Goal: Task Accomplishment & Management: Manage account settings

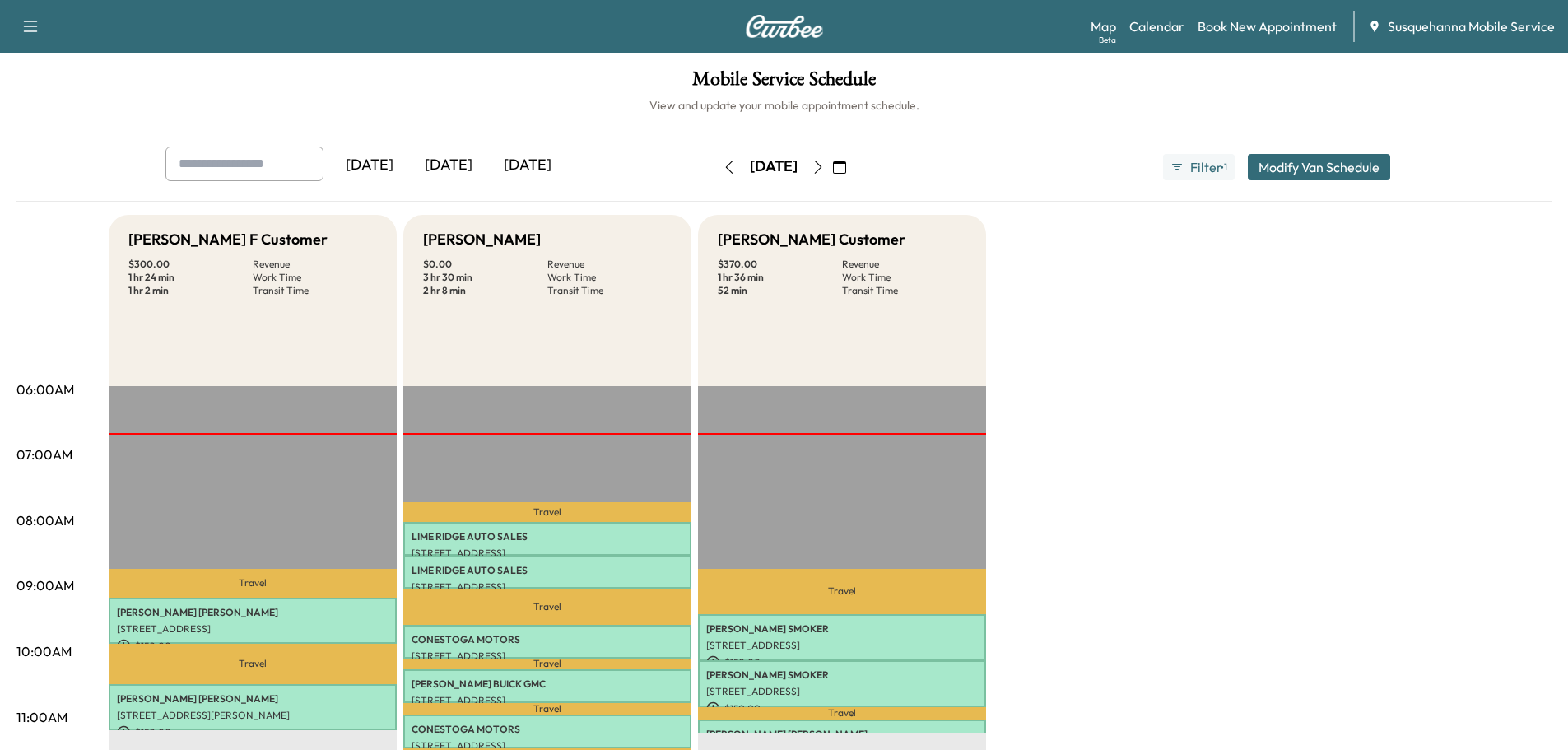
click at [825, 162] on icon "button" at bounding box center [818, 166] width 13 height 13
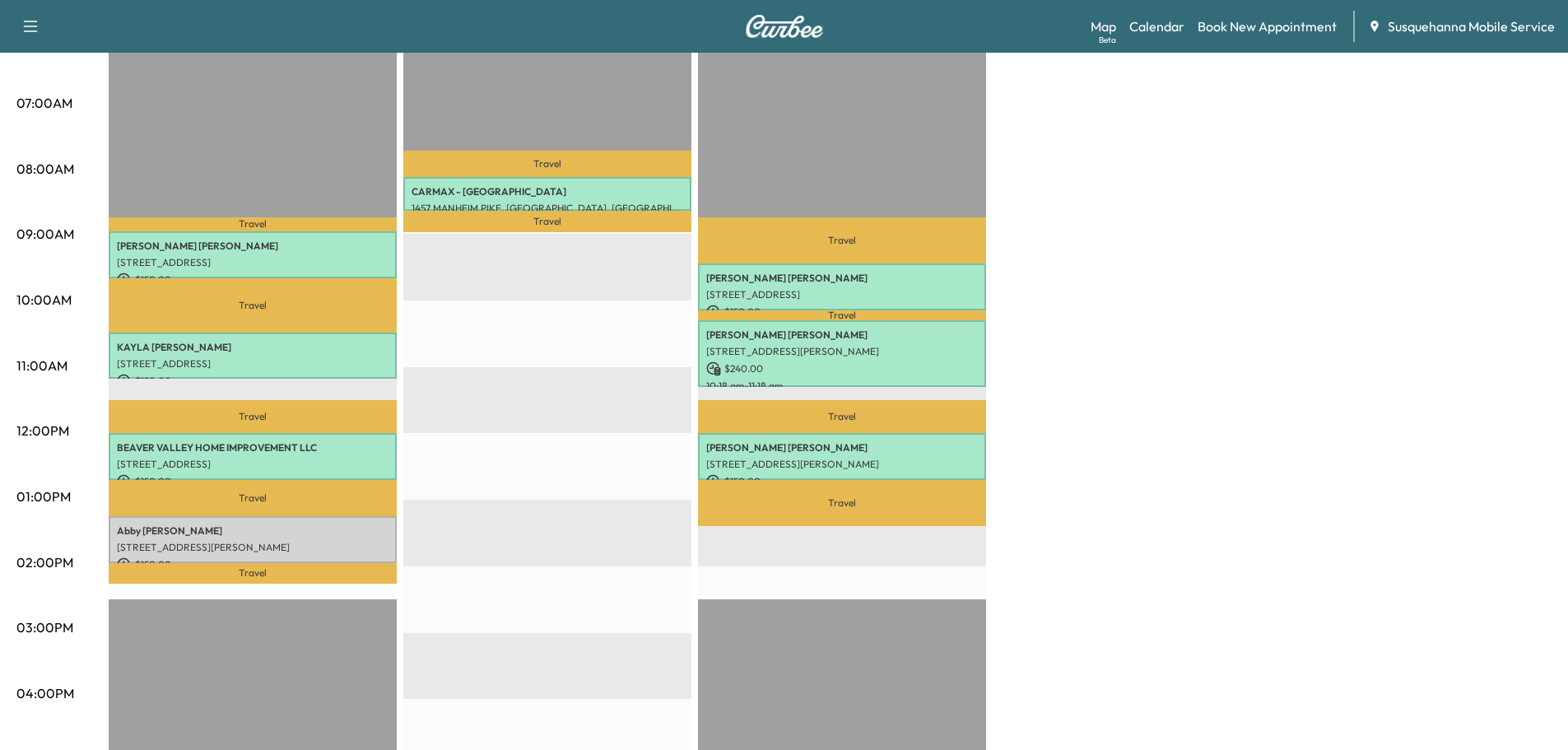
scroll to position [263, 0]
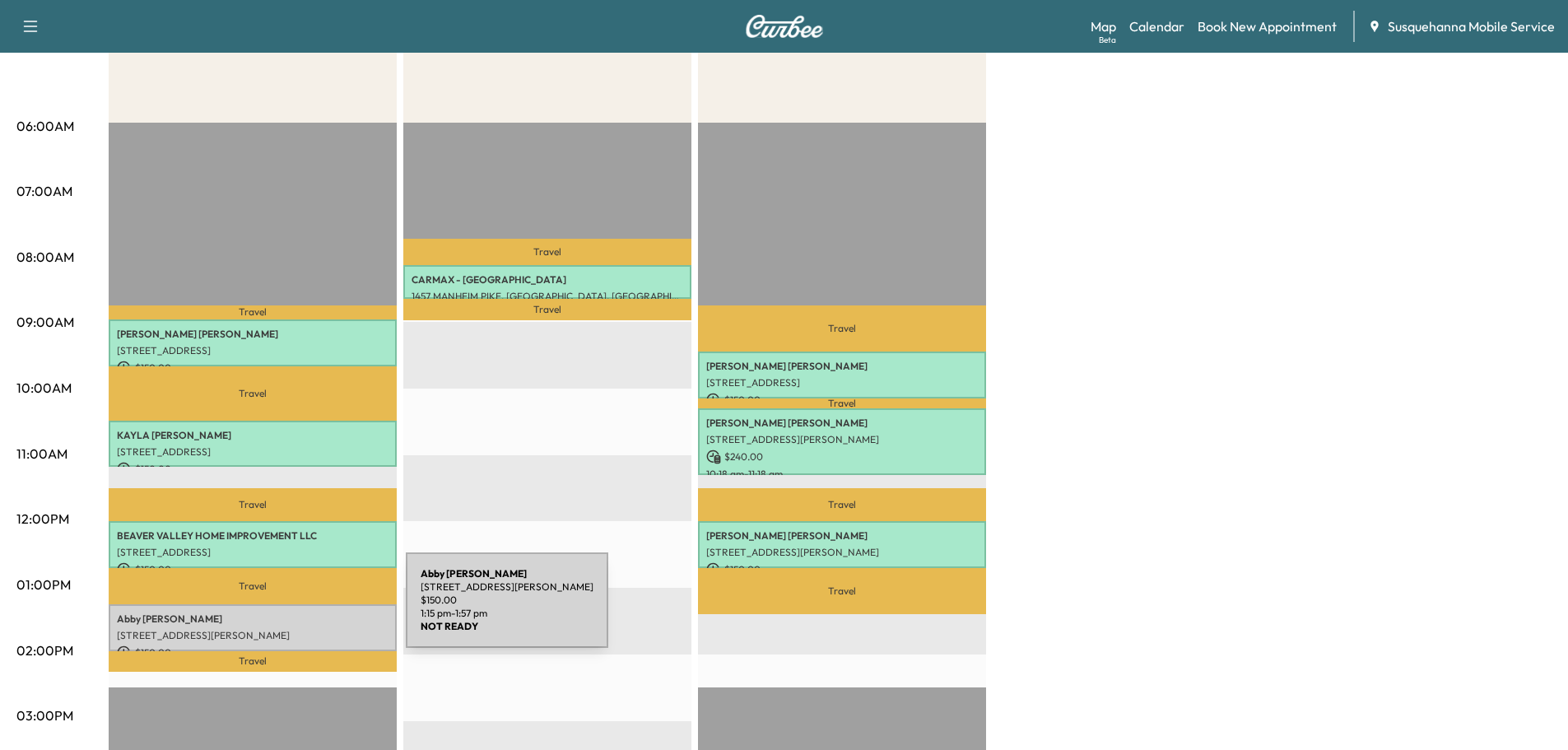
click at [283, 613] on p "Abby Dougherty" at bounding box center [253, 619] width 272 height 13
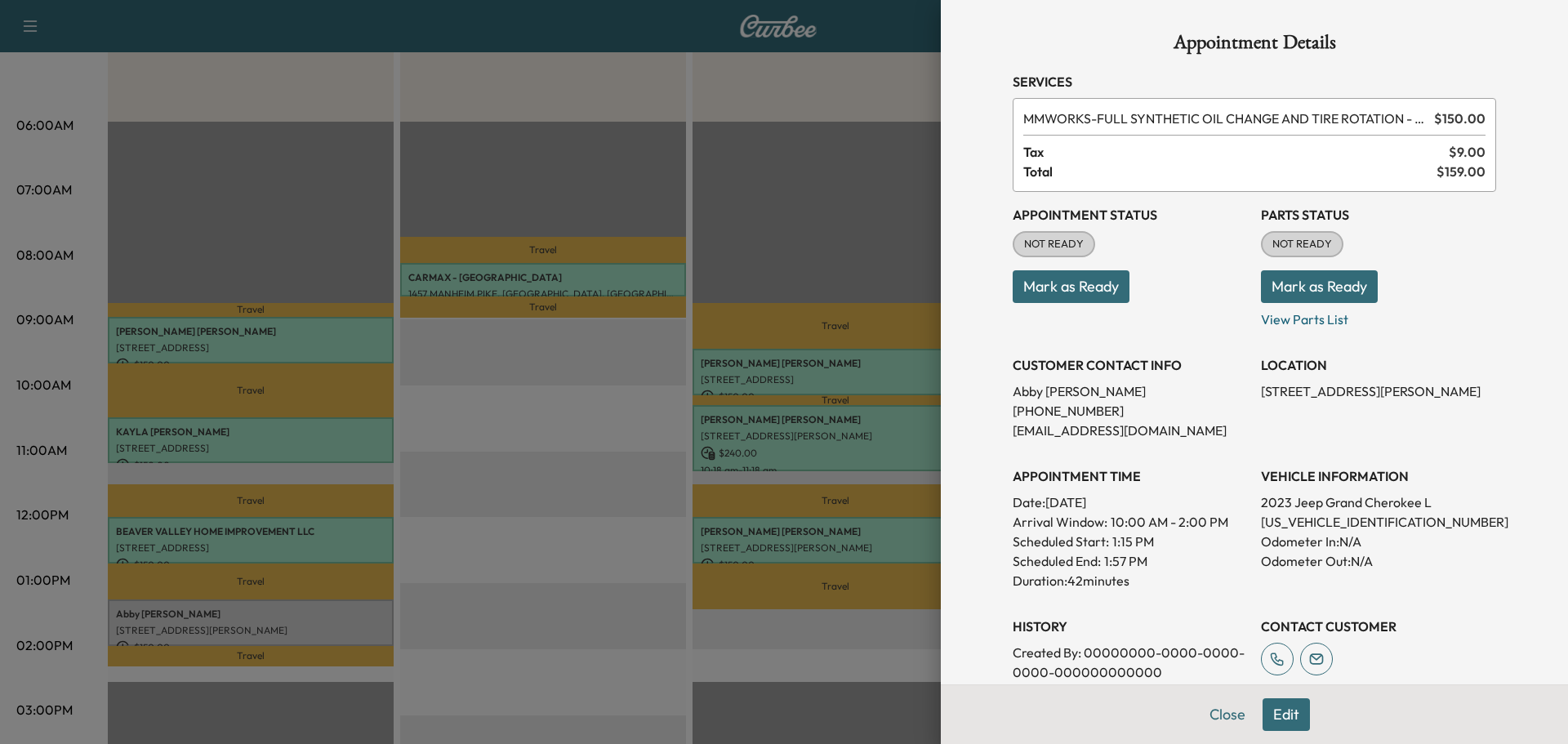
click at [489, 566] on div at bounding box center [784, 372] width 1568 height 744
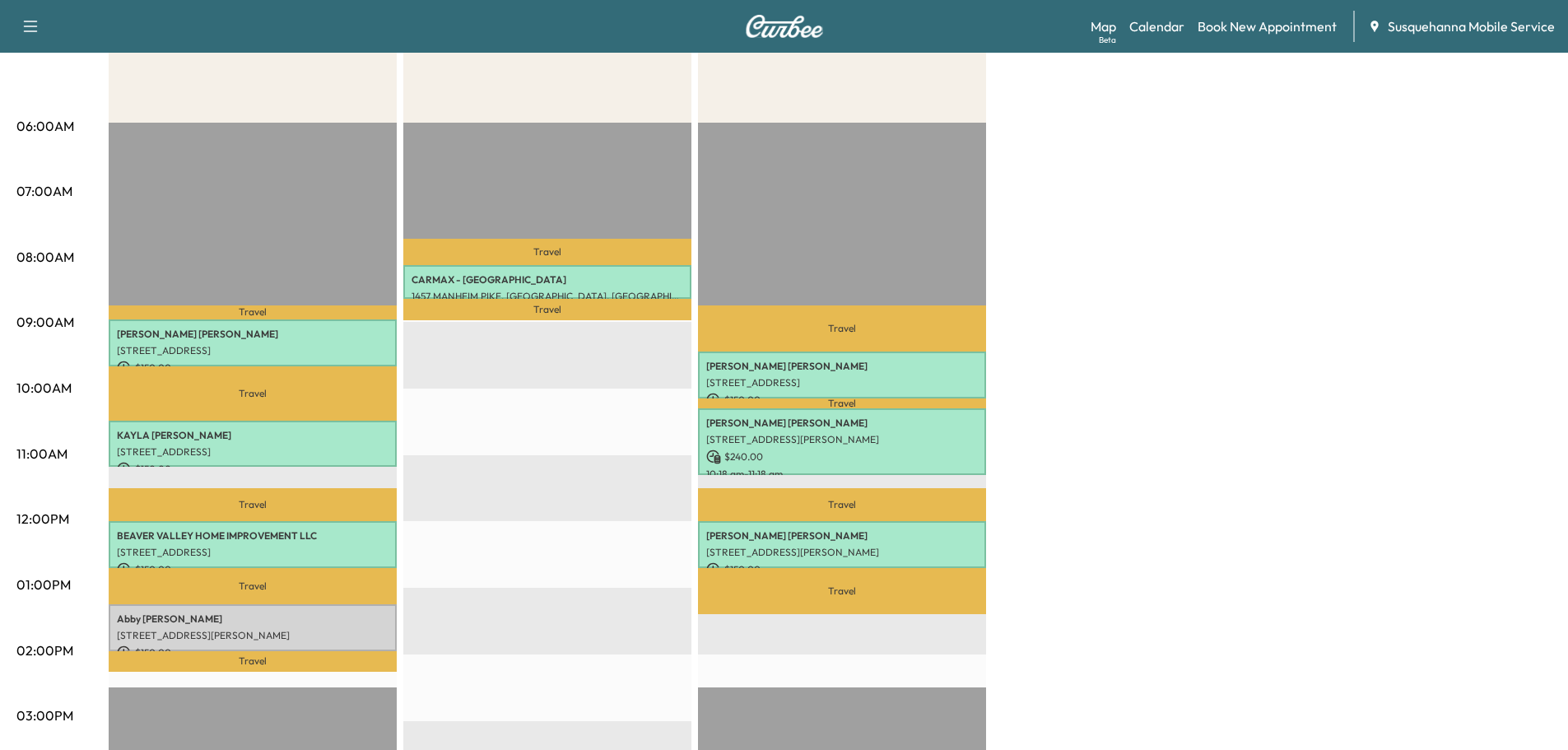
scroll to position [88, 0]
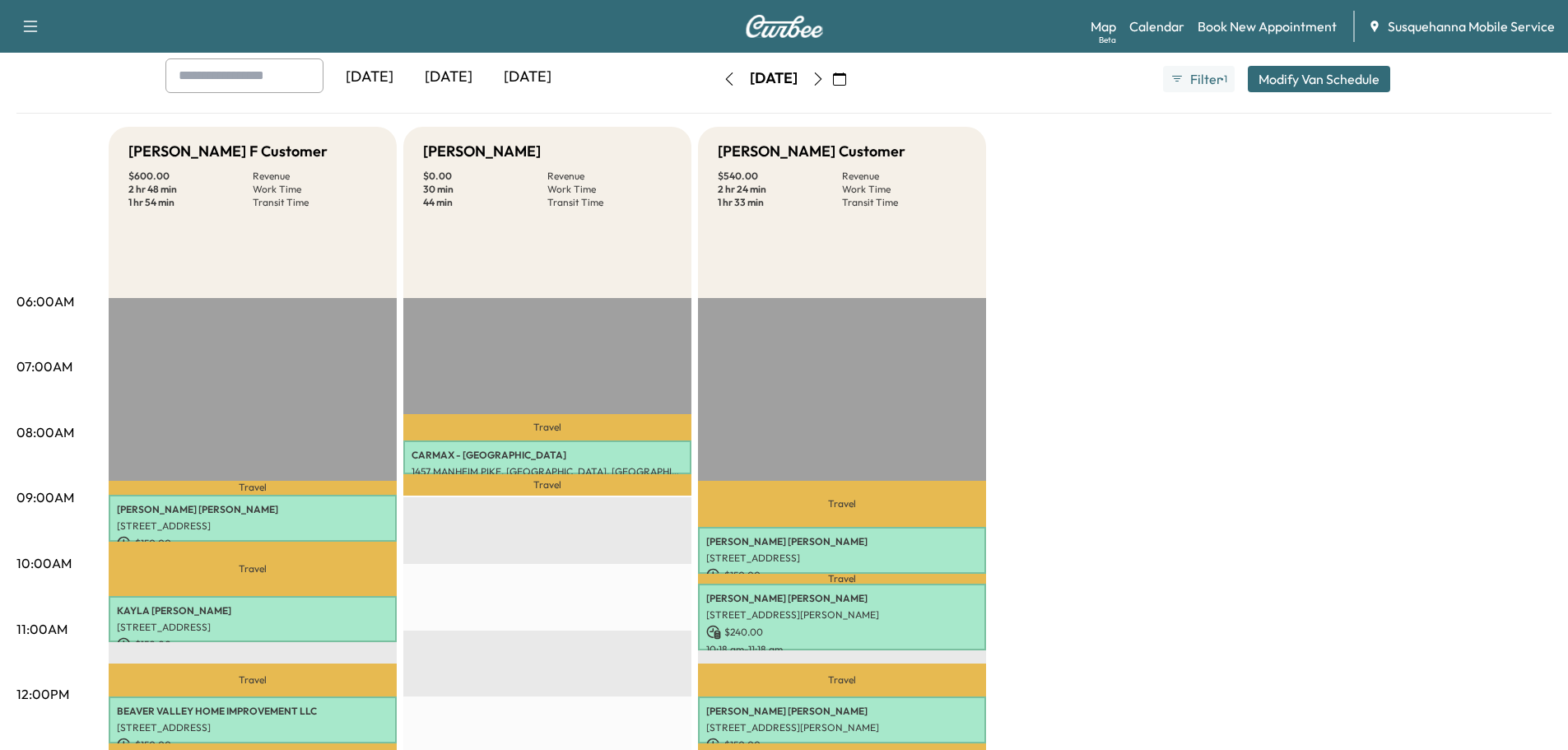
click at [825, 81] on icon "button" at bounding box center [818, 79] width 13 height 13
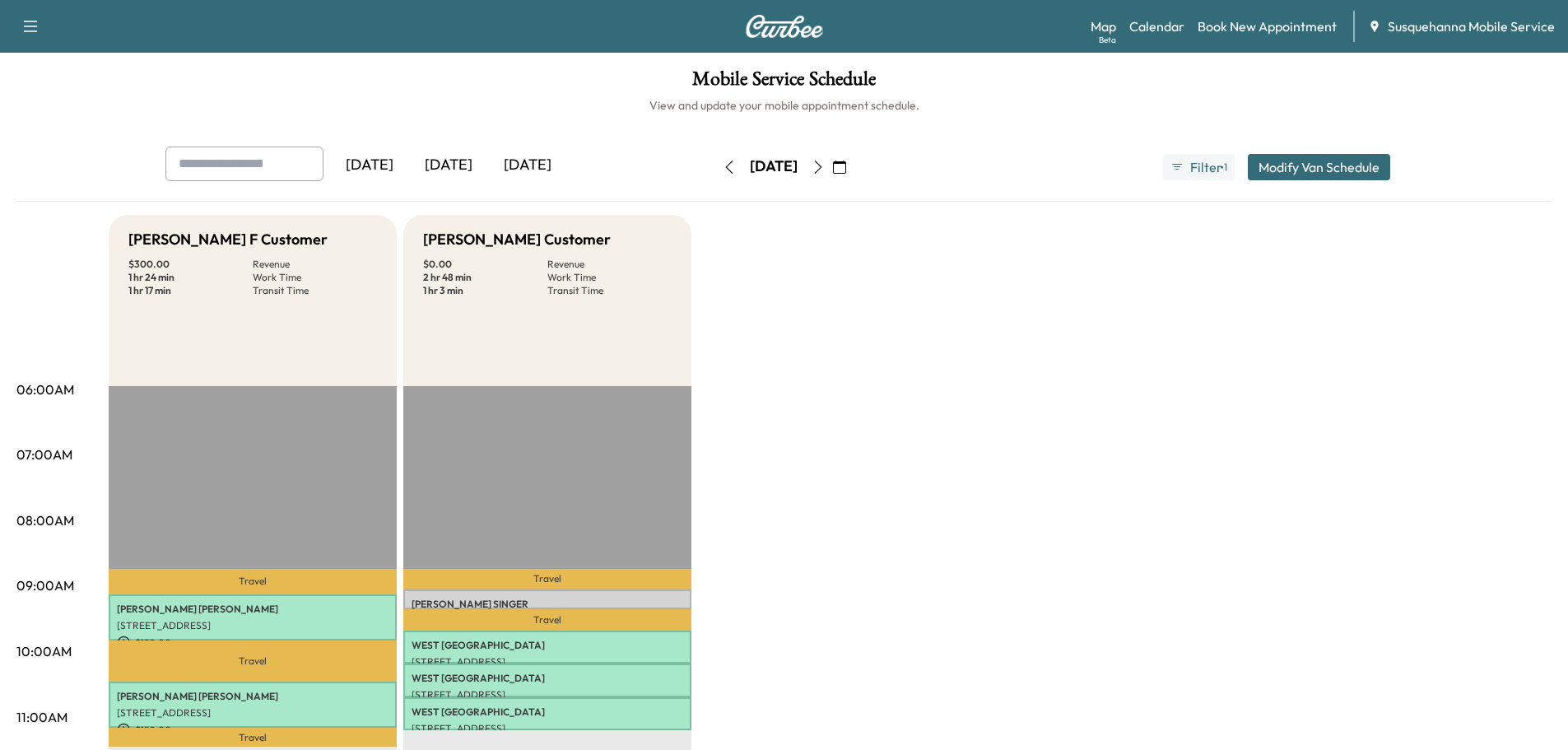
click at [723, 165] on icon "button" at bounding box center [729, 166] width 13 height 13
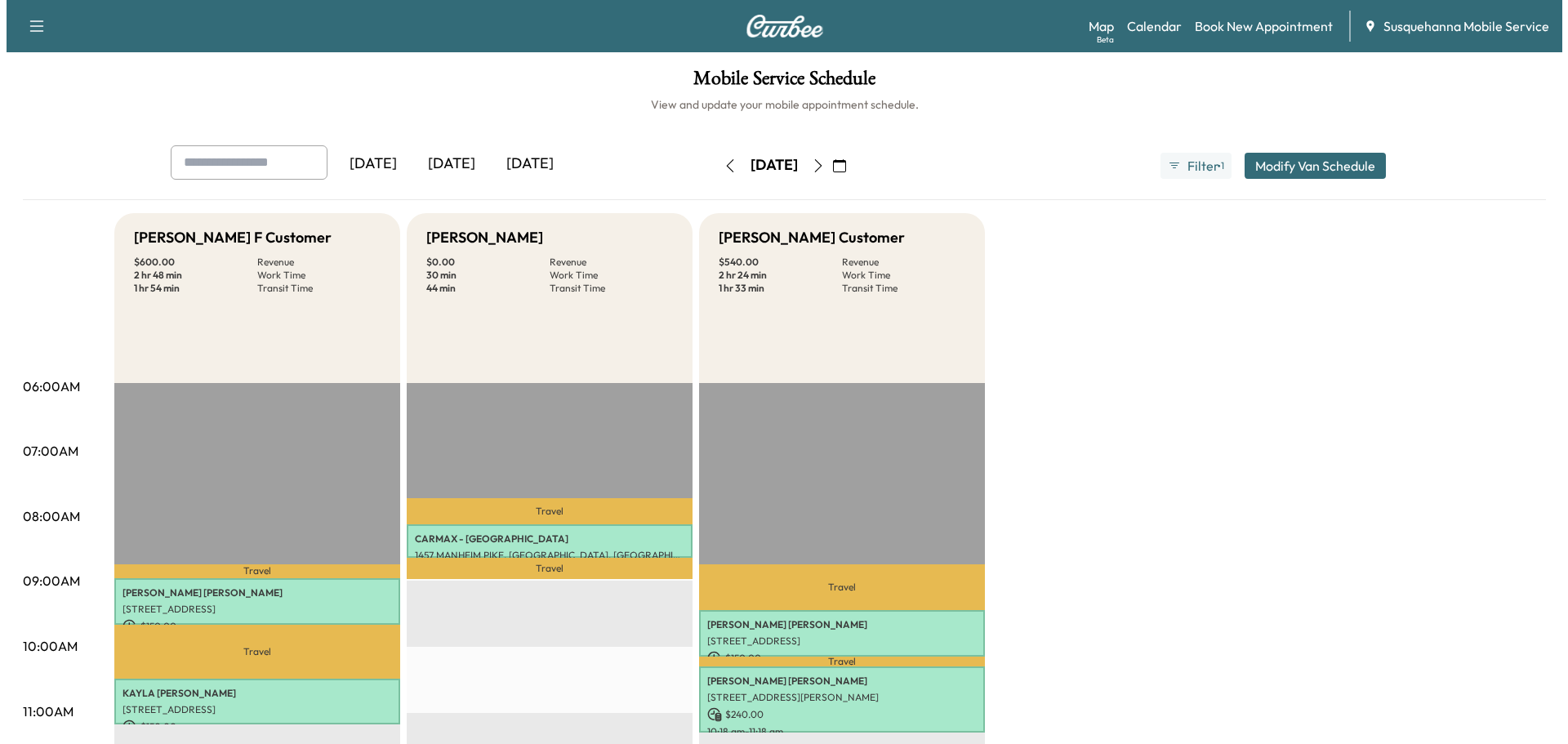
scroll to position [435, 0]
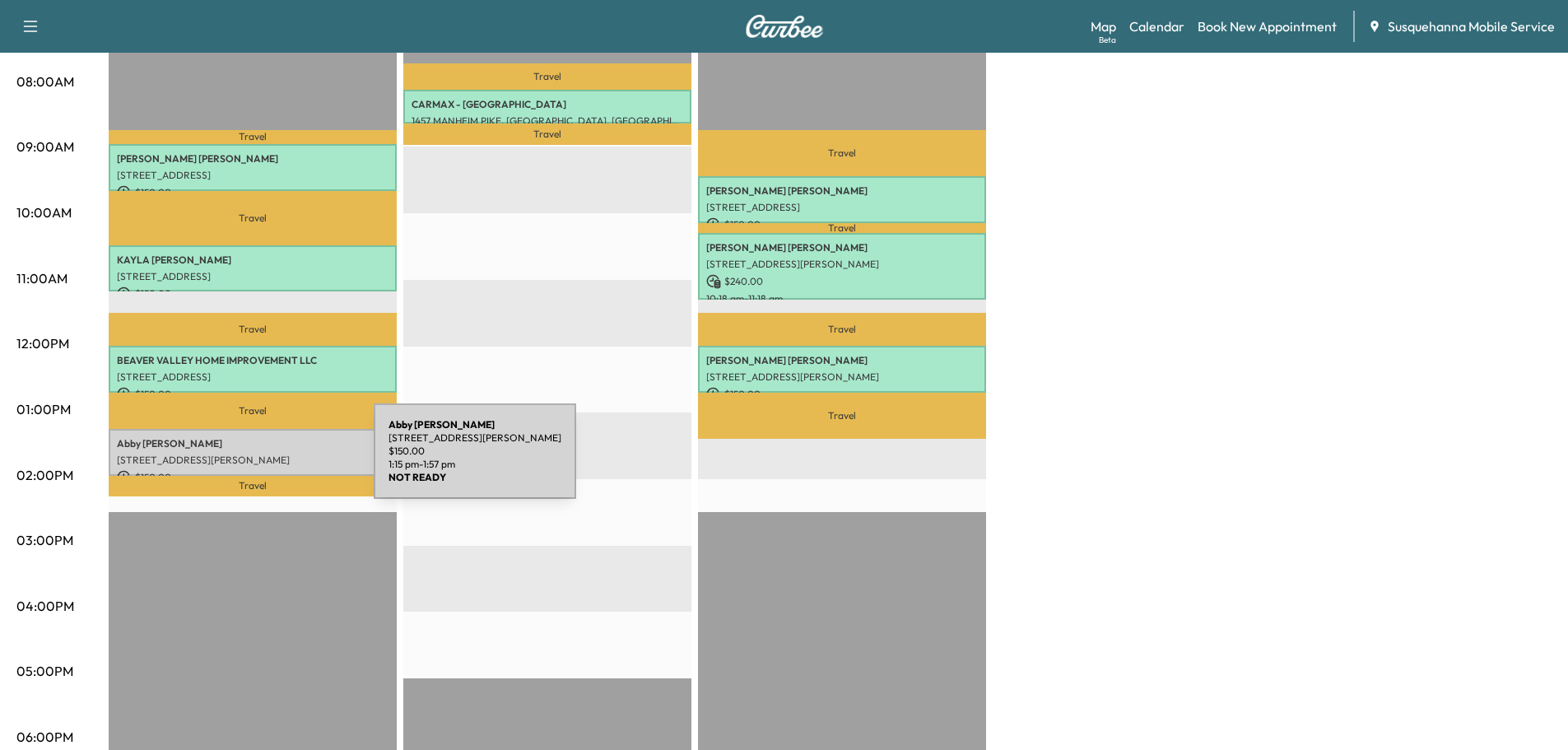
click at [250, 460] on p "[STREET_ADDRESS][PERSON_NAME]" at bounding box center [253, 460] width 272 height 13
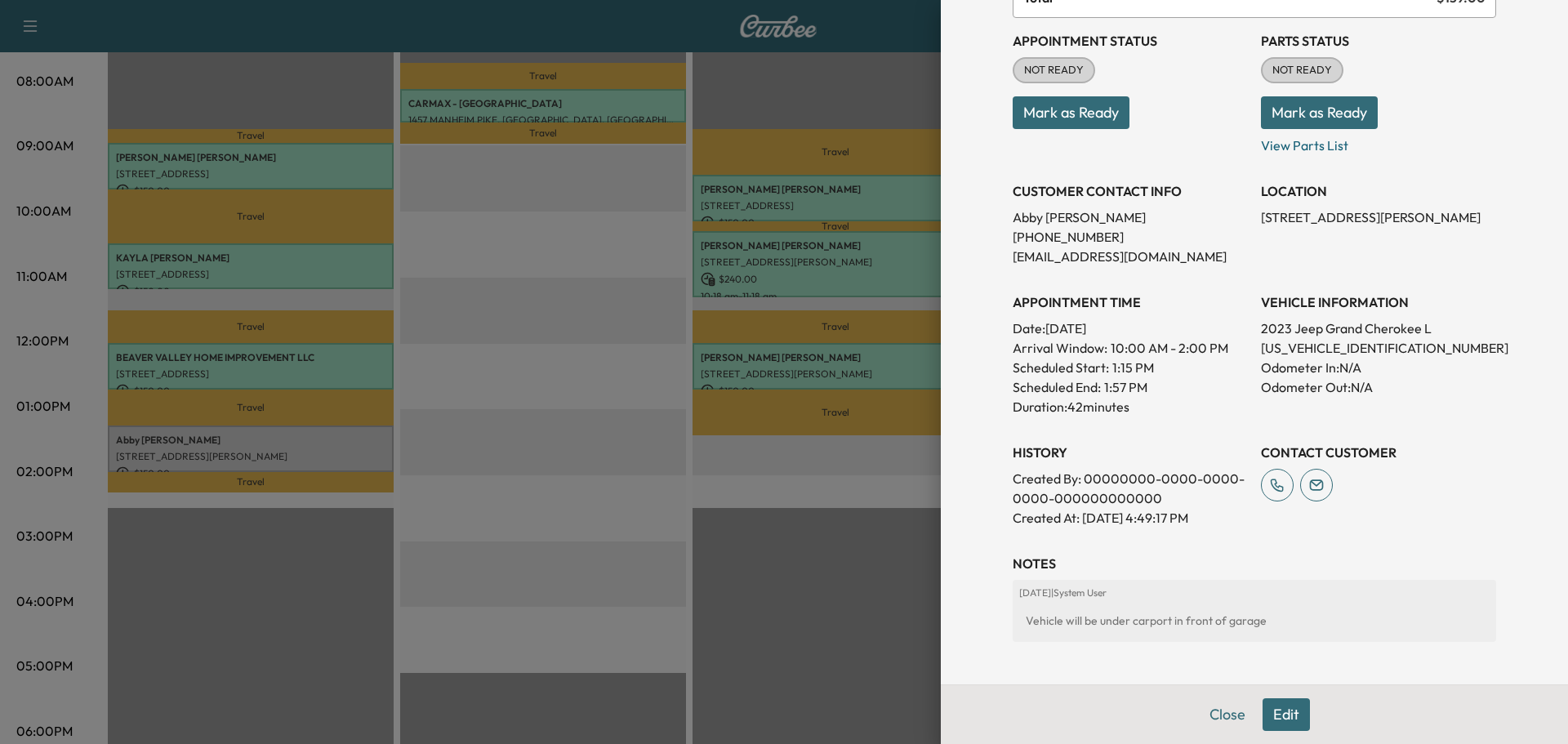
scroll to position [0, 0]
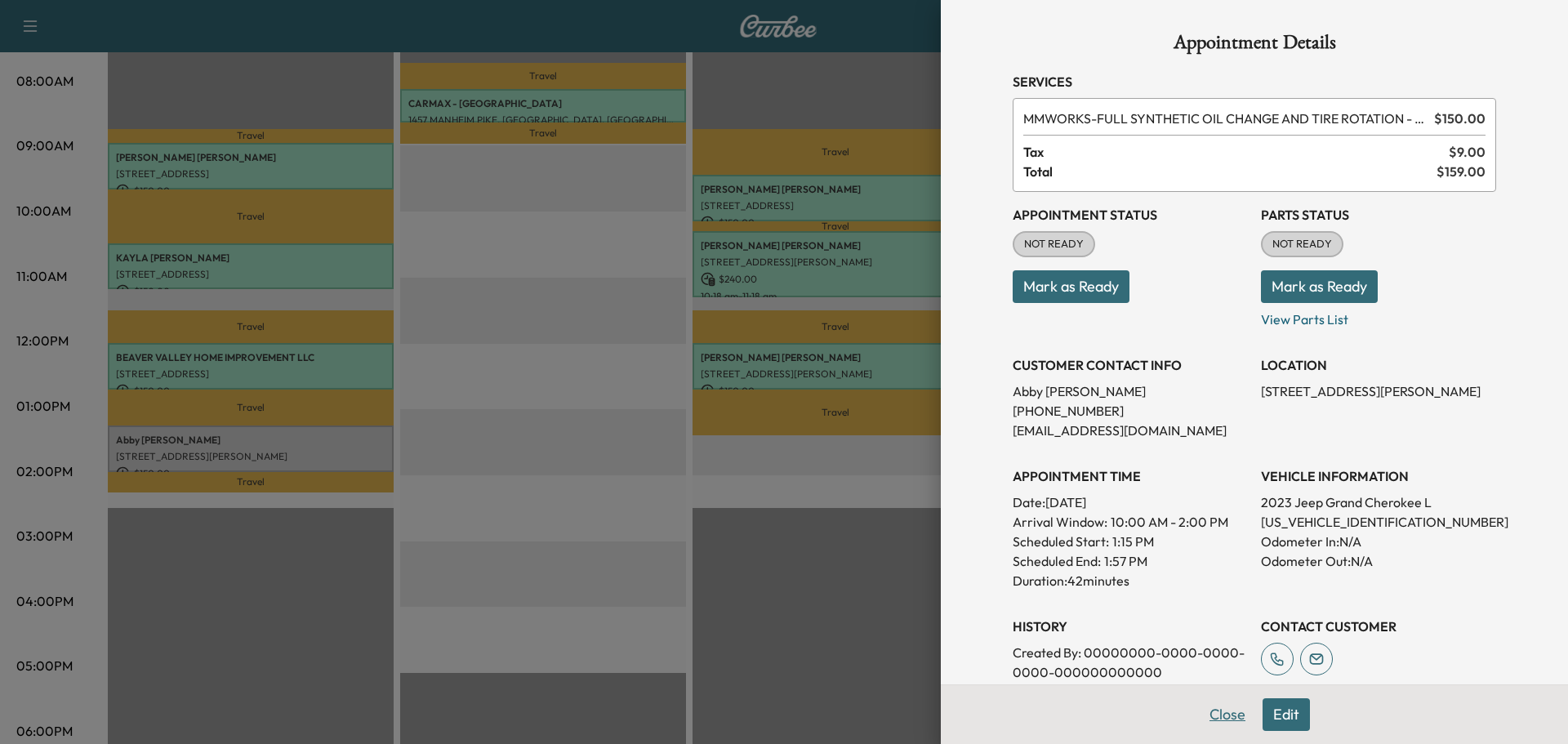
click at [1199, 717] on button "Close" at bounding box center [1227, 715] width 57 height 33
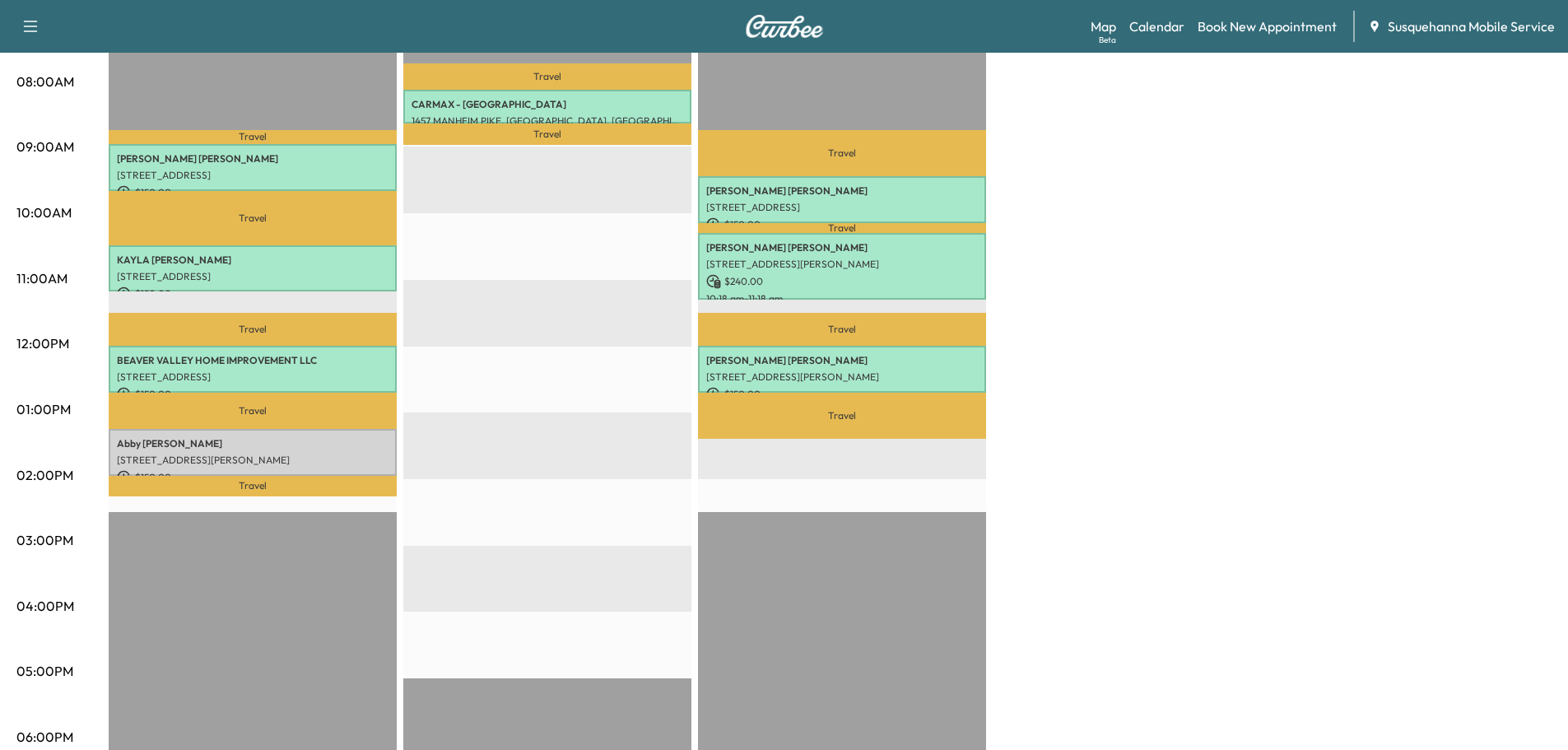
click at [191, 444] on p "Abby Dougherty" at bounding box center [253, 444] width 272 height 13
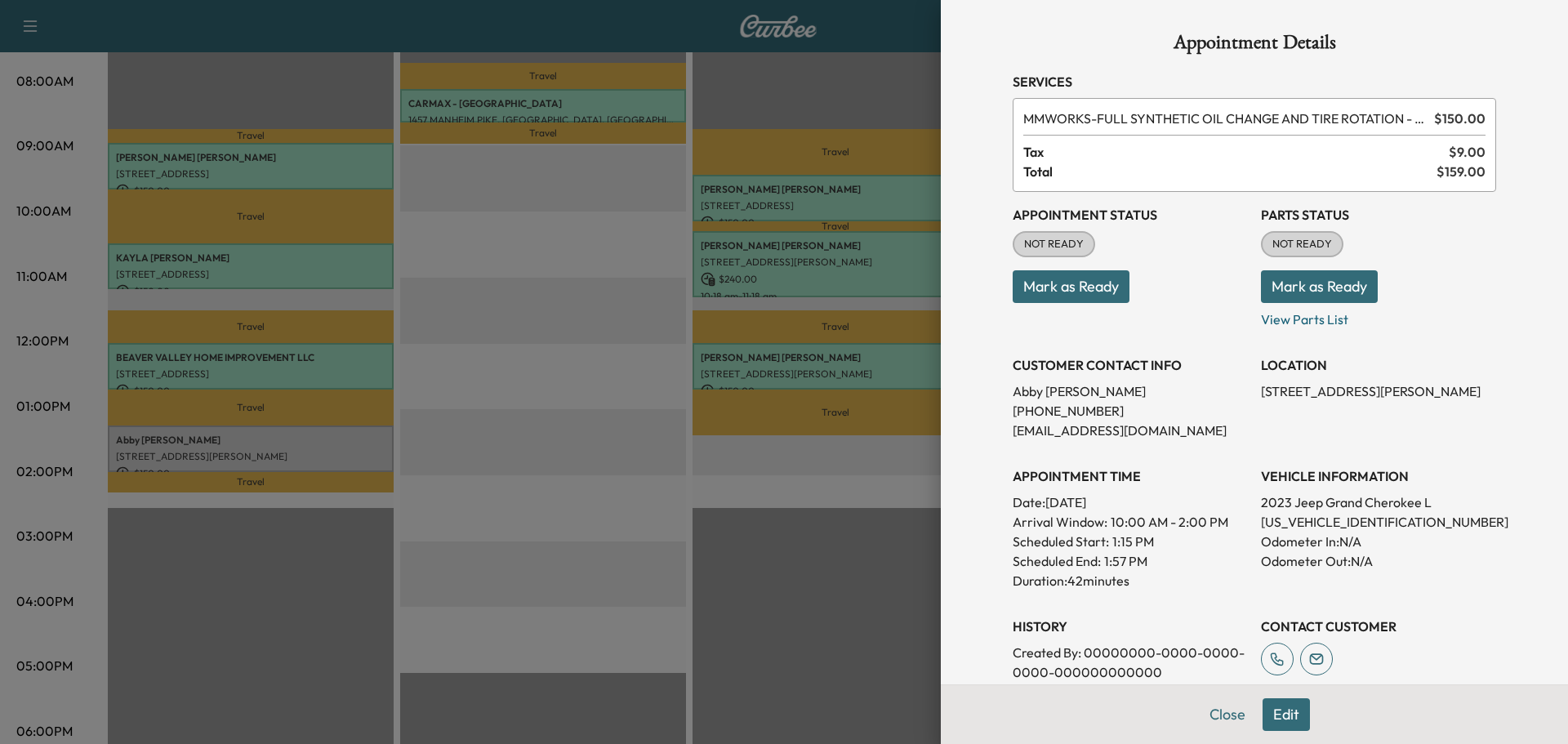
click at [1299, 521] on p "1C4RJKBG7P8730266" at bounding box center [1378, 522] width 235 height 20
copy p "1C4RJKBG7P8730266"
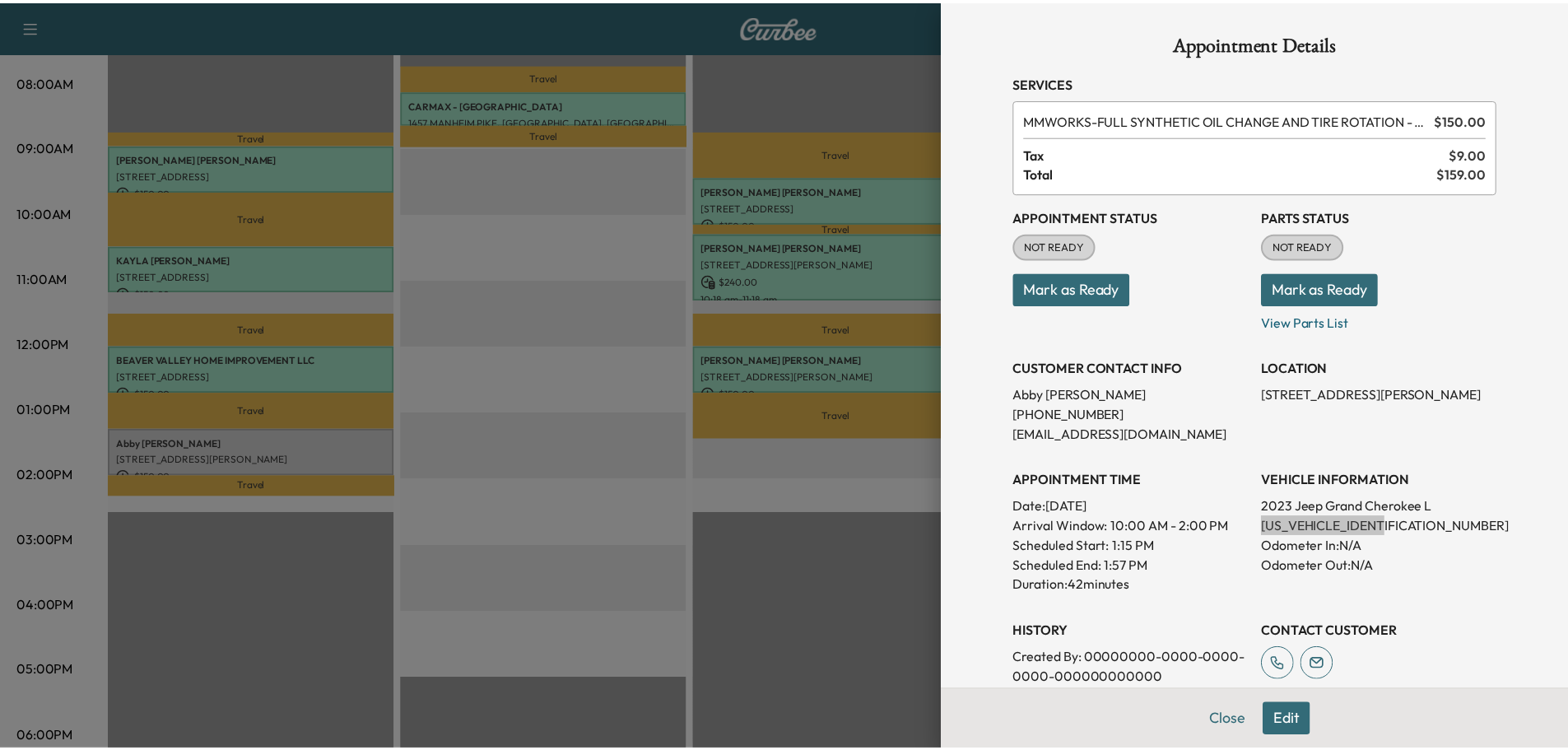
scroll to position [244, 0]
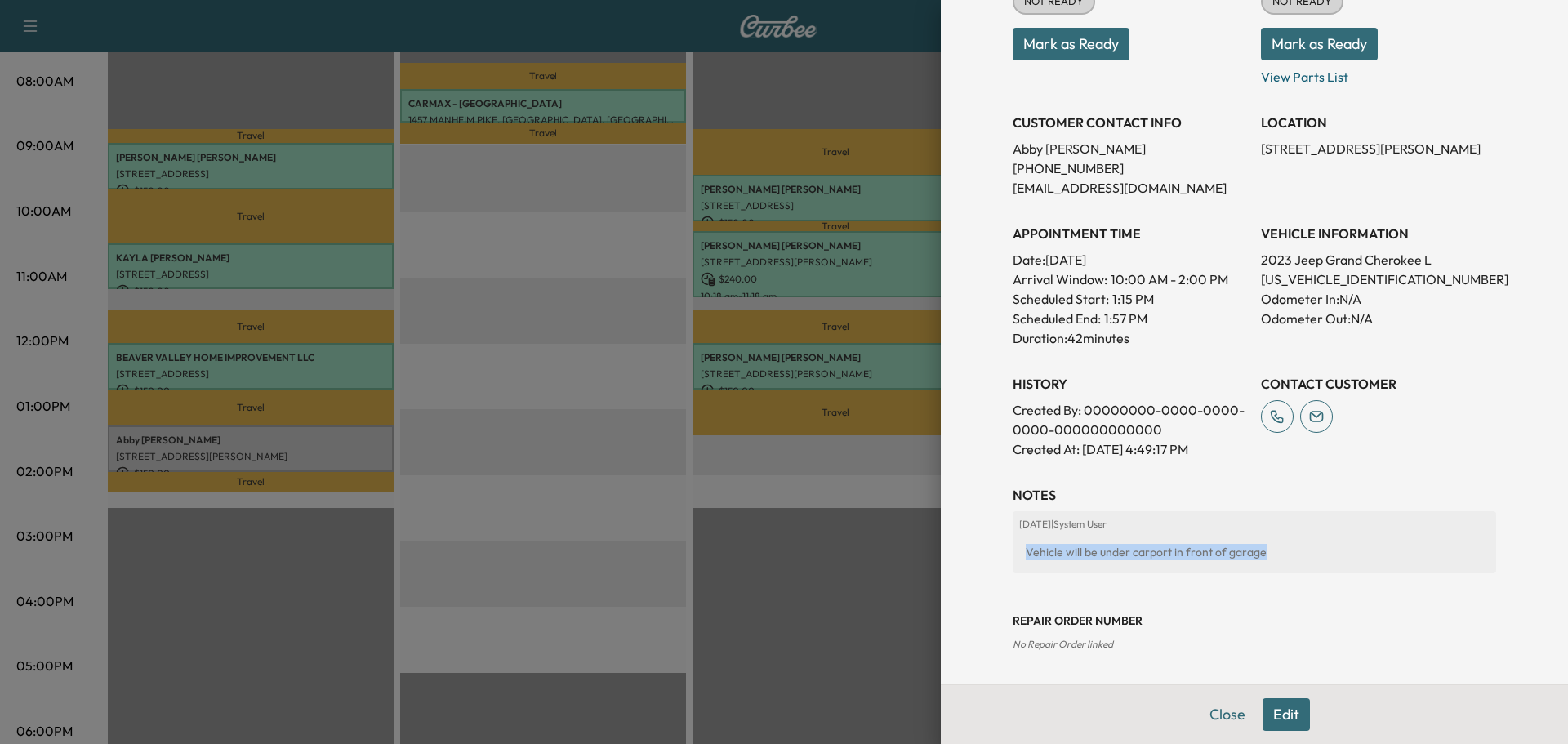
drag, startPoint x: 1263, startPoint y: 553, endPoint x: 1017, endPoint y: 559, distance: 246.1
click at [1019, 559] on div "Vehicle will be under carport in front of garage" at bounding box center [1254, 551] width 470 height 29
copy div "Vehicle will be under carport in front of garage"
click at [1307, 276] on p "1C4RJKBG7P8730266" at bounding box center [1378, 280] width 235 height 20
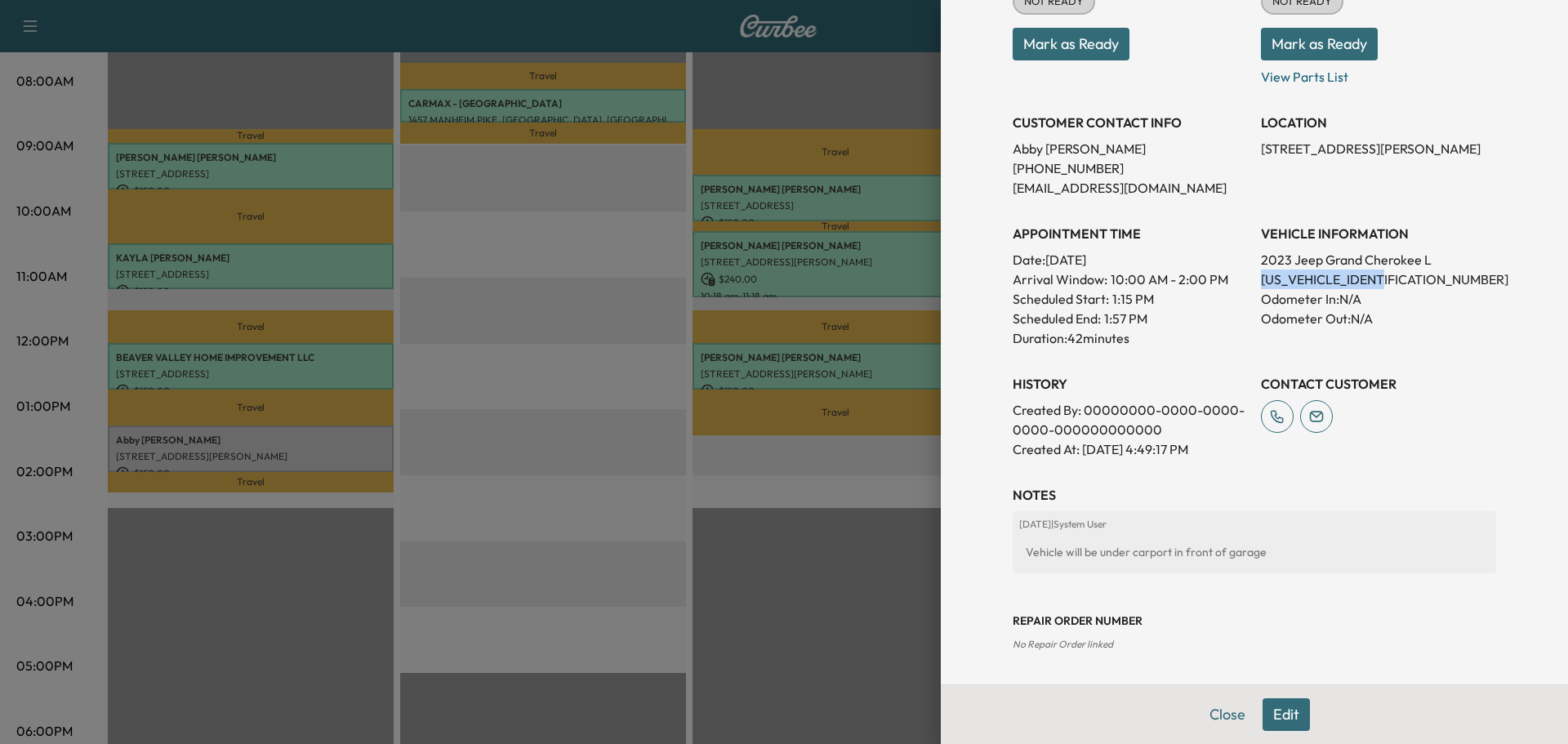
copy p "1C4RJKBG7P8730266"
click at [1212, 708] on button "Close" at bounding box center [1227, 715] width 57 height 33
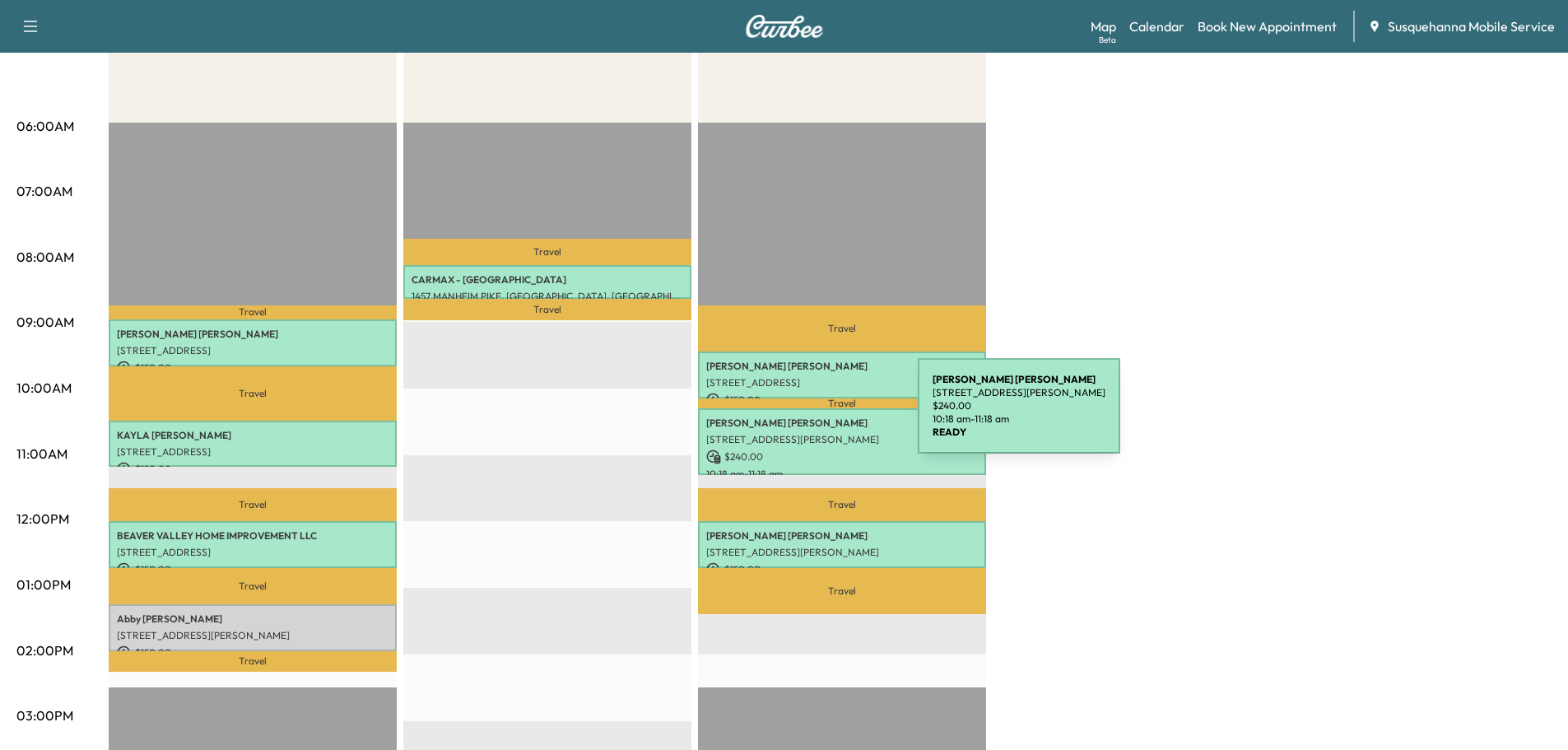
scroll to position [0, 0]
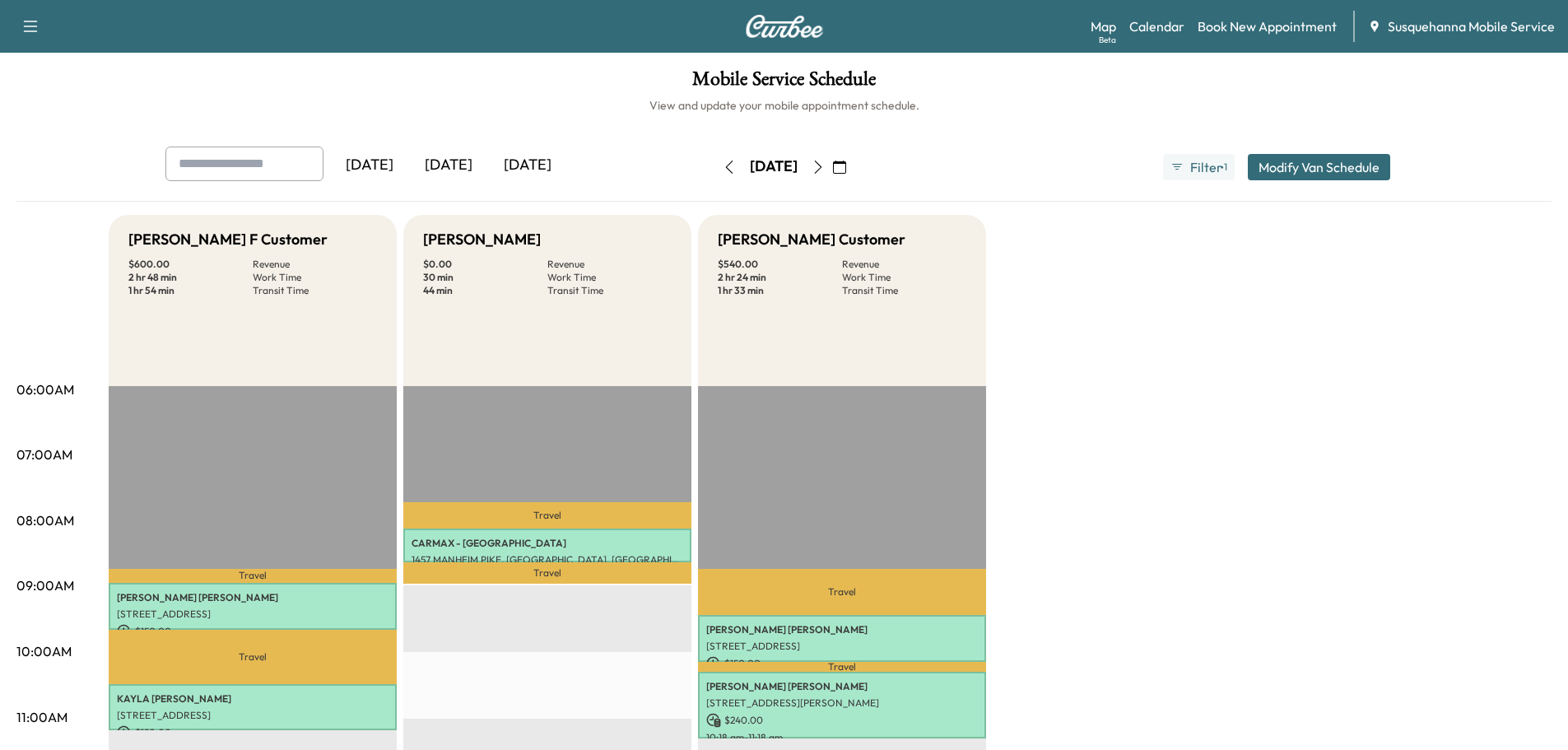
click at [825, 165] on icon "button" at bounding box center [818, 166] width 13 height 13
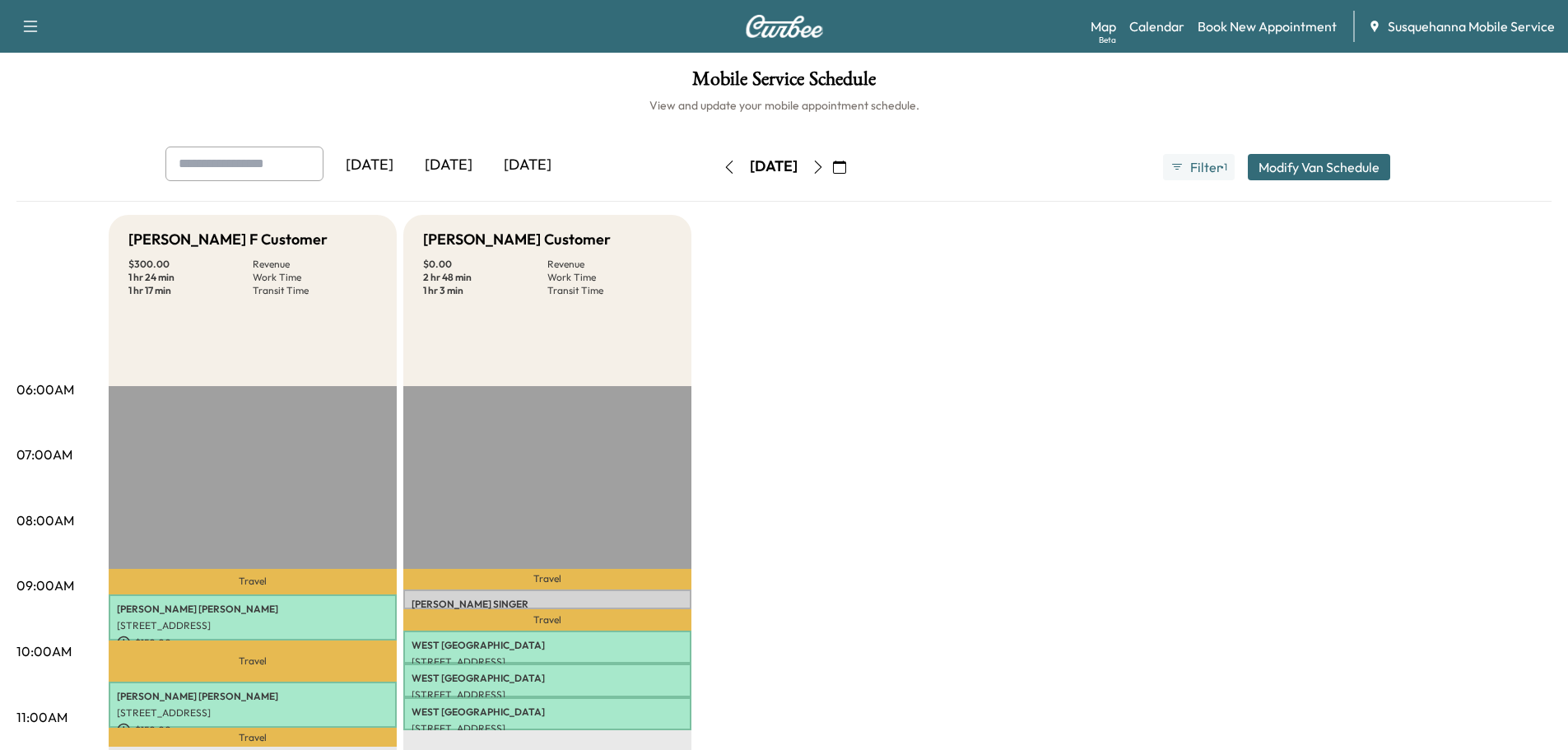
scroll to position [175, 0]
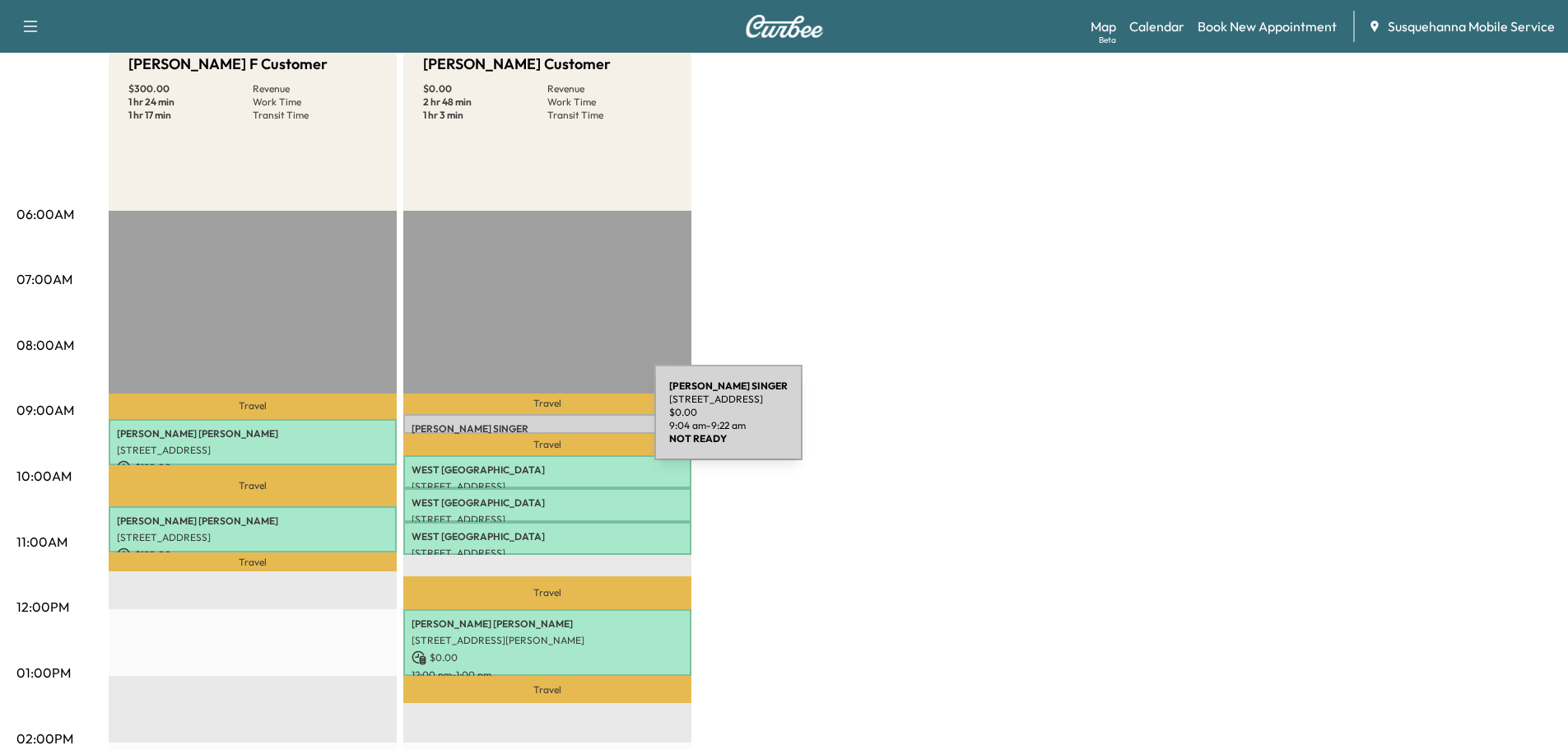
click at [532, 422] on p "LORRAINE SINGER" at bounding box center [547, 429] width 272 height 13
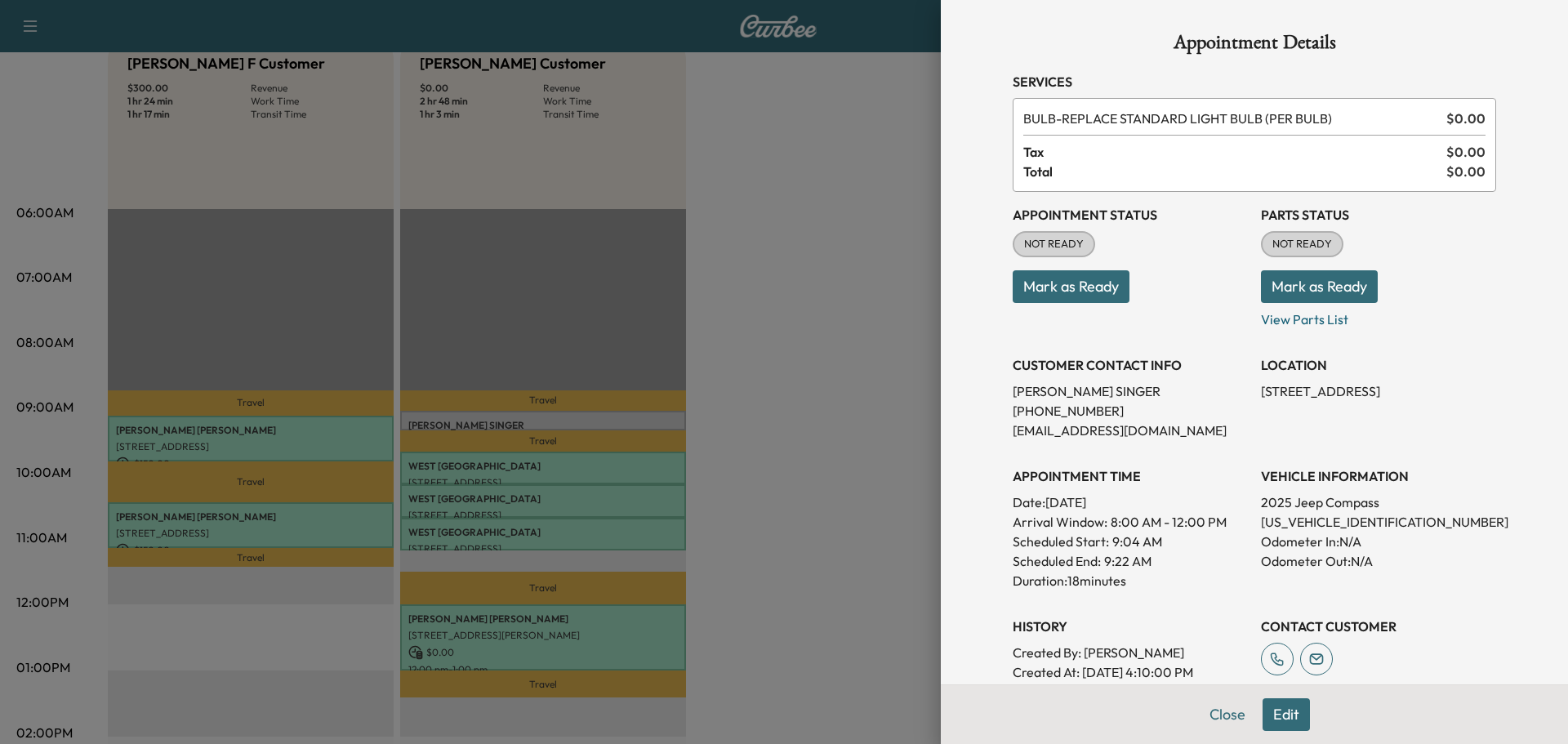
click at [1306, 524] on p "3C4NJDCN0ST587047" at bounding box center [1378, 522] width 235 height 20
copy p "3C4NJDCN0ST587047"
click at [1212, 717] on button "Close" at bounding box center [1227, 715] width 57 height 33
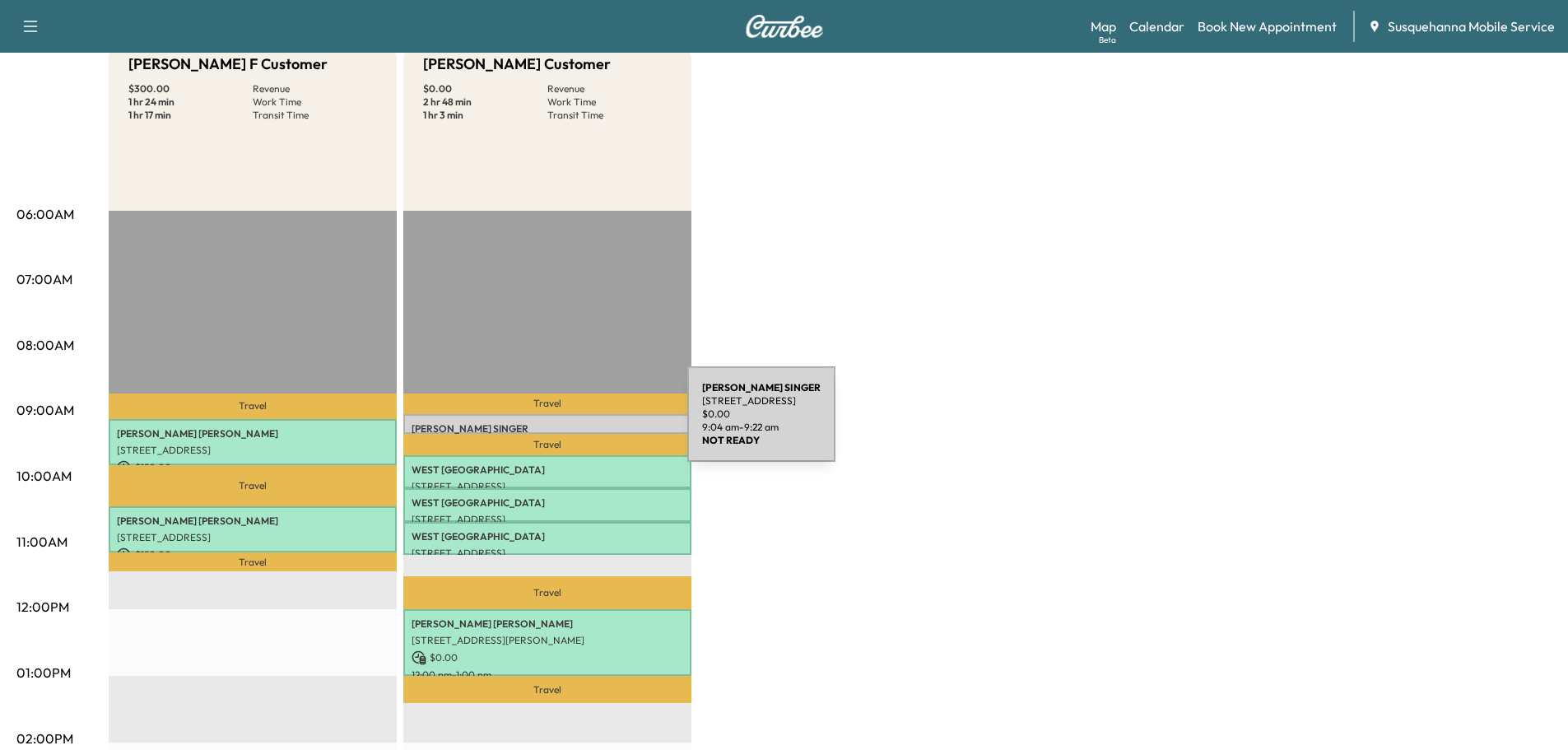
scroll to position [0, 0]
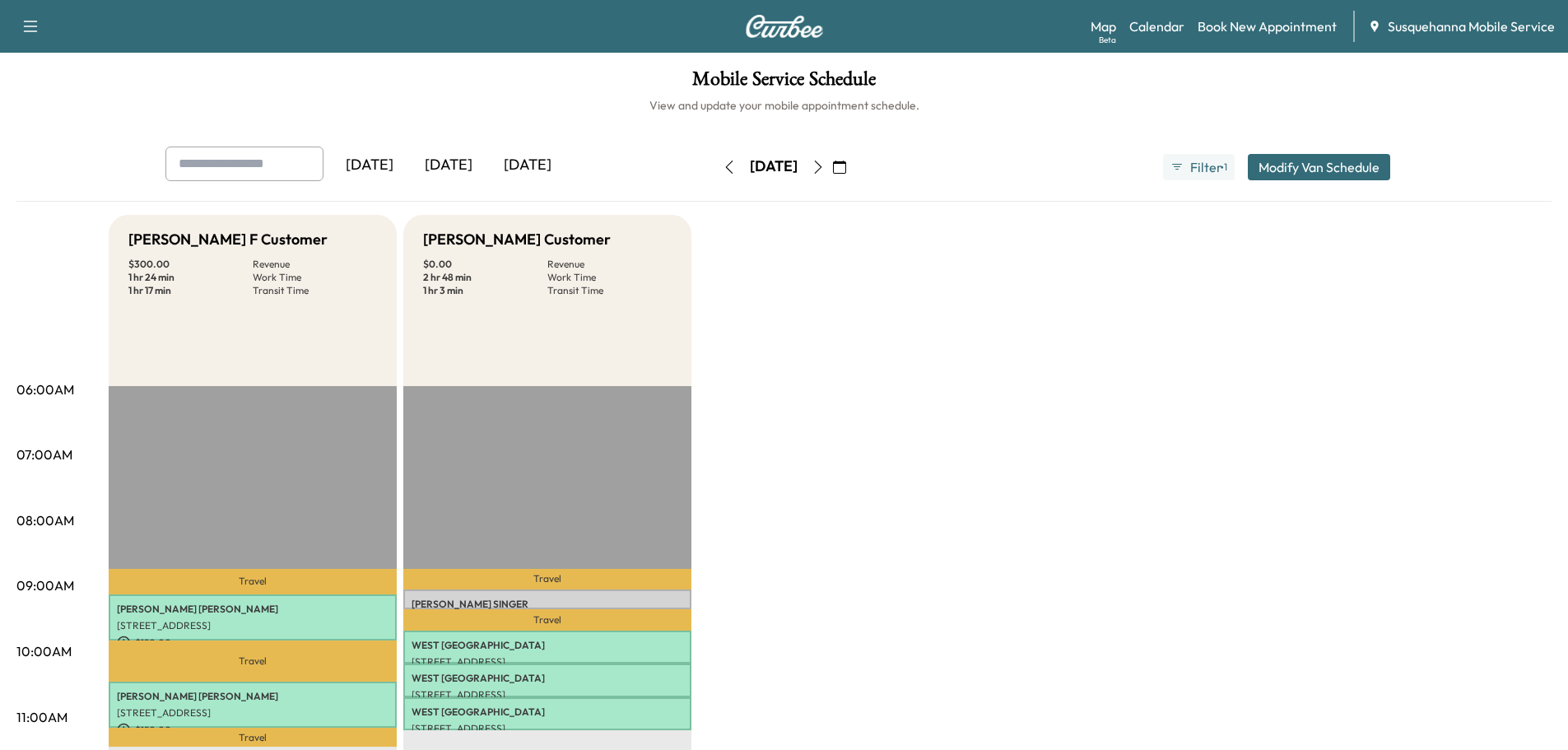
click at [723, 168] on icon "button" at bounding box center [729, 166] width 13 height 13
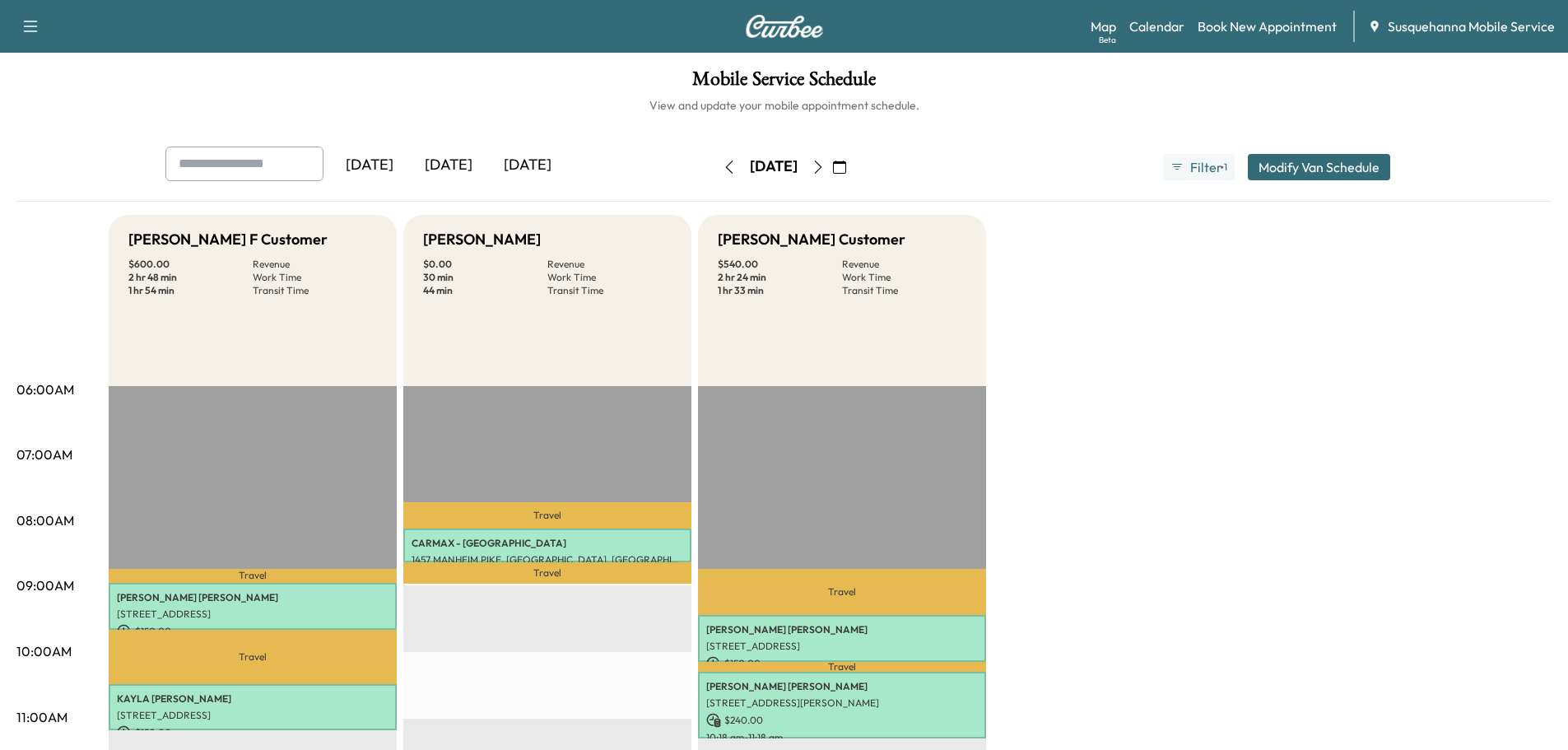
scroll to position [263, 0]
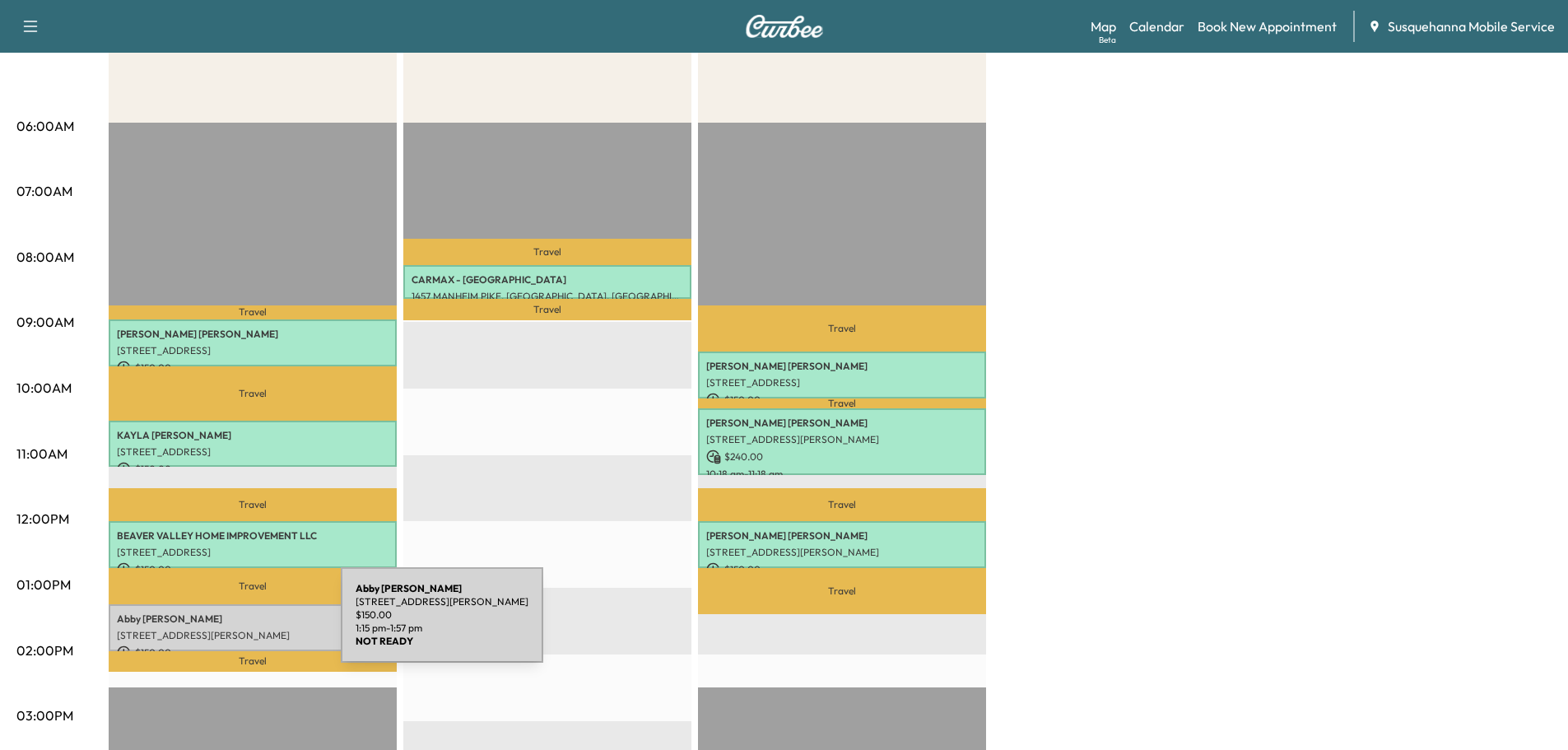
click at [217, 629] on p "207 Weldon Alley, Mount Joy, PA 17552, USA" at bounding box center [253, 635] width 272 height 13
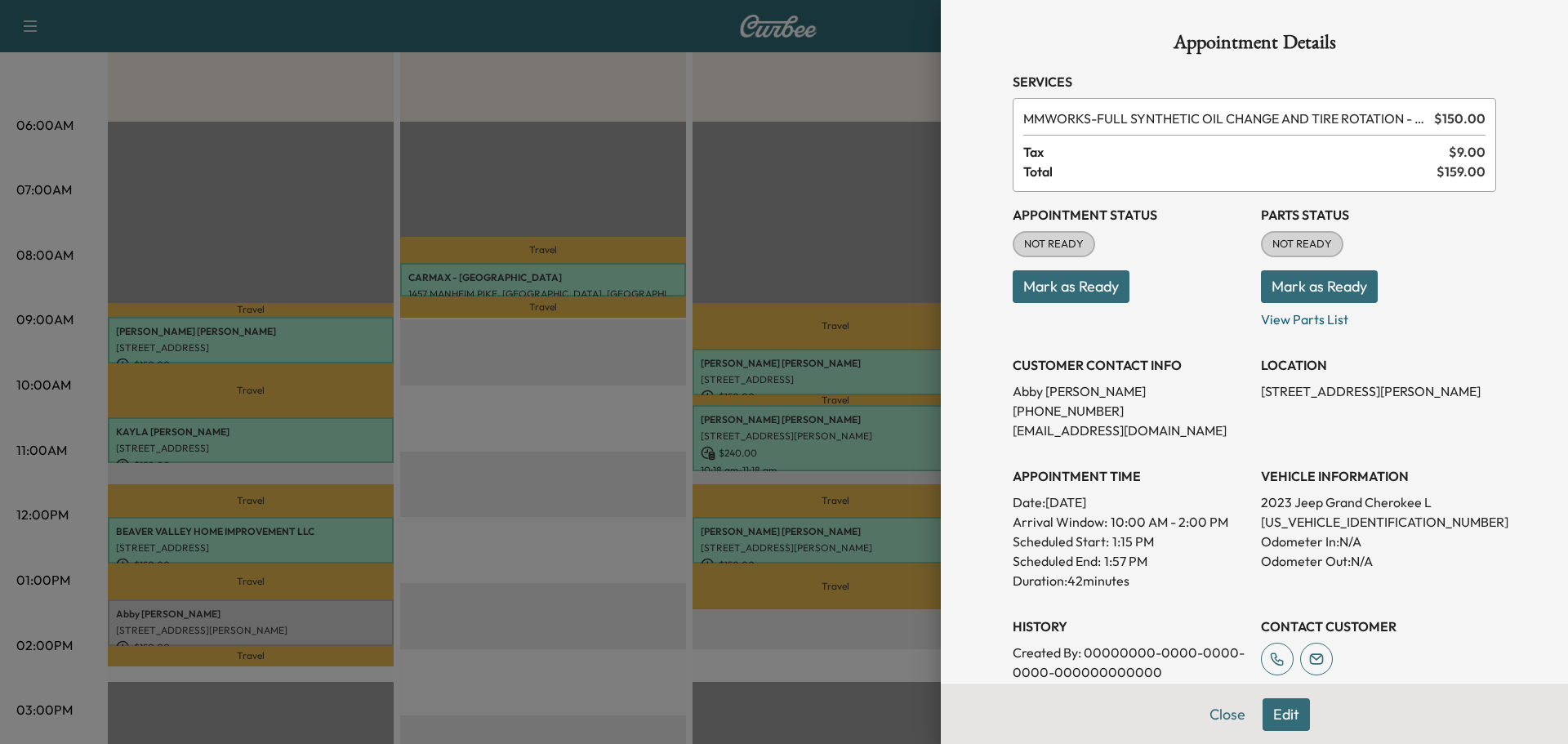
click at [457, 556] on div at bounding box center [784, 372] width 1568 height 744
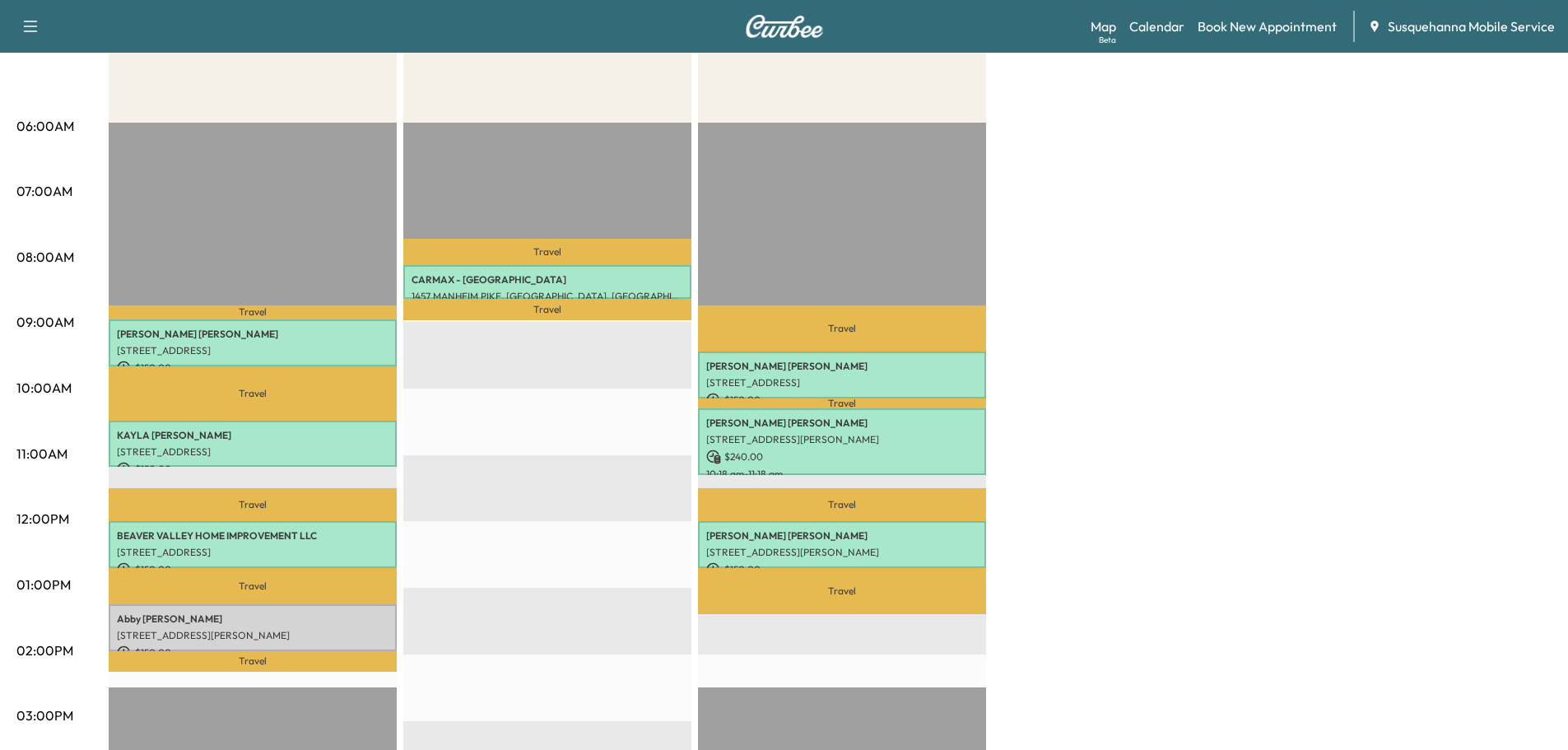
scroll to position [0, 0]
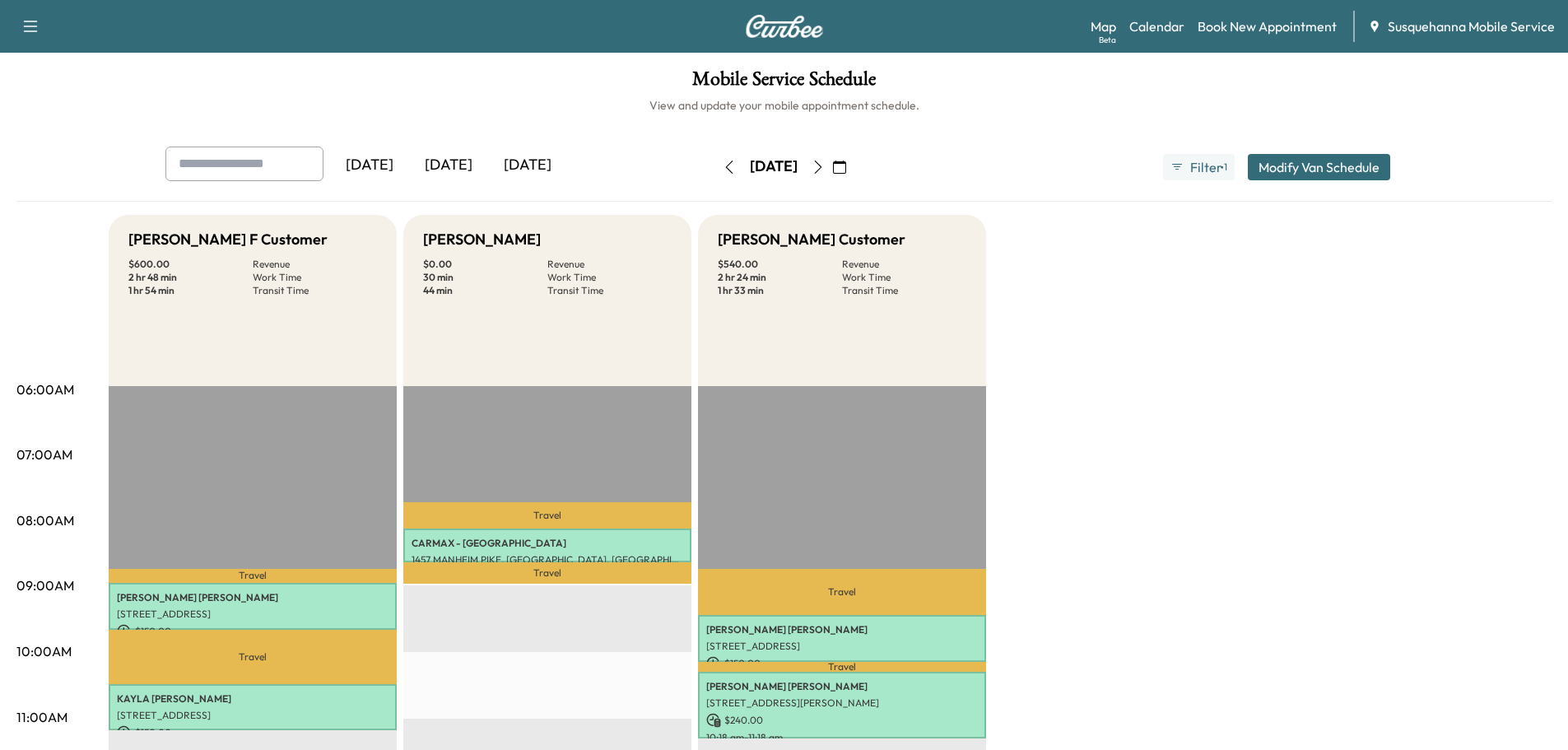
click at [723, 166] on icon "button" at bounding box center [729, 166] width 13 height 13
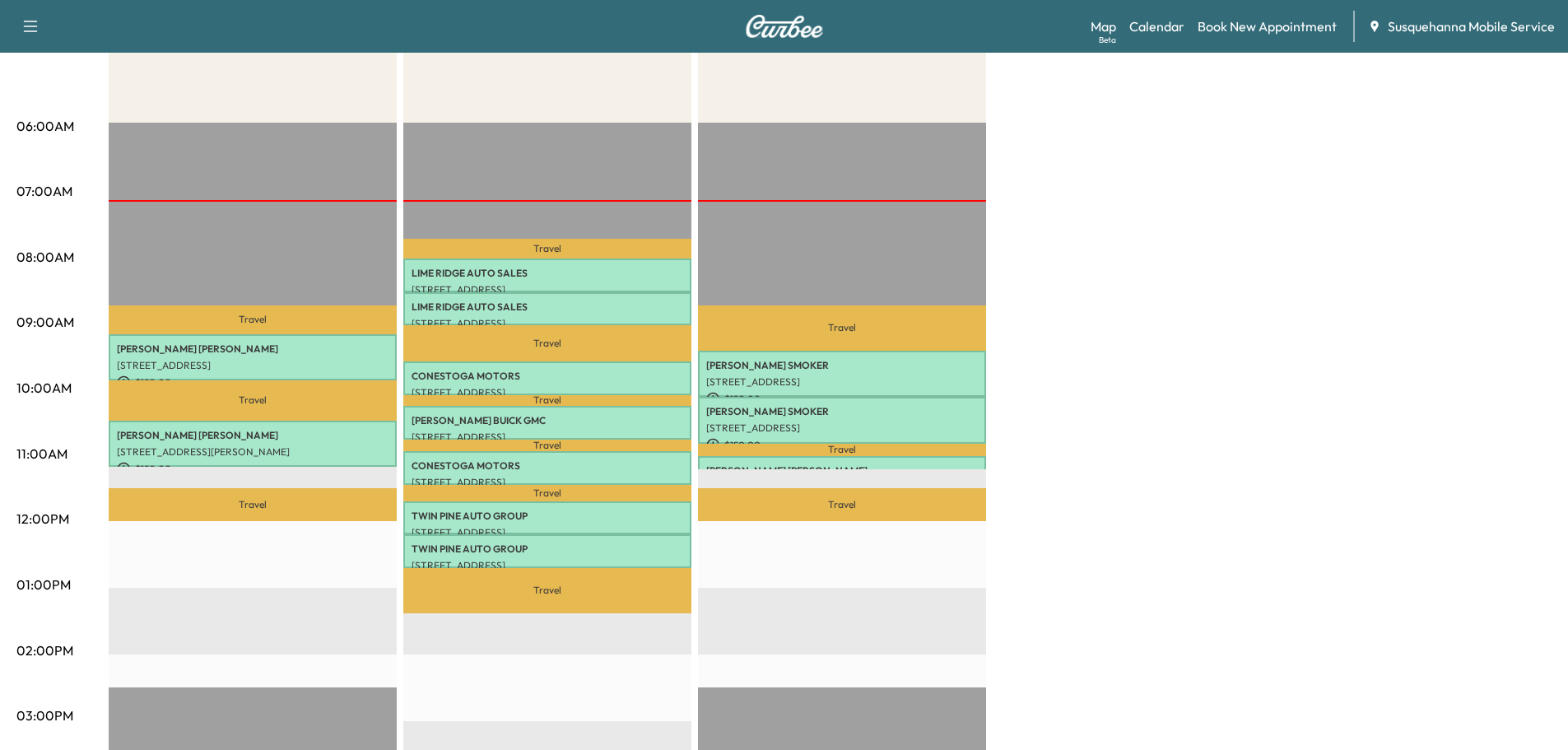
scroll to position [88, 0]
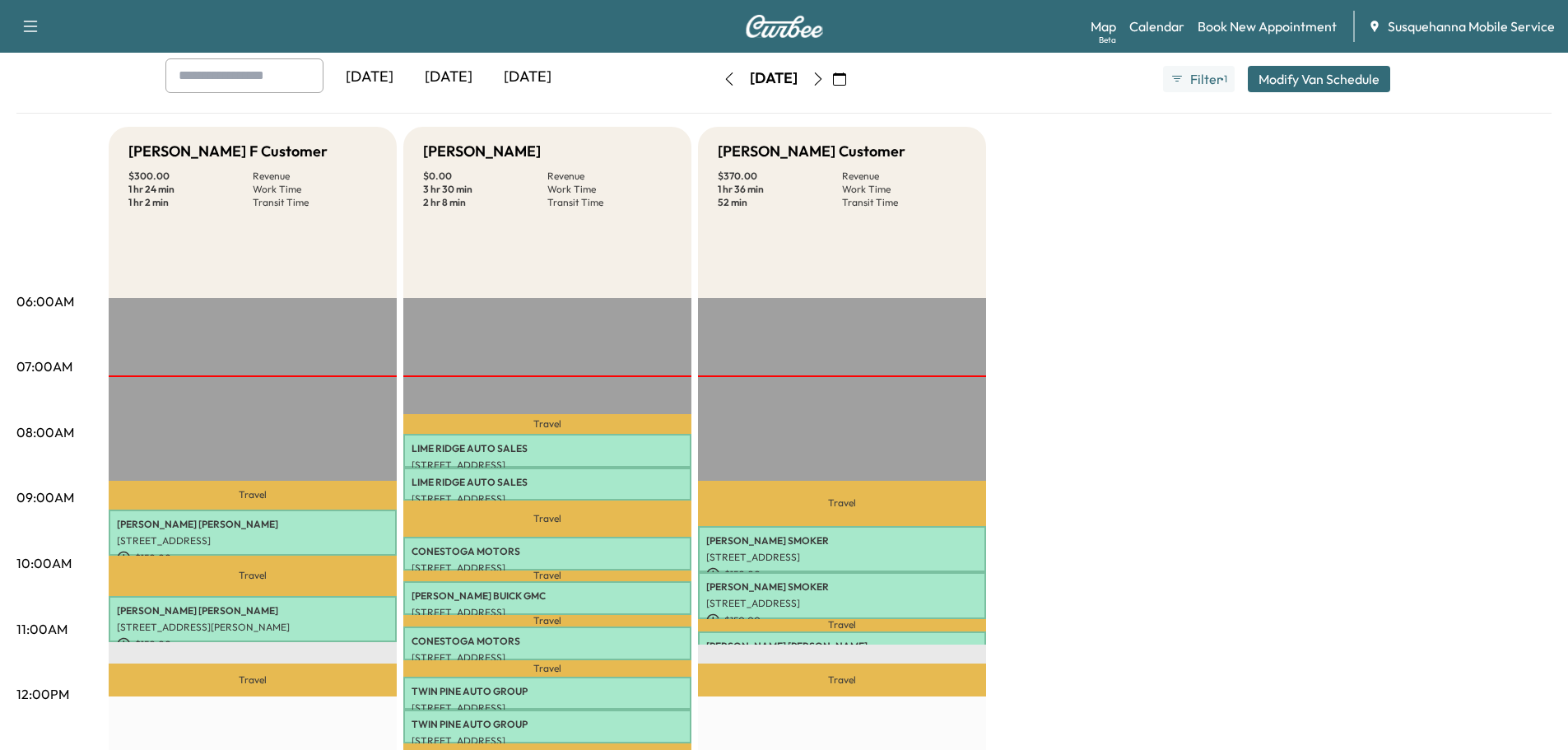
click at [821, 81] on icon "button" at bounding box center [818, 79] width 7 height 13
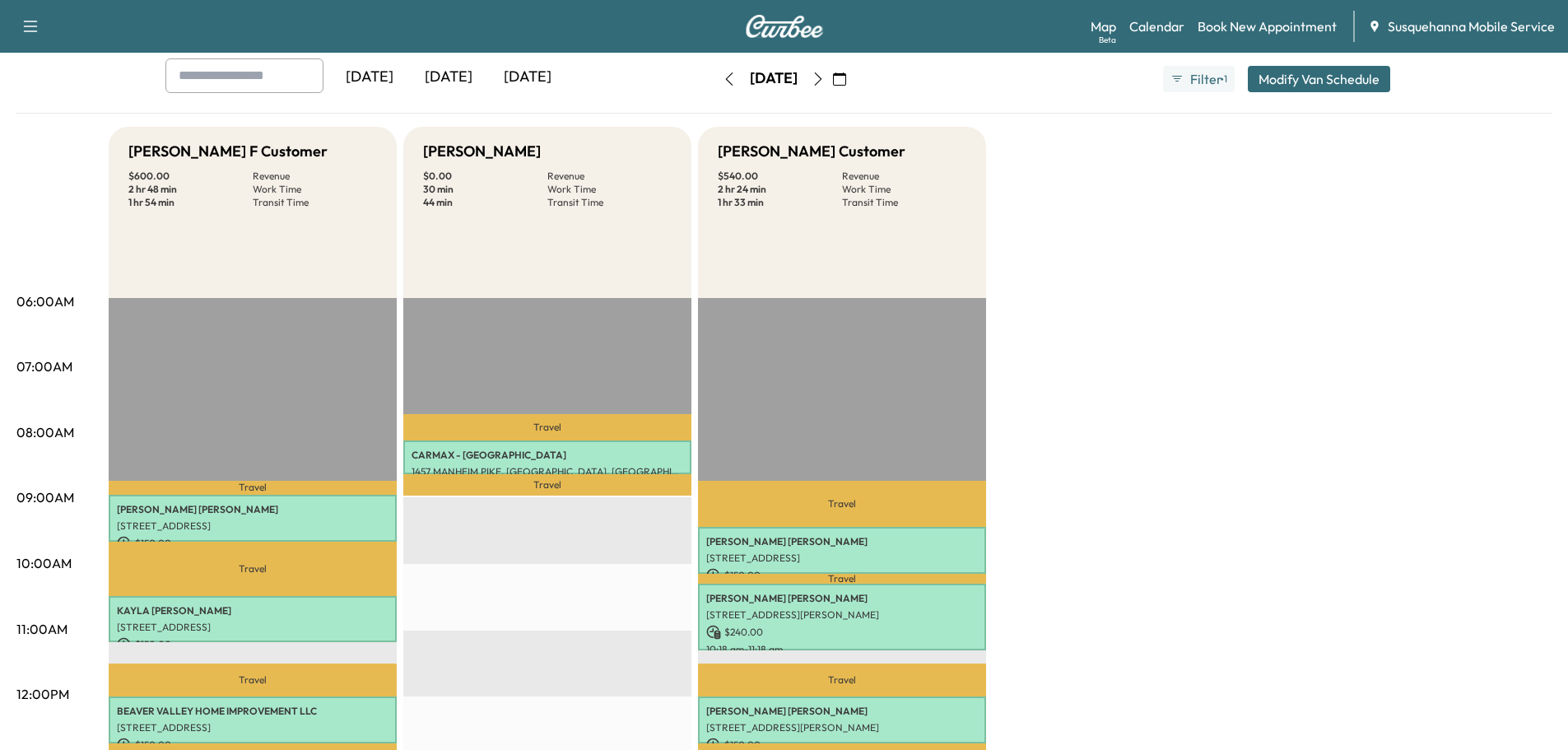
click at [825, 80] on icon "button" at bounding box center [818, 79] width 13 height 13
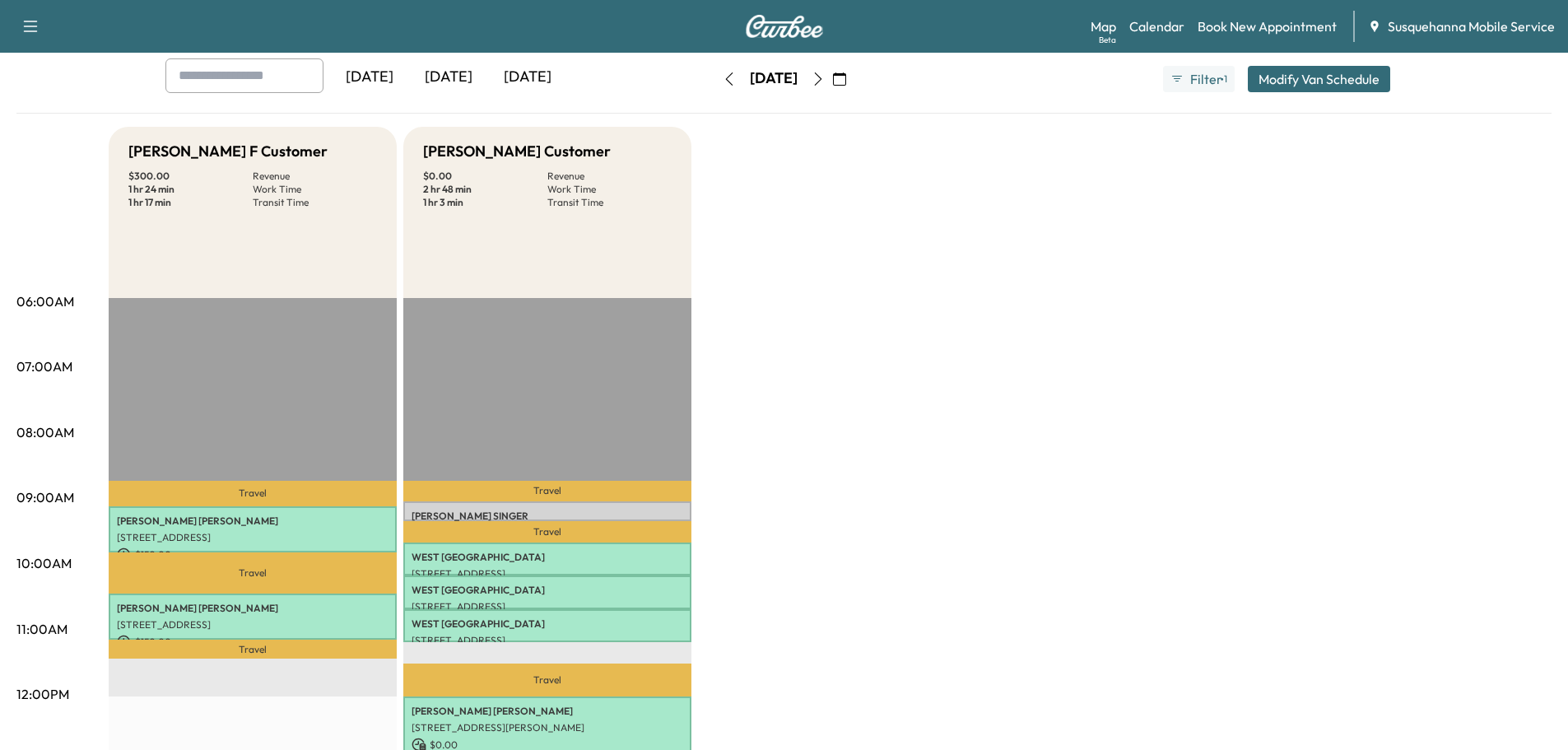
click at [825, 80] on icon "button" at bounding box center [818, 79] width 13 height 13
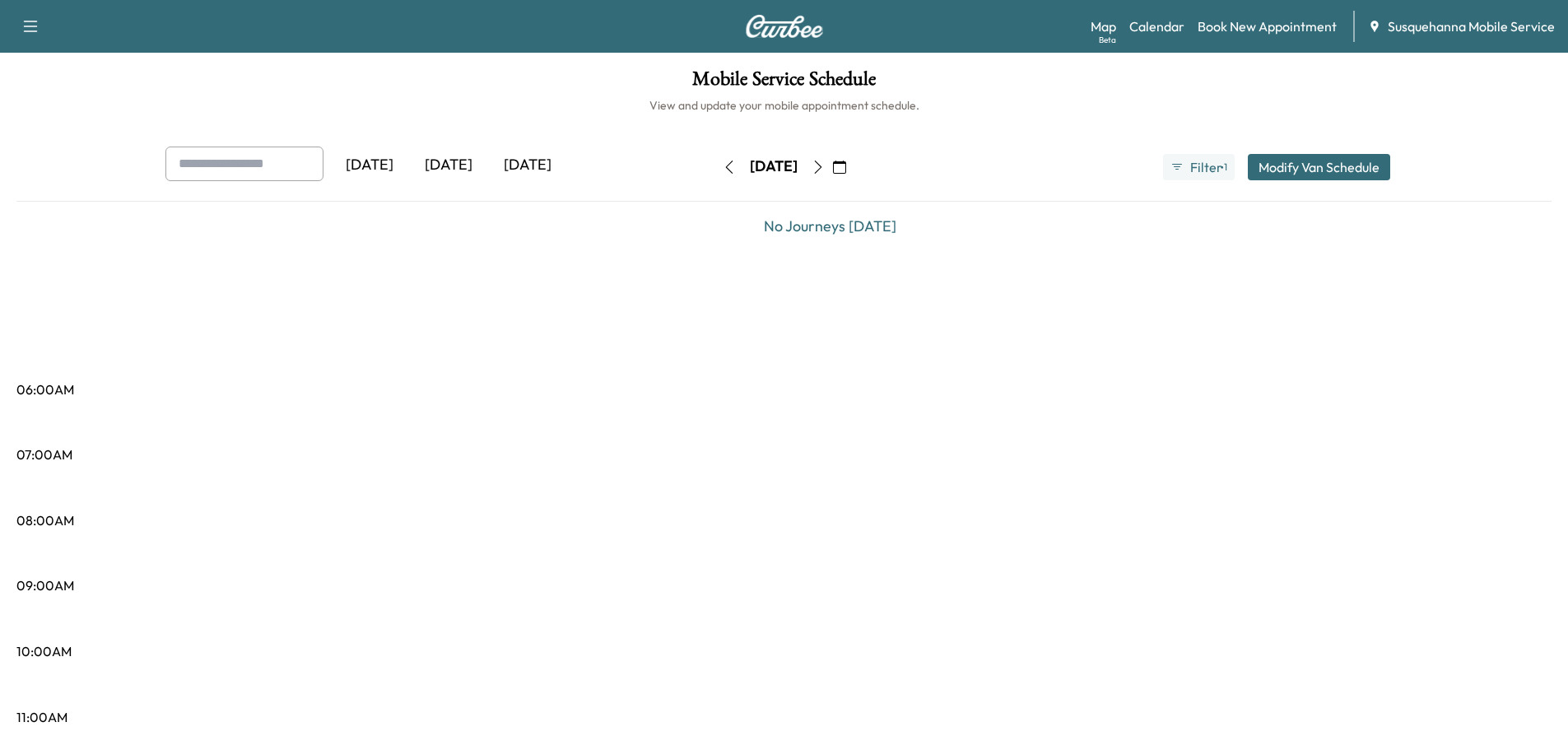
click at [853, 149] on div "Saturday, August 23 August 2025 S M T W T F S 27 28 29 30 31 1 2 3 4 5 6 7 8 9 …" at bounding box center [784, 166] width 139 height 53
click at [821, 161] on icon "button" at bounding box center [818, 166] width 7 height 13
click at [825, 170] on icon "button" at bounding box center [818, 166] width 13 height 13
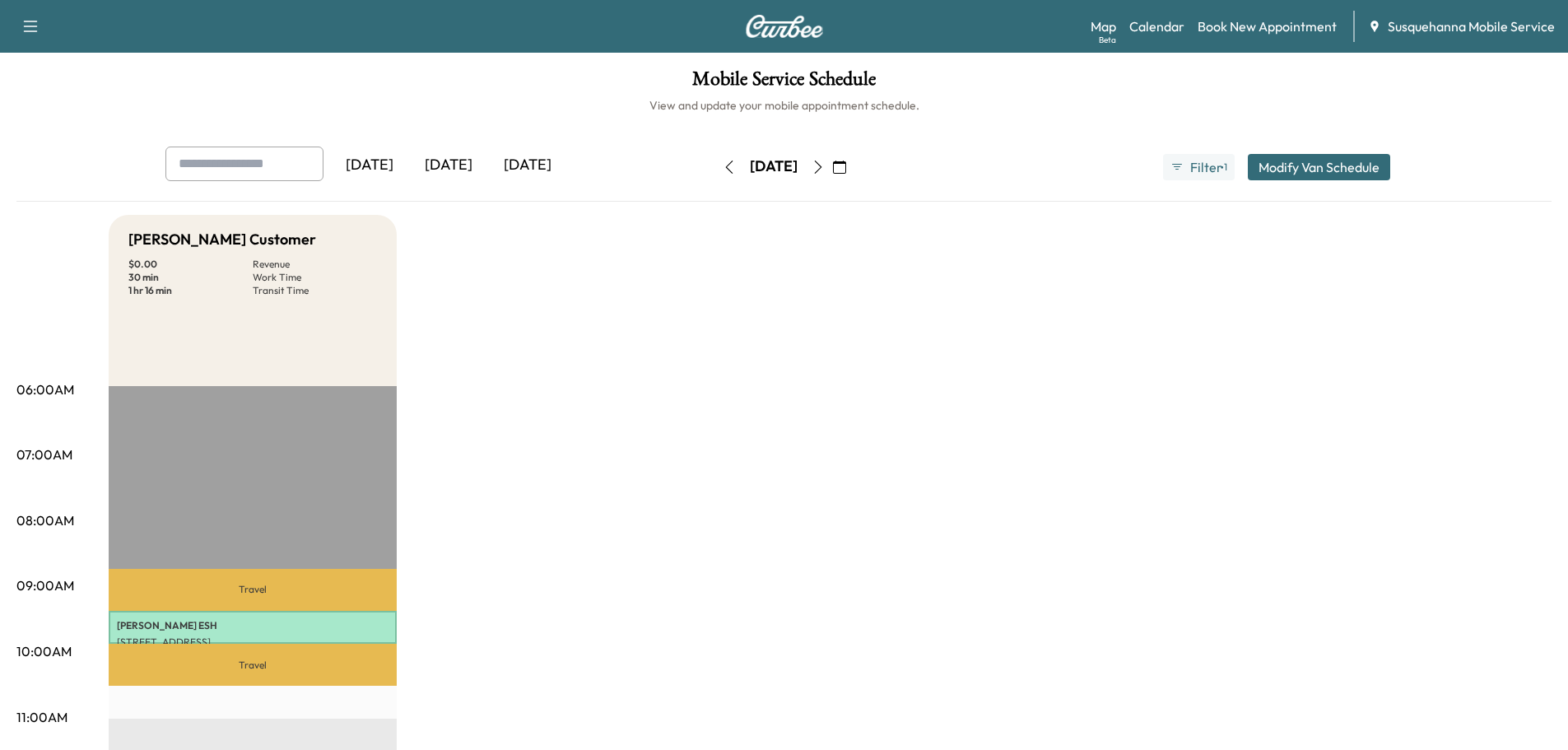
click at [832, 170] on button "button" at bounding box center [818, 166] width 28 height 26
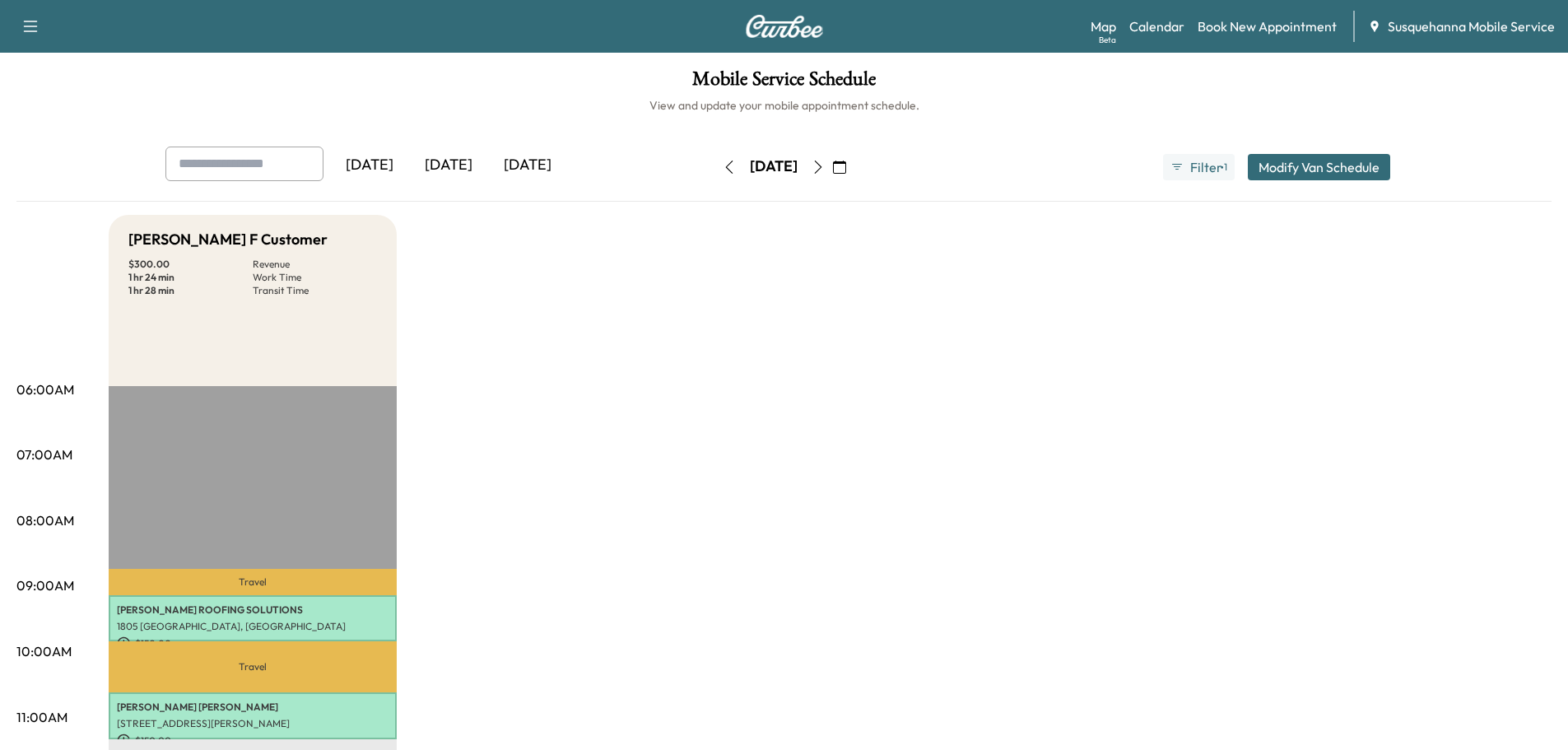
click at [825, 170] on icon "button" at bounding box center [818, 166] width 13 height 13
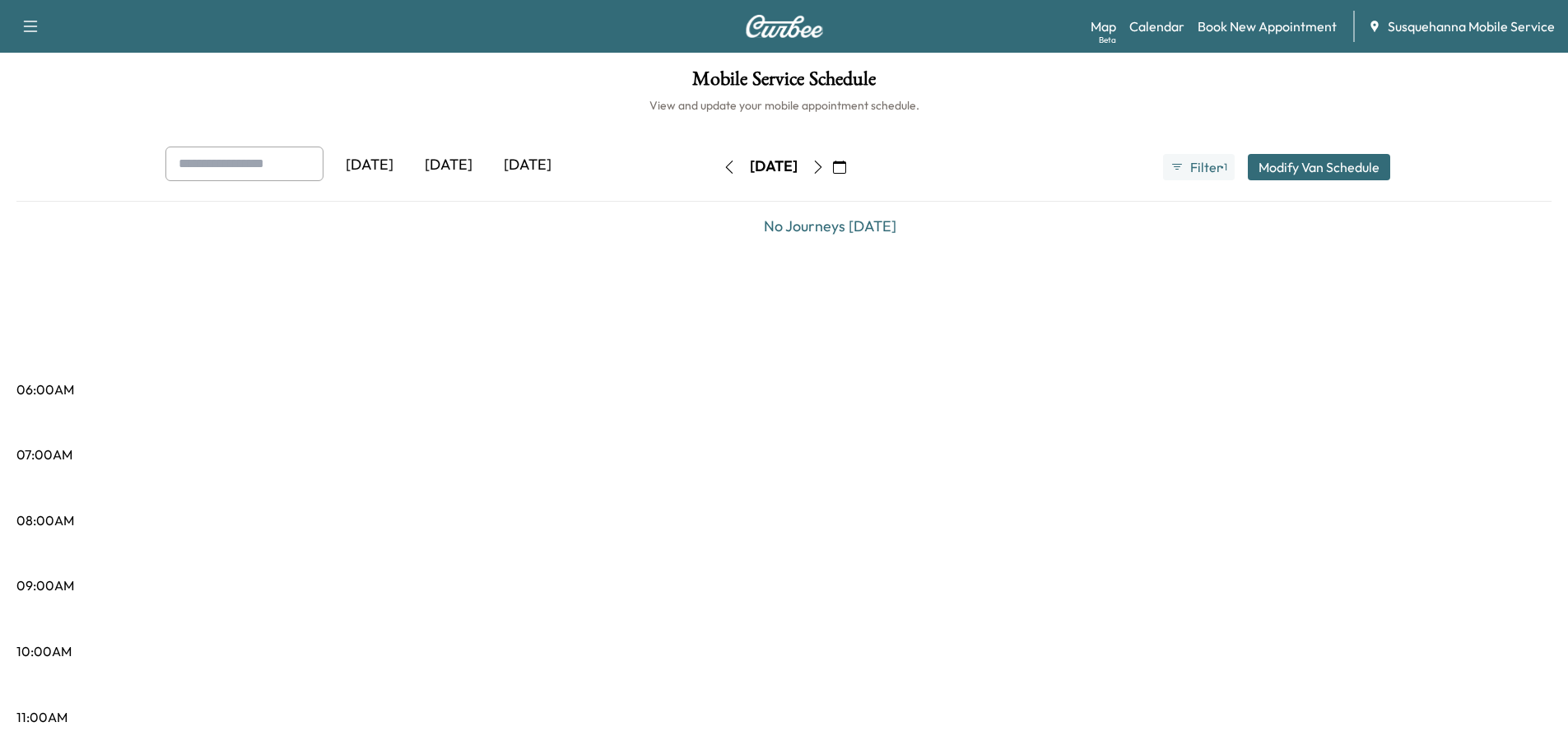
click at [825, 170] on icon "button" at bounding box center [818, 166] width 13 height 13
click at [832, 170] on button "button" at bounding box center [818, 166] width 28 height 26
click at [825, 169] on icon "button" at bounding box center [818, 166] width 13 height 13
click at [825, 168] on icon "button" at bounding box center [818, 166] width 13 height 13
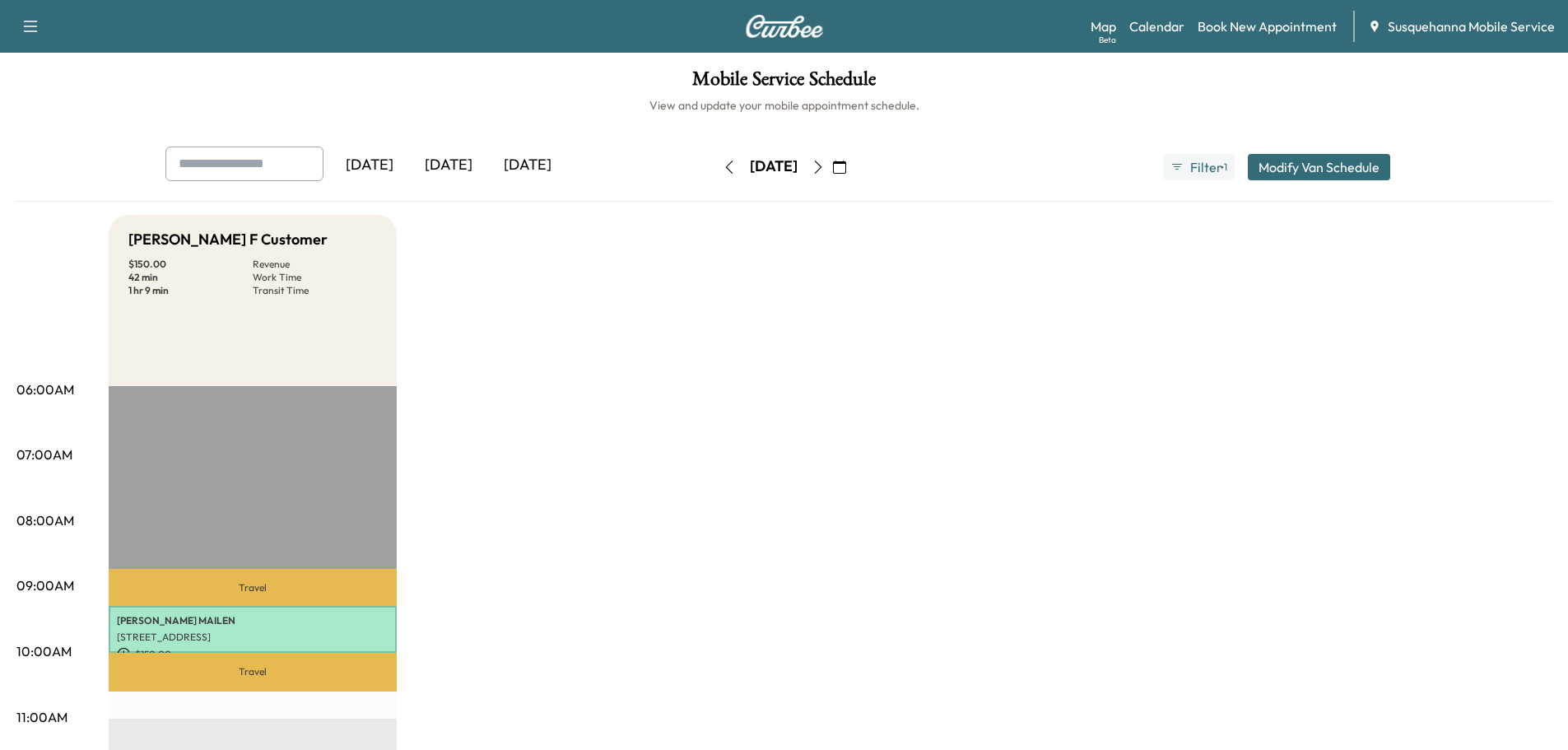
click at [825, 170] on icon "button" at bounding box center [818, 166] width 13 height 13
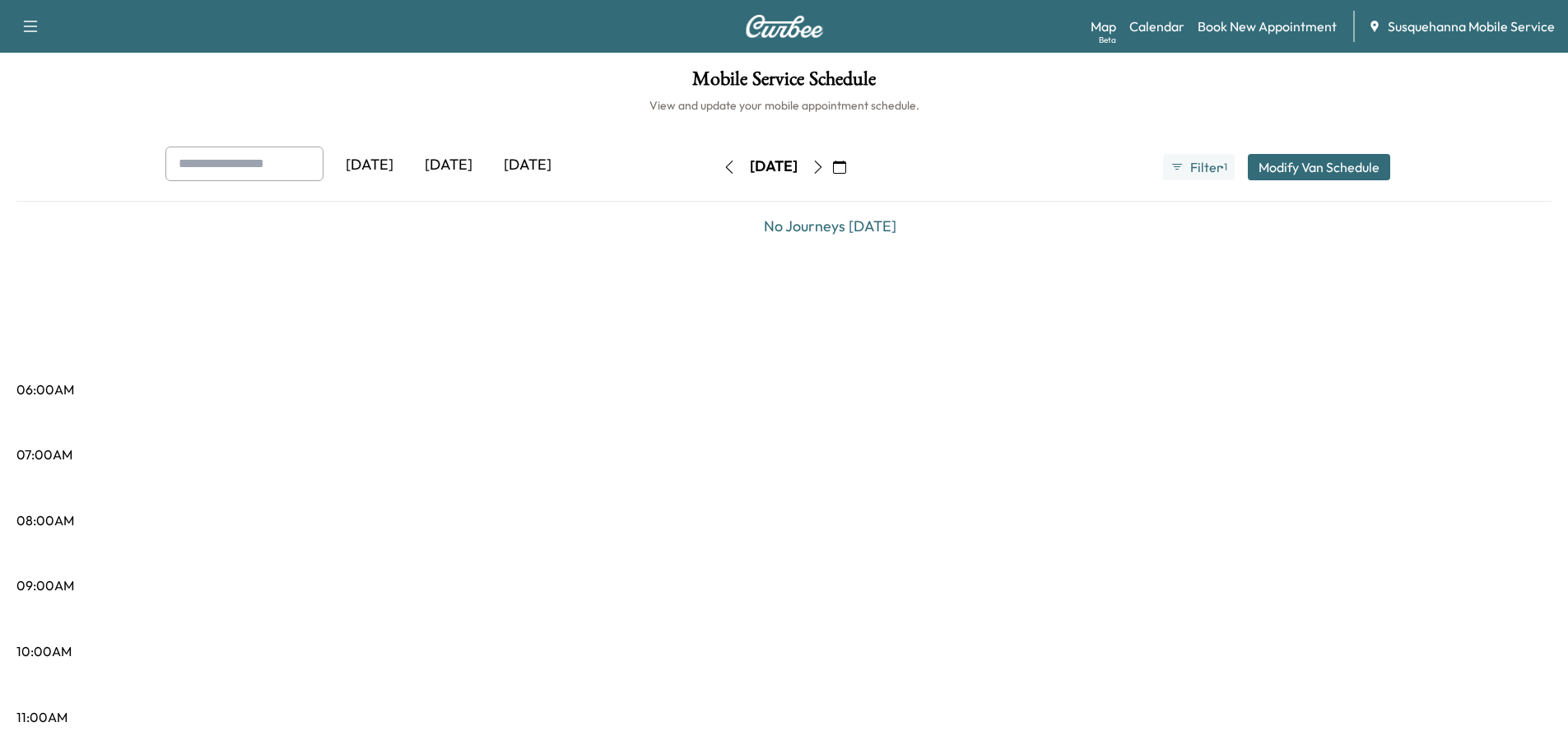
click at [825, 170] on icon "button" at bounding box center [818, 166] width 13 height 13
click at [821, 170] on icon "button" at bounding box center [818, 166] width 7 height 13
click at [846, 169] on icon "button" at bounding box center [839, 166] width 13 height 13
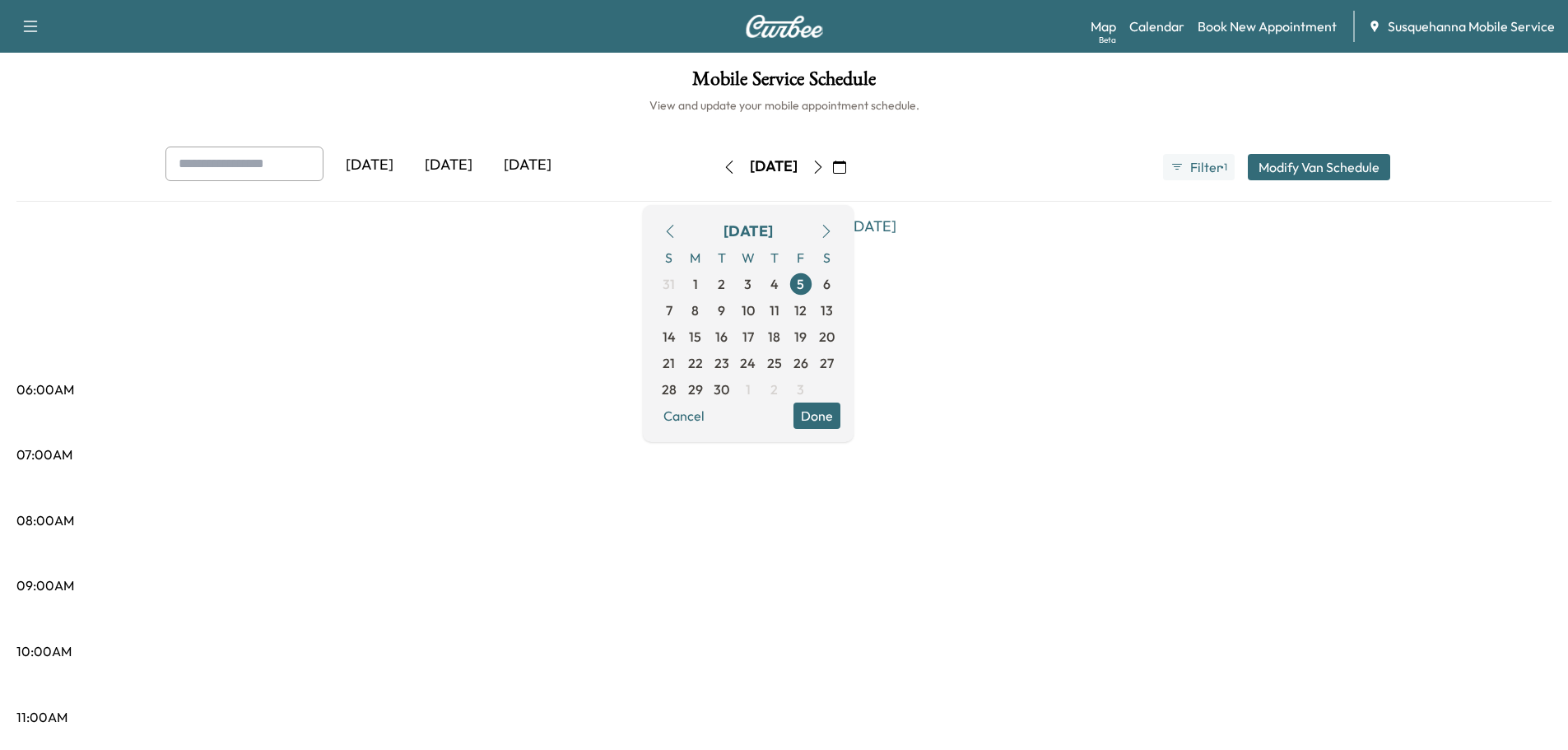
click at [674, 229] on icon "button" at bounding box center [669, 231] width 7 height 13
click at [757, 360] on span "20" at bounding box center [748, 363] width 16 height 20
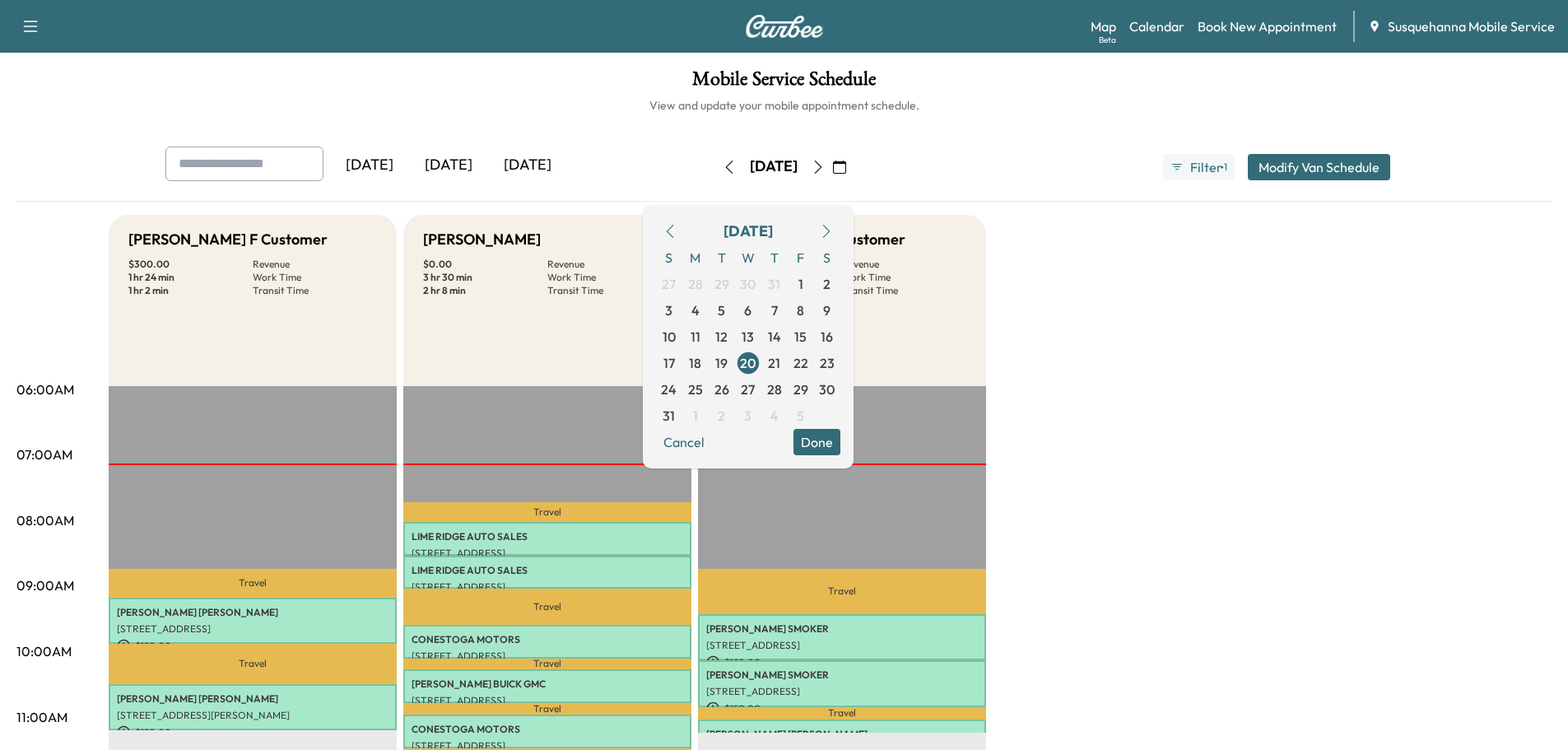
click at [841, 444] on button "Done" at bounding box center [817, 441] width 47 height 26
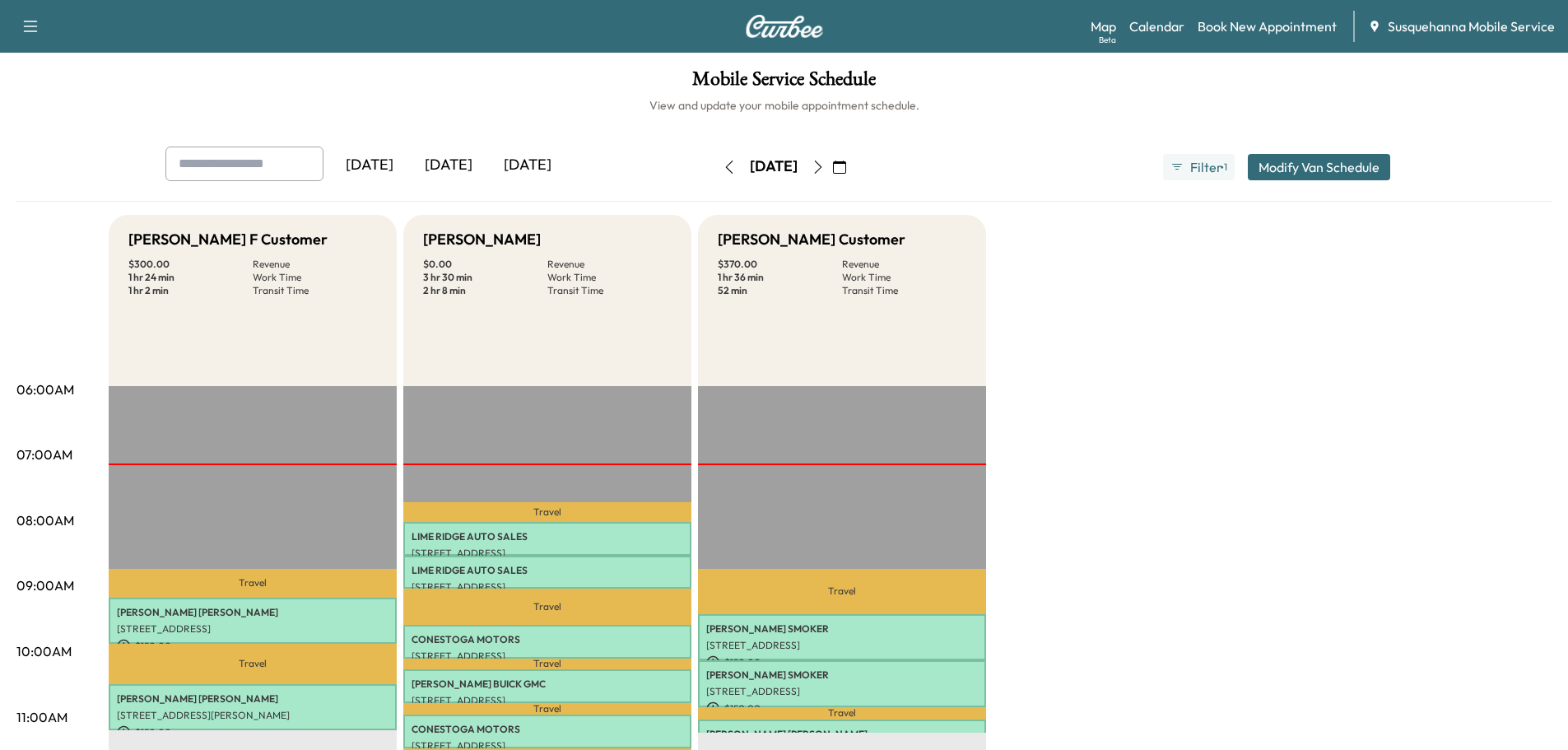
click at [825, 165] on icon "button" at bounding box center [818, 166] width 13 height 13
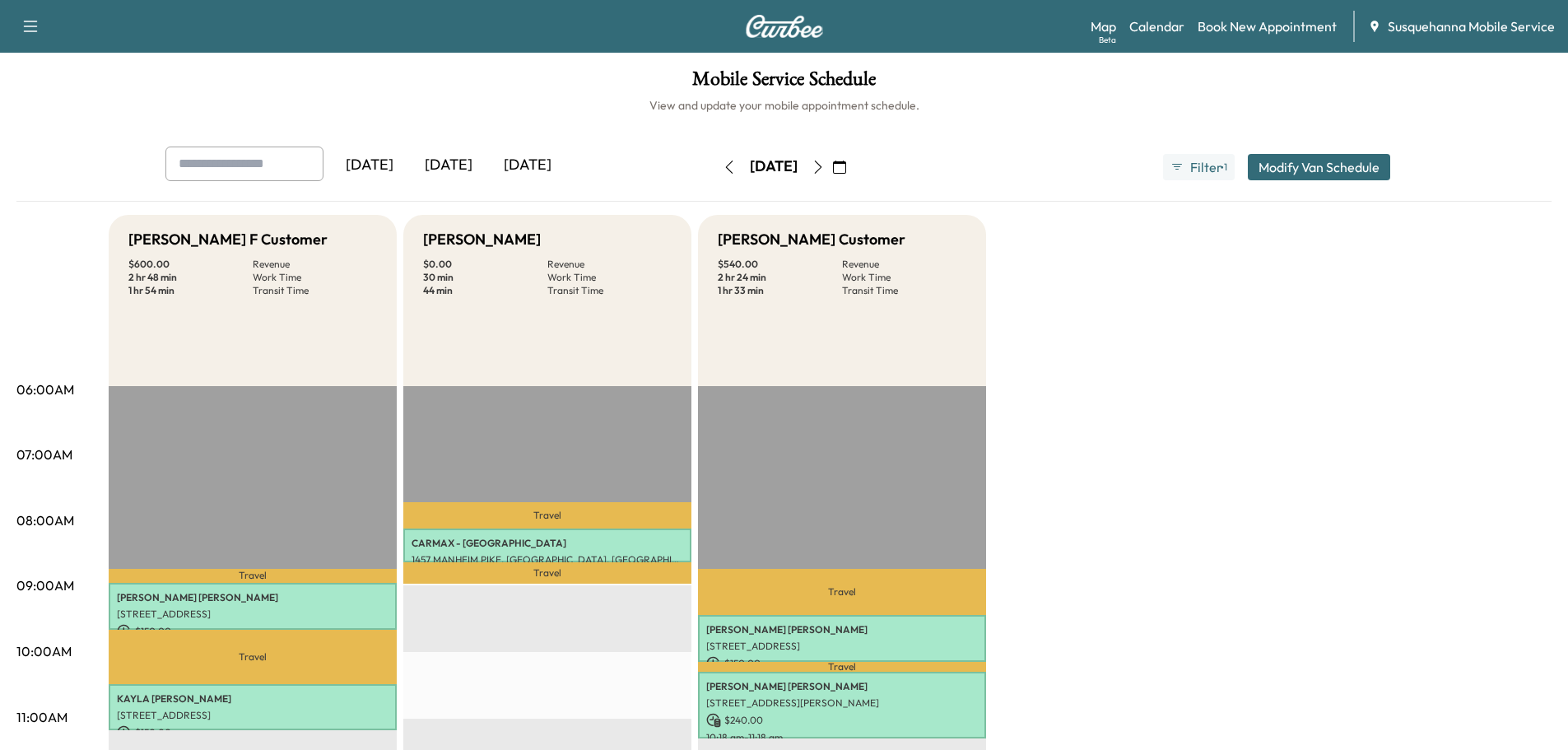
click at [825, 165] on icon "button" at bounding box center [818, 166] width 13 height 13
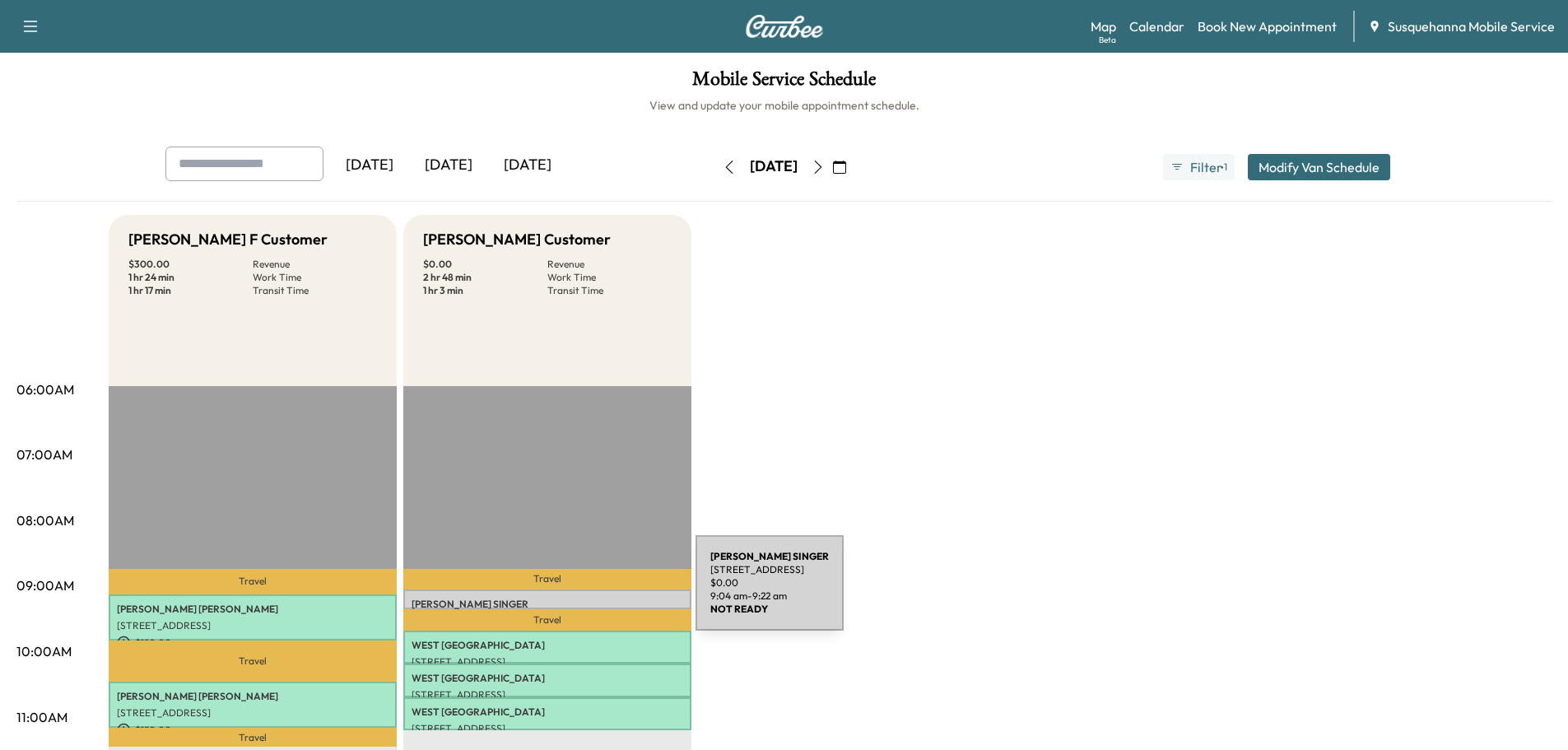
click at [572, 593] on div "LORRAINE SINGER 2001 Harrisburg Pike, Lancaster, PA 17601, USA $ 0.00 9:04 am -…" at bounding box center [547, 600] width 288 height 20
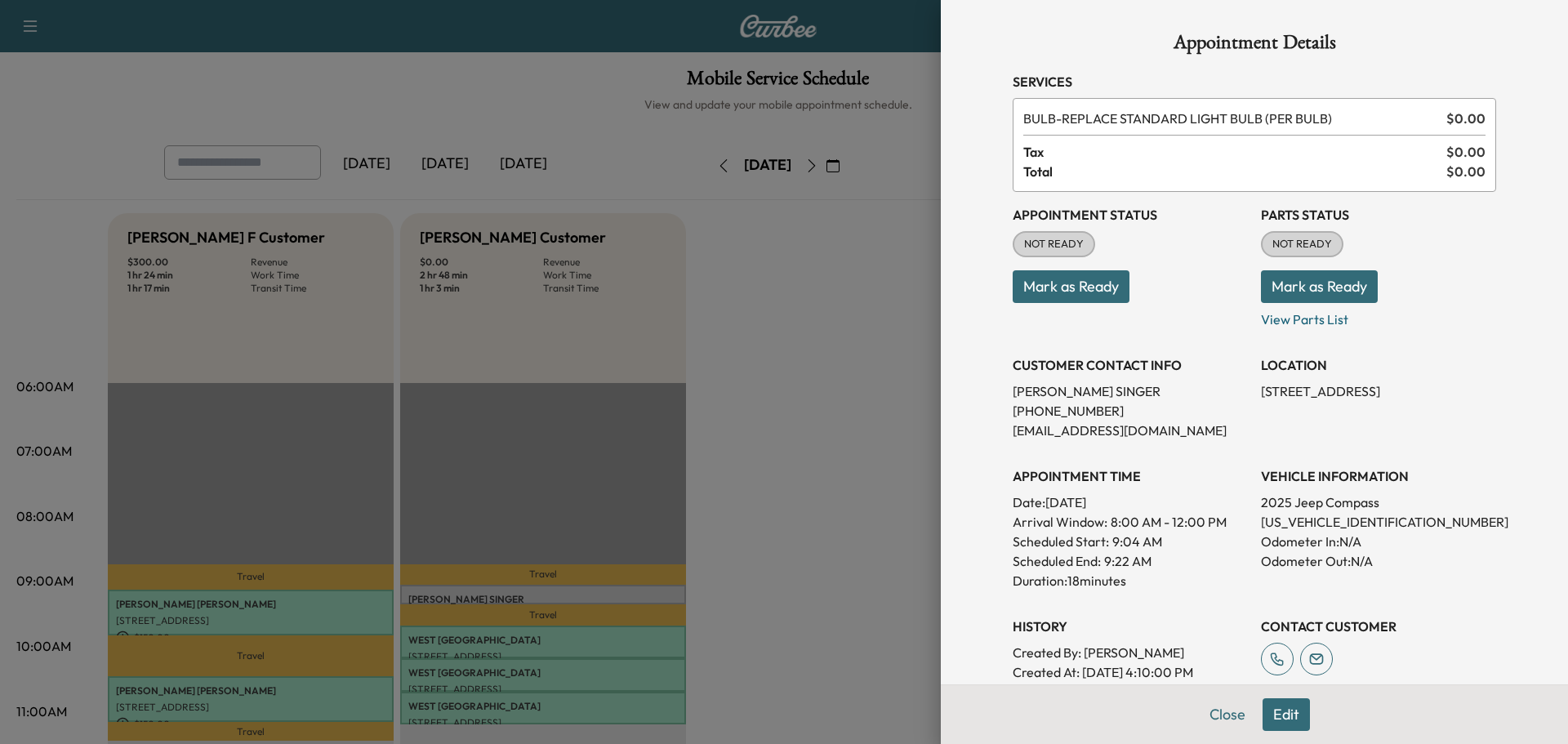
click at [1320, 520] on p "3C4NJDCN0ST587047" at bounding box center [1378, 522] width 235 height 20
copy p "3C4NJDCN0ST587047"
click at [1206, 721] on button "Close" at bounding box center [1227, 715] width 57 height 33
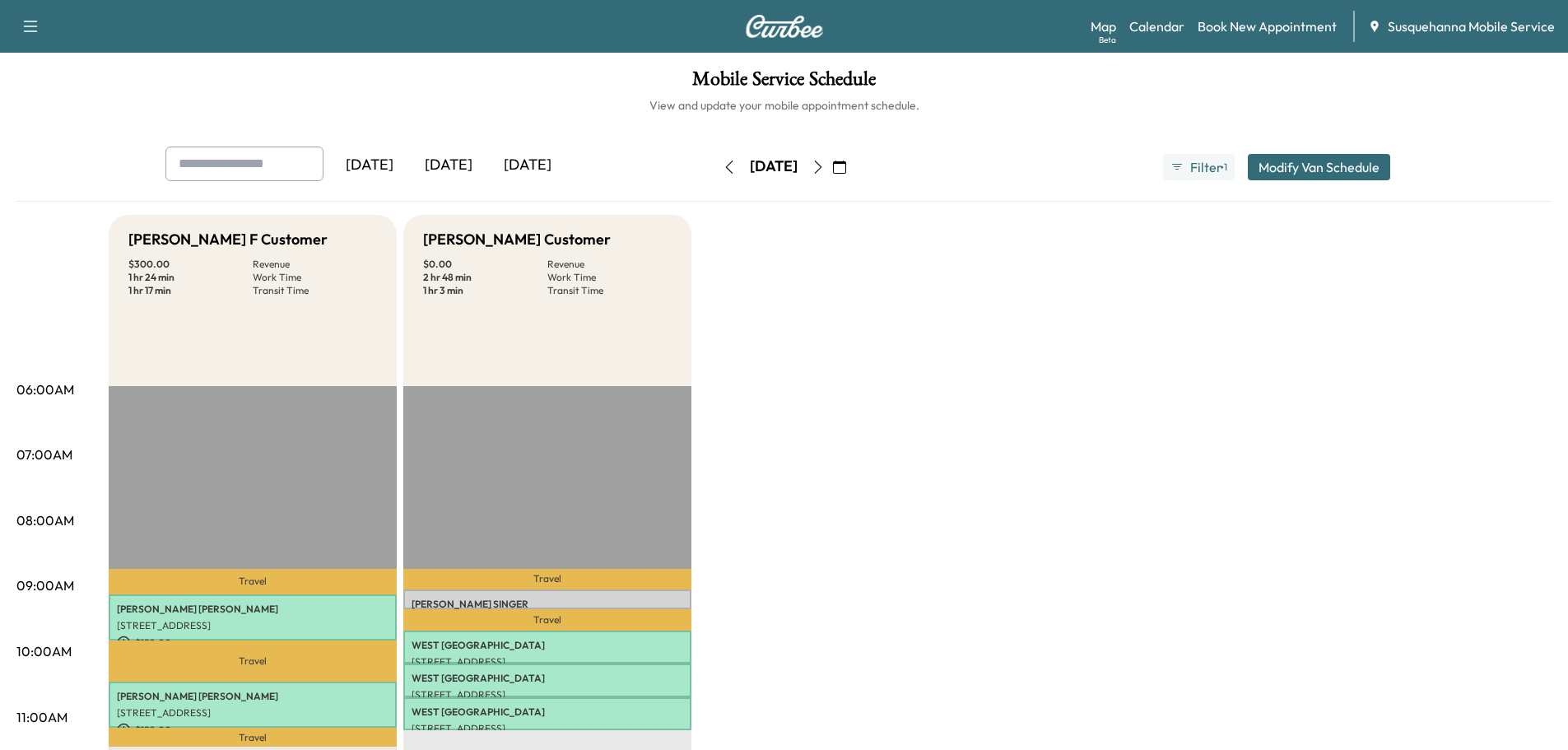
click at [716, 163] on button "button" at bounding box center [729, 166] width 28 height 26
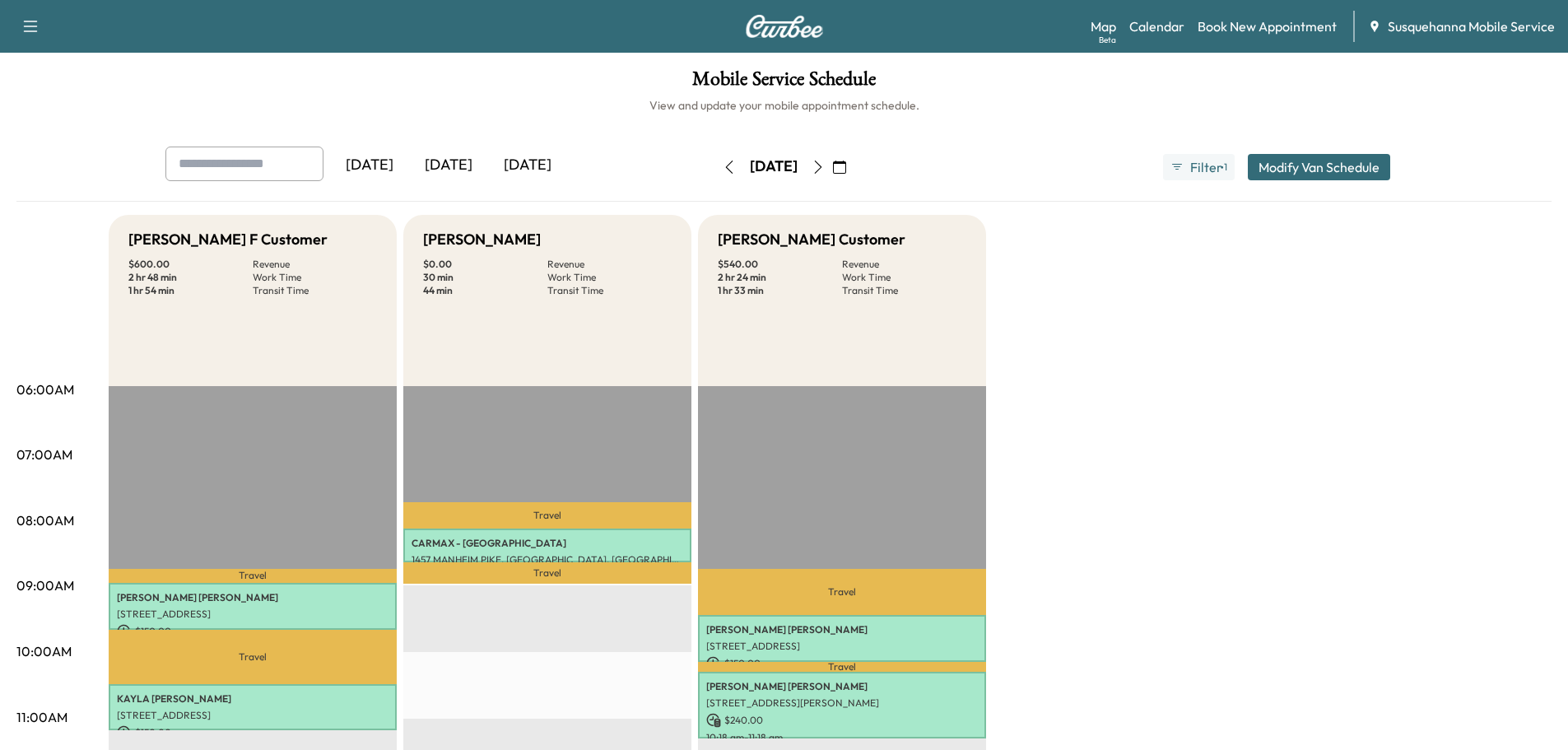
click at [723, 171] on icon "button" at bounding box center [729, 166] width 13 height 13
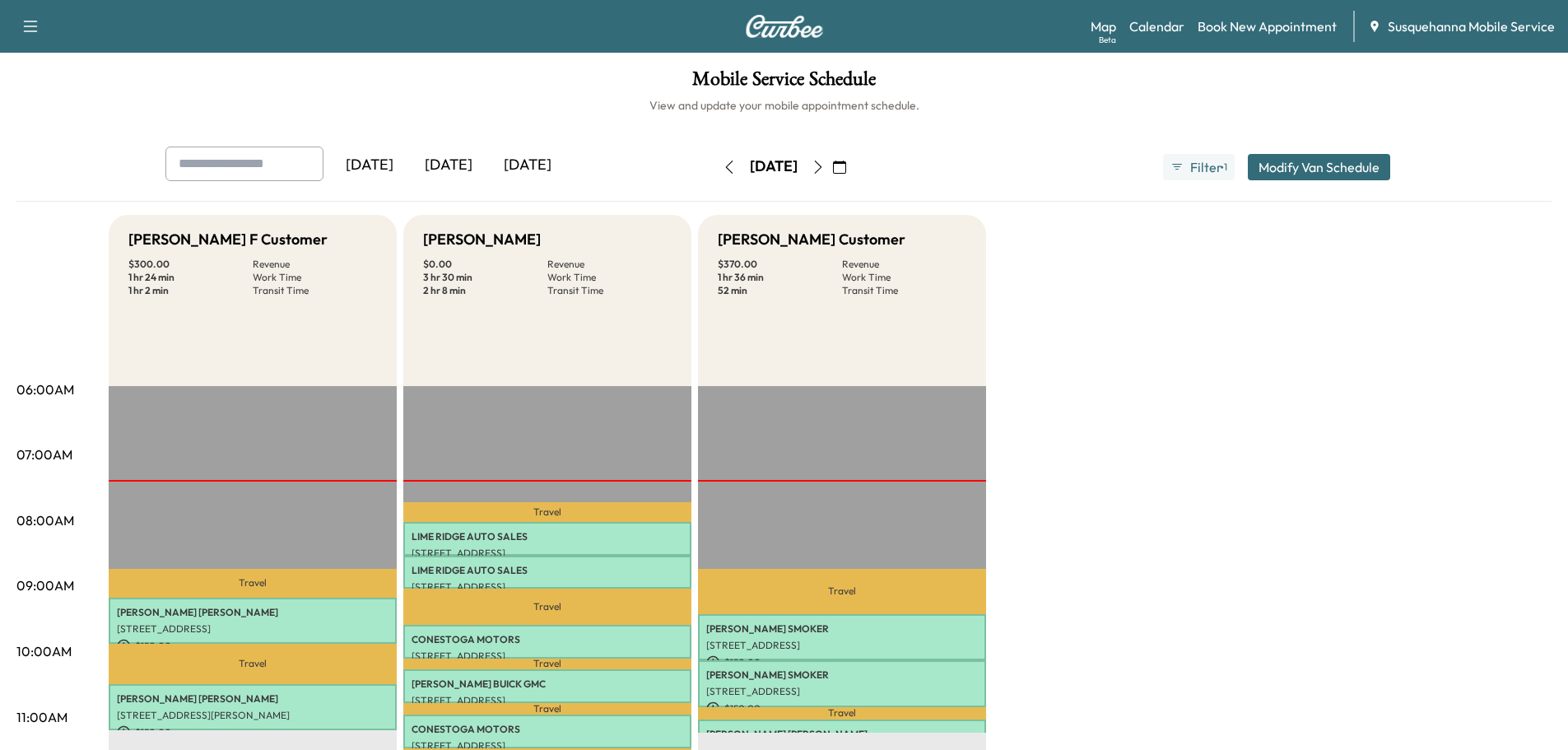
click at [825, 166] on icon "button" at bounding box center [818, 166] width 13 height 13
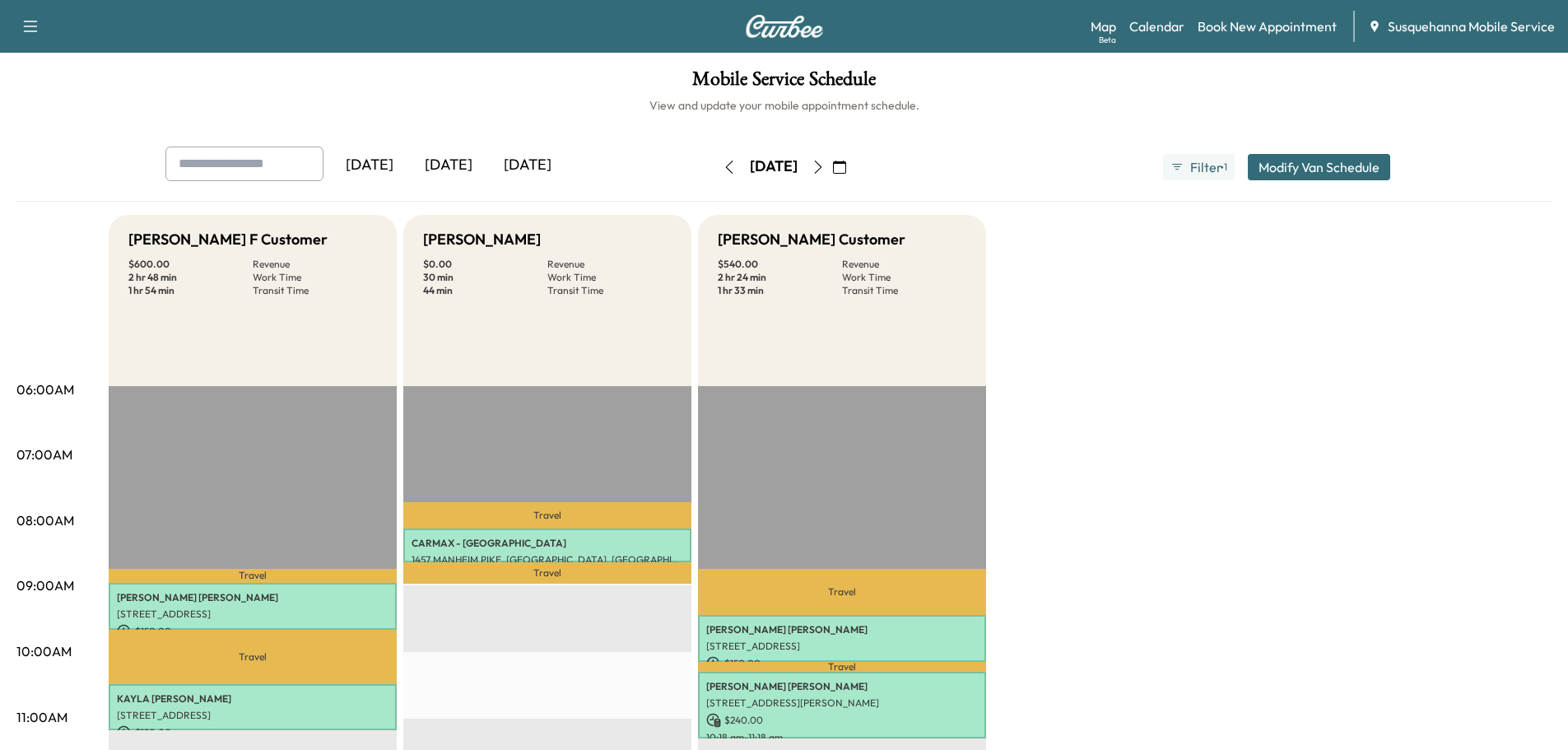
drag, startPoint x: 688, startPoint y: 166, endPoint x: 1078, endPoint y: 213, distance: 392.8
click at [723, 166] on icon "button" at bounding box center [729, 166] width 13 height 13
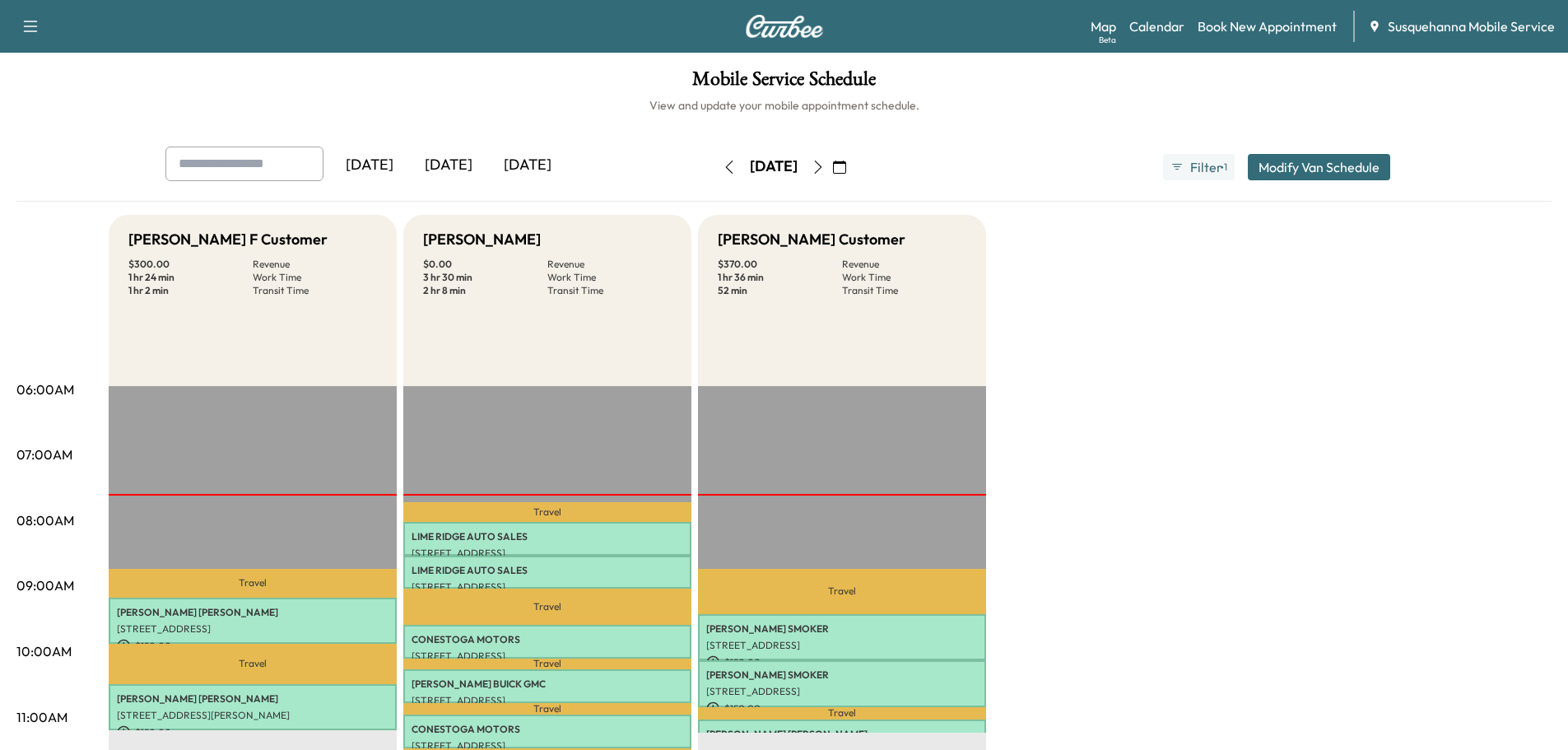
click at [825, 169] on icon "button" at bounding box center [818, 166] width 13 height 13
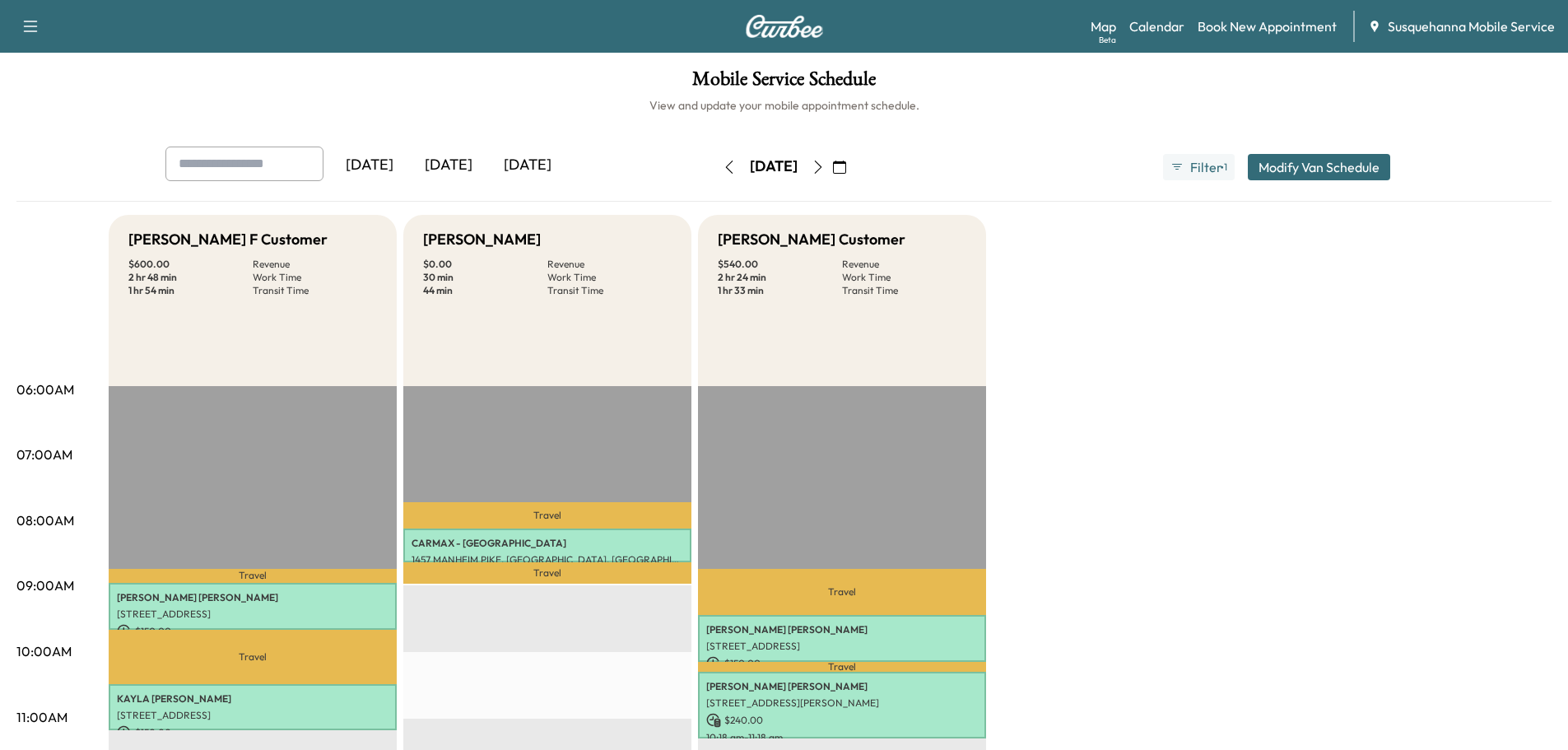
click at [825, 172] on icon "button" at bounding box center [818, 166] width 13 height 13
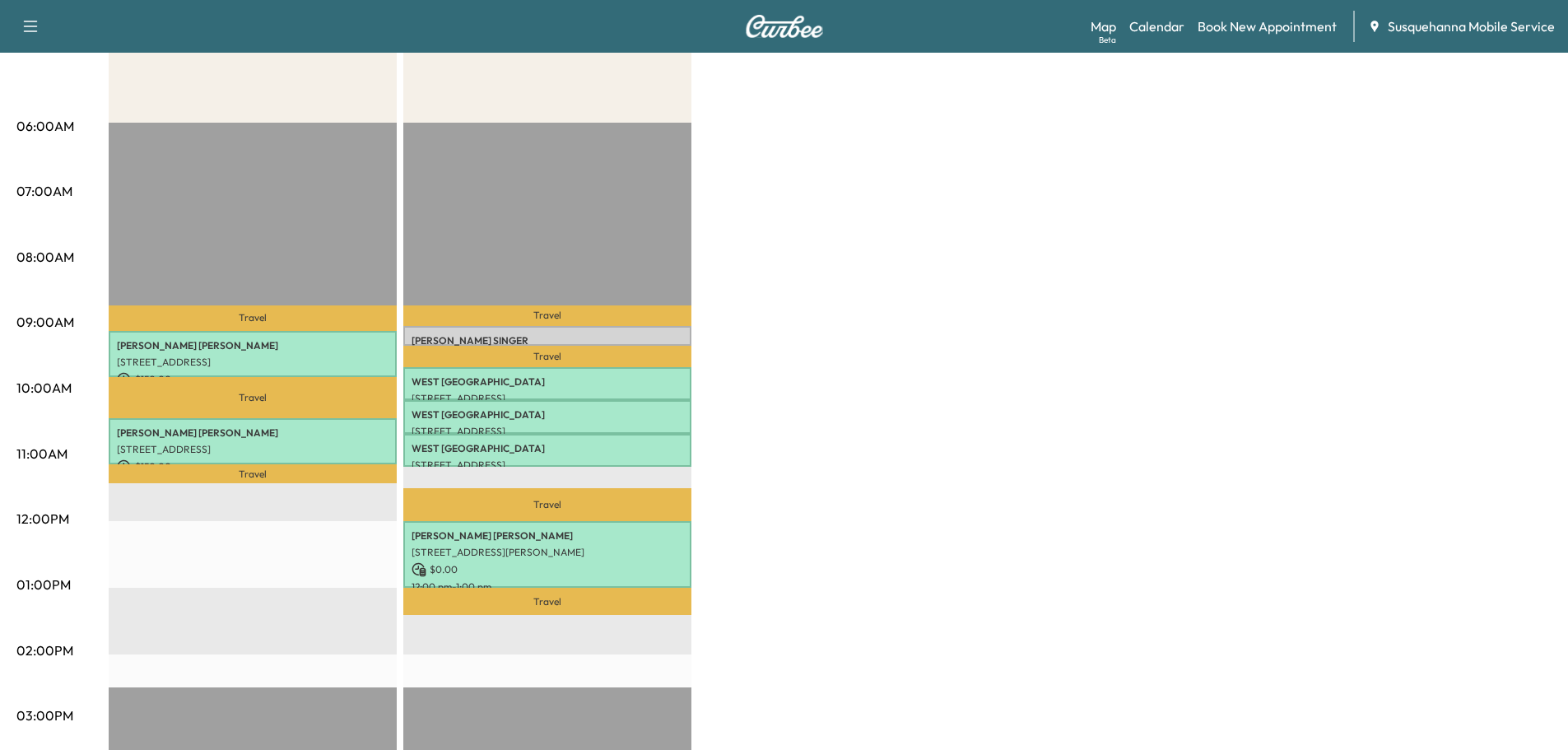
scroll to position [88, 0]
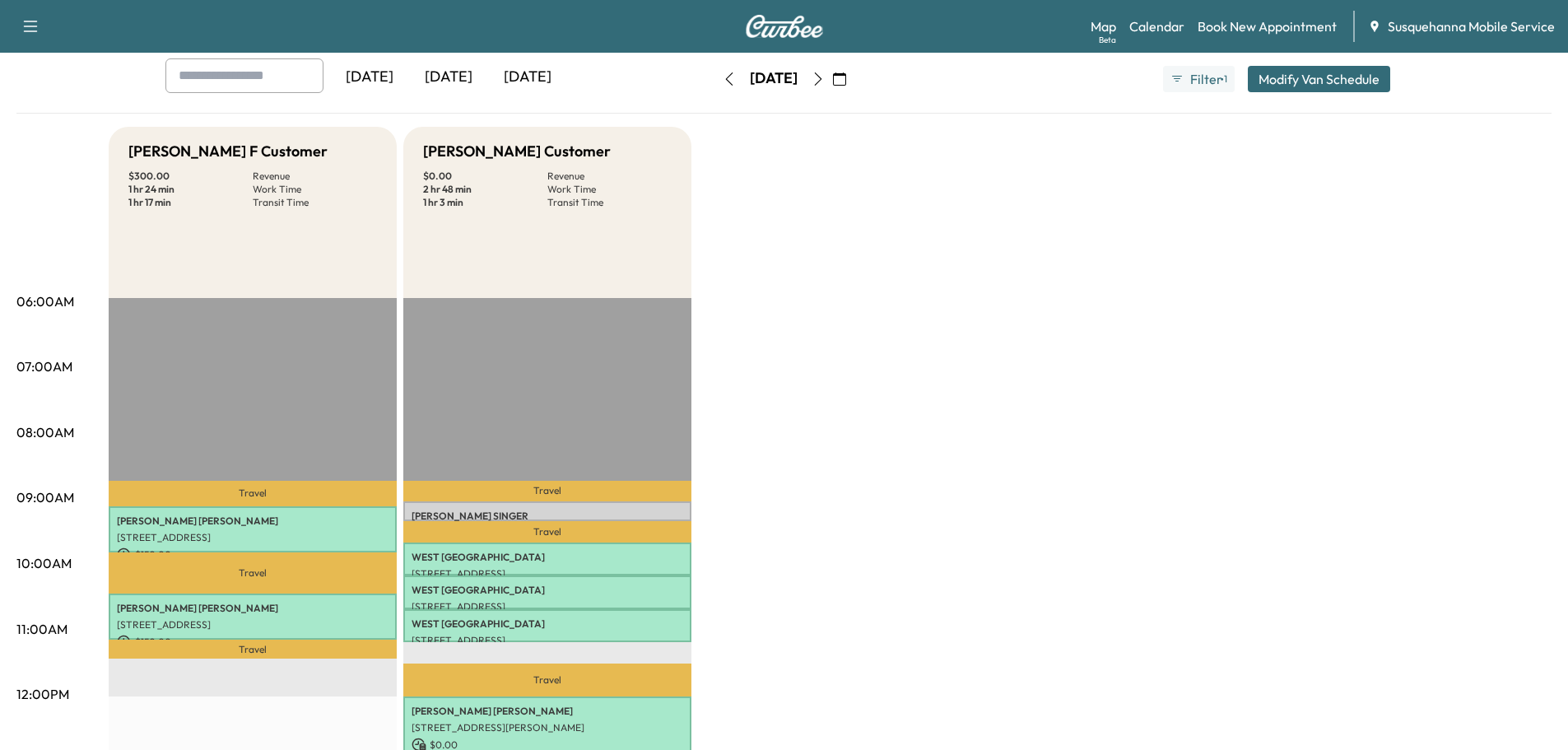
click at [723, 84] on icon "button" at bounding box center [729, 79] width 13 height 13
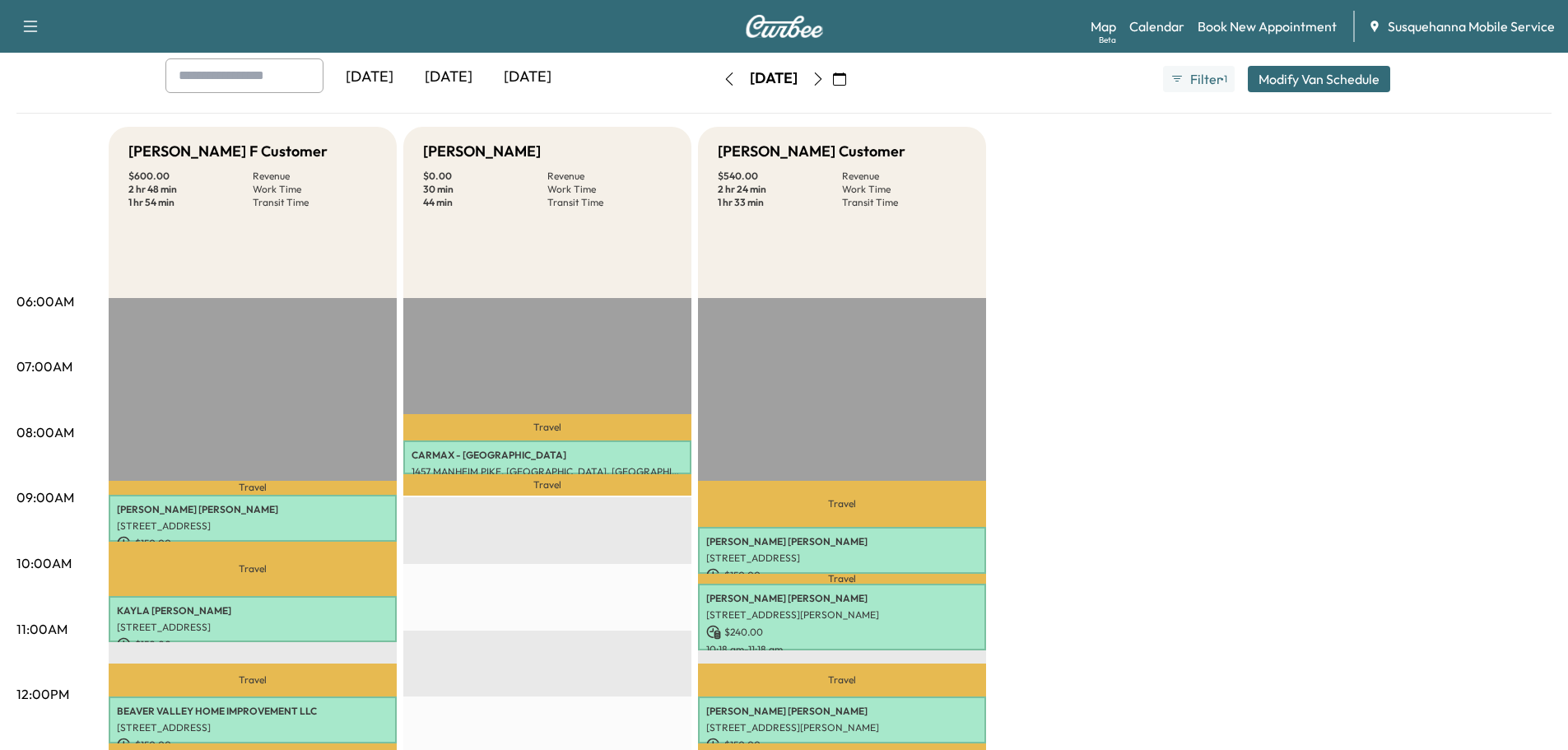
click at [716, 84] on button "button" at bounding box center [729, 79] width 28 height 26
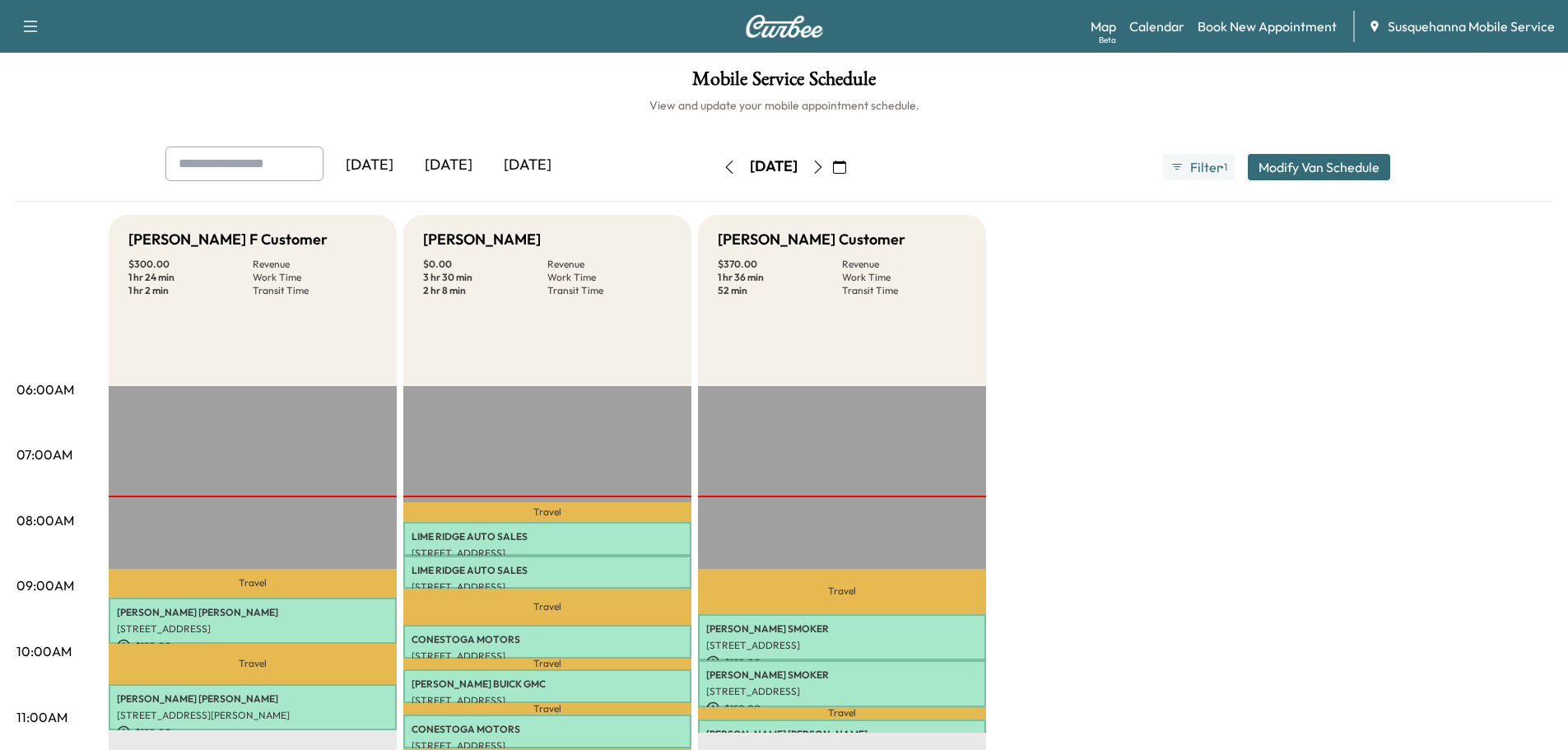
scroll to position [88, 0]
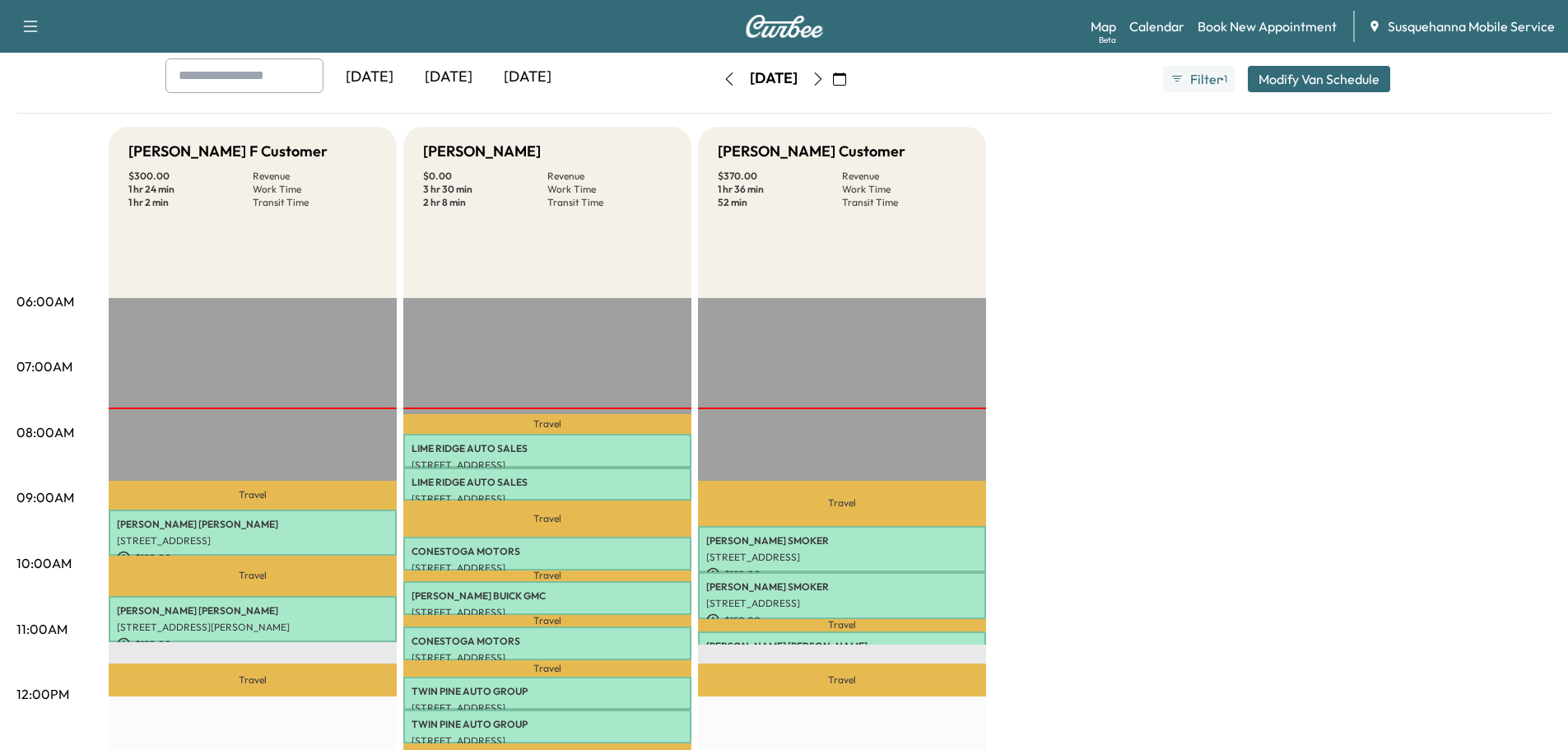
click at [825, 81] on icon "button" at bounding box center [818, 79] width 13 height 13
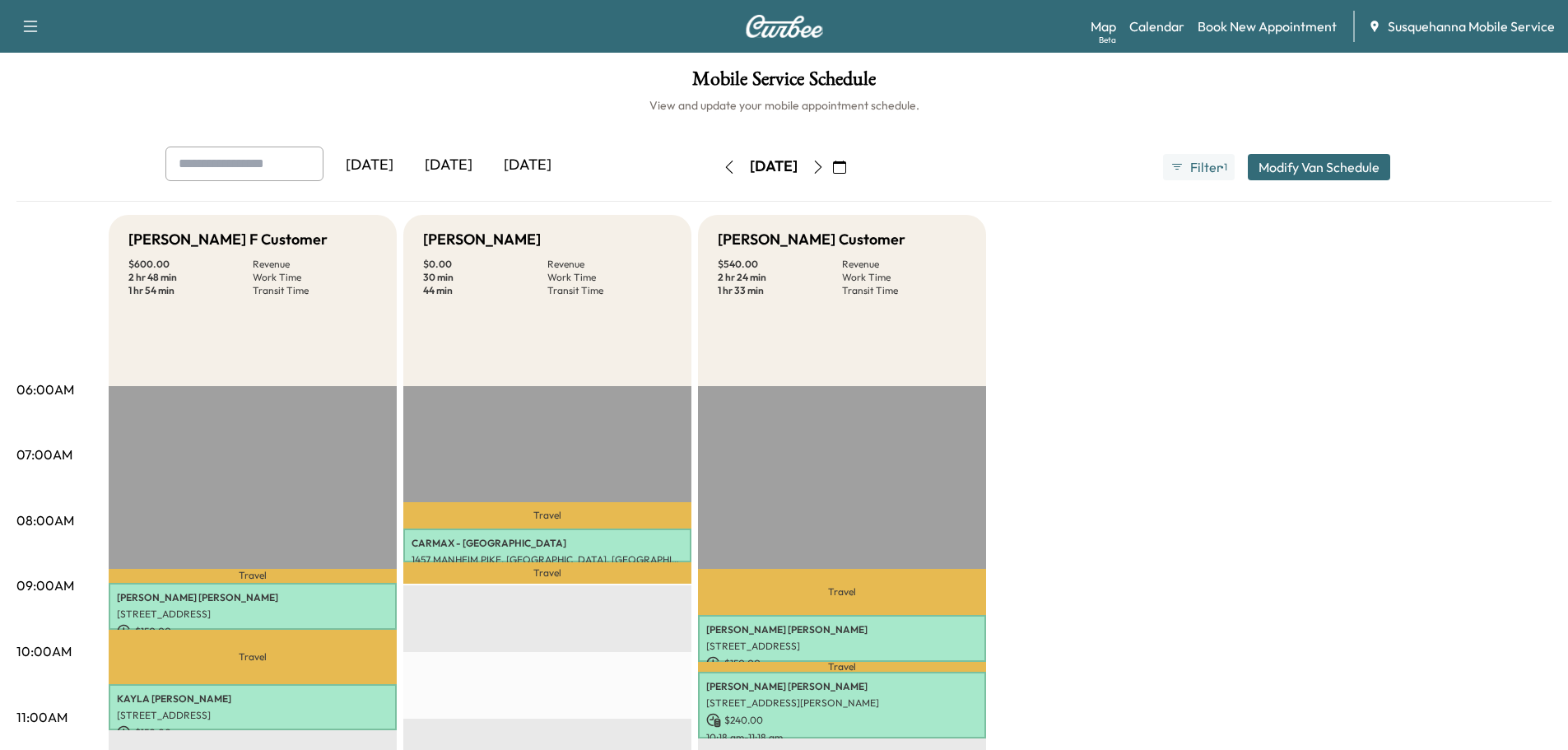
click at [825, 167] on icon "button" at bounding box center [818, 166] width 13 height 13
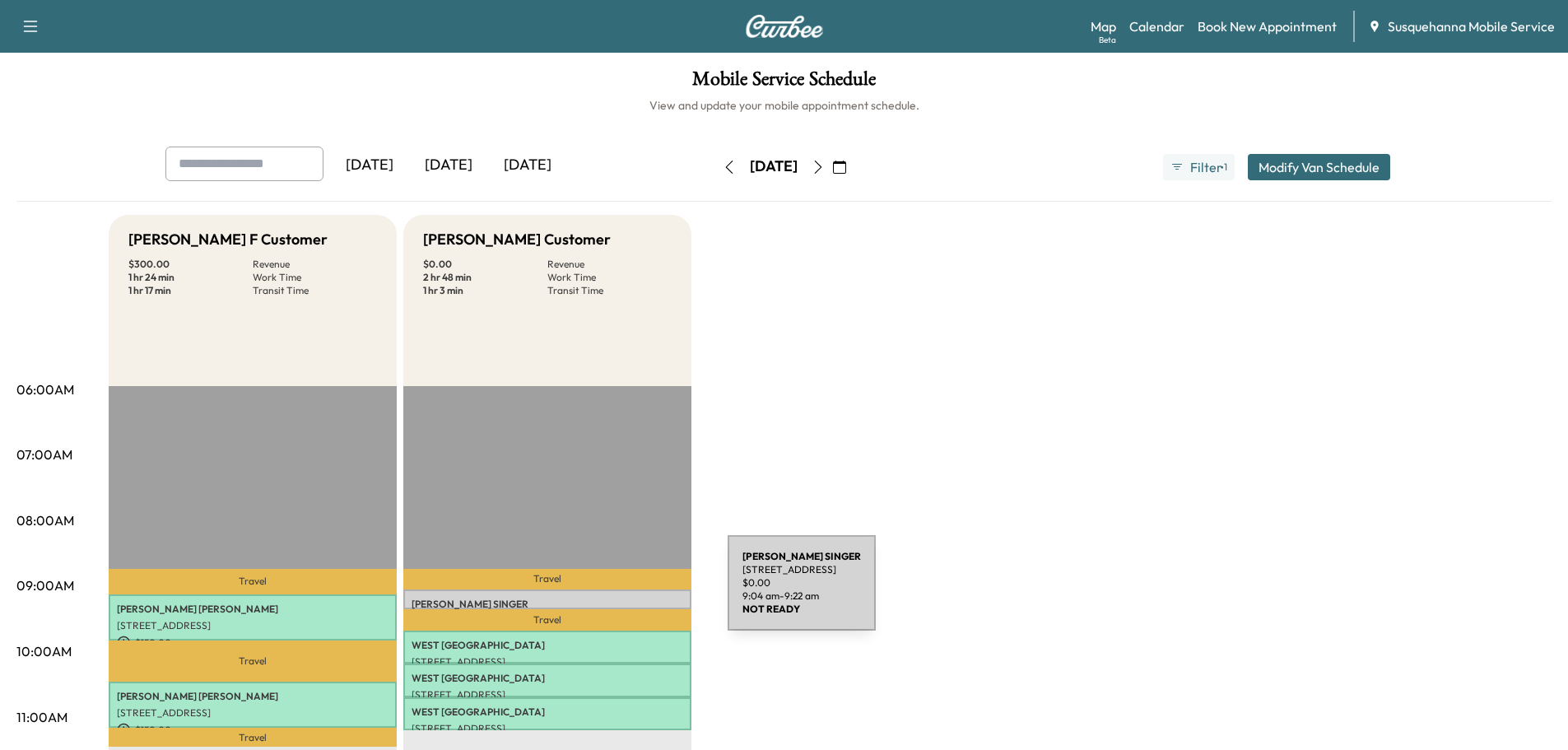
click at [604, 593] on div "LORRAINE SINGER 2001 Harrisburg Pike, Lancaster, PA 17601, USA $ 0.00 9:04 am -…" at bounding box center [547, 600] width 288 height 20
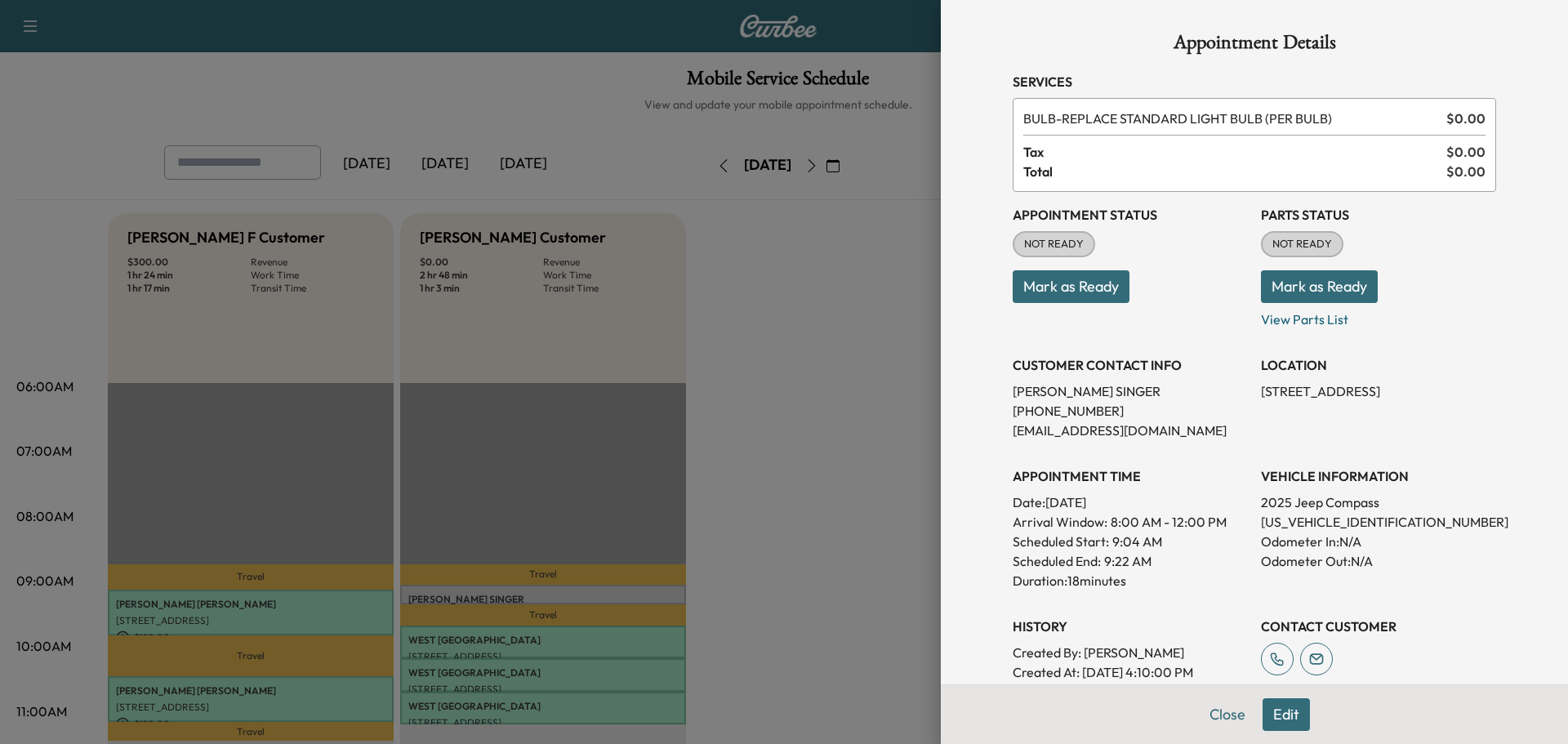
drag, startPoint x: 1283, startPoint y: 525, endPoint x: 1412, endPoint y: 558, distance: 133.2
click at [1413, 558] on p "Odometer Out: N/A" at bounding box center [1378, 561] width 235 height 20
click at [1333, 518] on p "3C4NJDCN0ST587047" at bounding box center [1378, 522] width 235 height 20
drag, startPoint x: 1337, startPoint y: 534, endPoint x: 1471, endPoint y: 547, distance: 134.6
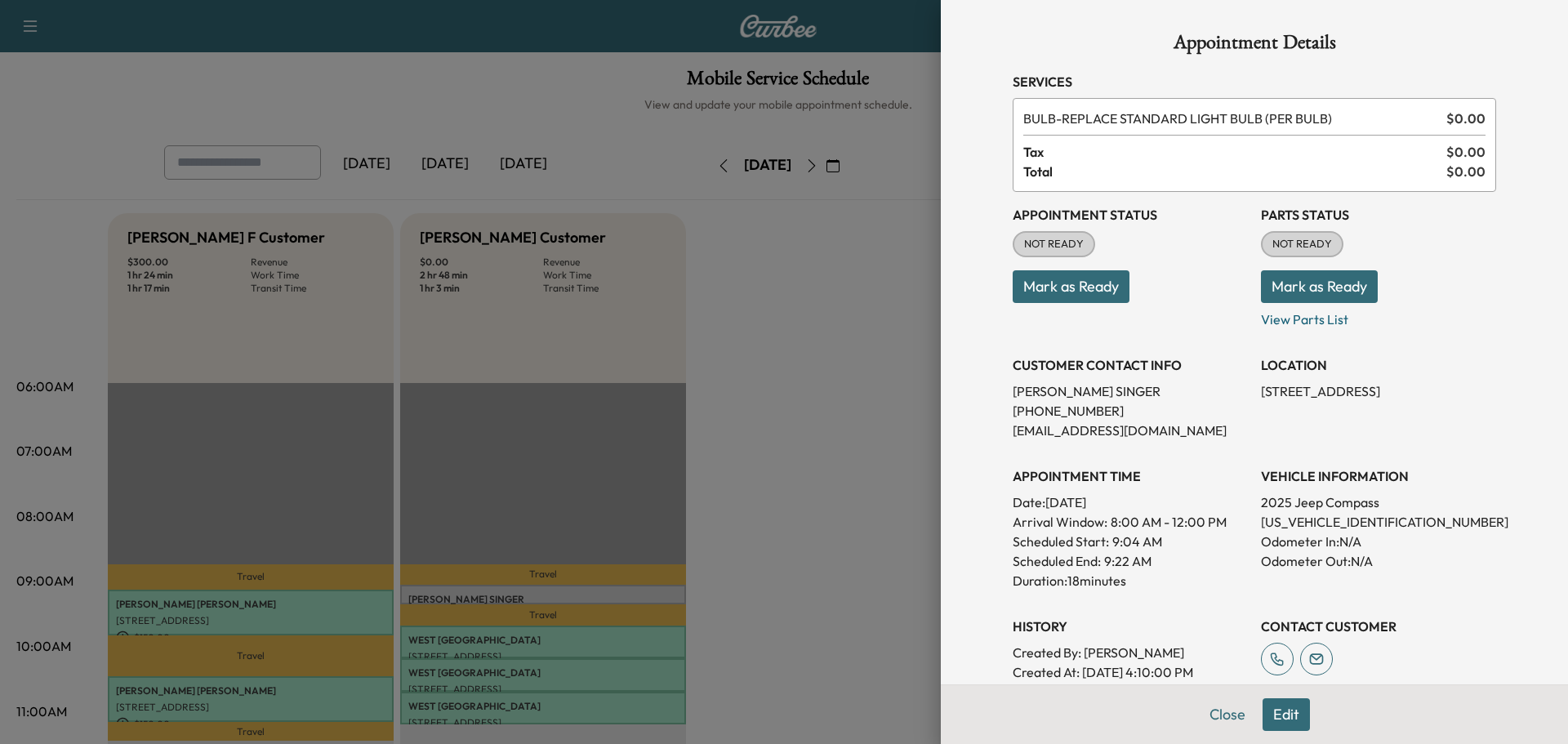
click at [1471, 547] on p "Odometer In: N/A" at bounding box center [1378, 542] width 235 height 20
click at [1359, 518] on p "3C4NJDCN0ST587047" at bounding box center [1378, 522] width 235 height 20
copy p "3C4NJDCN0ST587047"
click at [1281, 721] on button "Edit" at bounding box center [1286, 715] width 47 height 33
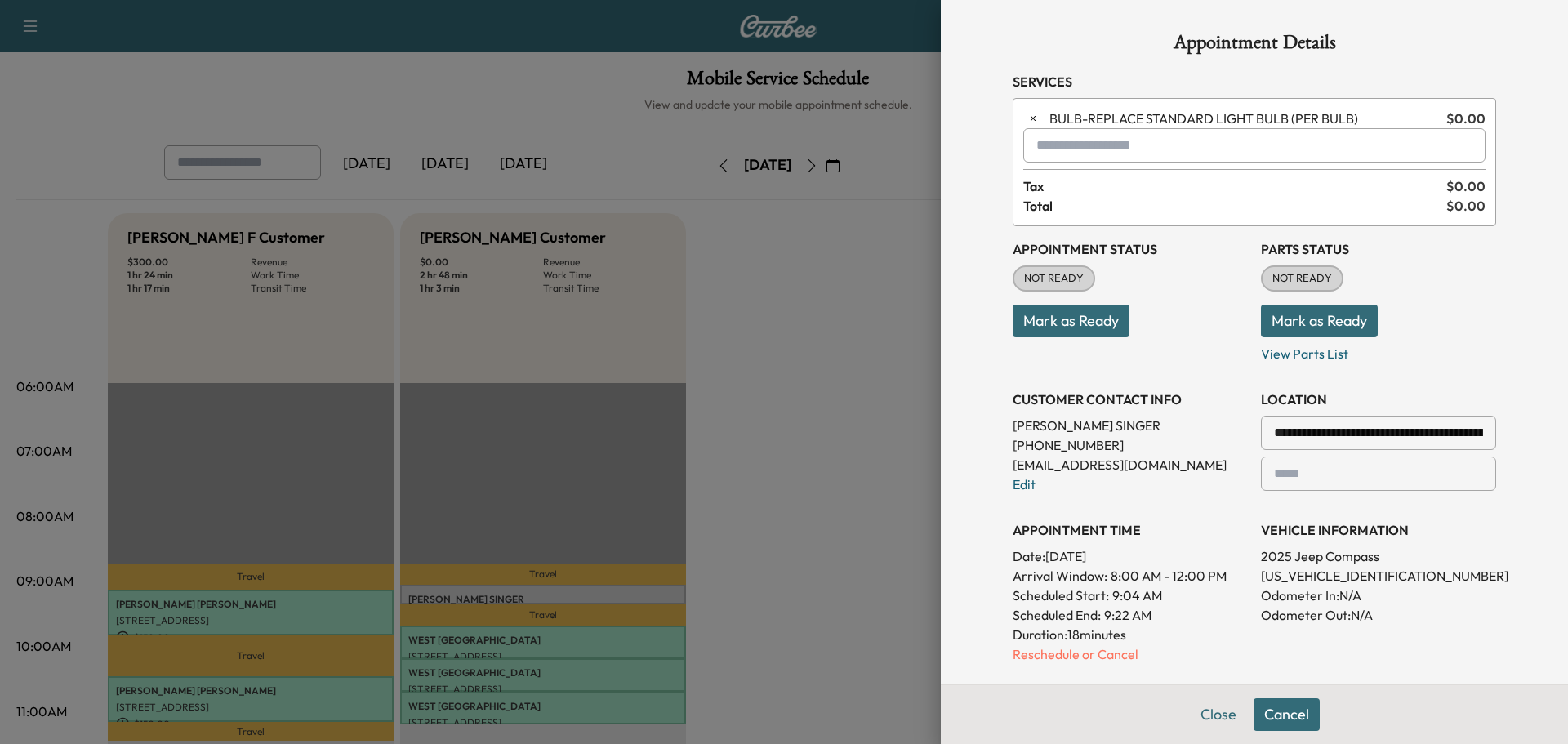
click at [1039, 148] on input "text" at bounding box center [1254, 145] width 462 height 35
click at [1090, 174] on ul "TBF - Tech: Bridgett F $ 0.00 / 0 min" at bounding box center [1241, 187] width 461 height 49
click at [1104, 183] on p "TBF - Tech: Bridgett F" at bounding box center [1195, 188] width 355 height 23
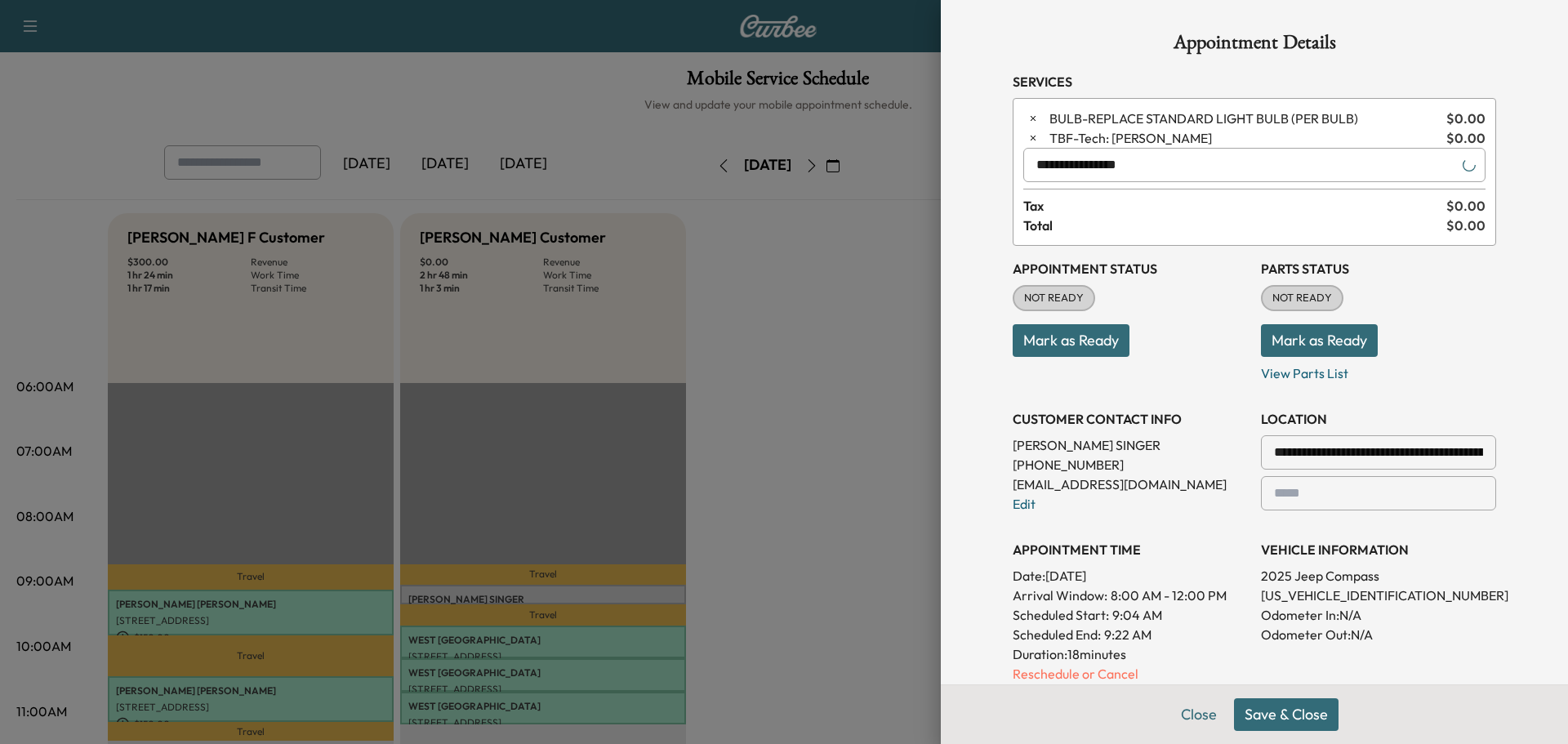
type input "**********"
click at [1274, 709] on button "Save & Close" at bounding box center [1286, 715] width 105 height 33
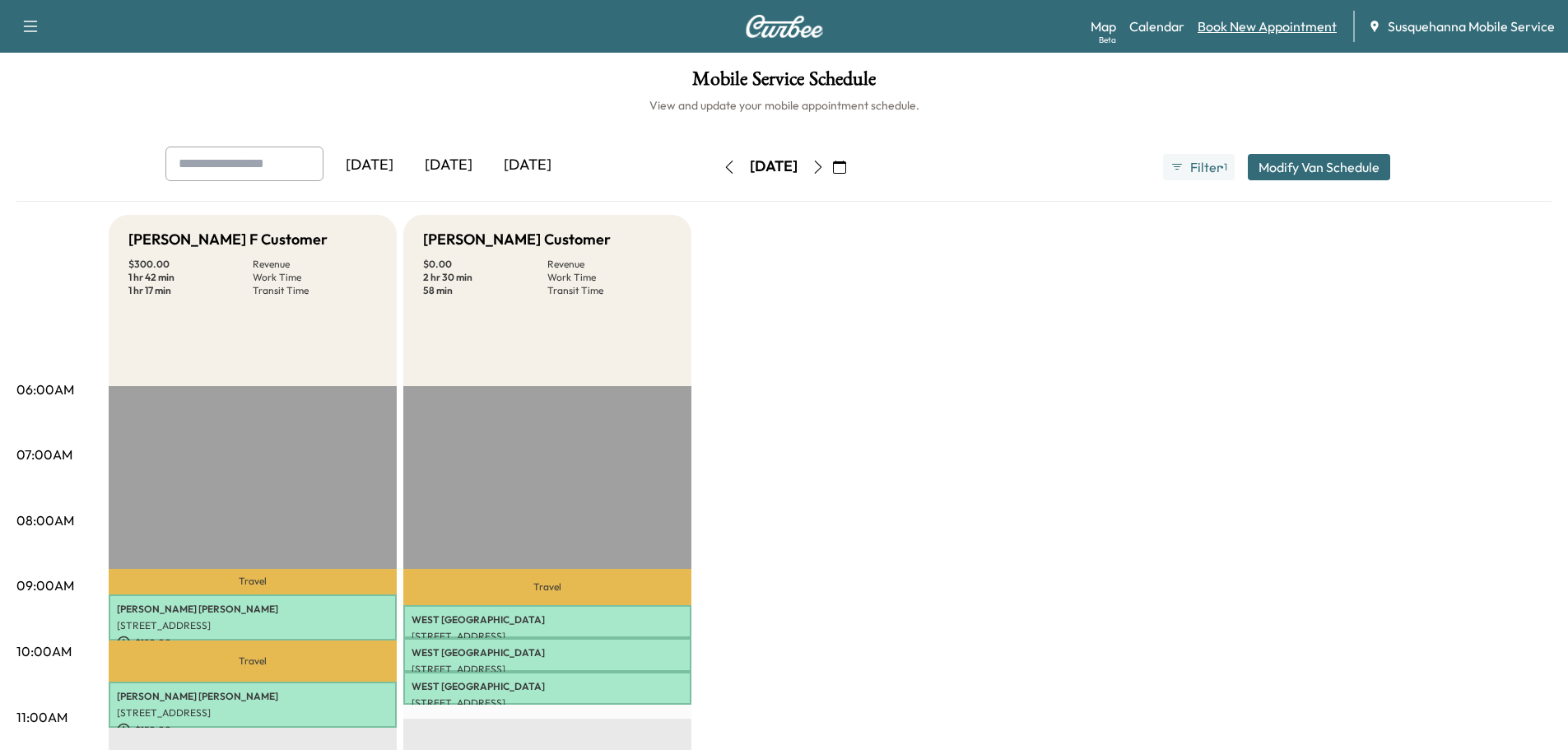
click at [1263, 26] on link "Book New Appointment" at bounding box center [1267, 26] width 140 height 20
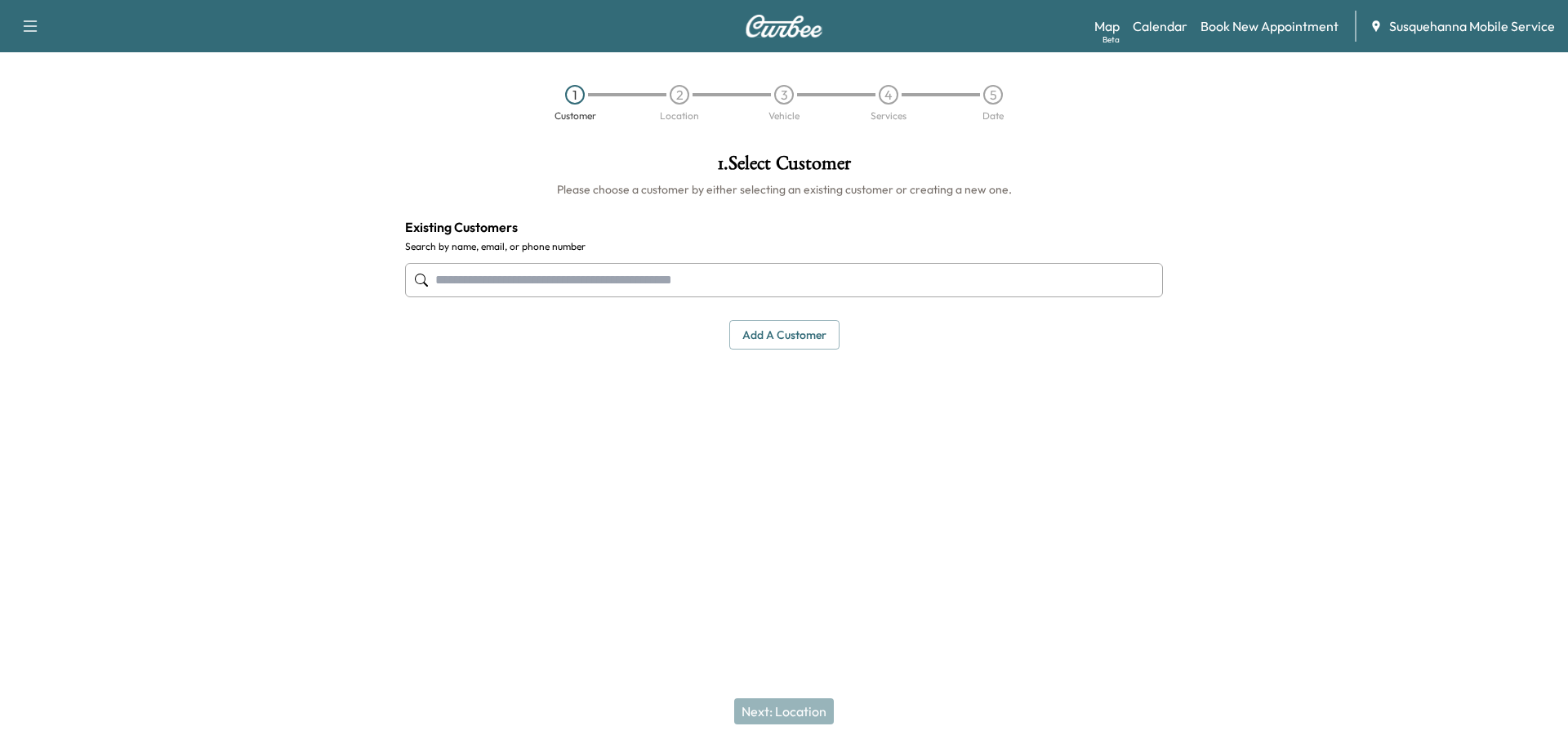
click at [516, 268] on input "text" at bounding box center [784, 280] width 758 height 35
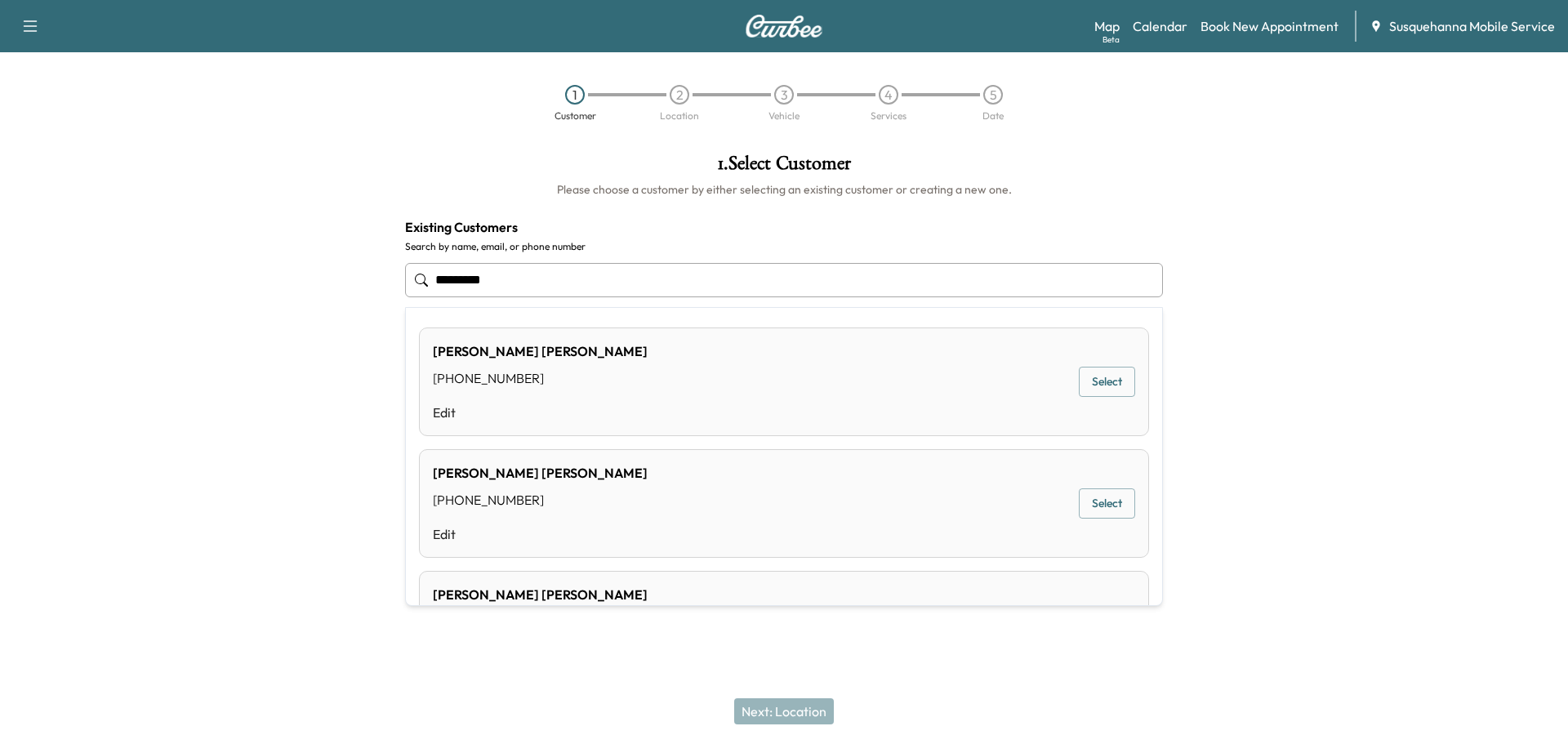
type input "*********"
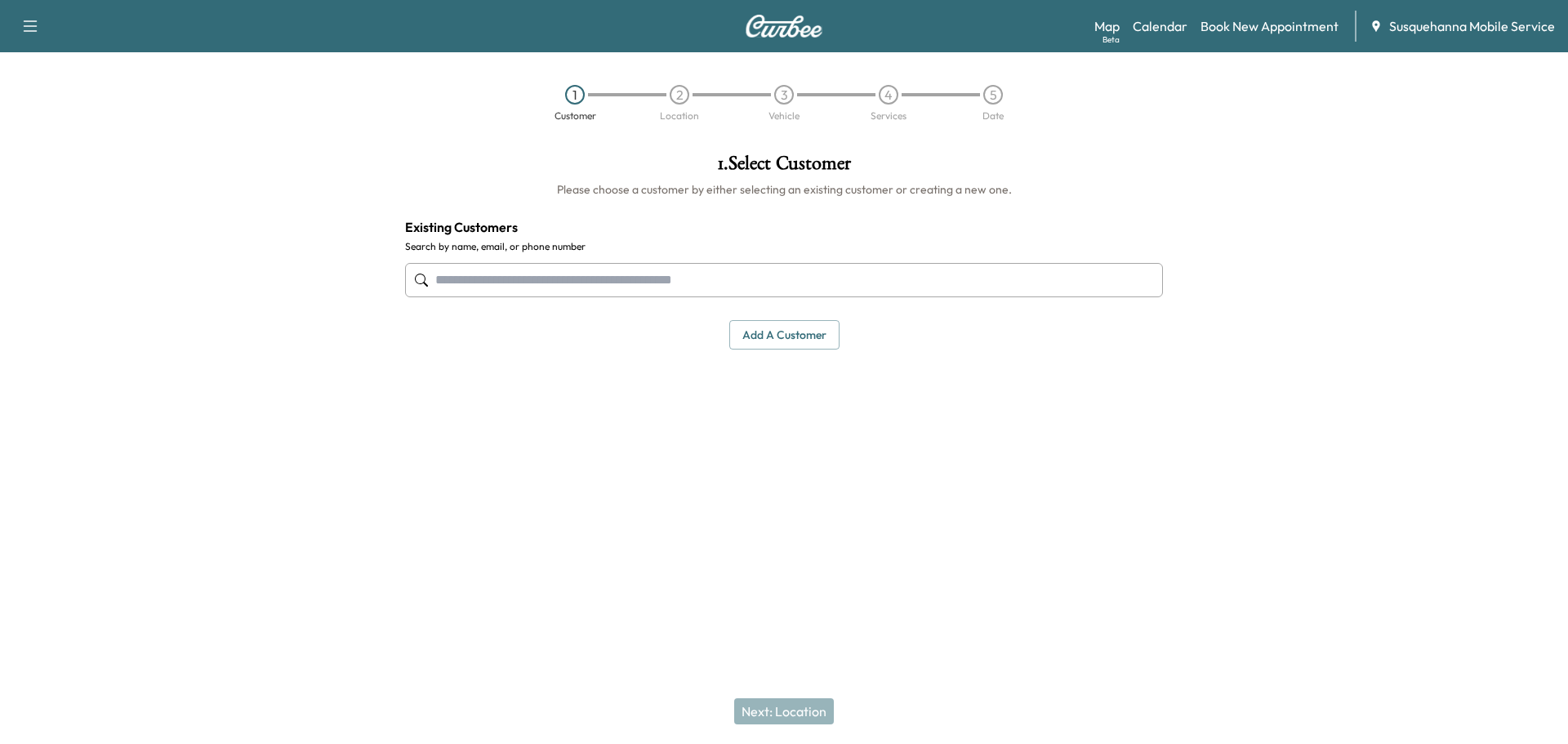
click at [507, 271] on input "text" at bounding box center [784, 280] width 758 height 35
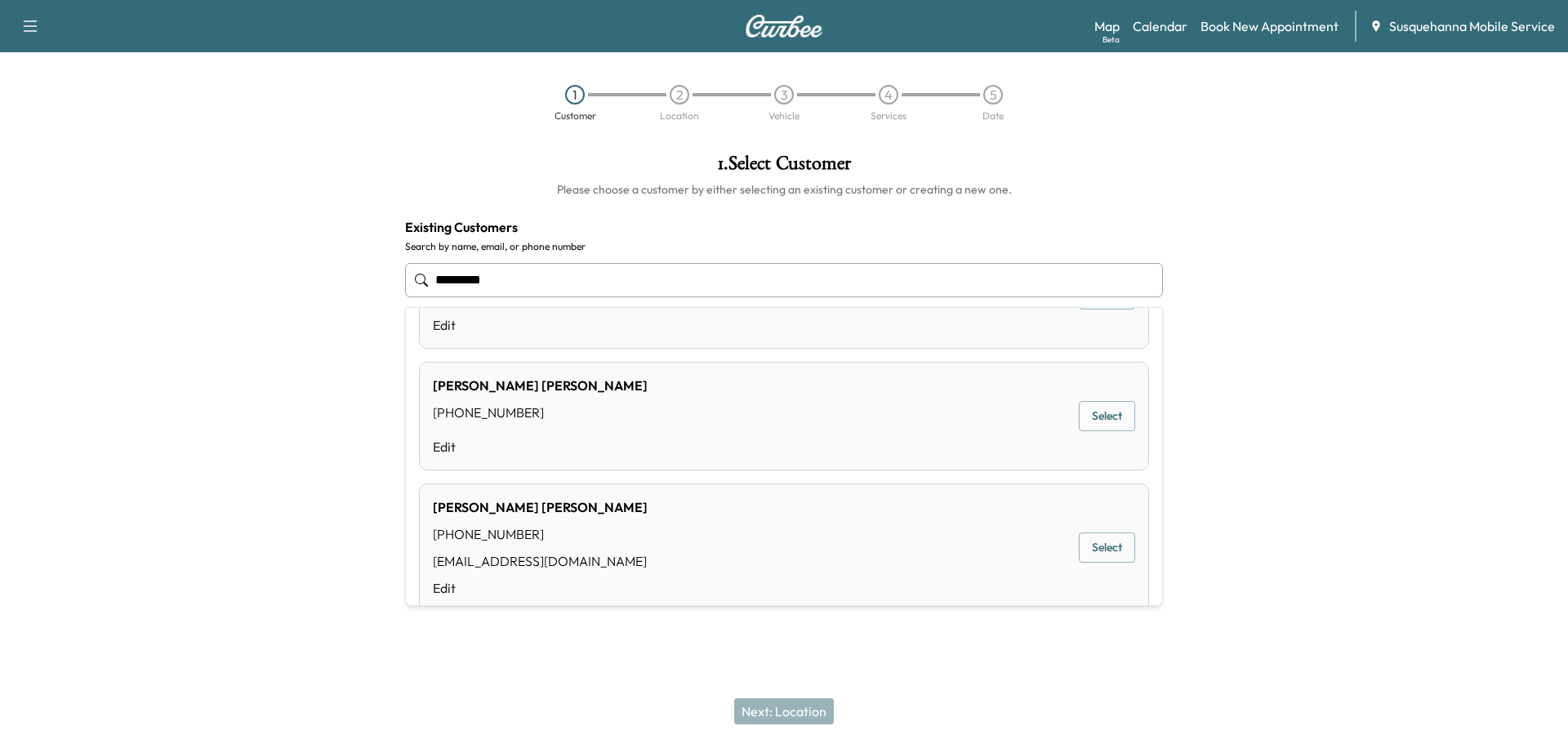
scroll to position [174, 0]
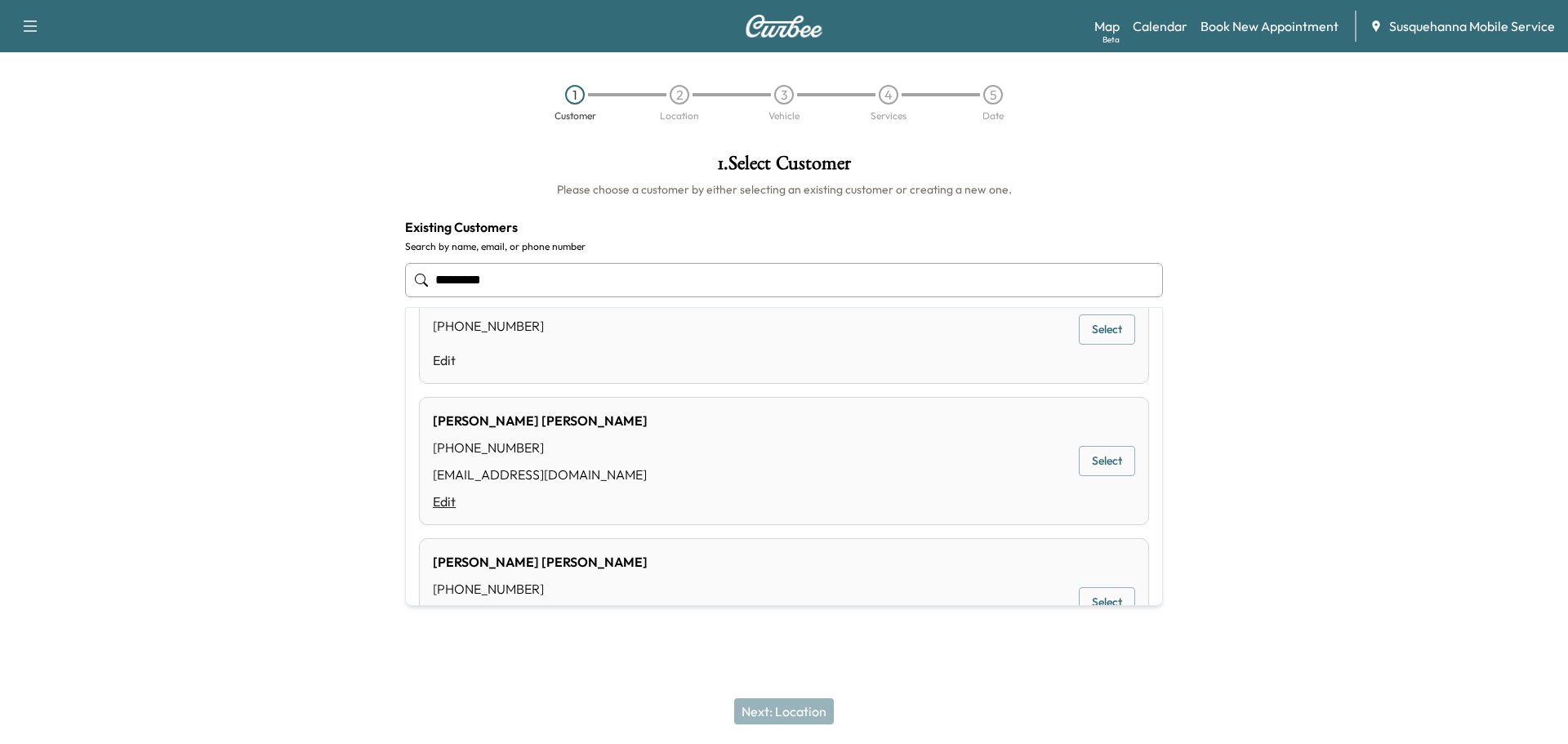
type input "*********"
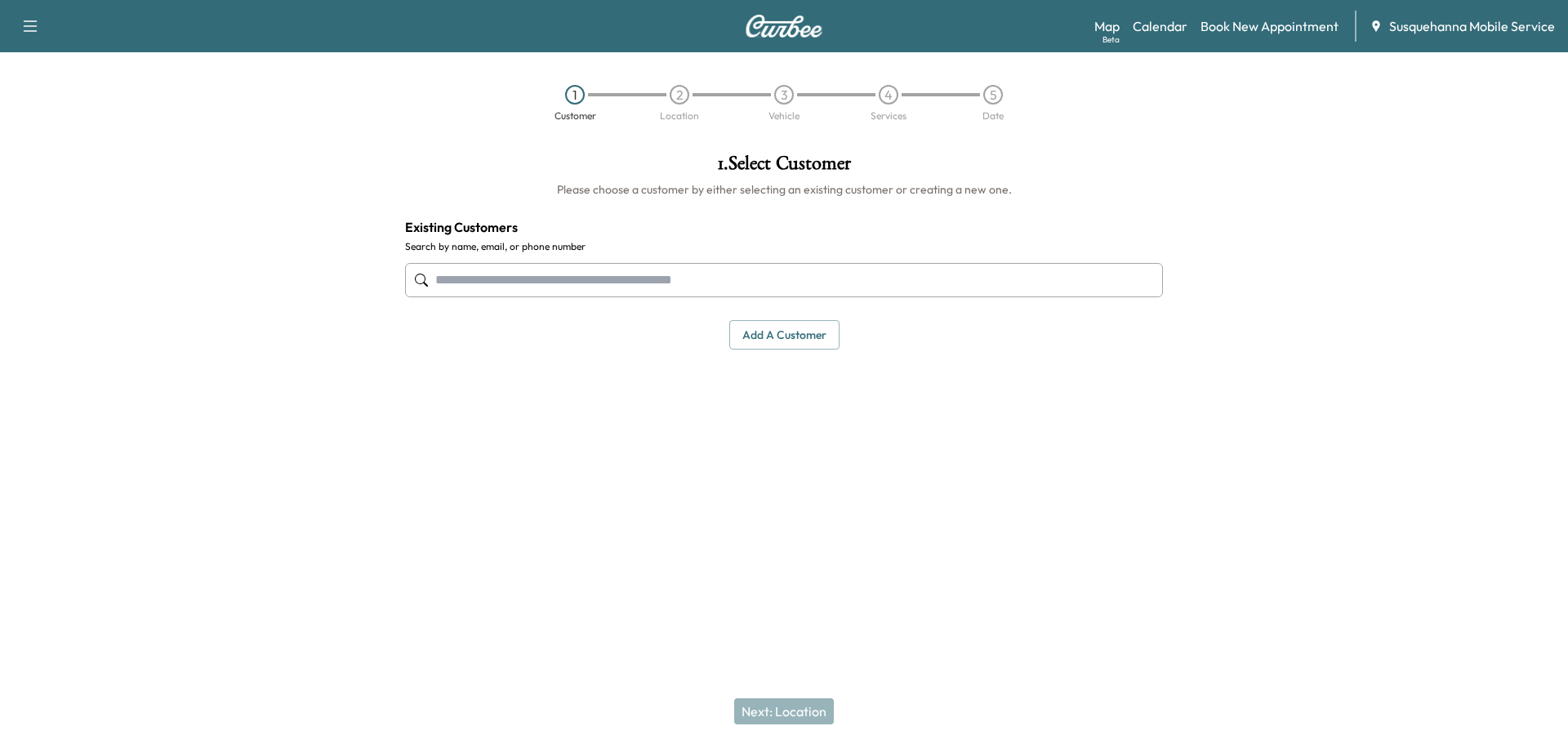
click at [540, 280] on input "text" at bounding box center [784, 280] width 758 height 35
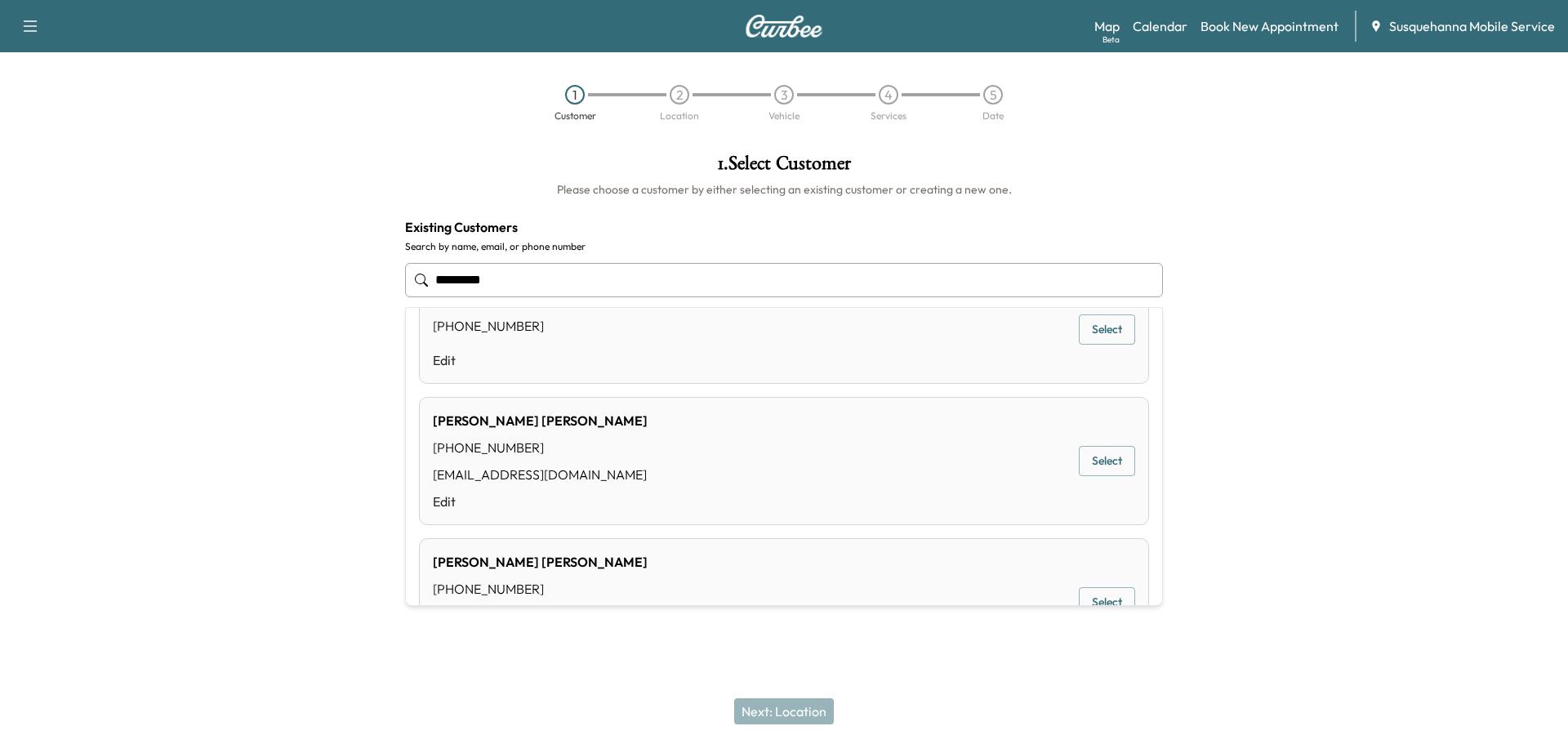
type input "*********"
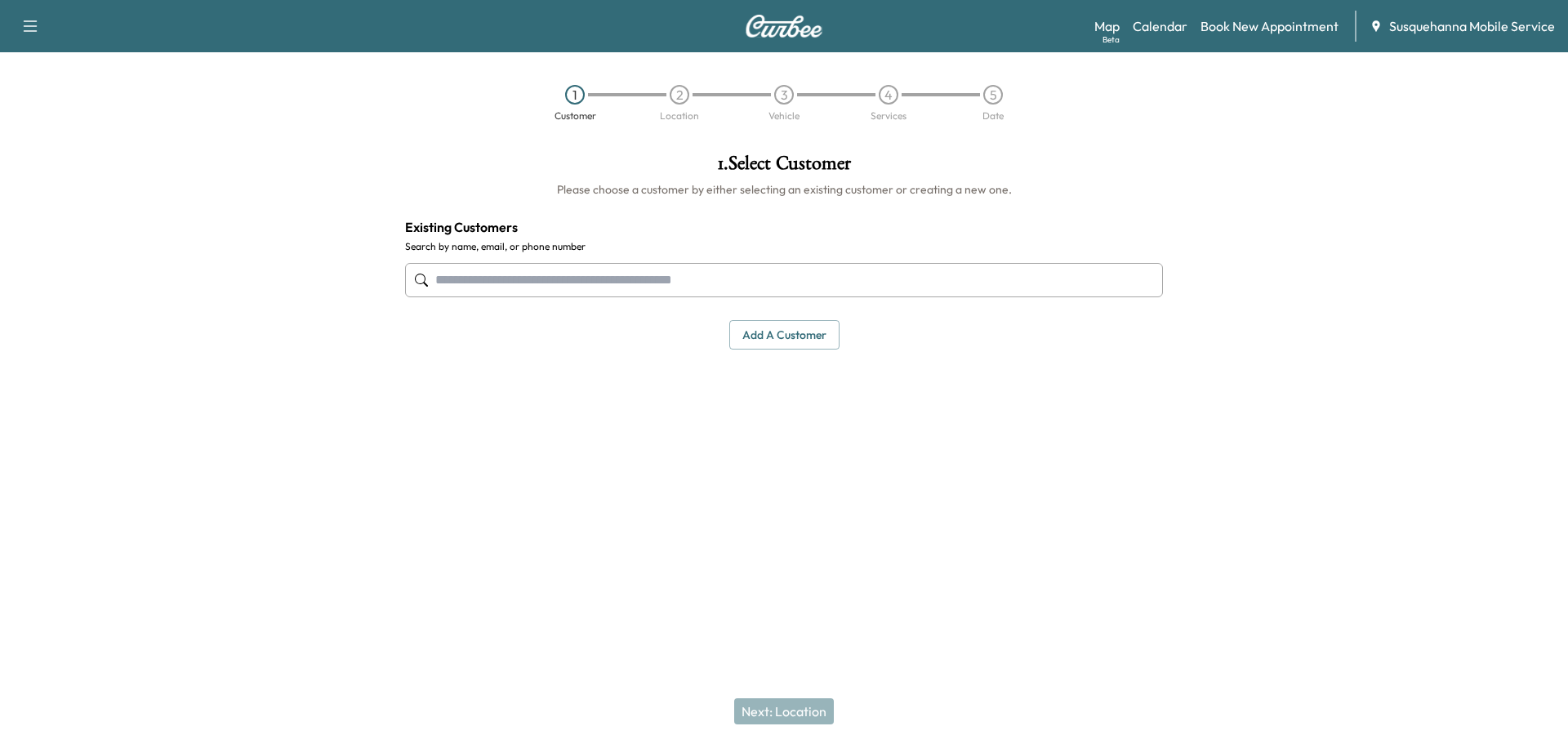
click at [521, 293] on input "text" at bounding box center [784, 280] width 758 height 35
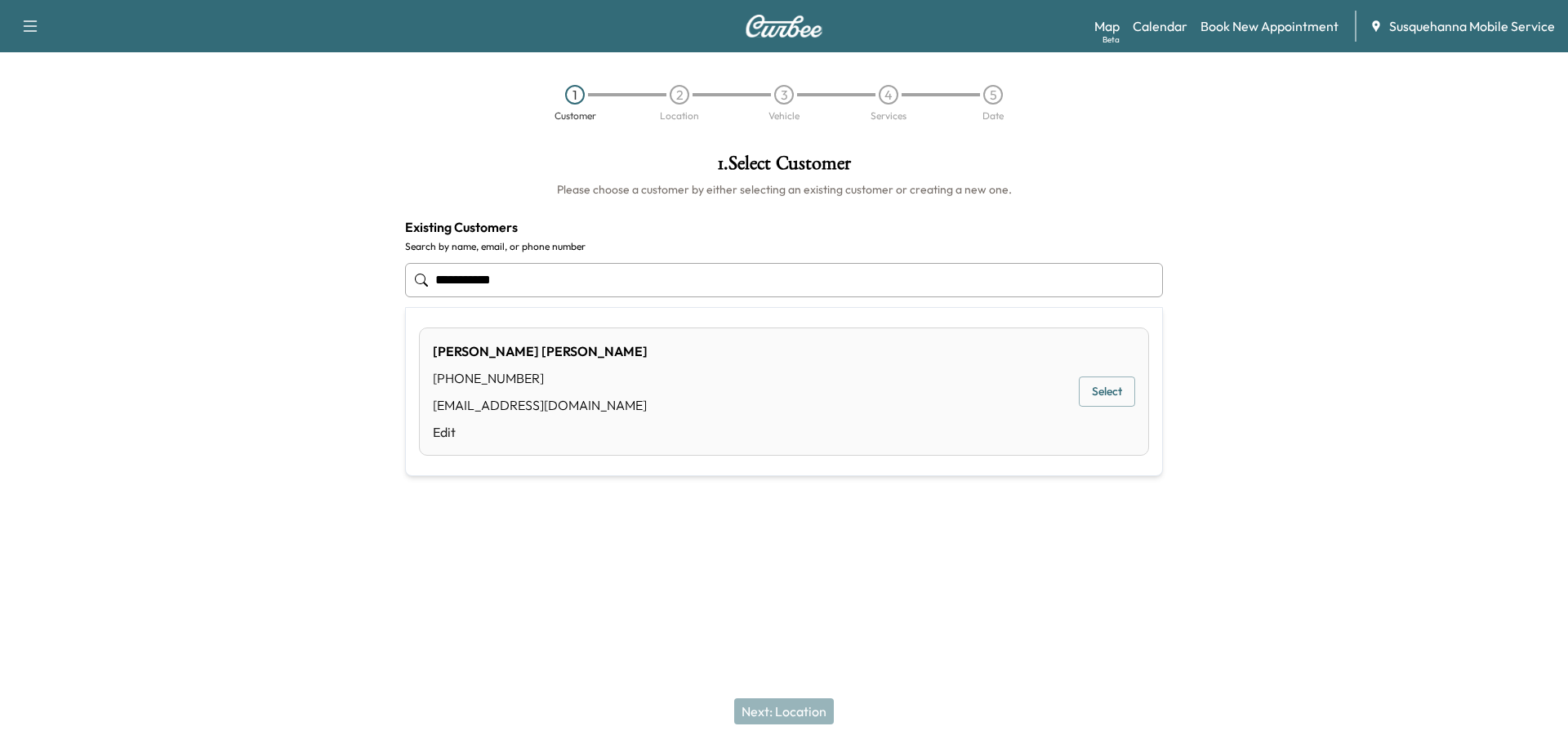
type input "**********"
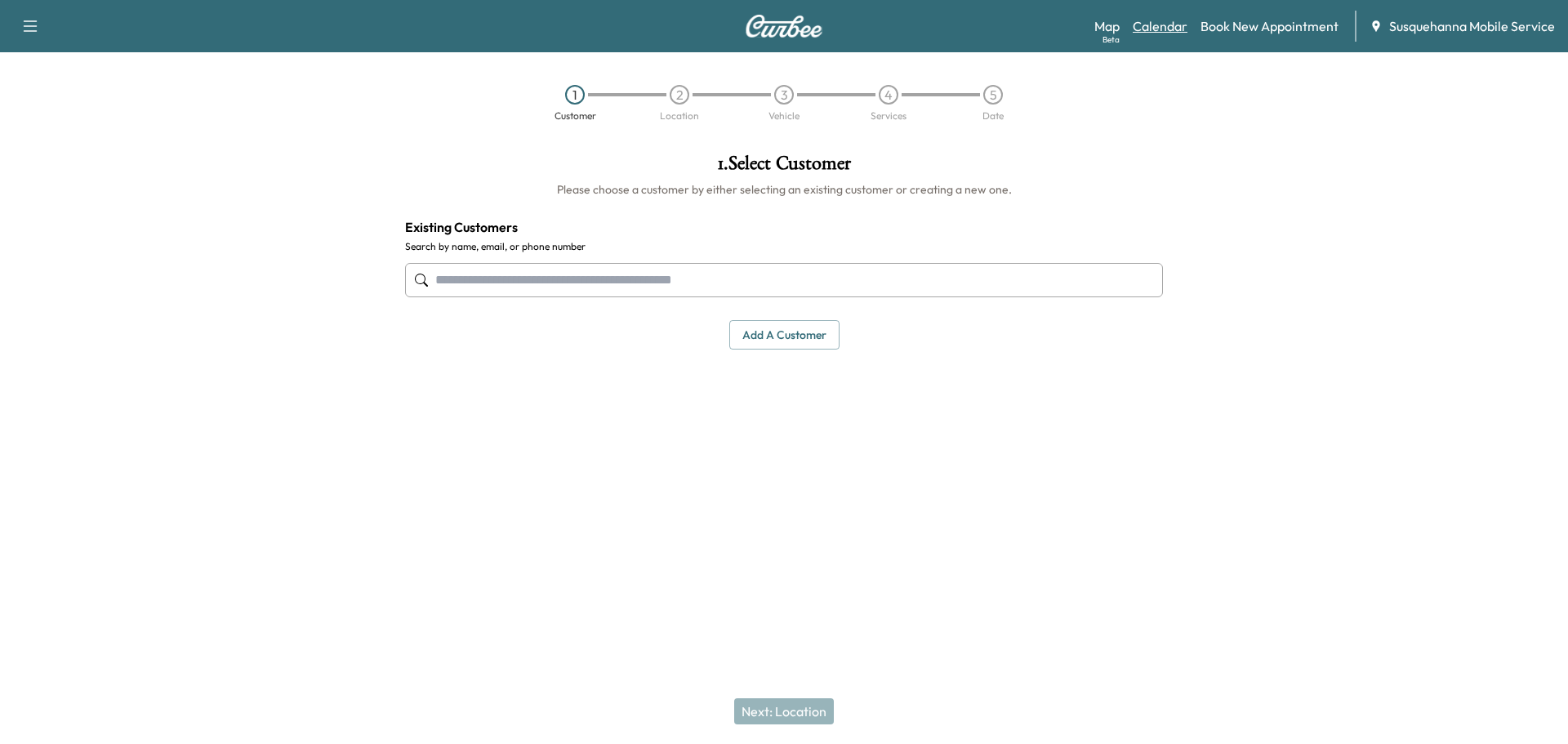
click at [1170, 29] on link "Calendar" at bounding box center [1160, 26] width 55 height 20
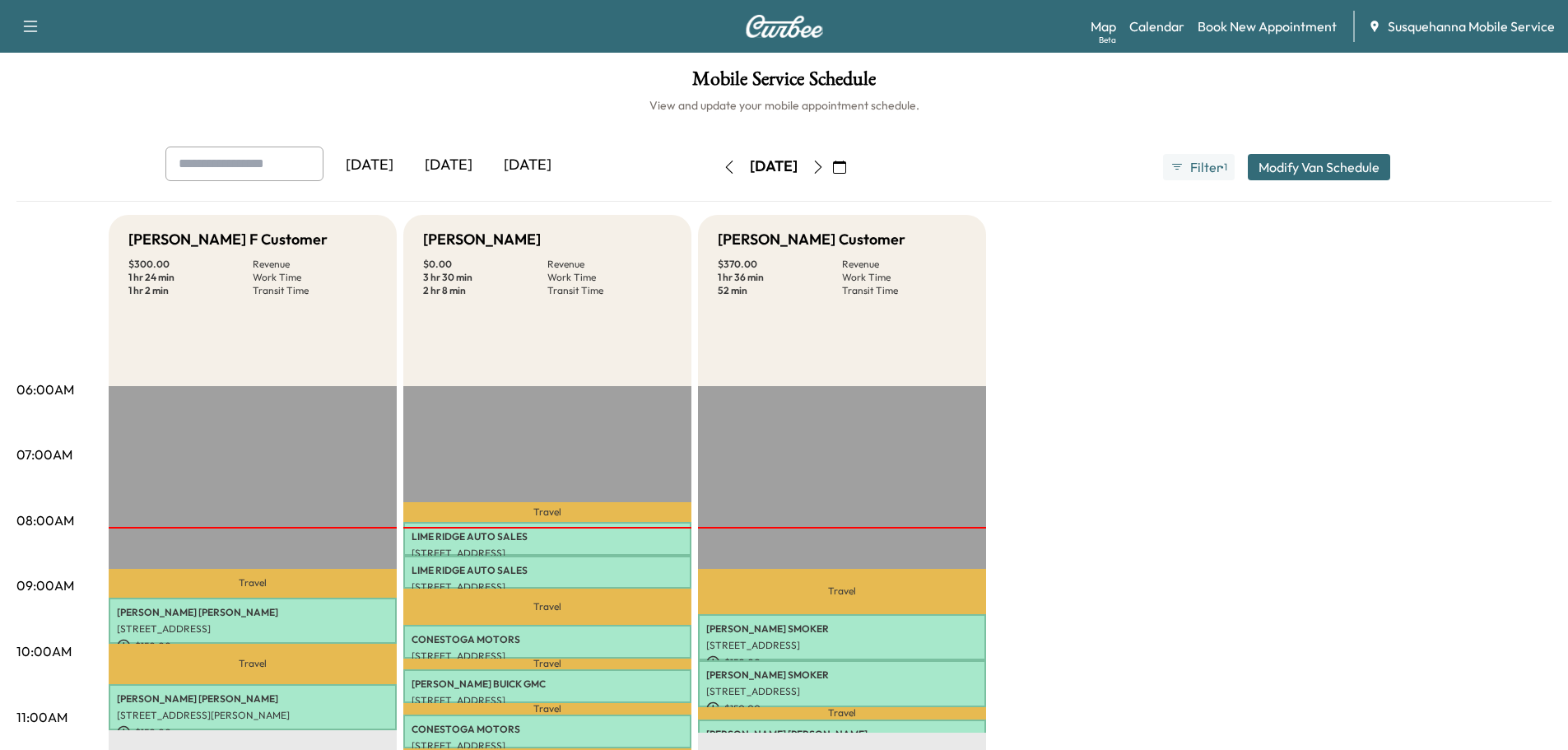
click at [825, 167] on icon "button" at bounding box center [818, 166] width 13 height 13
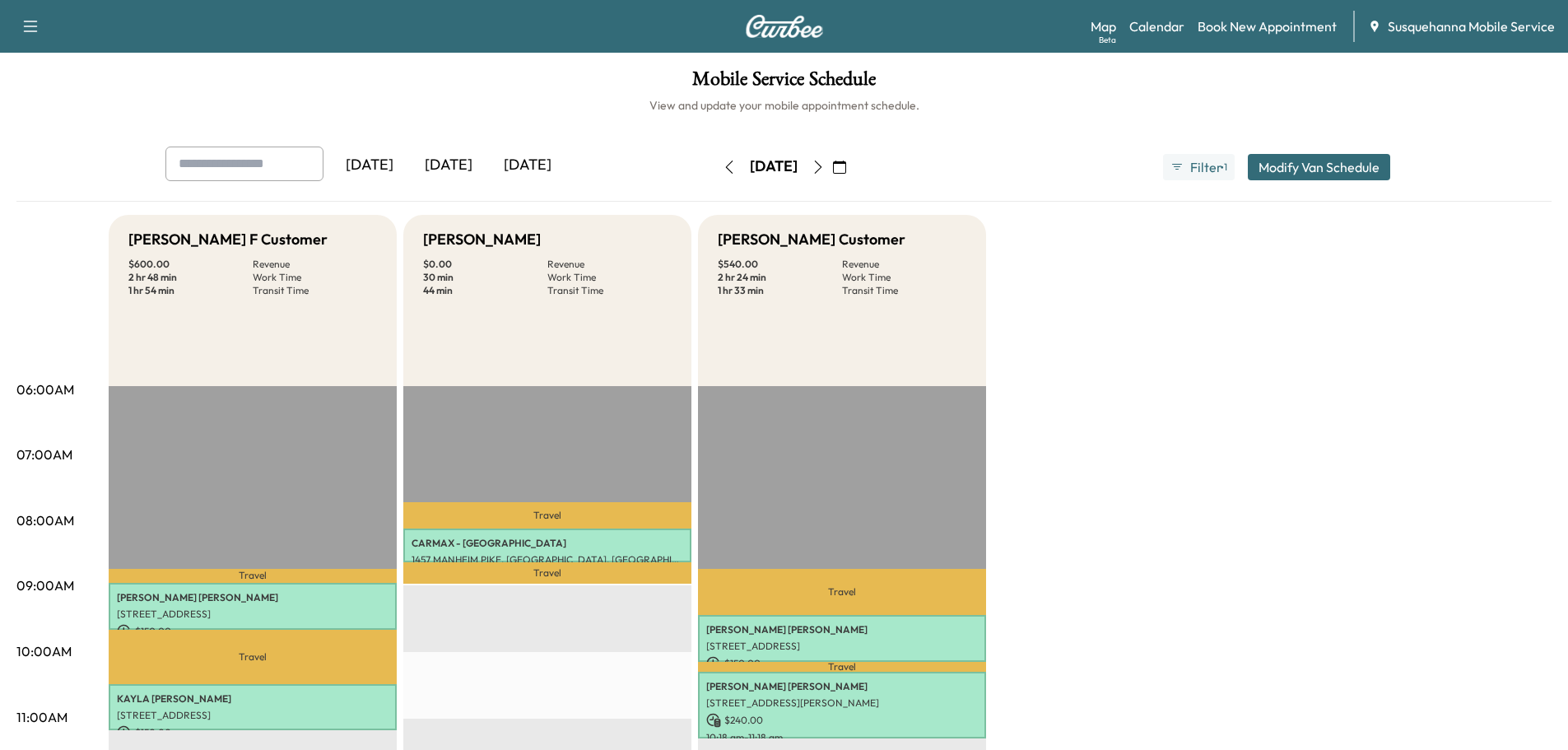
click at [825, 167] on icon "button" at bounding box center [818, 166] width 13 height 13
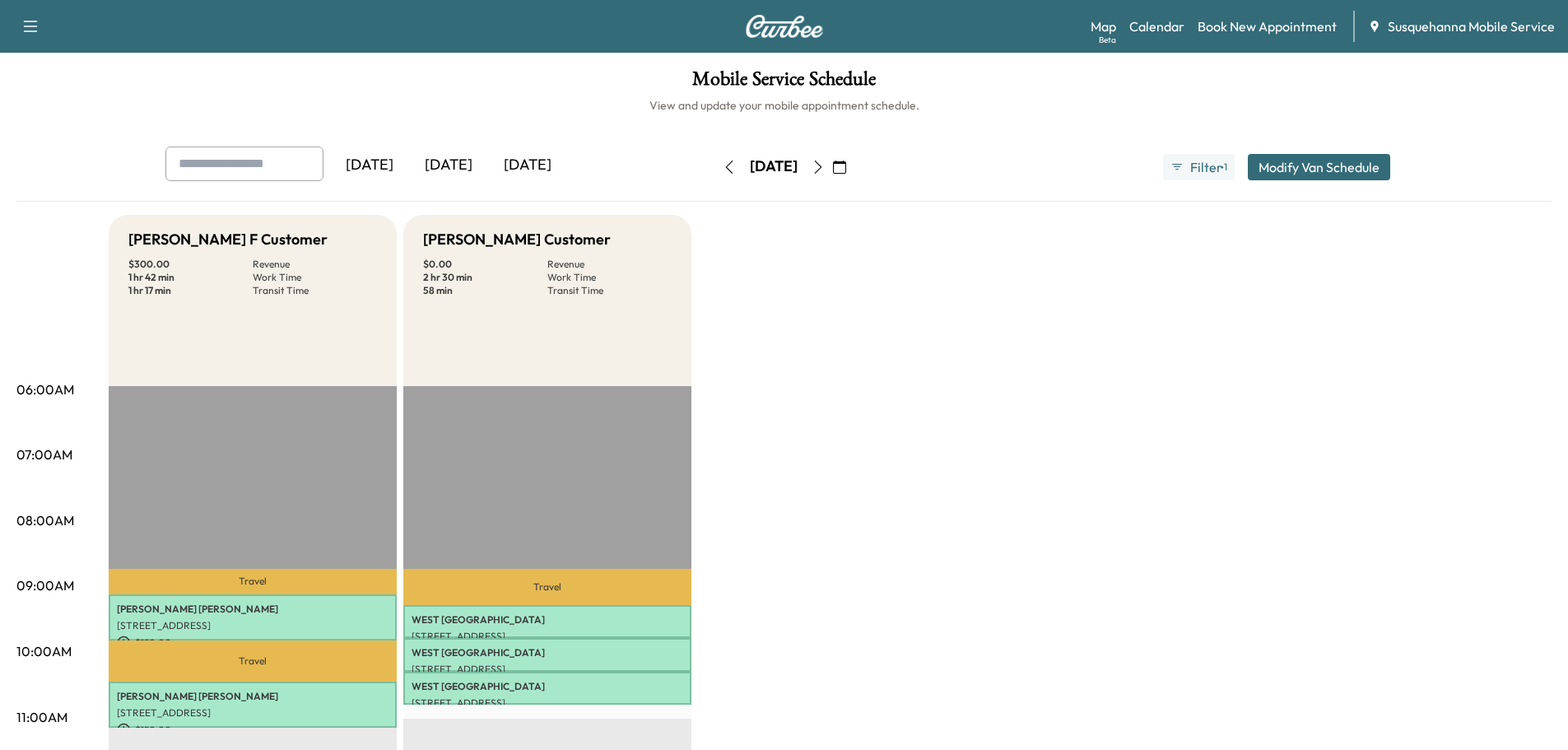
scroll to position [263, 0]
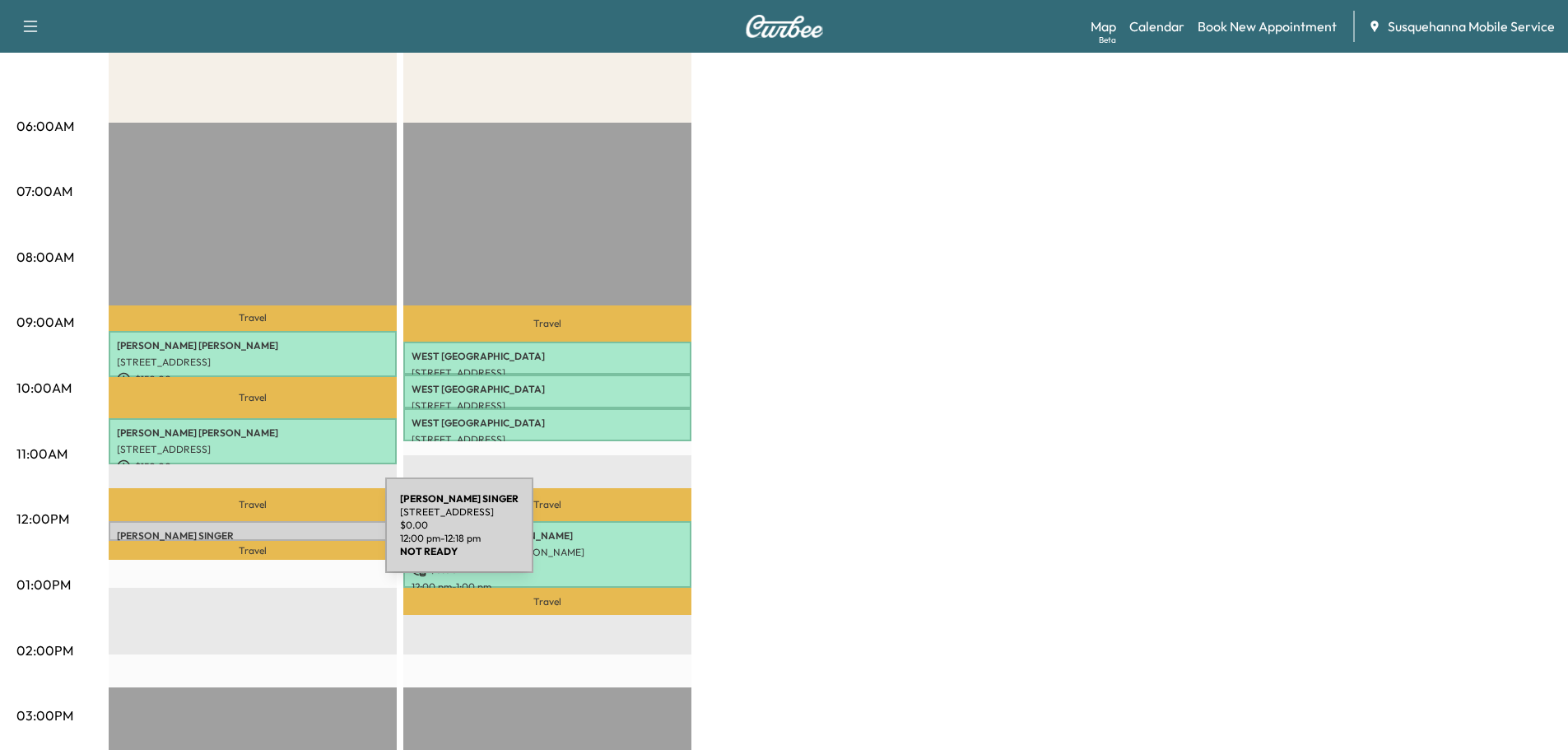
click at [263, 532] on p "LORRAINE SINGER" at bounding box center [253, 536] width 272 height 13
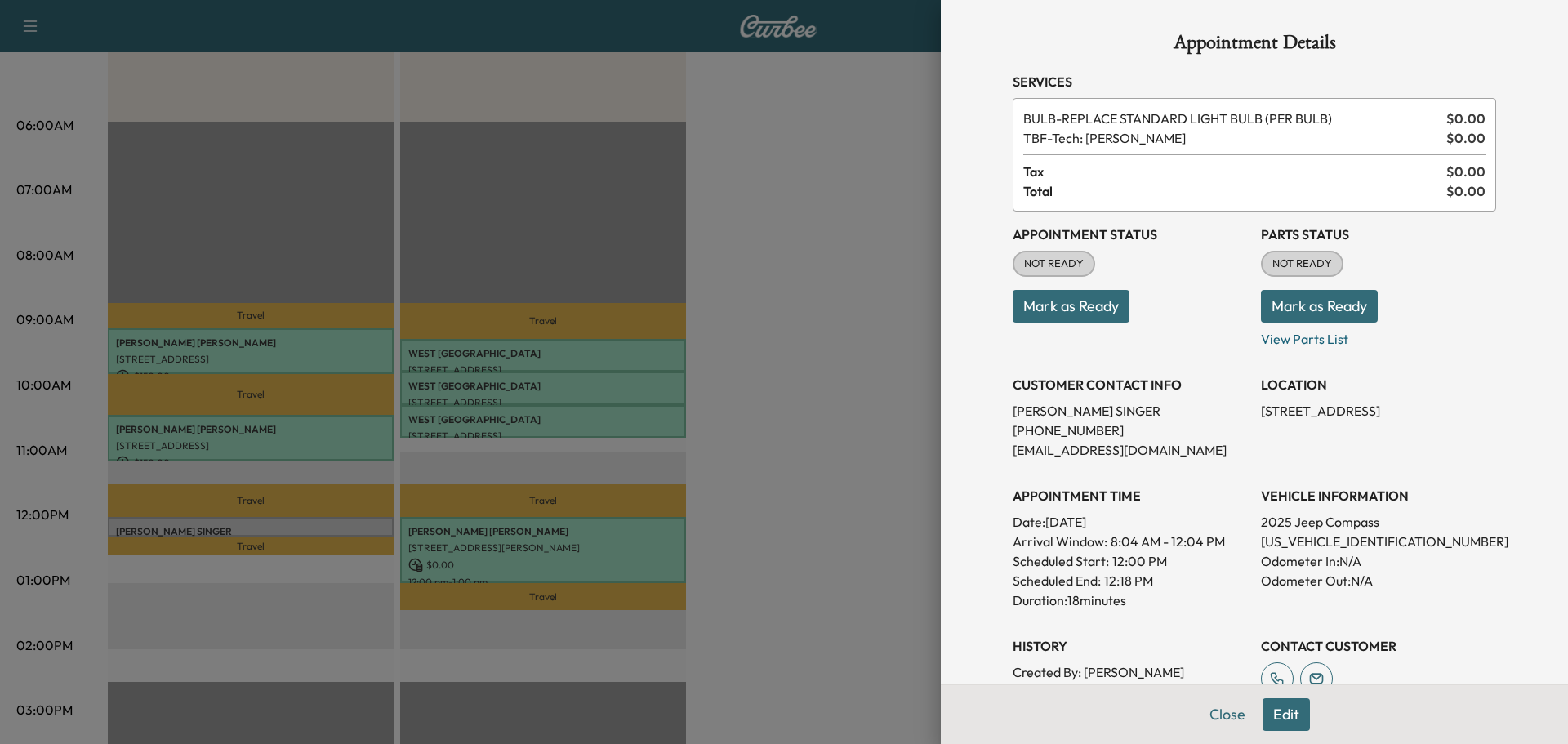
drag, startPoint x: 1284, startPoint y: 548, endPoint x: 1431, endPoint y: 579, distance: 150.2
click at [1434, 579] on p "Odometer Out: N/A" at bounding box center [1378, 581] width 235 height 20
click at [1331, 540] on p "3C4NJDCN0ST587047" at bounding box center [1378, 542] width 235 height 20
copy p "3C4NJDCN0ST587047"
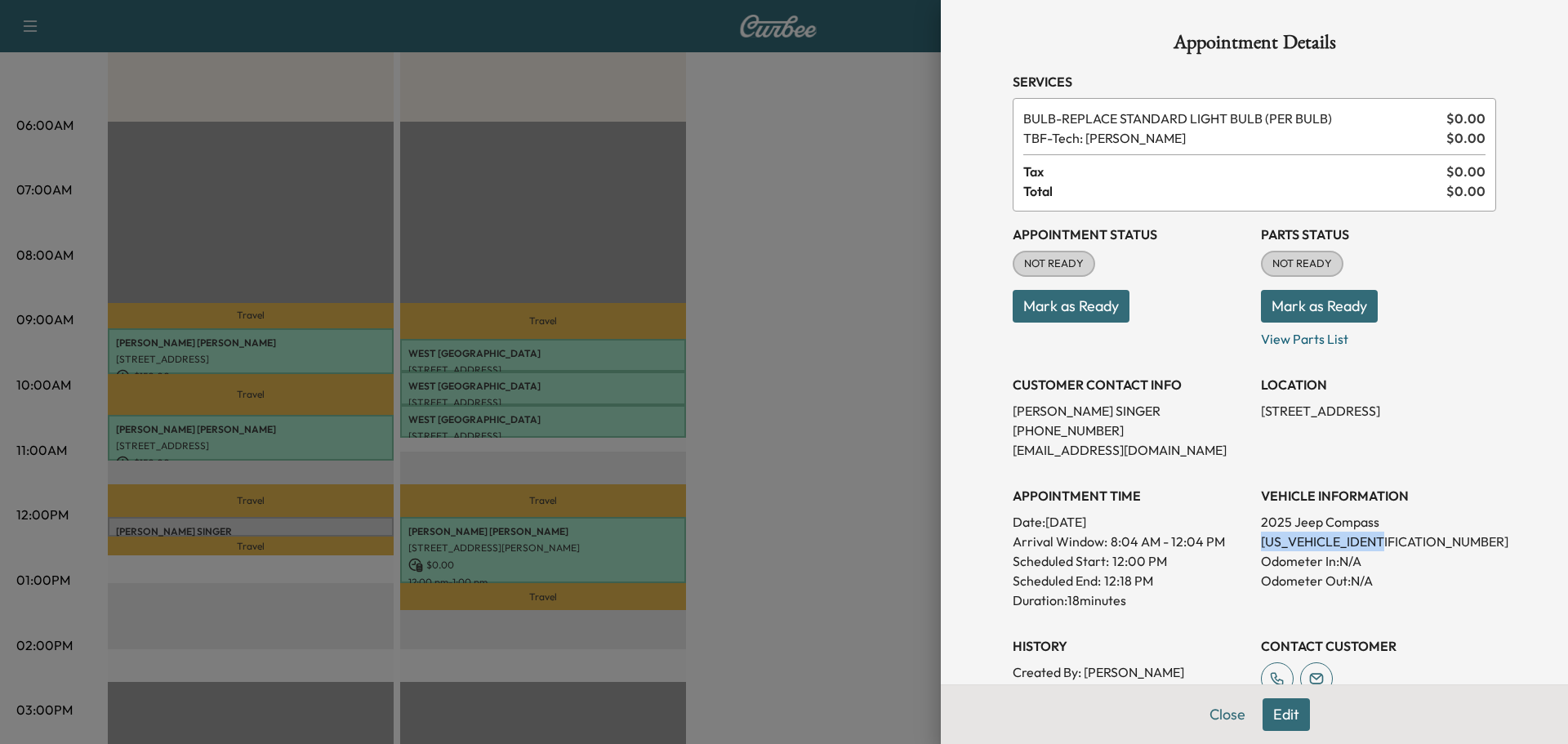
drag, startPoint x: 1252, startPoint y: 408, endPoint x: 1366, endPoint y: 413, distance: 114.1
click at [1366, 413] on p "2001 Harrisburg Pike, Lancaster, PA 17601, USA" at bounding box center [1378, 411] width 235 height 20
copy p "2001 Harrisburg Pike"
click at [1207, 717] on button "Close" at bounding box center [1227, 715] width 57 height 33
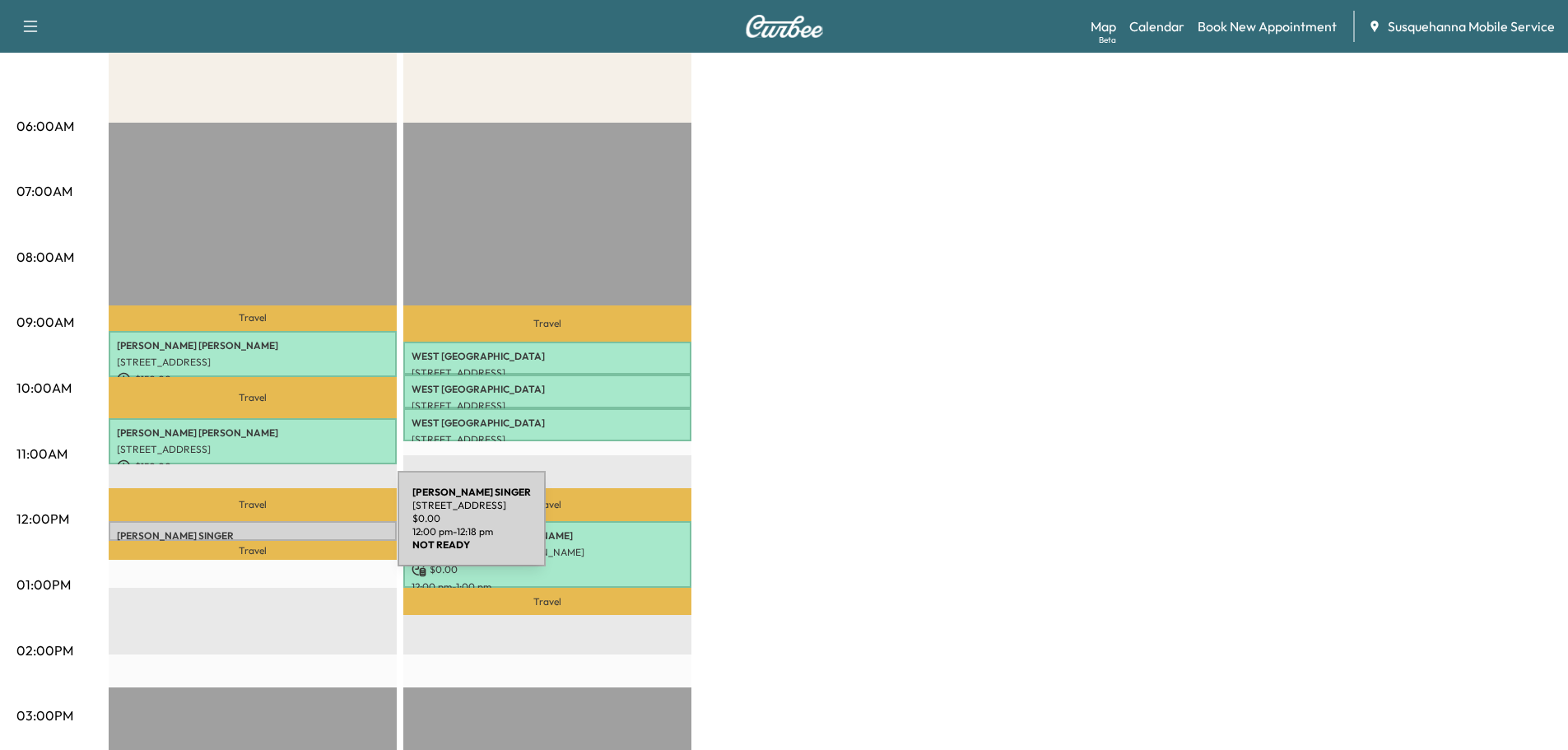
click at [274, 530] on p "LORRAINE SINGER" at bounding box center [253, 536] width 272 height 13
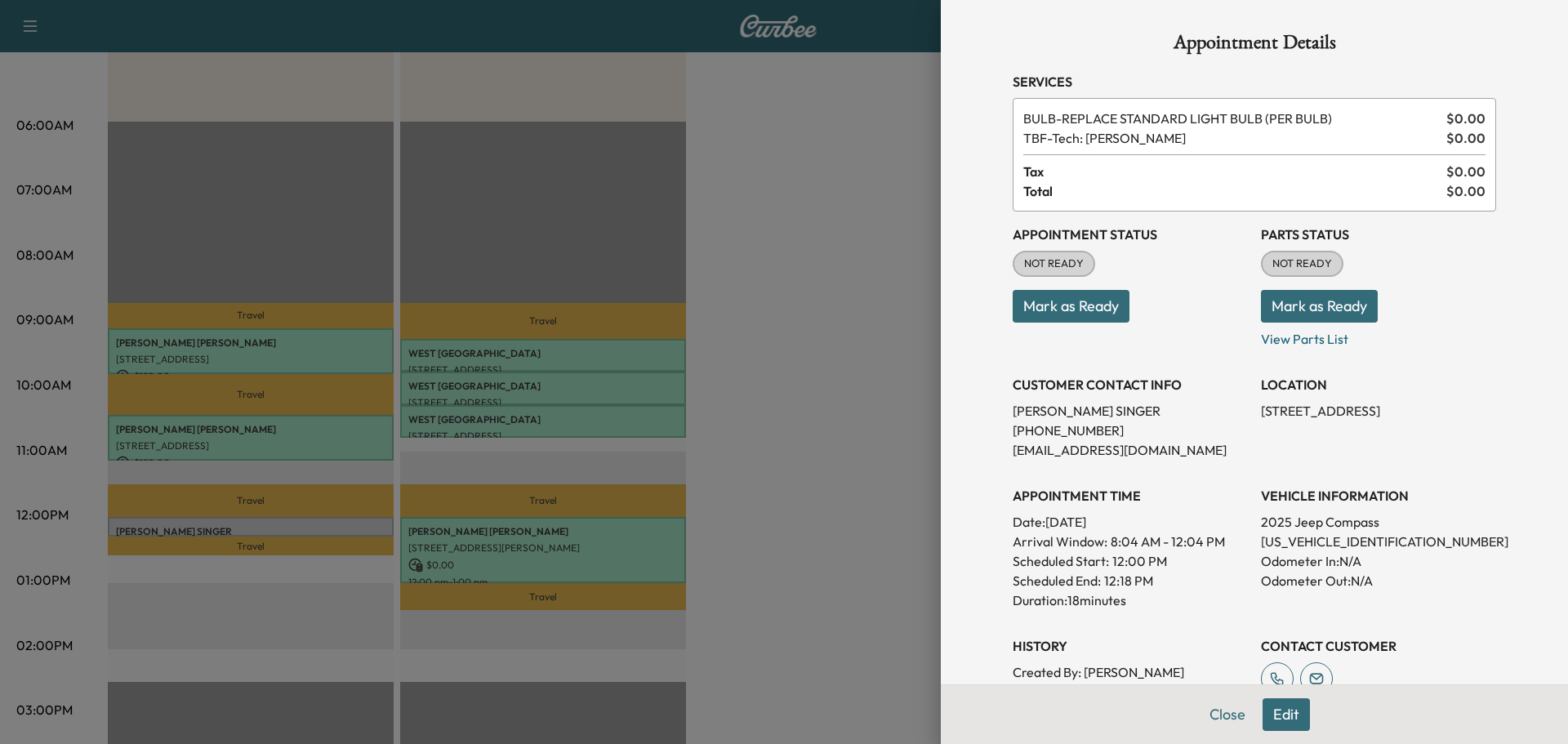
drag, startPoint x: 1292, startPoint y: 310, endPoint x: 1121, endPoint y: 309, distance: 171.0
click at [1293, 310] on button "Mark as Ready" at bounding box center [1320, 306] width 117 height 33
click at [1083, 309] on button "Mark as Ready" at bounding box center [1071, 306] width 117 height 33
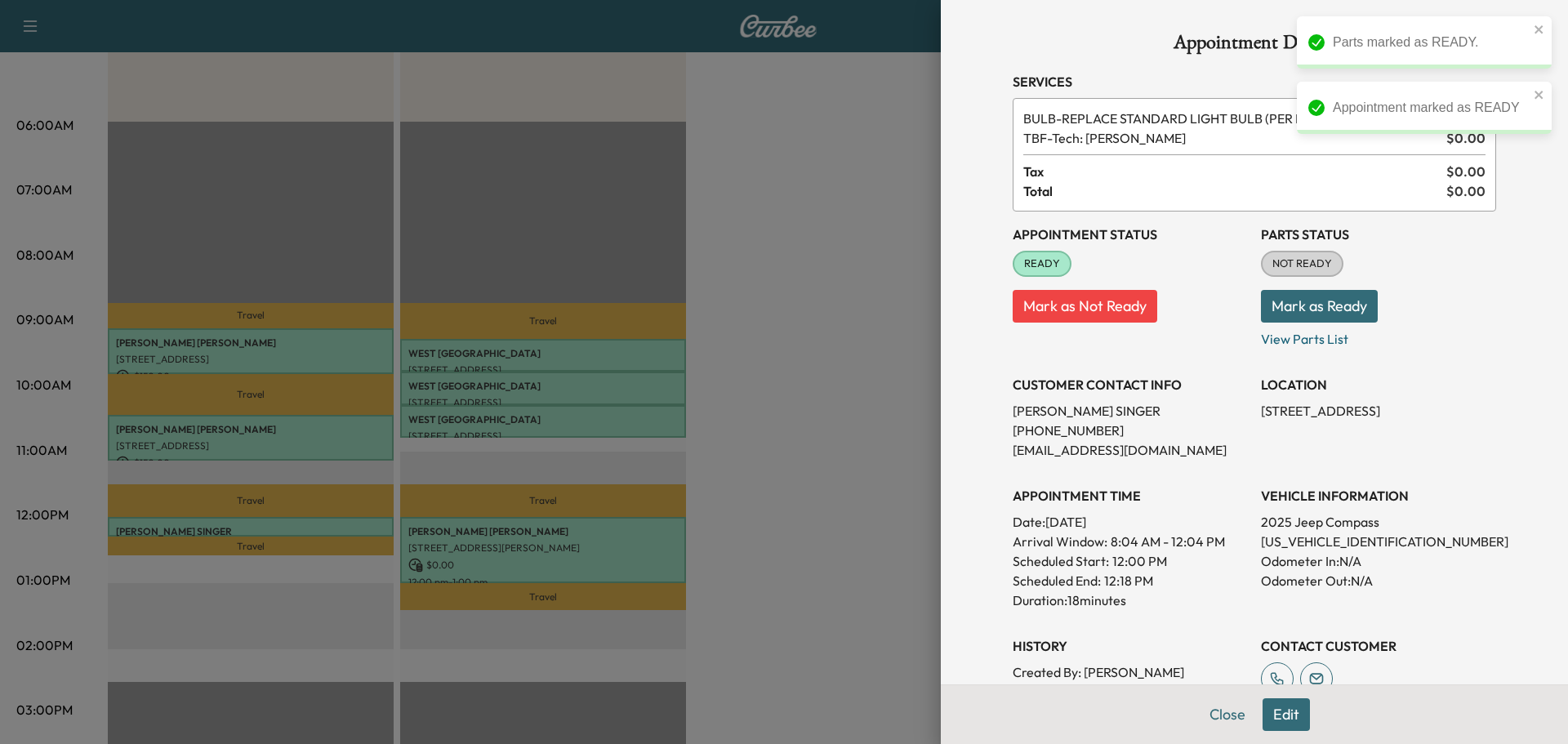
click at [1285, 308] on button "Mark as Ready" at bounding box center [1320, 306] width 117 height 33
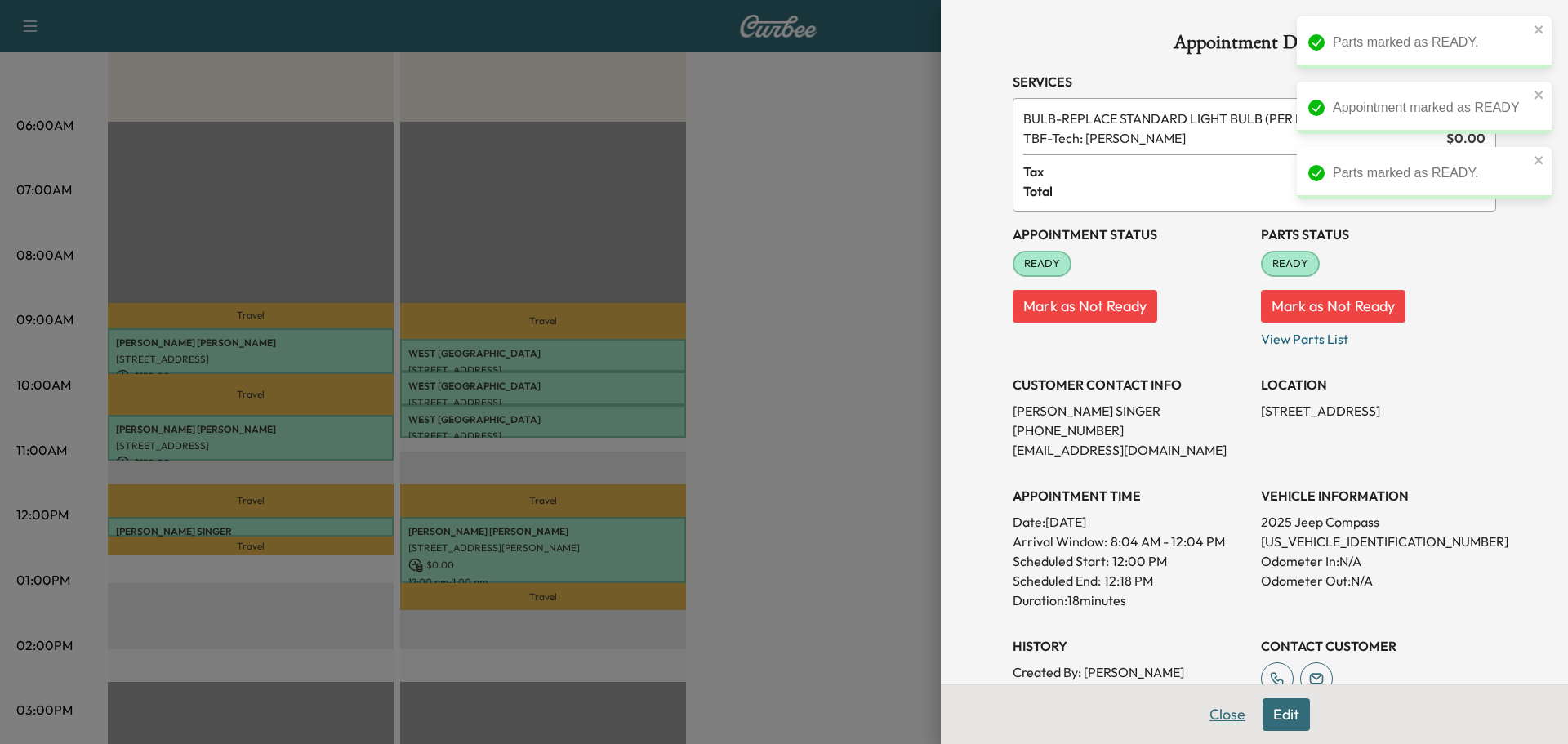
click at [1206, 709] on button "Close" at bounding box center [1227, 715] width 57 height 33
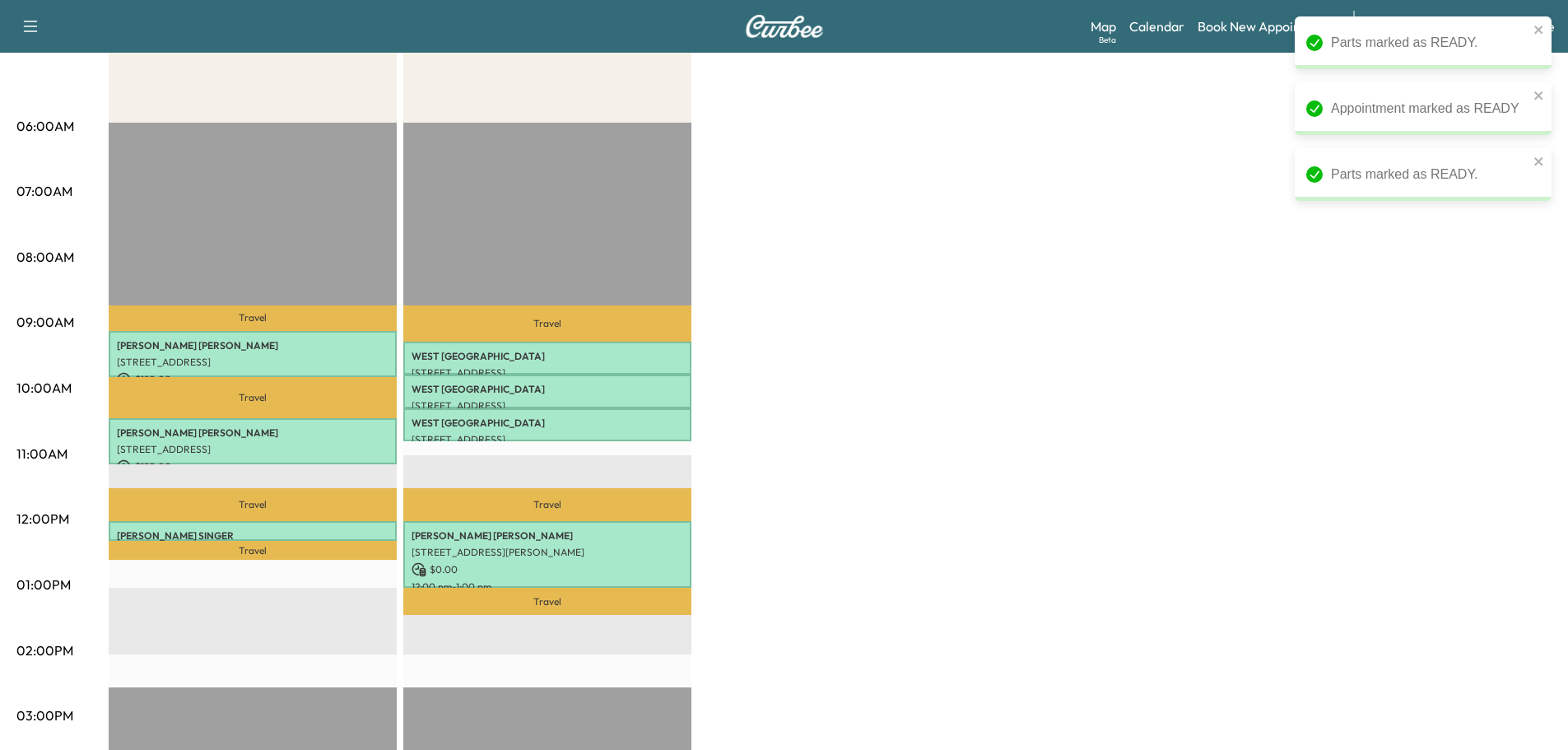
scroll to position [0, 0]
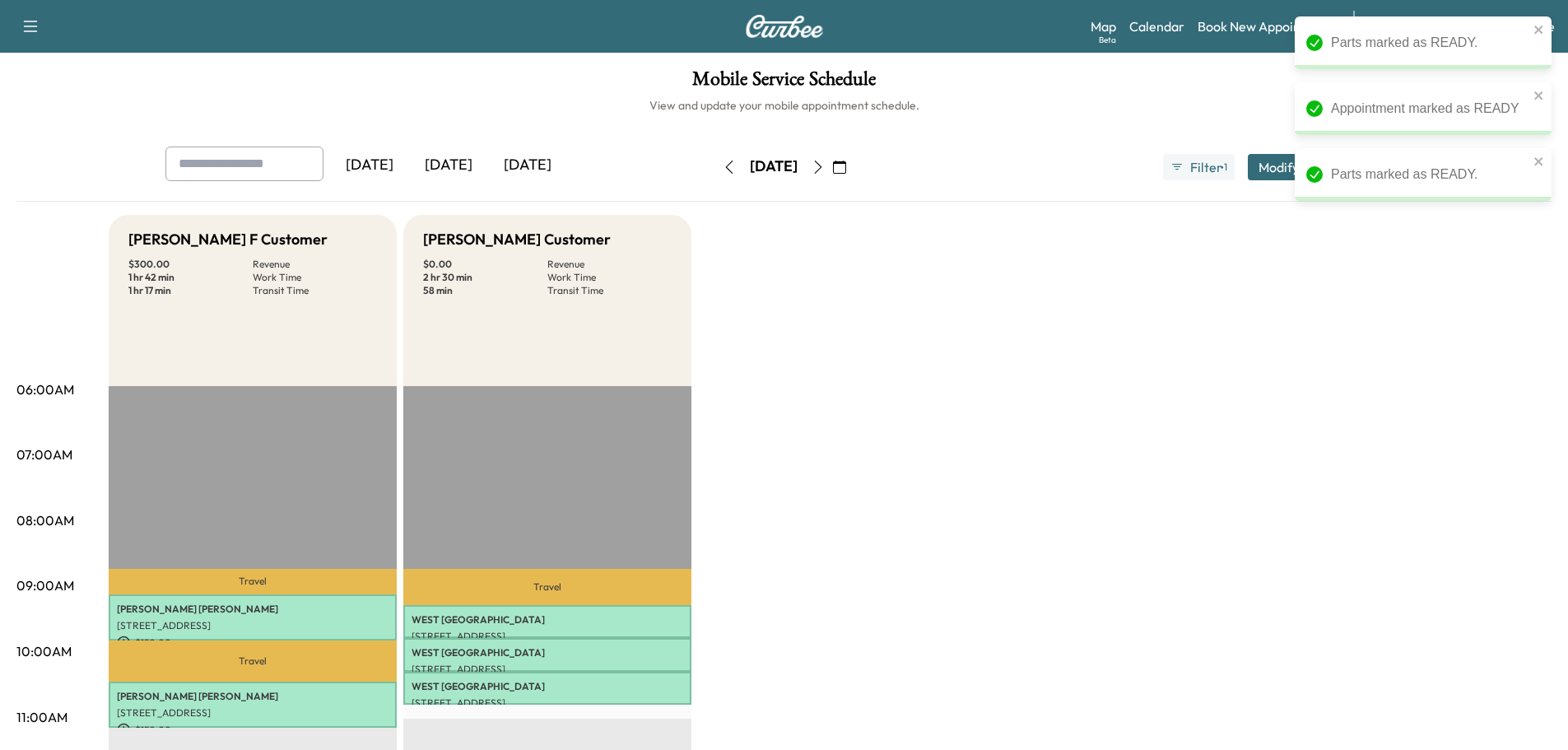
click at [723, 169] on icon "button" at bounding box center [729, 166] width 13 height 13
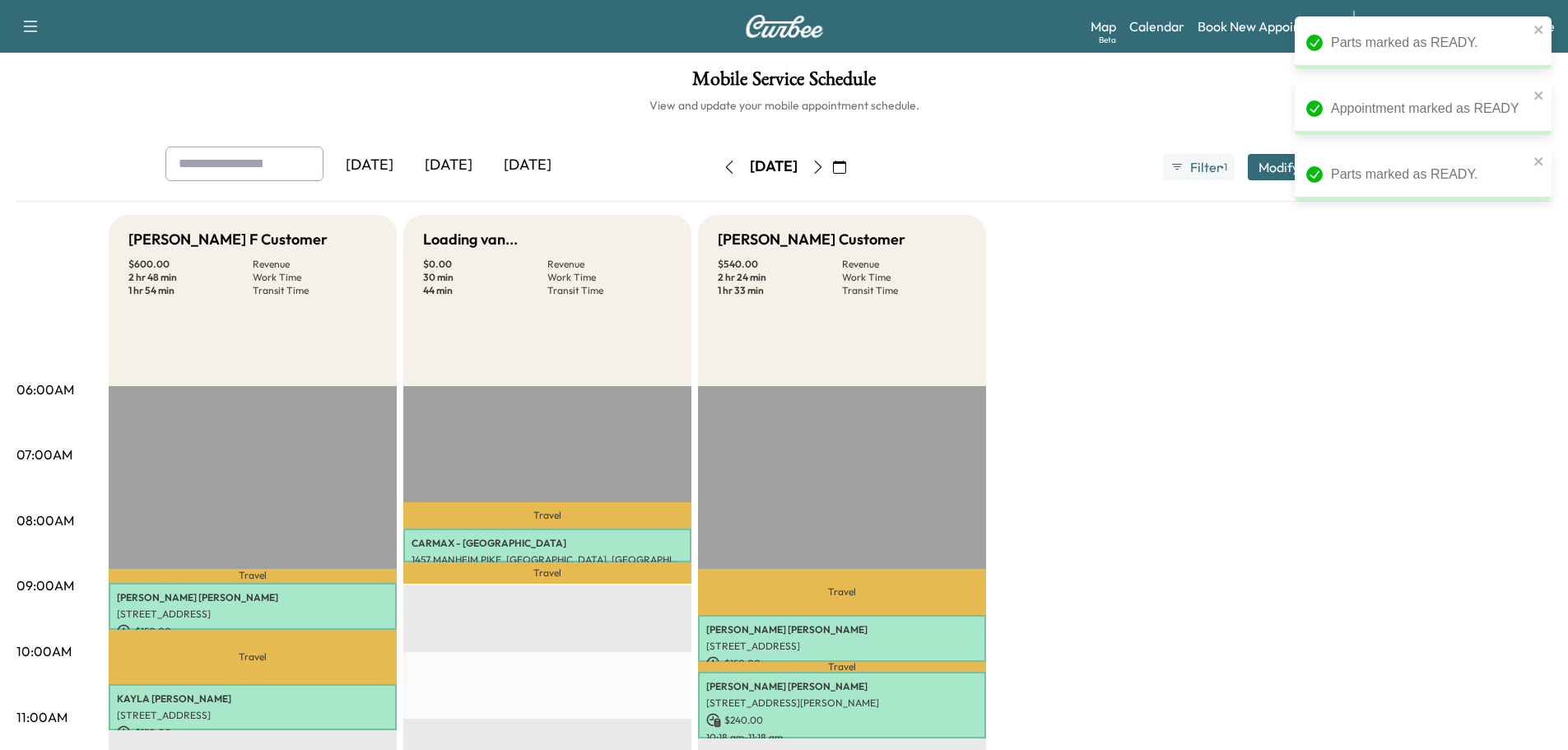
click at [716, 169] on button "button" at bounding box center [729, 166] width 28 height 26
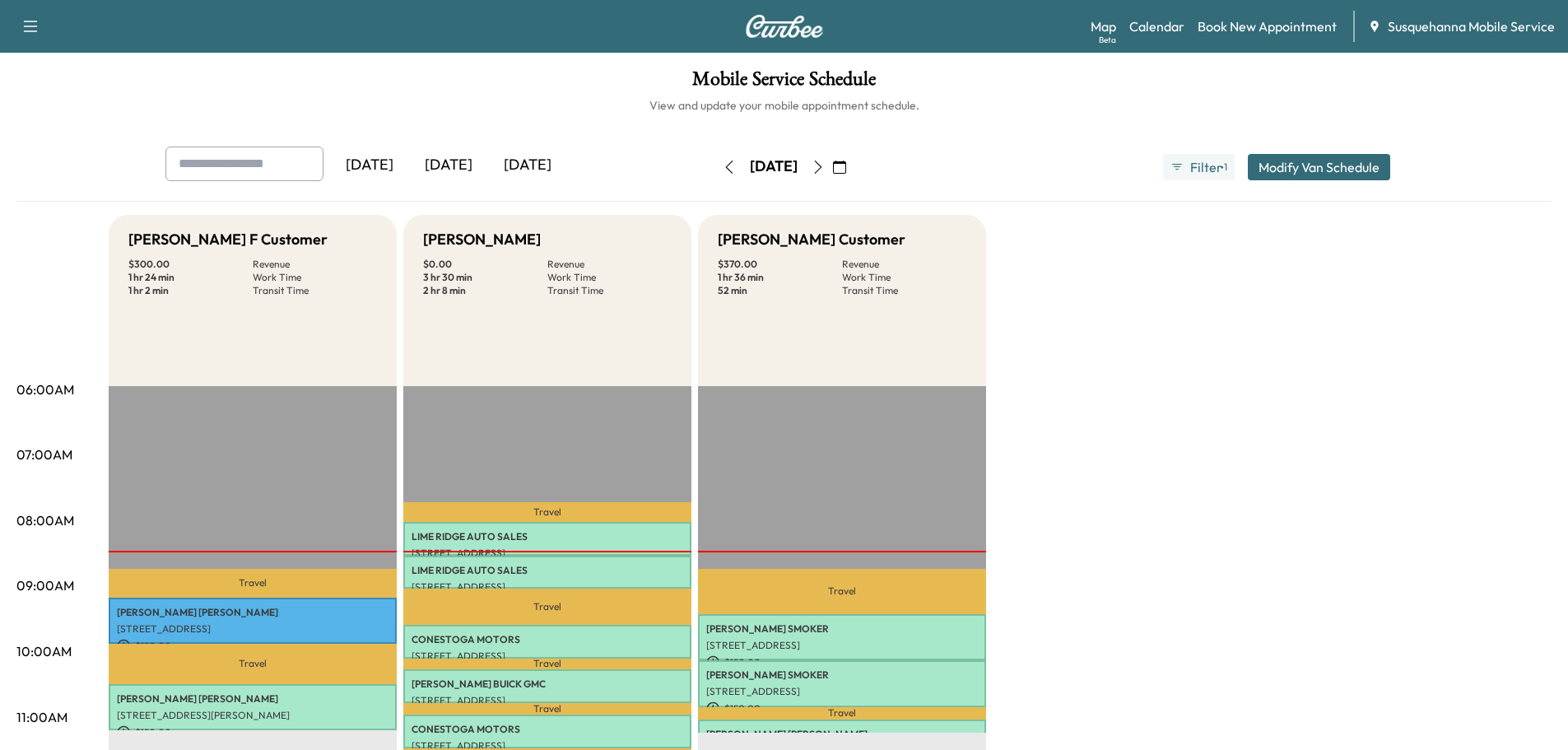
click at [825, 169] on icon "button" at bounding box center [818, 166] width 13 height 13
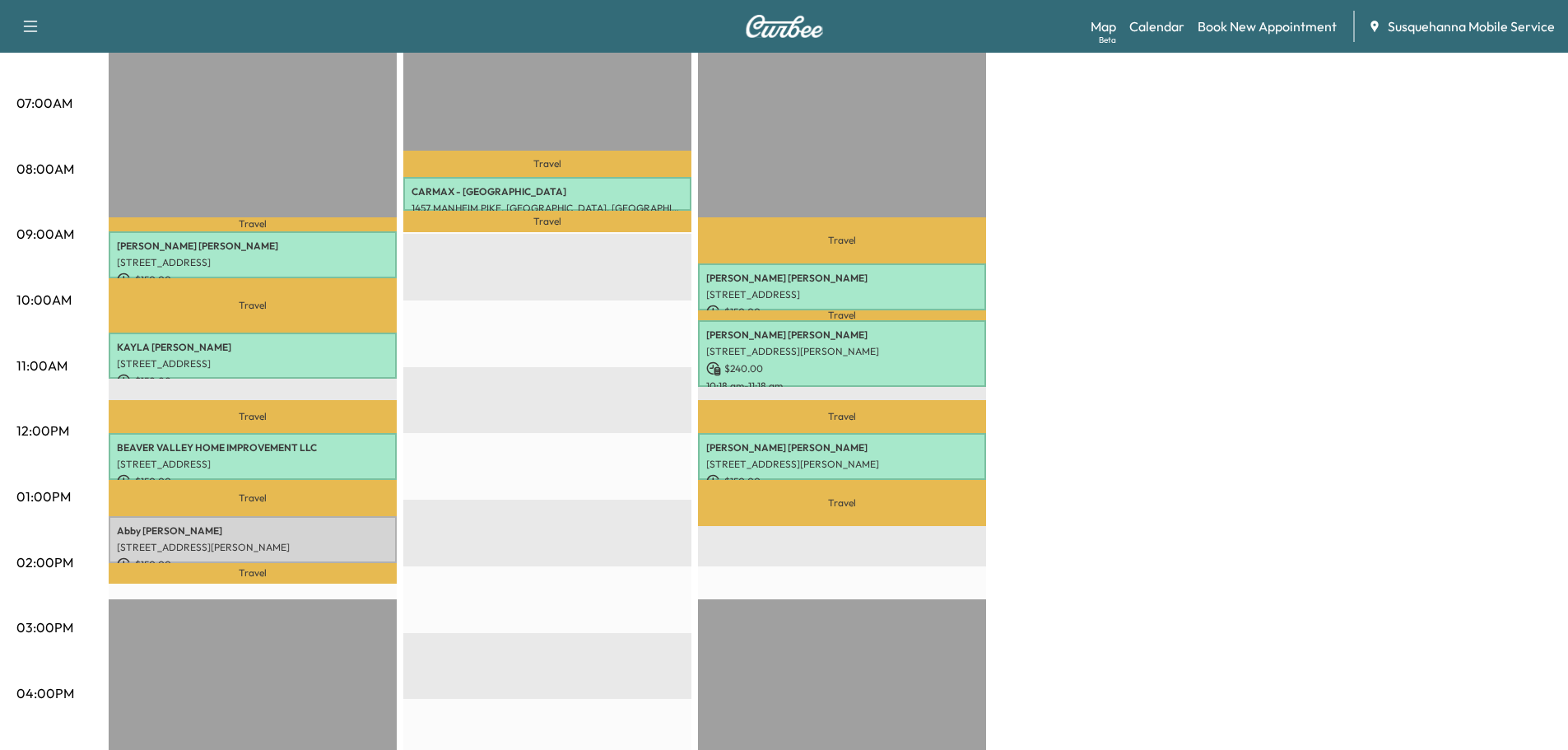
scroll to position [439, 0]
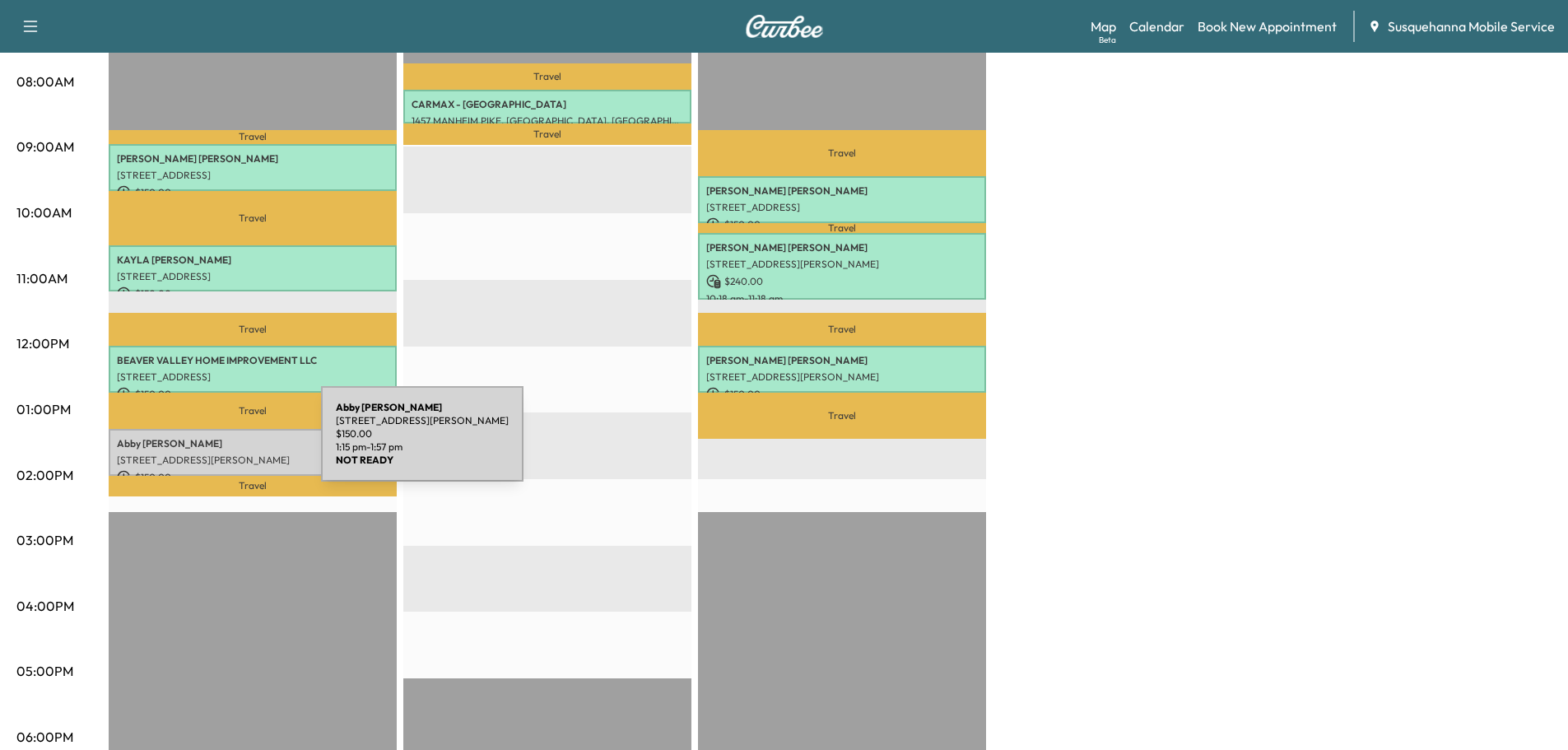
click at [197, 454] on p "[STREET_ADDRESS][PERSON_NAME]" at bounding box center [253, 460] width 272 height 13
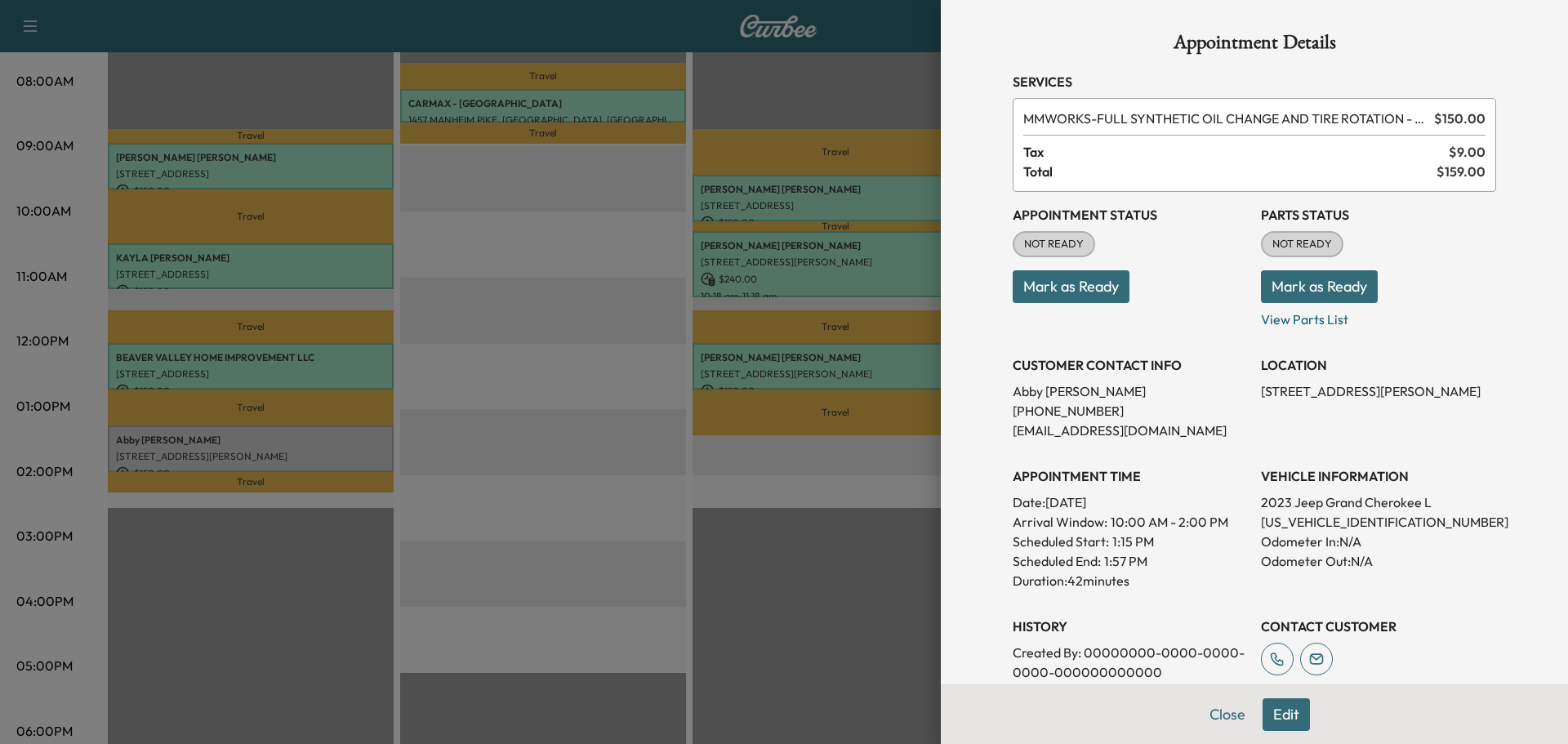
click at [1273, 297] on button "Mark as Ready" at bounding box center [1320, 287] width 117 height 33
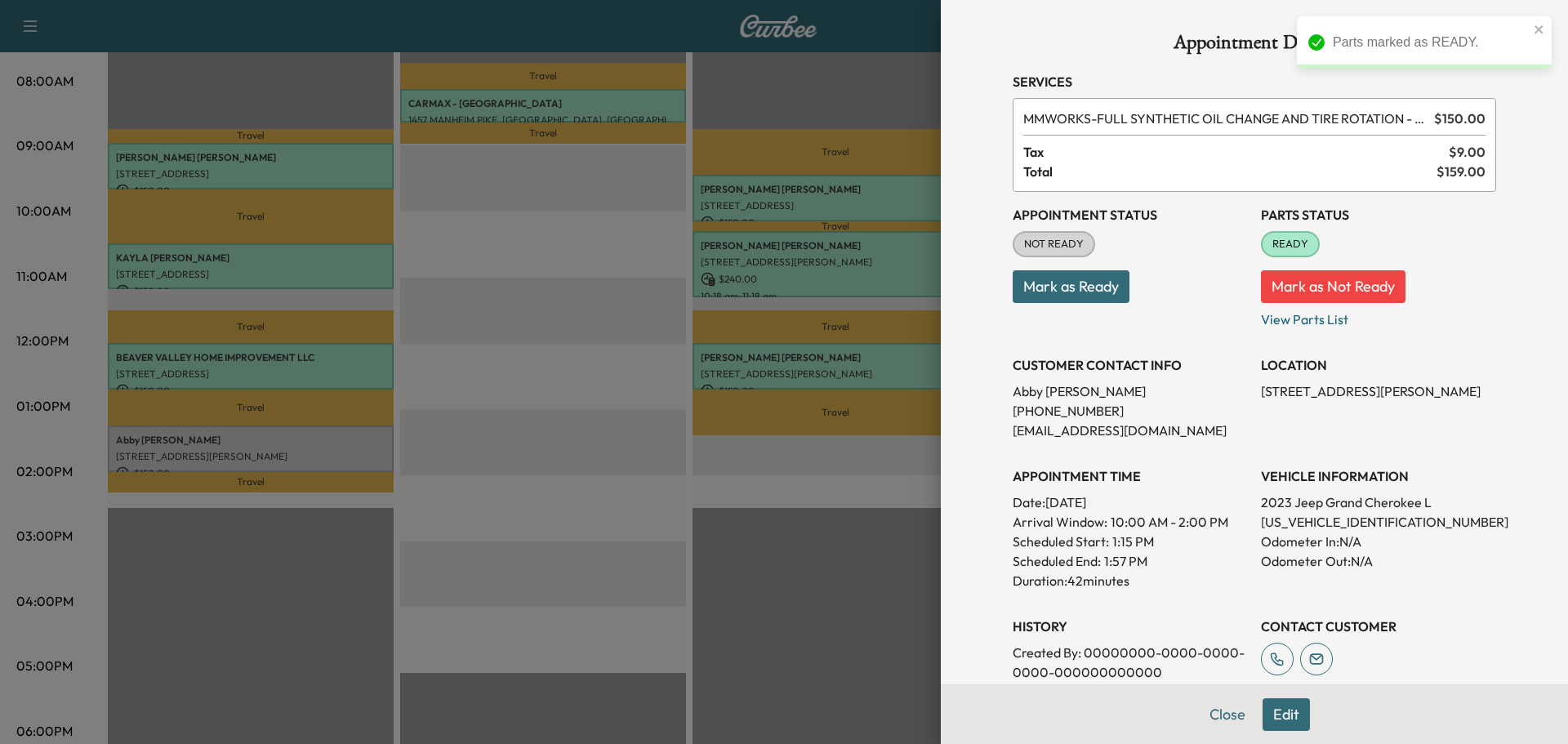
click at [1033, 297] on button "Mark as Ready" at bounding box center [1071, 287] width 117 height 33
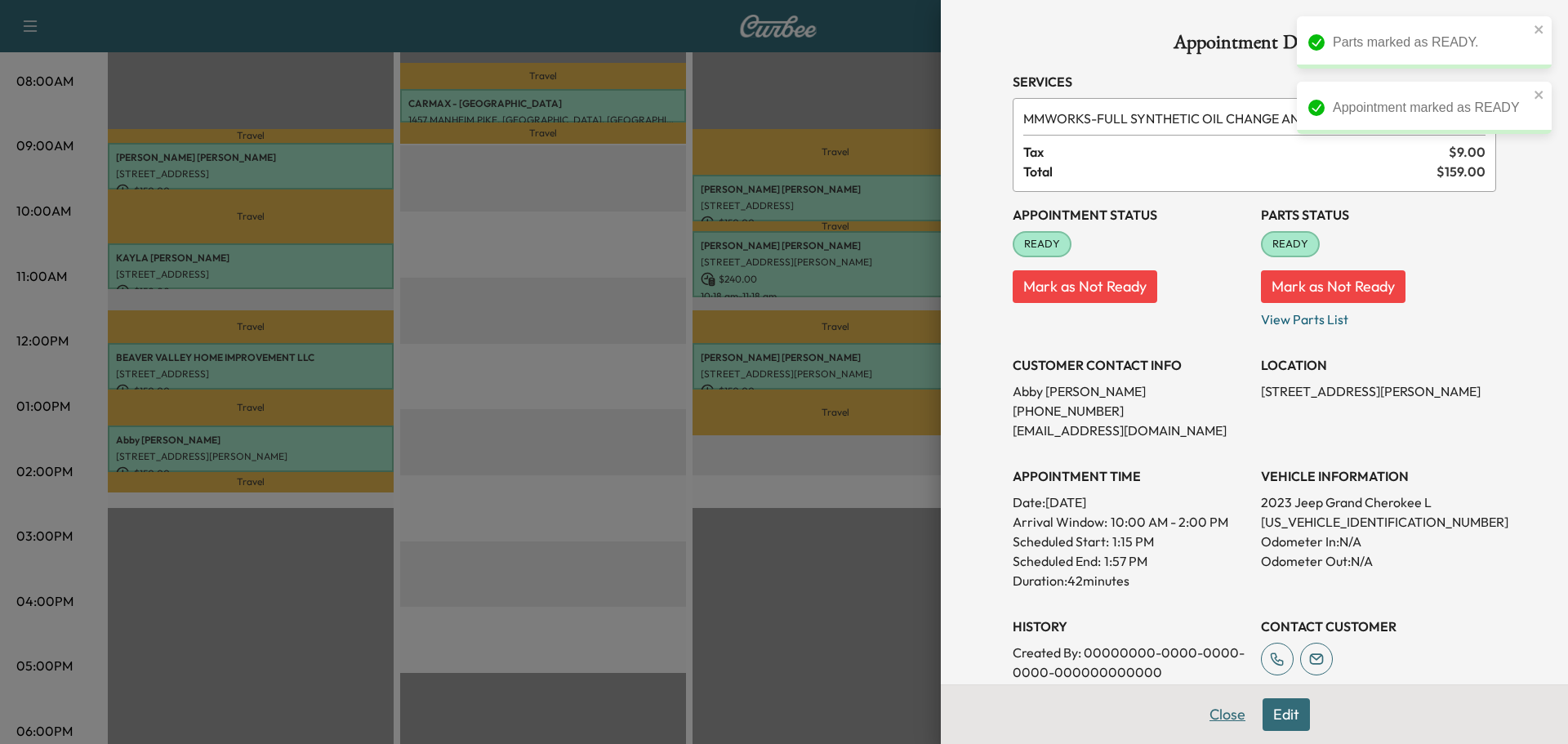
click at [1225, 716] on button "Close" at bounding box center [1227, 715] width 57 height 33
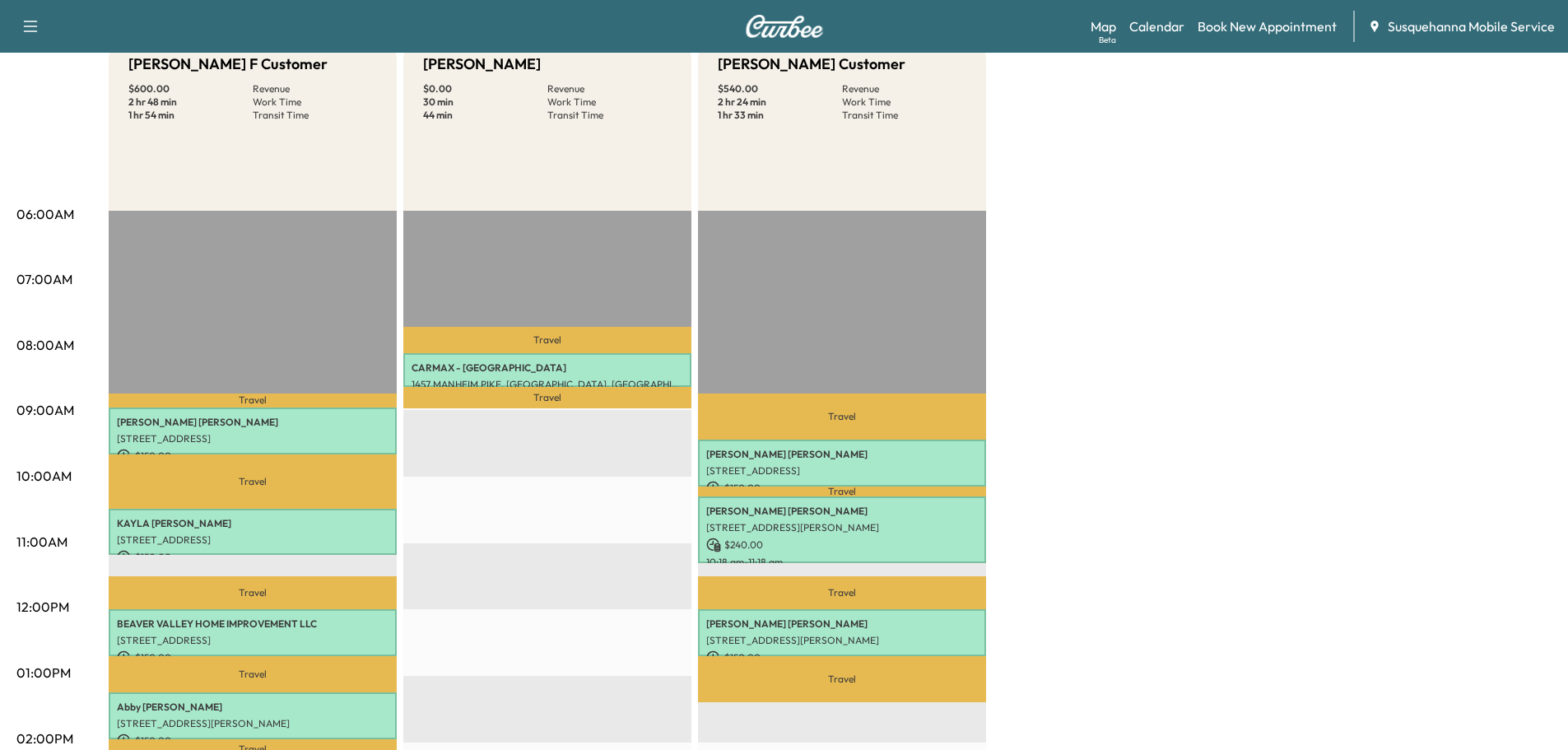
scroll to position [0, 0]
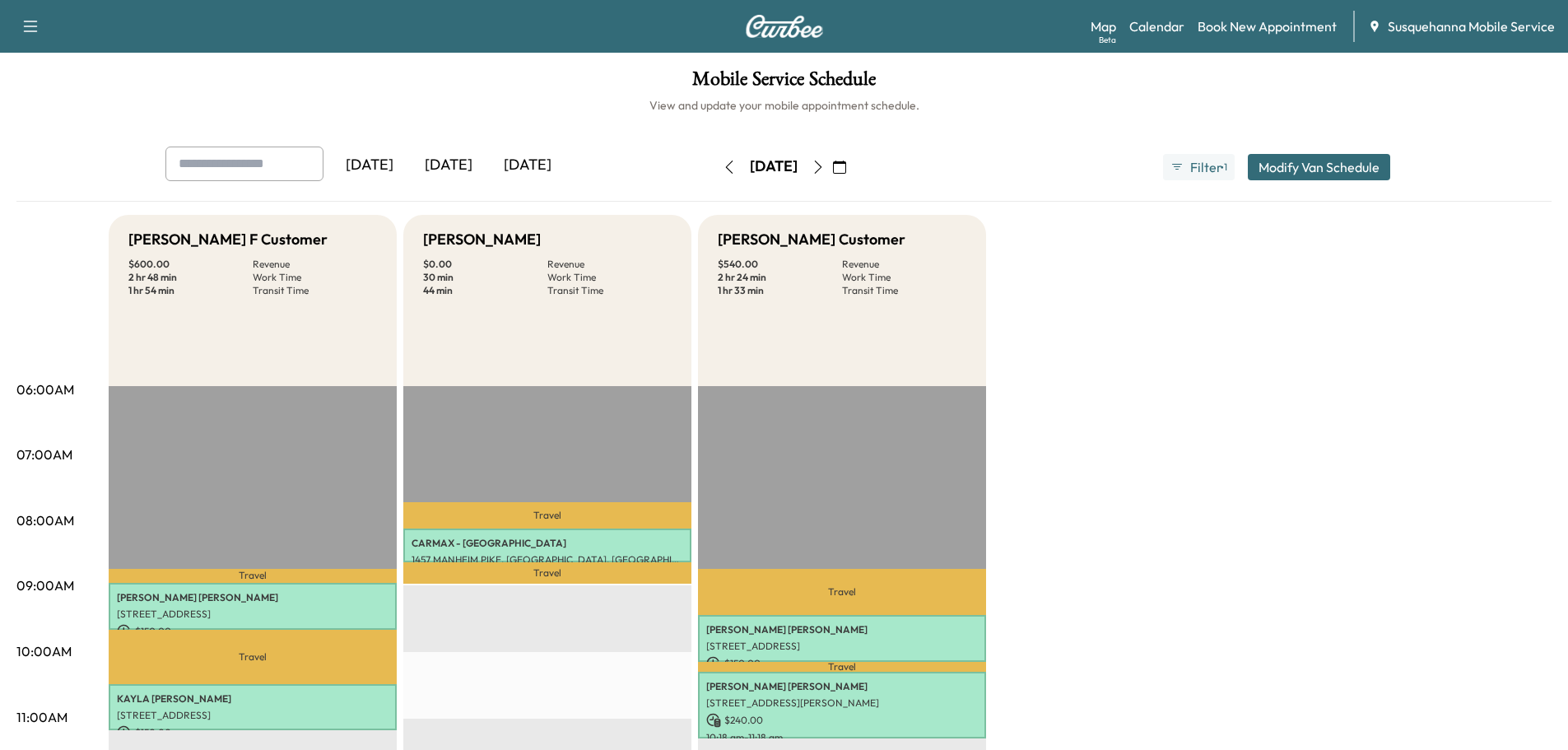
click at [723, 166] on icon "button" at bounding box center [729, 166] width 13 height 13
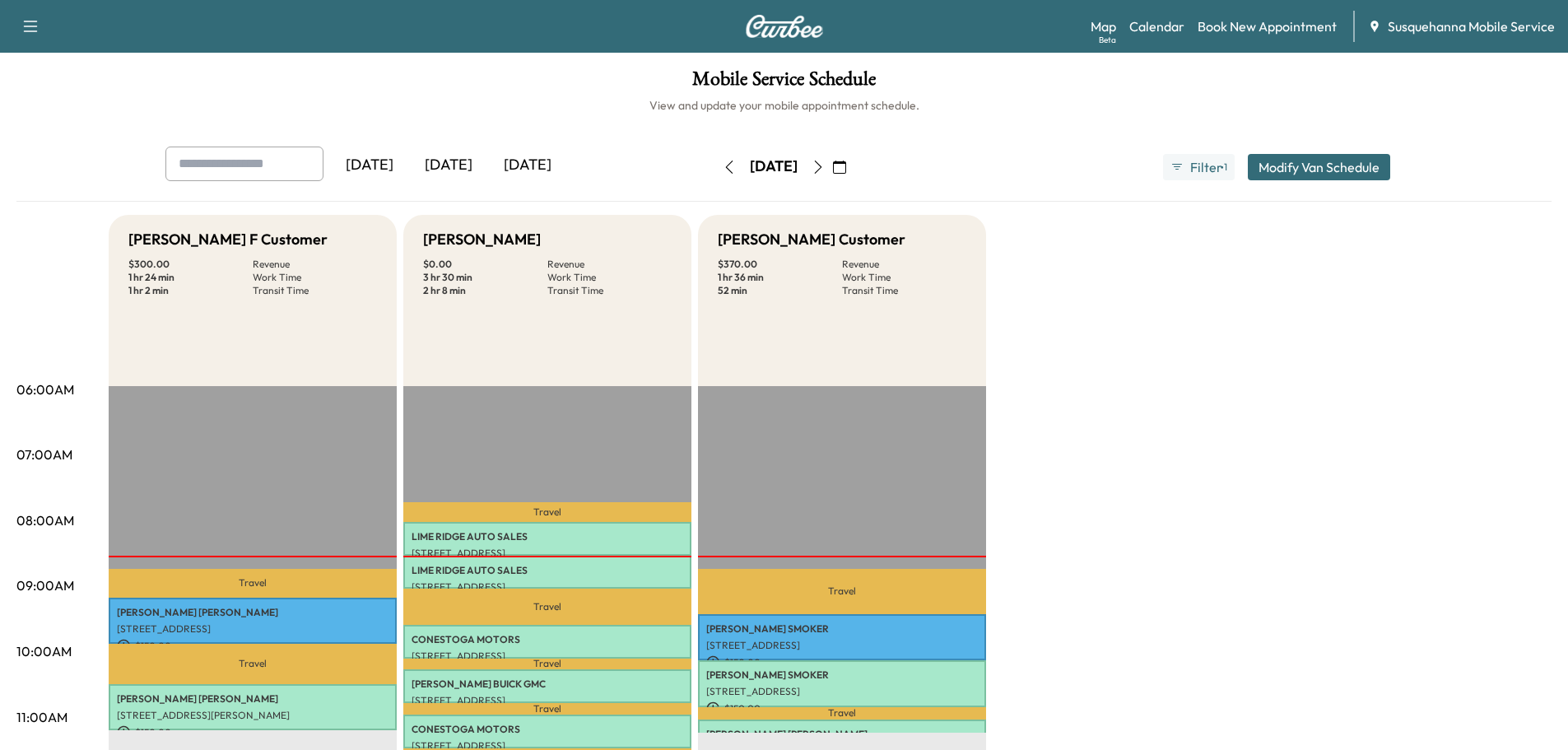
scroll to position [88, 0]
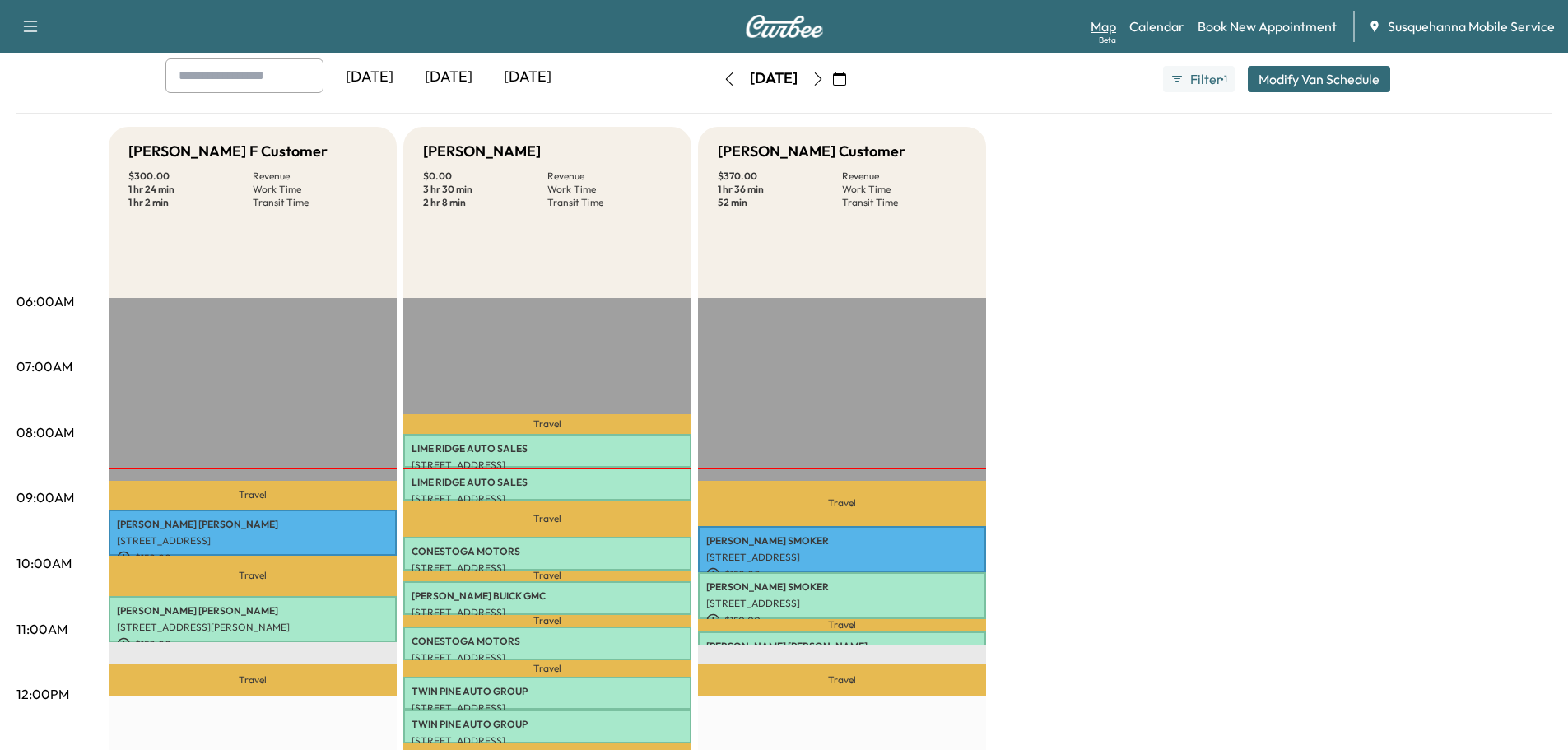
click at [1106, 25] on link "Map Beta" at bounding box center [1103, 26] width 26 height 20
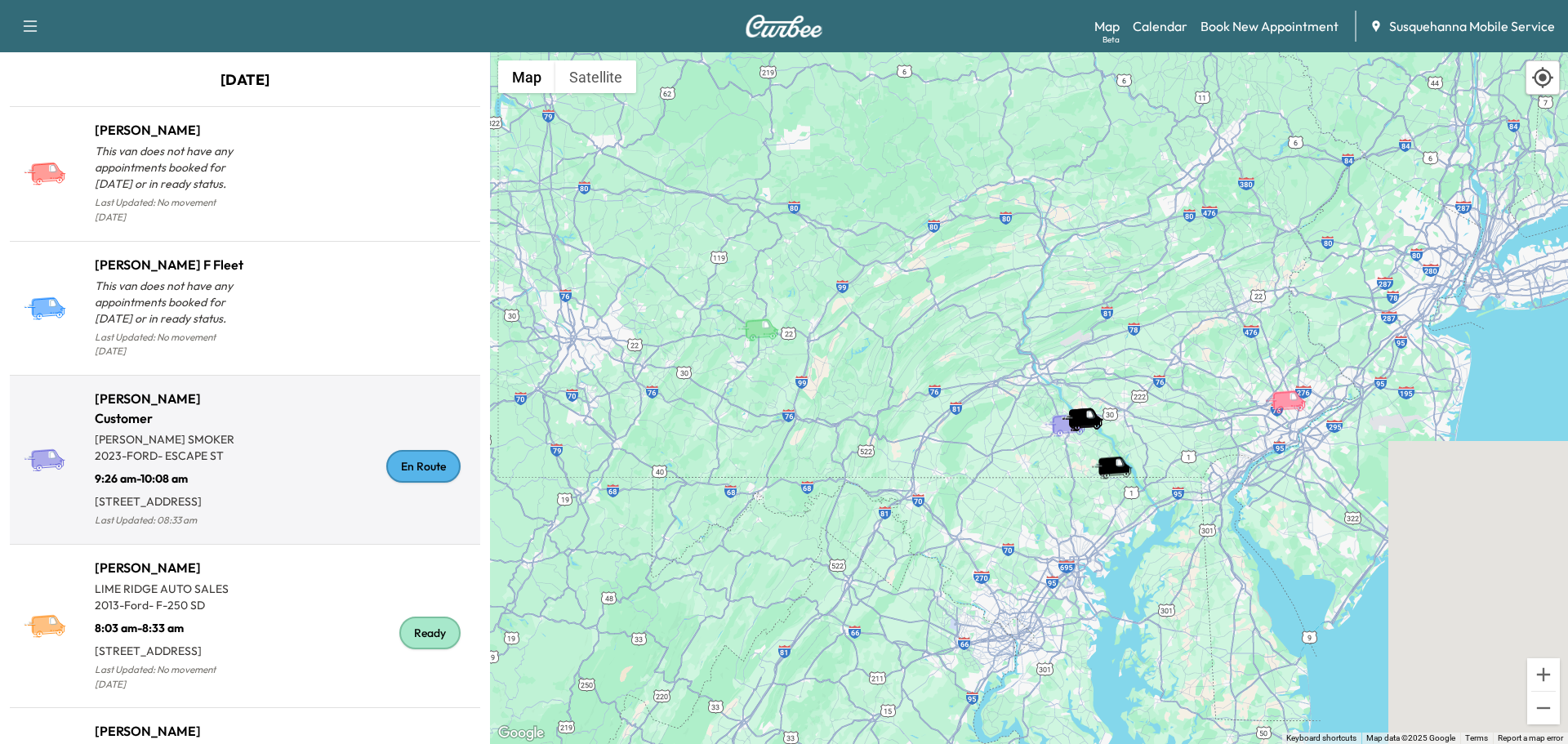
click at [429, 457] on div "En Route" at bounding box center [423, 466] width 75 height 33
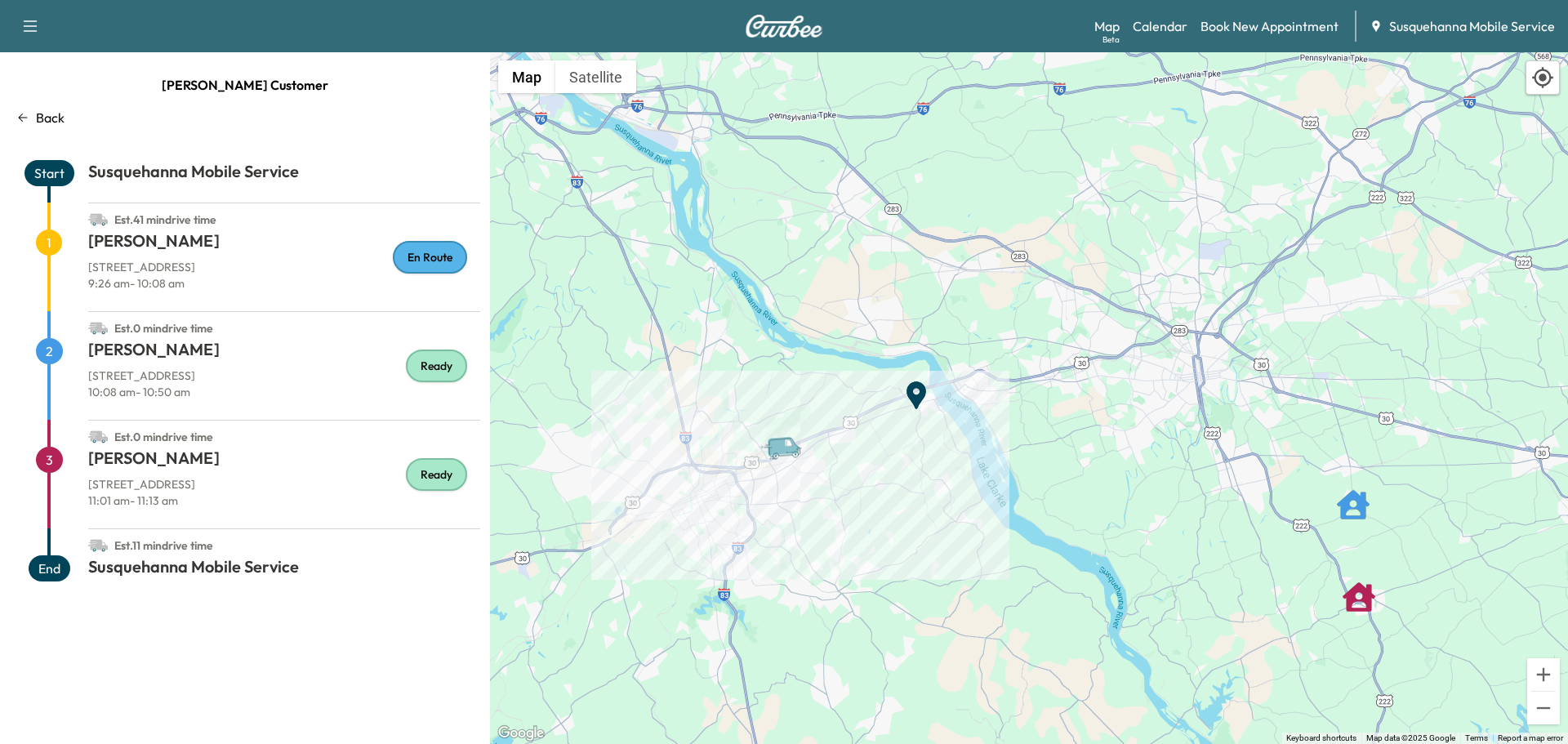
click at [52, 119] on p "Back" at bounding box center [50, 117] width 28 height 20
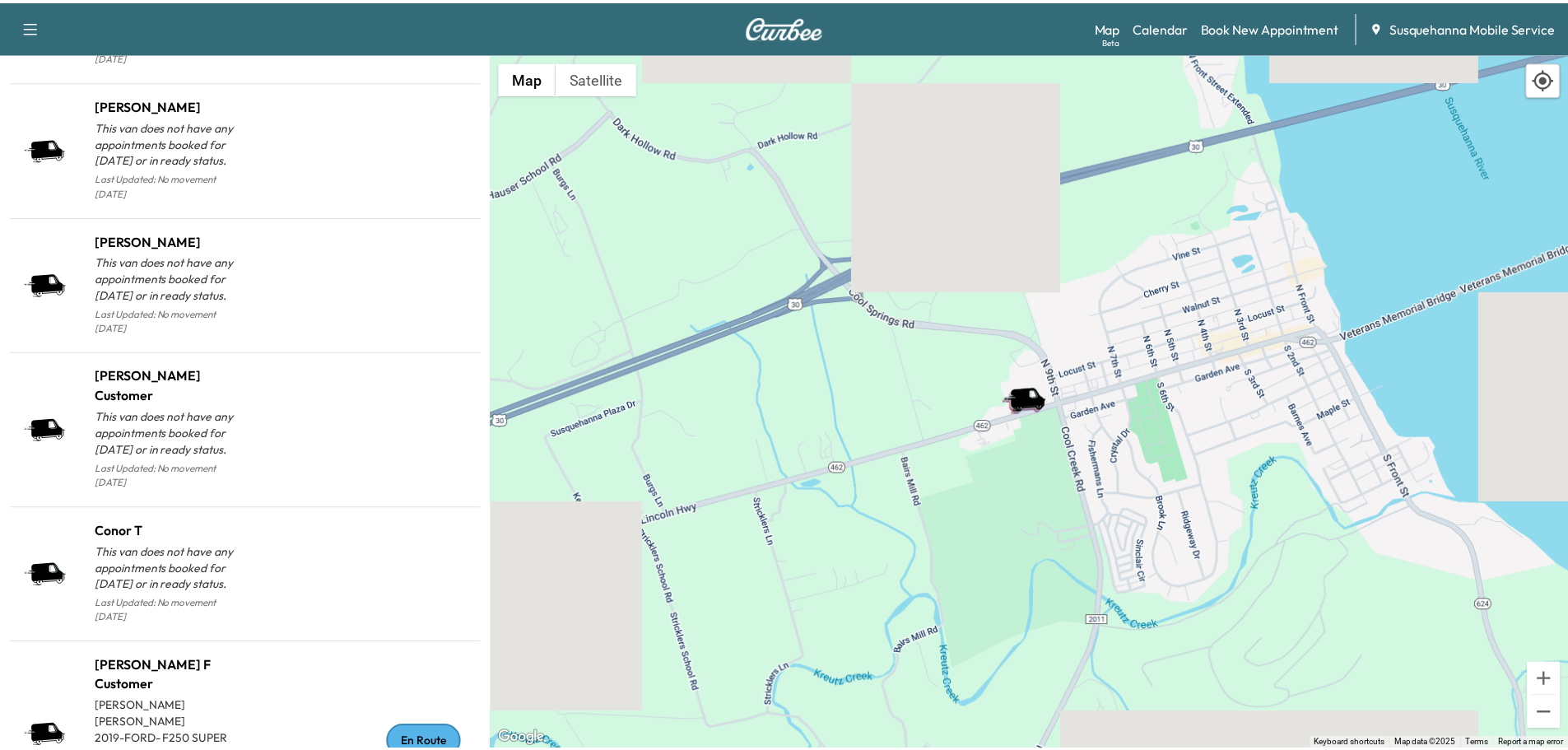
scroll to position [1650, 0]
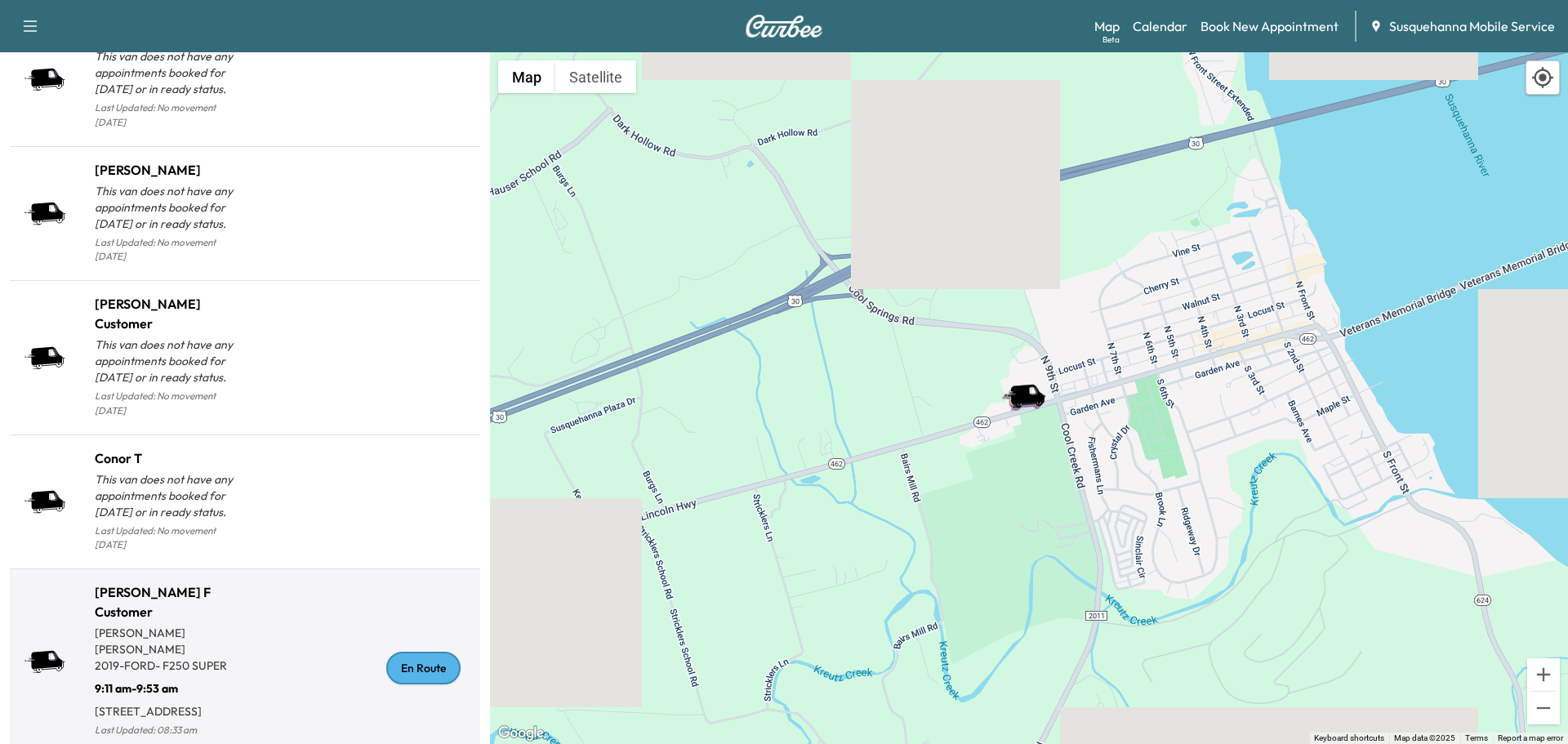
click at [399, 652] on div "En Route" at bounding box center [423, 668] width 75 height 33
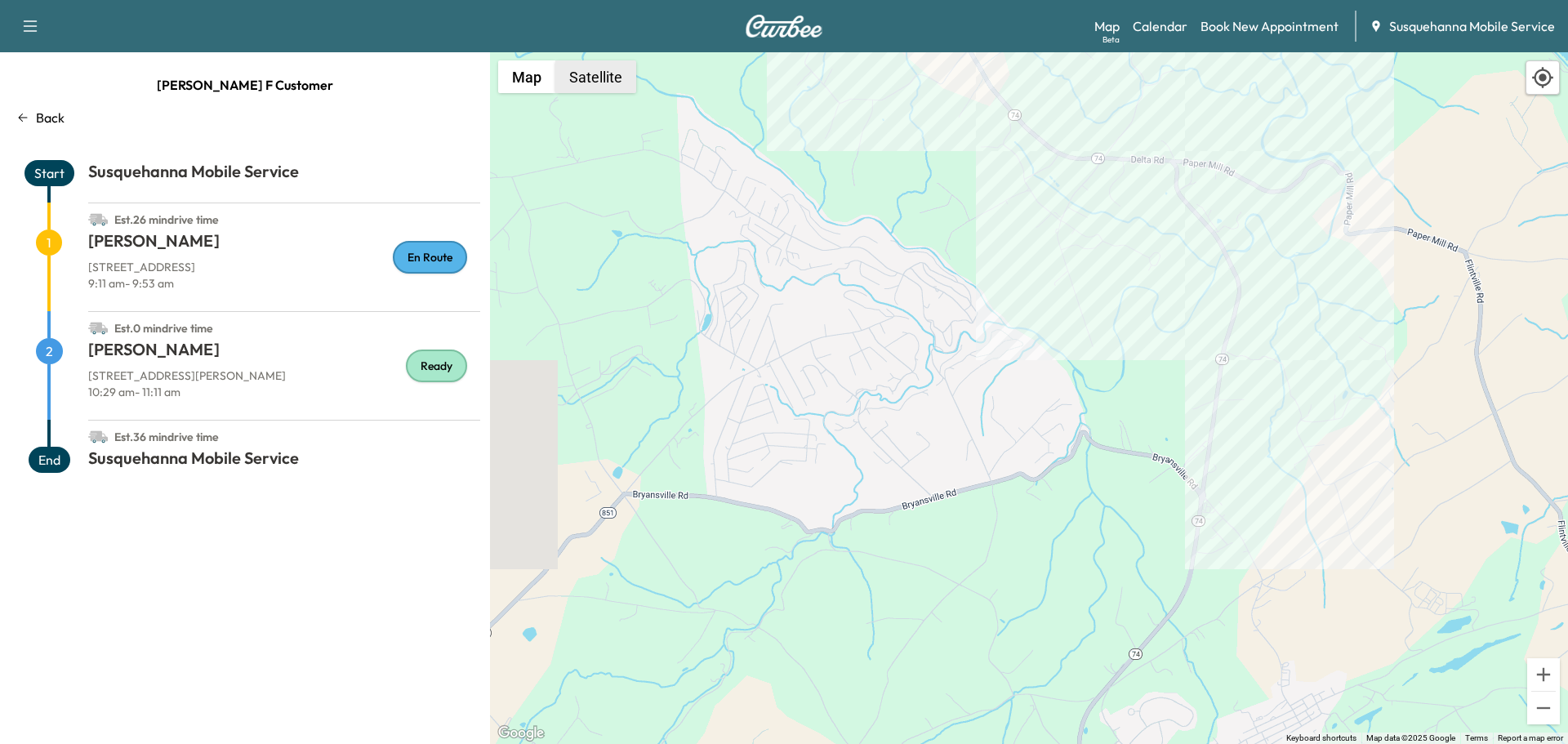
click at [607, 91] on button "Satellite" at bounding box center [595, 76] width 81 height 33
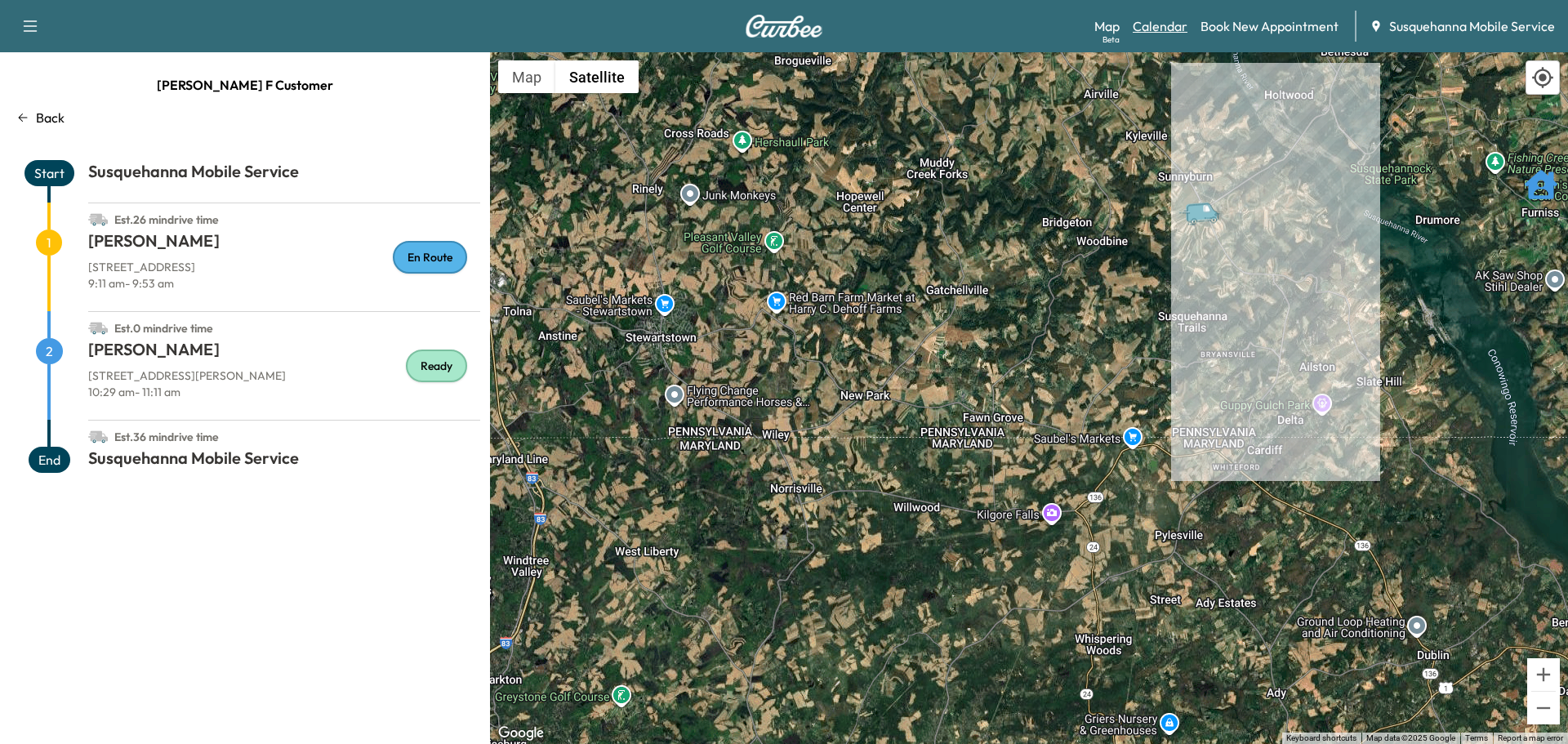
click at [1174, 26] on link "Calendar" at bounding box center [1160, 26] width 55 height 20
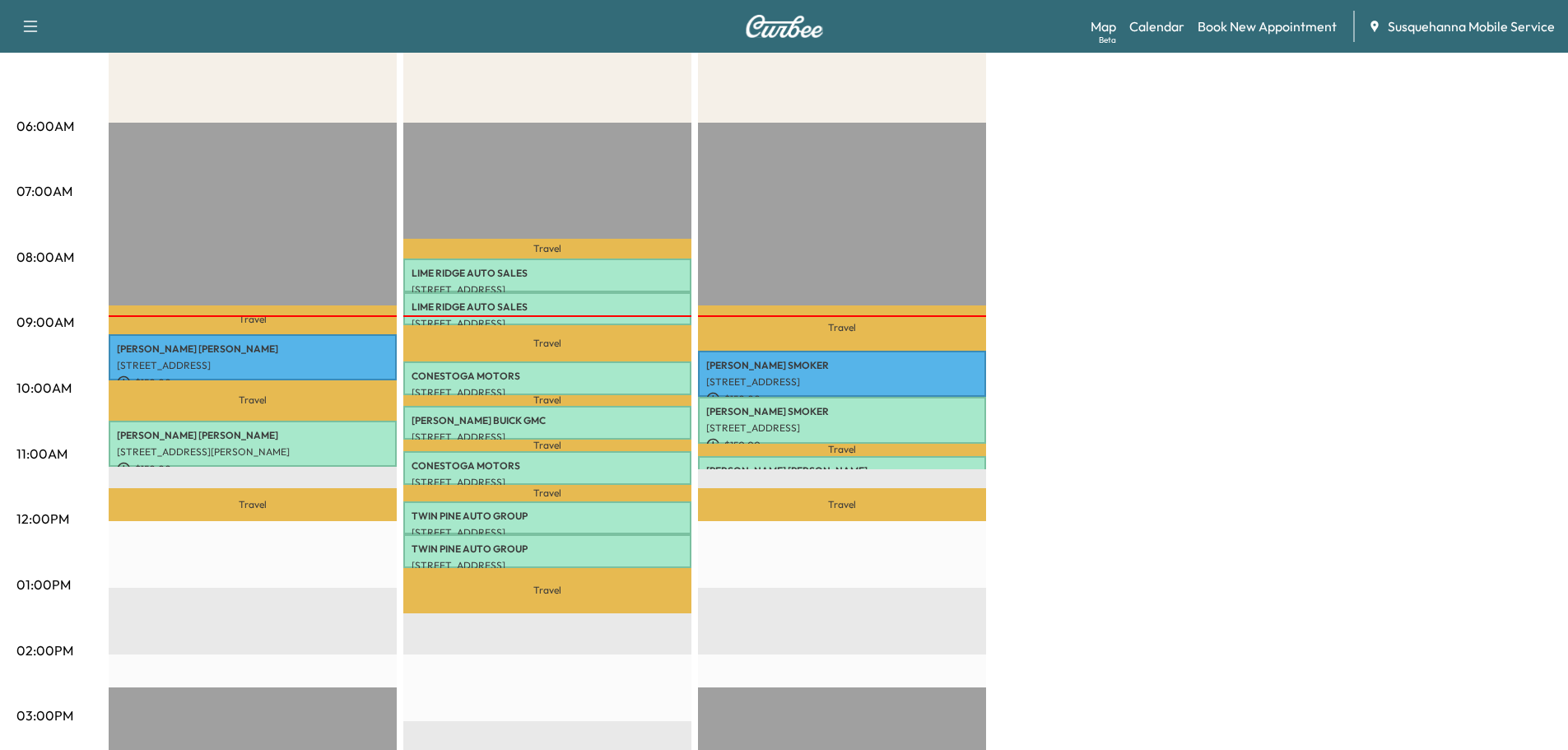
scroll to position [88, 0]
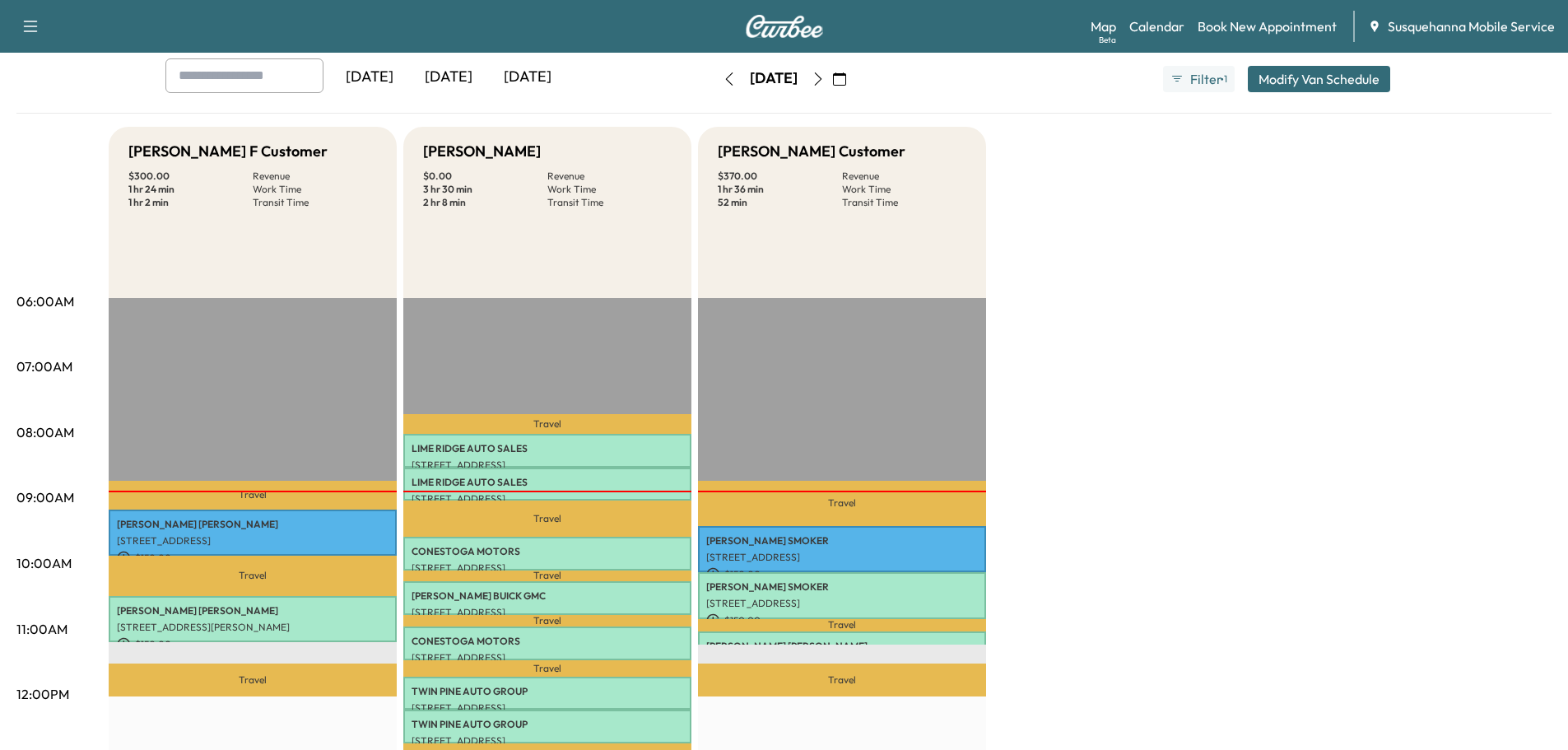
click at [821, 77] on icon "button" at bounding box center [818, 79] width 7 height 13
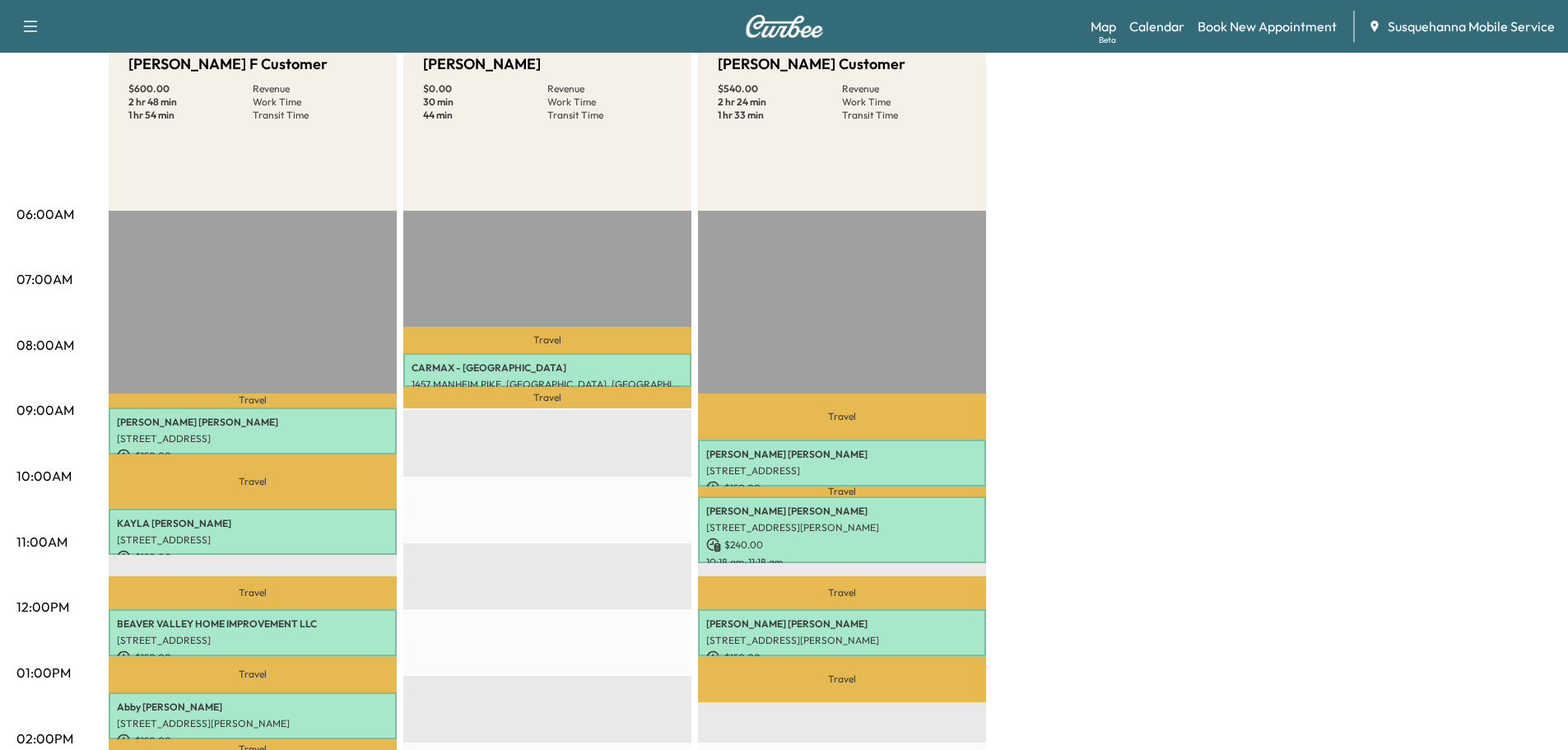
scroll to position [263, 0]
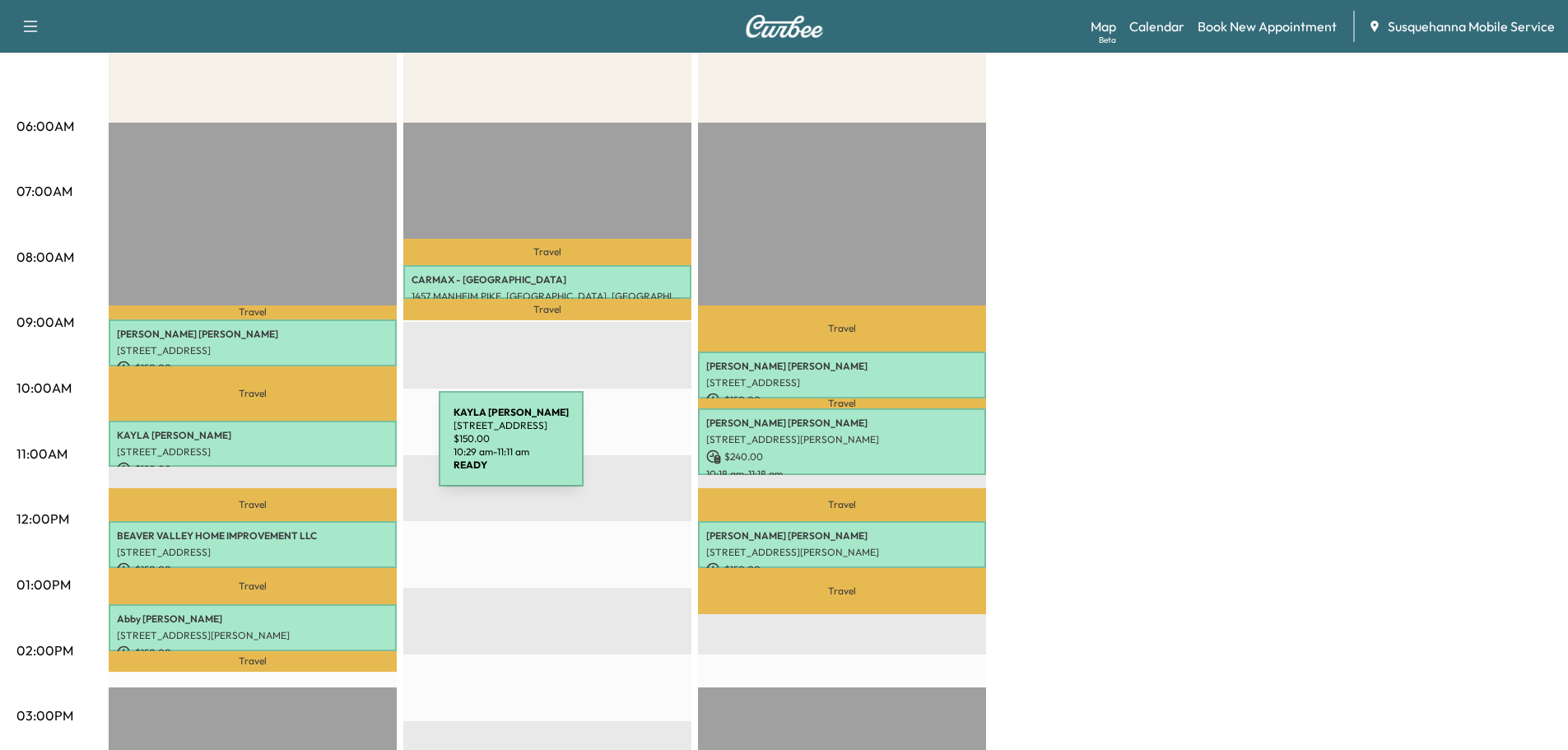
click at [315, 448] on p "[STREET_ADDRESS]" at bounding box center [253, 452] width 272 height 13
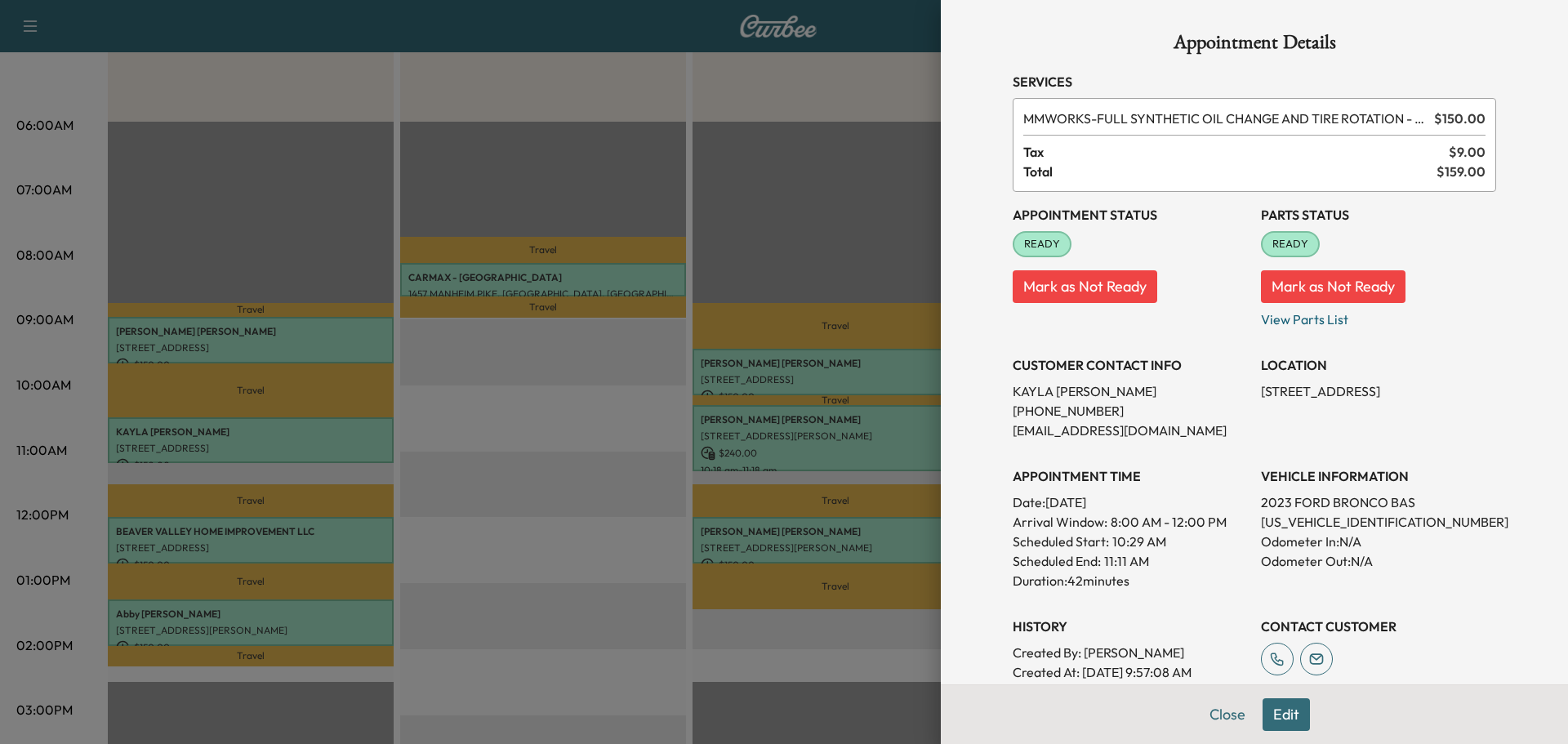
click at [1280, 722] on button "Edit" at bounding box center [1286, 715] width 47 height 33
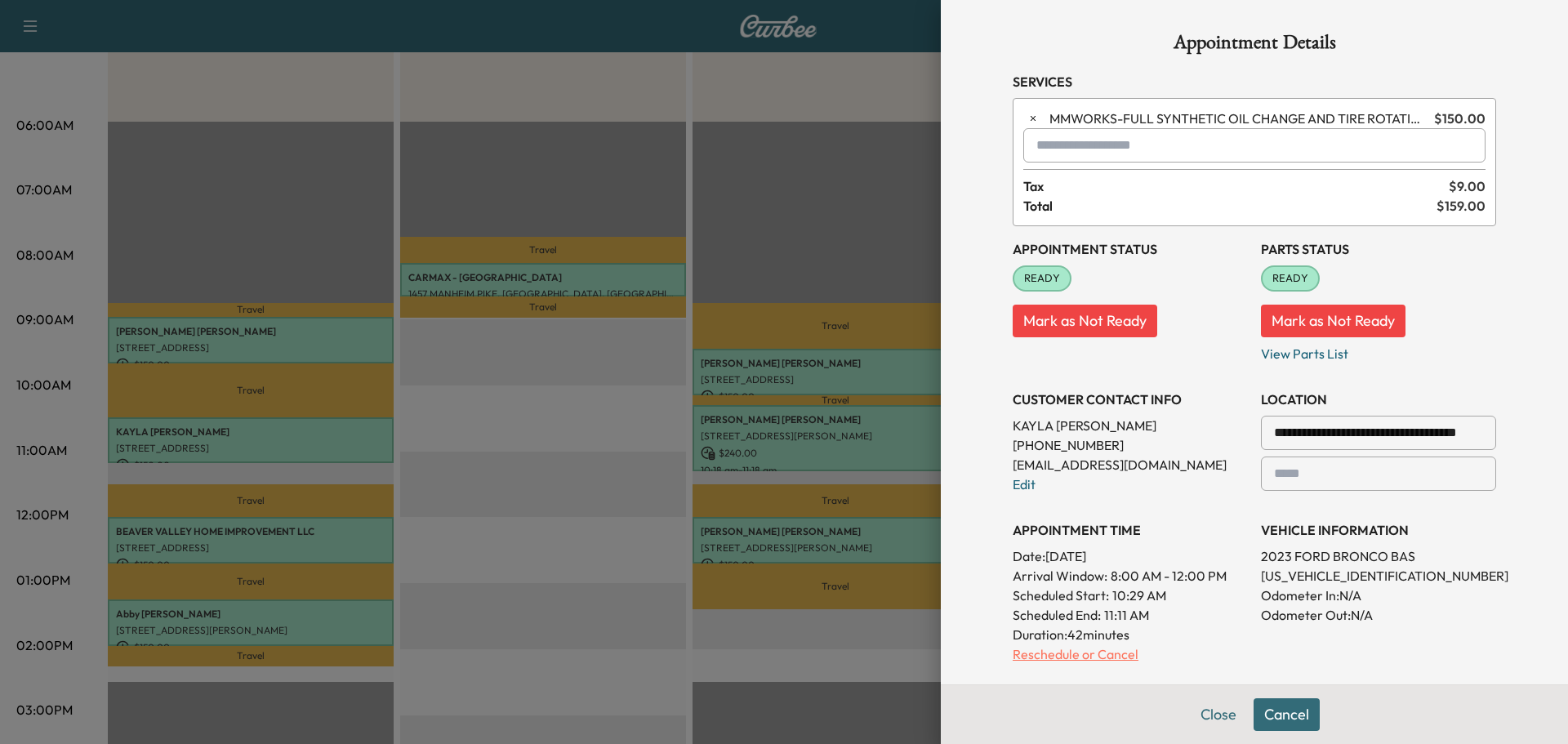
click at [1068, 659] on p "Reschedule or Cancel" at bounding box center [1130, 654] width 235 height 20
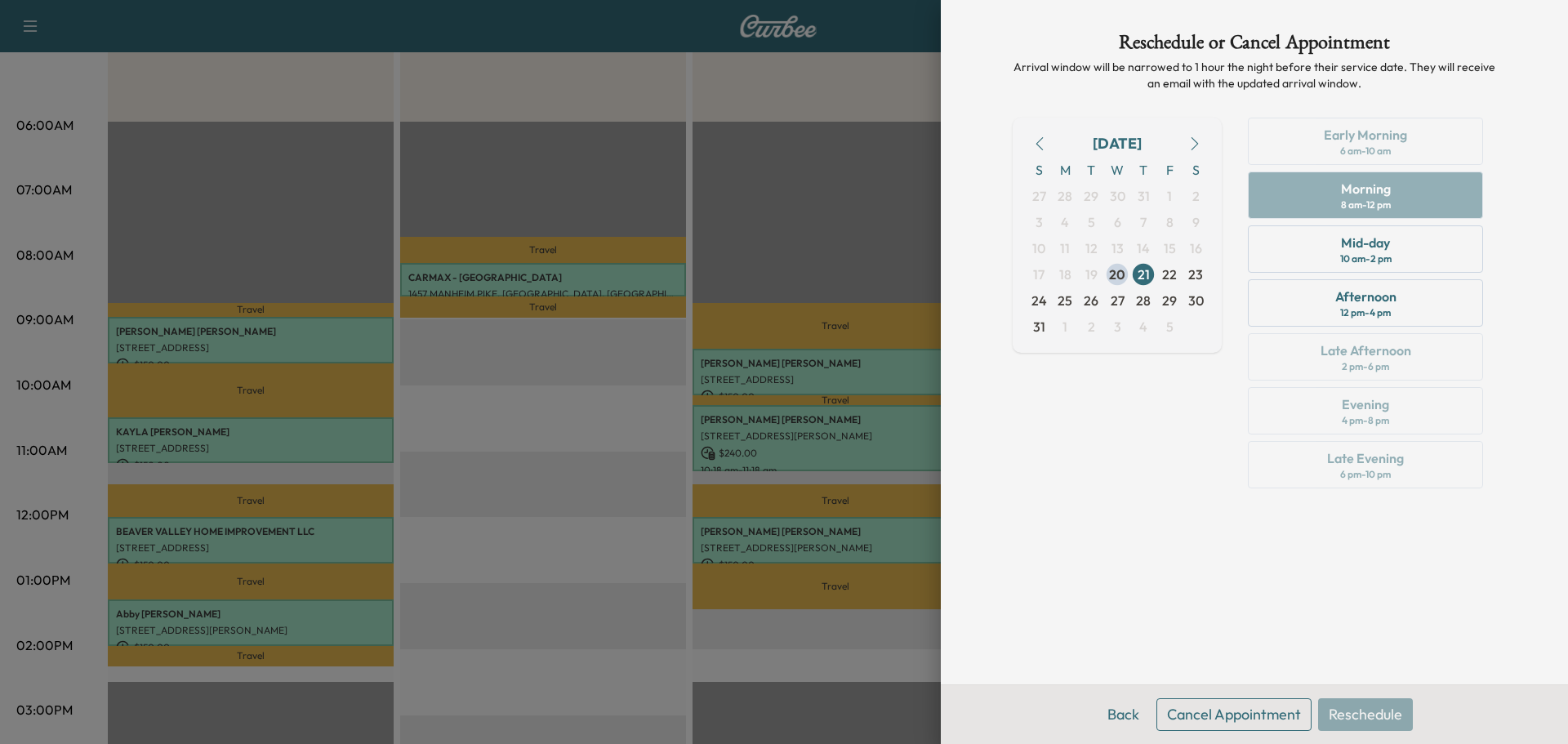
click at [1201, 704] on button "Cancel Appointment" at bounding box center [1233, 715] width 155 height 33
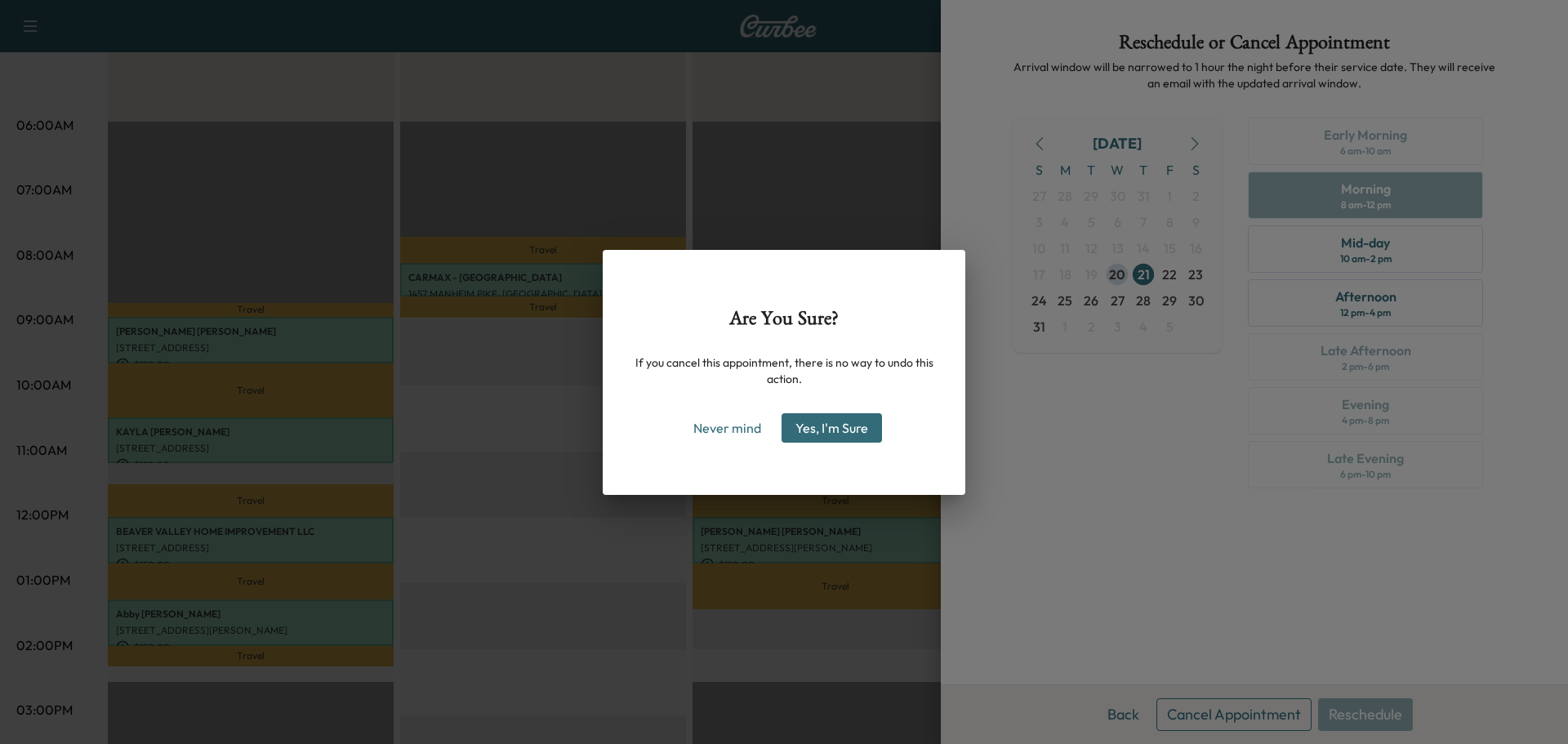
click at [857, 434] on button "Yes, I'm Sure" at bounding box center [831, 428] width 100 height 29
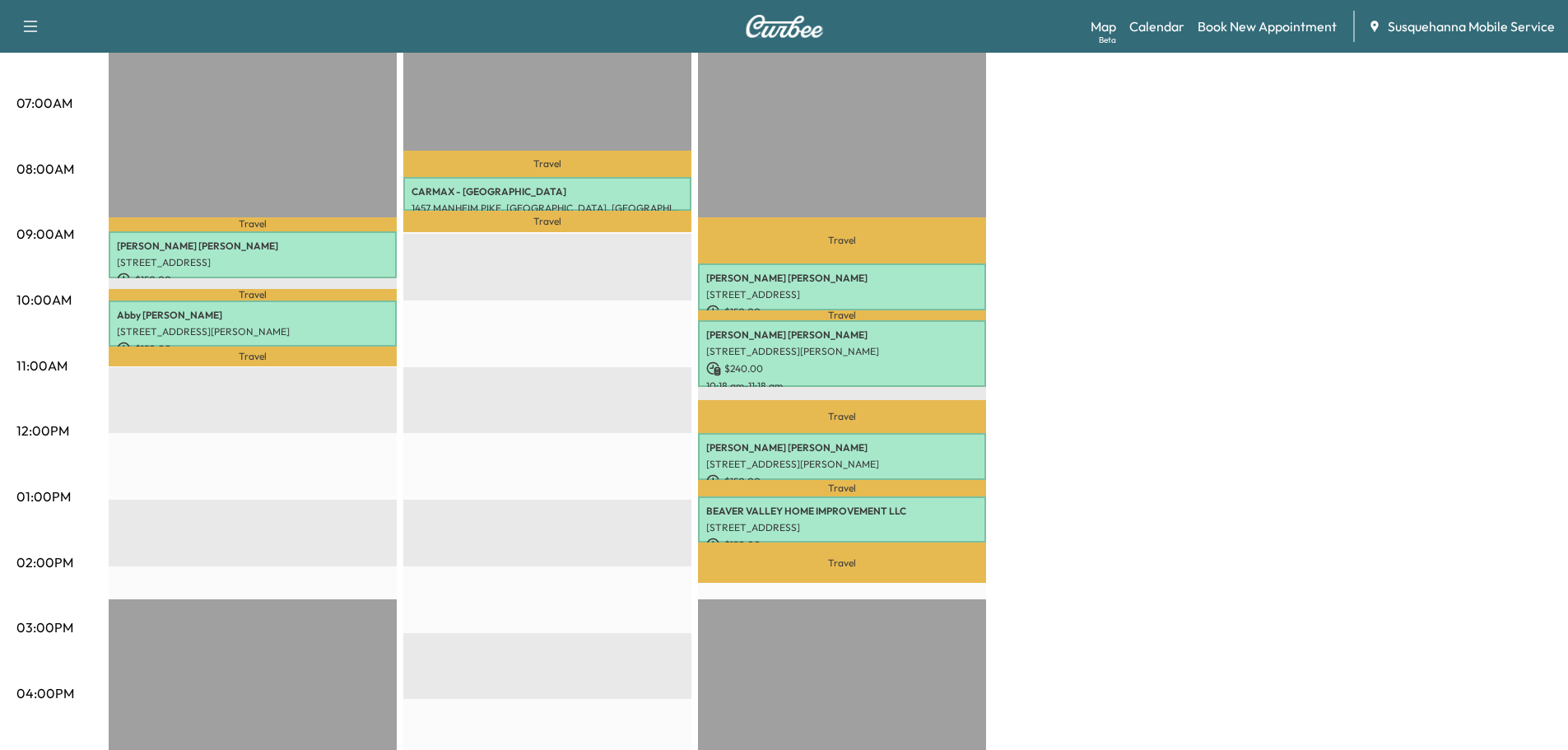
scroll to position [0, 0]
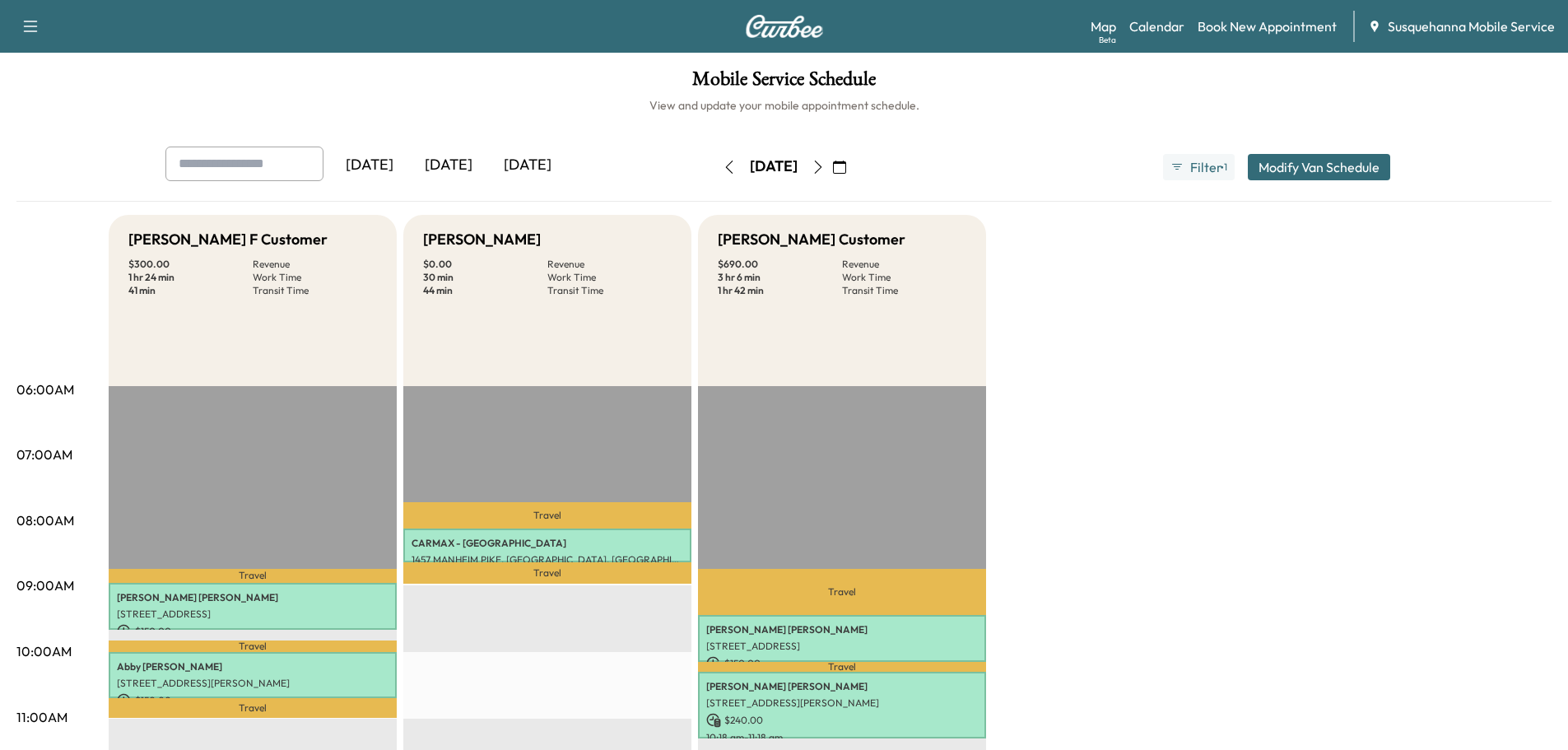
click at [825, 164] on icon "button" at bounding box center [818, 166] width 13 height 13
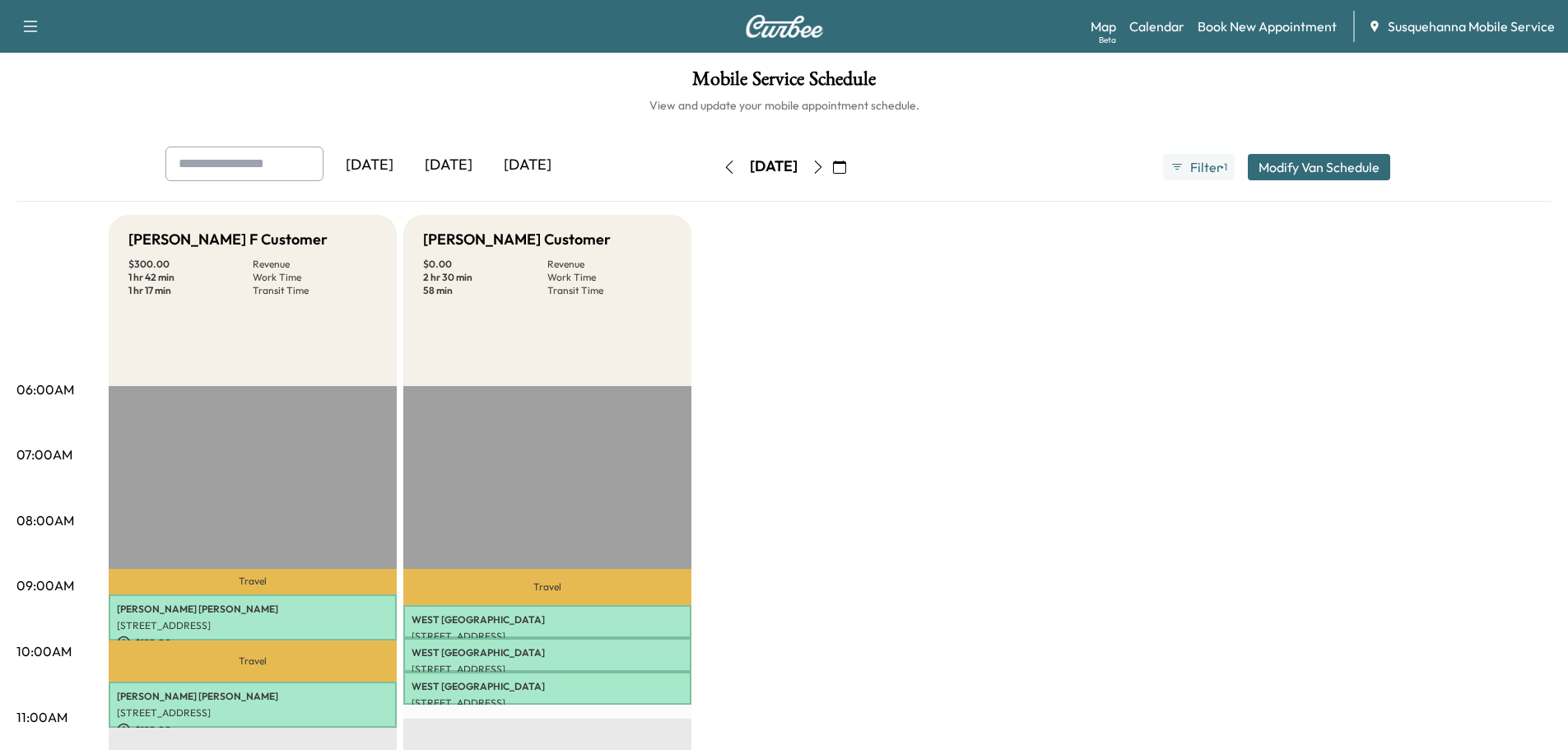
scroll to position [175, 0]
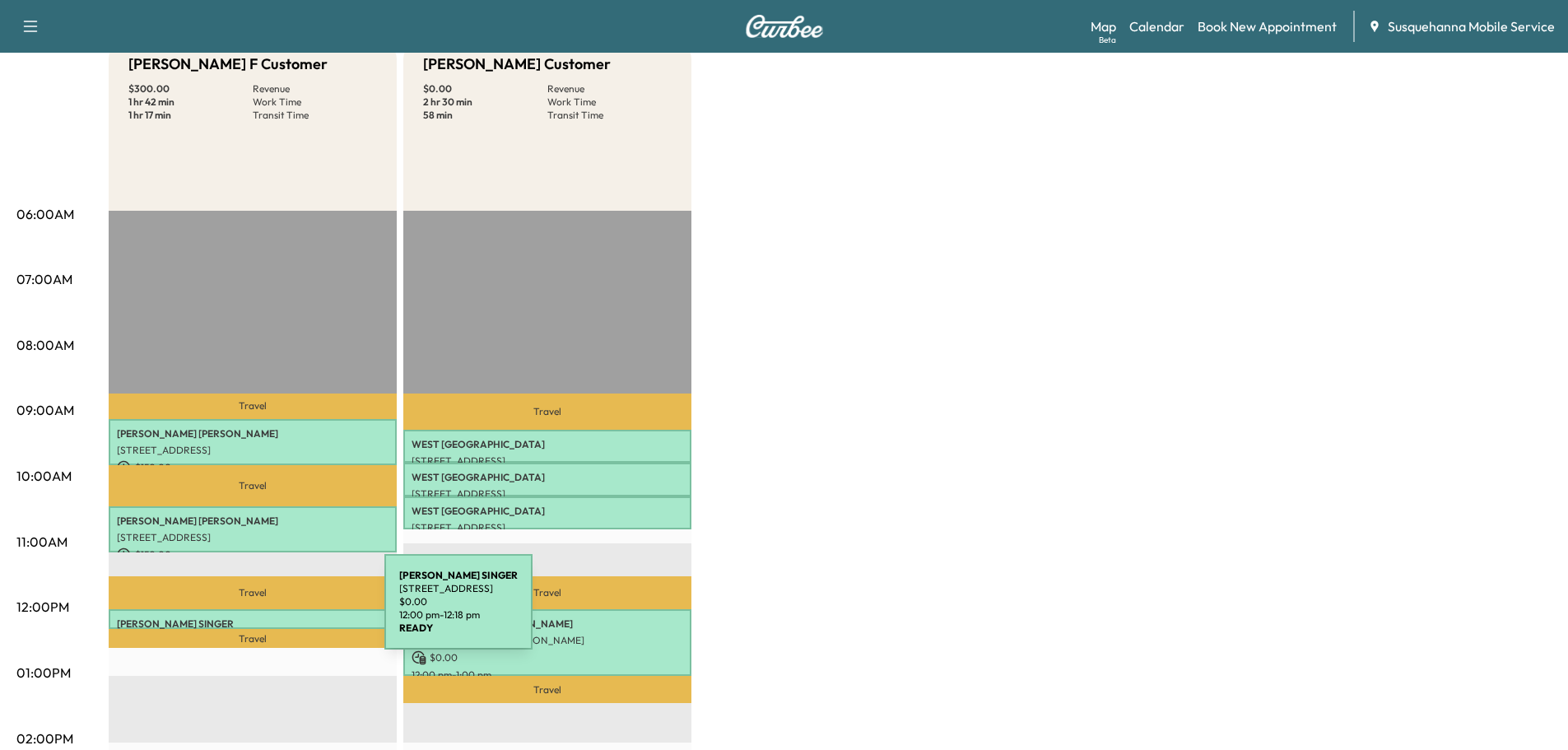
click at [262, 612] on div "LORRAINE SINGER 2001 Harrisburg Pike, Lancaster, PA 17601, USA $ 0.00 12:00 pm …" at bounding box center [252, 619] width 288 height 20
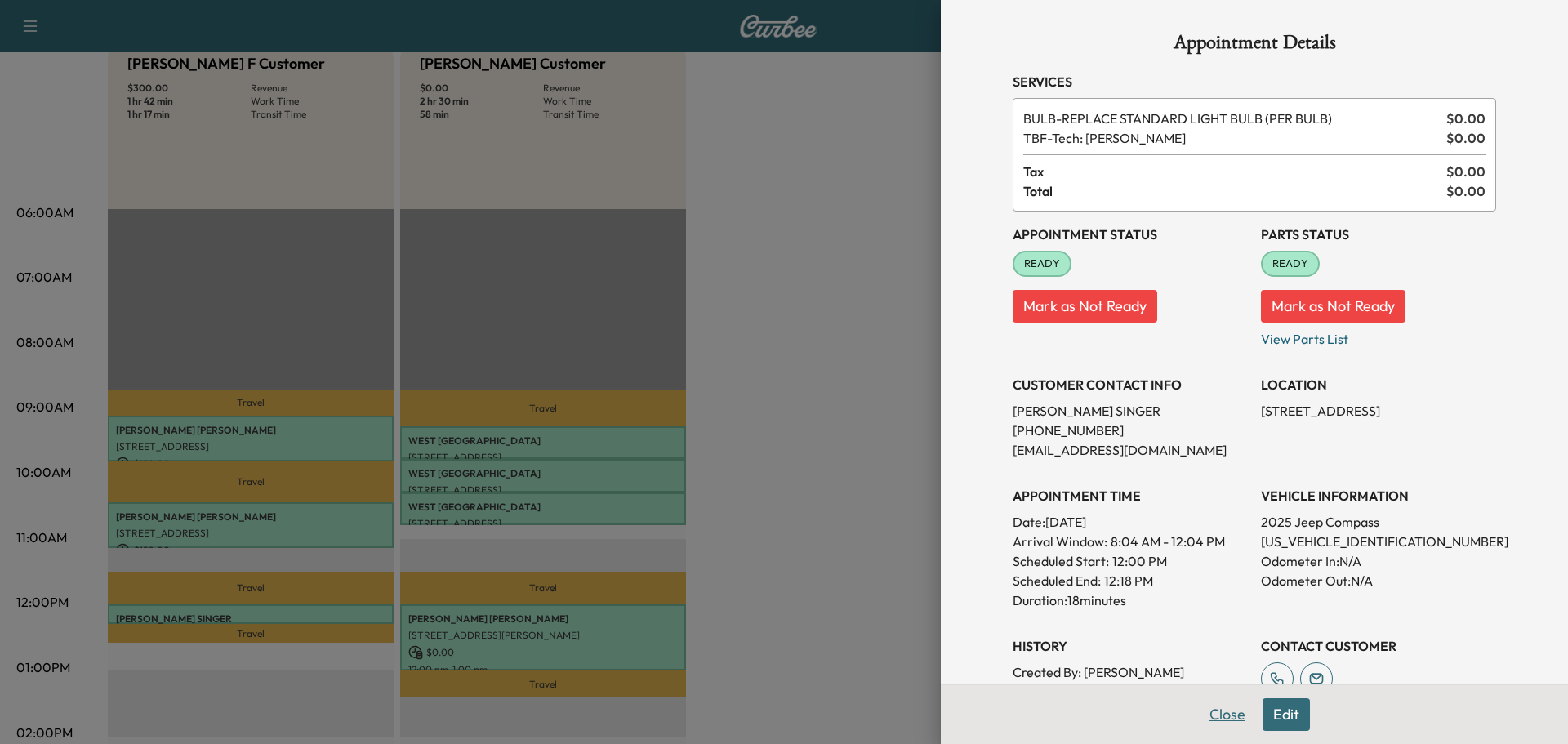
click at [1200, 724] on button "Close" at bounding box center [1227, 715] width 57 height 33
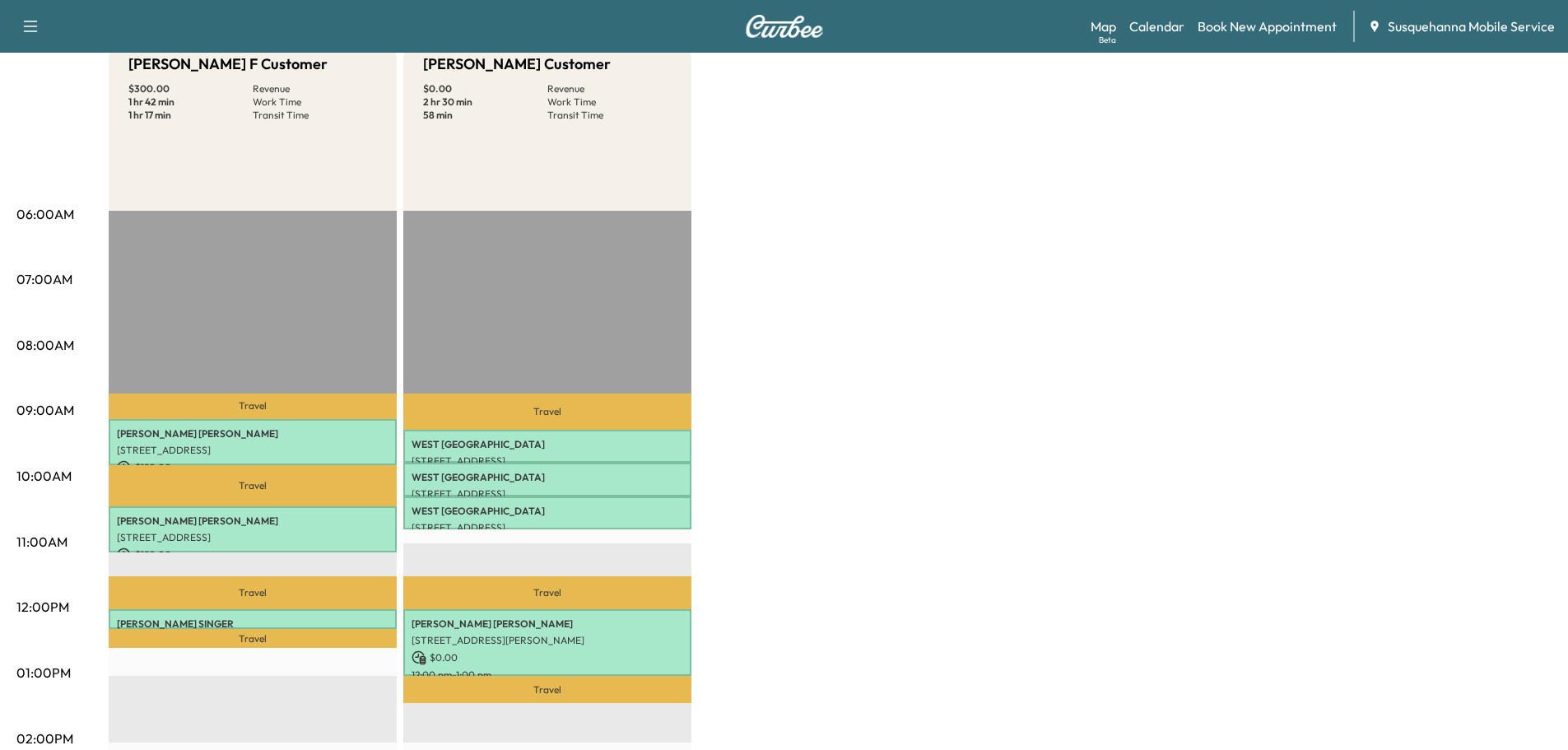
scroll to position [0, 0]
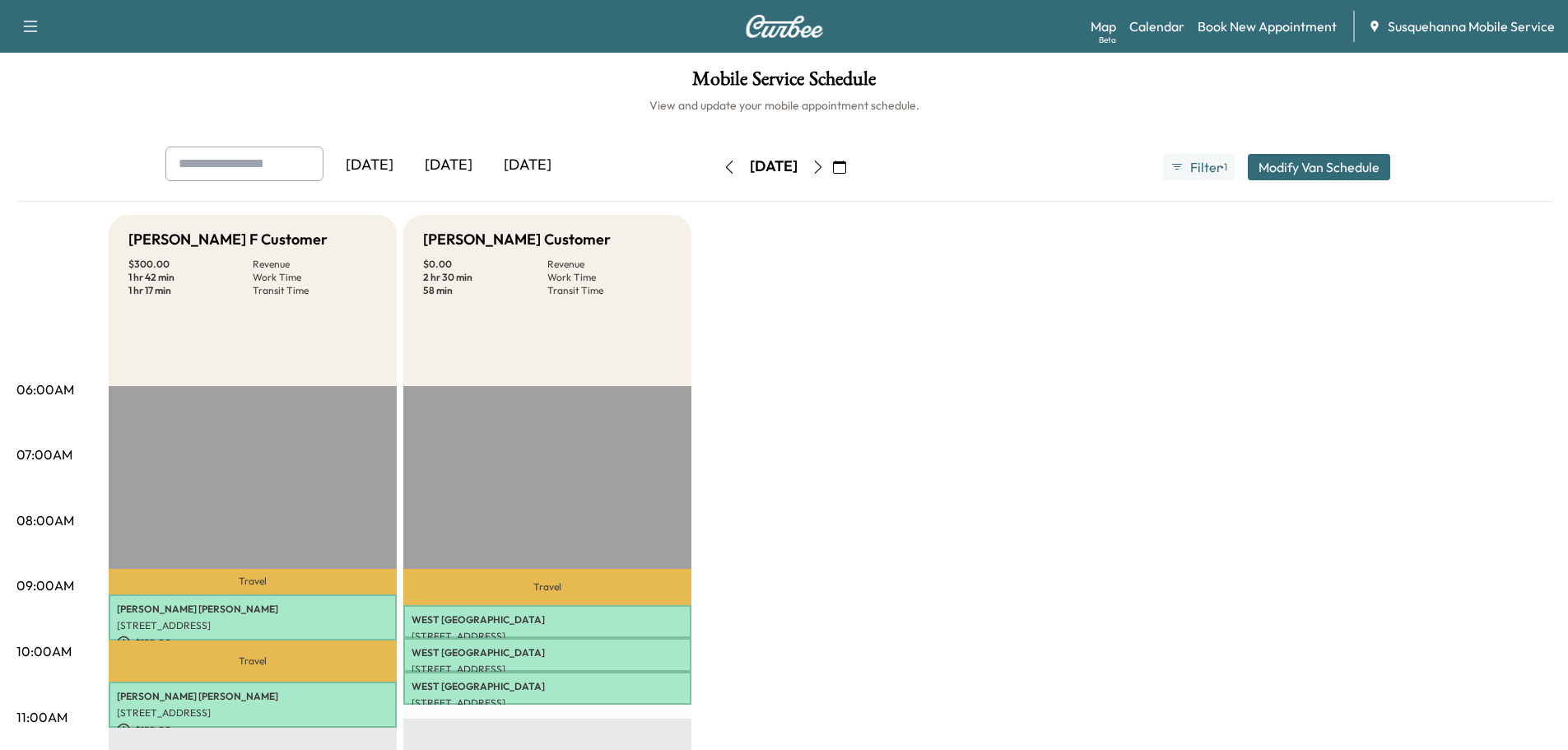
click at [723, 163] on icon "button" at bounding box center [729, 166] width 13 height 13
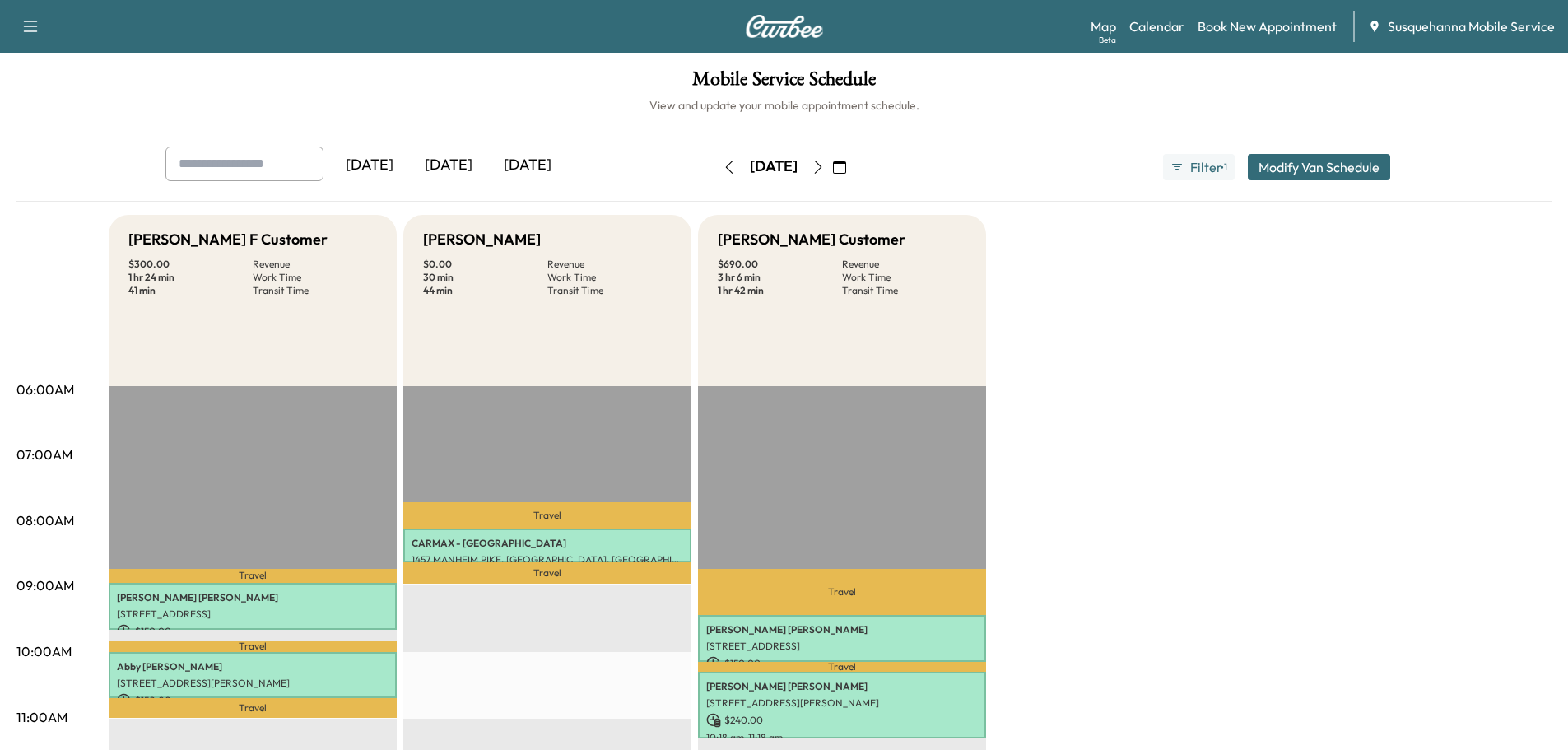
click at [723, 163] on icon "button" at bounding box center [729, 166] width 13 height 13
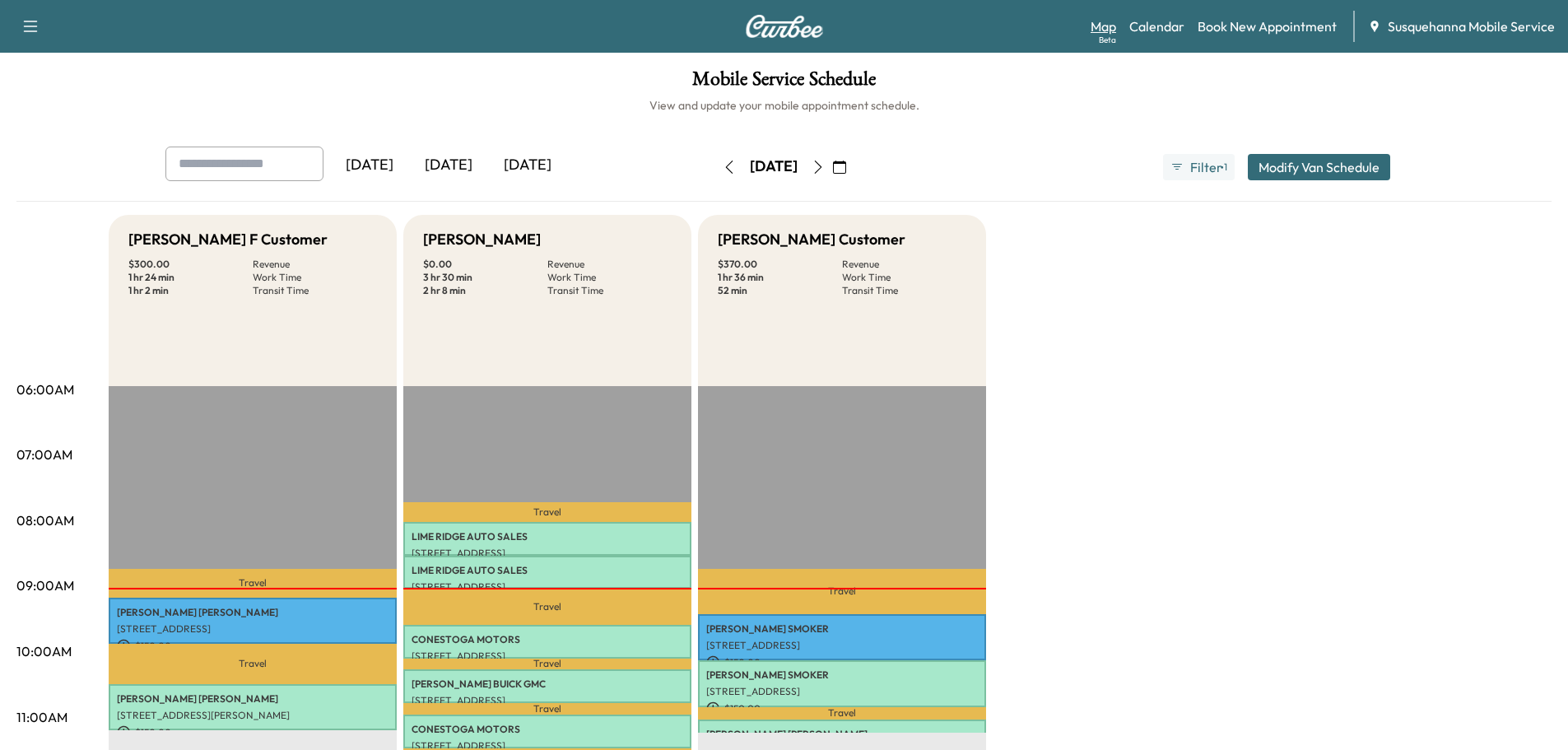
click at [1095, 22] on link "Map Beta" at bounding box center [1103, 26] width 26 height 20
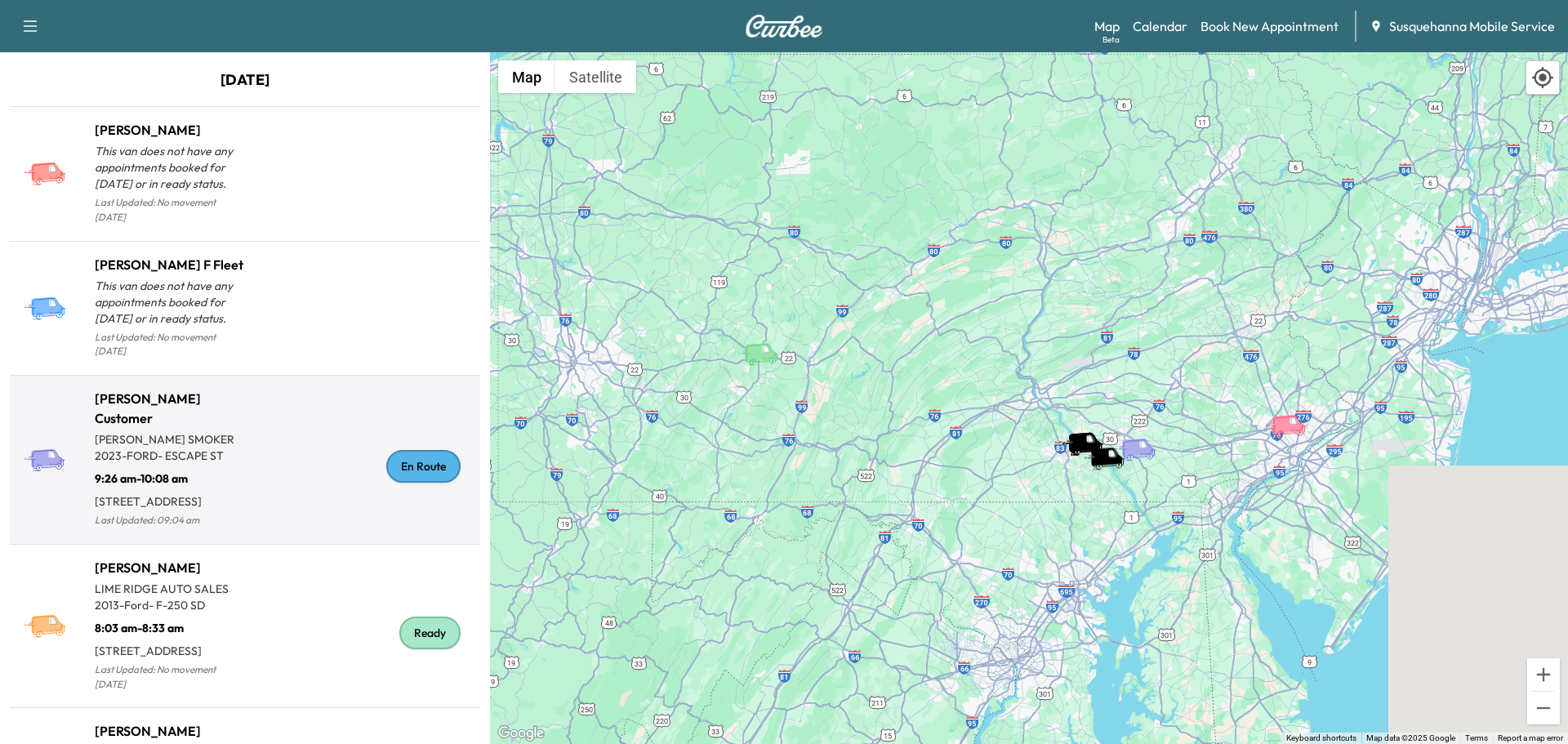
click at [404, 472] on div "En Route" at bounding box center [423, 466] width 75 height 33
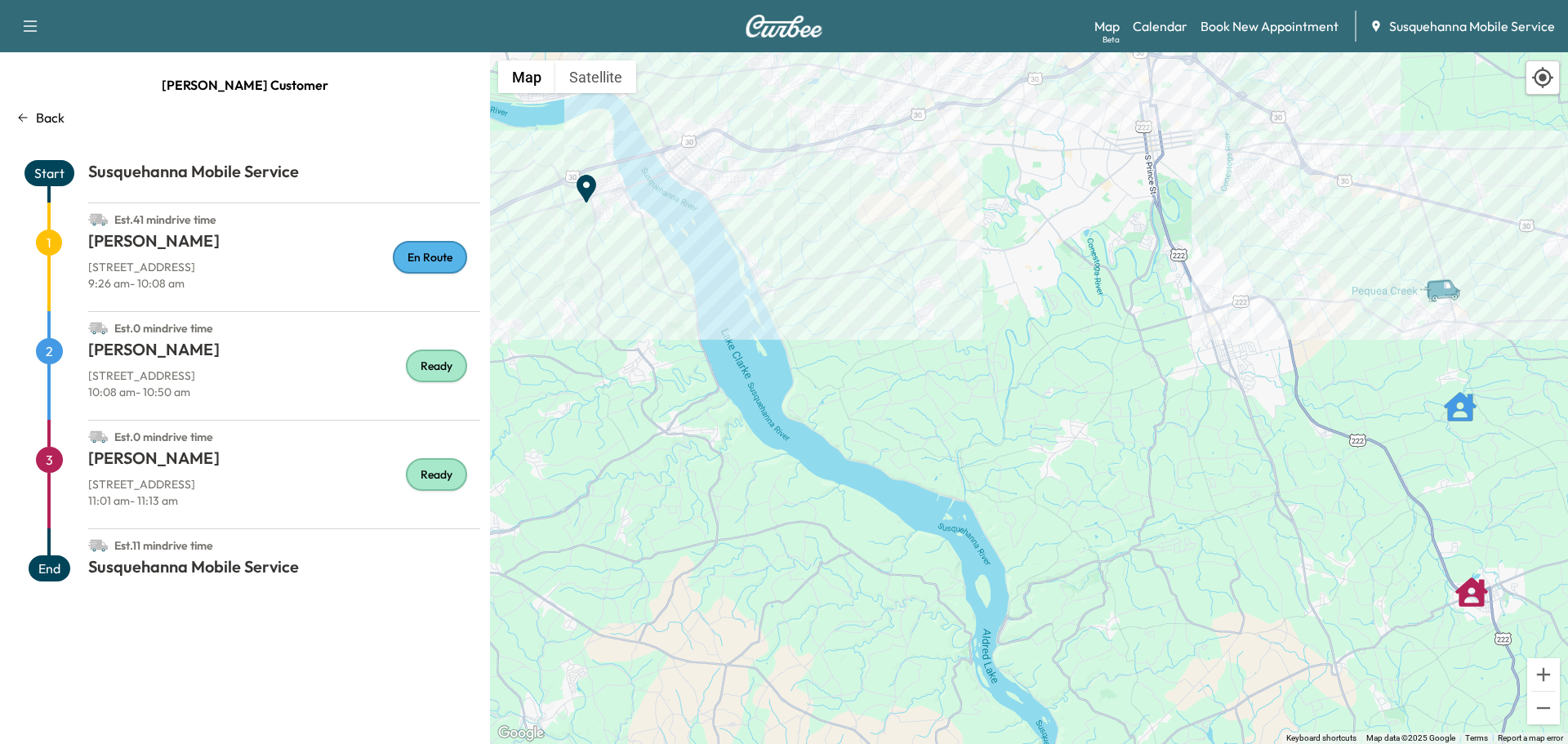
click at [53, 118] on p "Back" at bounding box center [50, 117] width 28 height 20
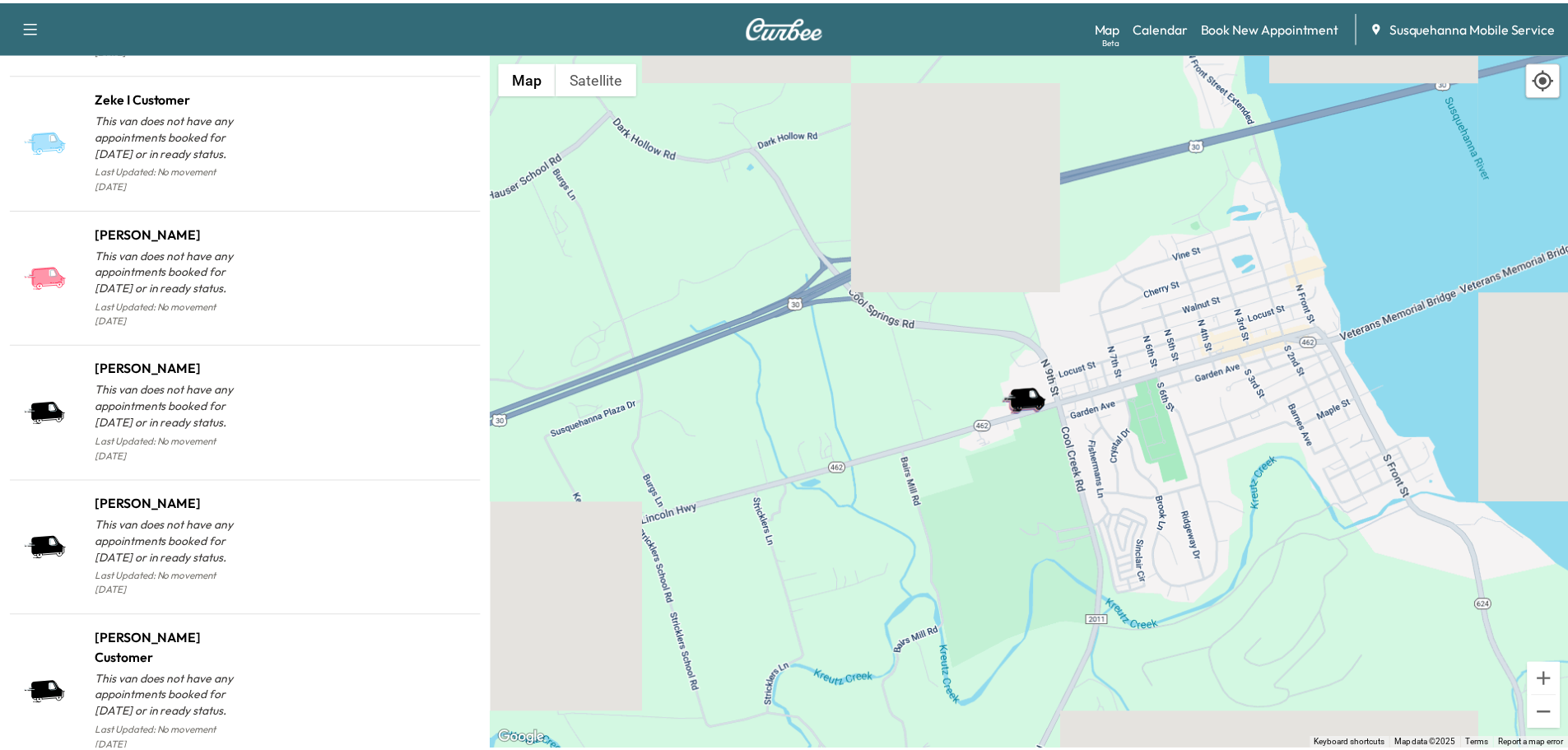
scroll to position [1650, 0]
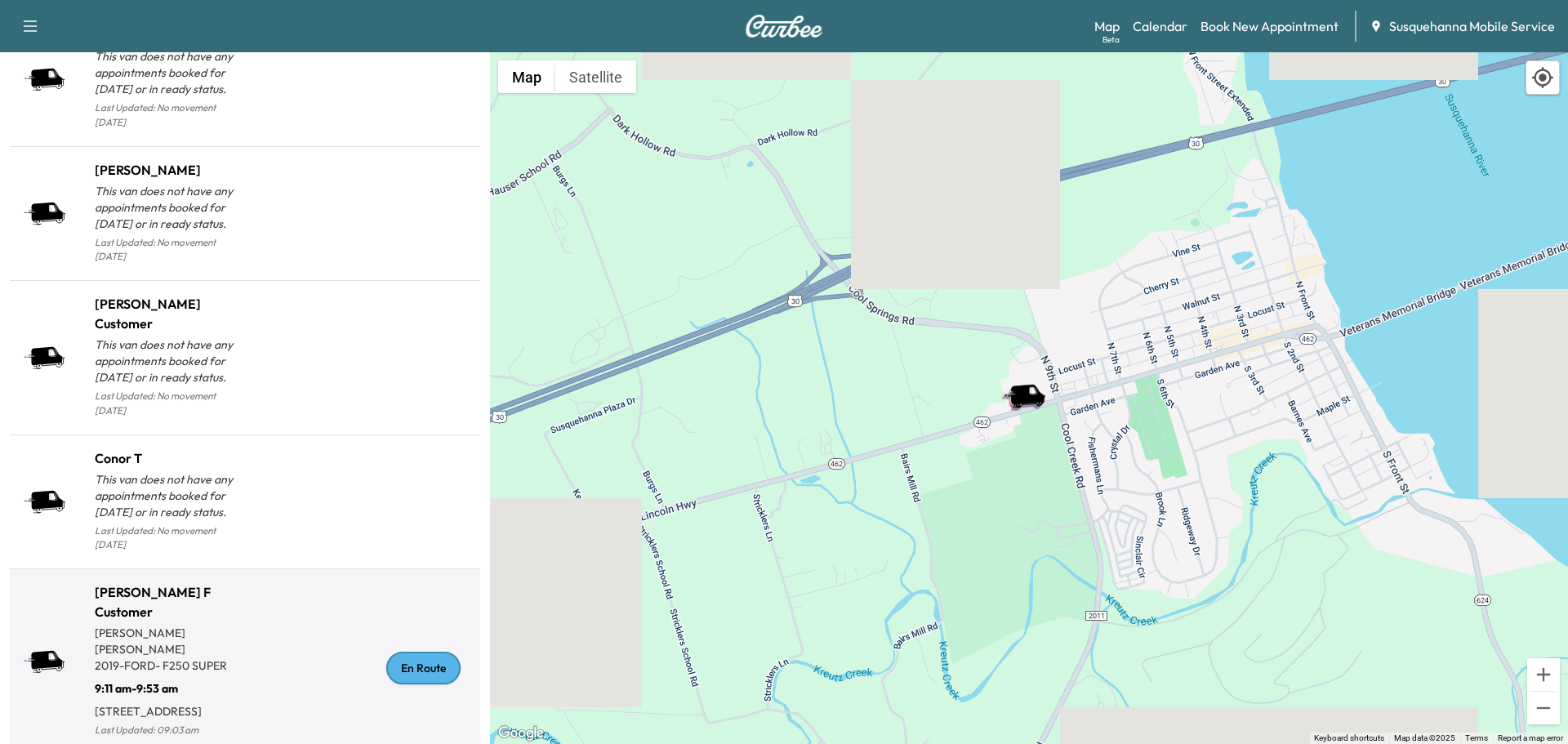
click at [404, 652] on div "En Route" at bounding box center [423, 668] width 75 height 33
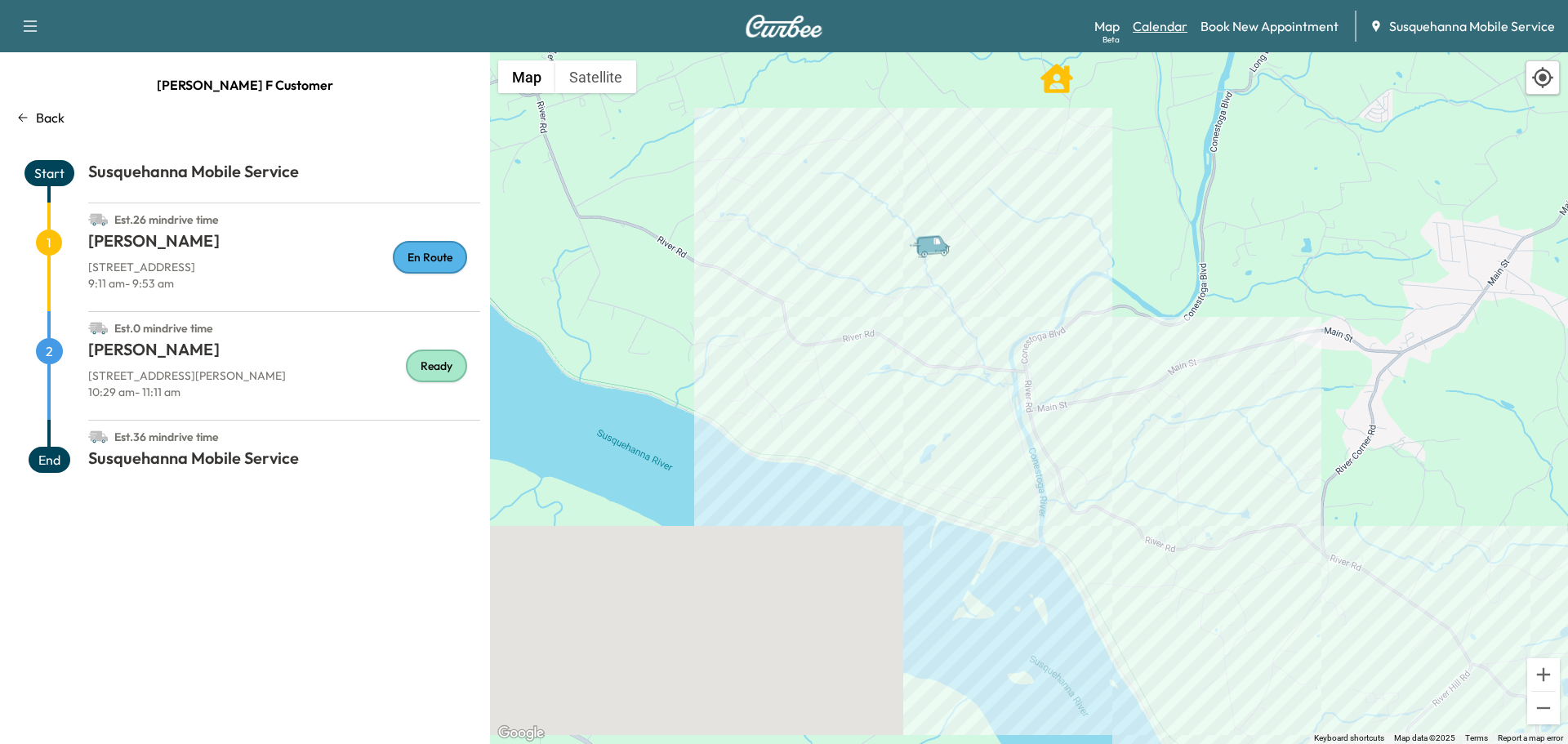
click at [1167, 33] on link "Calendar" at bounding box center [1160, 26] width 55 height 20
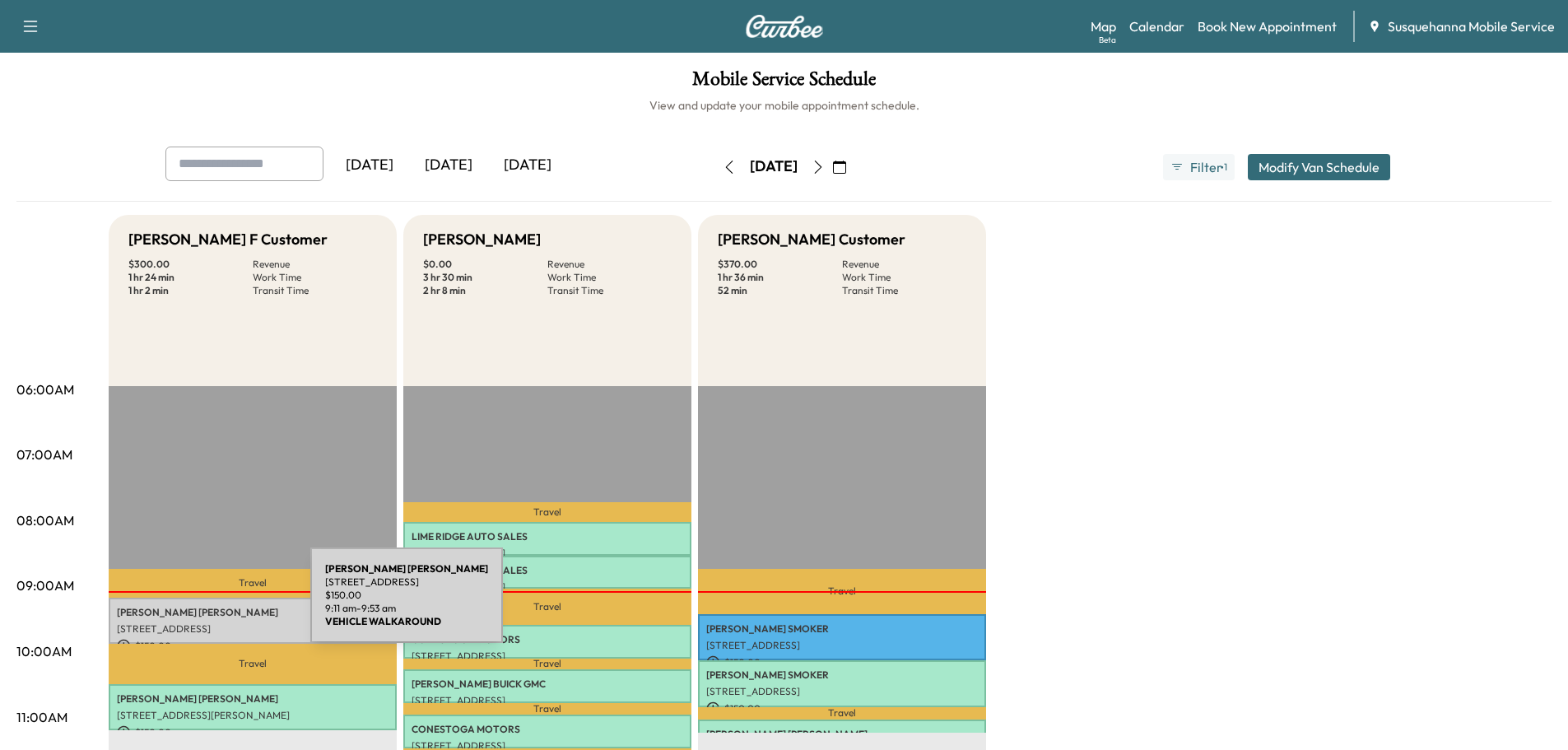
click at [195, 606] on p "GEORGE BURKHART" at bounding box center [253, 612] width 272 height 13
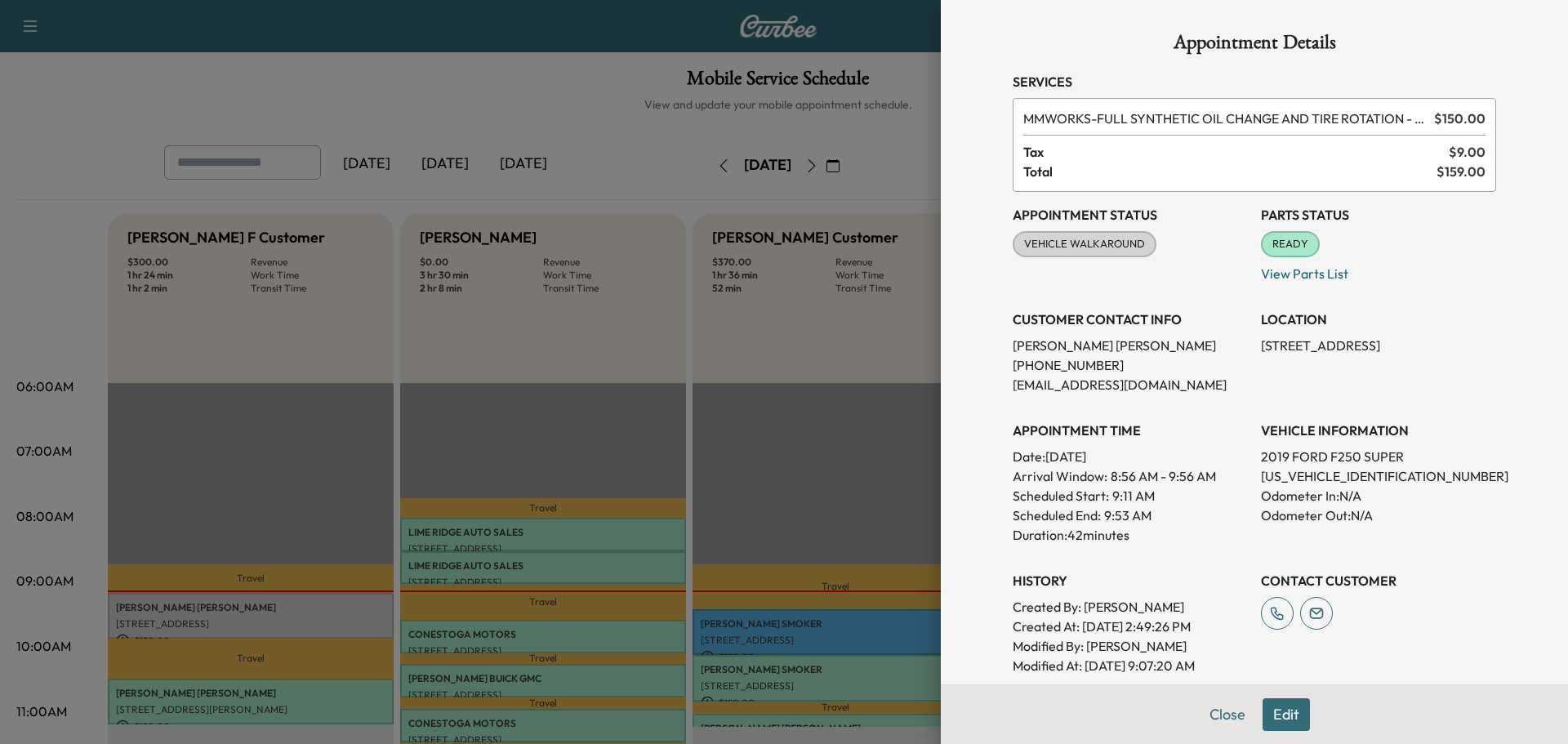
click at [1206, 715] on button "Close" at bounding box center [1227, 715] width 57 height 33
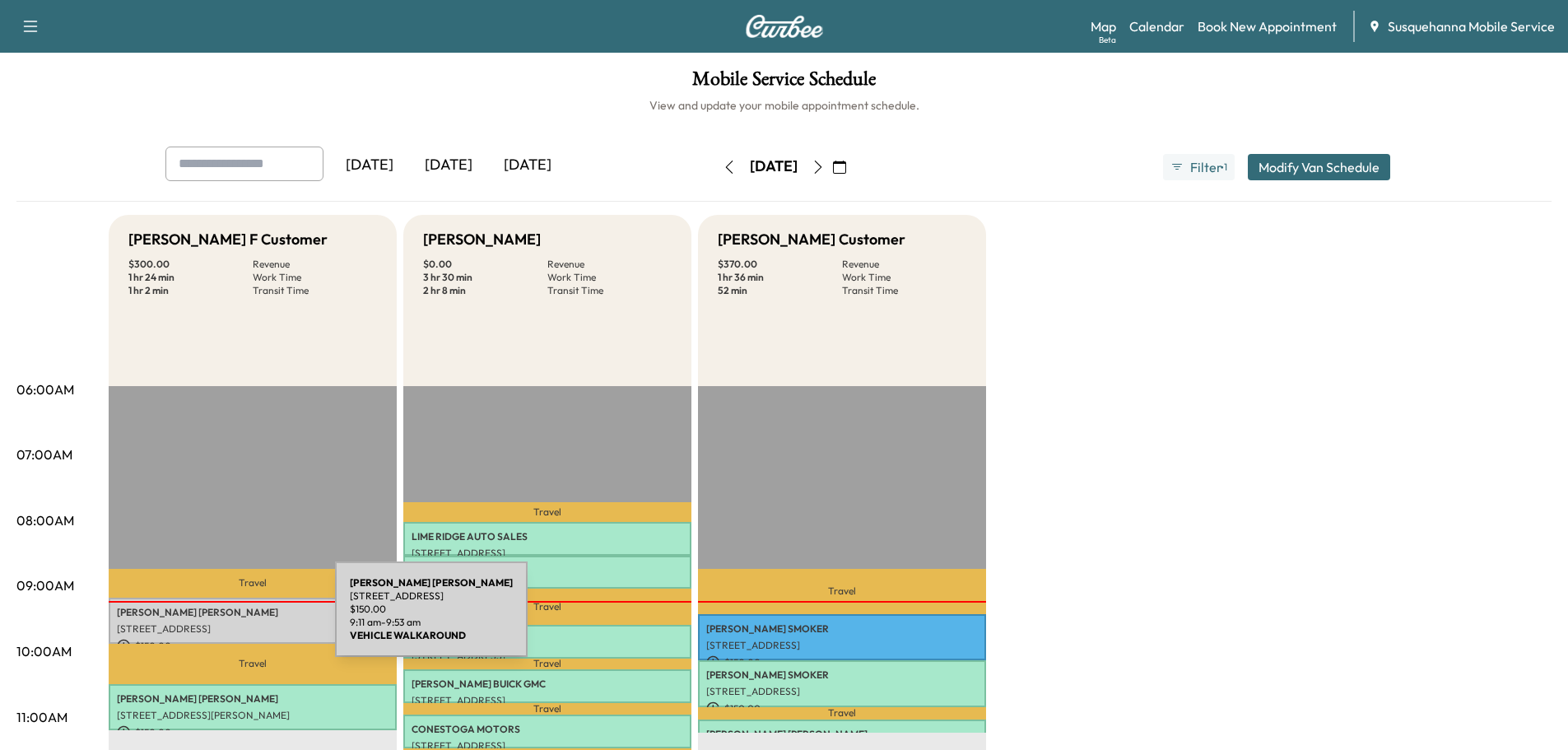
click at [212, 623] on p "[STREET_ADDRESS]" at bounding box center [253, 629] width 272 height 13
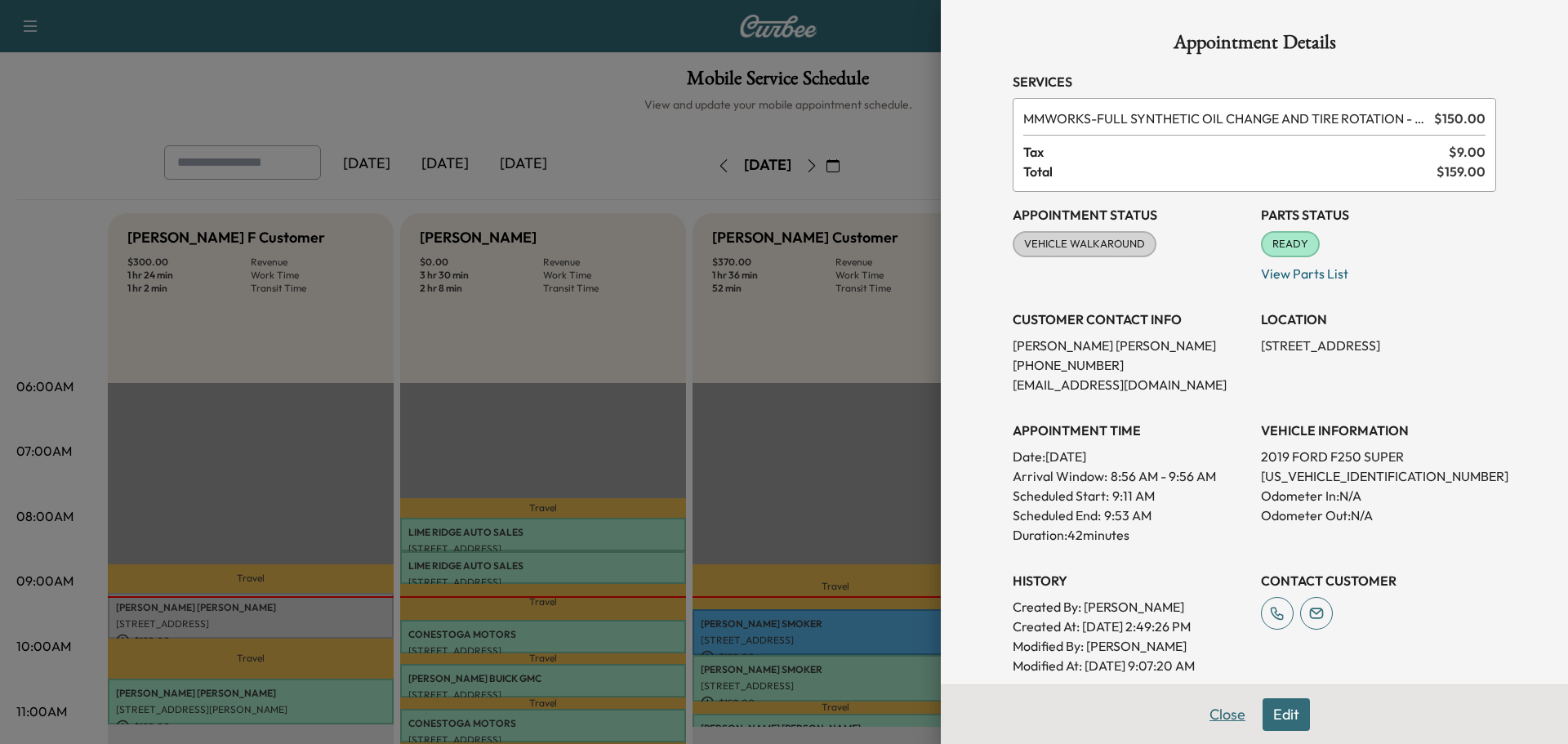
click at [1213, 711] on button "Close" at bounding box center [1227, 715] width 57 height 33
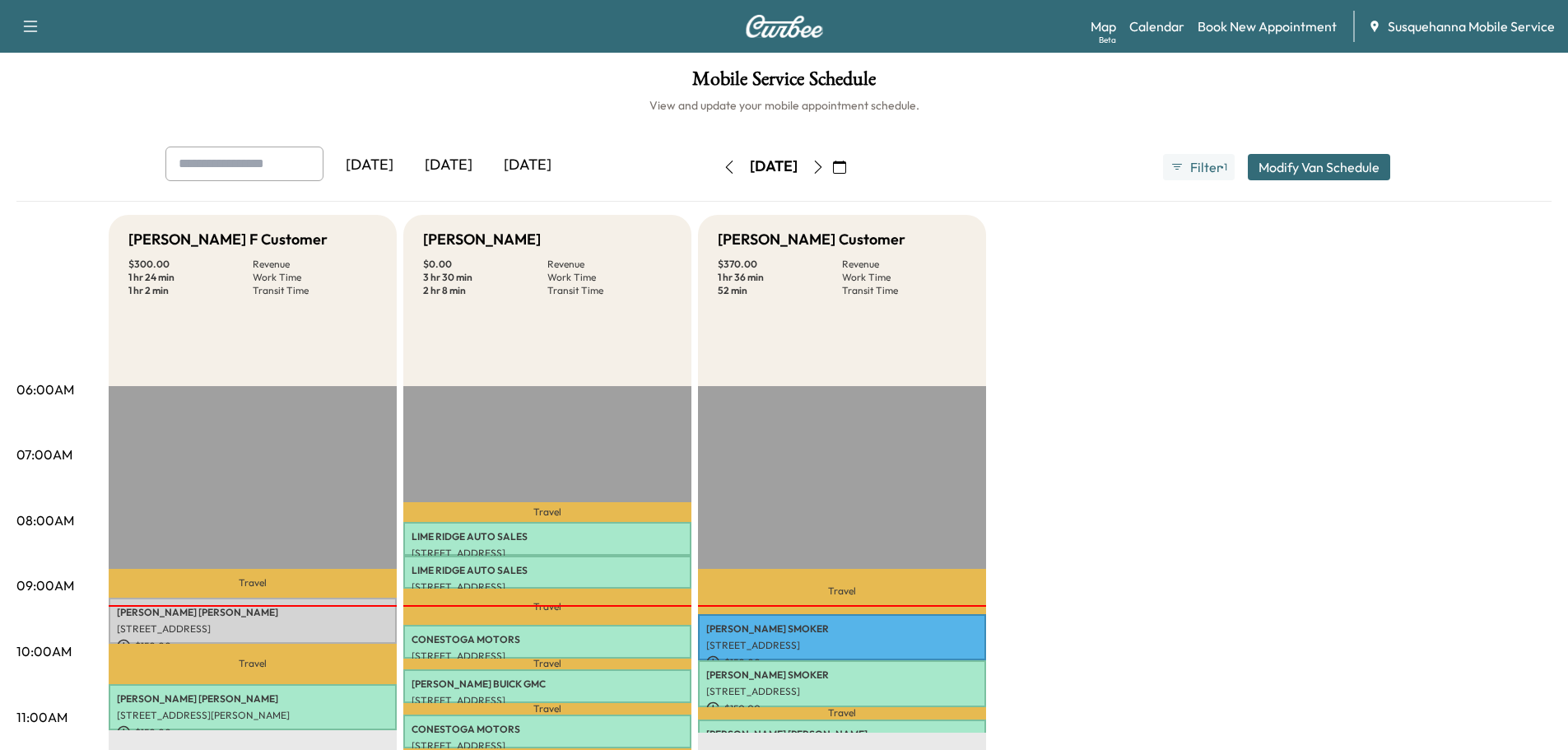
scroll to position [175, 0]
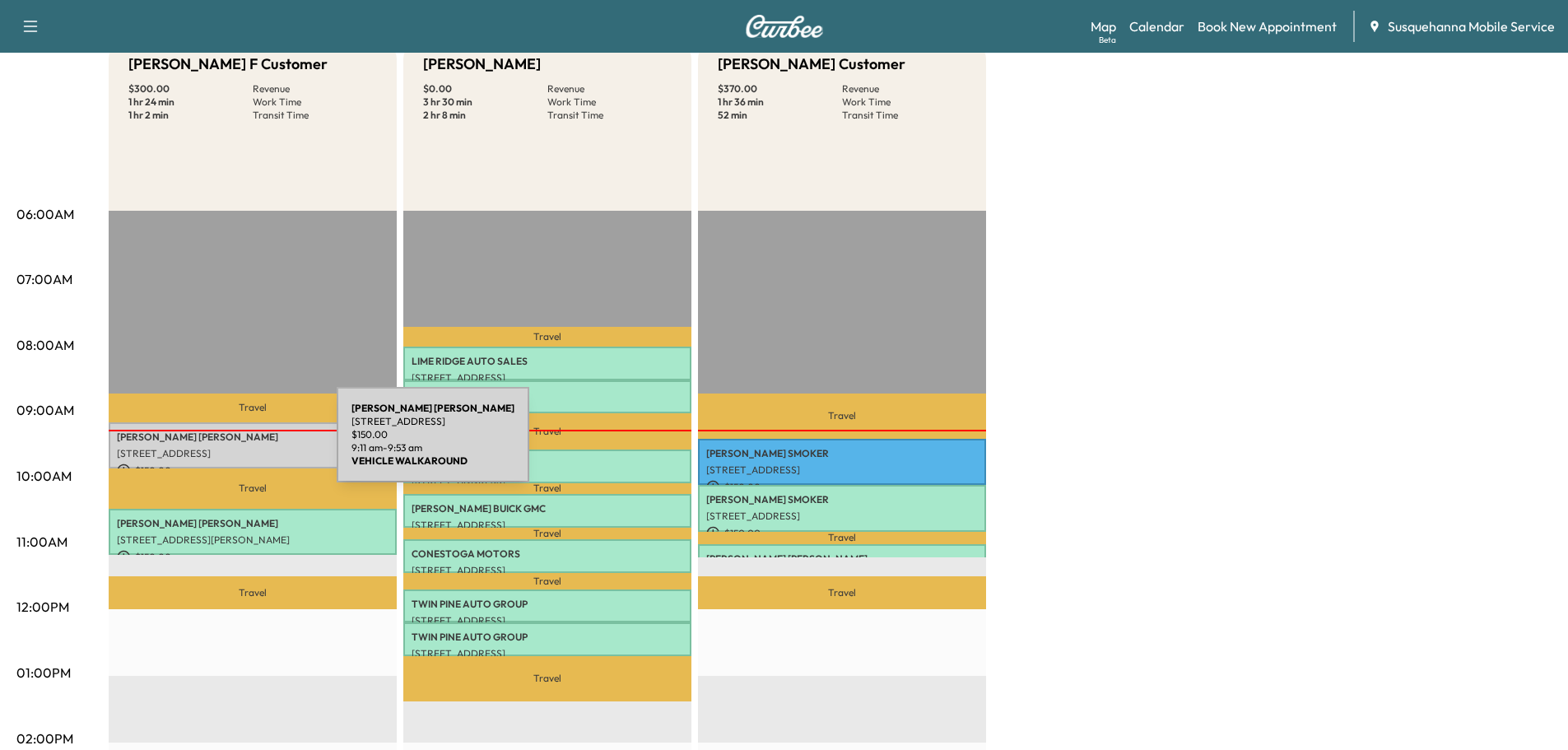
click at [213, 447] on p "[STREET_ADDRESS]" at bounding box center [253, 454] width 272 height 13
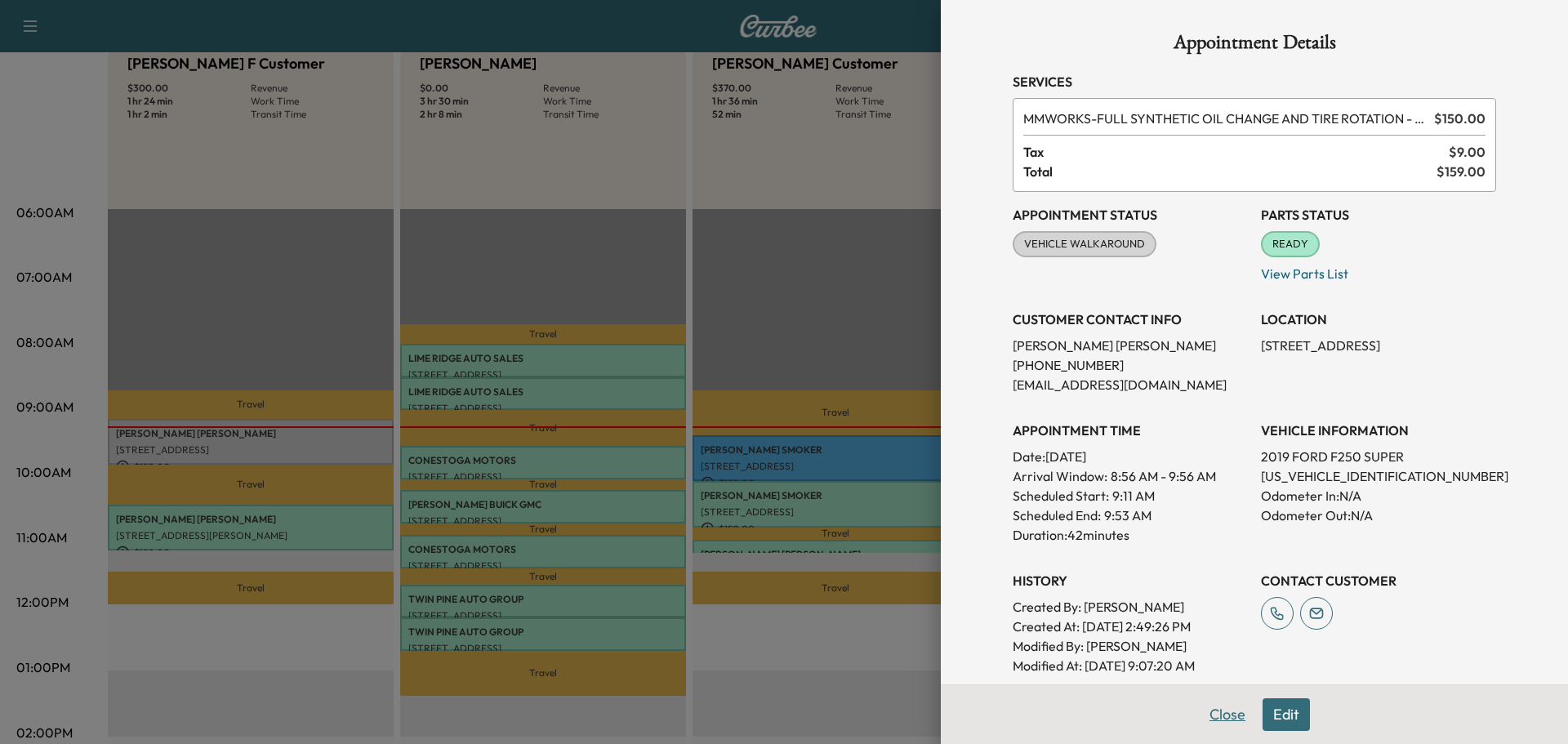
click at [1211, 717] on button "Close" at bounding box center [1227, 715] width 57 height 33
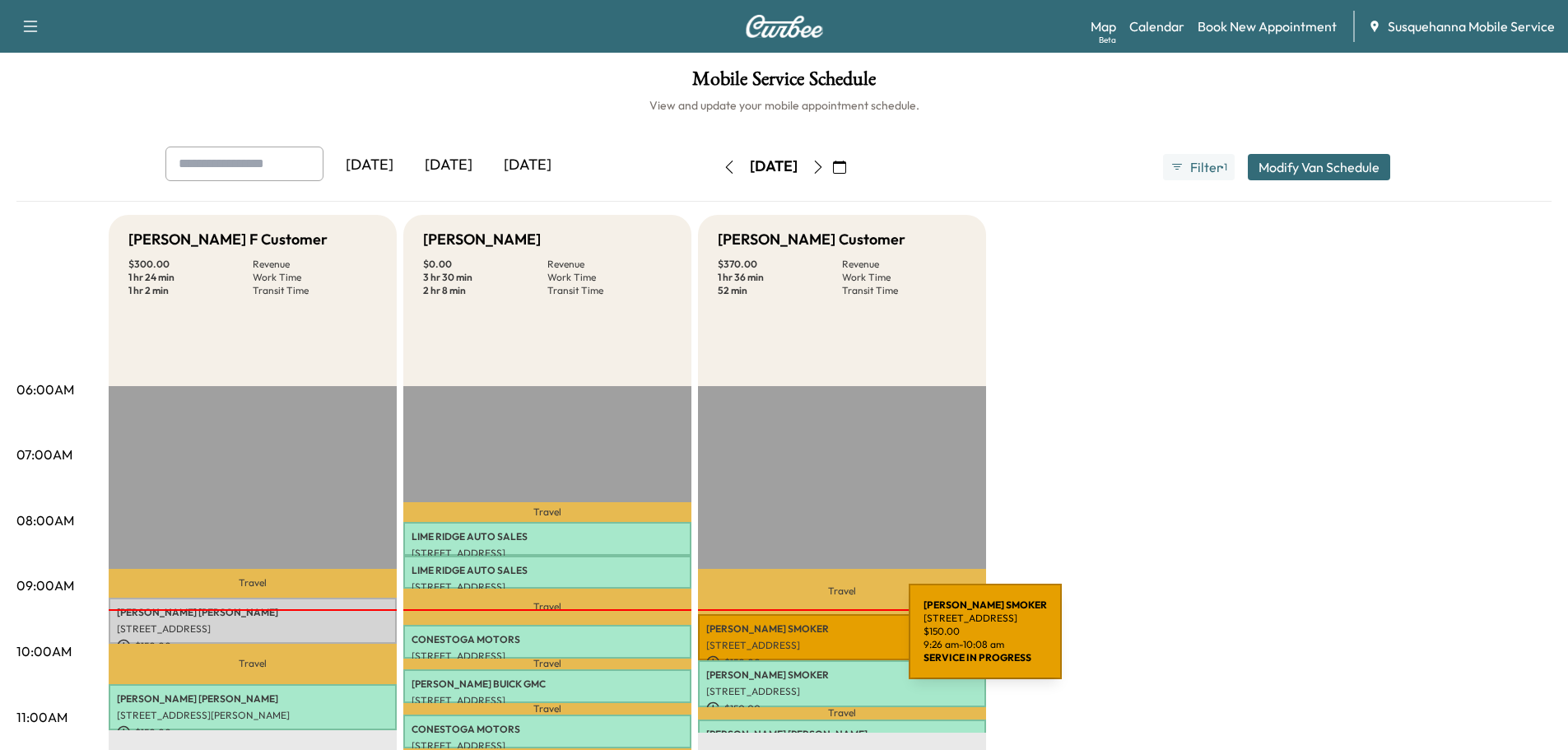
click at [785, 642] on p "[STREET_ADDRESS]" at bounding box center [843, 645] width 272 height 13
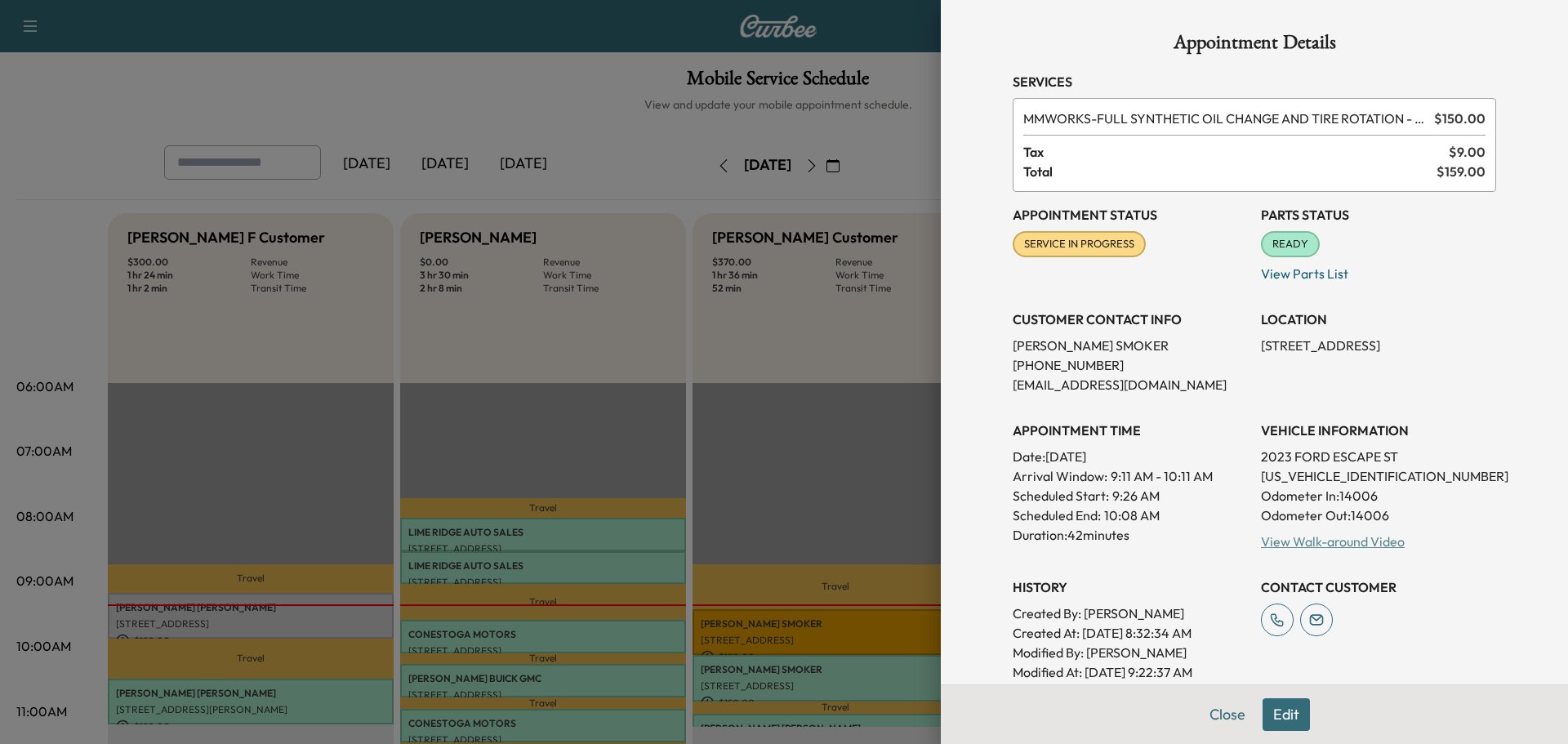
click at [1312, 536] on link "View Walk-around Video" at bounding box center [1333, 542] width 144 height 16
click at [1217, 711] on button "Close" at bounding box center [1227, 715] width 57 height 33
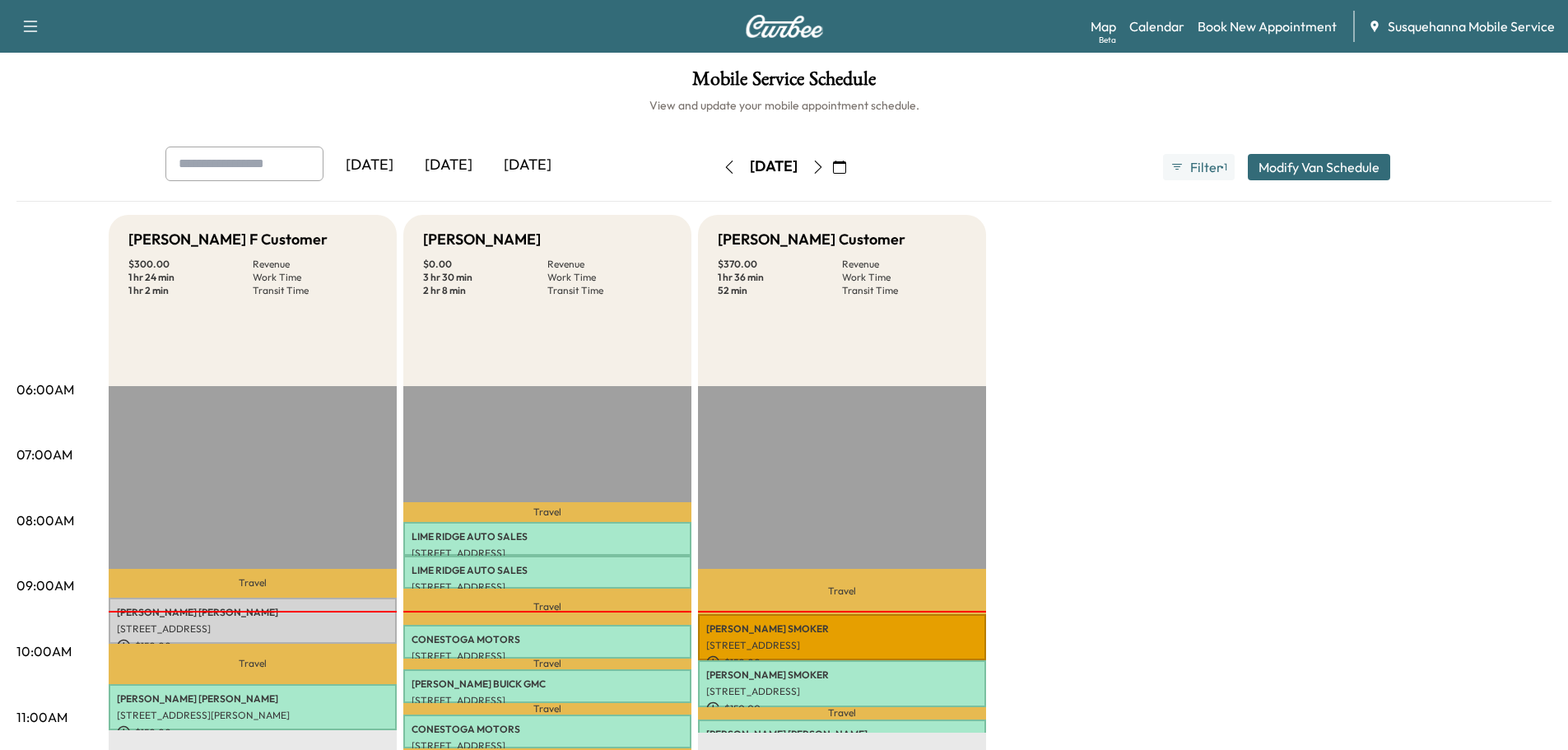
click at [825, 169] on icon "button" at bounding box center [818, 166] width 13 height 13
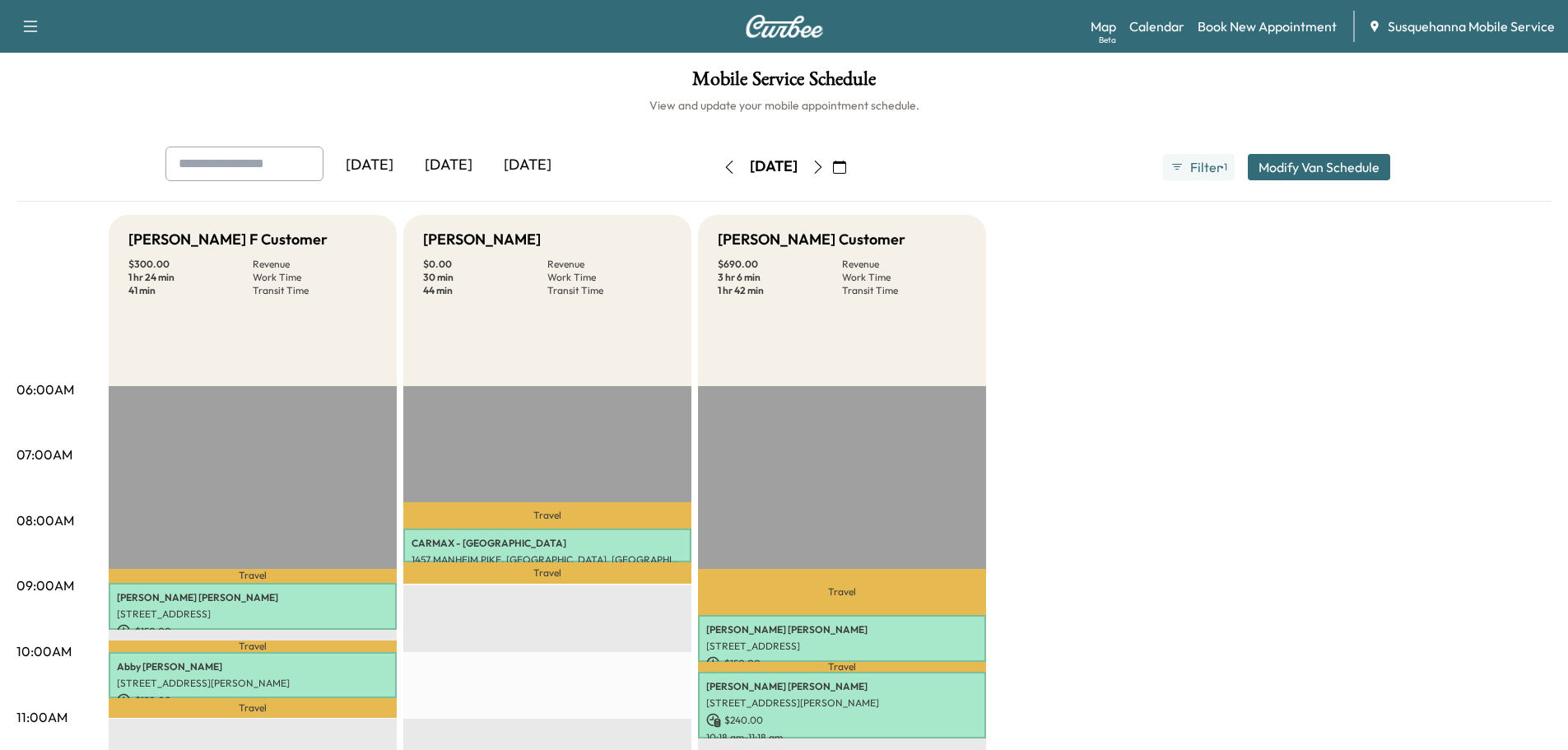
click at [825, 166] on icon "button" at bounding box center [818, 166] width 13 height 13
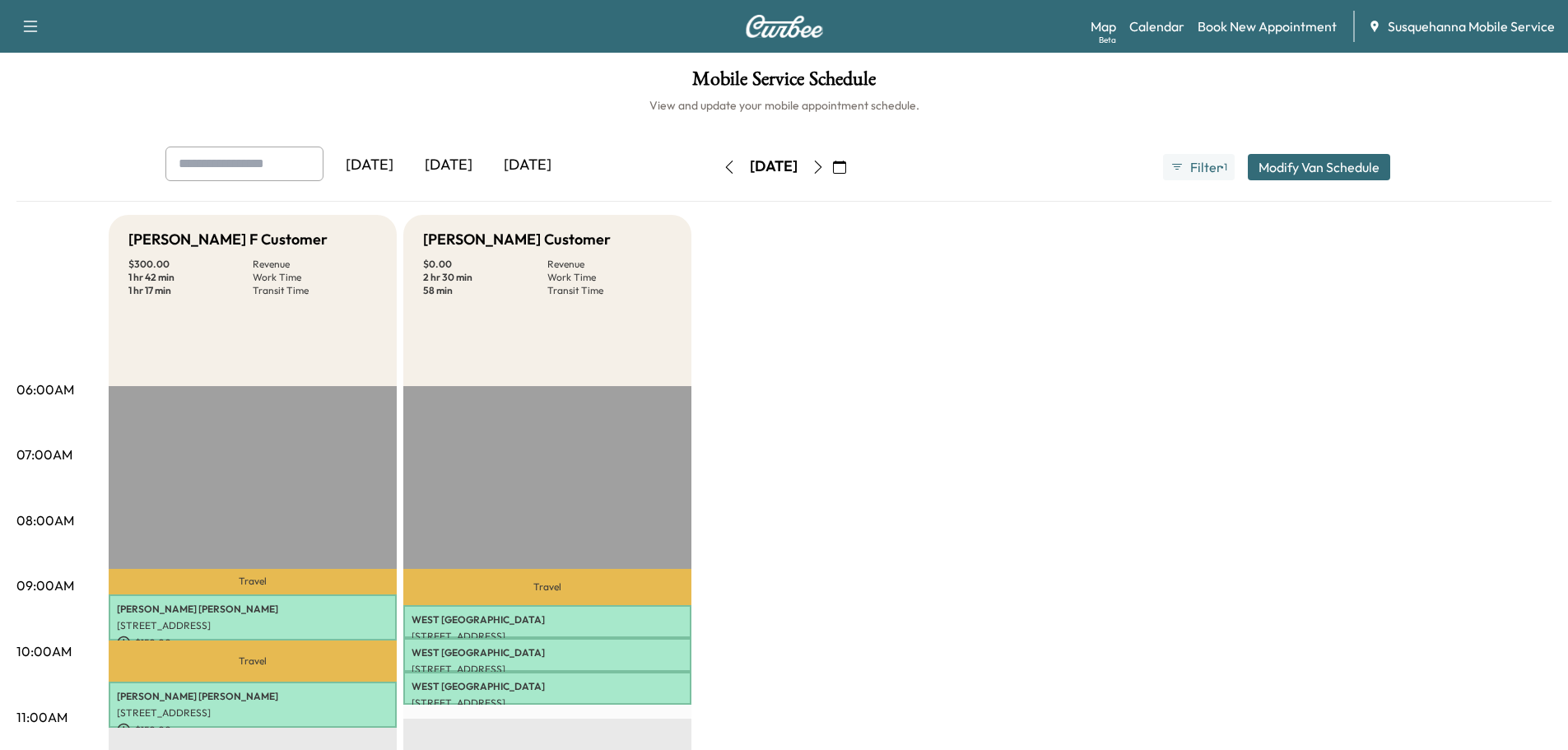
click at [723, 165] on icon "button" at bounding box center [729, 166] width 13 height 13
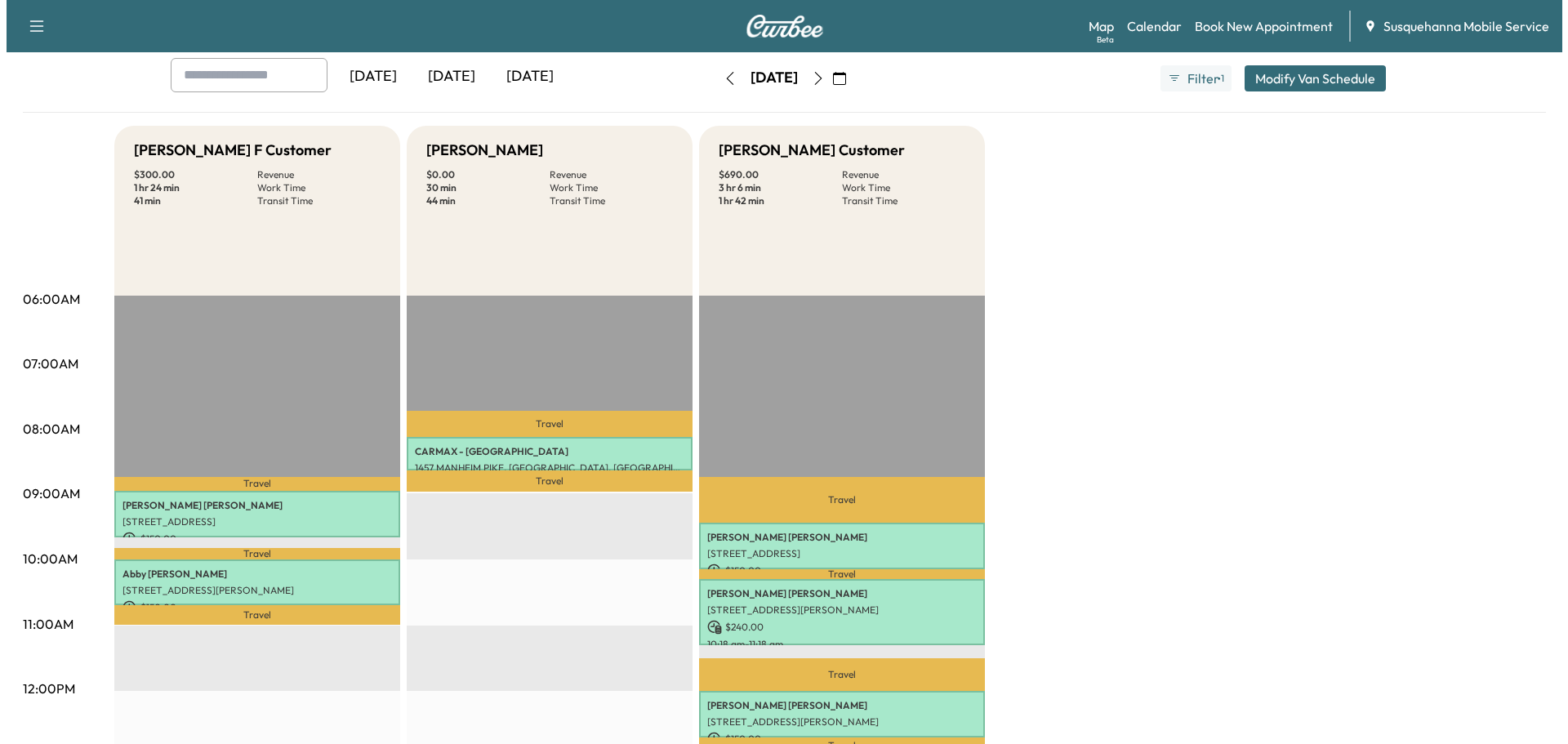
scroll to position [174, 0]
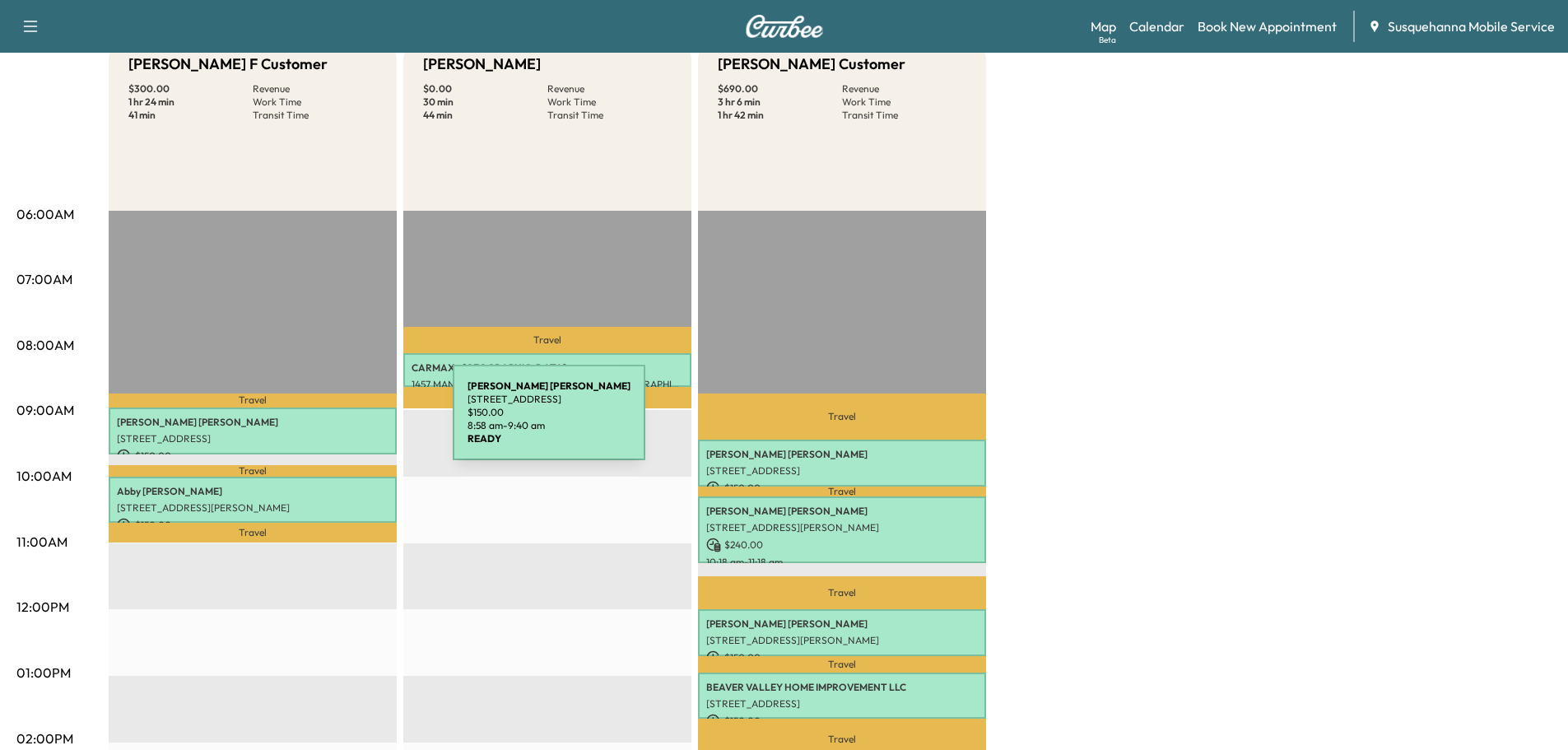
click at [328, 425] on p "IVAN GONZALEZ" at bounding box center [253, 422] width 272 height 13
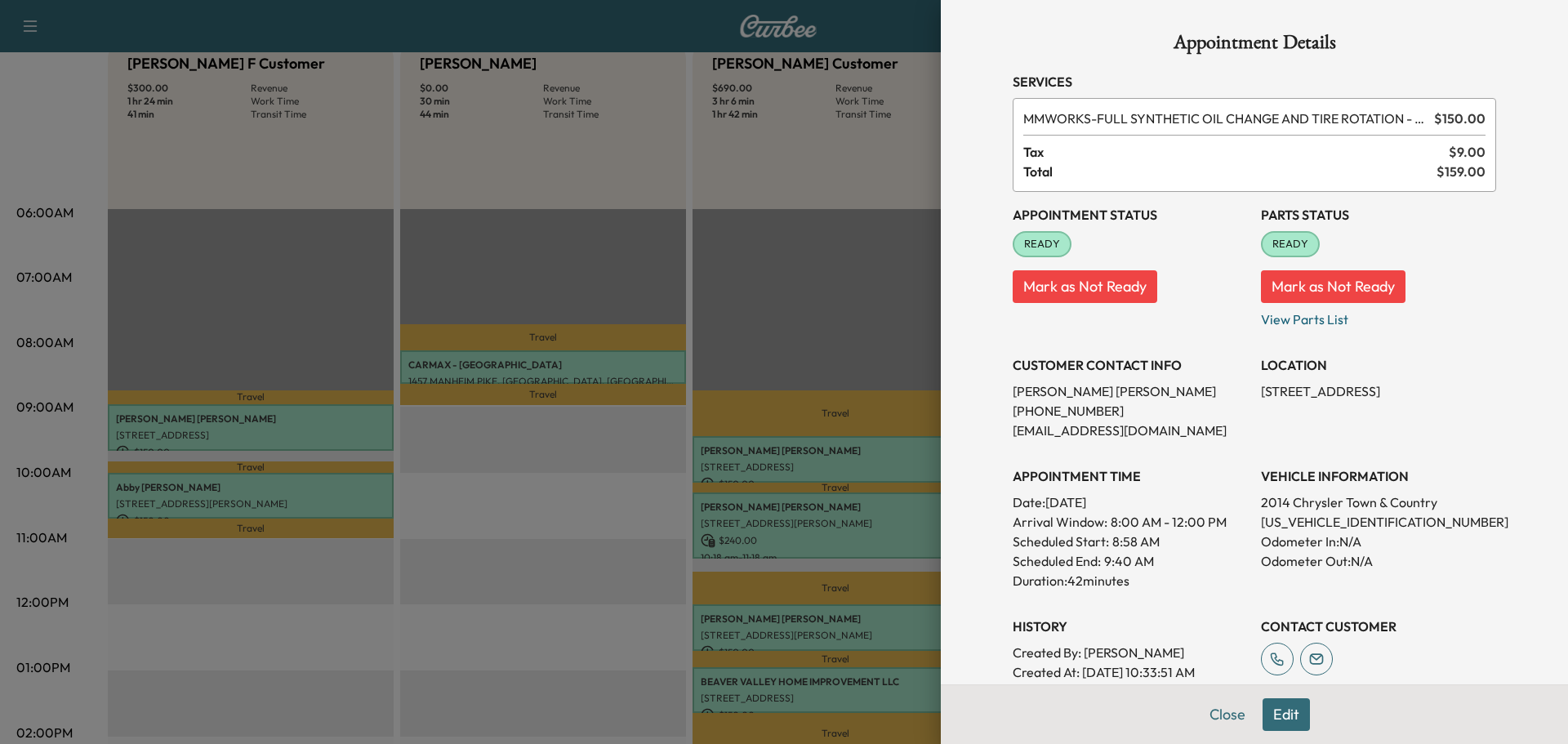
click at [1282, 708] on button "Edit" at bounding box center [1286, 715] width 47 height 33
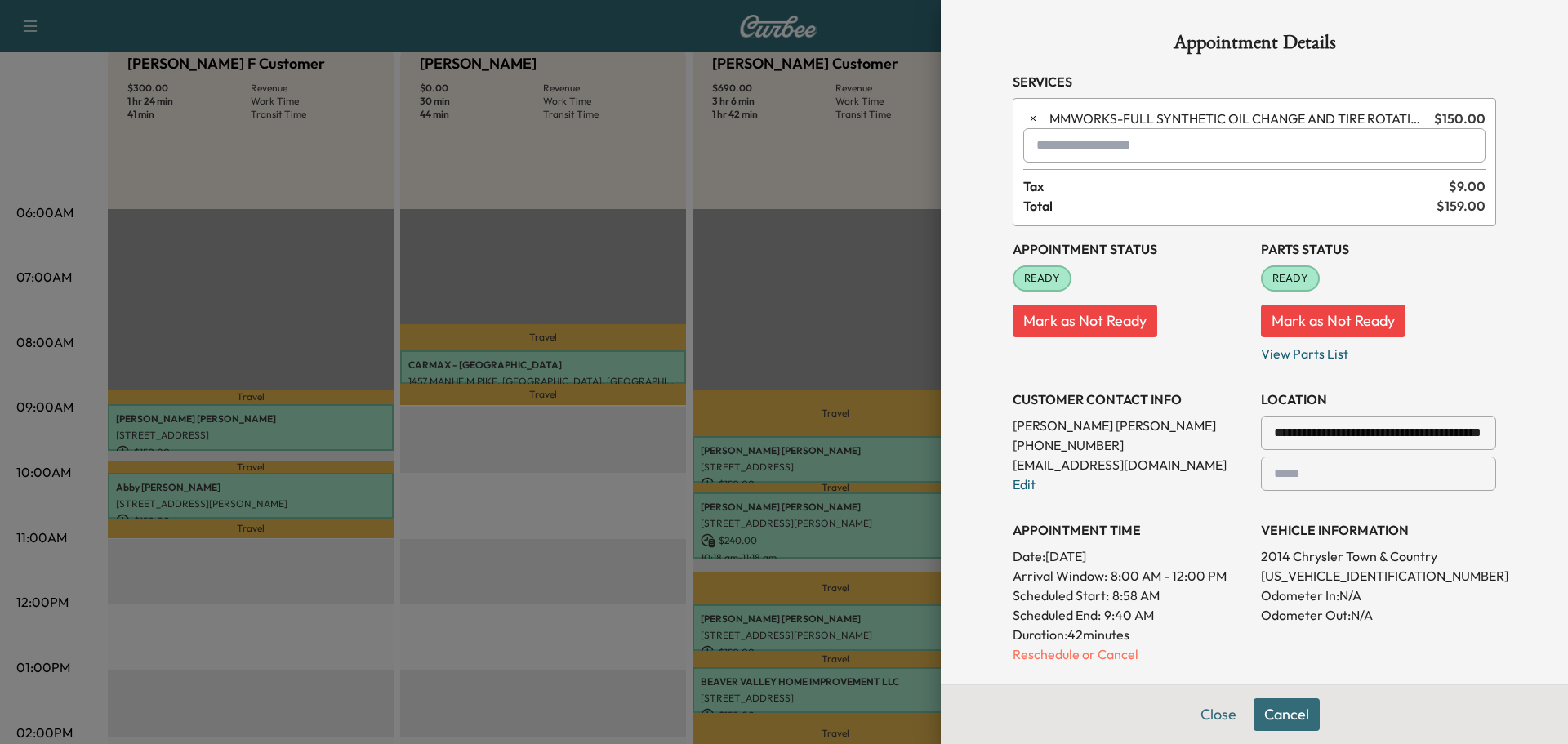
click at [1038, 156] on input "text" at bounding box center [1254, 145] width 462 height 35
click at [1073, 191] on p "TBF - Tech: Bridgett F" at bounding box center [1195, 188] width 355 height 23
type input "**********"
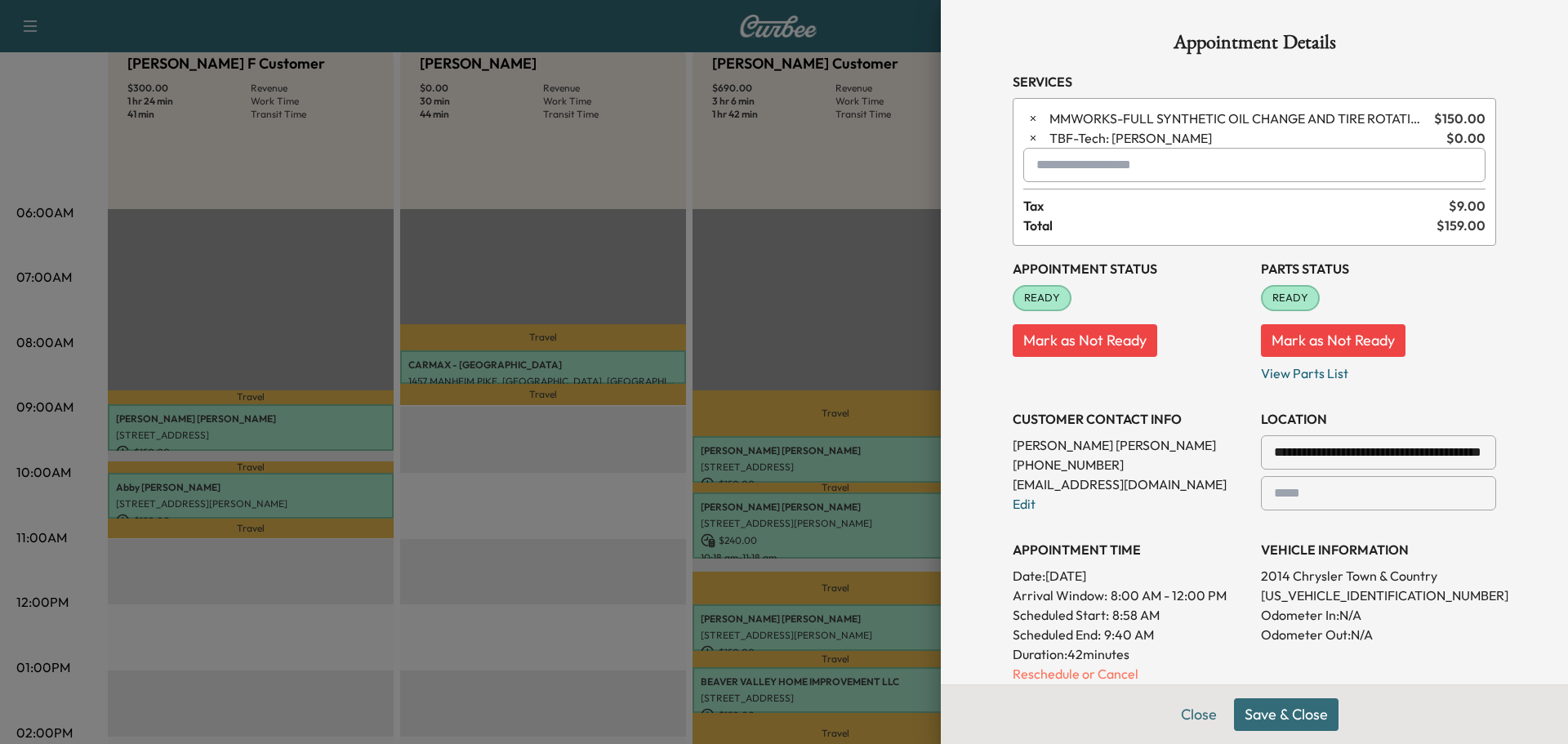
click at [1275, 717] on button "Save & Close" at bounding box center [1286, 715] width 105 height 33
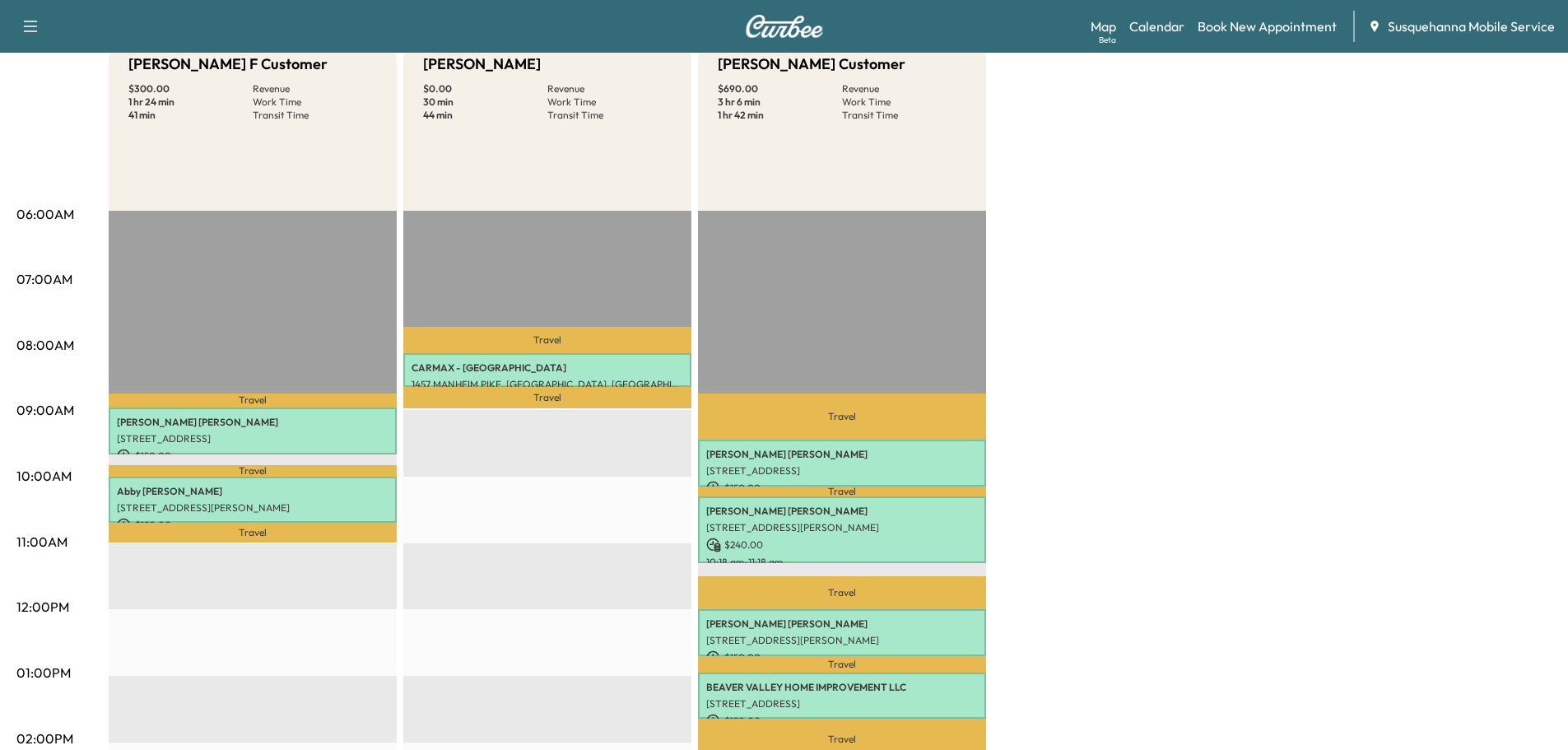
click at [801, 697] on p "[STREET_ADDRESS]" at bounding box center [843, 703] width 272 height 13
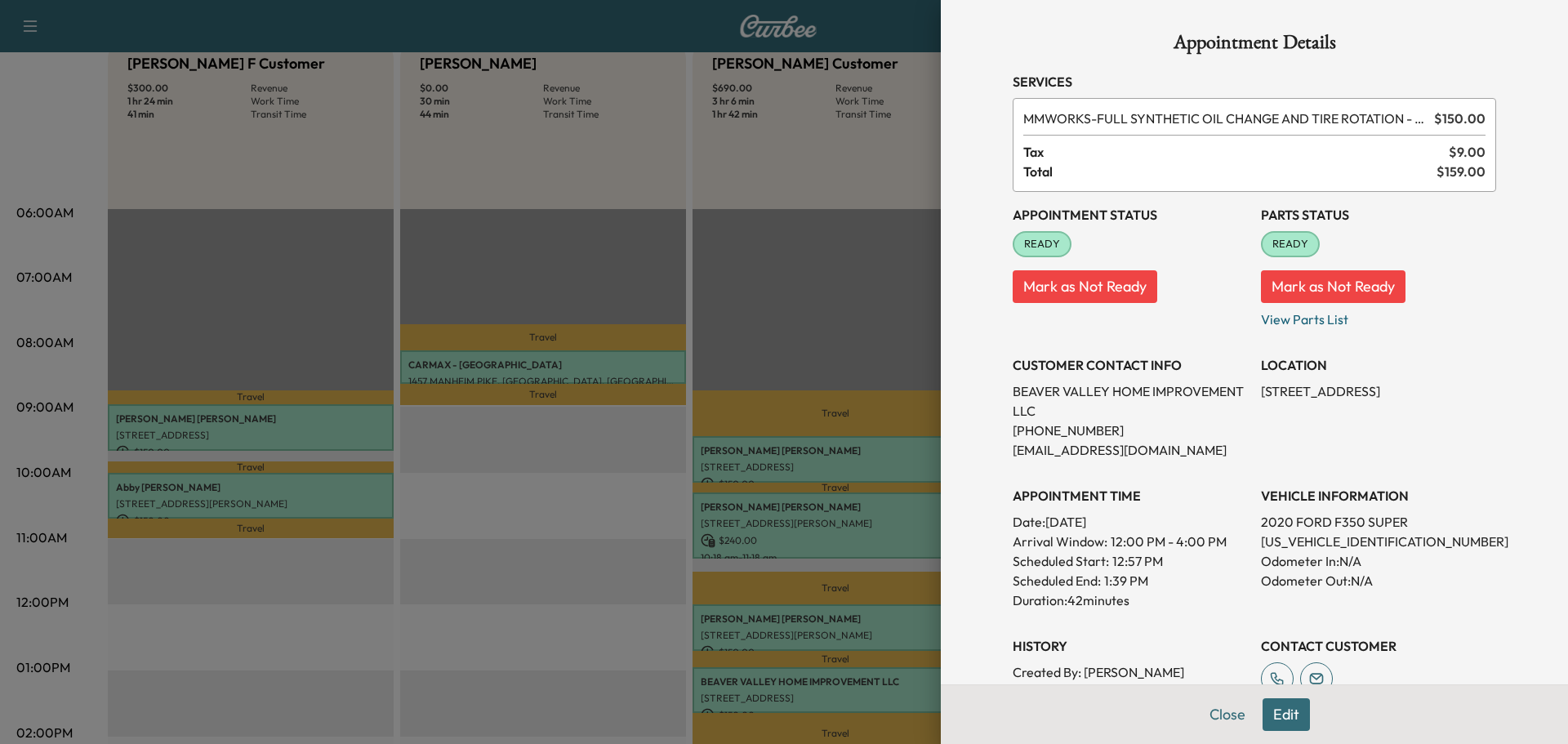
click at [1264, 718] on button "Edit" at bounding box center [1286, 715] width 47 height 33
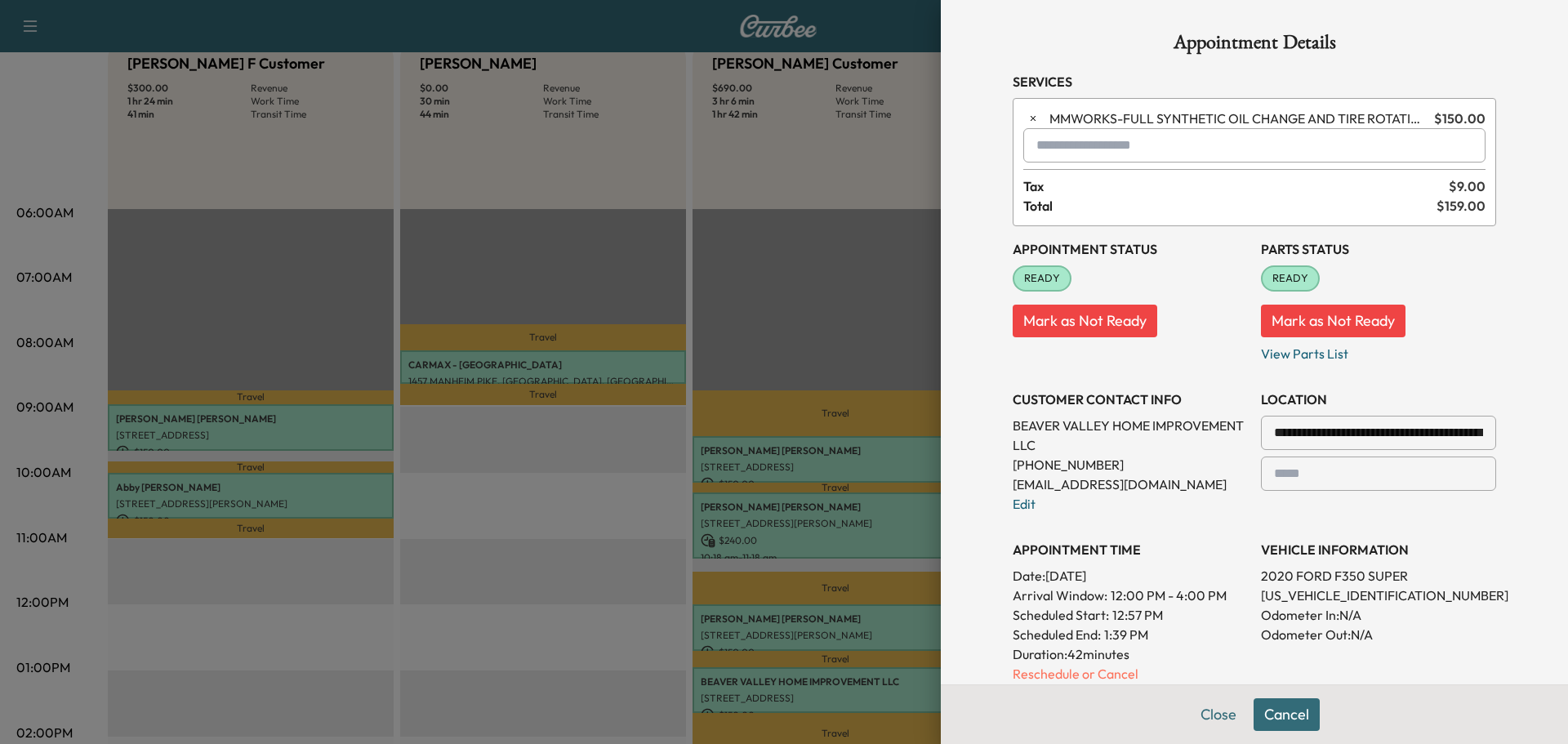
click at [1060, 139] on input "text" at bounding box center [1254, 145] width 462 height 35
click at [1099, 189] on p "TBF - Tech: Bridgett F" at bounding box center [1195, 188] width 355 height 23
type input "**********"
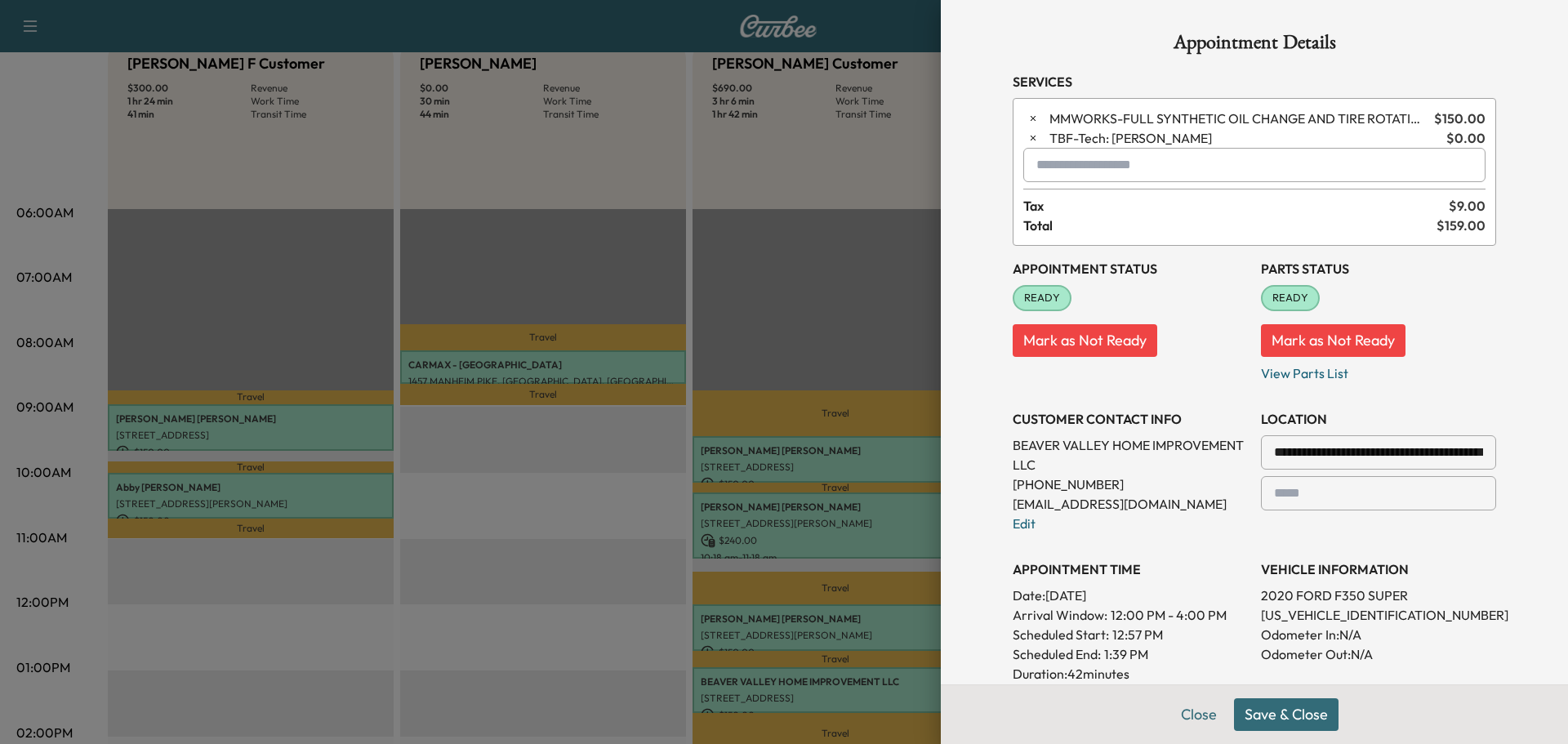
click at [1265, 722] on button "Save & Close" at bounding box center [1286, 715] width 105 height 33
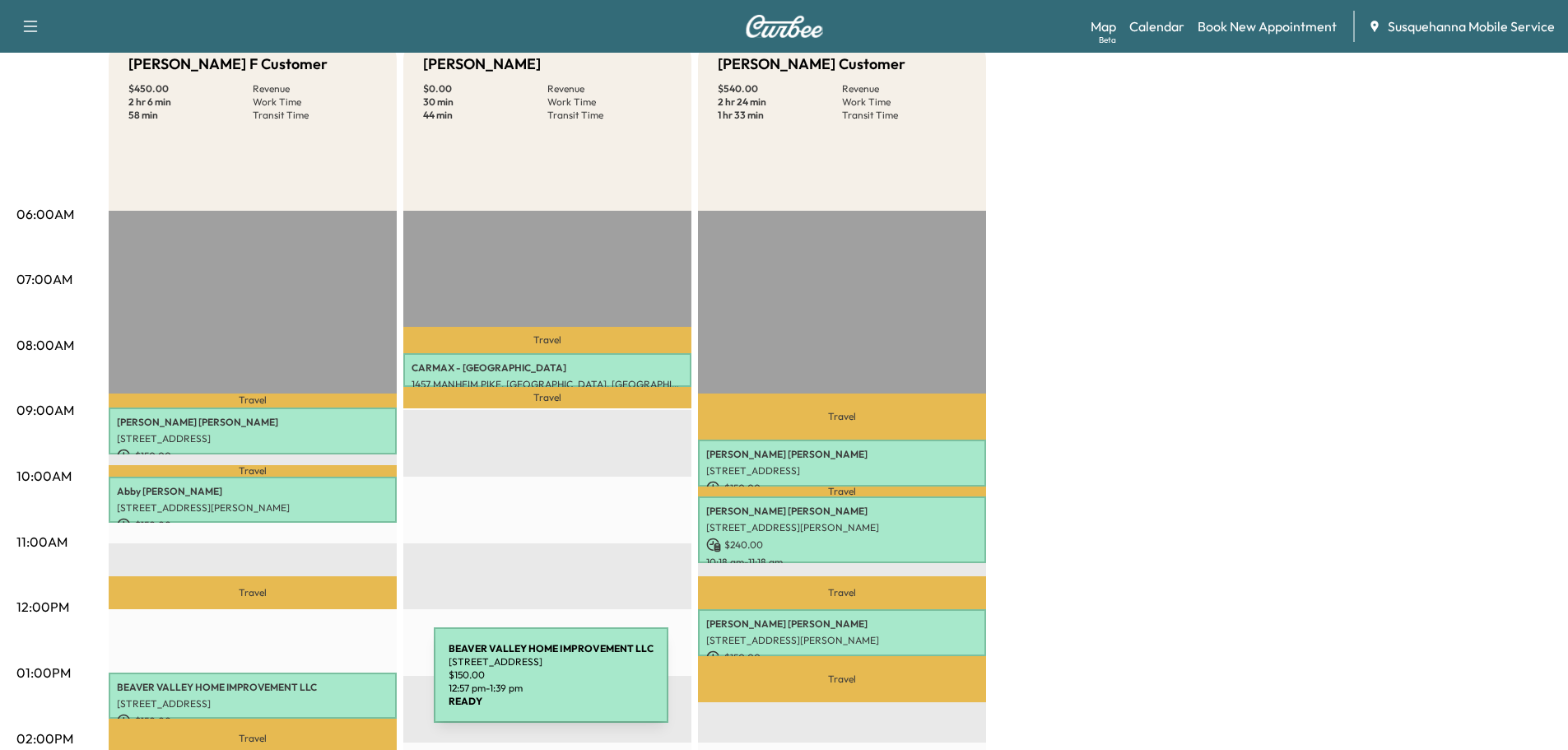
click at [310, 686] on p "BEAVER VALLEY HOME IMPROVEMENT LLC" at bounding box center [253, 687] width 272 height 13
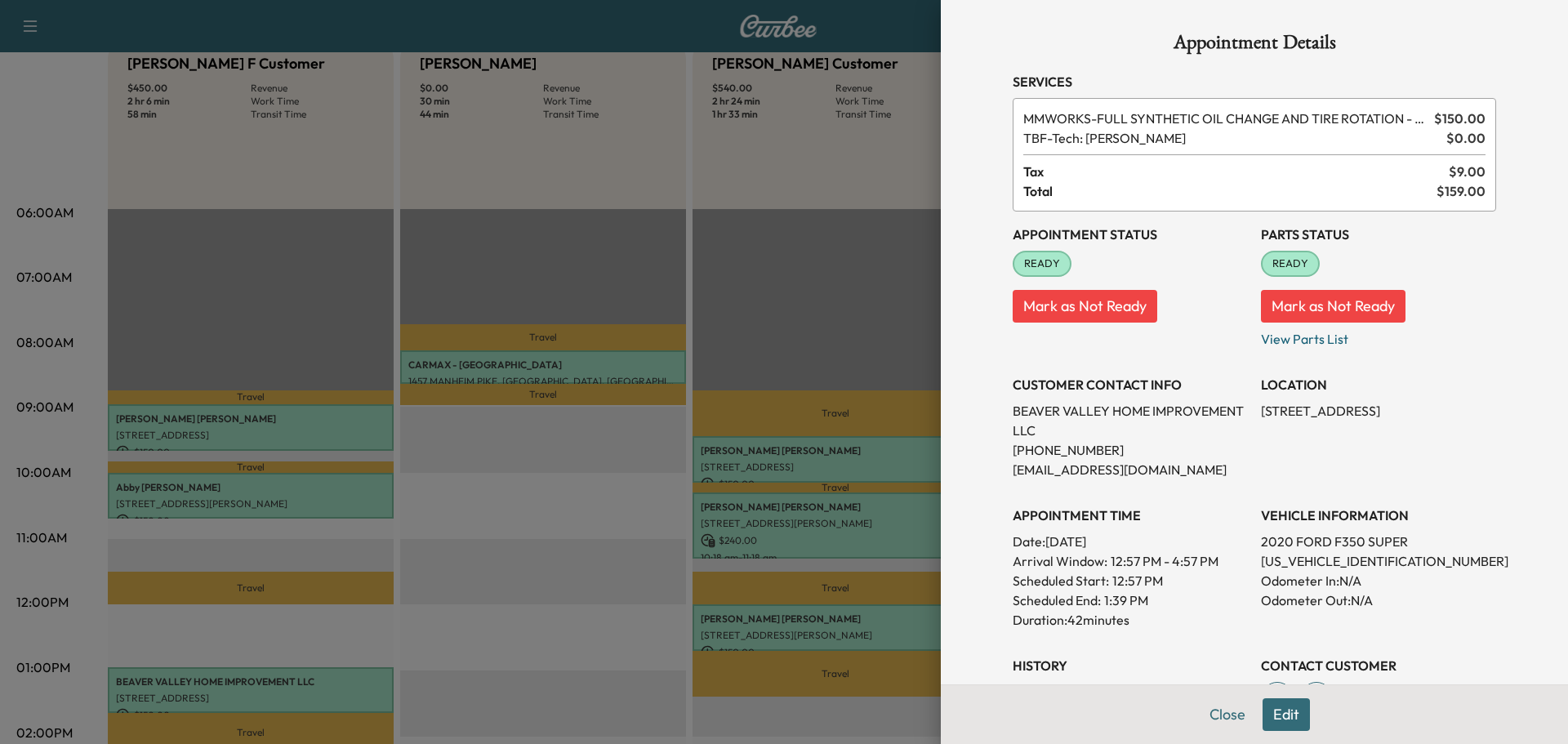
click at [1283, 716] on button "Edit" at bounding box center [1286, 715] width 47 height 33
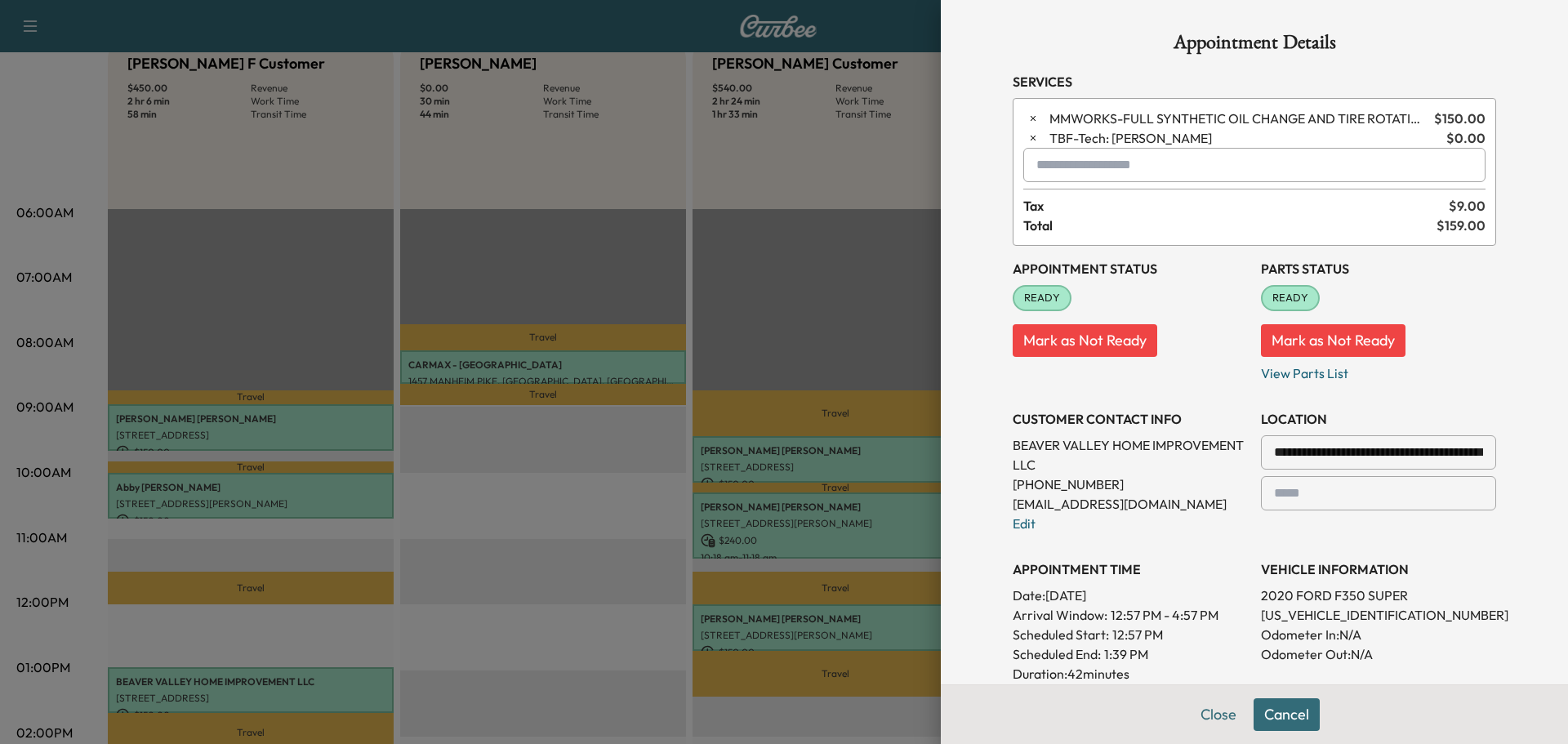
scroll to position [261, 0]
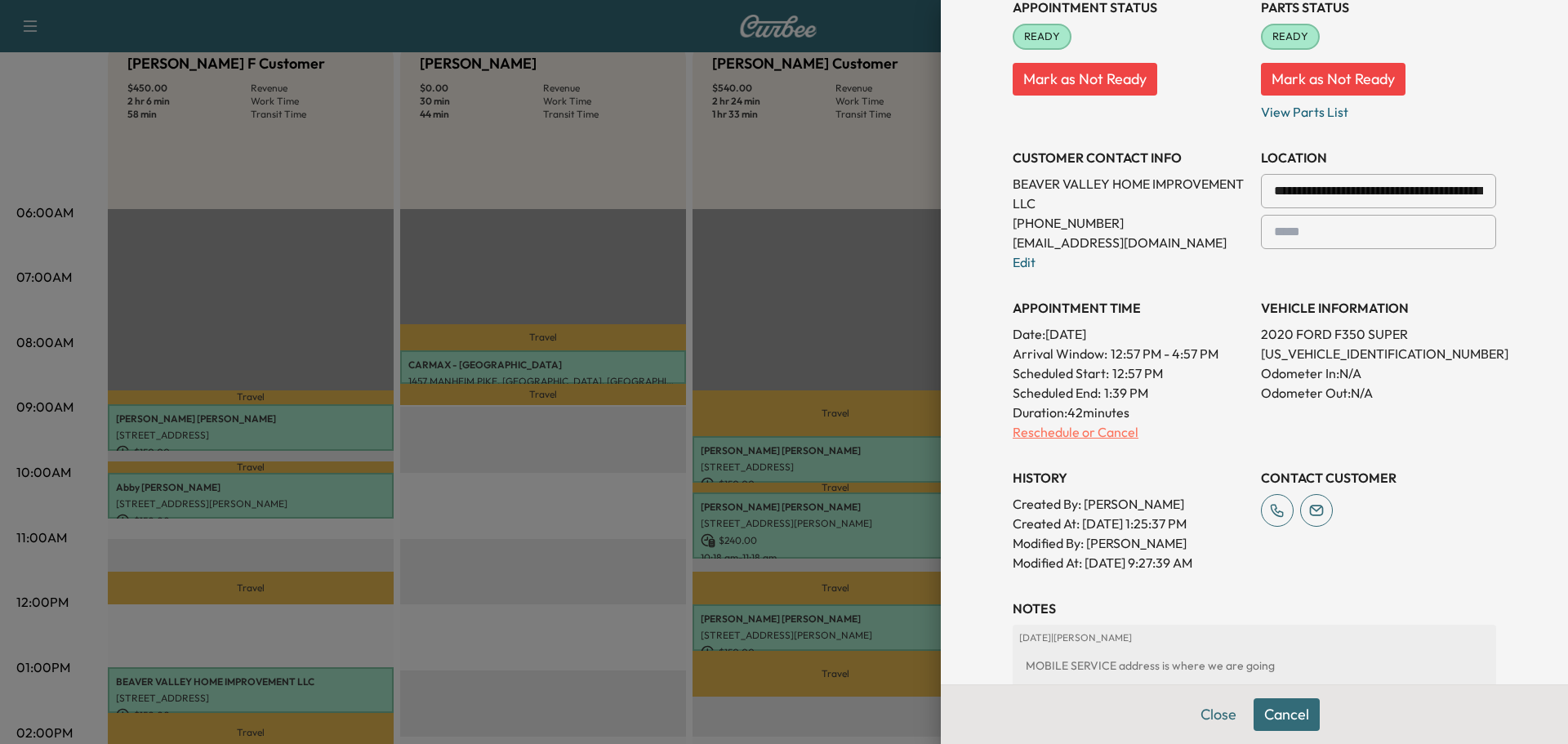
click at [1068, 438] on p "Reschedule or Cancel" at bounding box center [1130, 432] width 235 height 20
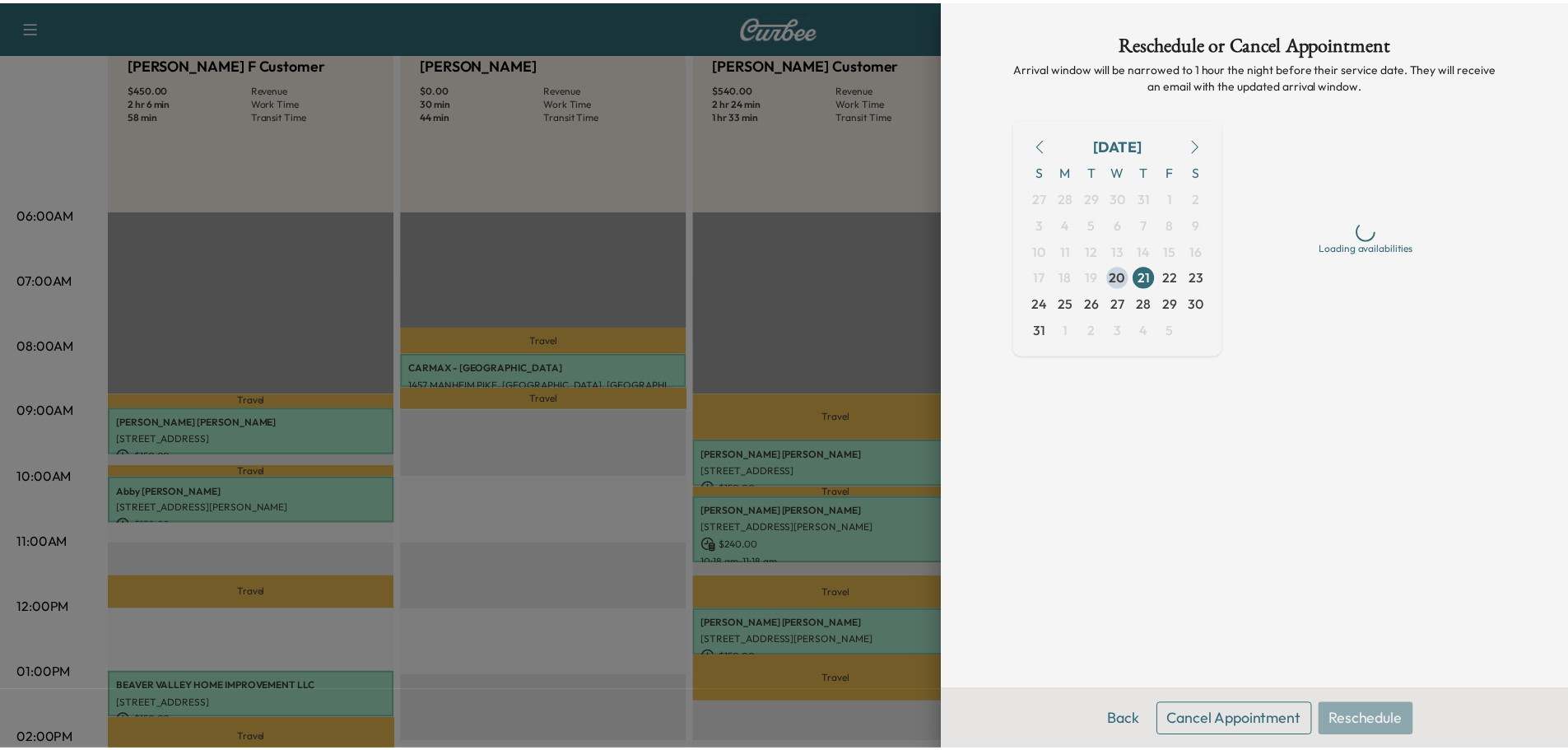
scroll to position [0, 0]
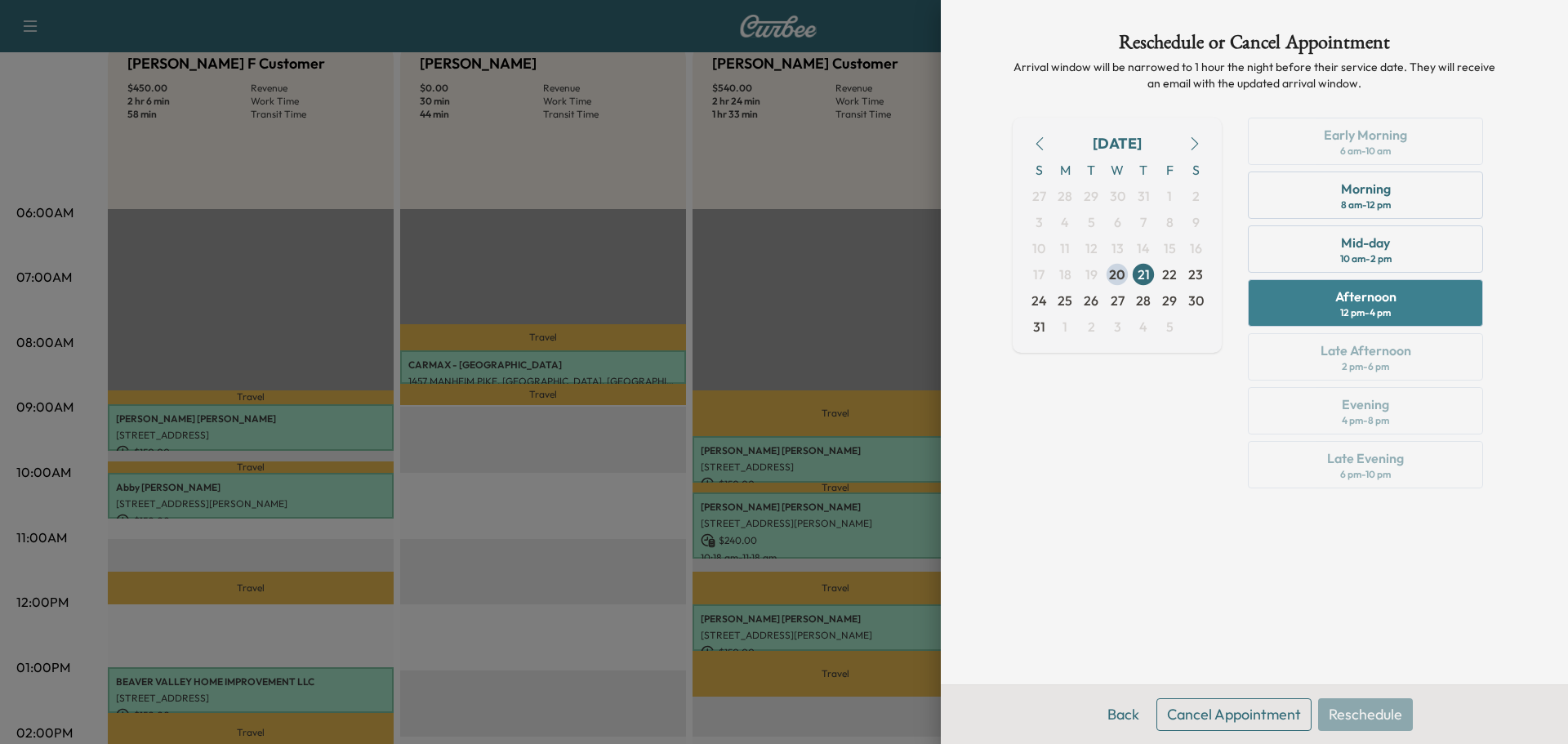
click at [1310, 297] on div "Afternoon 12 pm - 4 pm" at bounding box center [1365, 303] width 235 height 47
click at [1343, 722] on button "Reschedule" at bounding box center [1365, 715] width 95 height 33
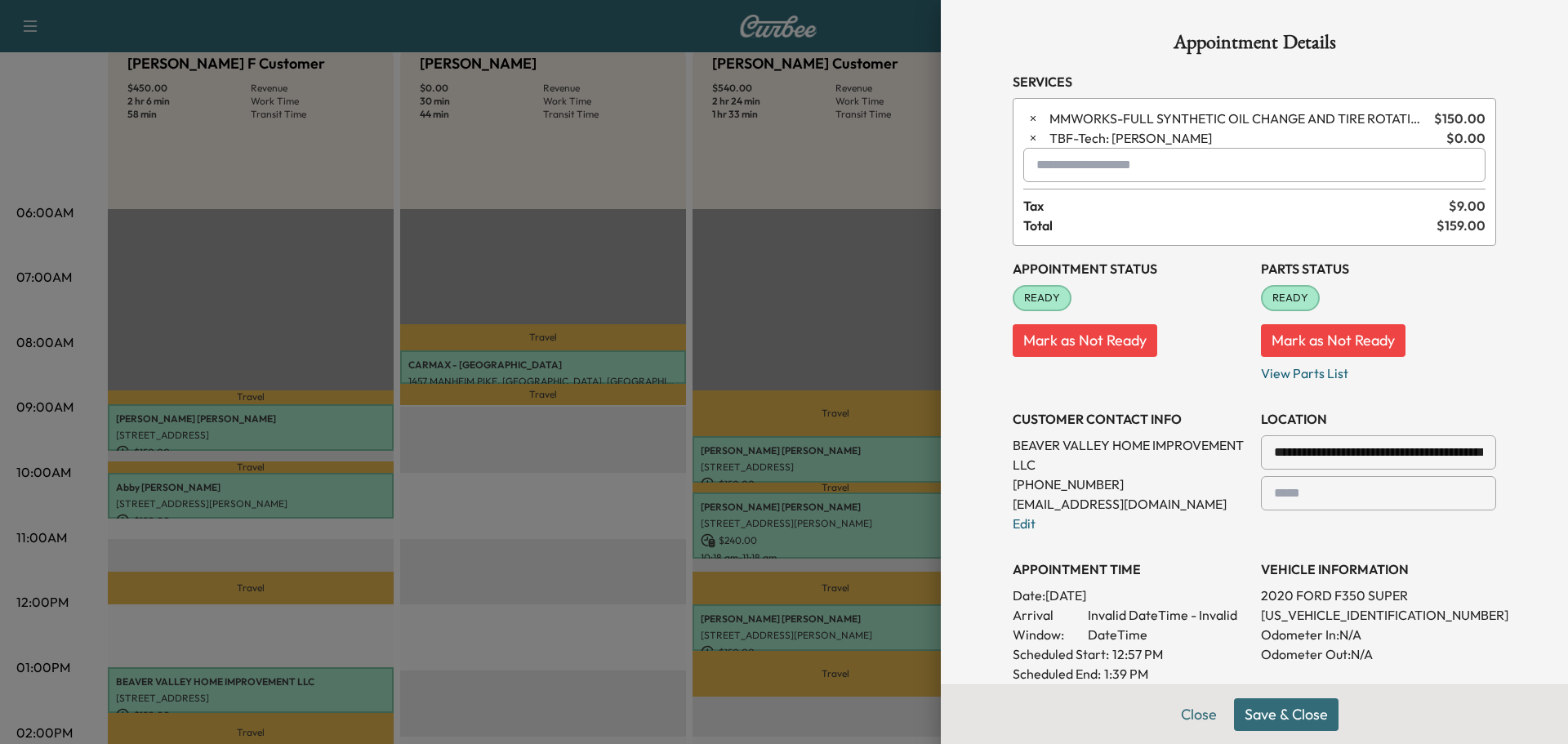
click at [1314, 722] on button "Save & Close" at bounding box center [1286, 715] width 105 height 33
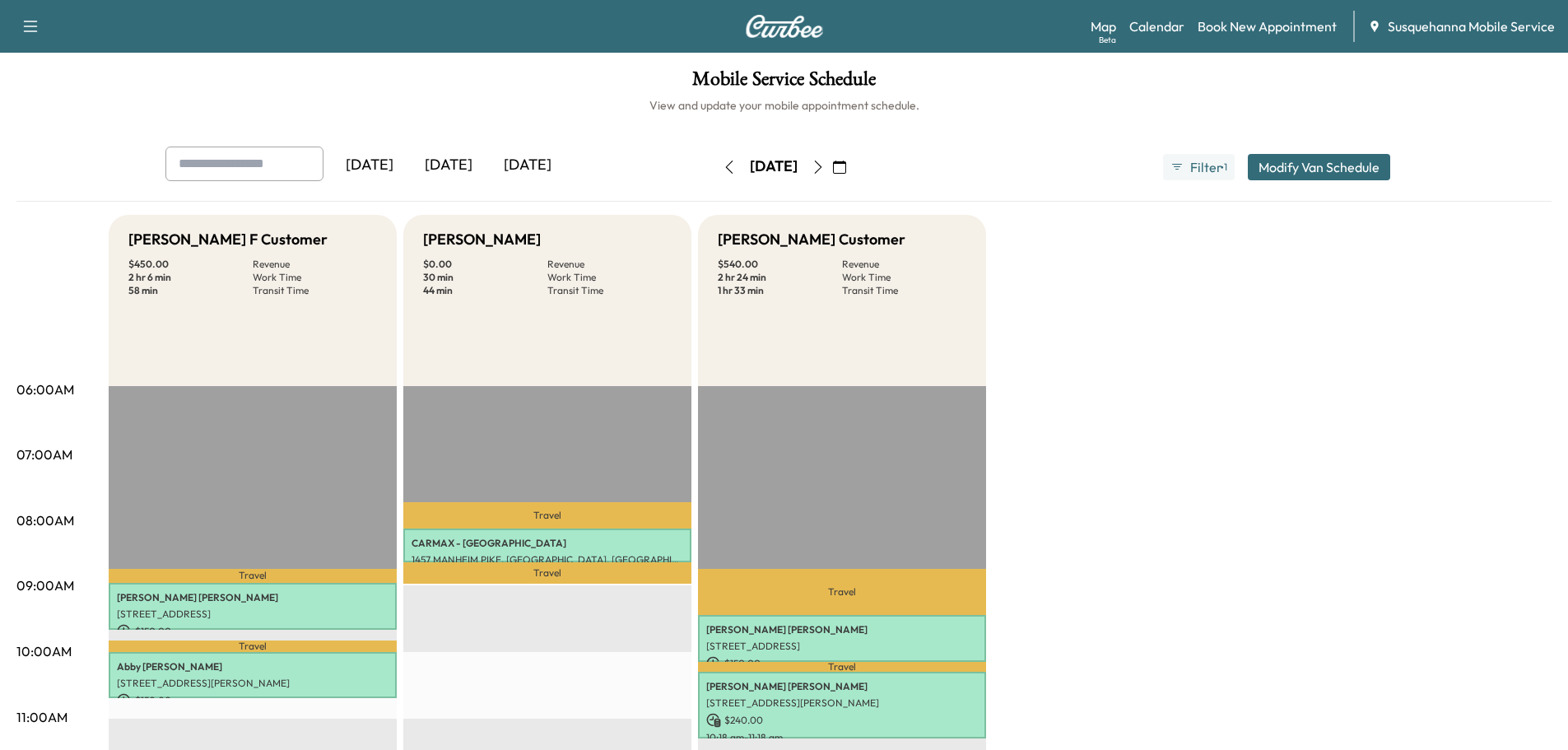
click at [723, 164] on icon "button" at bounding box center [729, 166] width 13 height 13
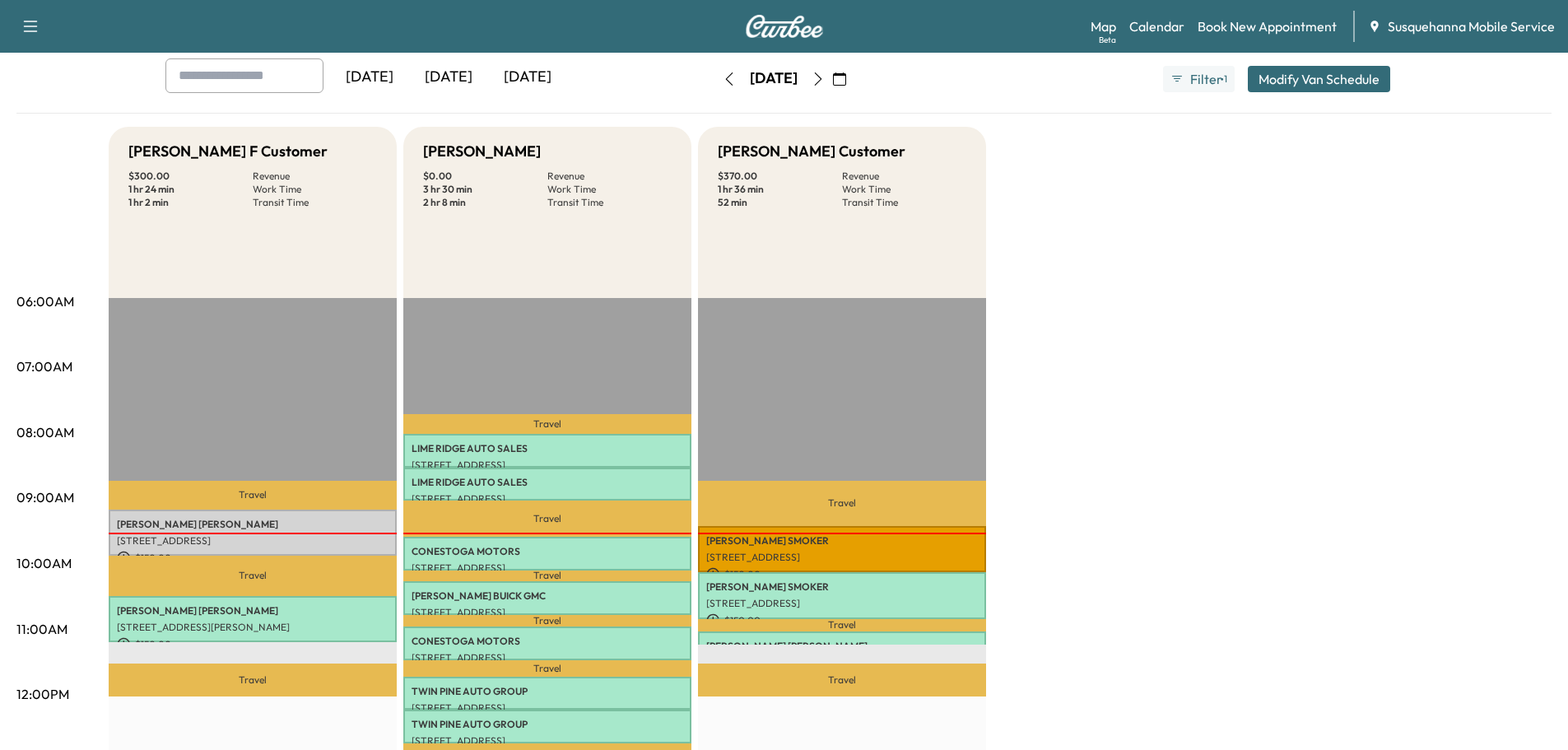
scroll to position [175, 0]
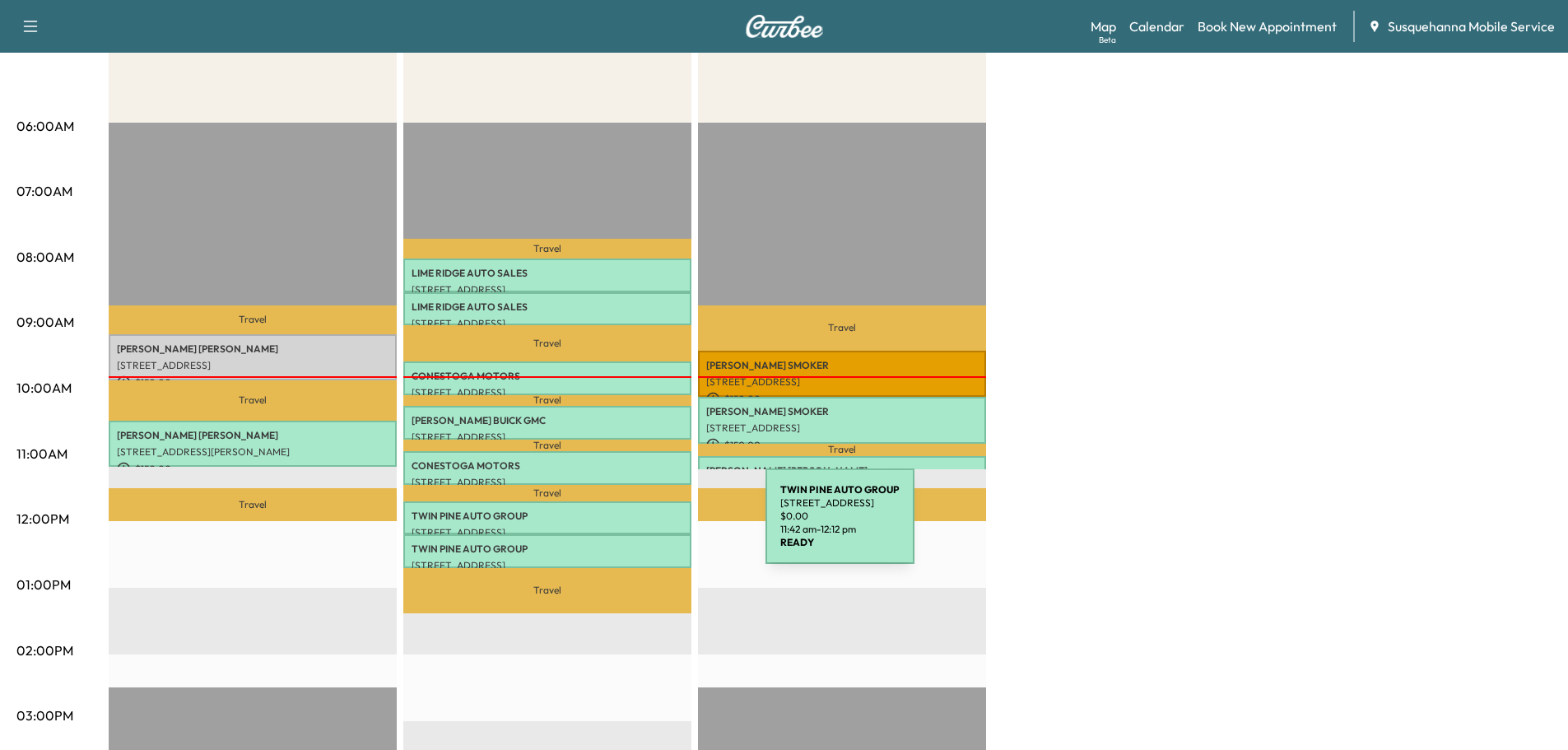
scroll to position [88, 0]
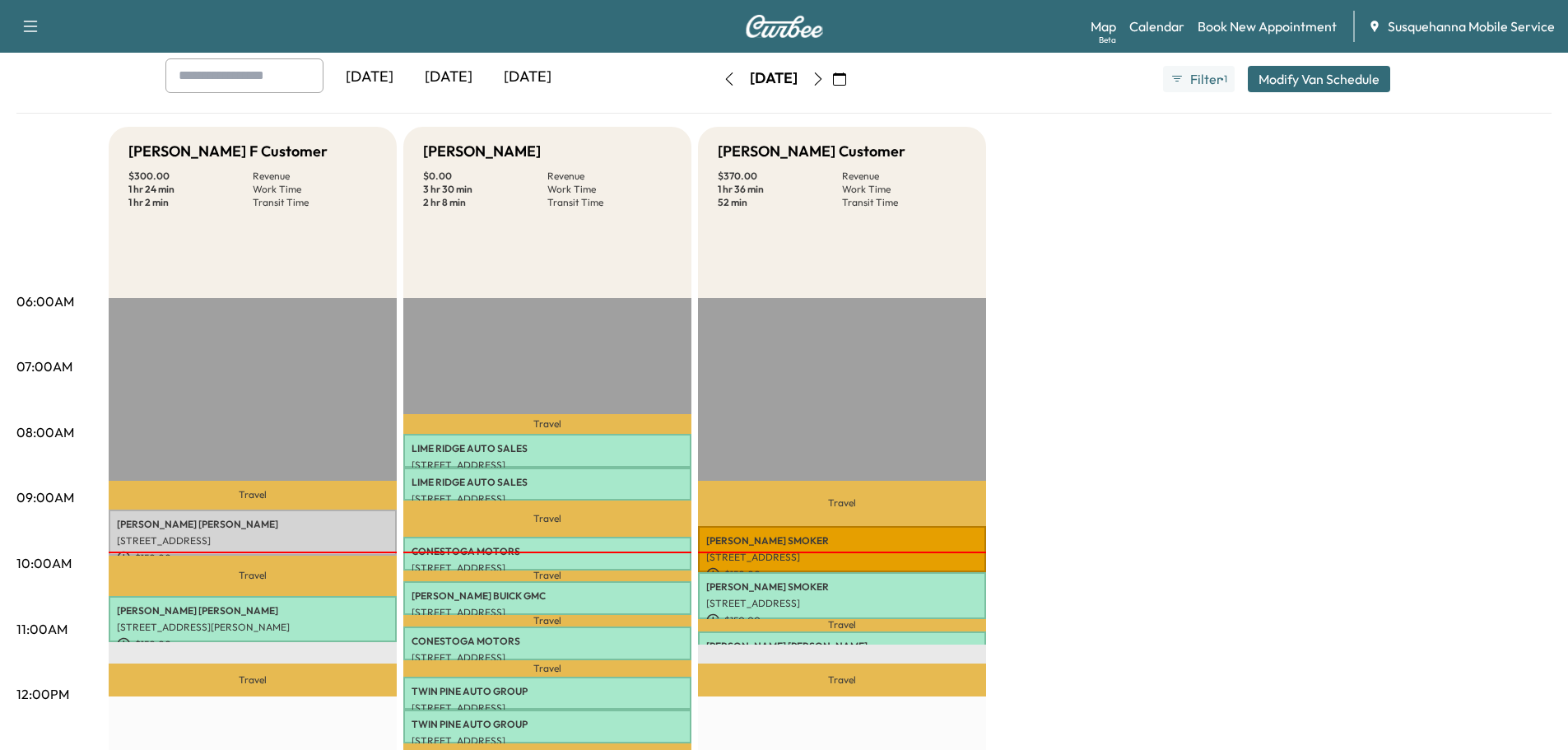
click at [825, 85] on icon "button" at bounding box center [818, 79] width 13 height 13
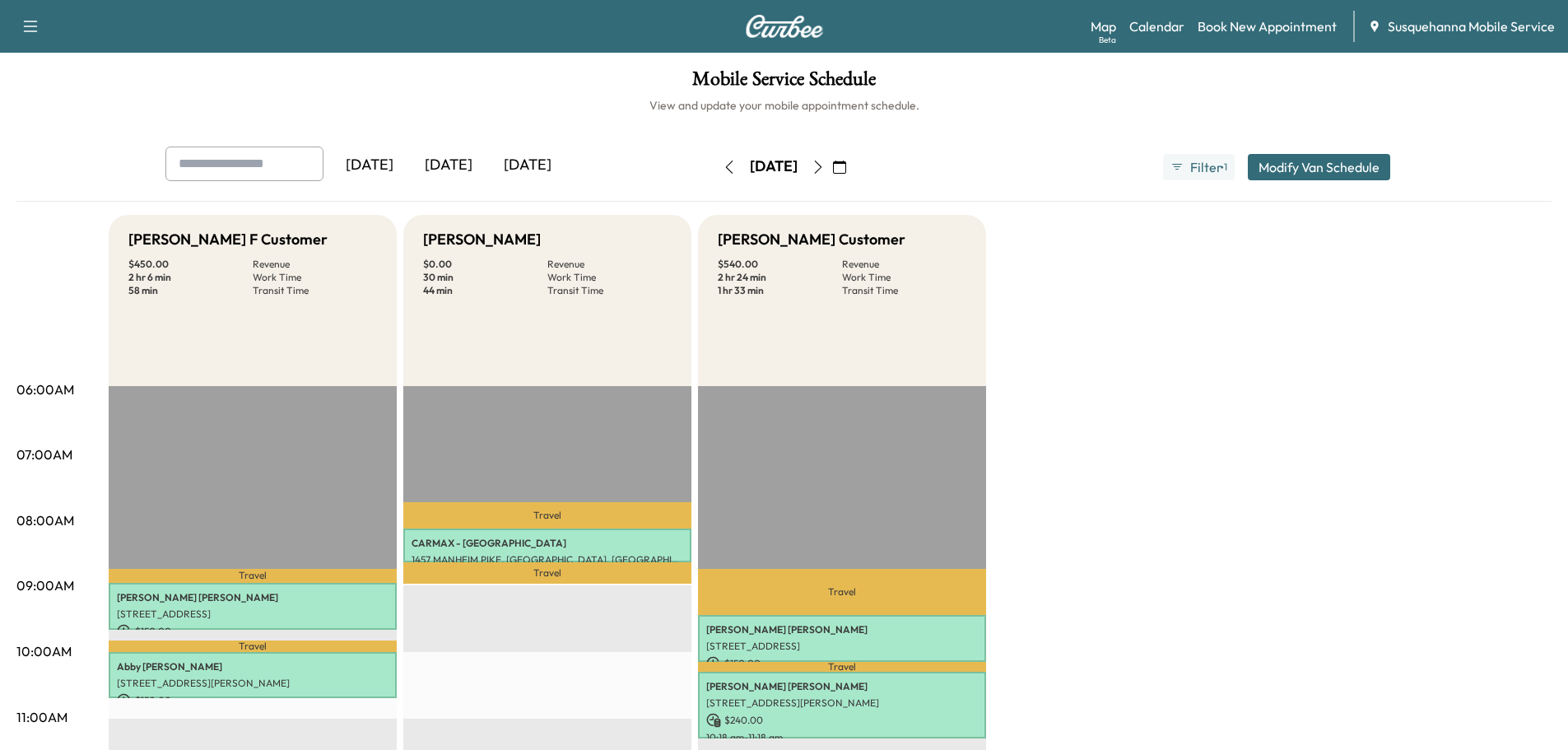
click at [825, 166] on icon "button" at bounding box center [818, 166] width 13 height 13
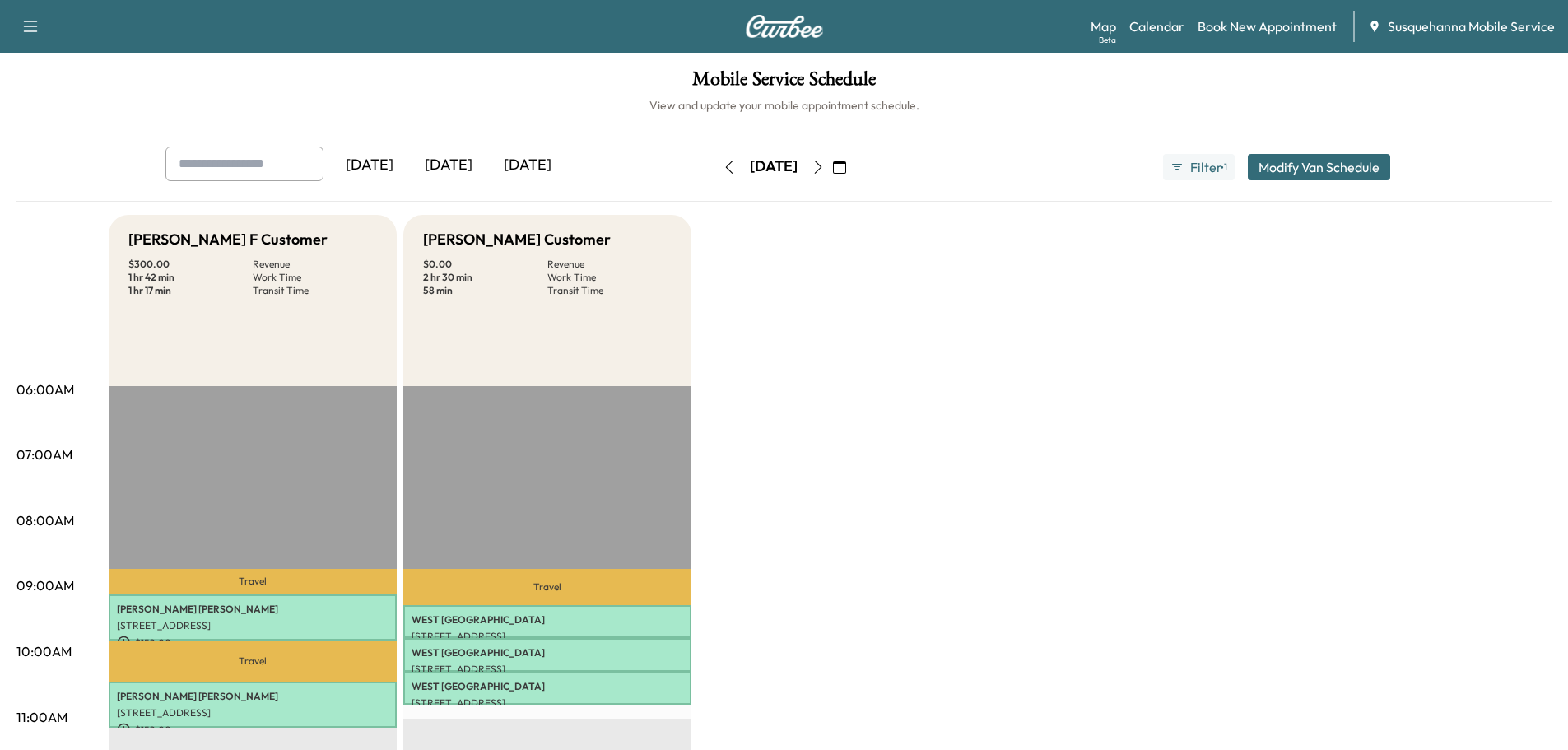
click at [716, 172] on button "button" at bounding box center [729, 166] width 28 height 26
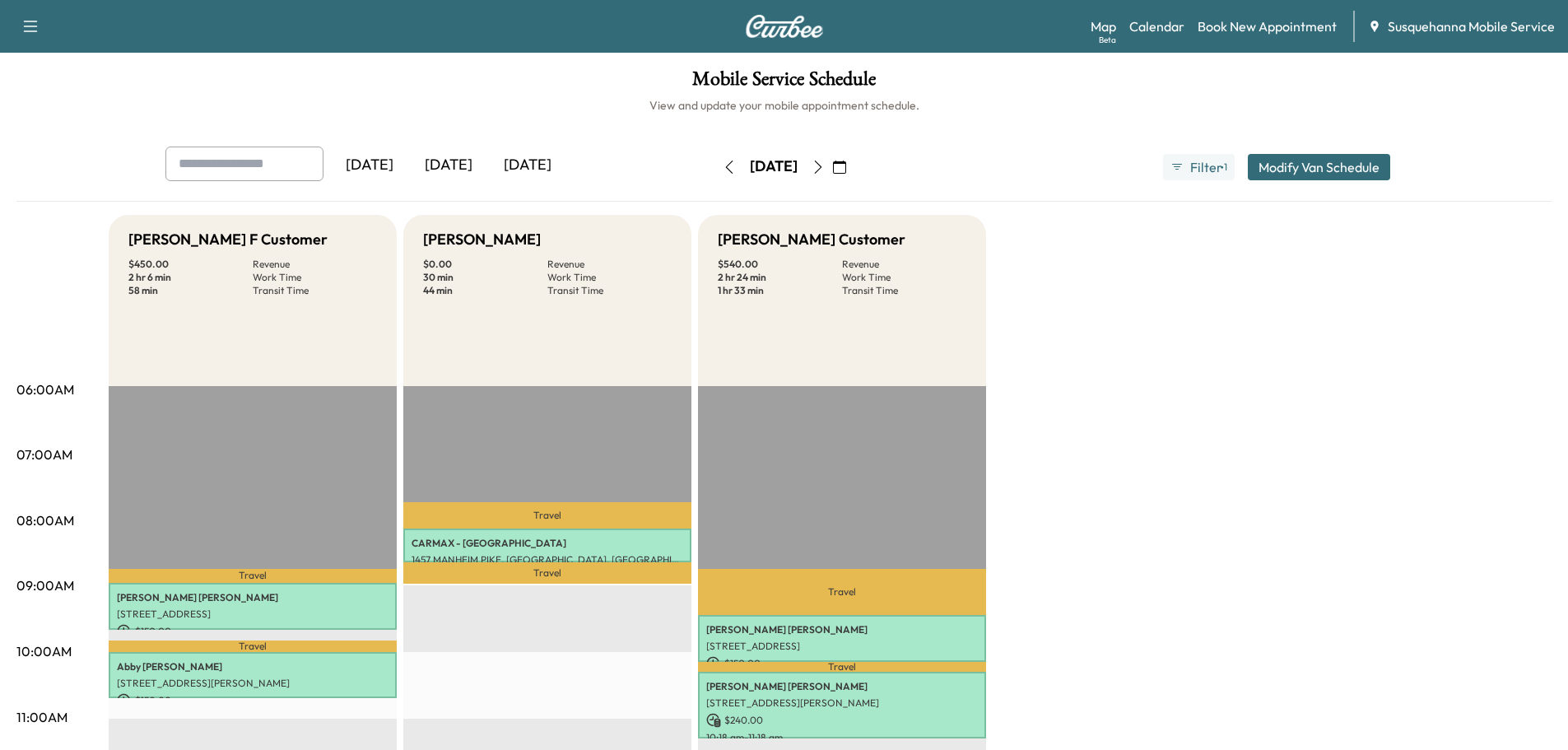
click at [723, 172] on icon "button" at bounding box center [729, 166] width 13 height 13
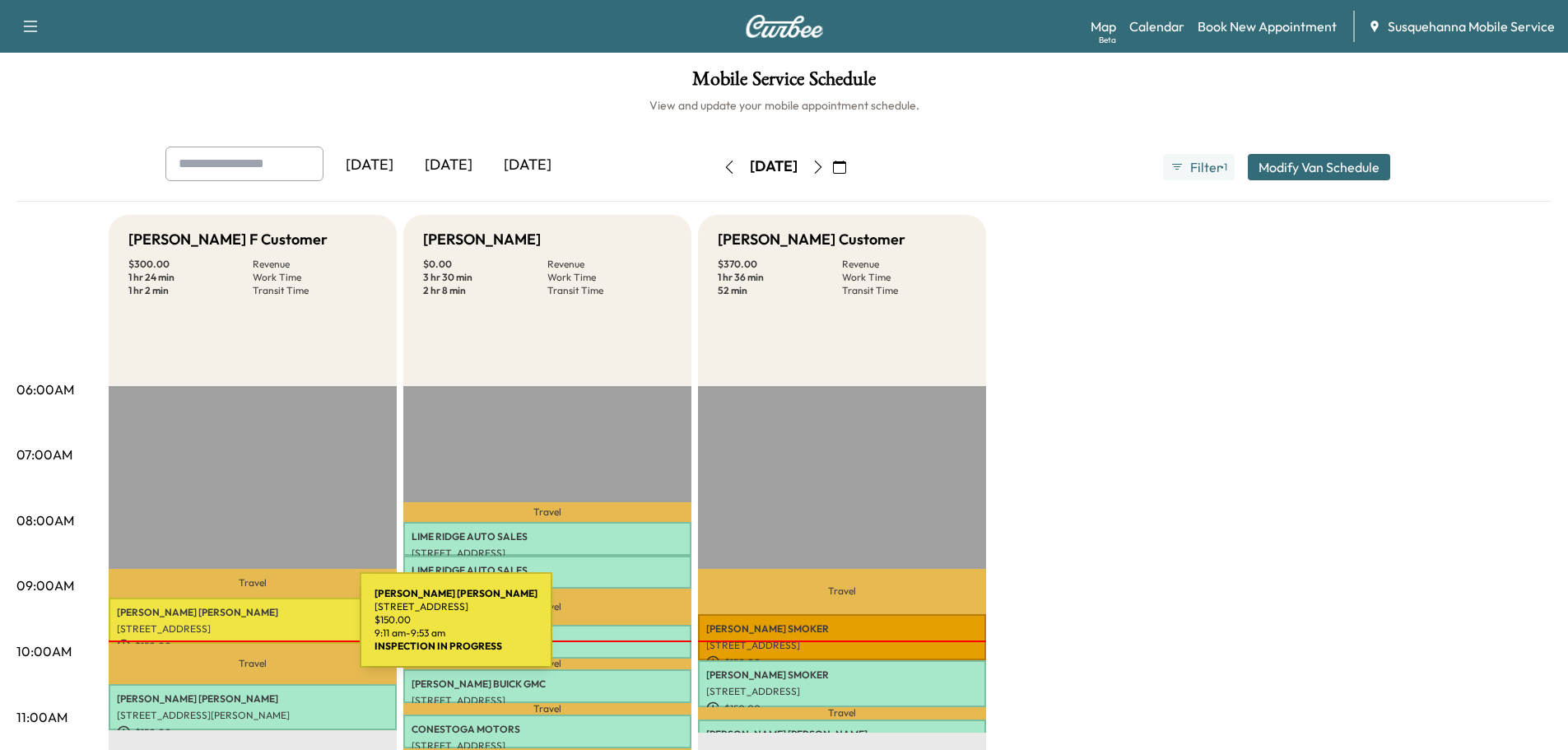
click at [236, 630] on p "[STREET_ADDRESS]" at bounding box center [253, 629] width 272 height 13
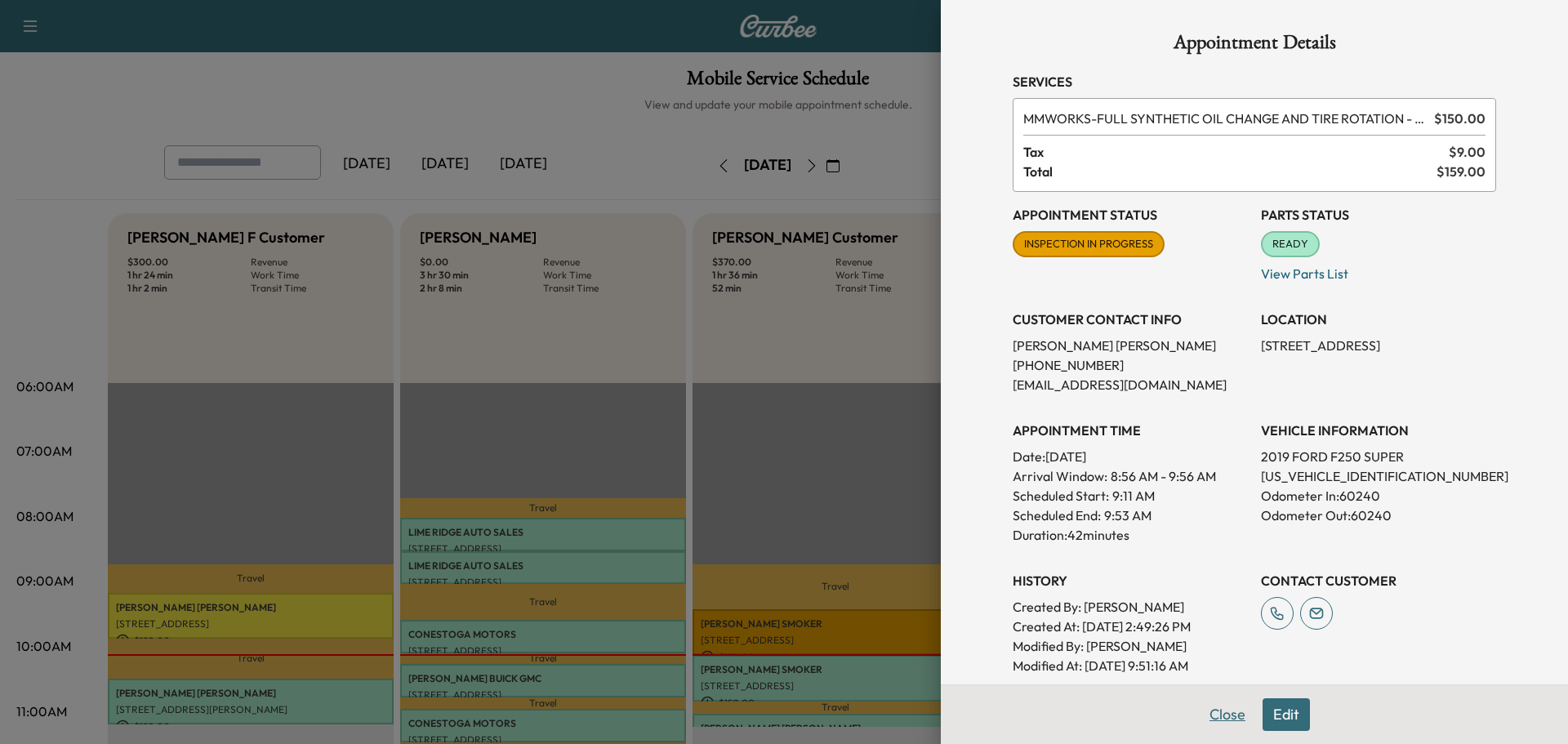
click at [1212, 715] on button "Close" at bounding box center [1227, 715] width 57 height 33
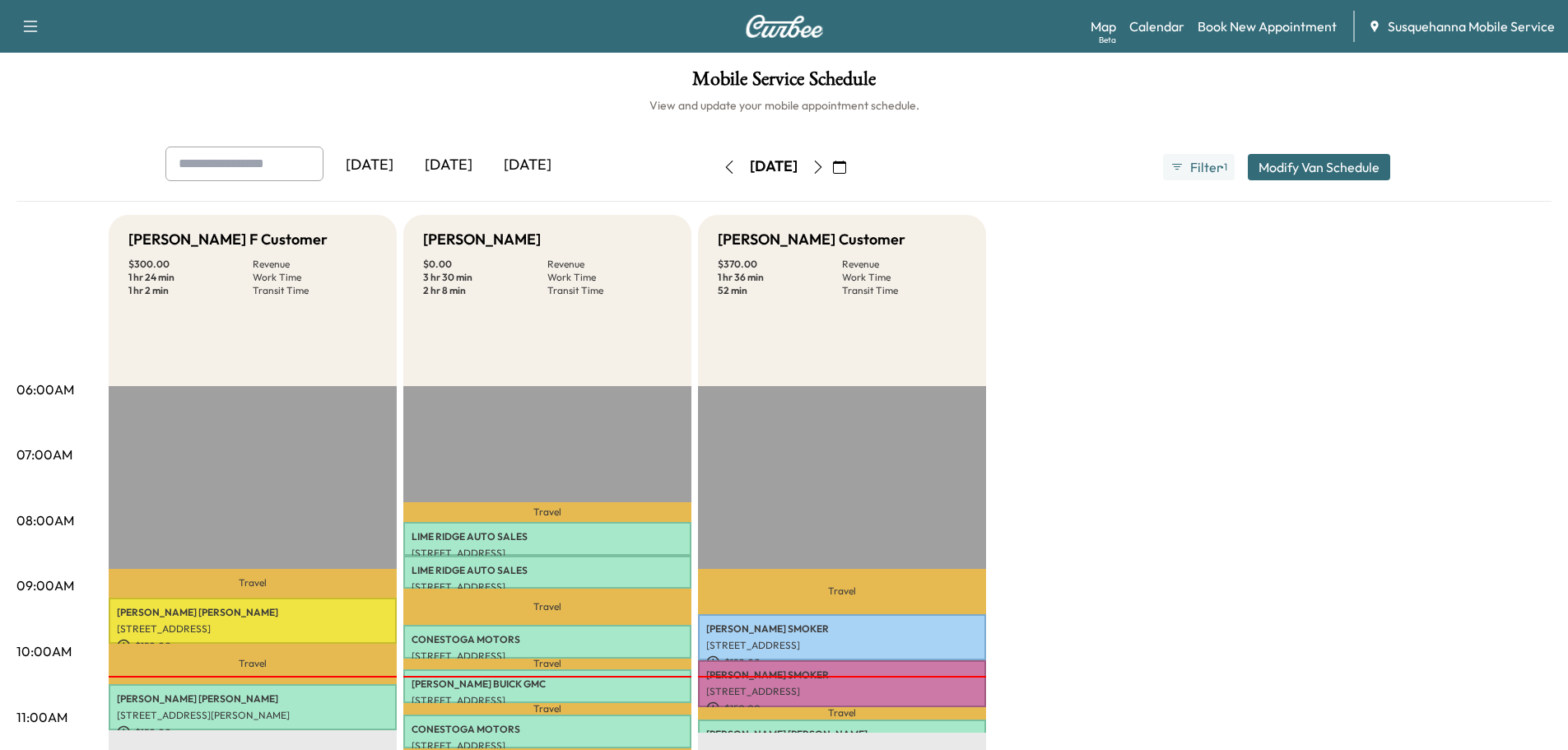
scroll to position [263, 0]
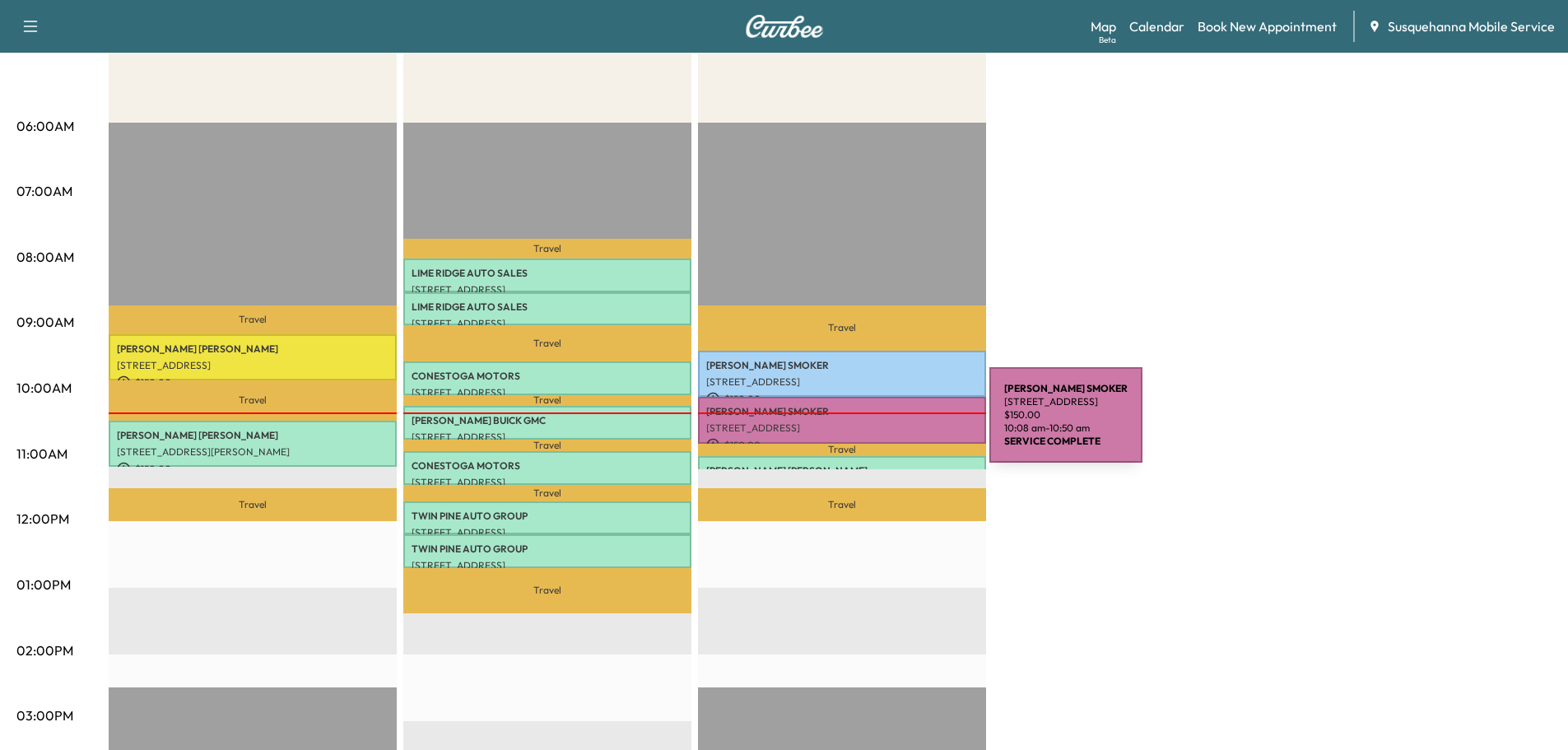
click at [866, 425] on p "[STREET_ADDRESS]" at bounding box center [843, 428] width 272 height 13
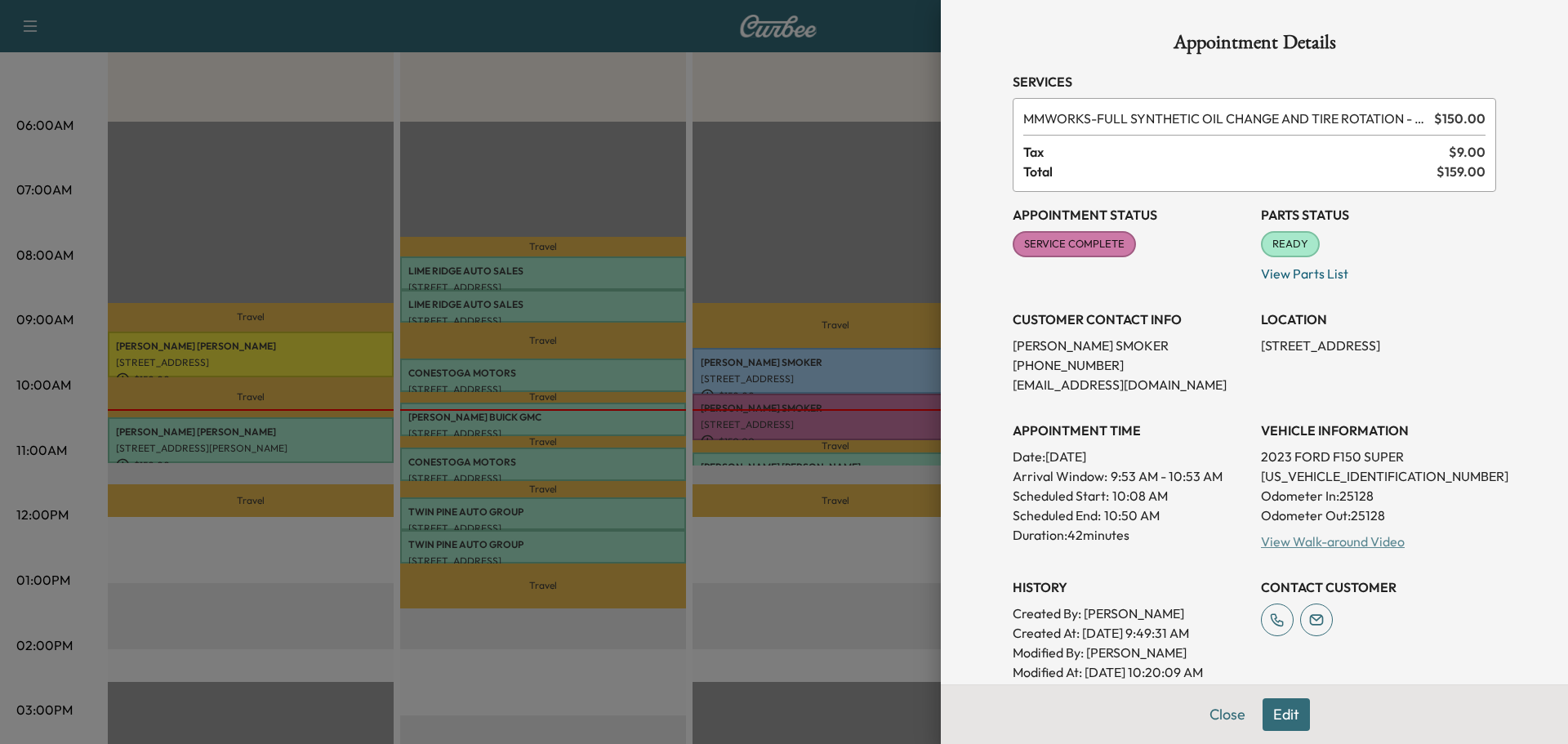
click at [1285, 546] on link "View Walk-around Video" at bounding box center [1333, 542] width 144 height 16
click at [1229, 720] on button "Close" at bounding box center [1227, 715] width 57 height 33
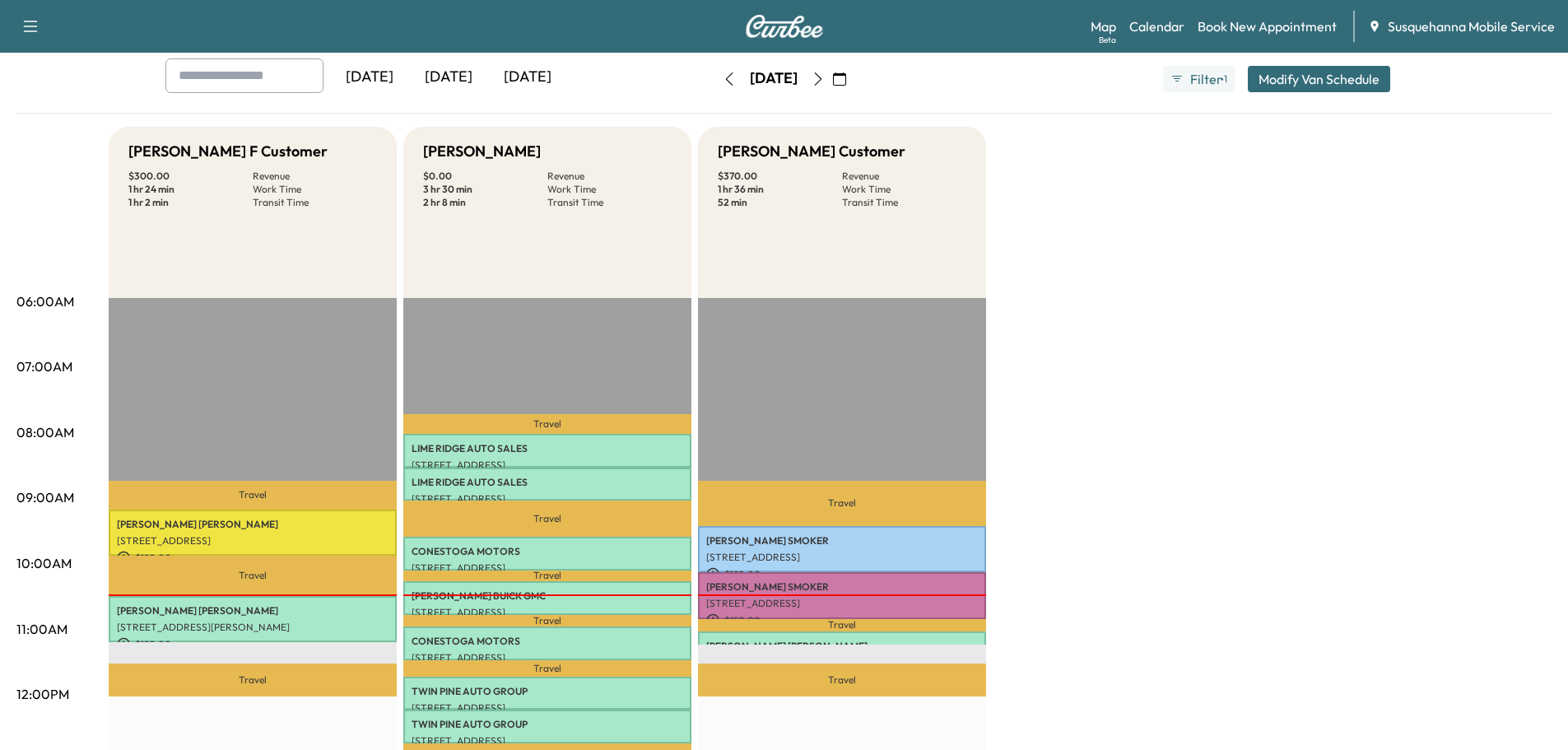
scroll to position [175, 0]
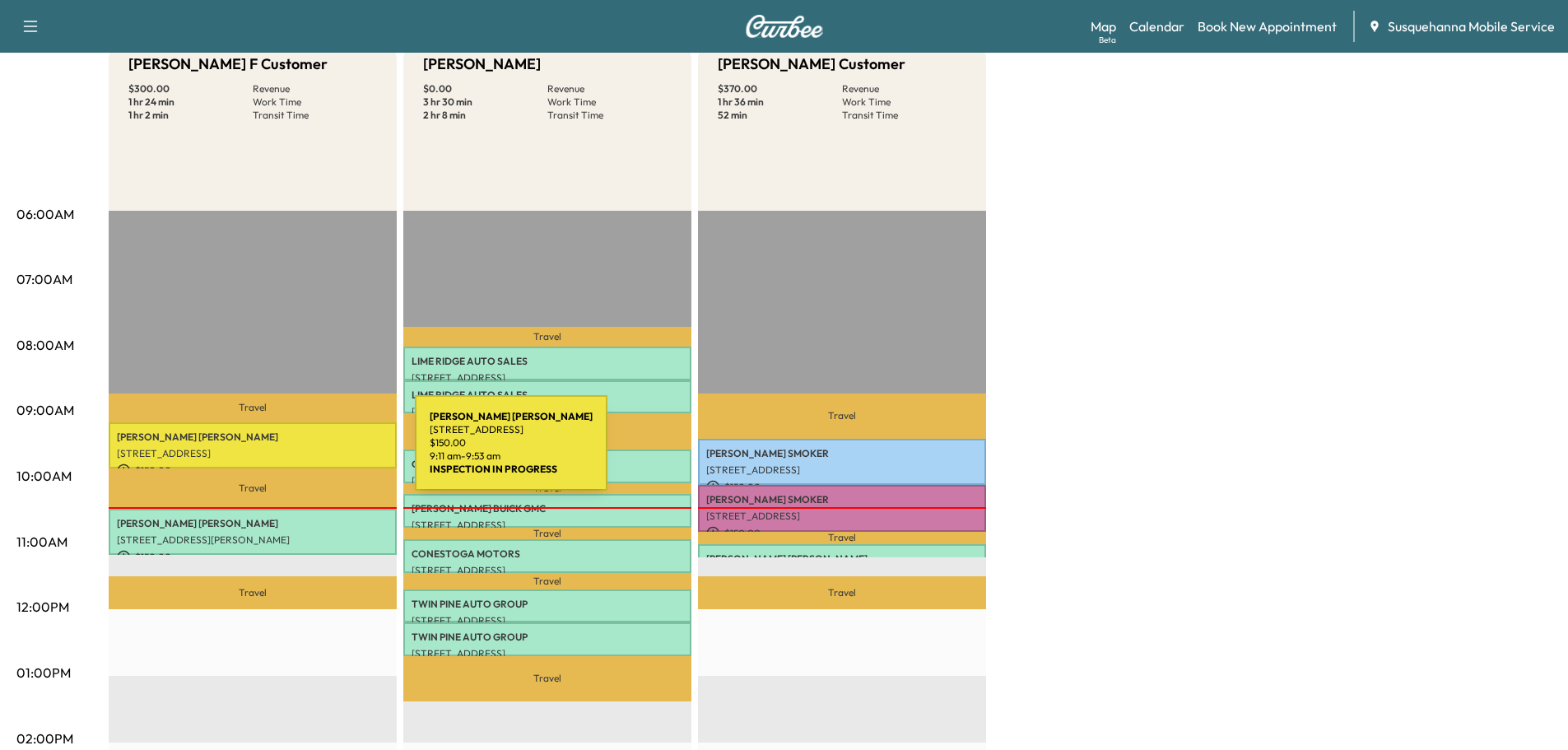
click at [293, 448] on p "[STREET_ADDRESS]" at bounding box center [253, 454] width 272 height 13
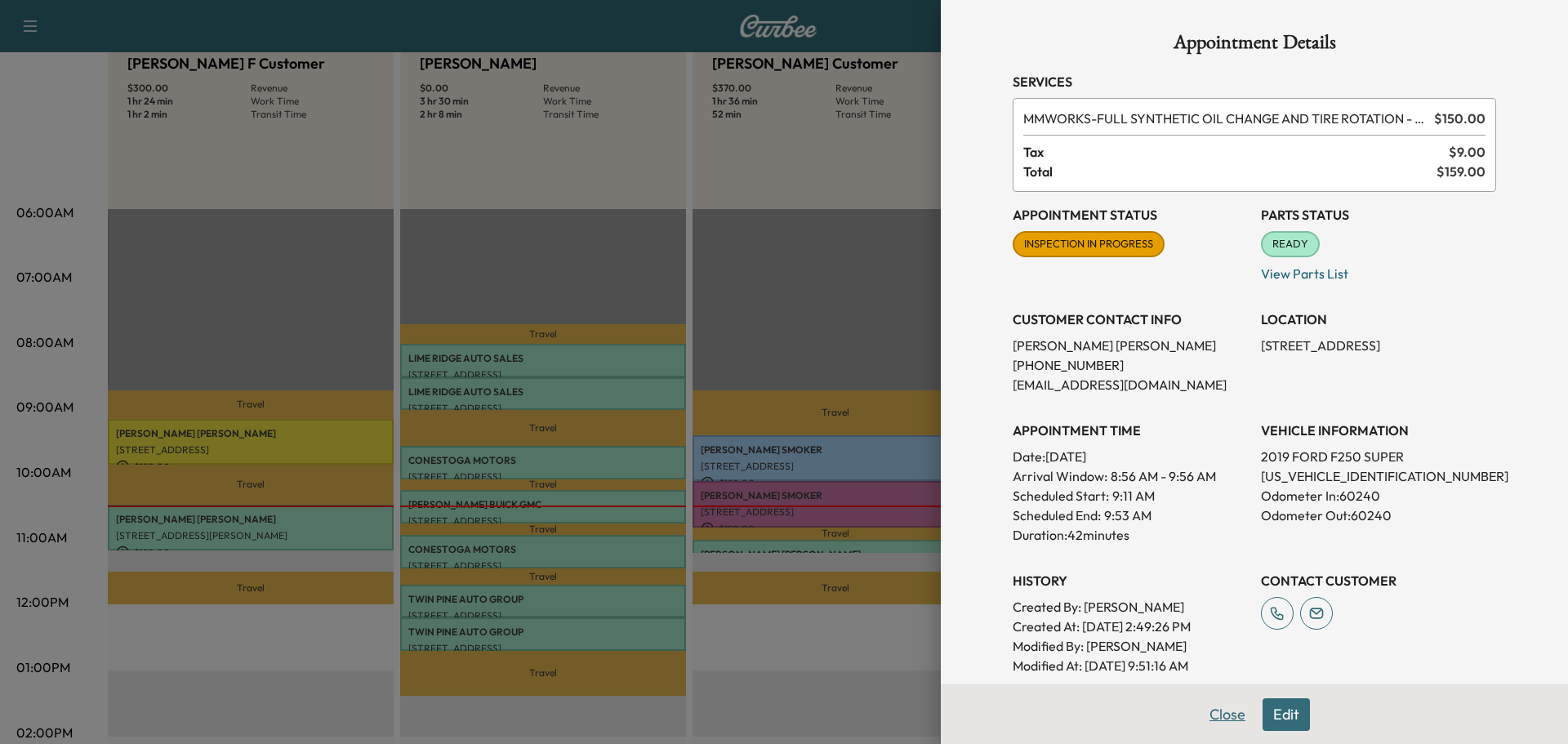
click at [1209, 711] on button "Close" at bounding box center [1227, 715] width 57 height 33
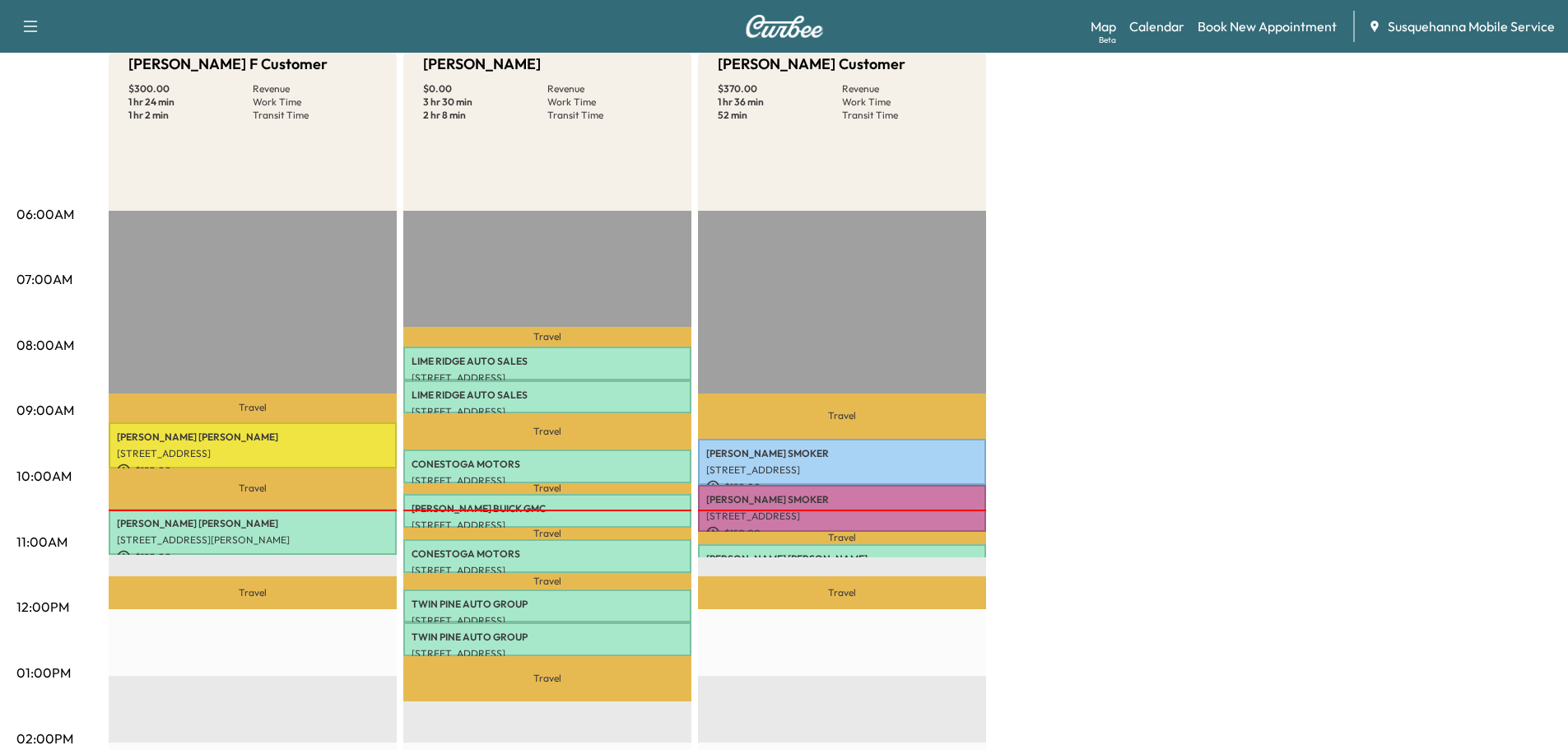
scroll to position [0, 0]
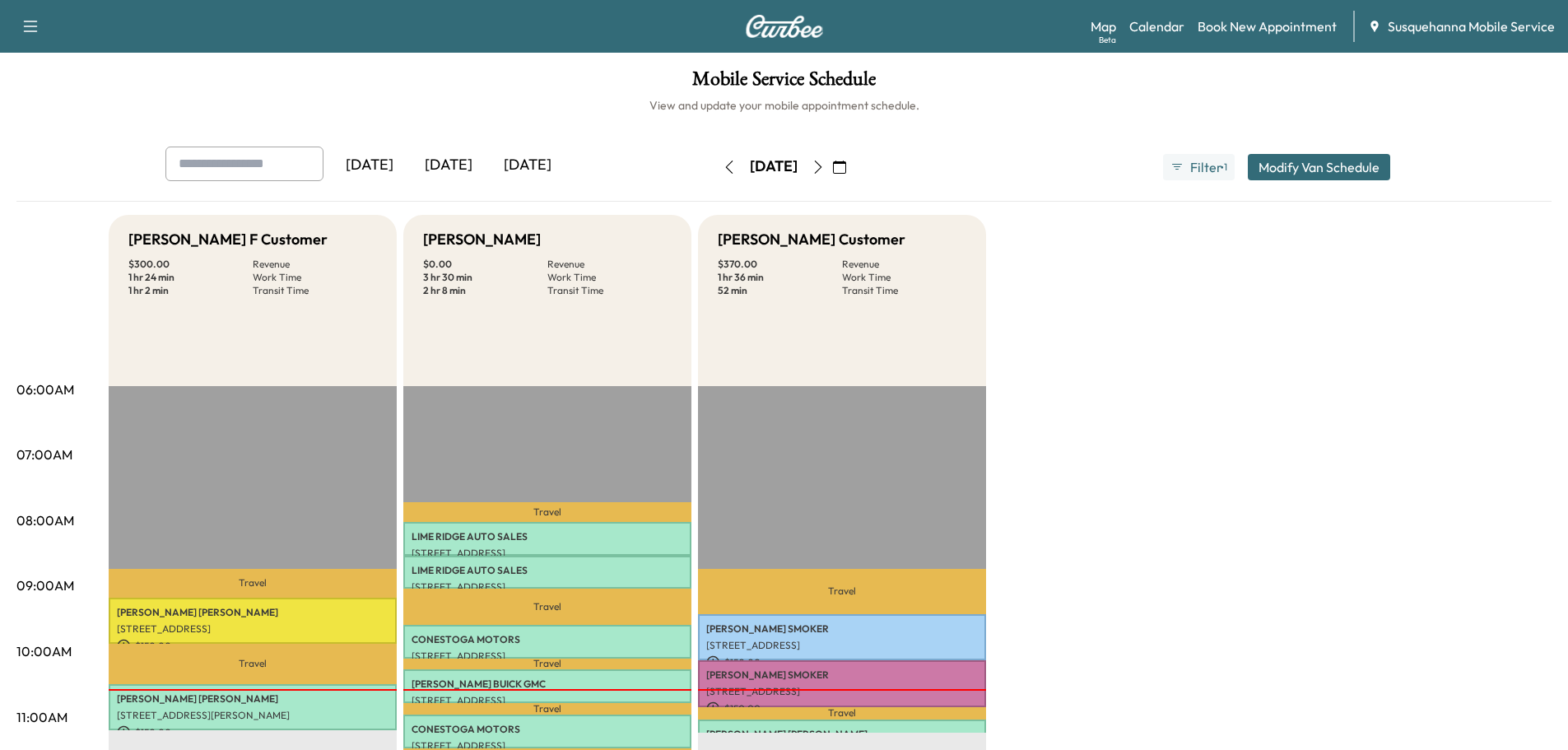
click at [825, 166] on icon "button" at bounding box center [818, 166] width 13 height 13
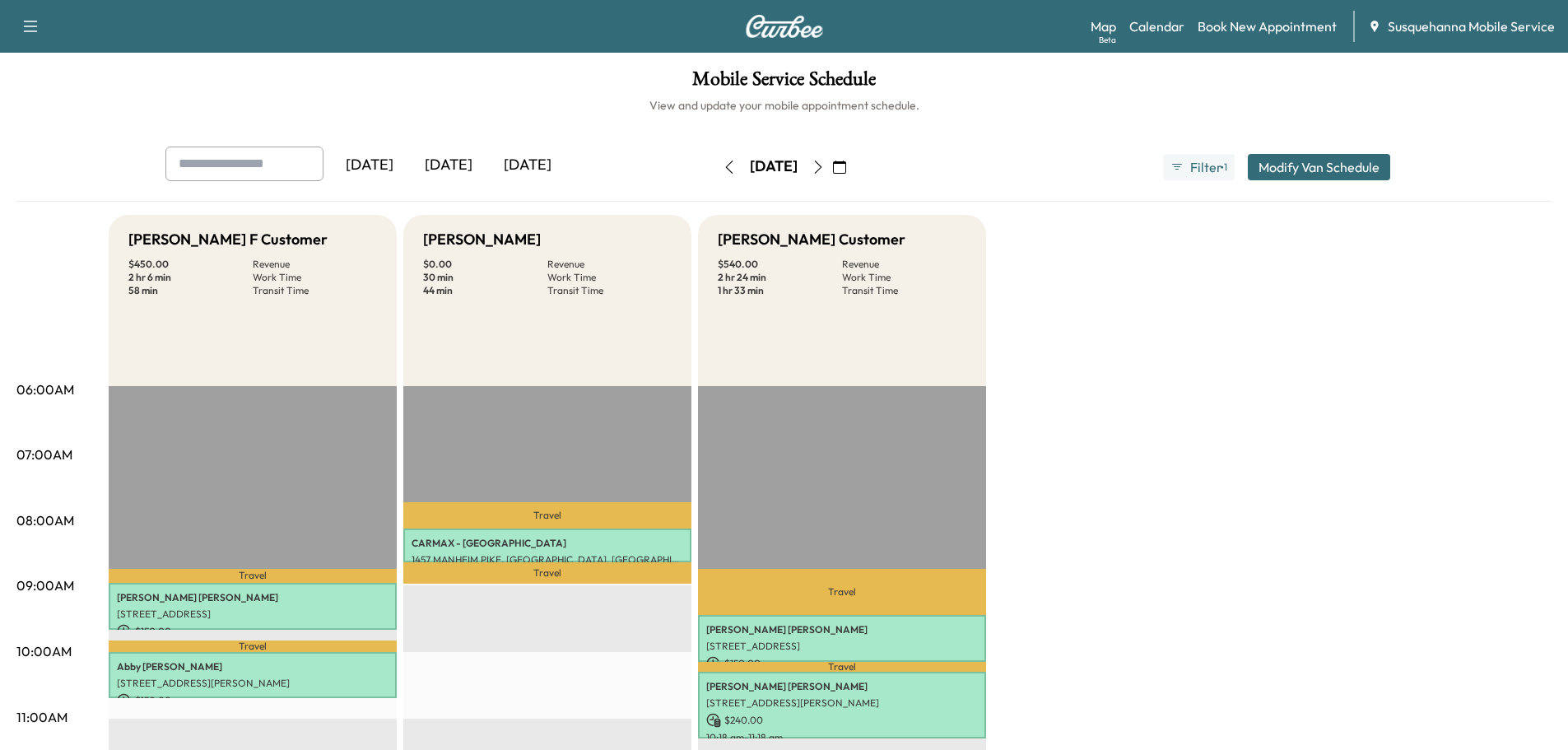
click at [723, 160] on icon "button" at bounding box center [729, 166] width 13 height 13
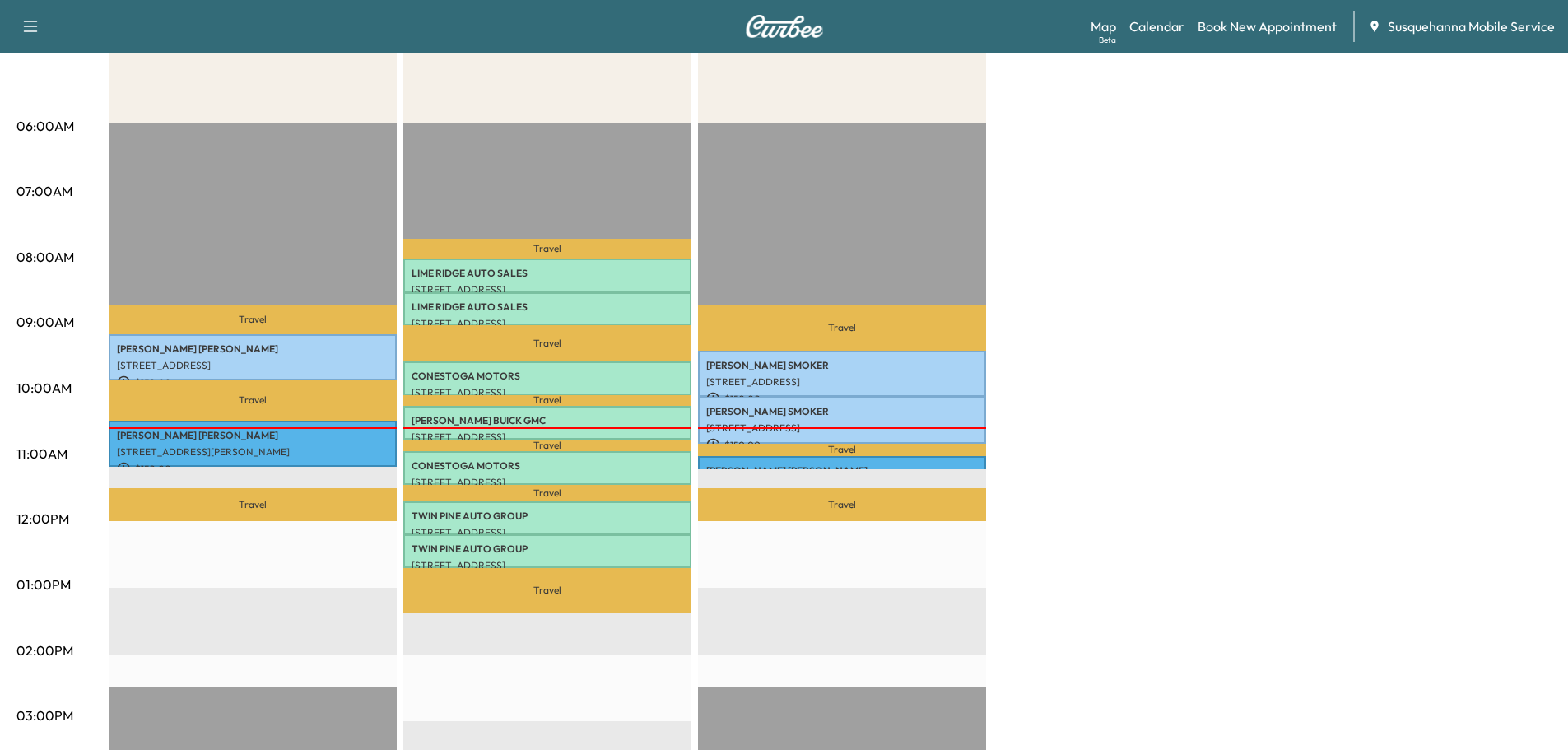
scroll to position [352, 0]
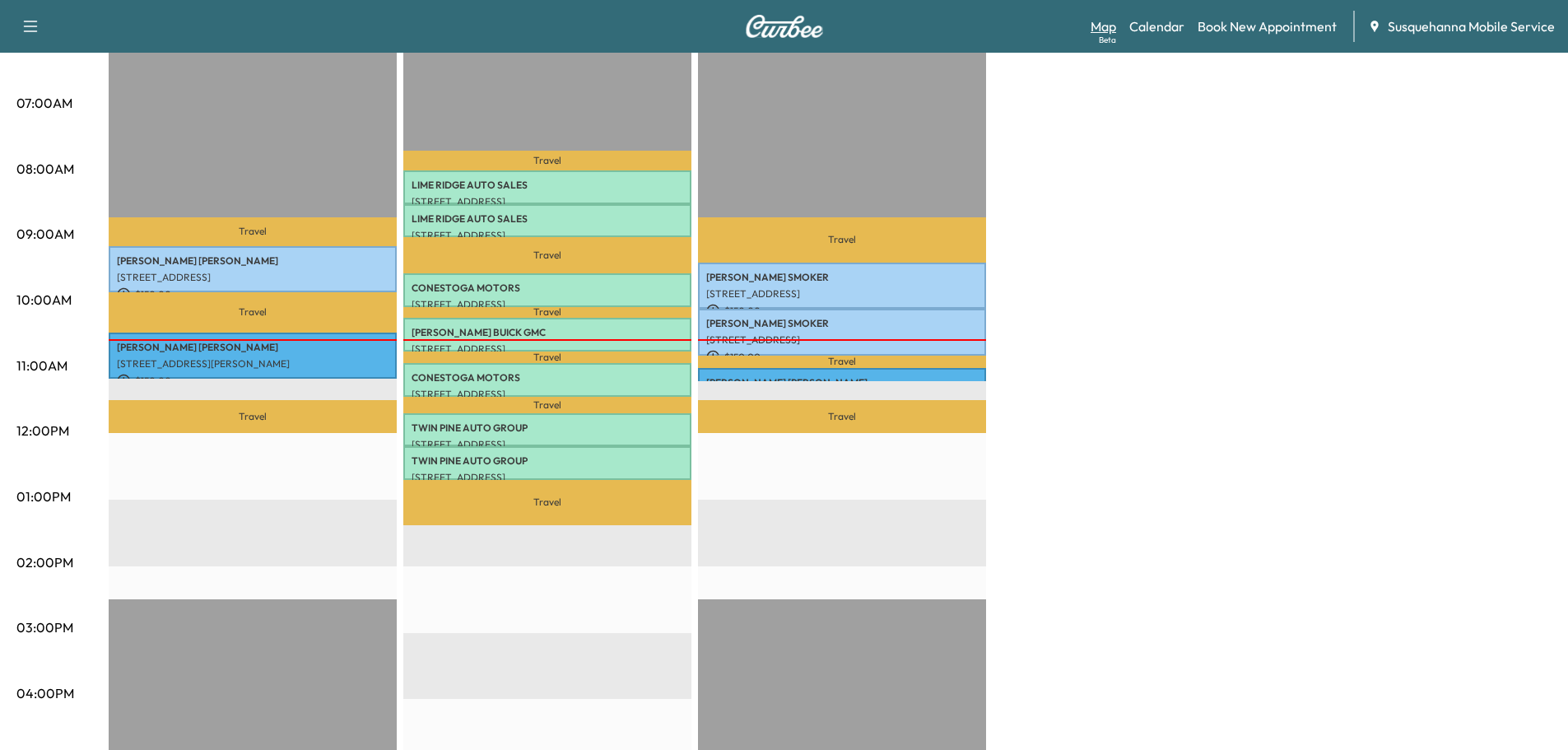
click at [1099, 21] on link "Map Beta" at bounding box center [1103, 26] width 26 height 20
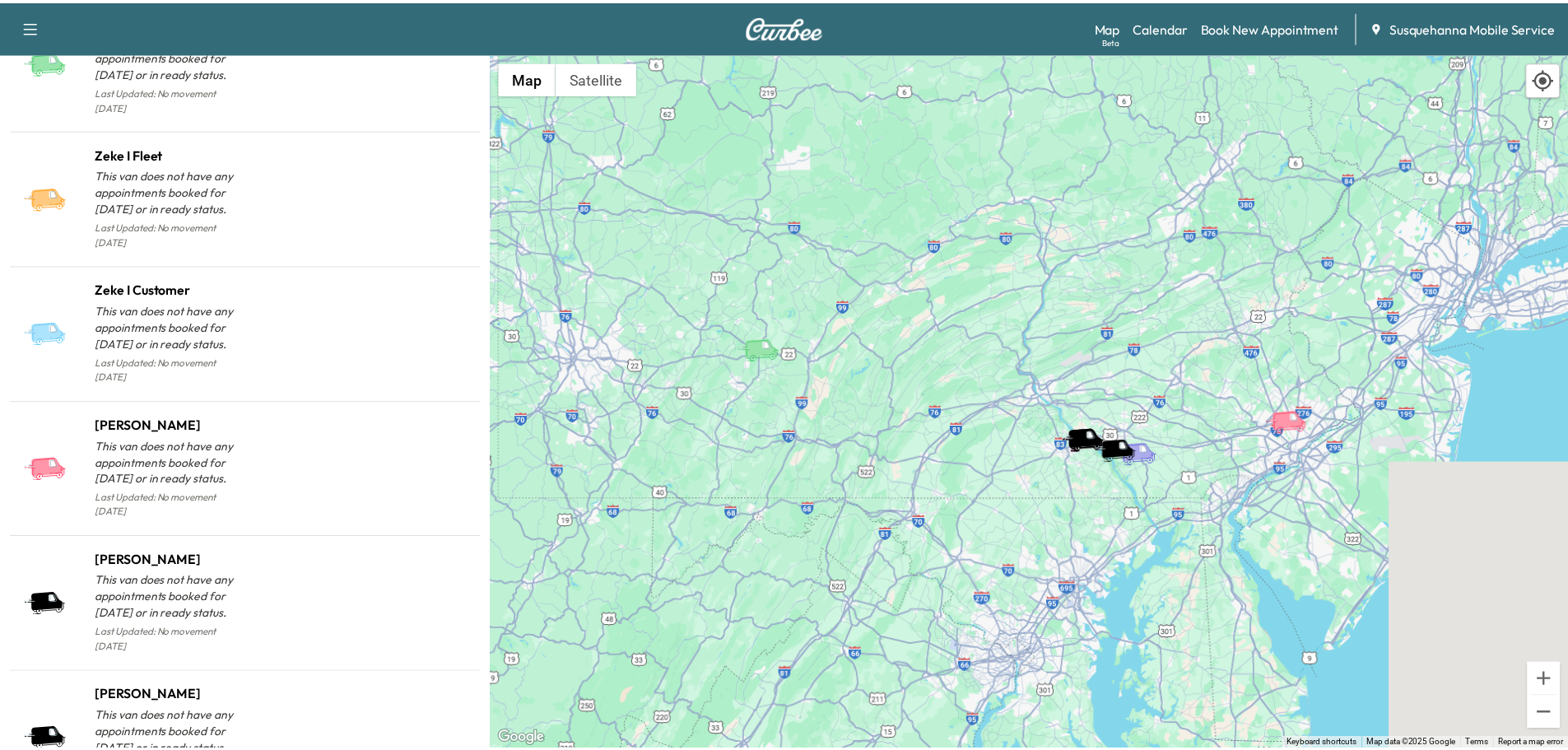
scroll to position [1650, 0]
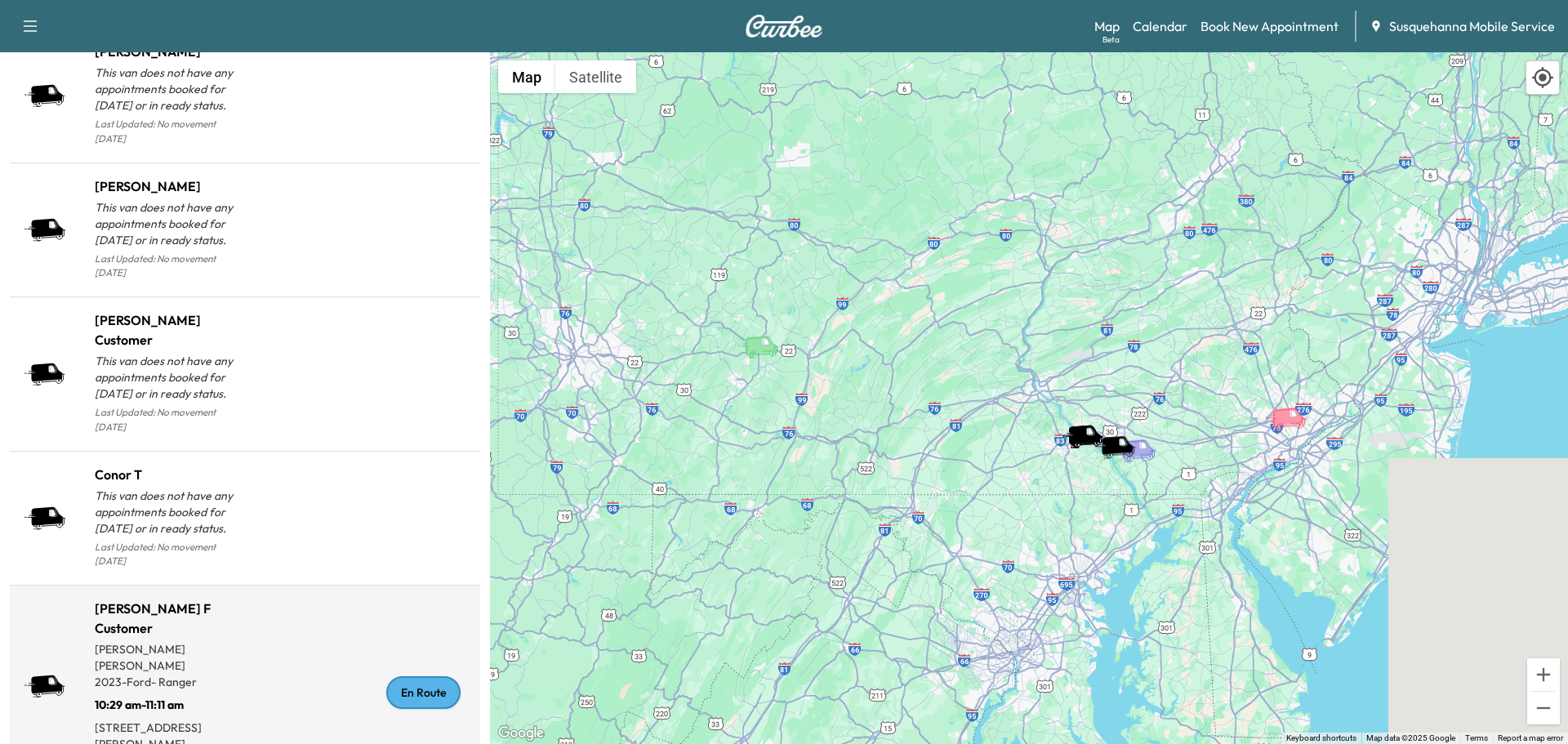
click at [423, 677] on div "En Route" at bounding box center [423, 693] width 75 height 33
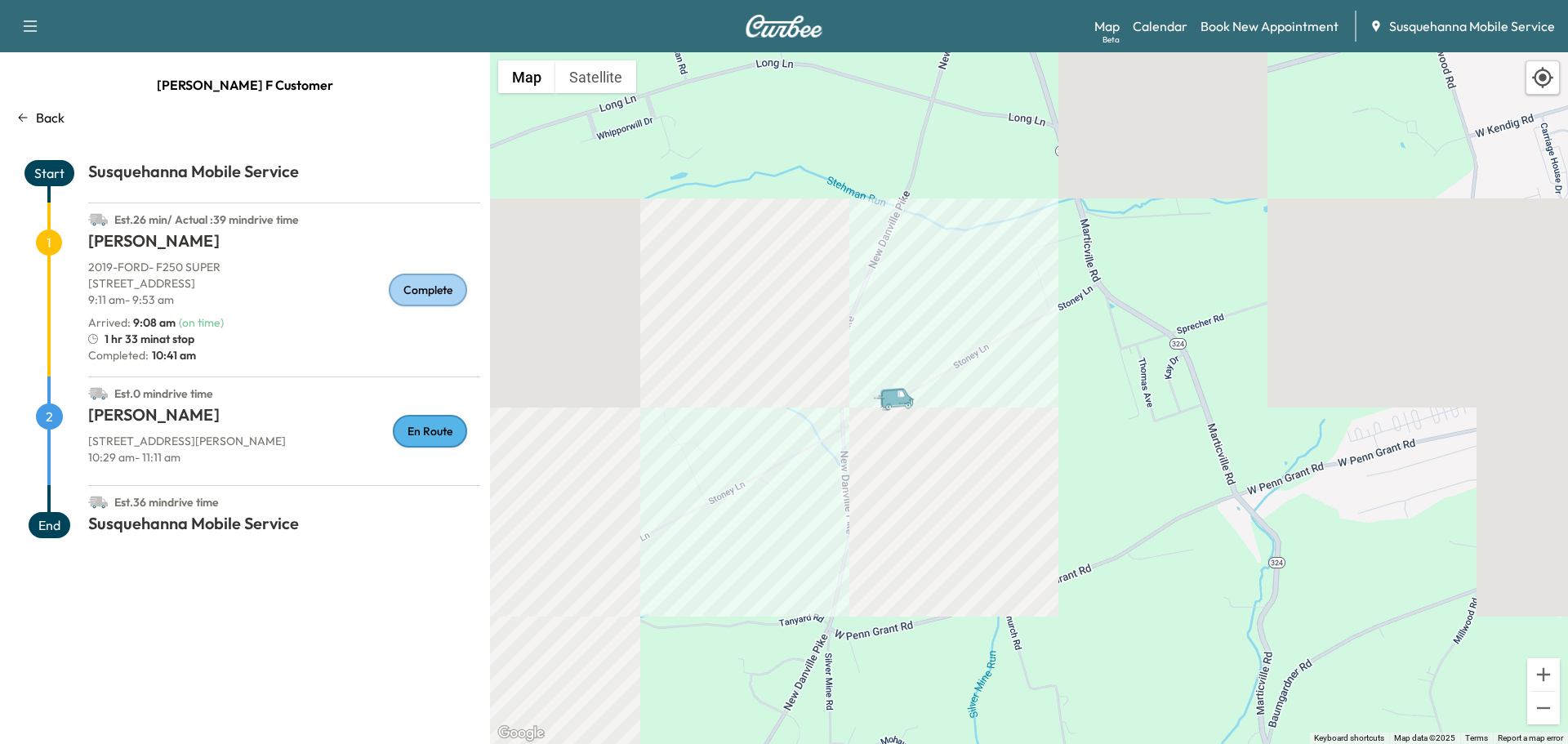
drag, startPoint x: 1477, startPoint y: 276, endPoint x: 957, endPoint y: 563, distance: 593.9
click at [957, 563] on div "To activate drag with keyboard, press Alt + Enter. Once in keyboard drag state,…" at bounding box center [1028, 398] width 1078 height 692
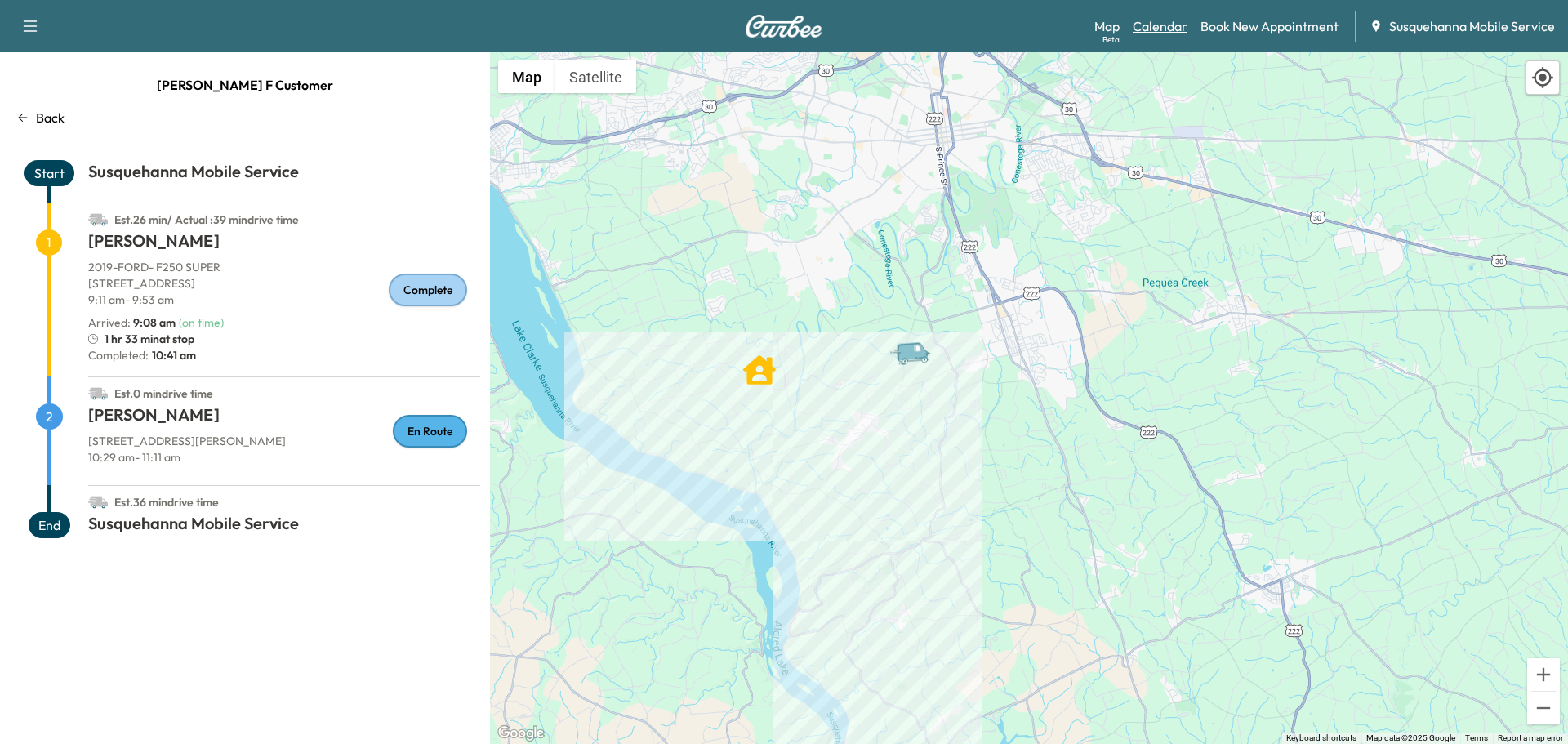
click at [1163, 30] on link "Calendar" at bounding box center [1160, 26] width 55 height 20
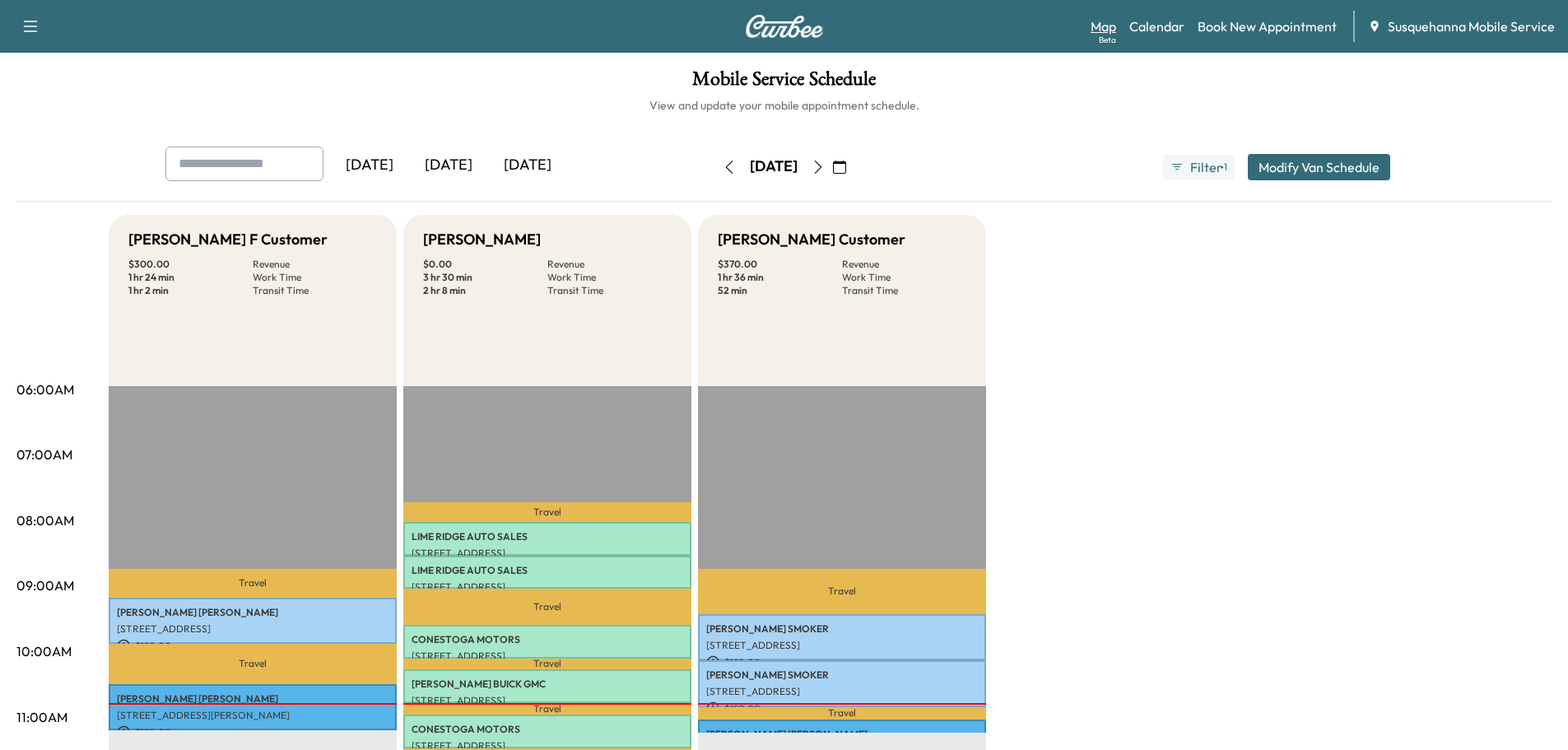
click at [1112, 26] on link "Map Beta" at bounding box center [1103, 26] width 26 height 20
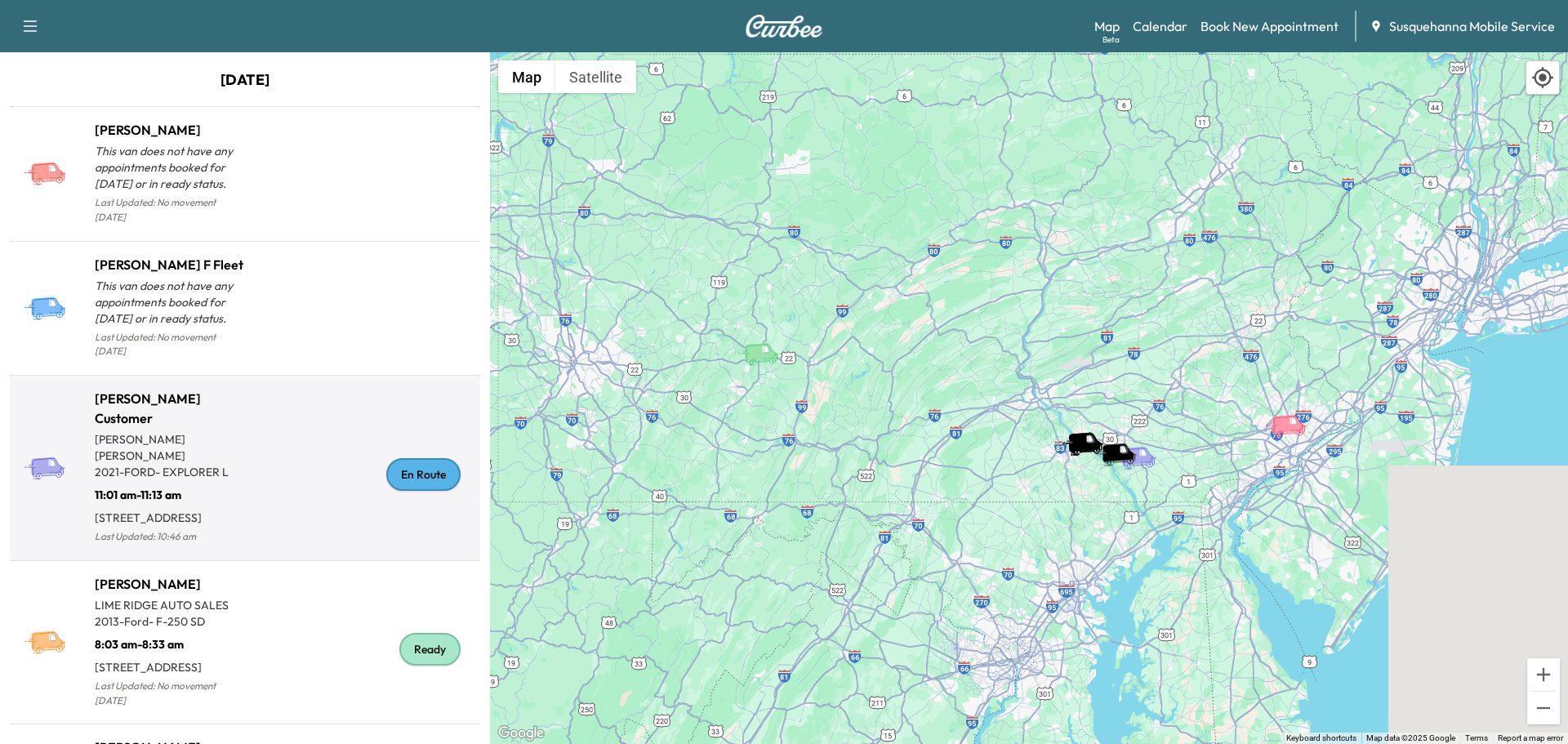
click at [416, 458] on div "En Route" at bounding box center [423, 474] width 75 height 33
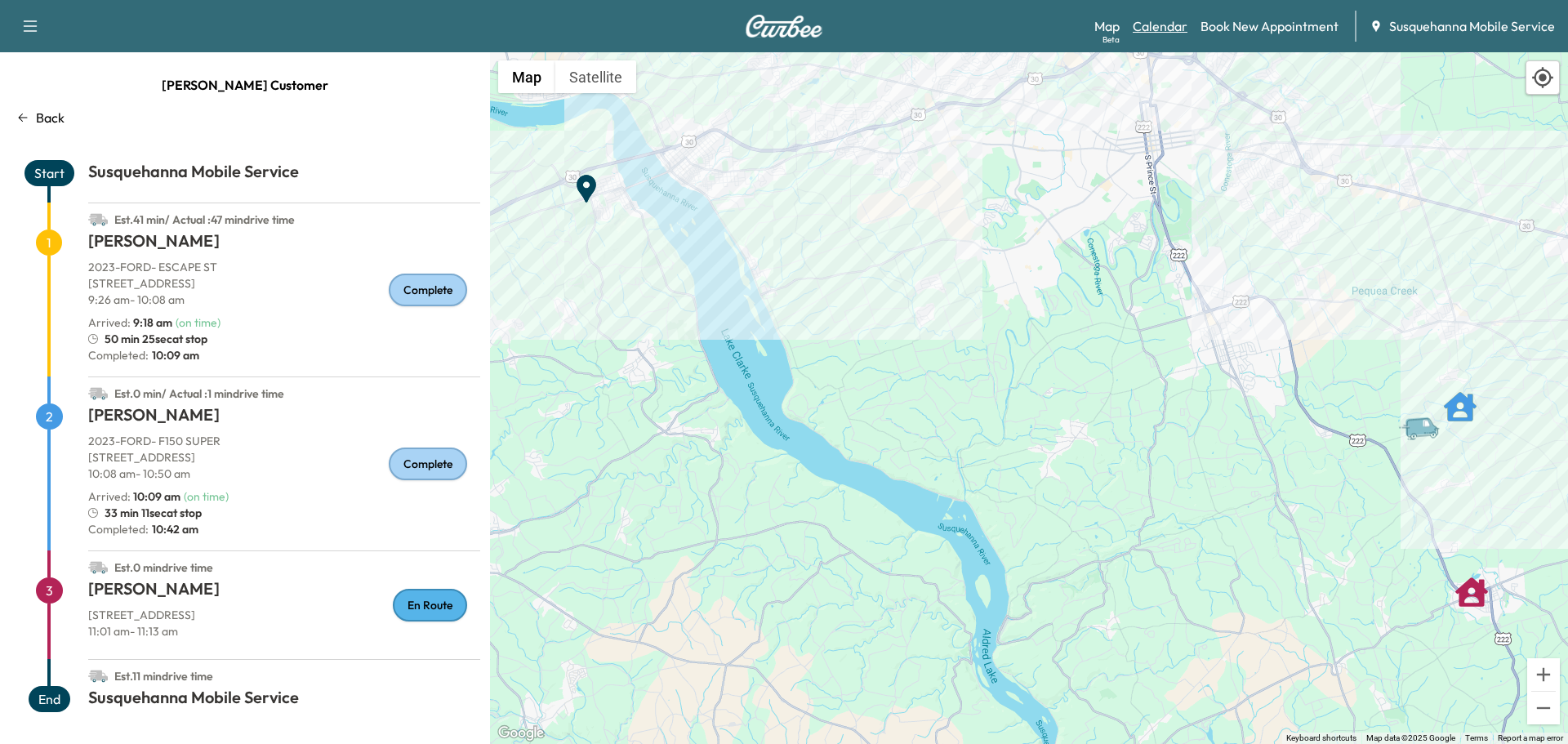
click at [1170, 28] on link "Calendar" at bounding box center [1160, 26] width 55 height 20
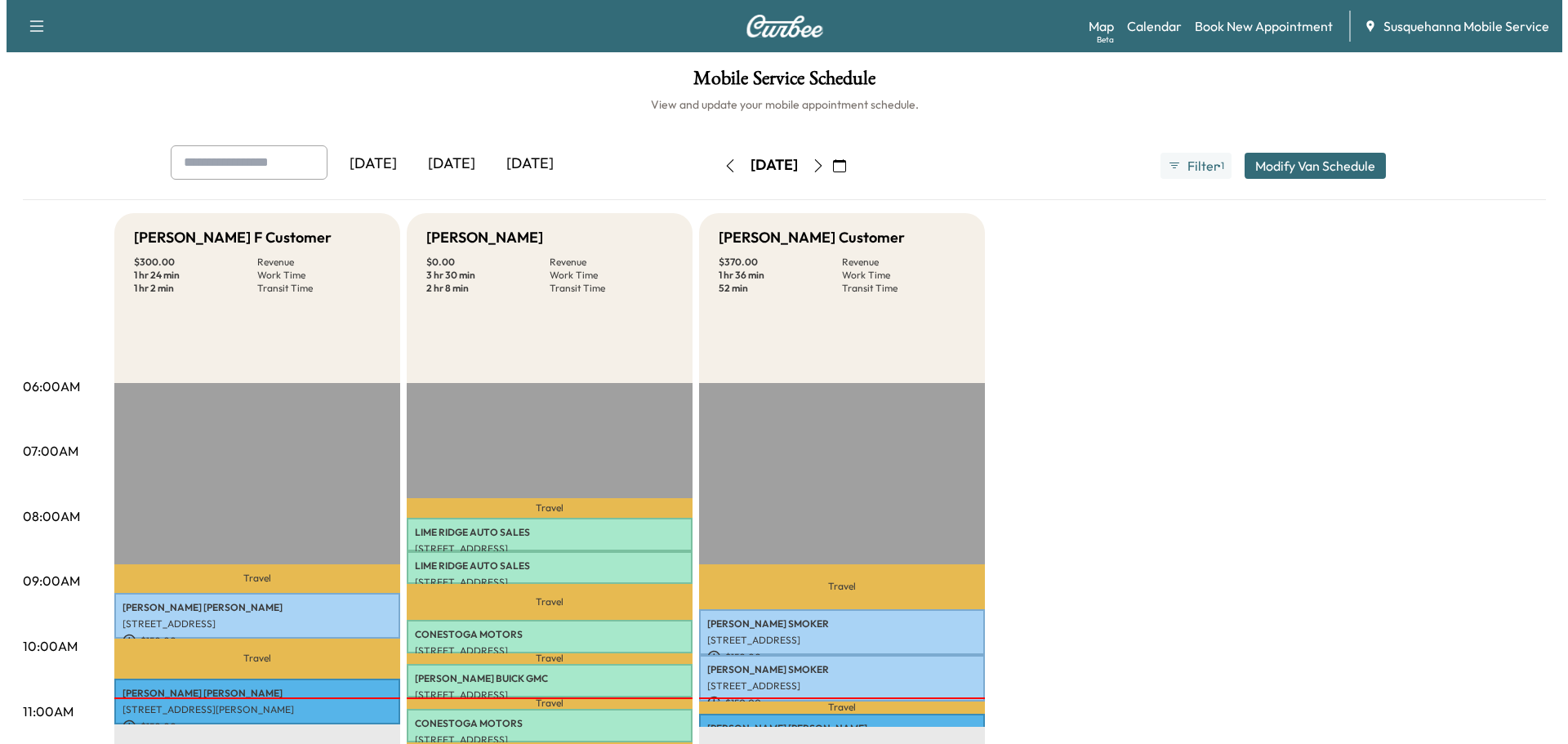
scroll to position [174, 0]
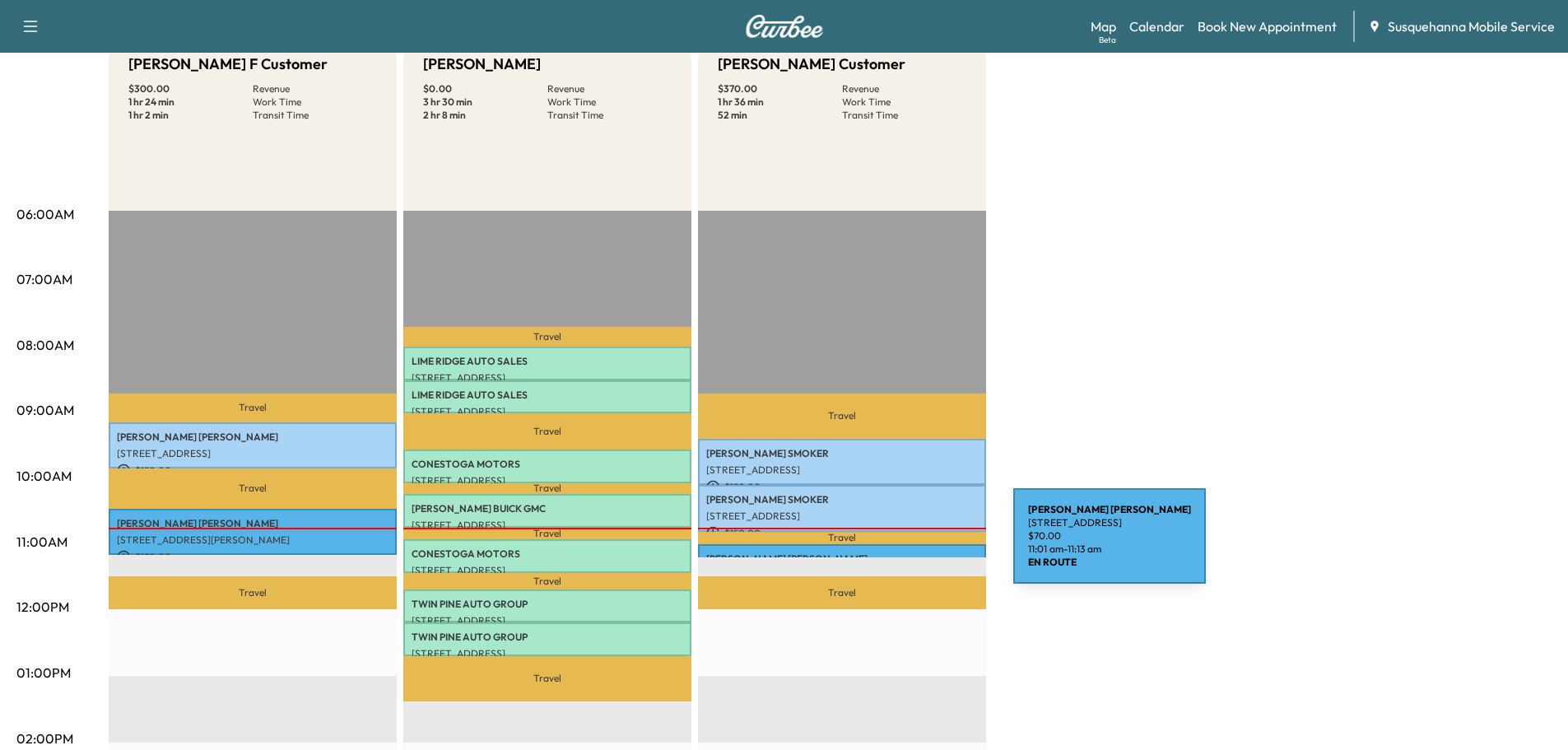
click at [890, 546] on div "DANA NIXON 307 W 5TH ST, QUARRYVILLE, PA, USA $ 70.00 11:01 am - 11:13 am" at bounding box center [842, 552] width 288 height 16
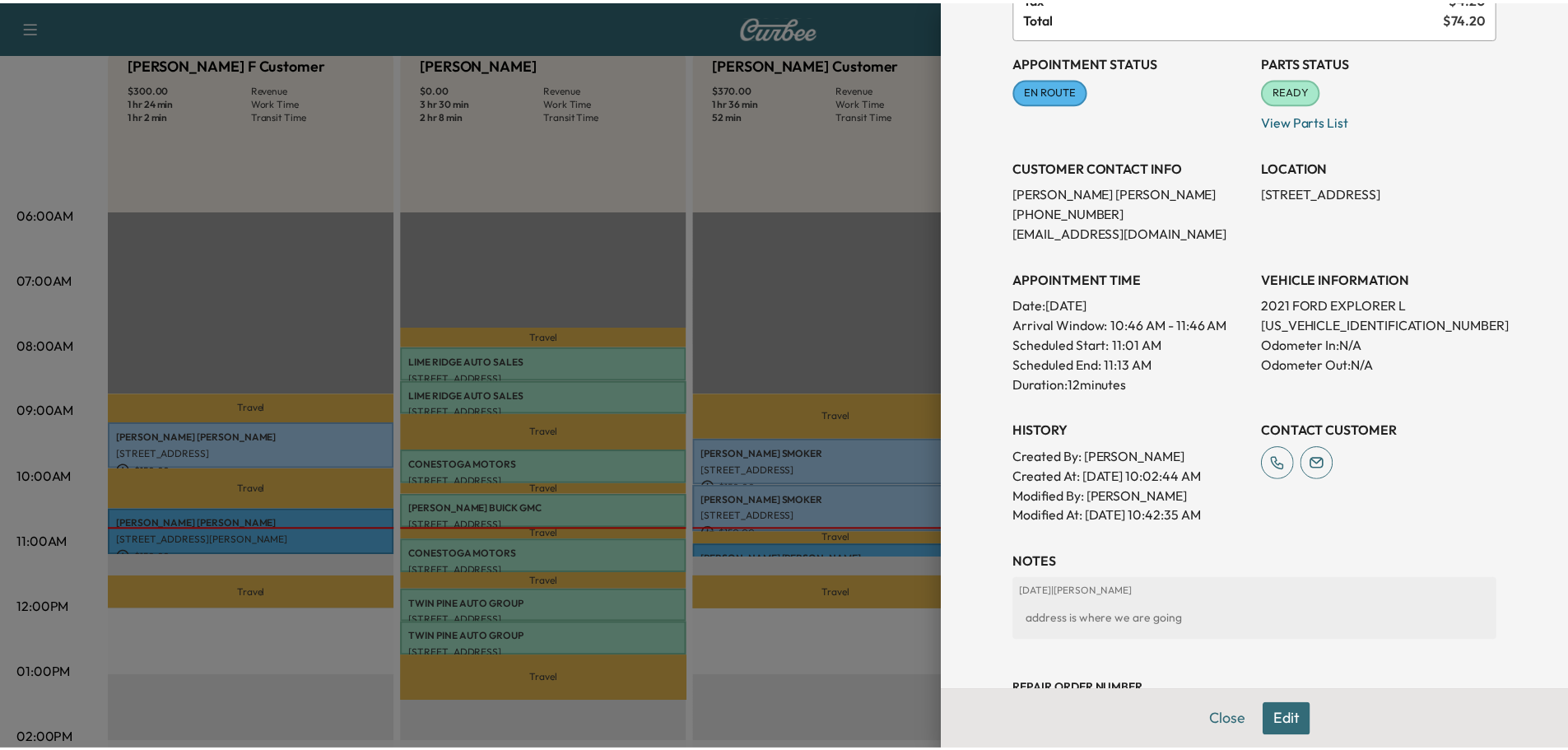
scroll to position [238, 0]
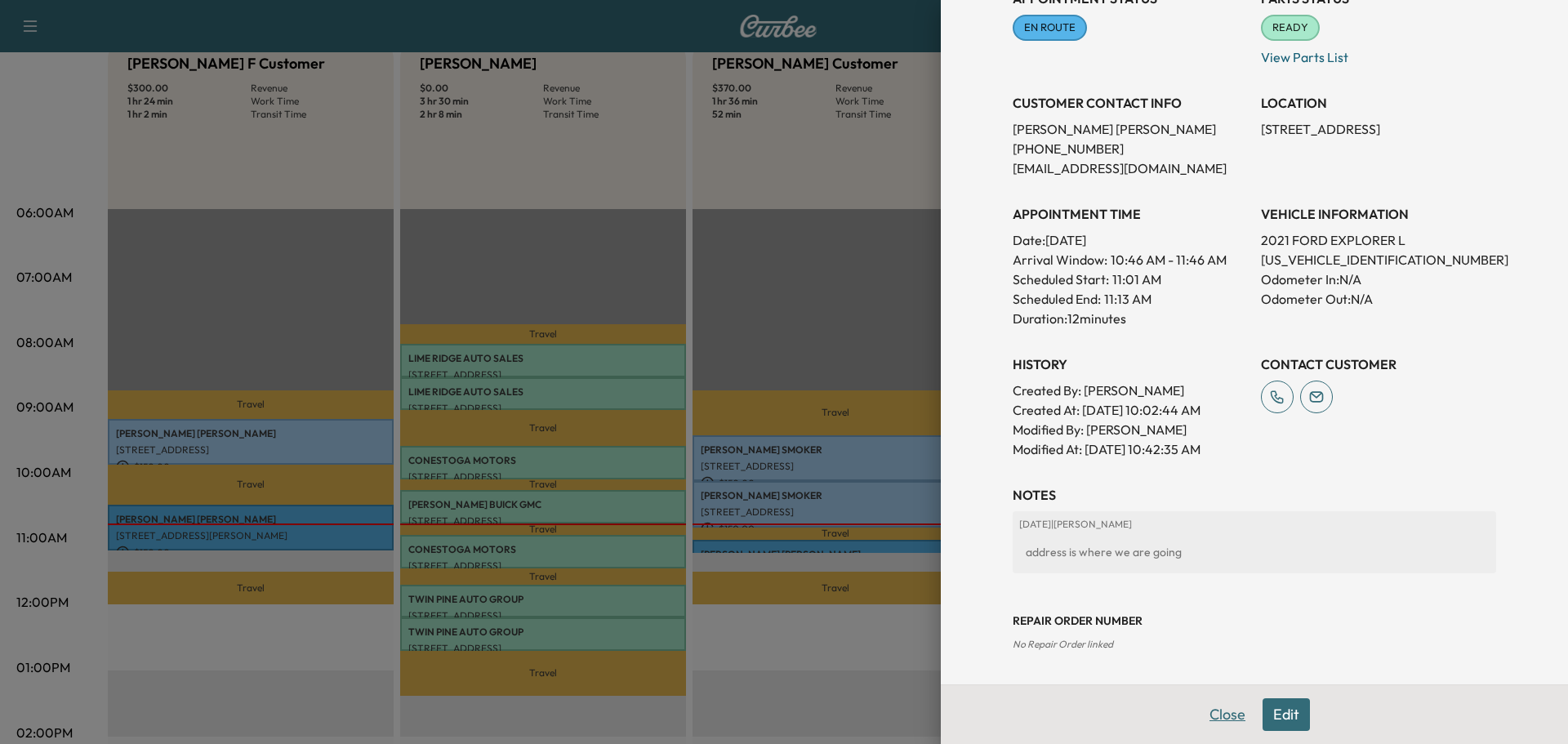
click at [1209, 712] on button "Close" at bounding box center [1227, 715] width 57 height 33
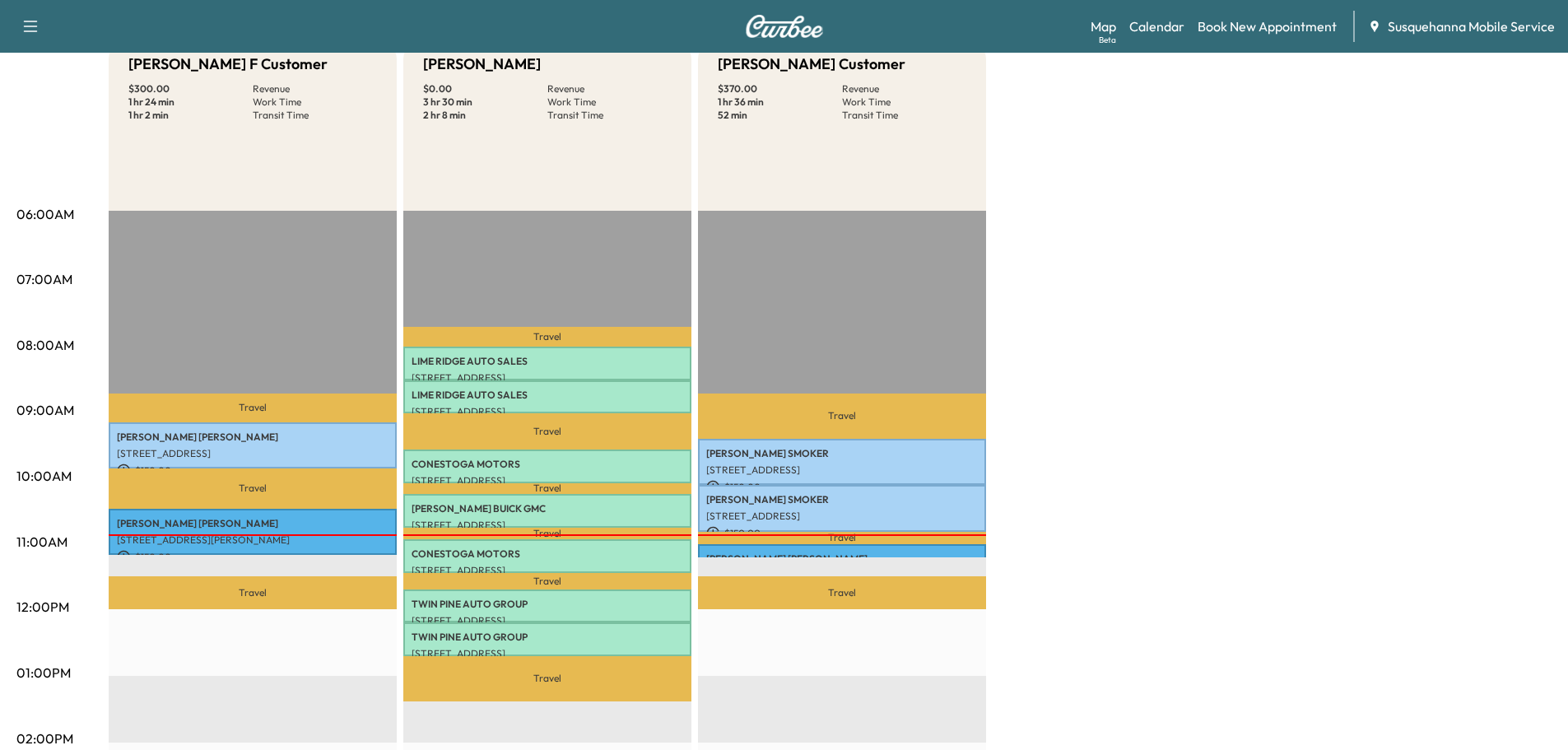
scroll to position [0, 0]
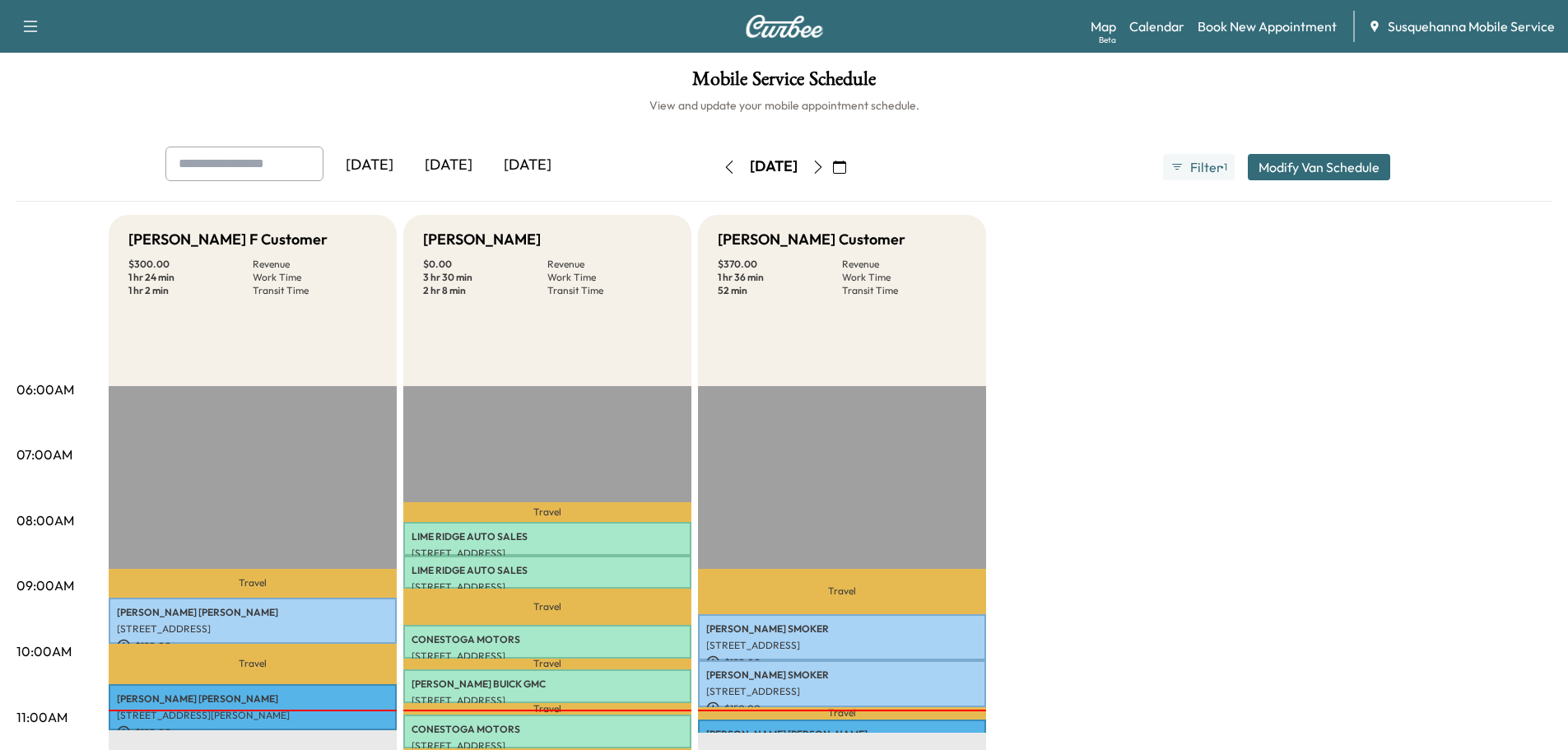
click at [846, 168] on icon "button" at bounding box center [839, 166] width 13 height 13
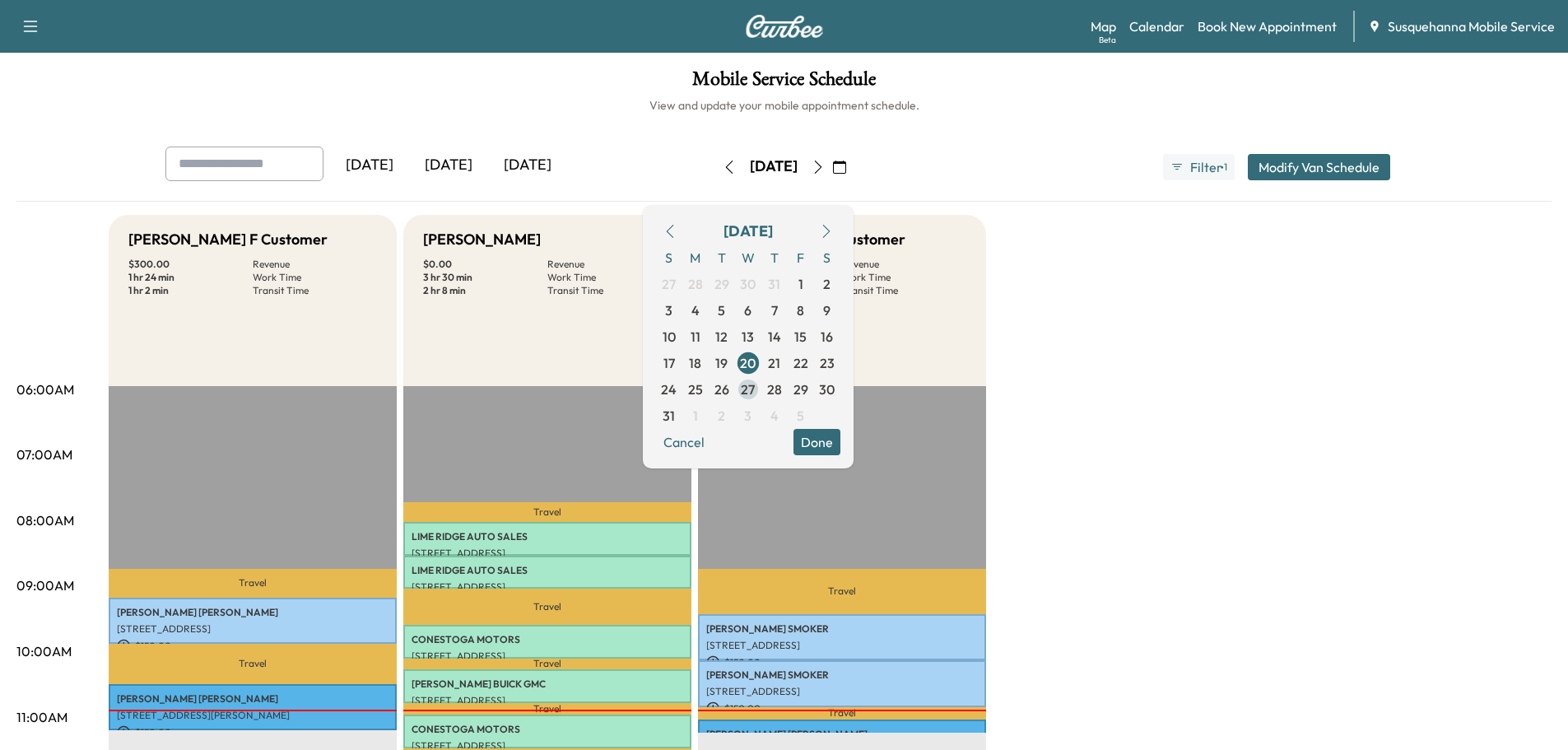
click at [755, 387] on span "27" at bounding box center [748, 389] width 14 height 20
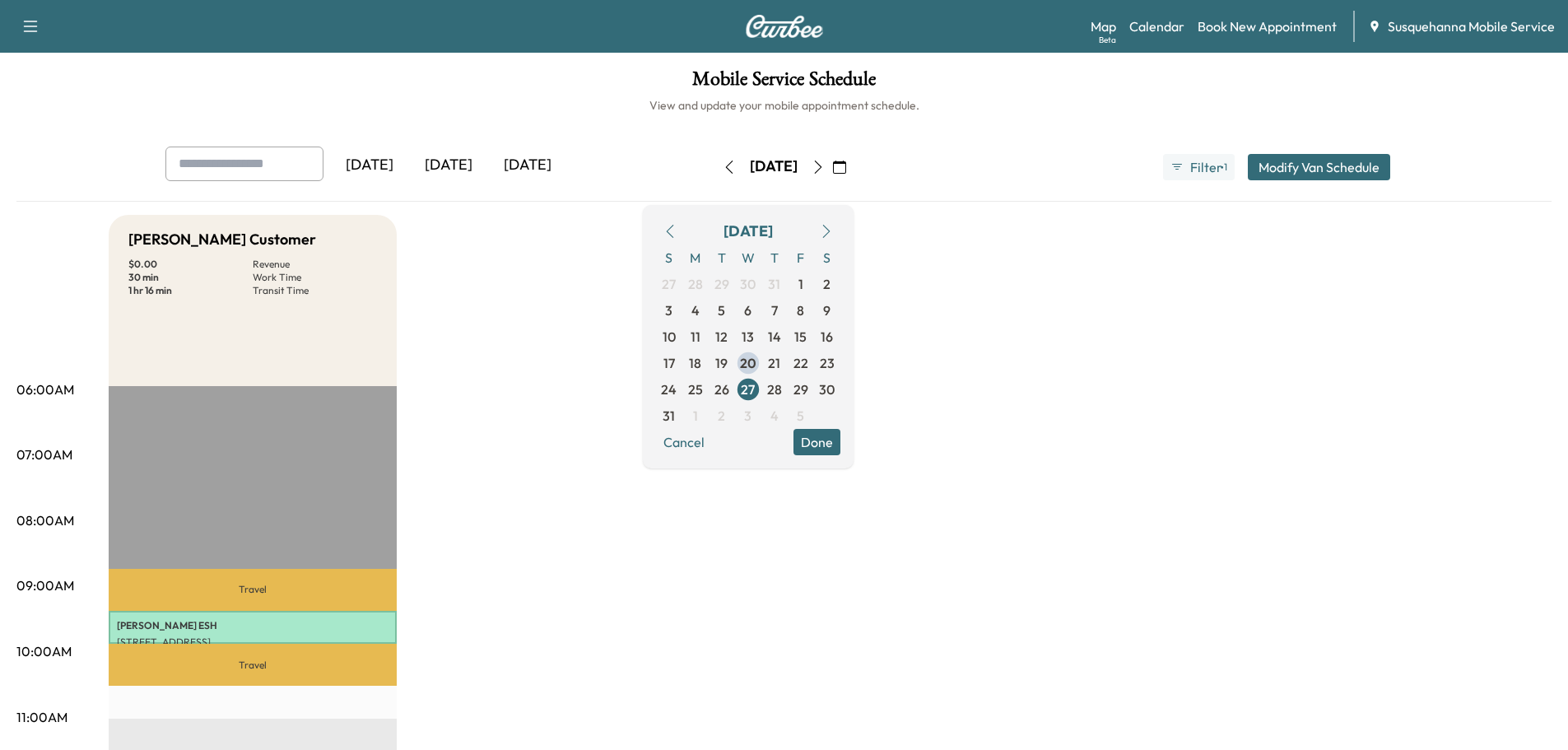
click at [841, 449] on button "Done" at bounding box center [817, 441] width 47 height 26
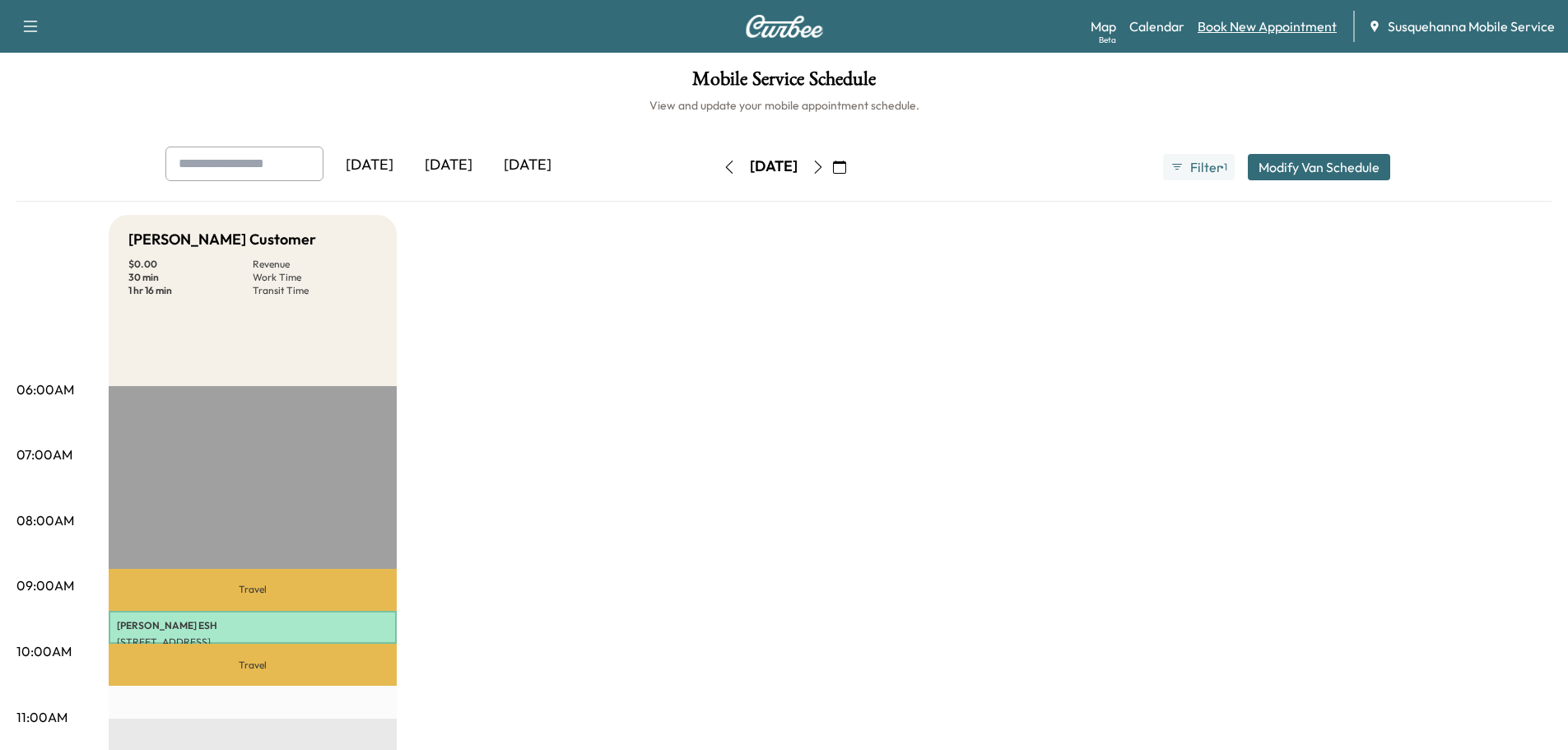
click at [1284, 21] on link "Book New Appointment" at bounding box center [1267, 26] width 140 height 20
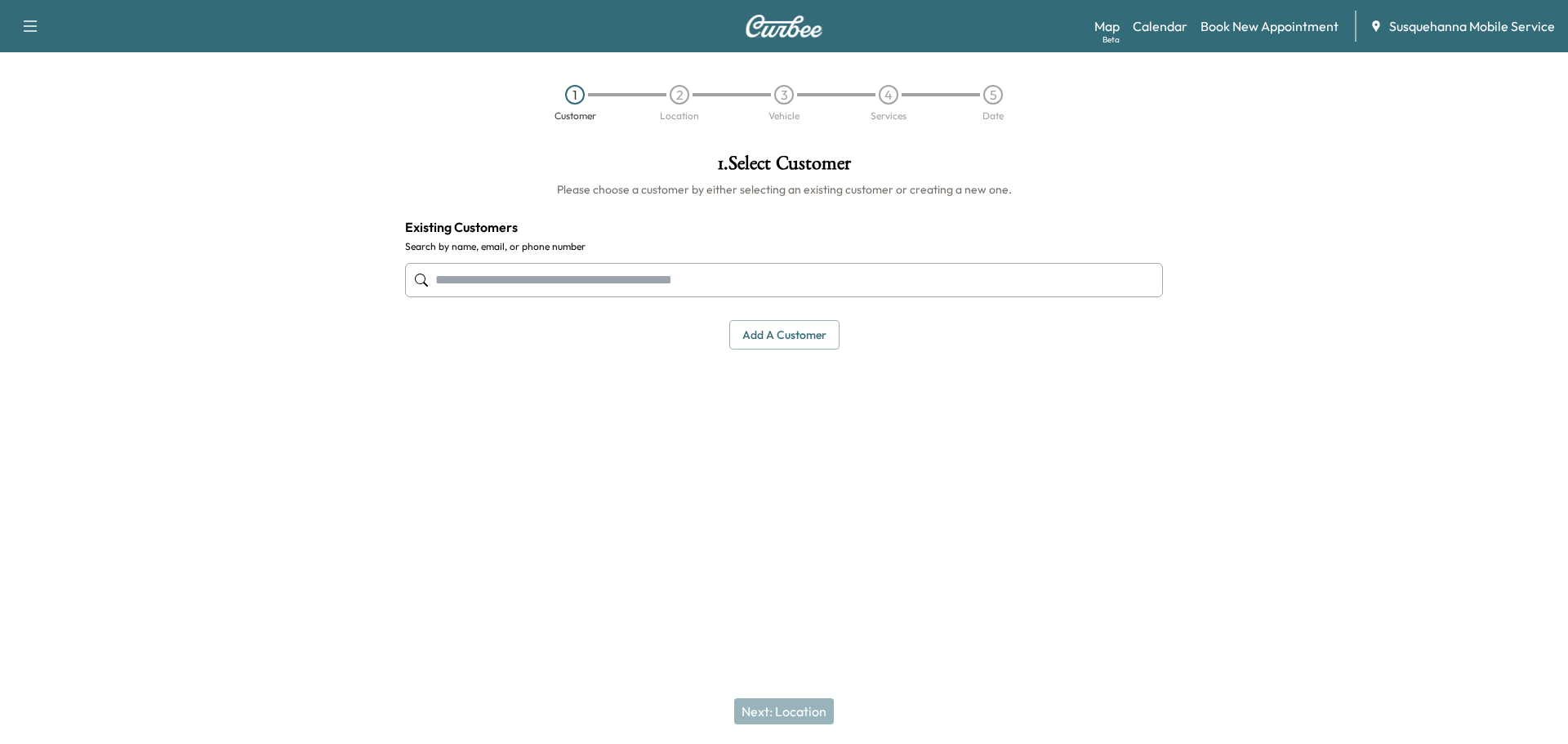
click at [794, 289] on input "text" at bounding box center [784, 280] width 758 height 35
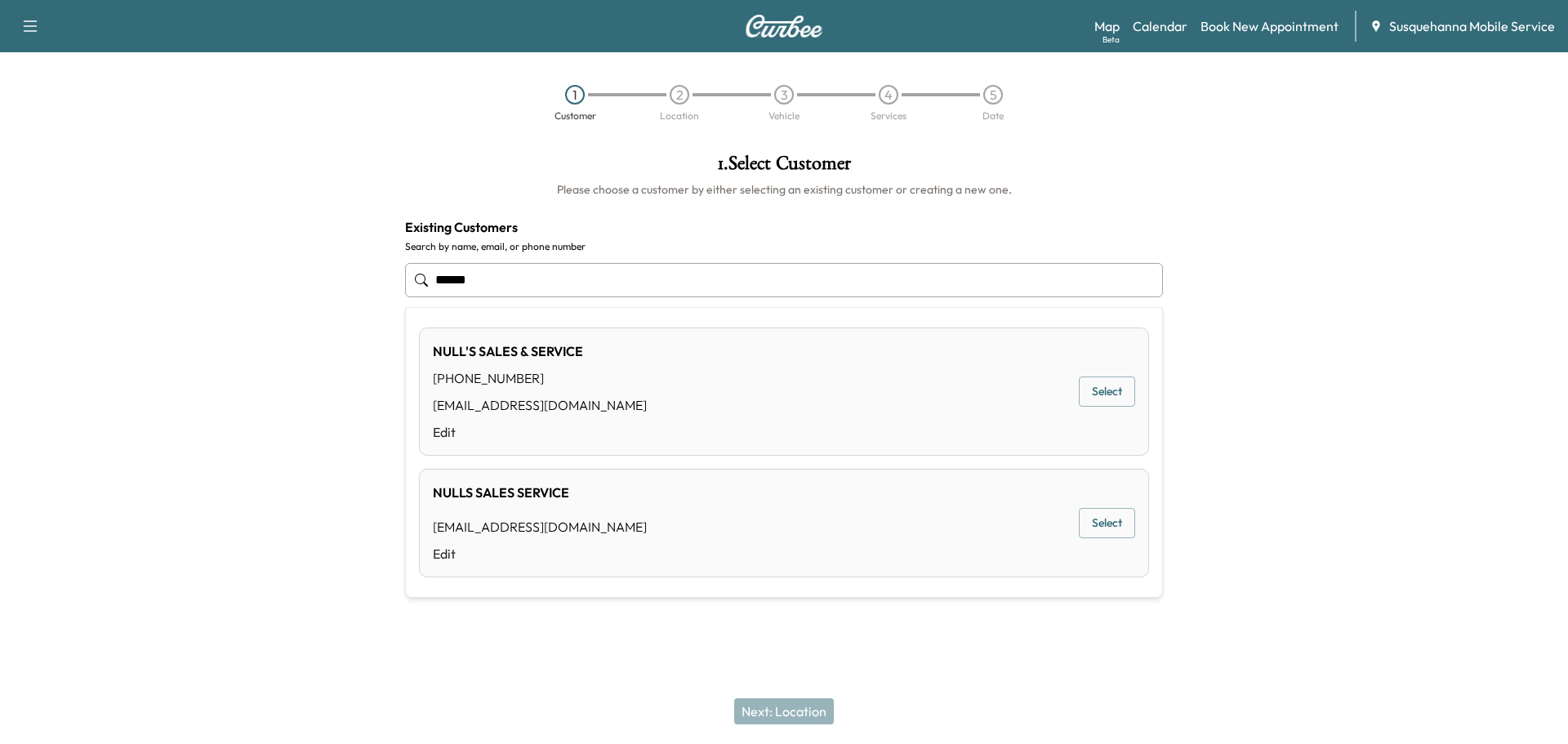
click at [579, 537] on div "NULLS SALES SERVICE mattz@nullstowing.com Edit Select" at bounding box center [784, 523] width 730 height 108
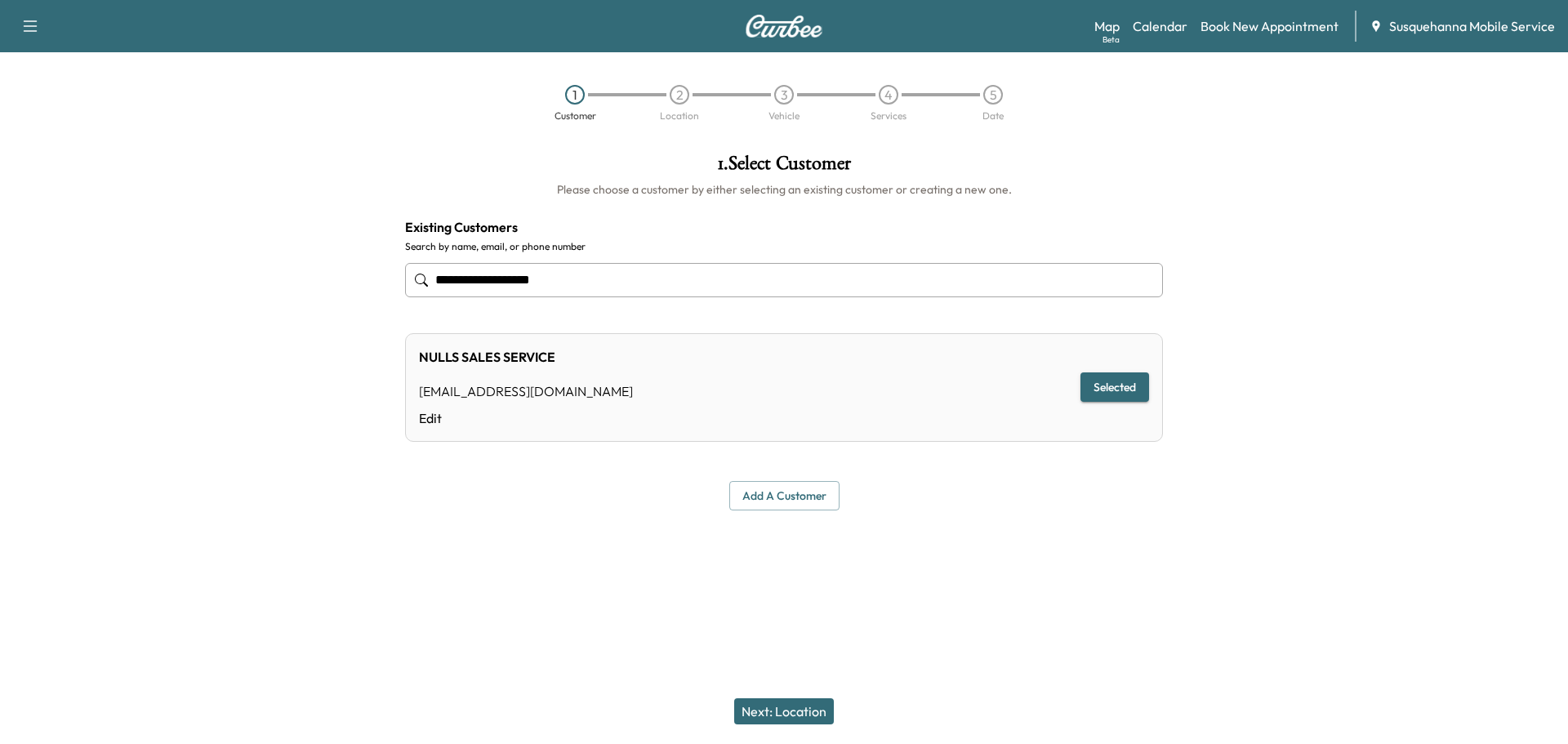
type input "**********"
click at [816, 712] on button "Next: Location" at bounding box center [784, 711] width 99 height 26
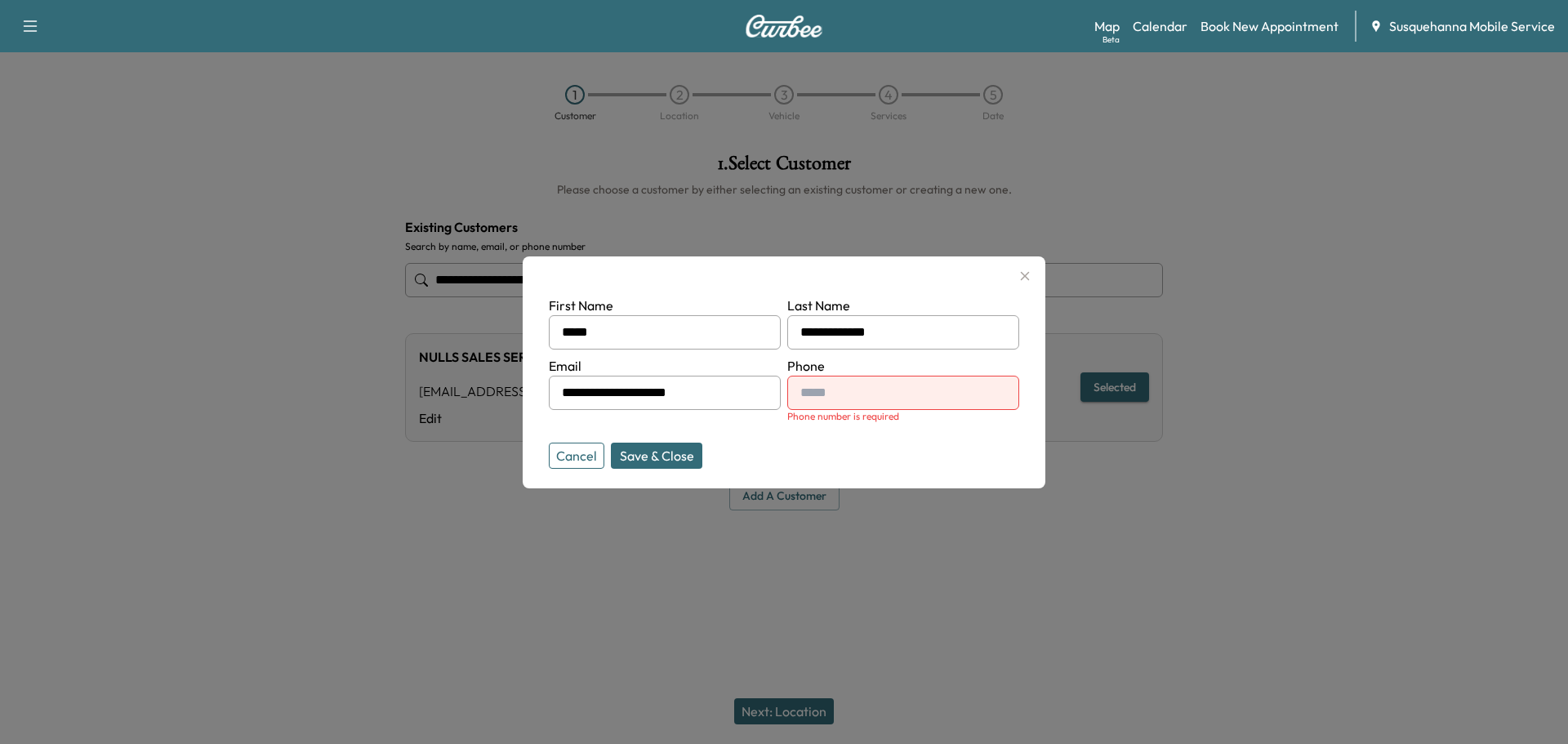
click at [833, 399] on input "text" at bounding box center [902, 392] width 232 height 35
type input "**"
type input "**********"
click at [962, 444] on form "**********" at bounding box center [784, 379] width 470 height 167
click at [649, 464] on button "Save & Close" at bounding box center [656, 455] width 91 height 26
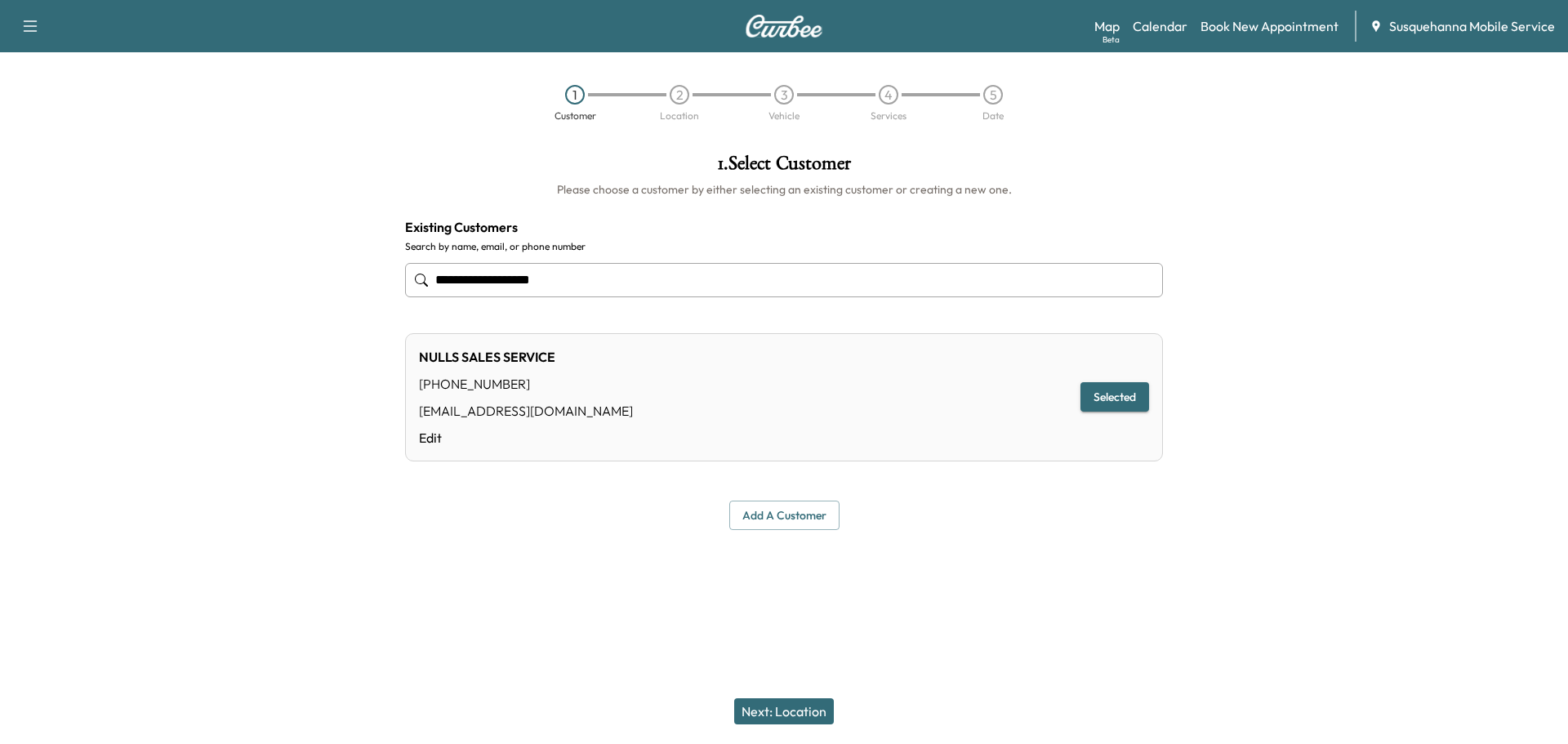
click at [758, 714] on button "Next: Location" at bounding box center [784, 711] width 99 height 26
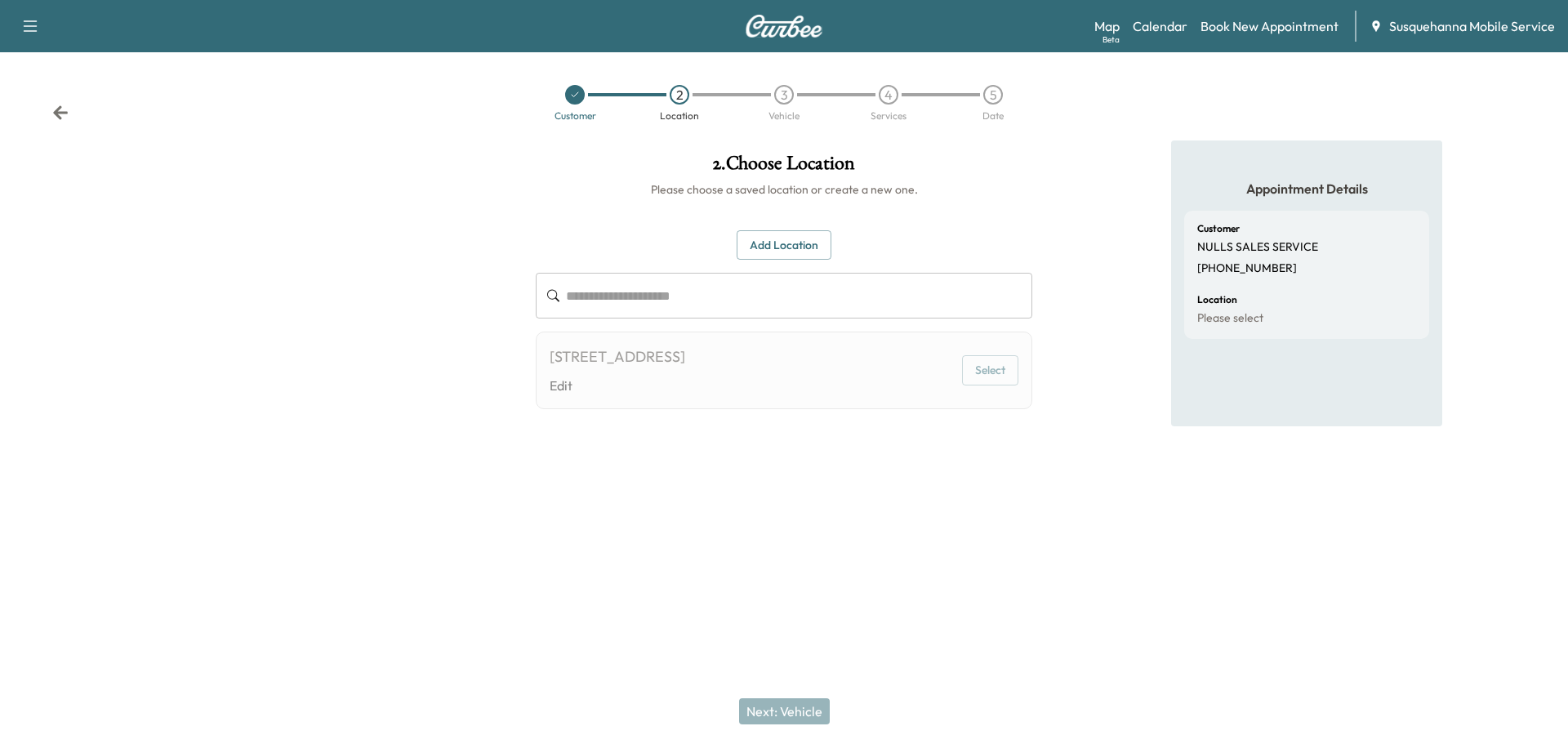
click at [797, 708] on div "Next: Vehicle" at bounding box center [784, 712] width 1568 height 66
click at [1241, 30] on link "Book New Appointment" at bounding box center [1270, 26] width 138 height 20
click at [1183, 28] on link "Calendar" at bounding box center [1160, 26] width 55 height 20
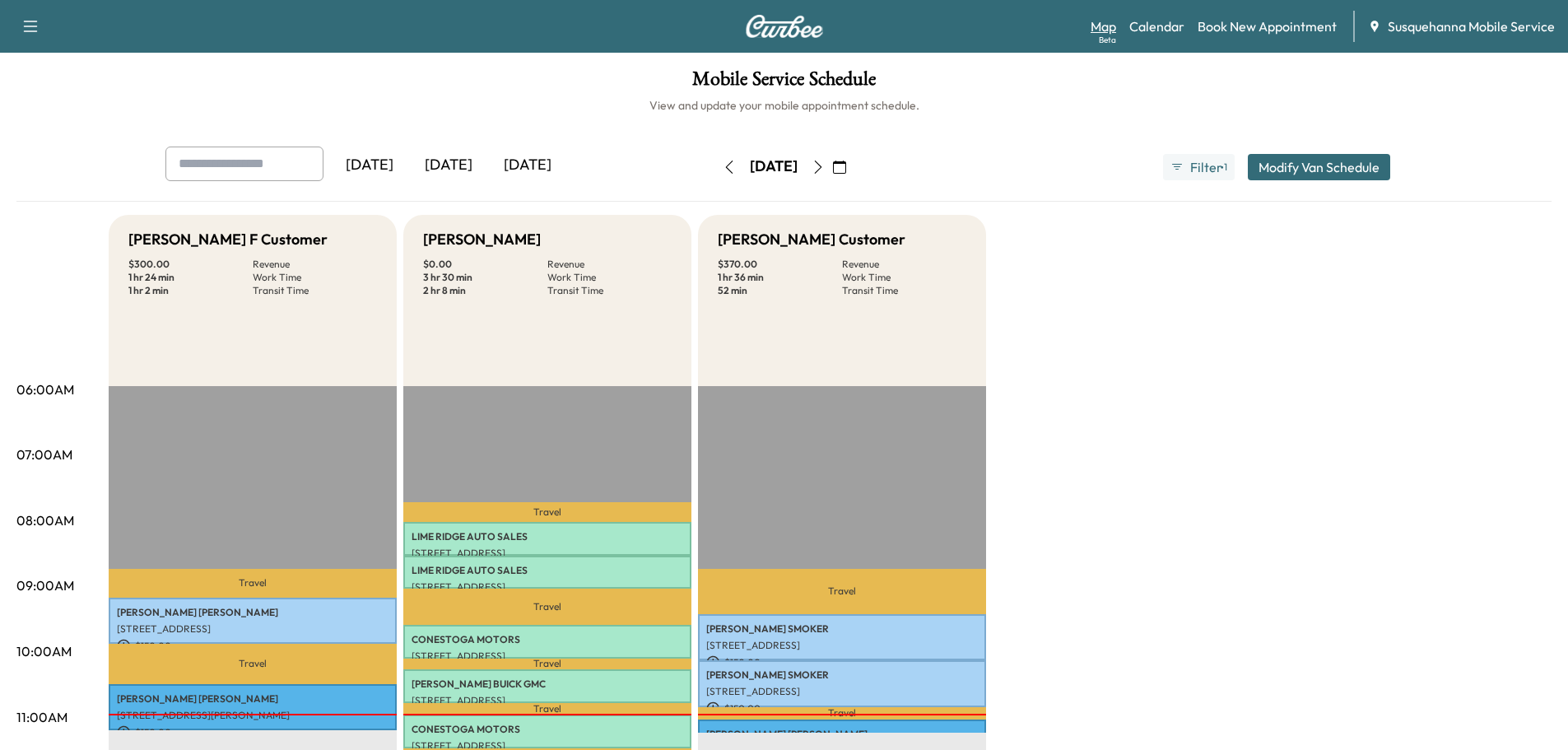
click at [1106, 23] on link "Map Beta" at bounding box center [1103, 26] width 26 height 20
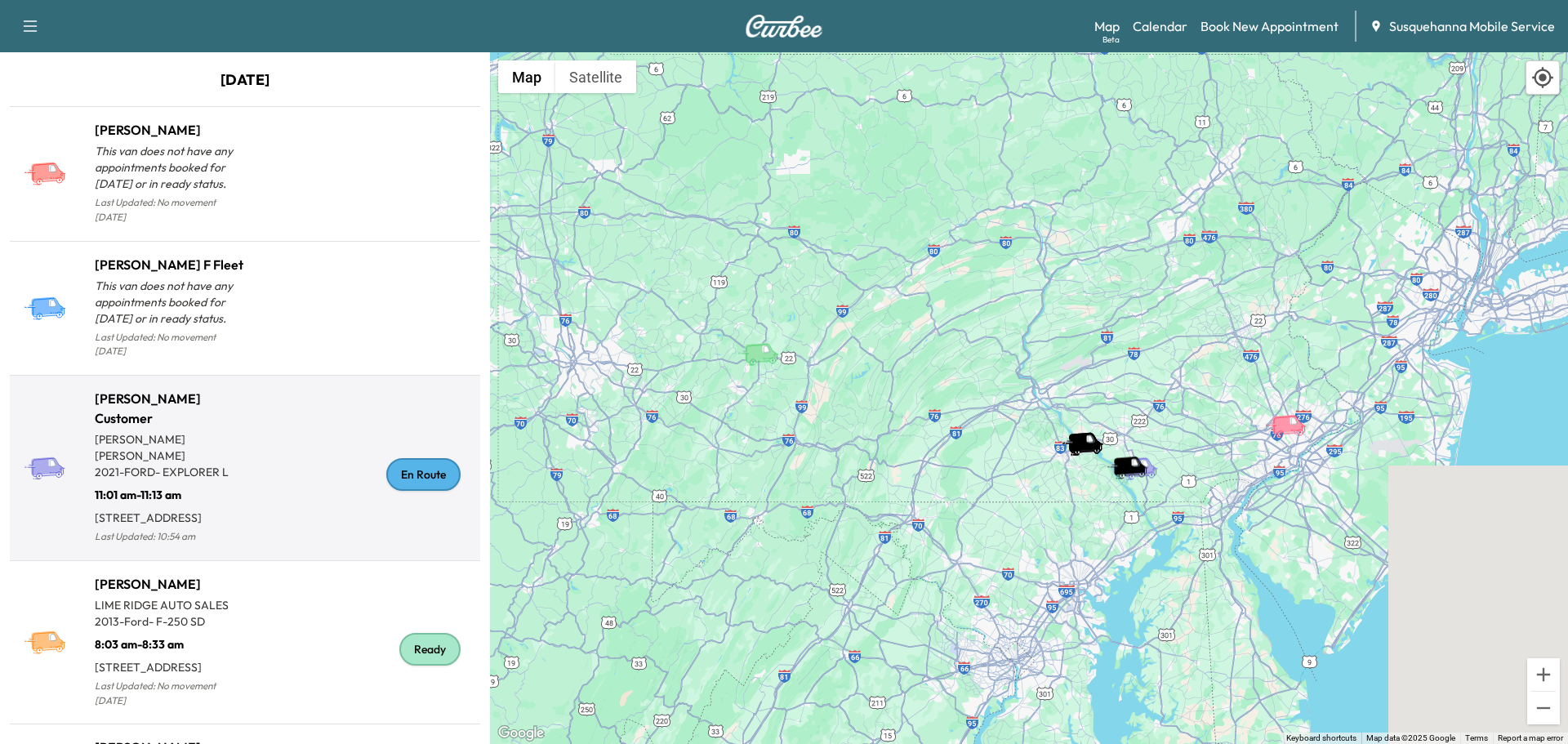
click at [412, 458] on div "En Route" at bounding box center [423, 474] width 75 height 33
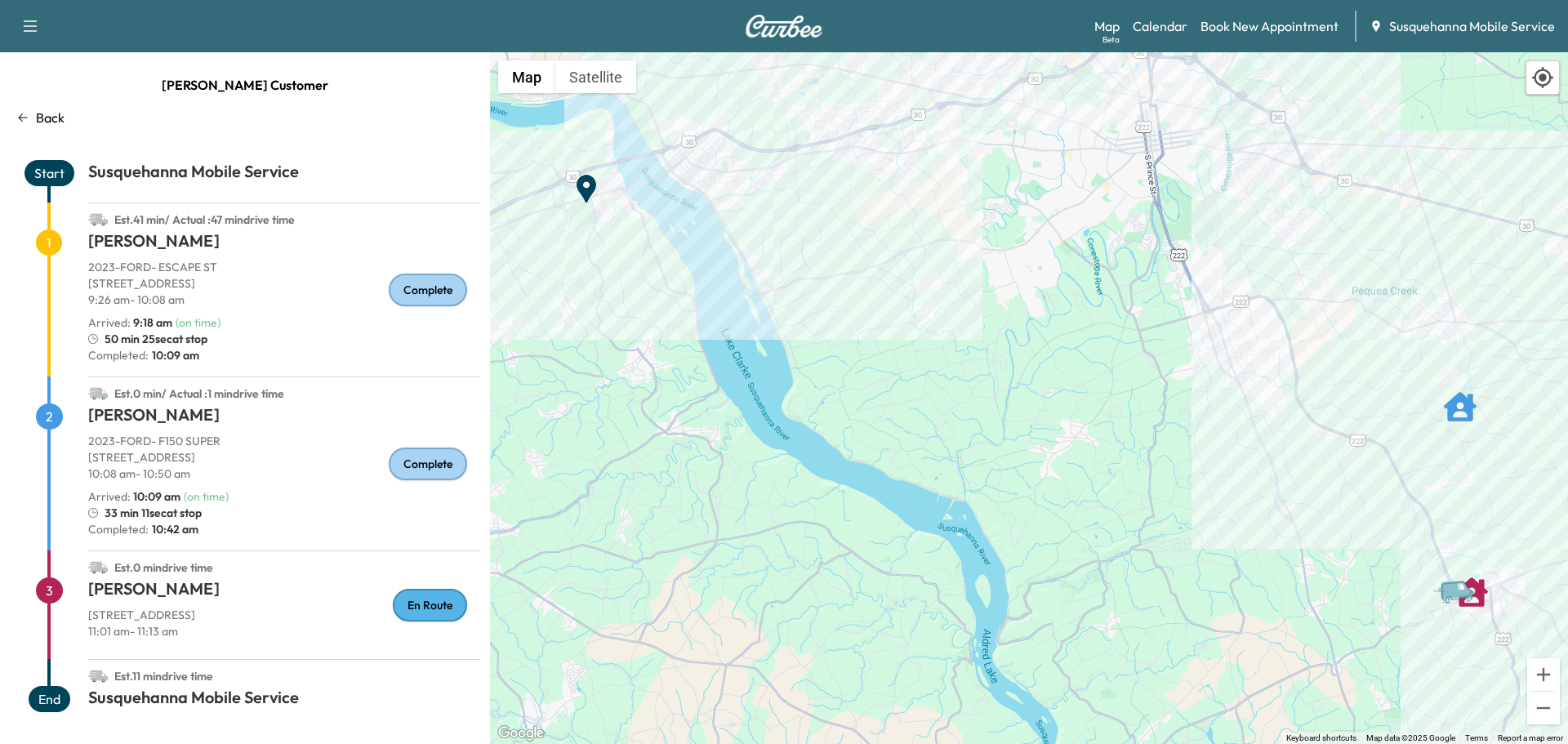
click at [46, 115] on p "Back" at bounding box center [50, 117] width 28 height 20
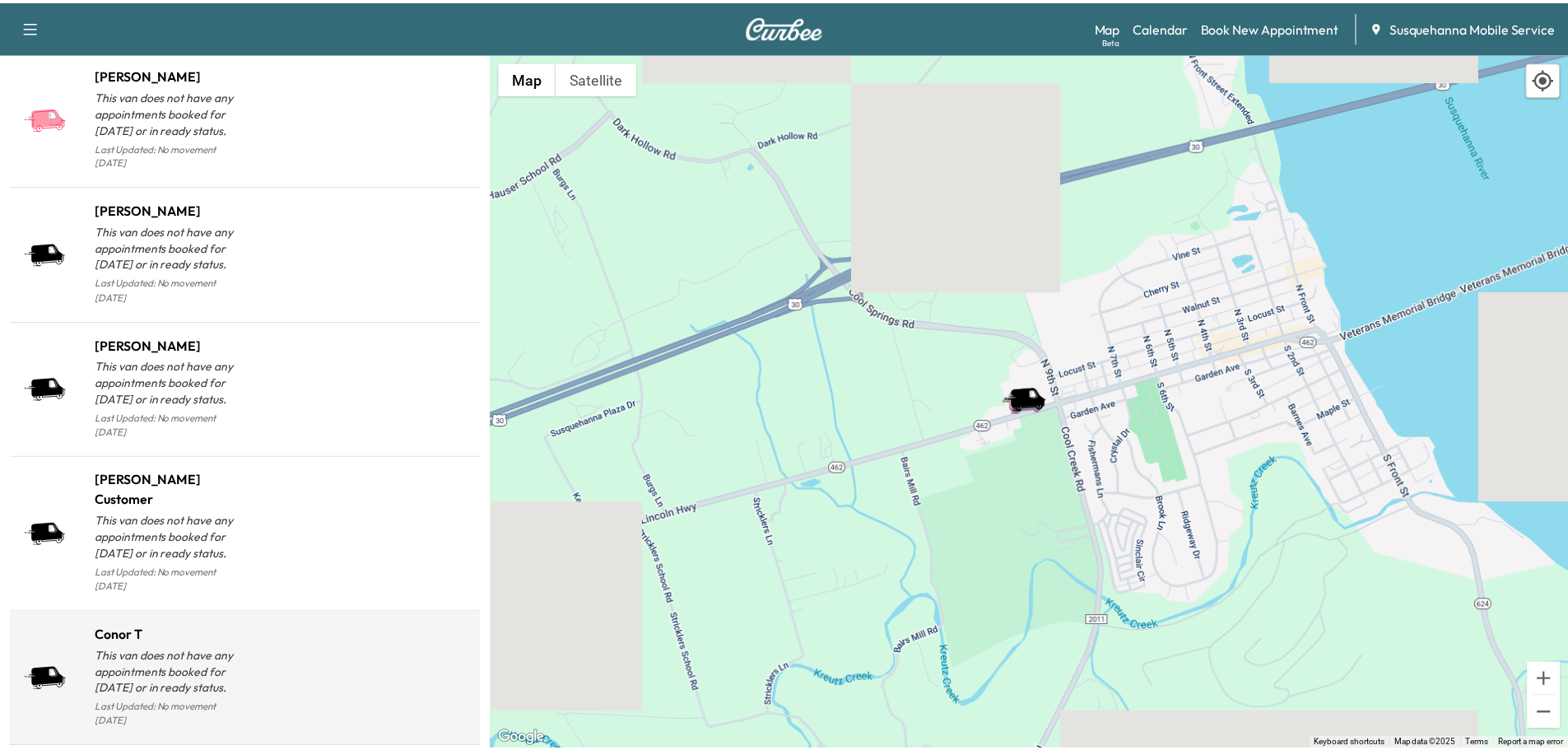
scroll to position [1650, 0]
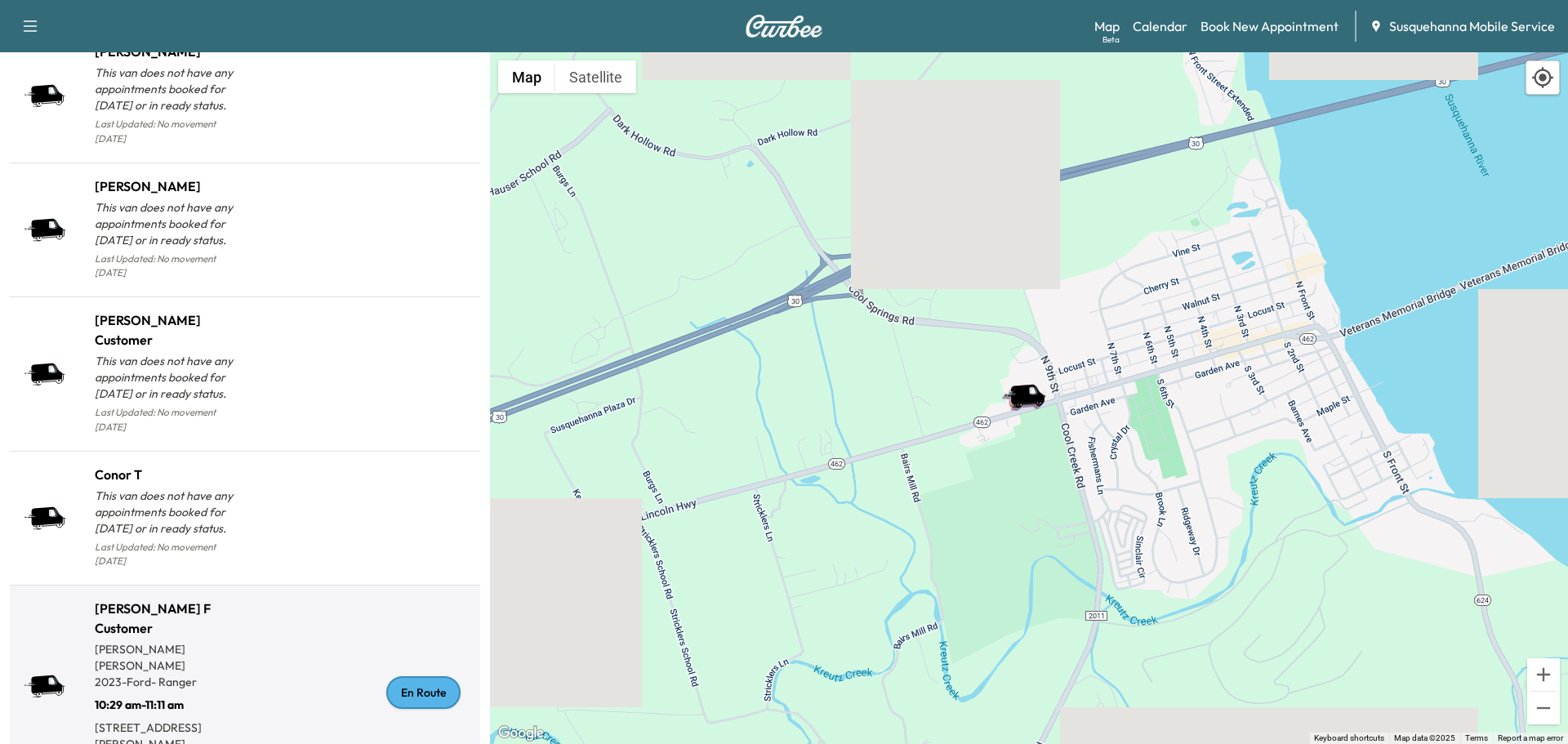
click at [418, 677] on div "En Route" at bounding box center [423, 693] width 75 height 33
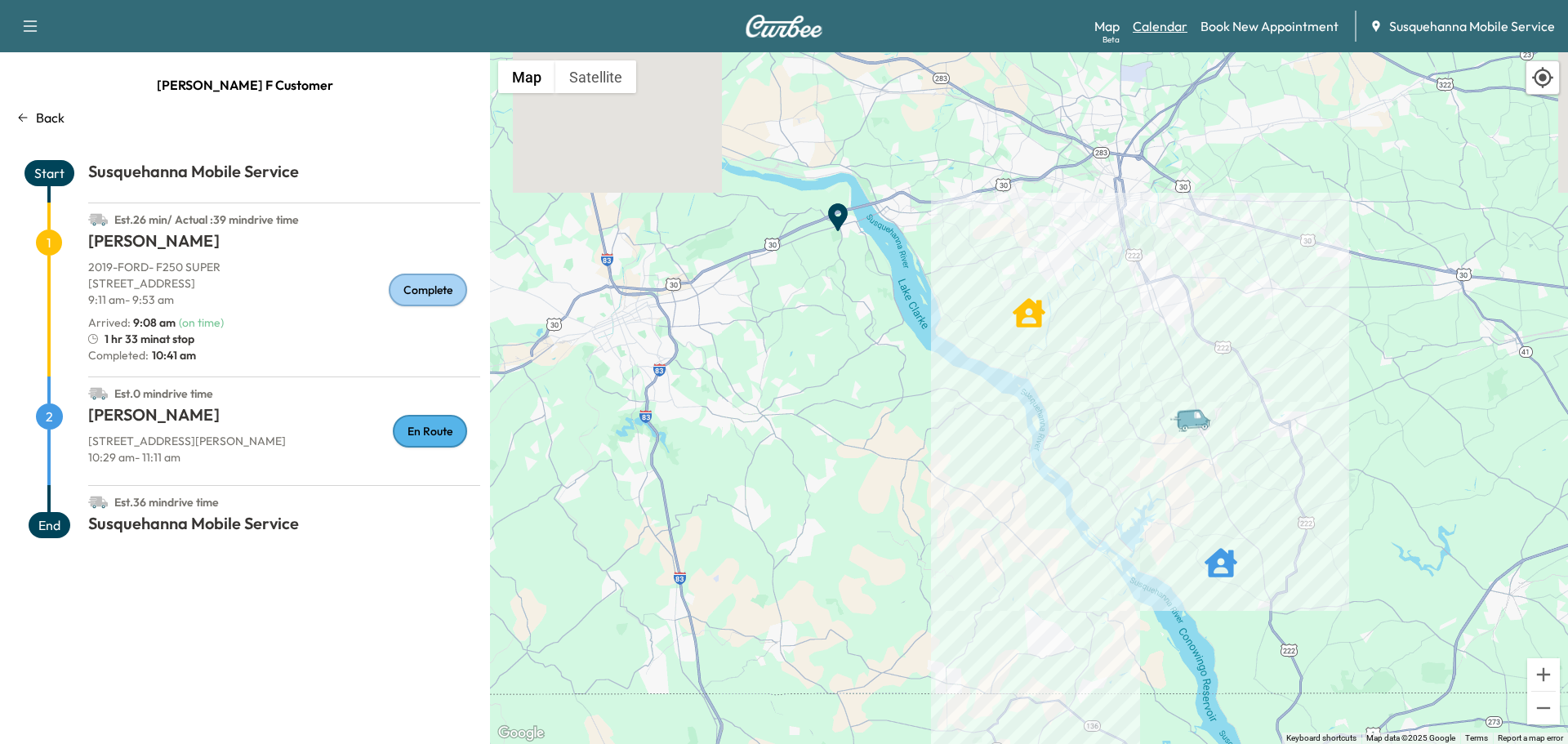
click at [1154, 20] on link "Calendar" at bounding box center [1160, 26] width 55 height 20
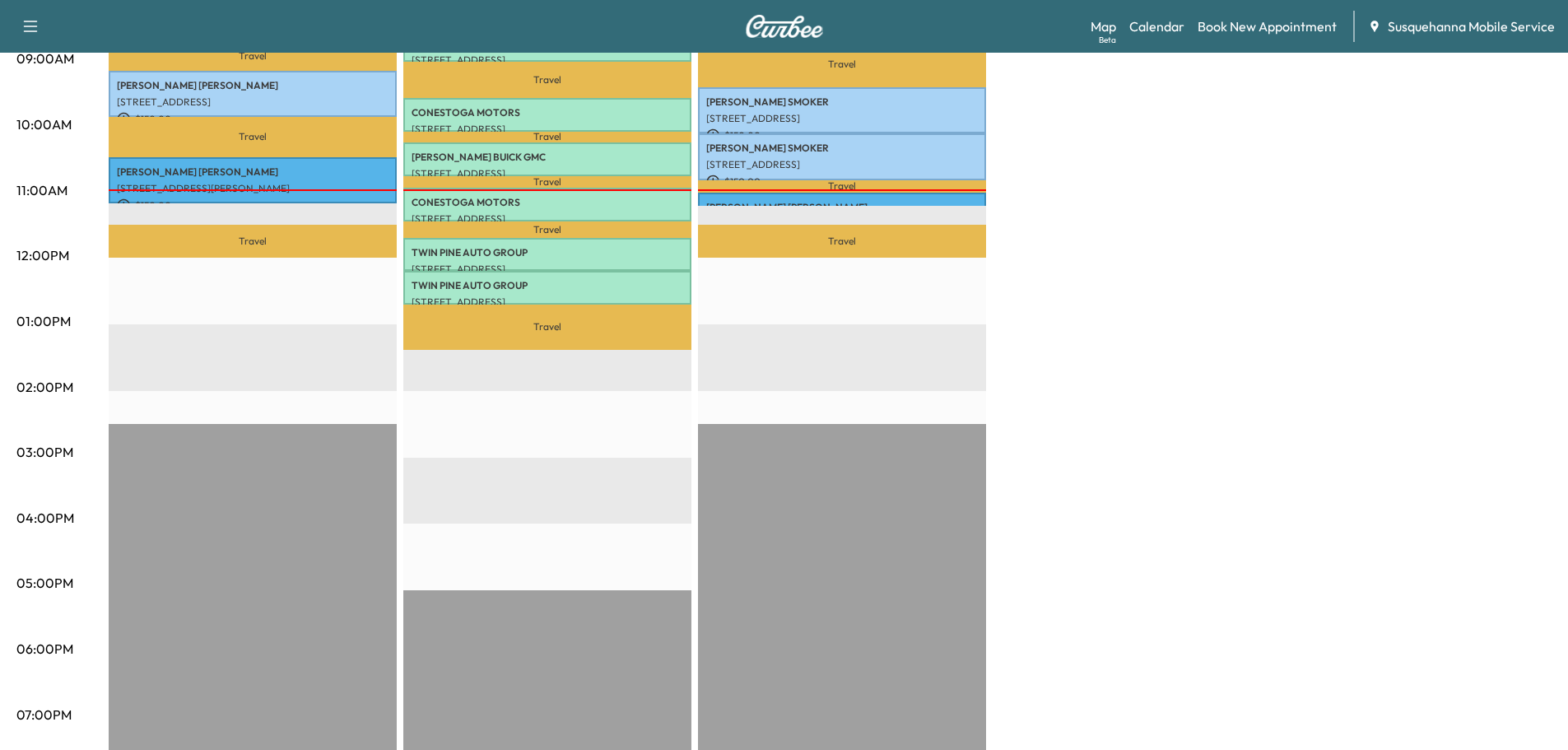
scroll to position [352, 0]
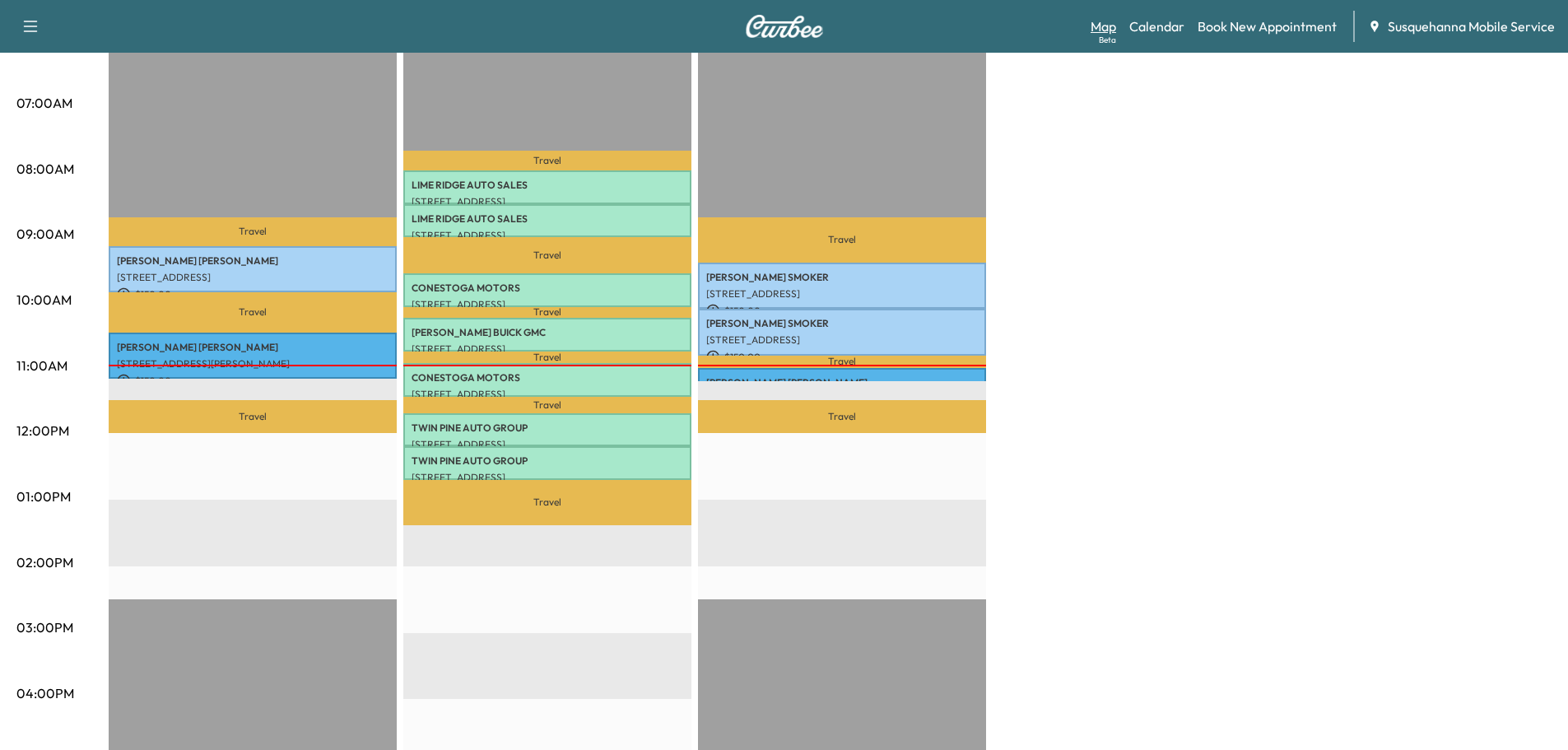
click at [1115, 33] on link "Map Beta" at bounding box center [1103, 26] width 26 height 20
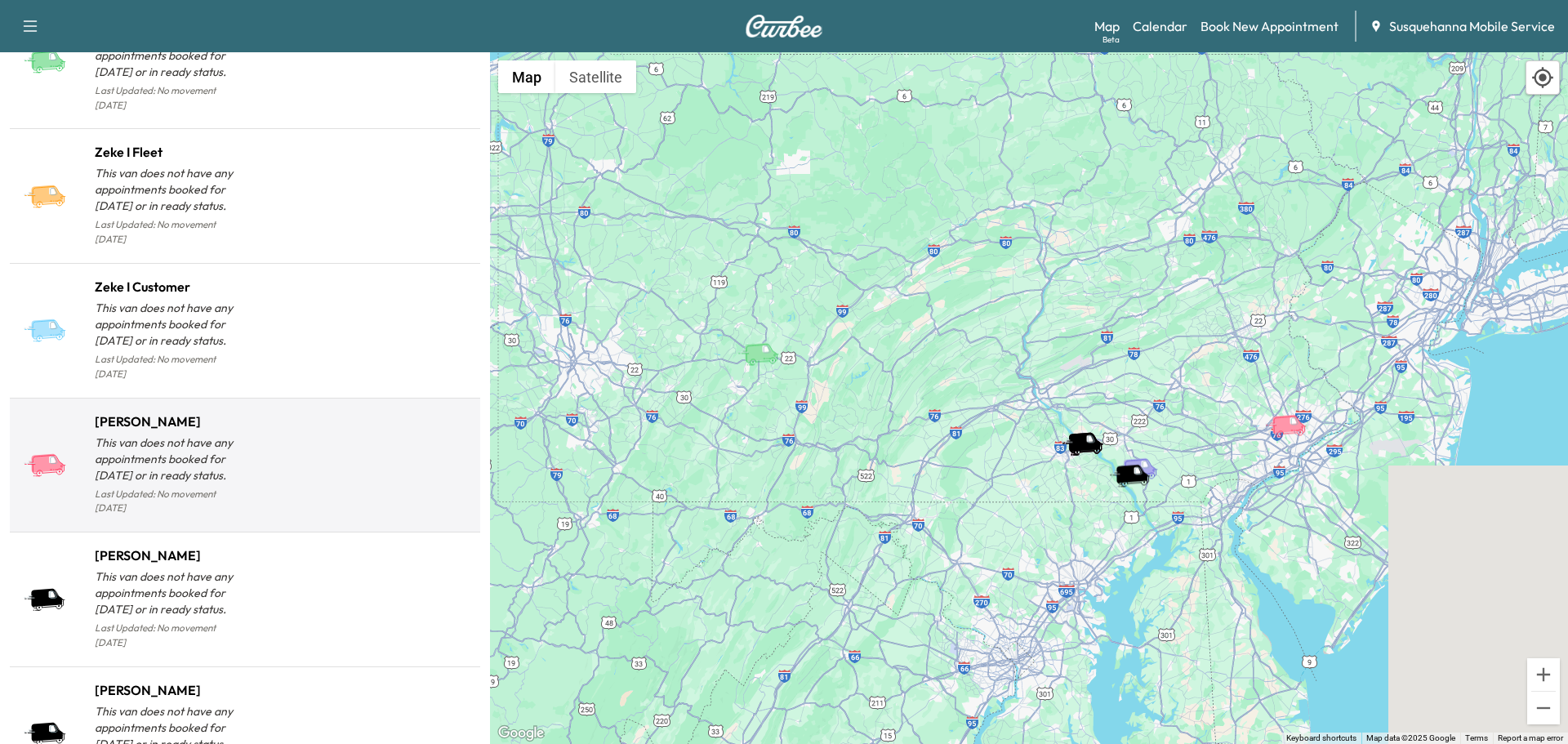
scroll to position [1637, 0]
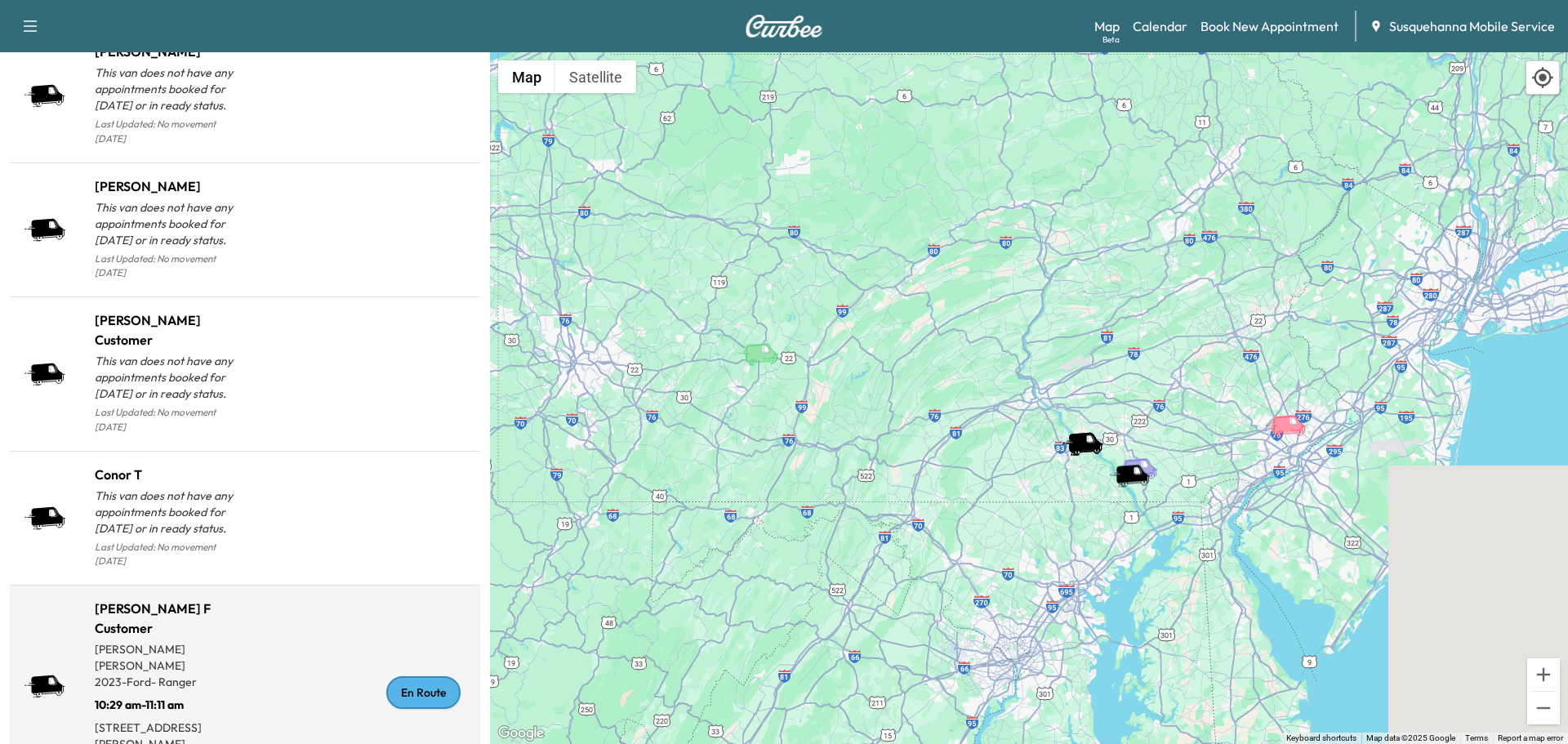
click at [414, 677] on div "En Route" at bounding box center [423, 693] width 75 height 33
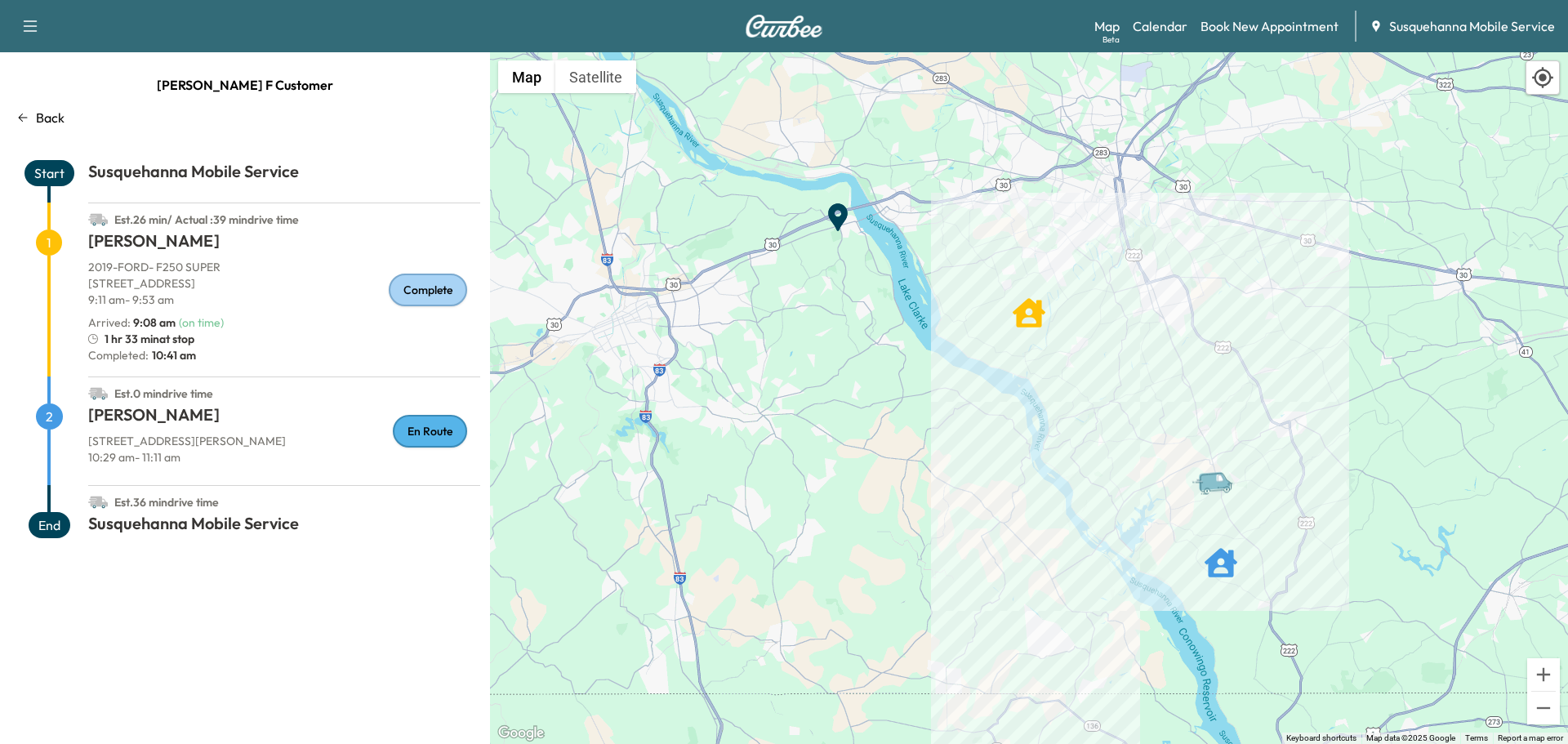
click at [59, 122] on p "Back" at bounding box center [50, 117] width 28 height 20
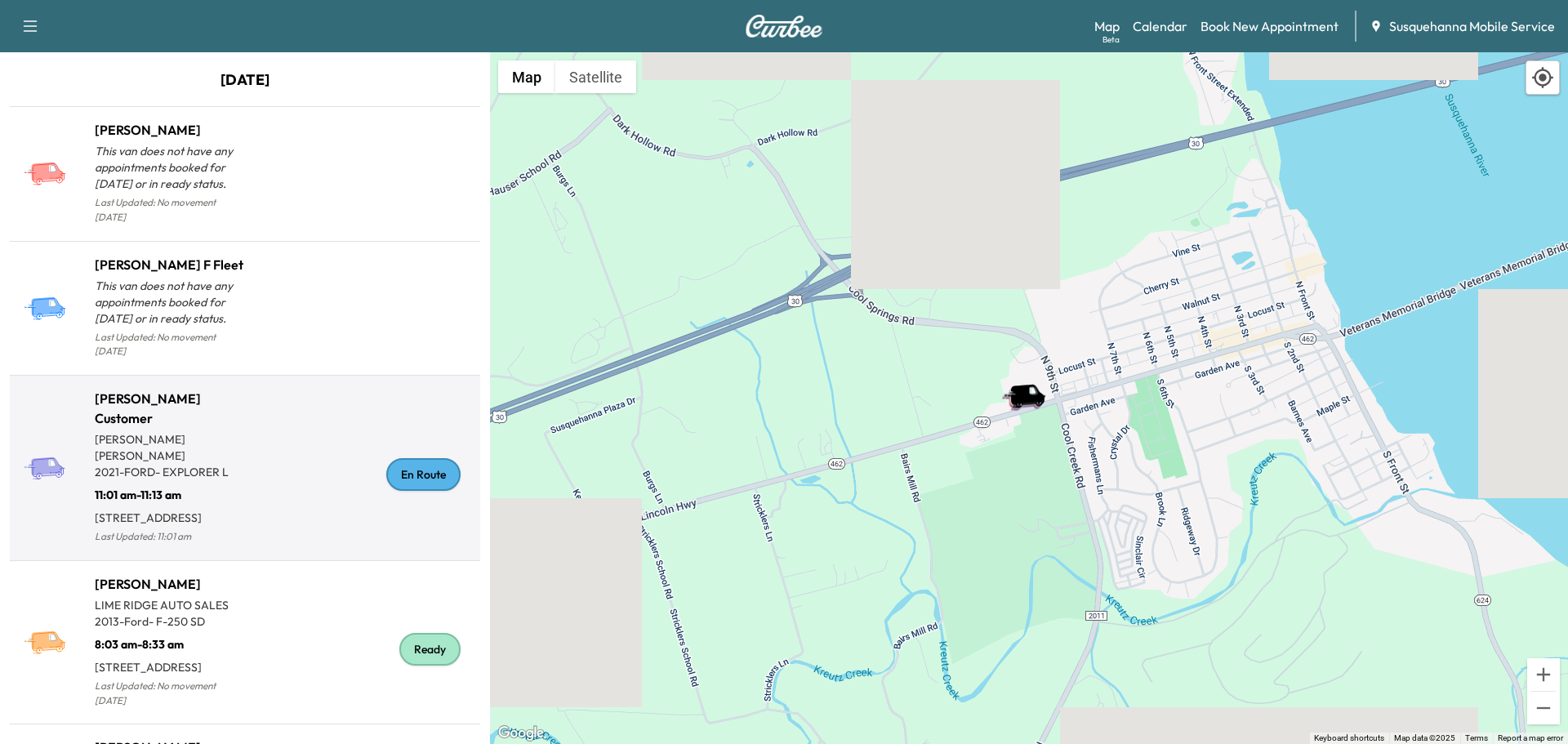
click at [434, 485] on div "En Route" at bounding box center [359, 475] width 229 height 146
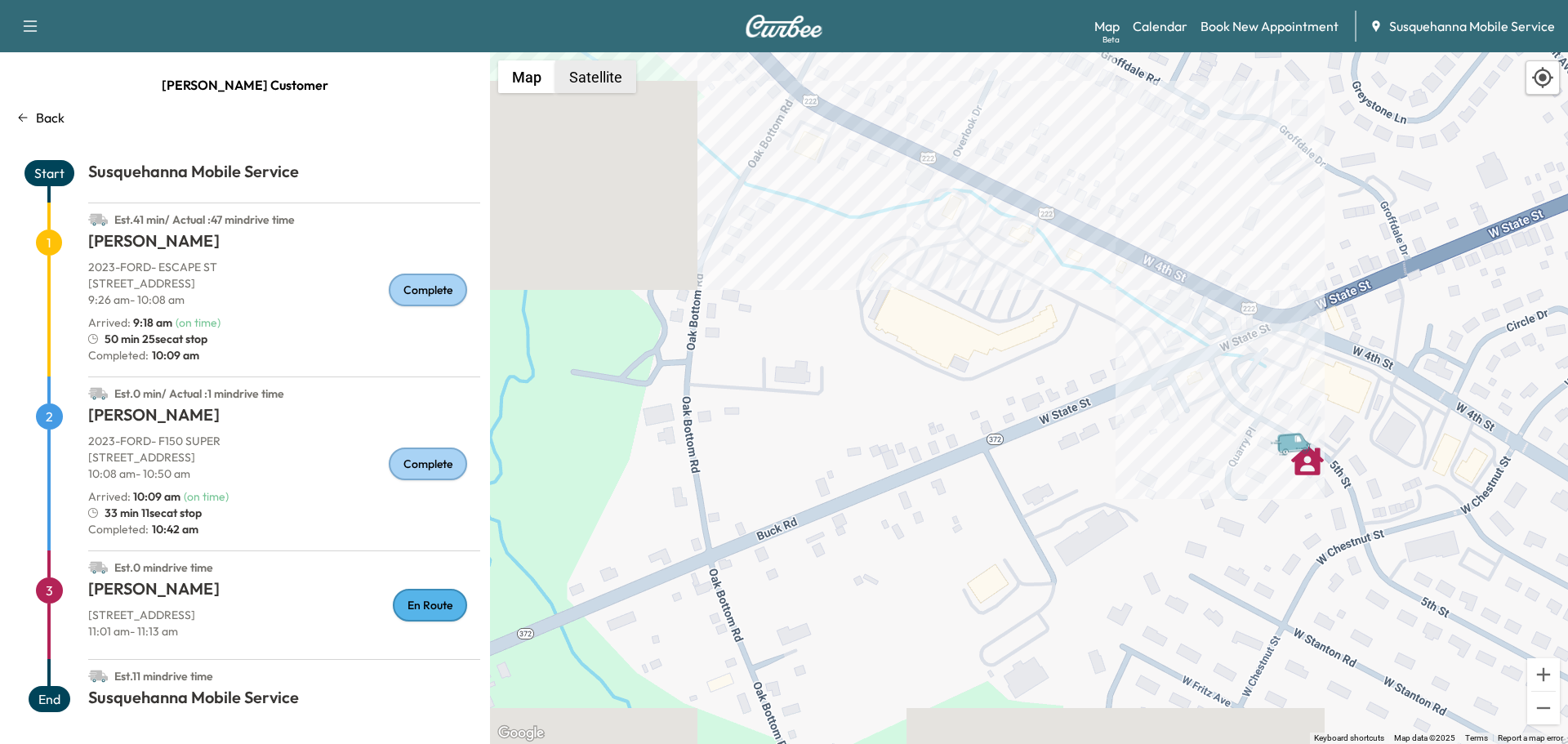
click at [560, 87] on button "Satellite" at bounding box center [595, 76] width 81 height 33
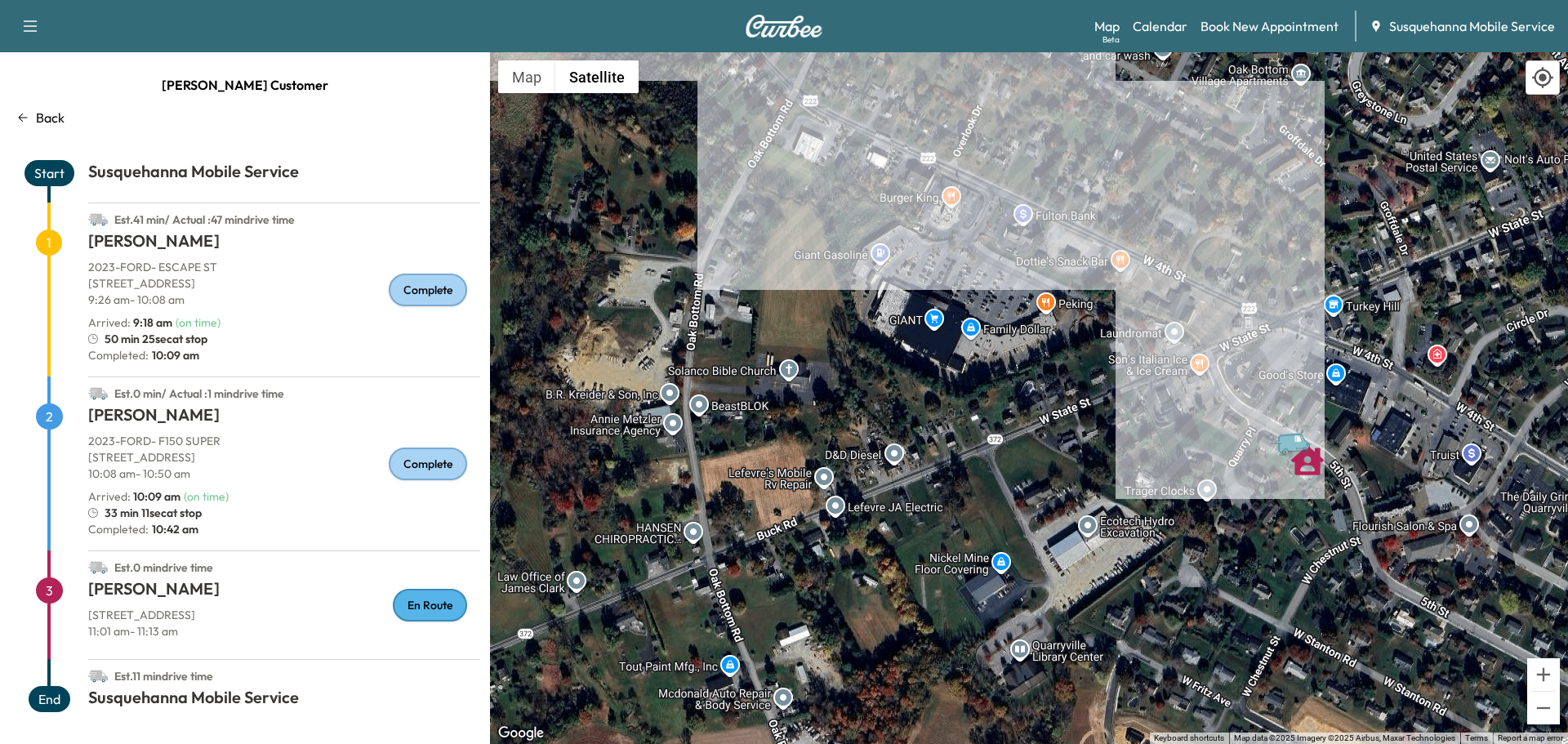
click at [57, 120] on p "Back" at bounding box center [50, 117] width 28 height 20
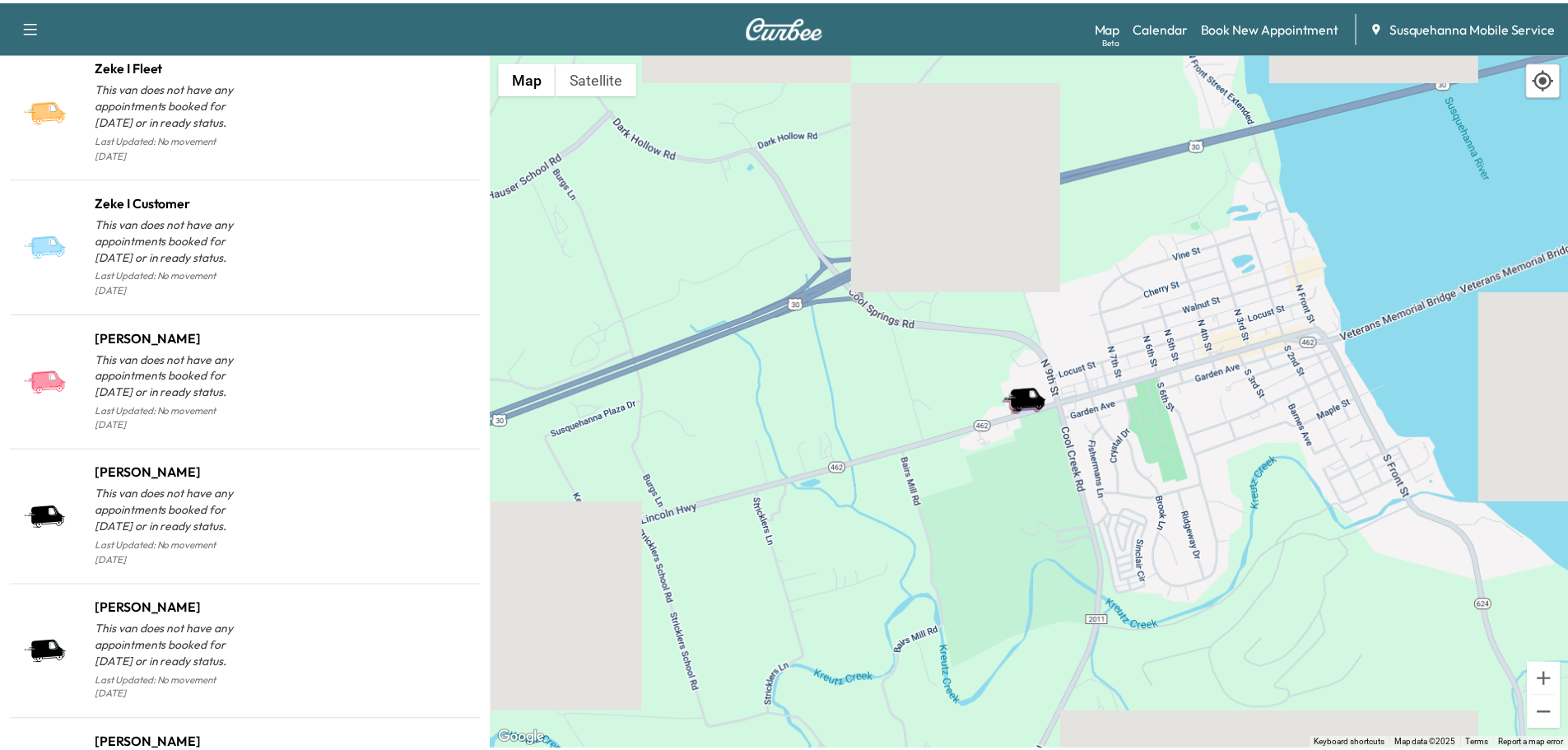
scroll to position [1650, 0]
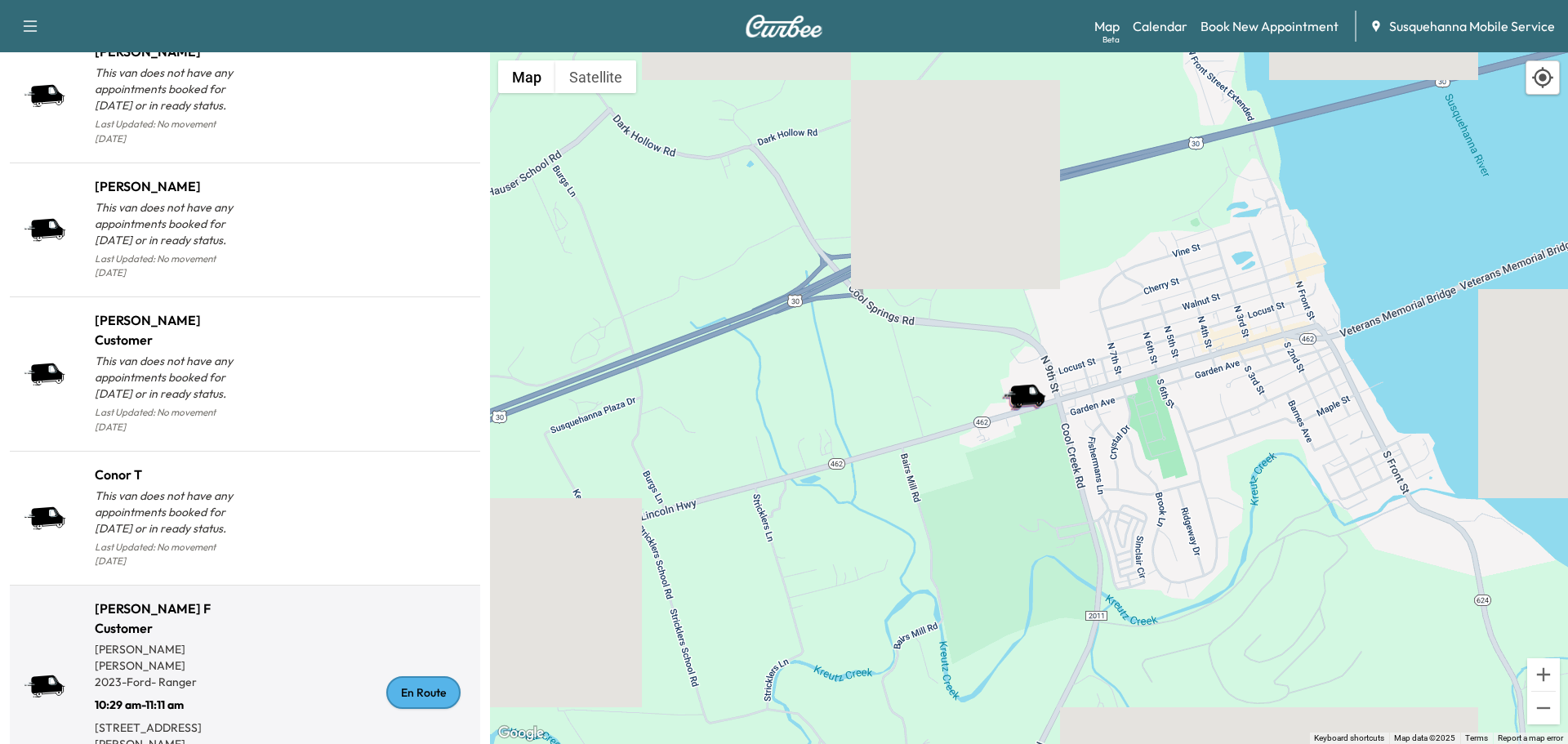
click at [421, 631] on div "En Route" at bounding box center [359, 693] width 229 height 162
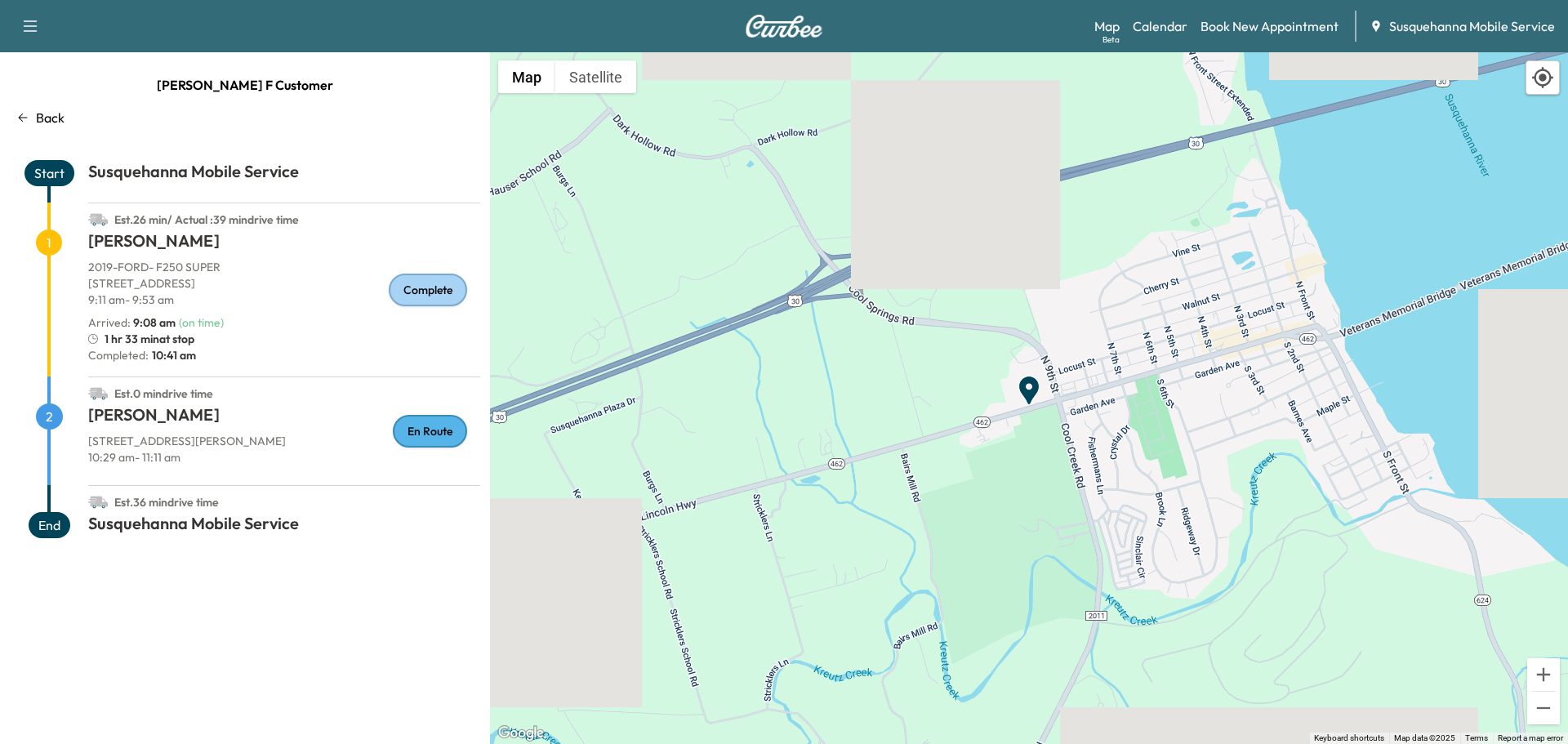
click at [428, 435] on div "En Route" at bounding box center [430, 431] width 75 height 33
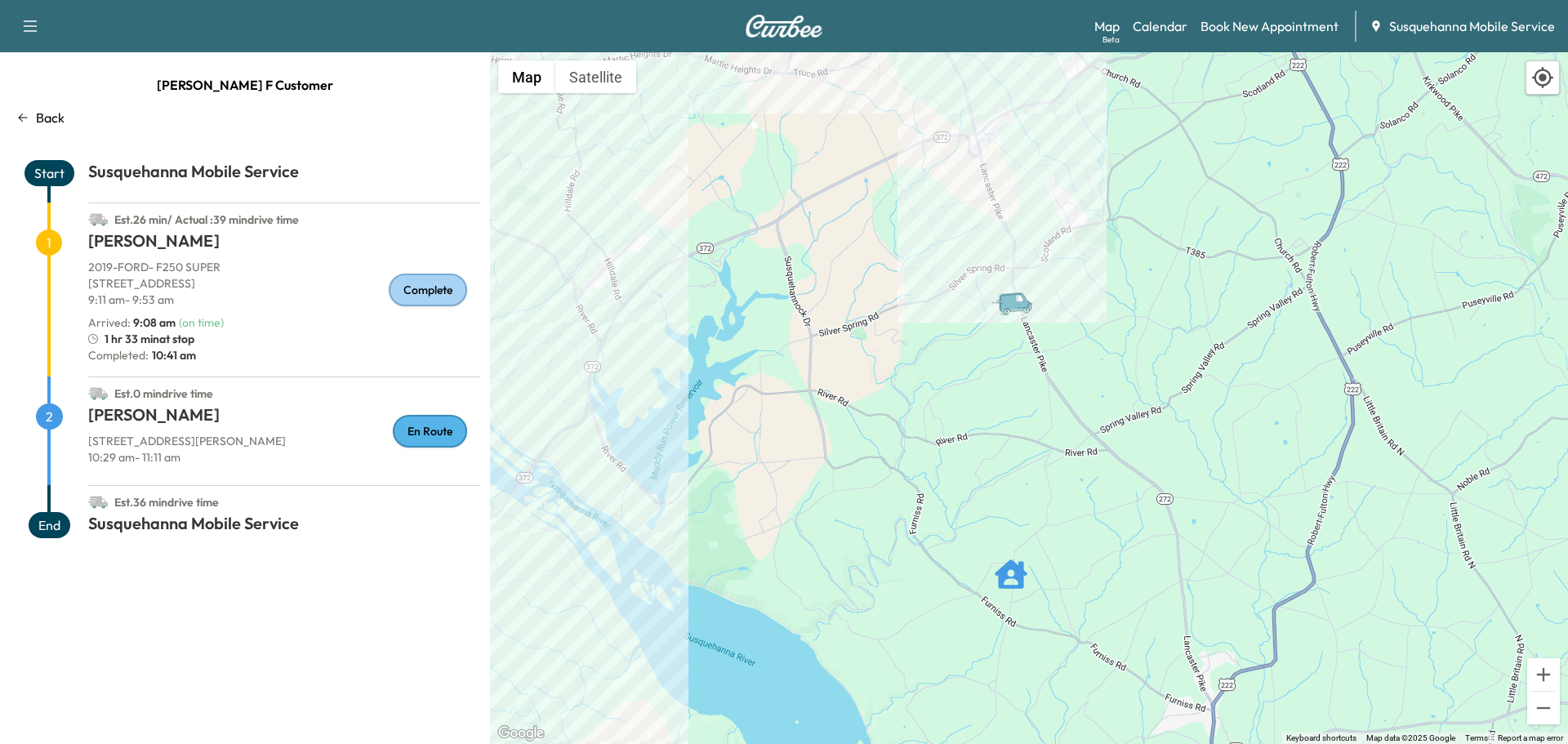
drag, startPoint x: 1022, startPoint y: 555, endPoint x: 950, endPoint y: 307, distance: 258.2
click at [950, 307] on div "To activate drag with keyboard, press Alt + Enter. Once in keyboard drag state,…" at bounding box center [1028, 398] width 1078 height 692
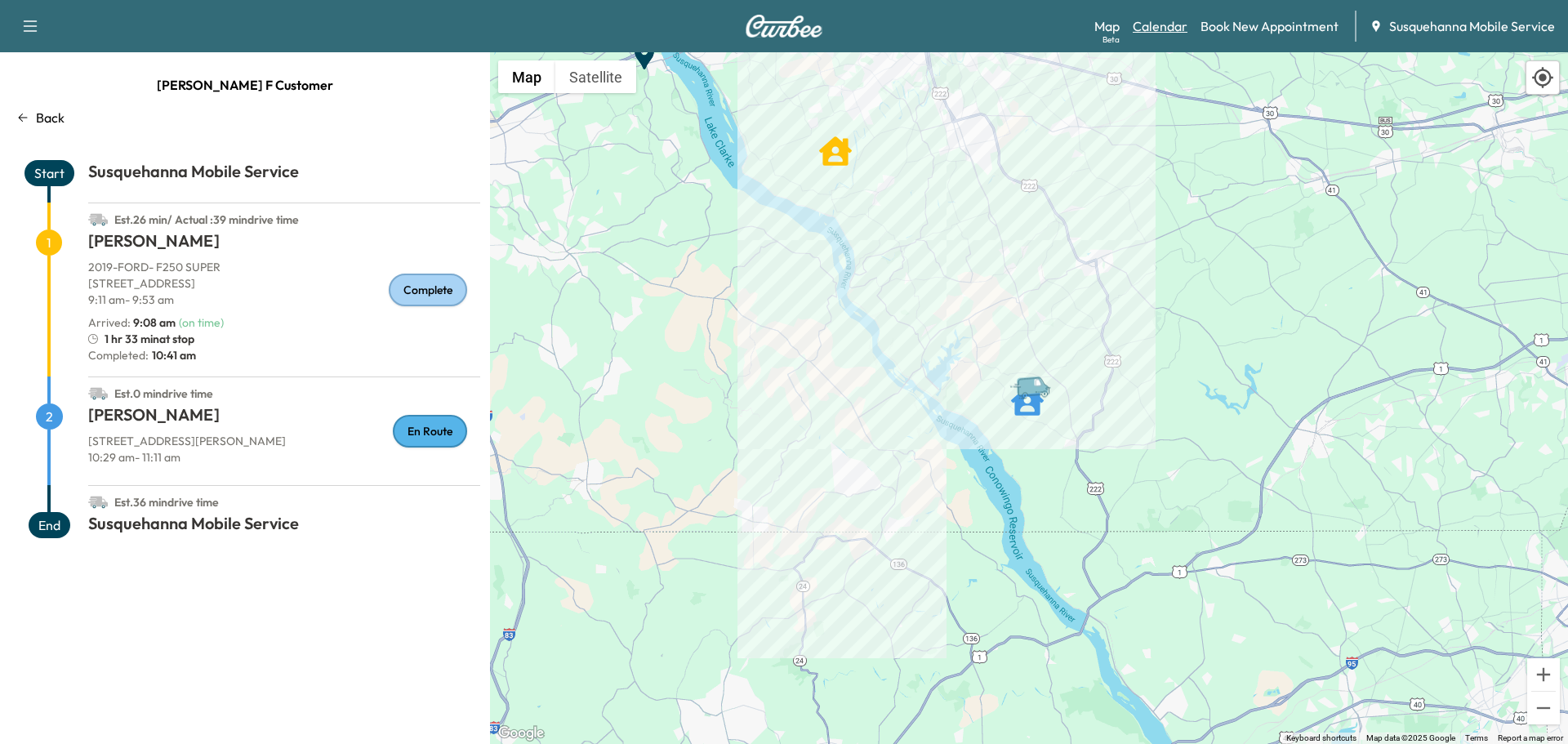
click at [1143, 30] on link "Calendar" at bounding box center [1160, 26] width 55 height 20
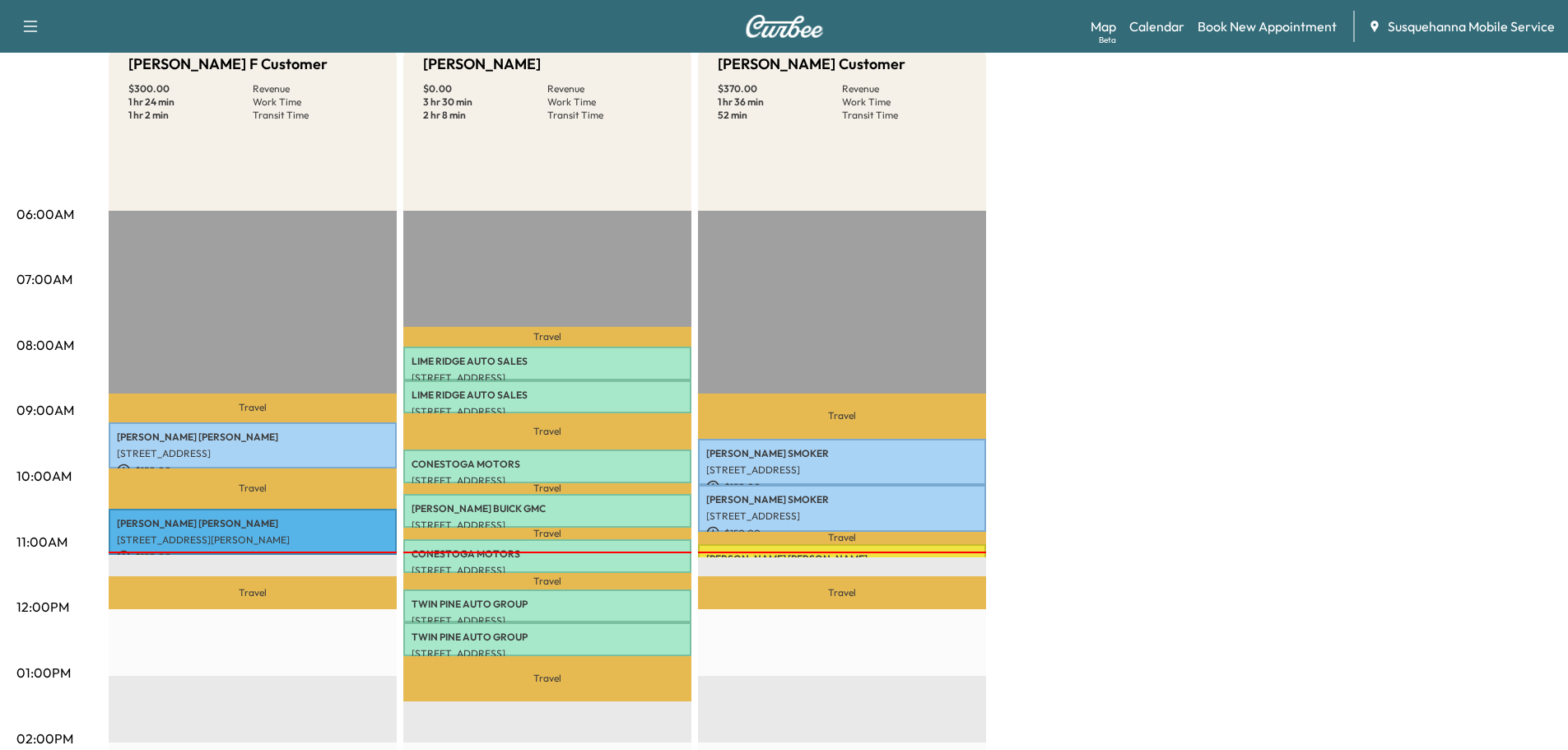
scroll to position [263, 0]
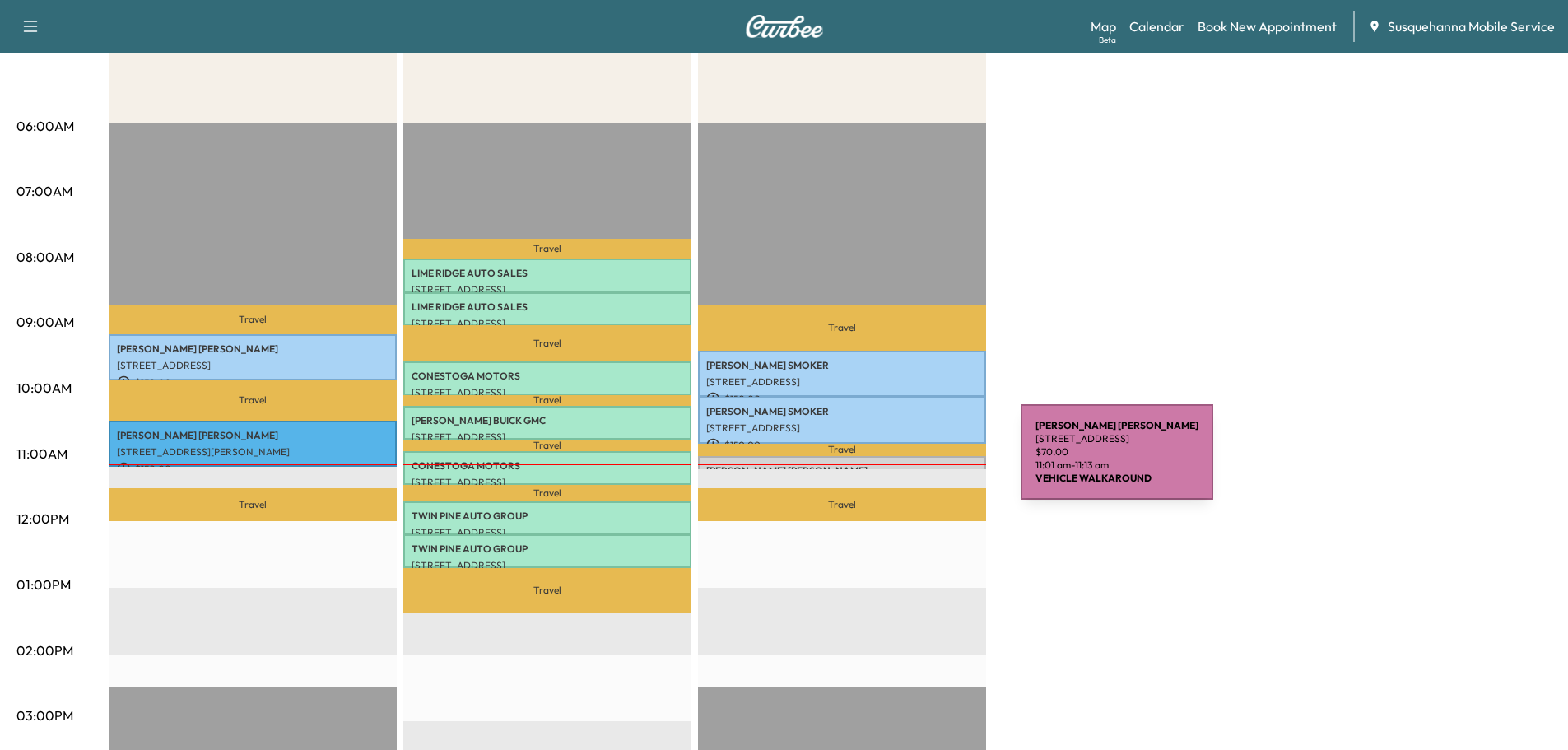
click at [897, 464] on p "DANA NIXON" at bounding box center [843, 471] width 272 height 13
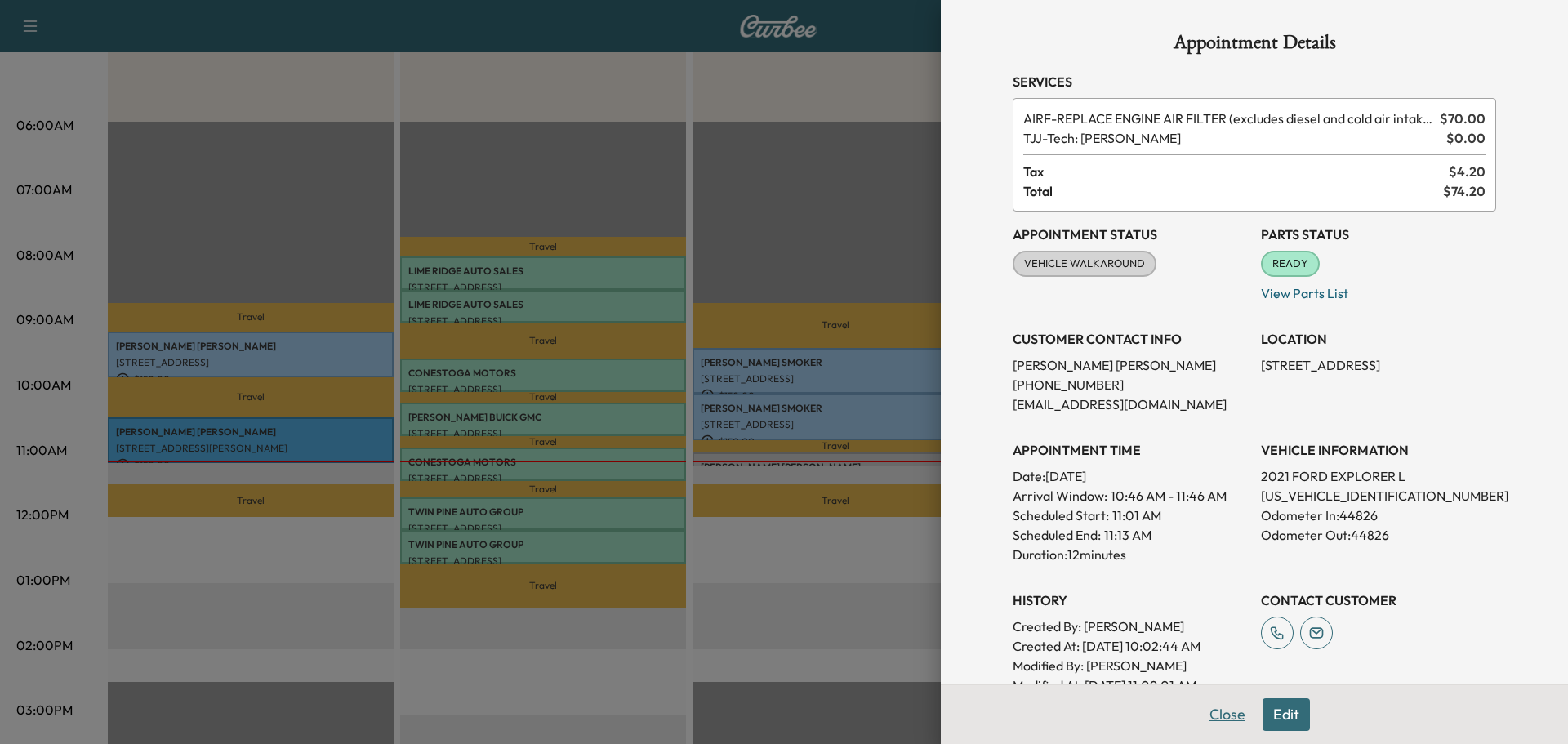
click at [1217, 709] on button "Close" at bounding box center [1227, 715] width 57 height 33
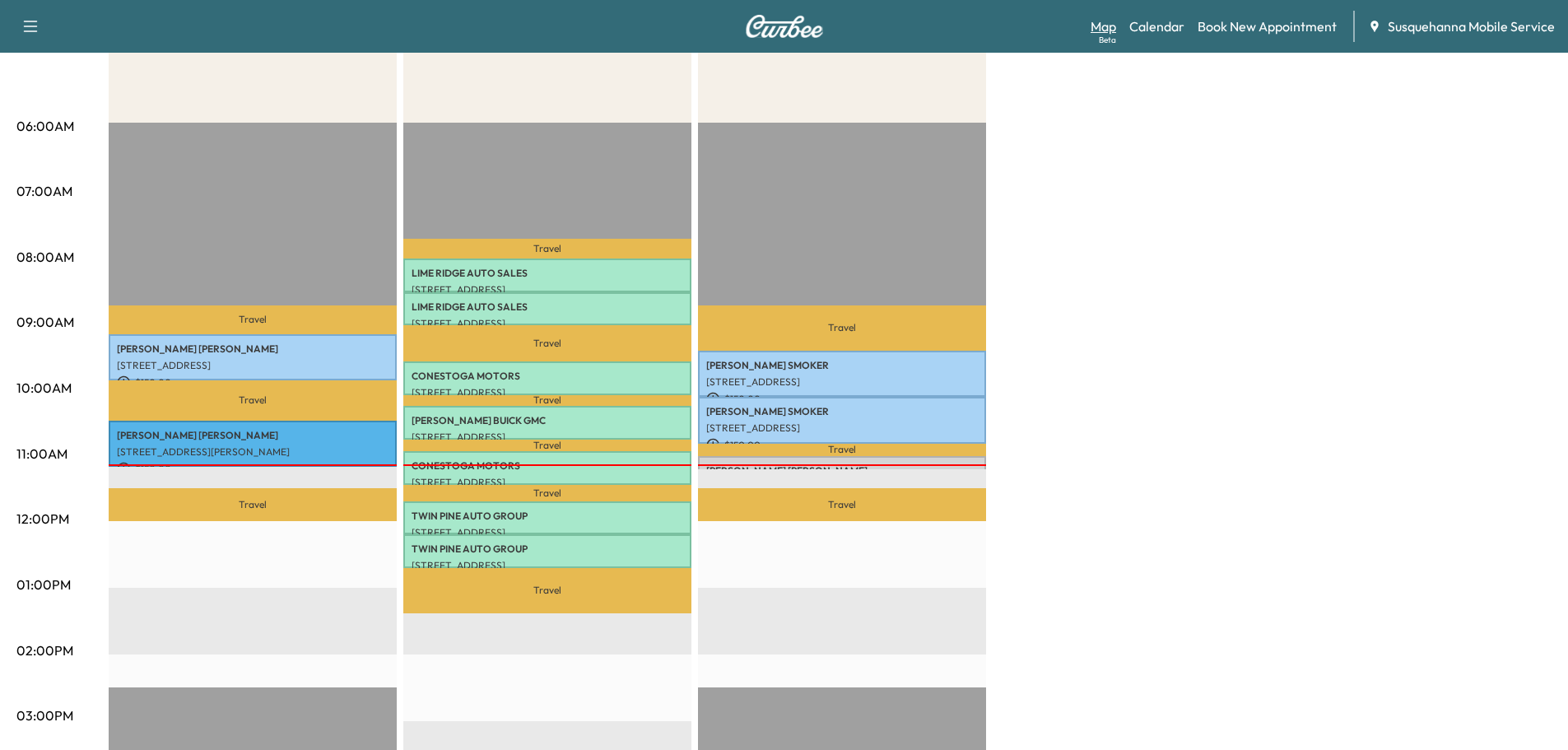
click at [1110, 24] on link "Map Beta" at bounding box center [1103, 26] width 26 height 20
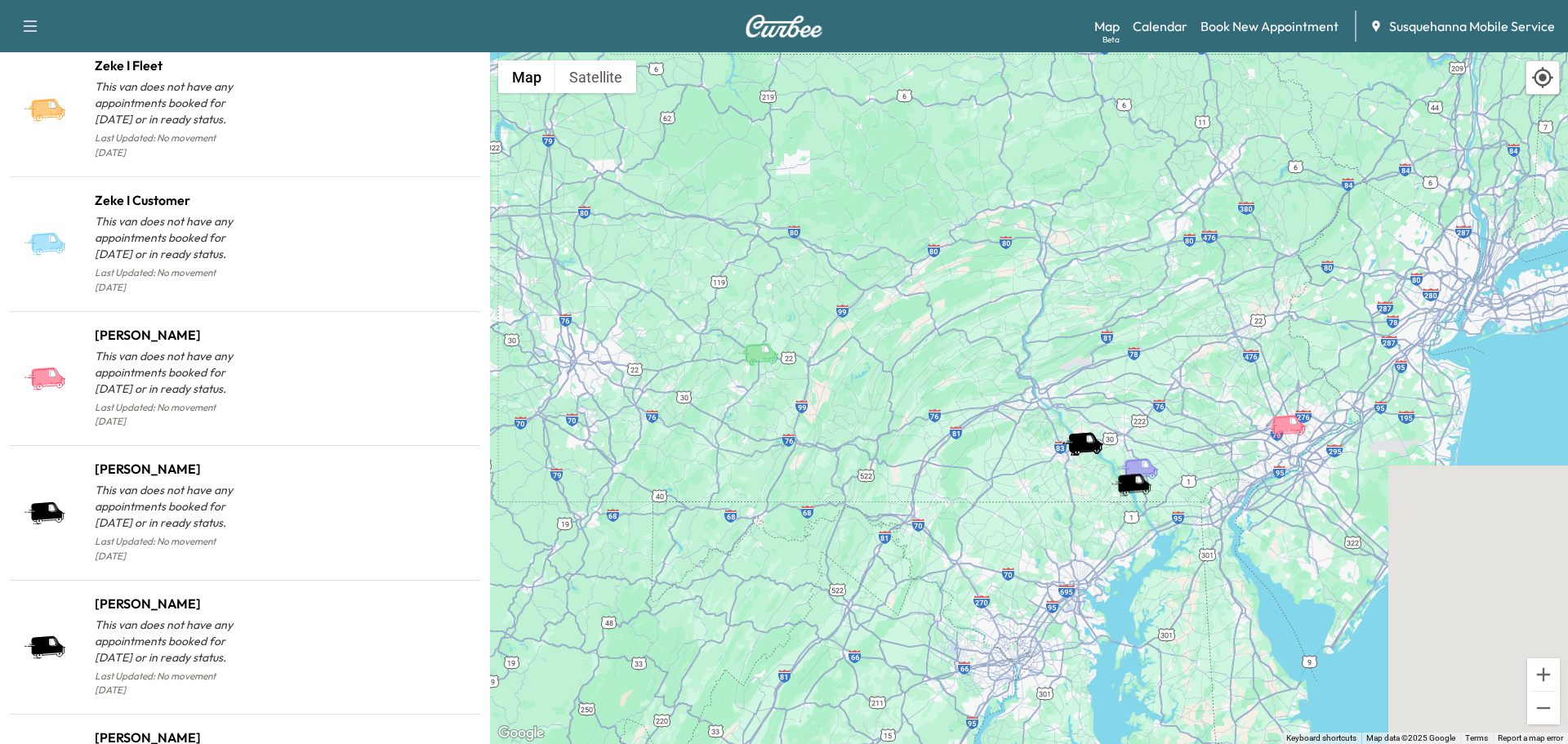
scroll to position [1637, 0]
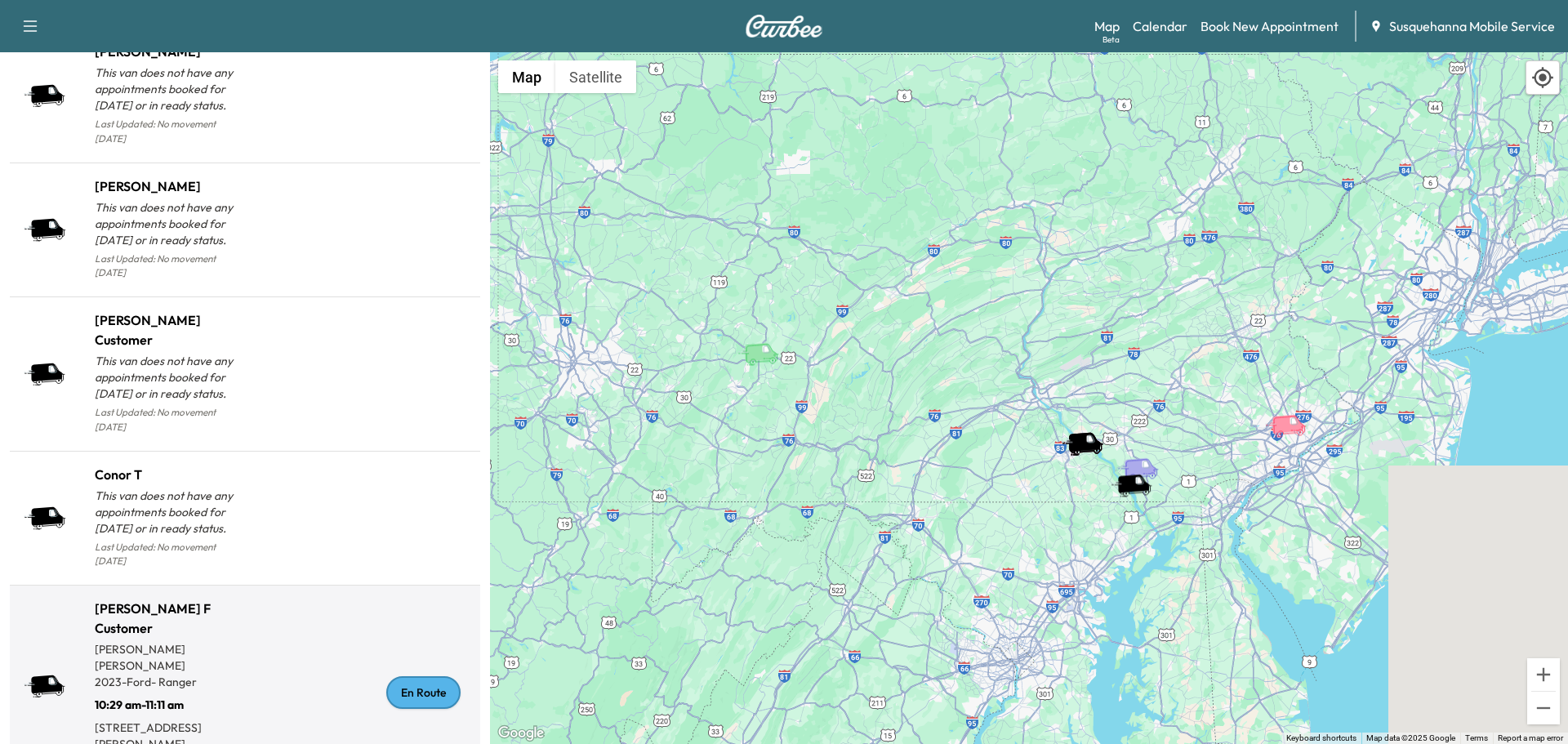
click at [414, 677] on div "En Route" at bounding box center [423, 693] width 75 height 33
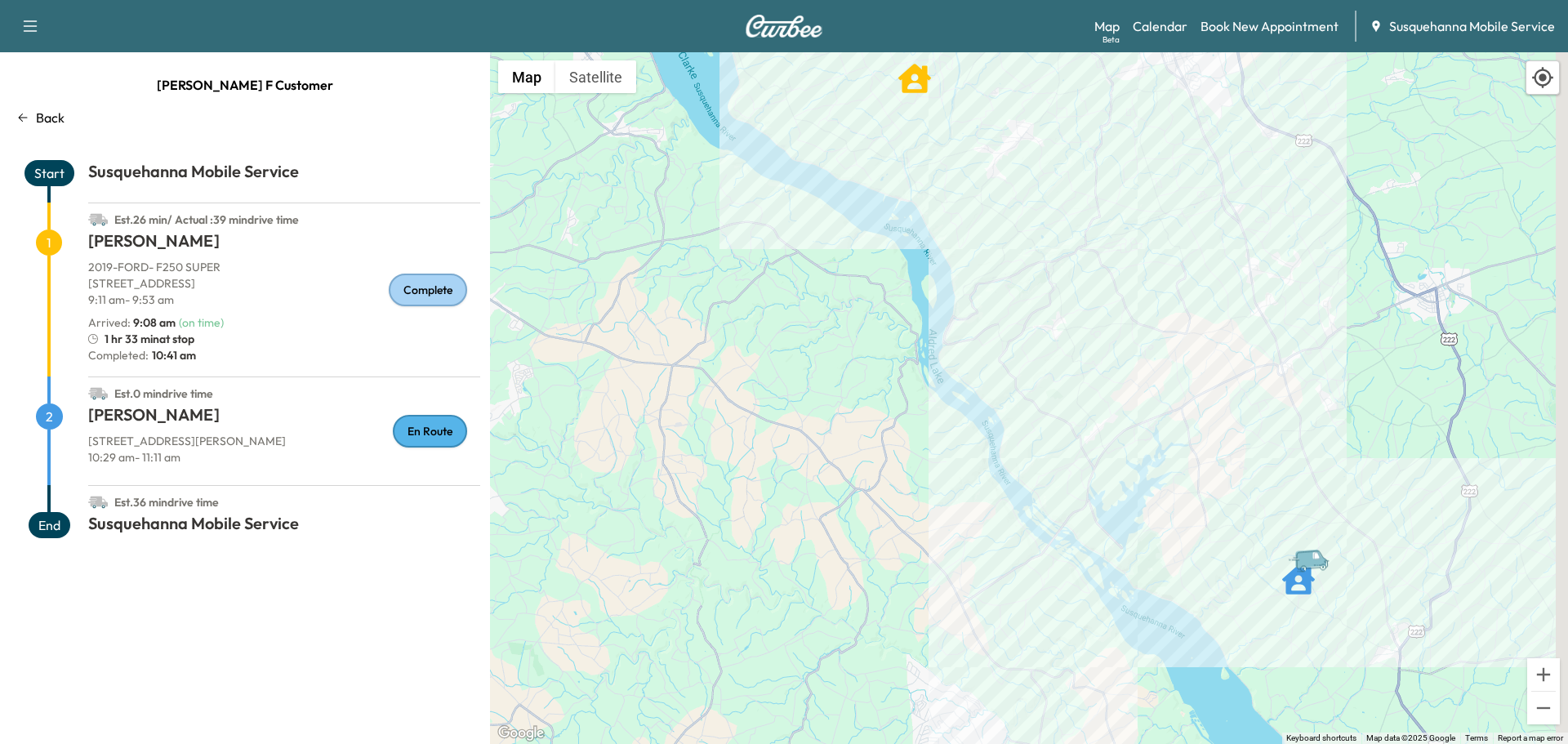
drag, startPoint x: 1485, startPoint y: 701, endPoint x: 1170, endPoint y: 476, distance: 387.1
click at [1170, 476] on div "To activate drag with keyboard, press Alt + Enter. Once in keyboard drag state,…" at bounding box center [1028, 398] width 1078 height 692
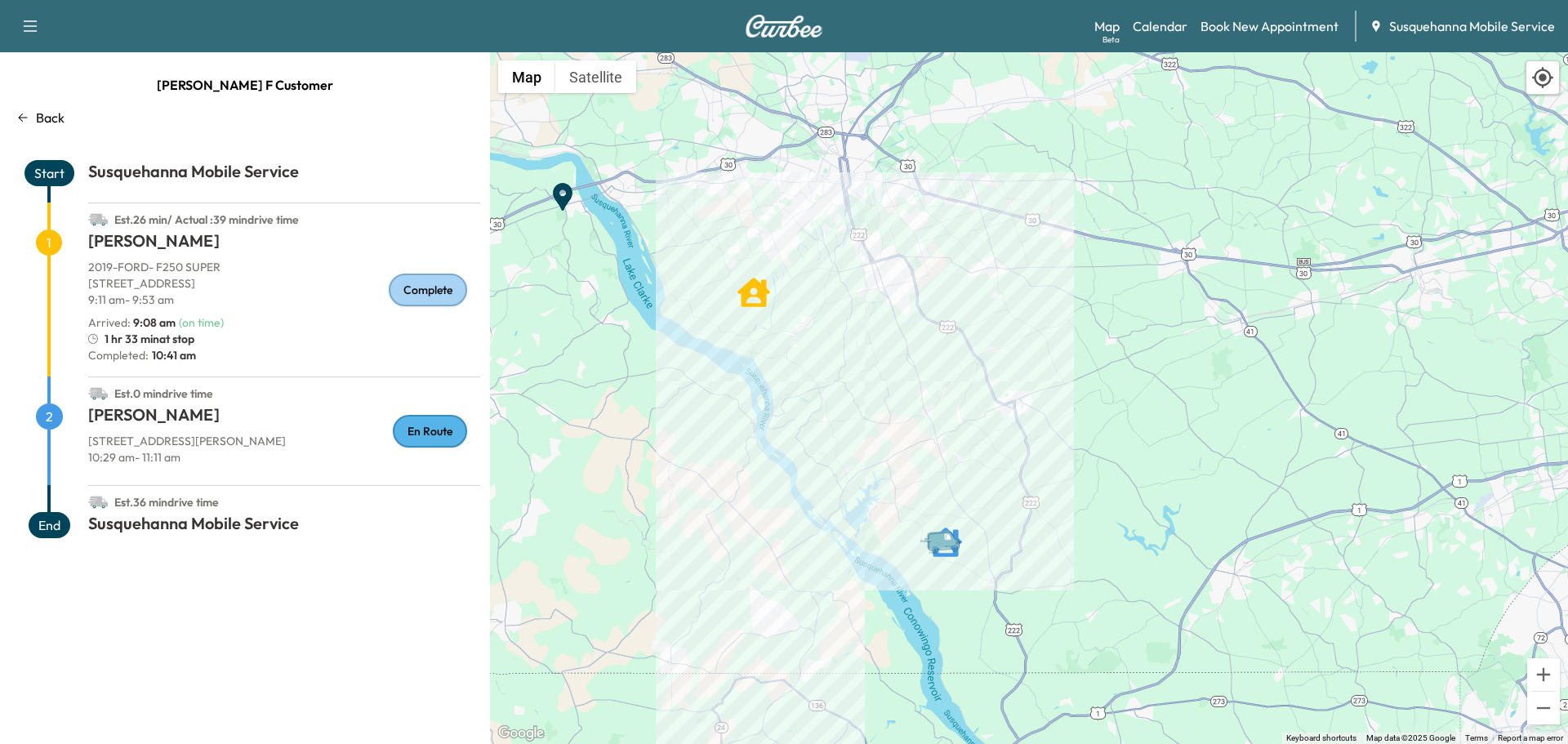
drag, startPoint x: 1497, startPoint y: 535, endPoint x: 866, endPoint y: 524, distance: 631.1
click at [866, 524] on div "To activate drag with keyboard, press Alt + Enter. Once in keyboard drag state,…" at bounding box center [1028, 398] width 1078 height 692
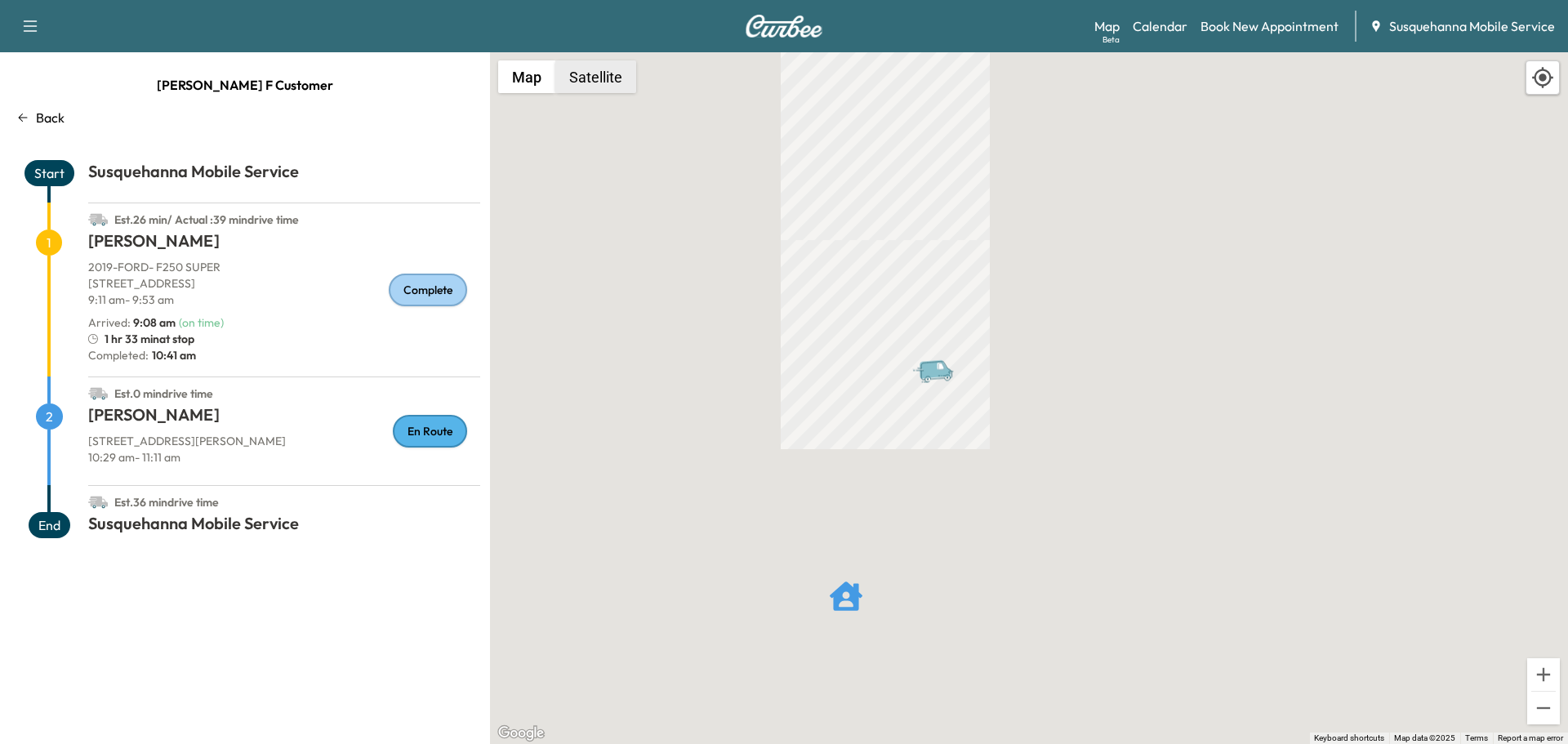
click at [619, 82] on button "Satellite" at bounding box center [595, 76] width 81 height 33
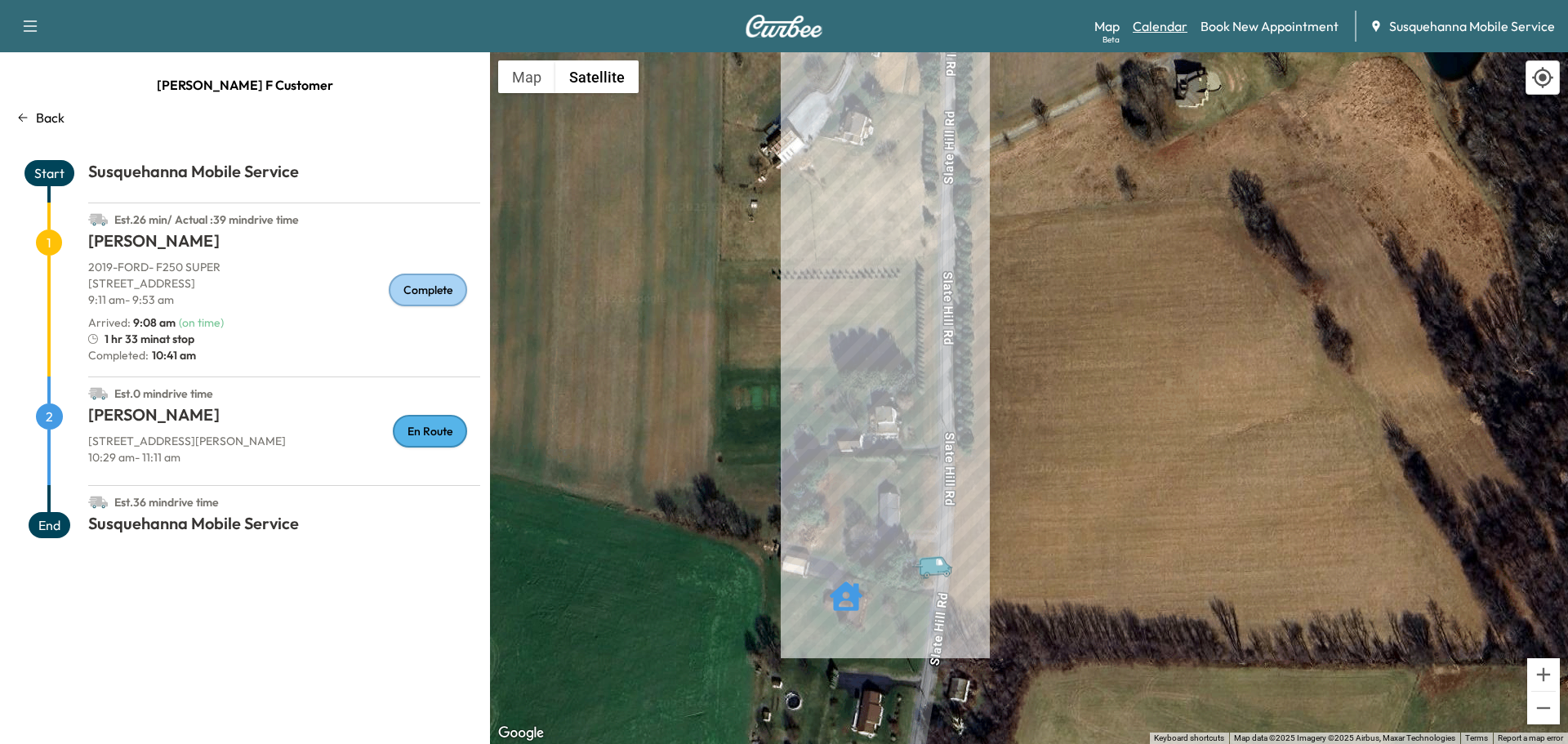
click at [1173, 26] on link "Calendar" at bounding box center [1160, 26] width 55 height 20
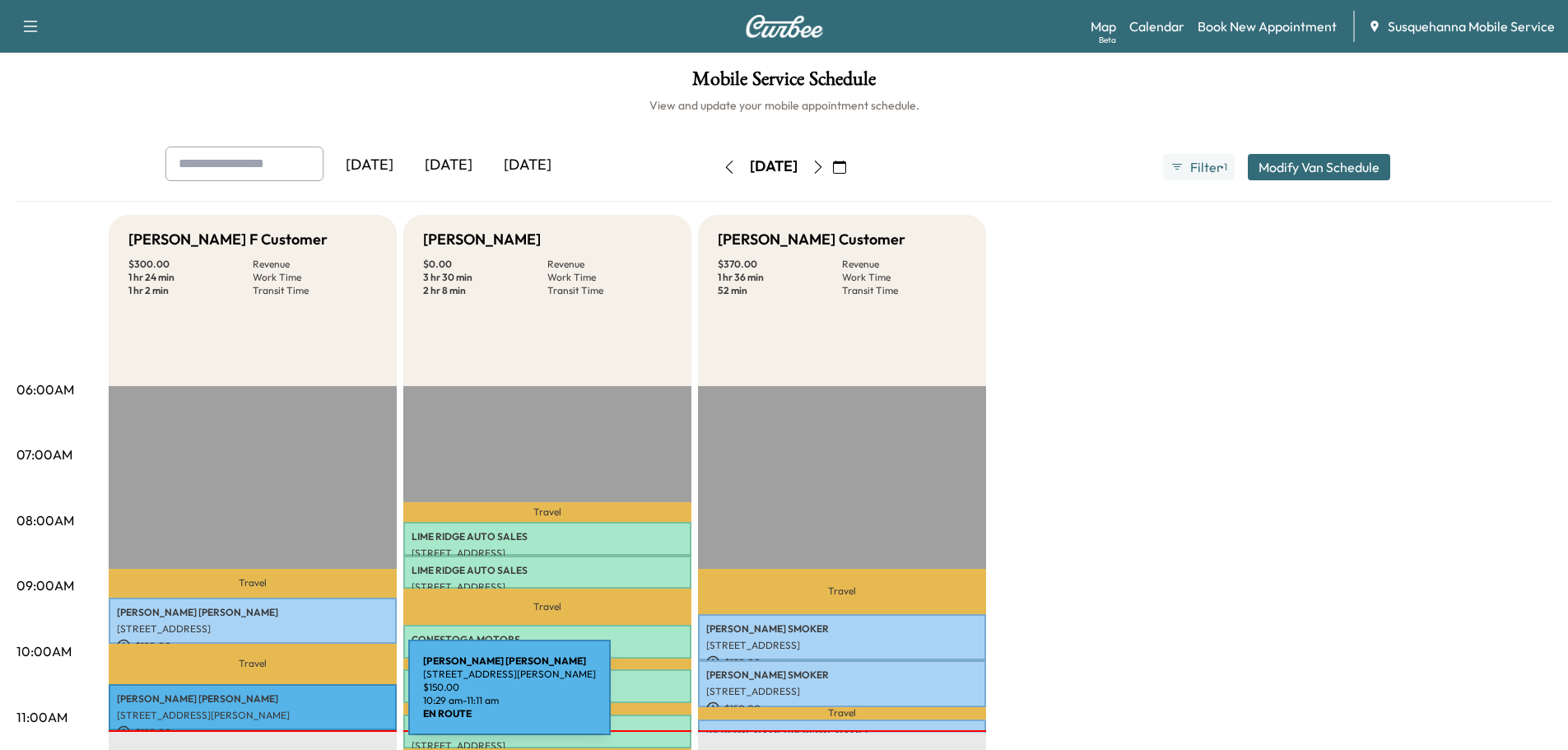
click at [284, 698] on p "Martin Murry" at bounding box center [253, 699] width 272 height 13
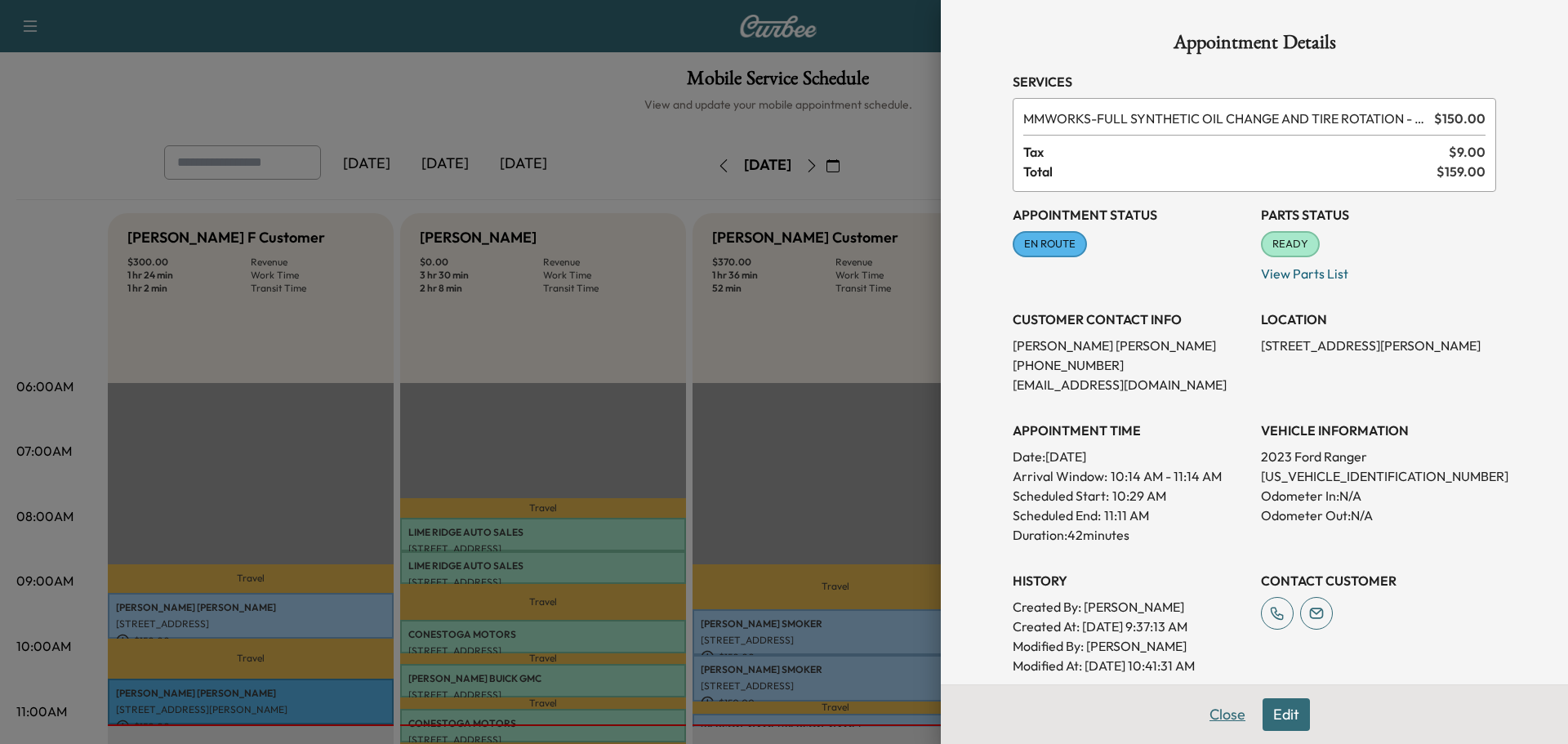
click at [1203, 714] on button "Close" at bounding box center [1227, 715] width 57 height 33
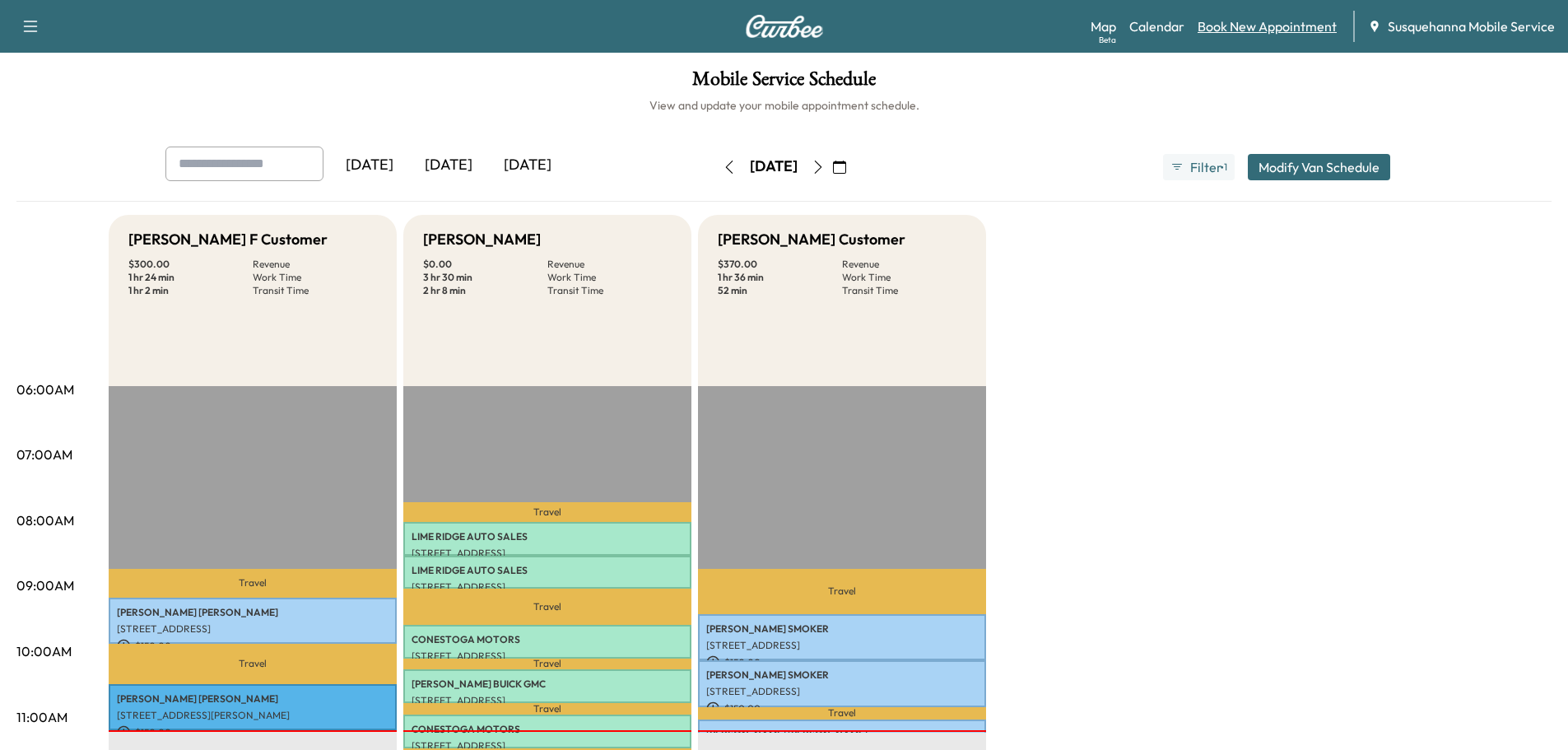
click at [1284, 33] on link "Book New Appointment" at bounding box center [1267, 26] width 140 height 20
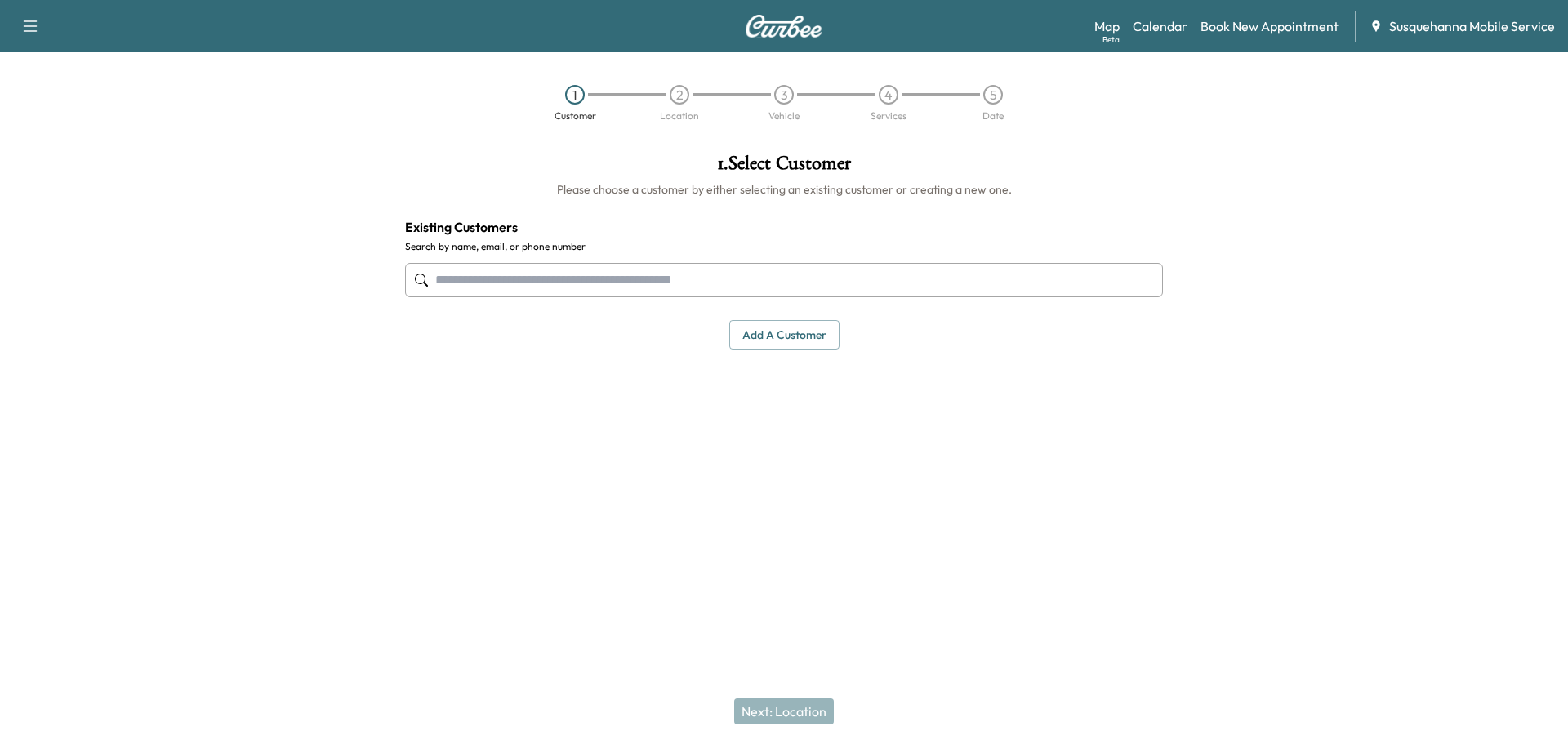
click at [532, 284] on input "text" at bounding box center [784, 280] width 758 height 35
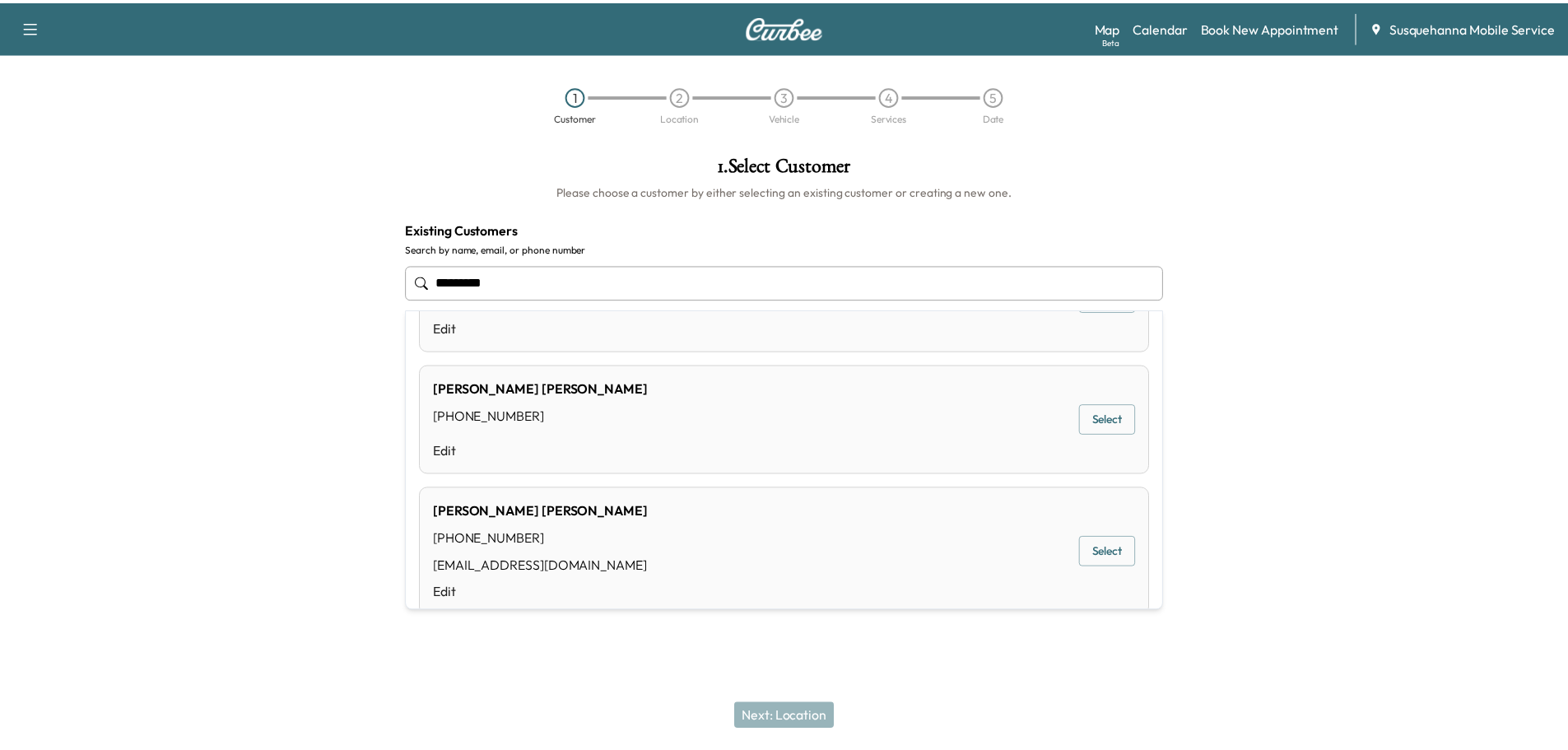
scroll to position [175, 0]
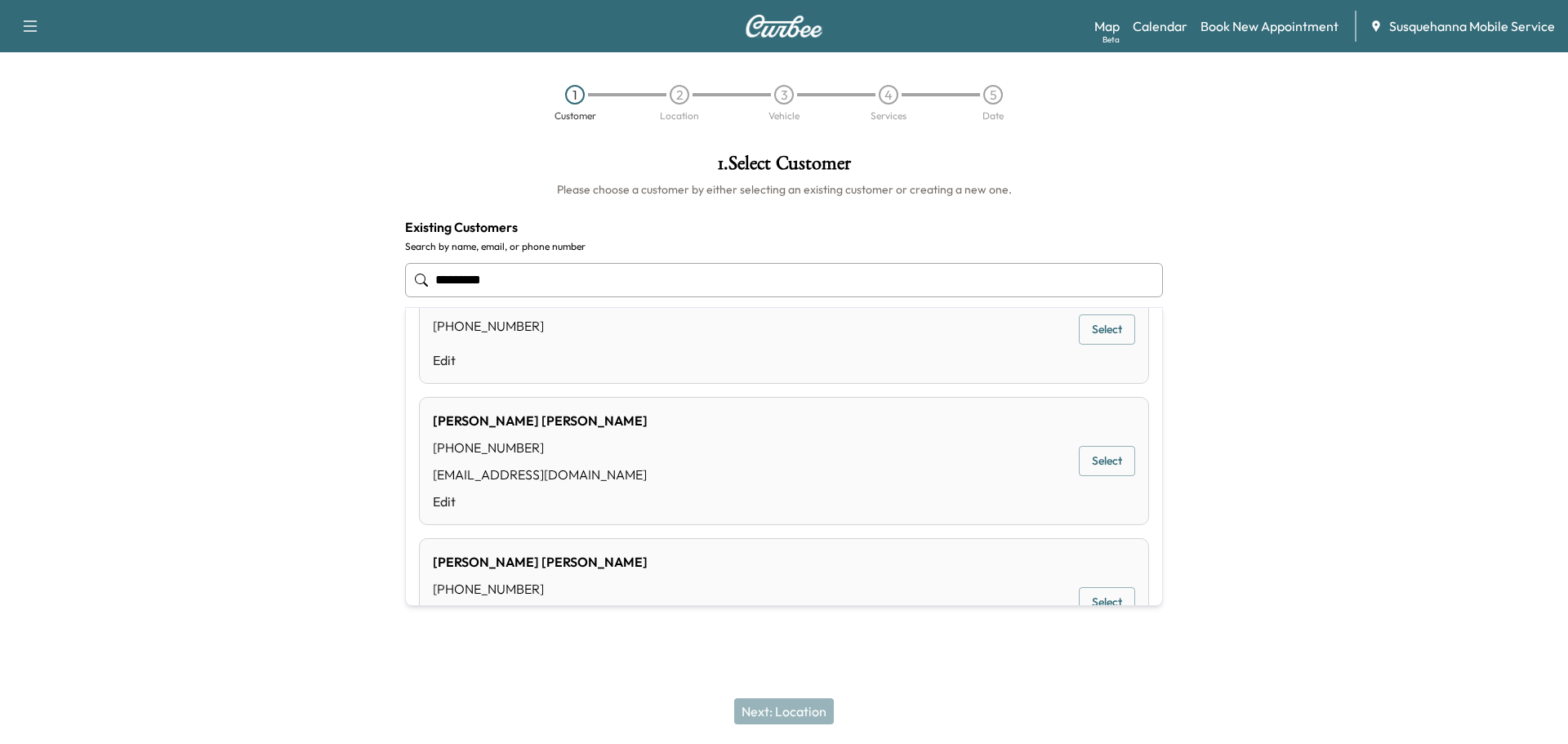
click at [738, 466] on div "JOHN BARR (717) 490-0614 jtbarr1954@aol.com Edit Select" at bounding box center [784, 461] width 730 height 128
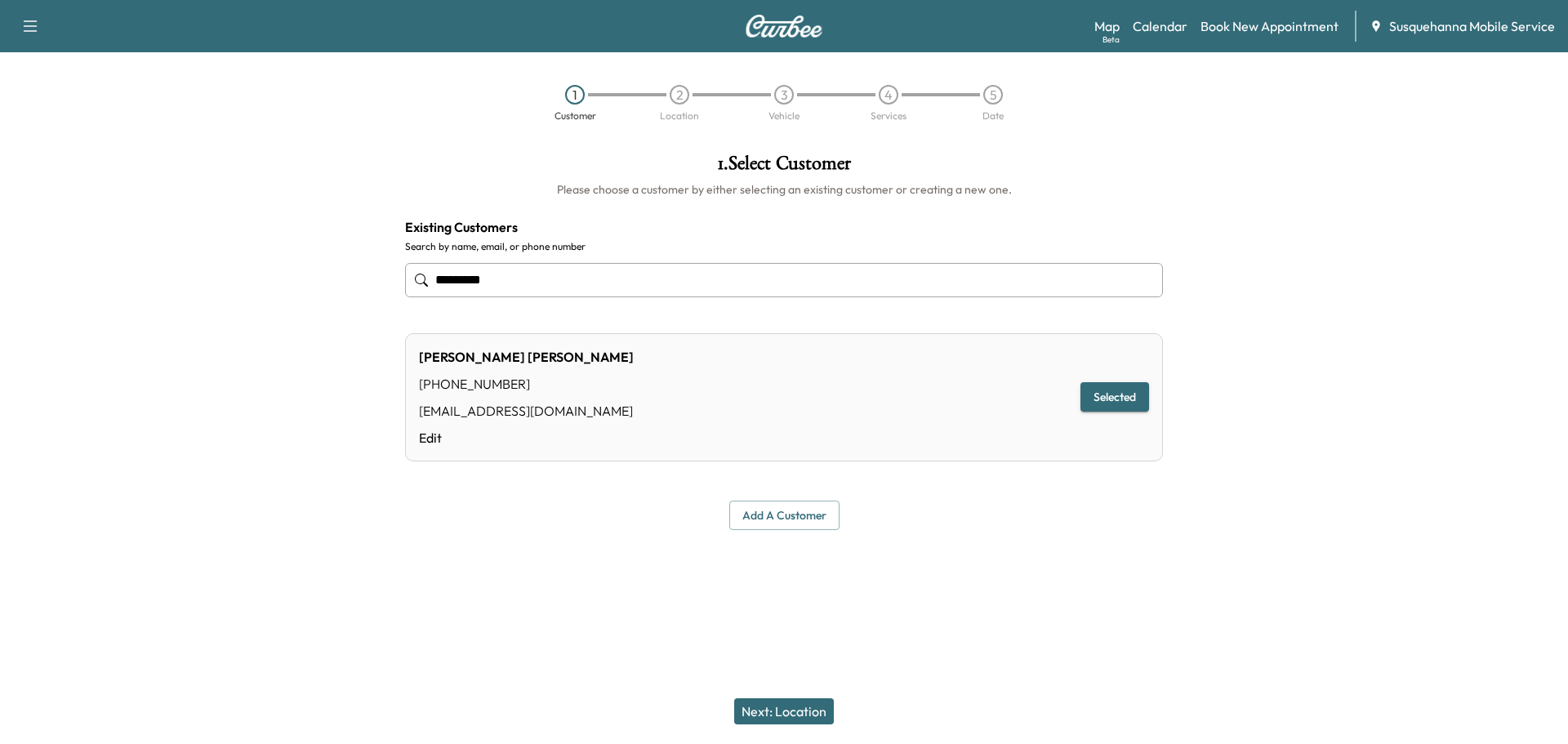
type input "*********"
click at [768, 716] on button "Next: Location" at bounding box center [784, 711] width 99 height 26
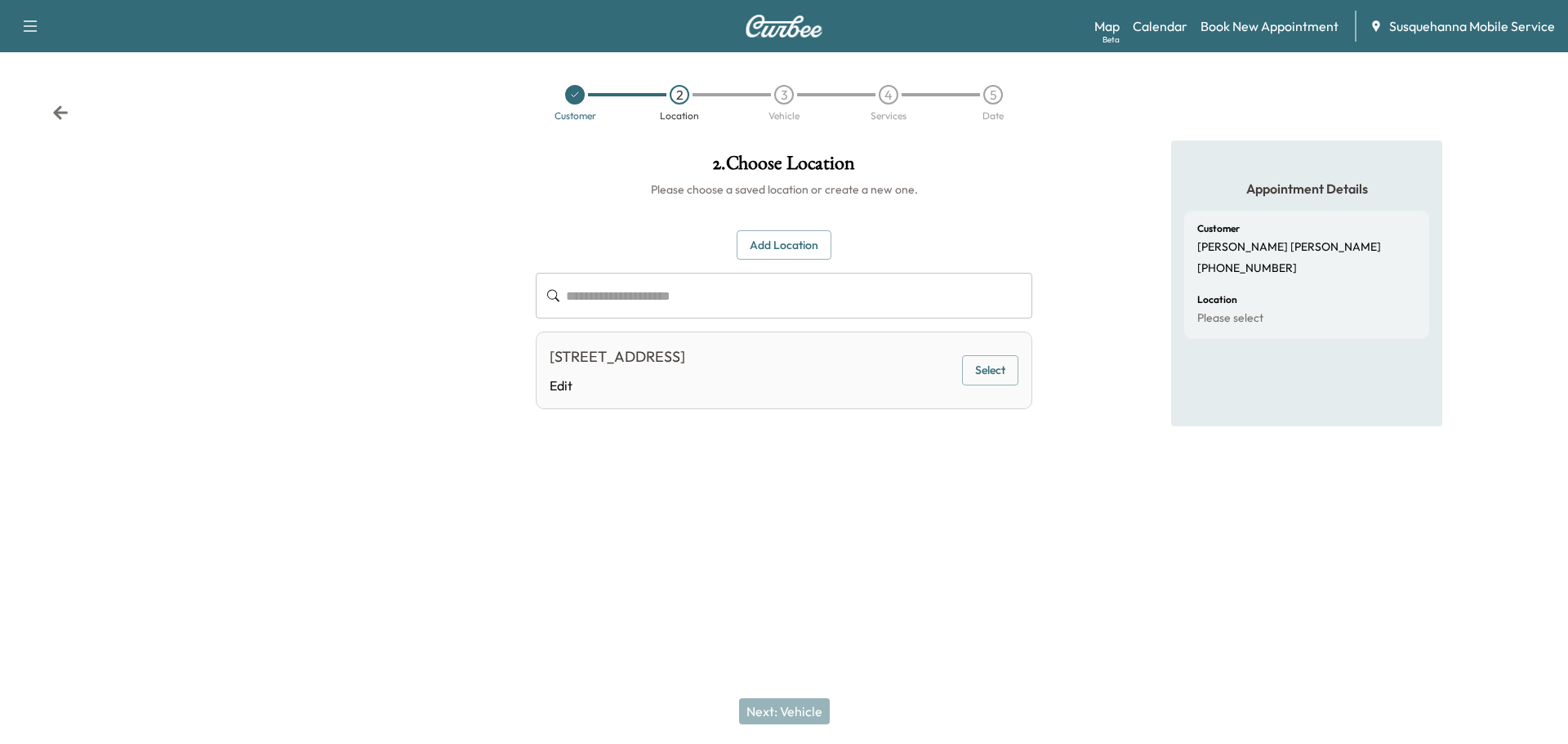
click at [933, 384] on div "301 POPLAR LANE, NEW PROVIDENCE, PA, USA Edit Select" at bounding box center [784, 370] width 496 height 77
click at [998, 376] on button "Select" at bounding box center [989, 370] width 56 height 30
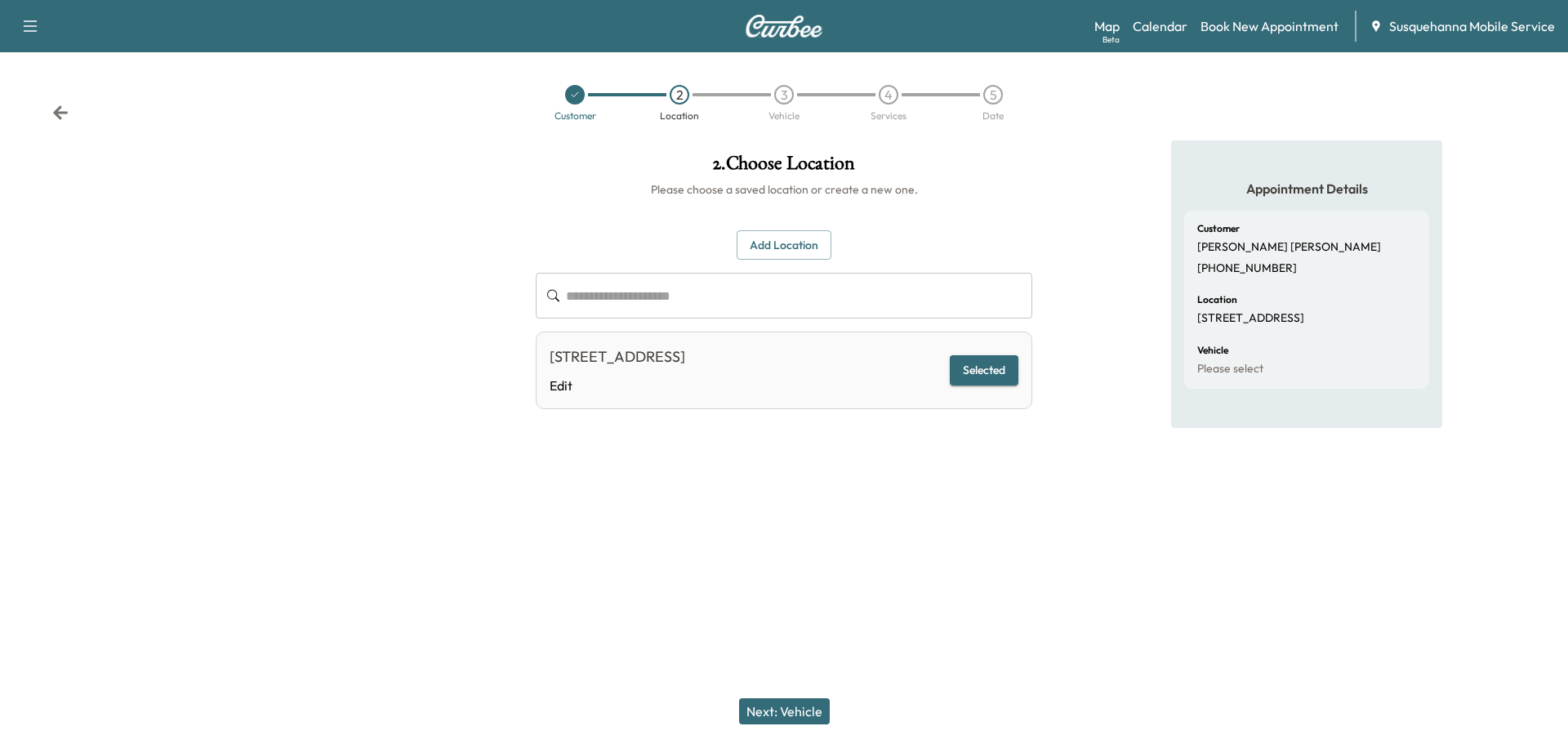
click at [772, 719] on button "Next: Vehicle" at bounding box center [784, 711] width 91 height 26
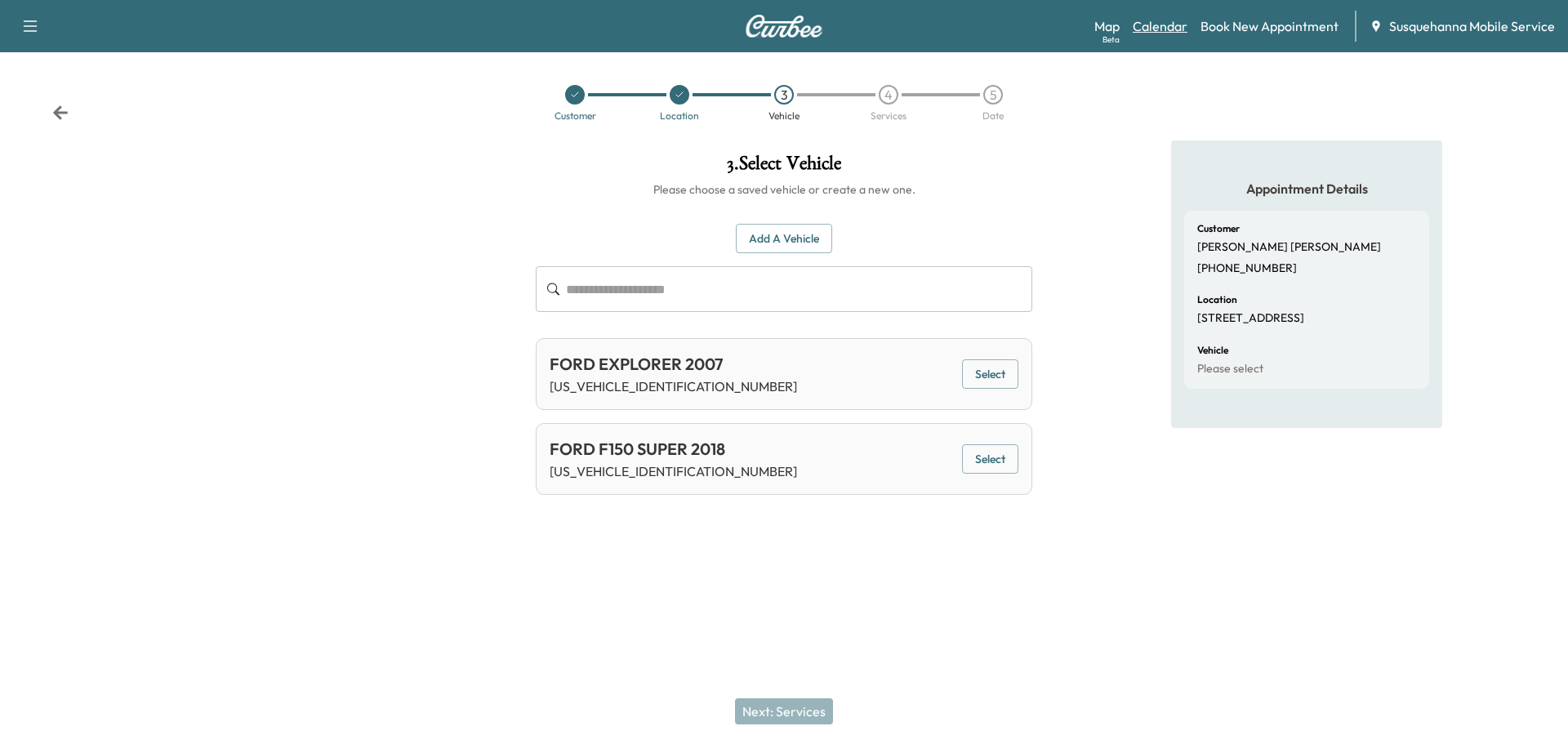
click at [1178, 28] on link "Calendar" at bounding box center [1160, 26] width 55 height 20
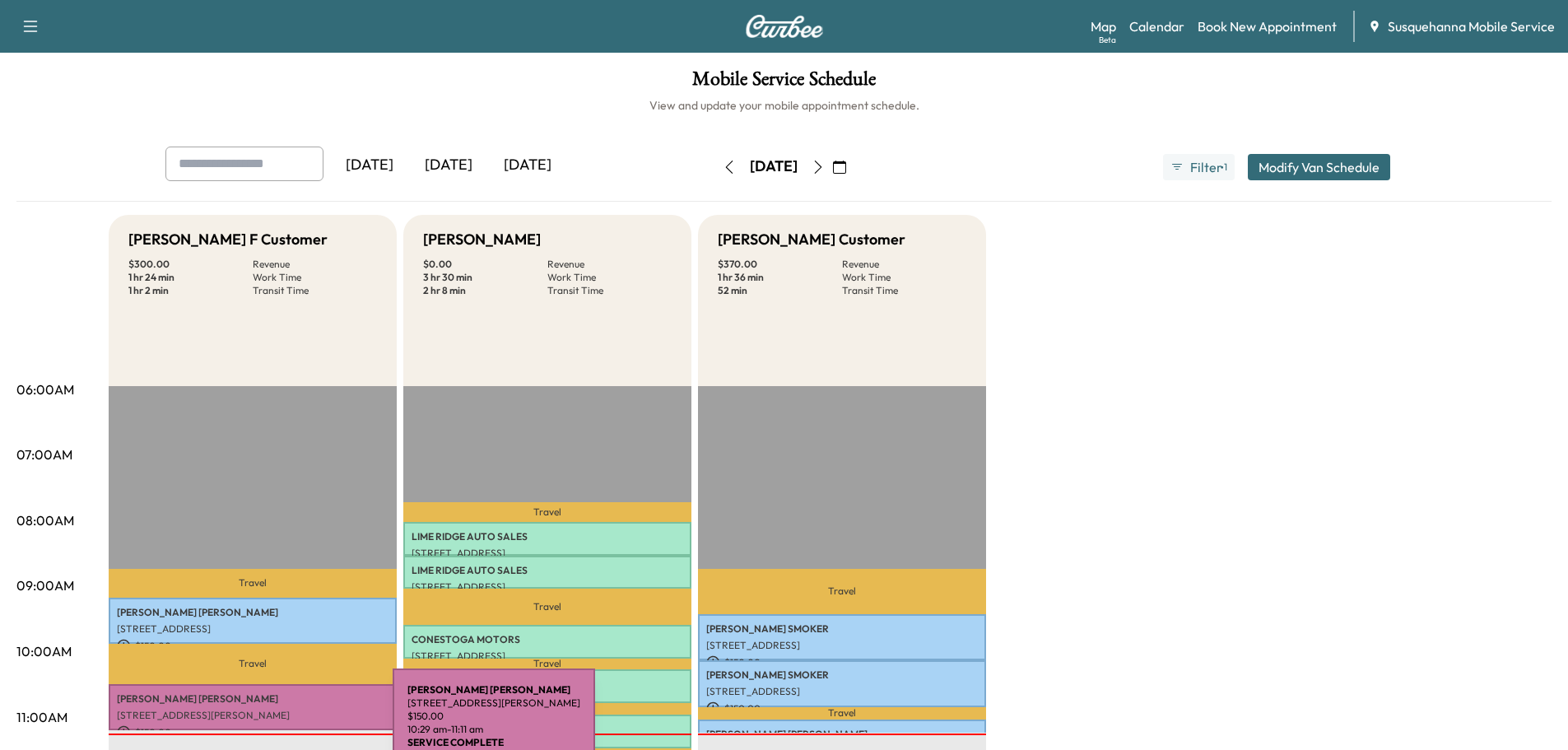
click at [272, 709] on p "[STREET_ADDRESS][PERSON_NAME]" at bounding box center [253, 715] width 272 height 13
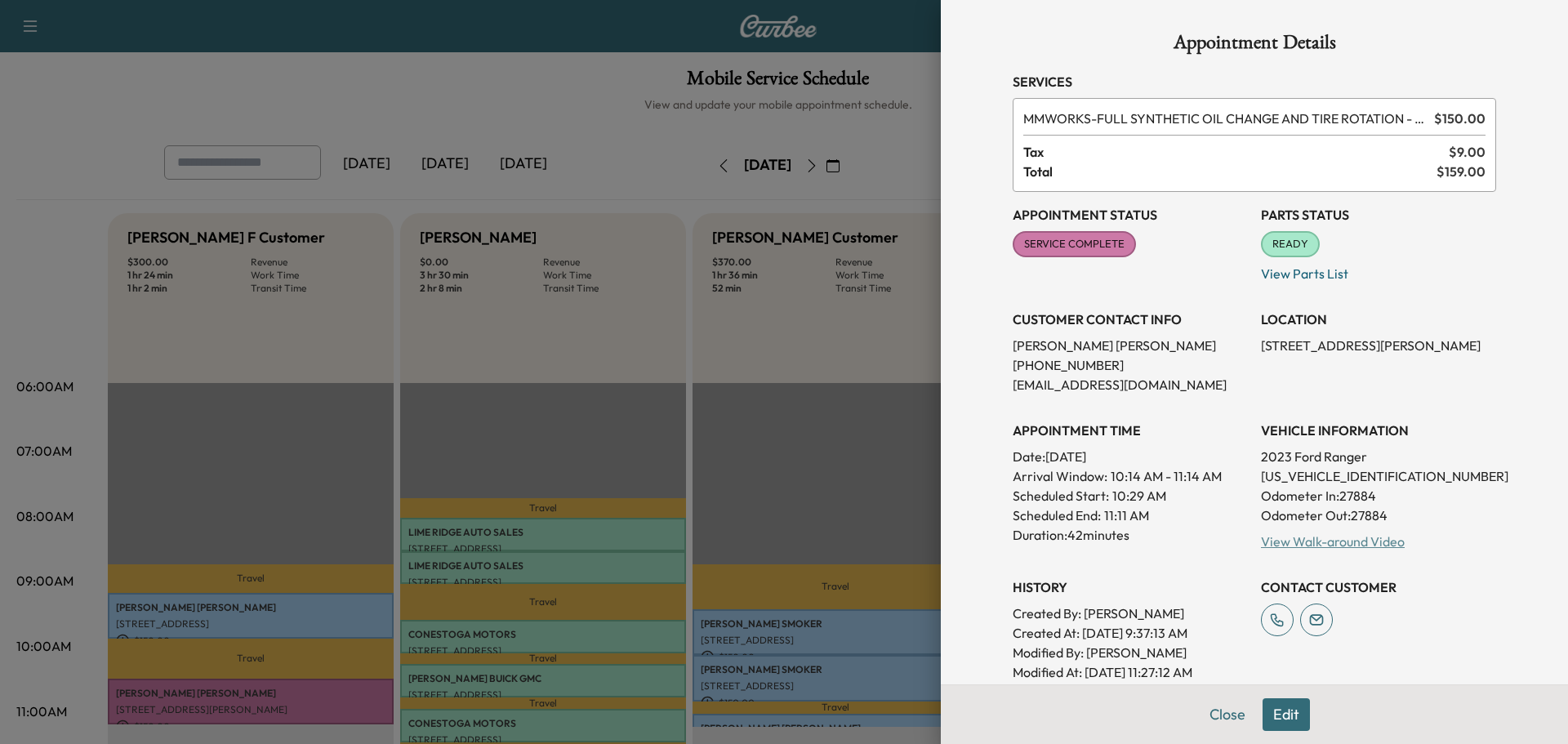
click at [1304, 546] on link "View Walk-around Video" at bounding box center [1333, 542] width 144 height 16
click at [1226, 712] on button "Close" at bounding box center [1227, 715] width 57 height 33
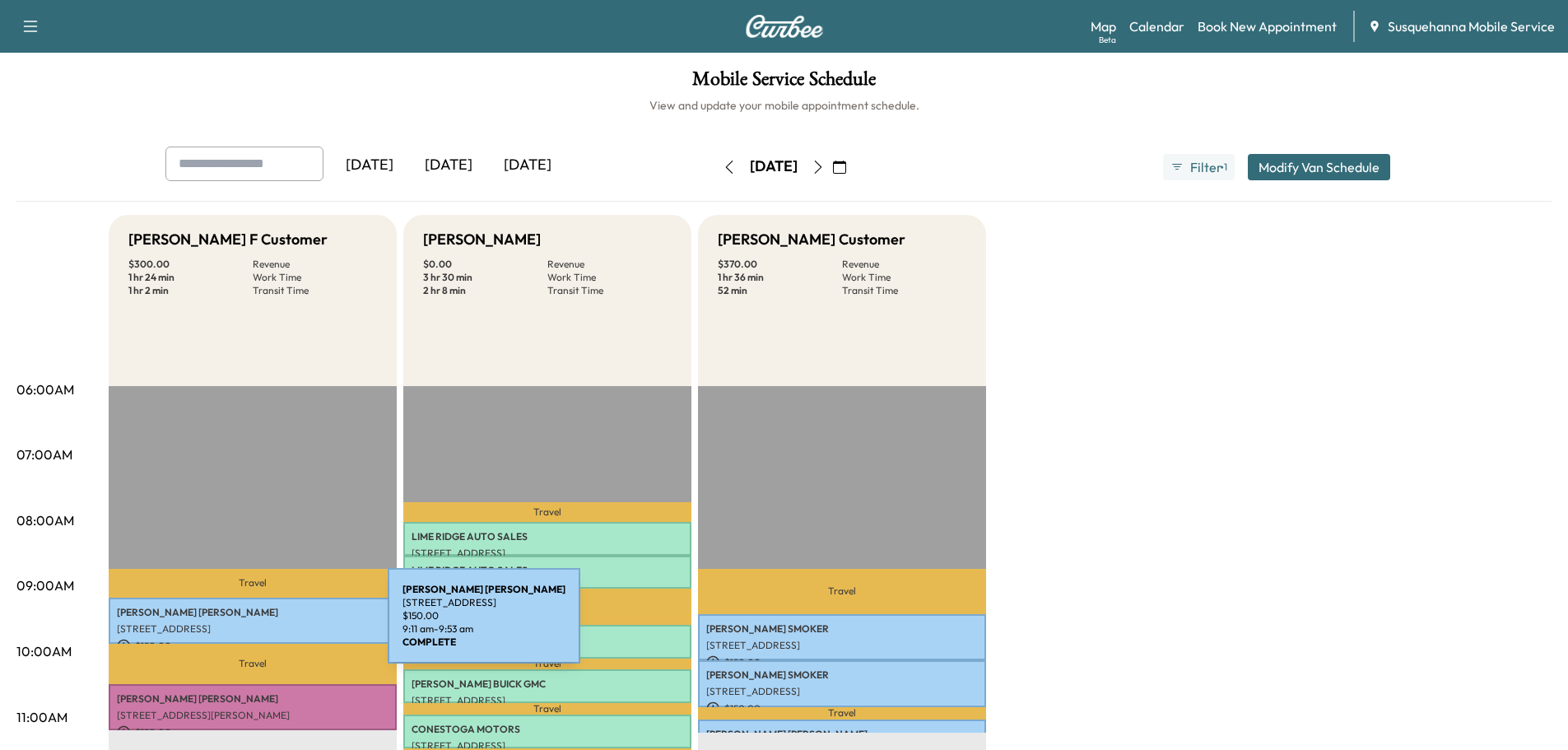
click at [264, 626] on p "[STREET_ADDRESS]" at bounding box center [253, 629] width 272 height 13
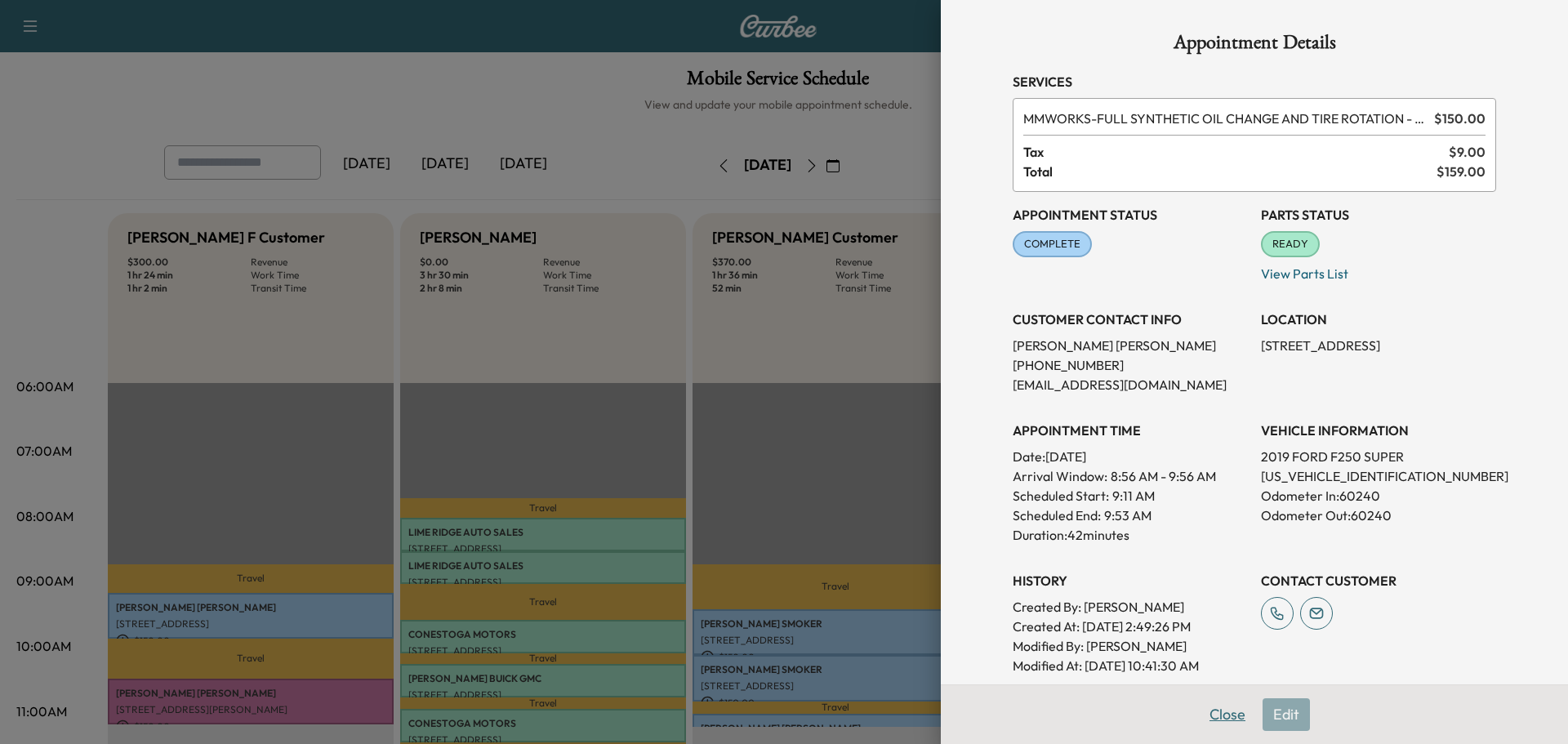
click at [1205, 713] on button "Close" at bounding box center [1227, 715] width 57 height 33
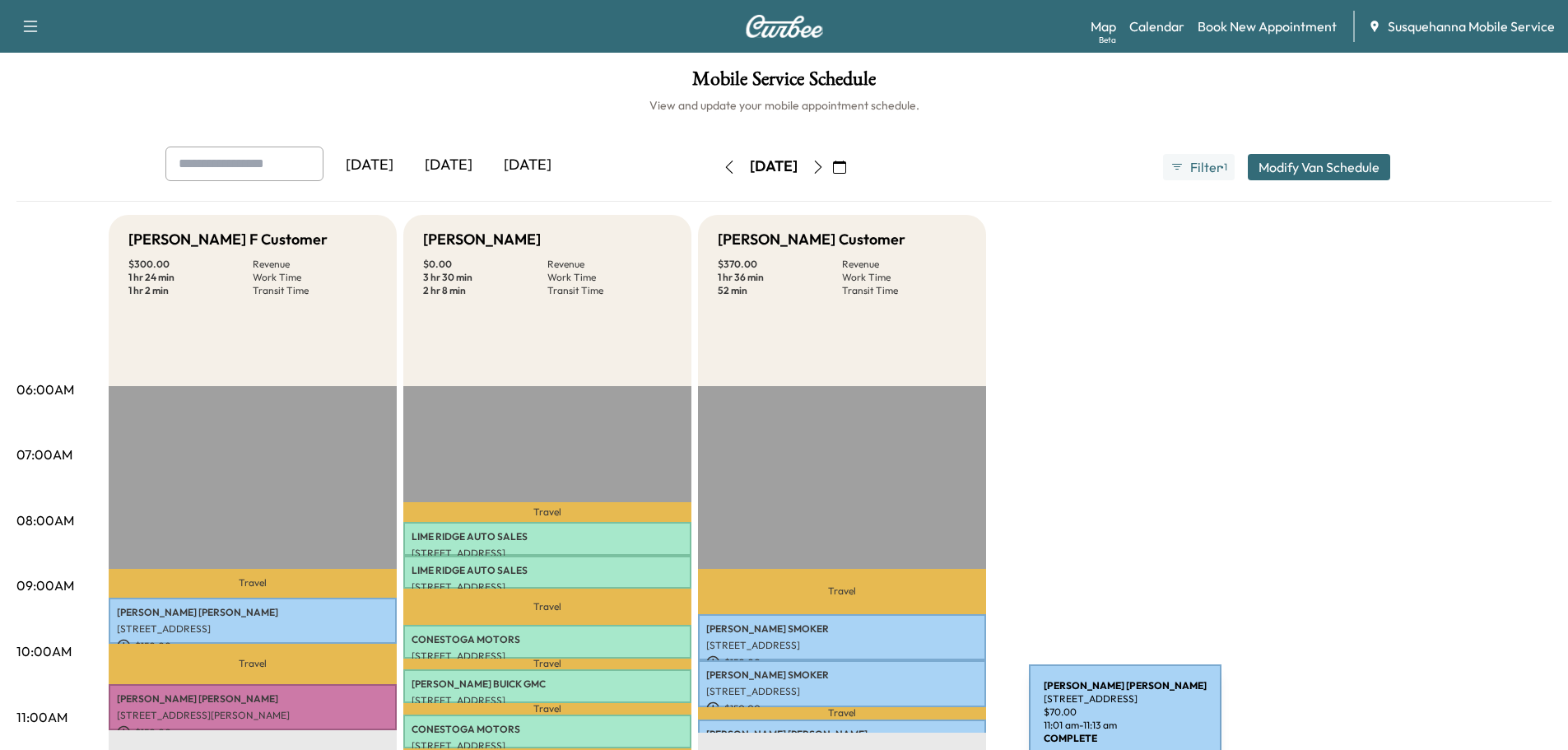
click at [905, 722] on div "DANA NIXON 307 W 5TH ST, QUARRYVILLE, PA, USA $ 70.00 11:01 am - 11:13 am" at bounding box center [842, 728] width 288 height 16
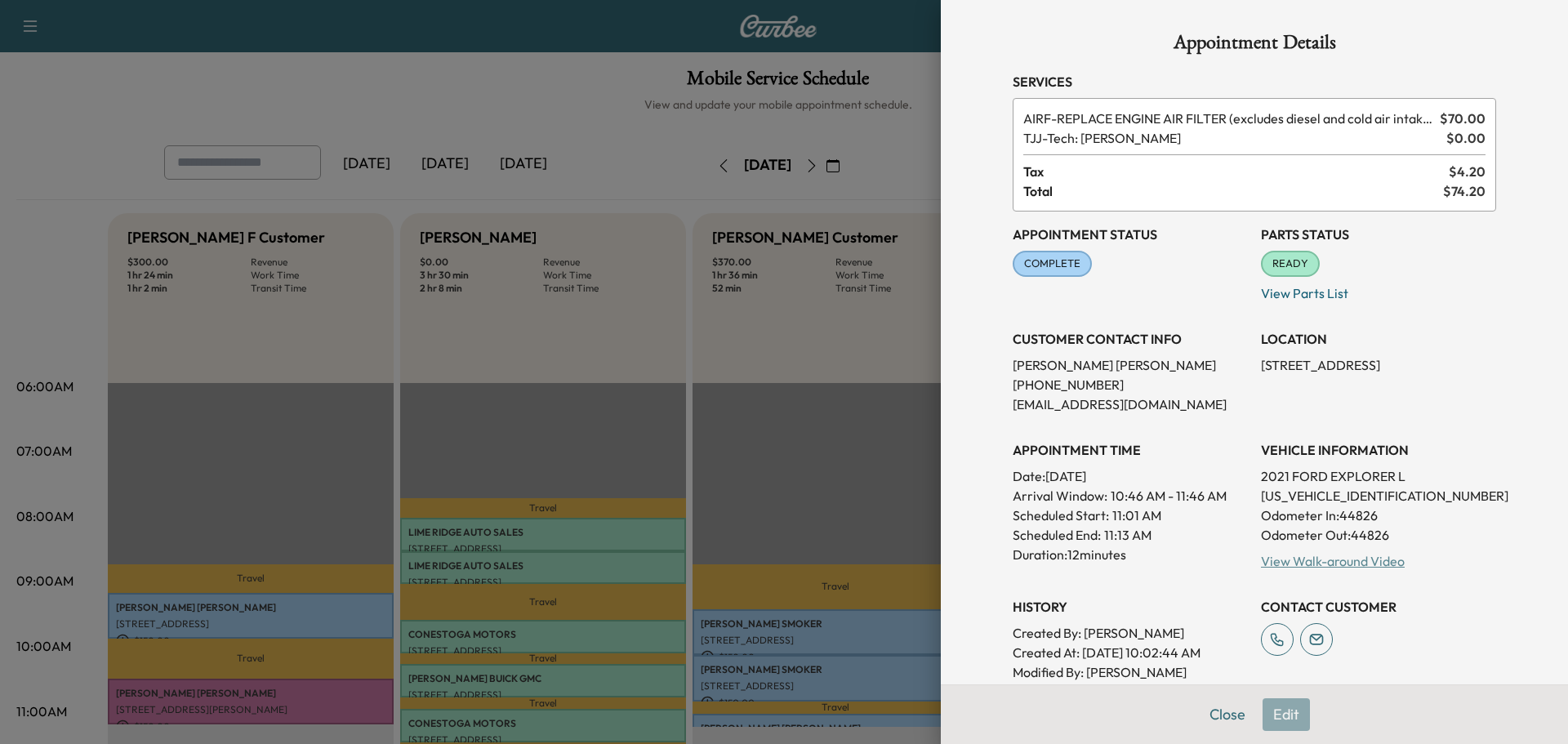
click at [1311, 567] on link "View Walk-around Video" at bounding box center [1333, 561] width 144 height 16
click at [1206, 713] on button "Close" at bounding box center [1227, 715] width 57 height 33
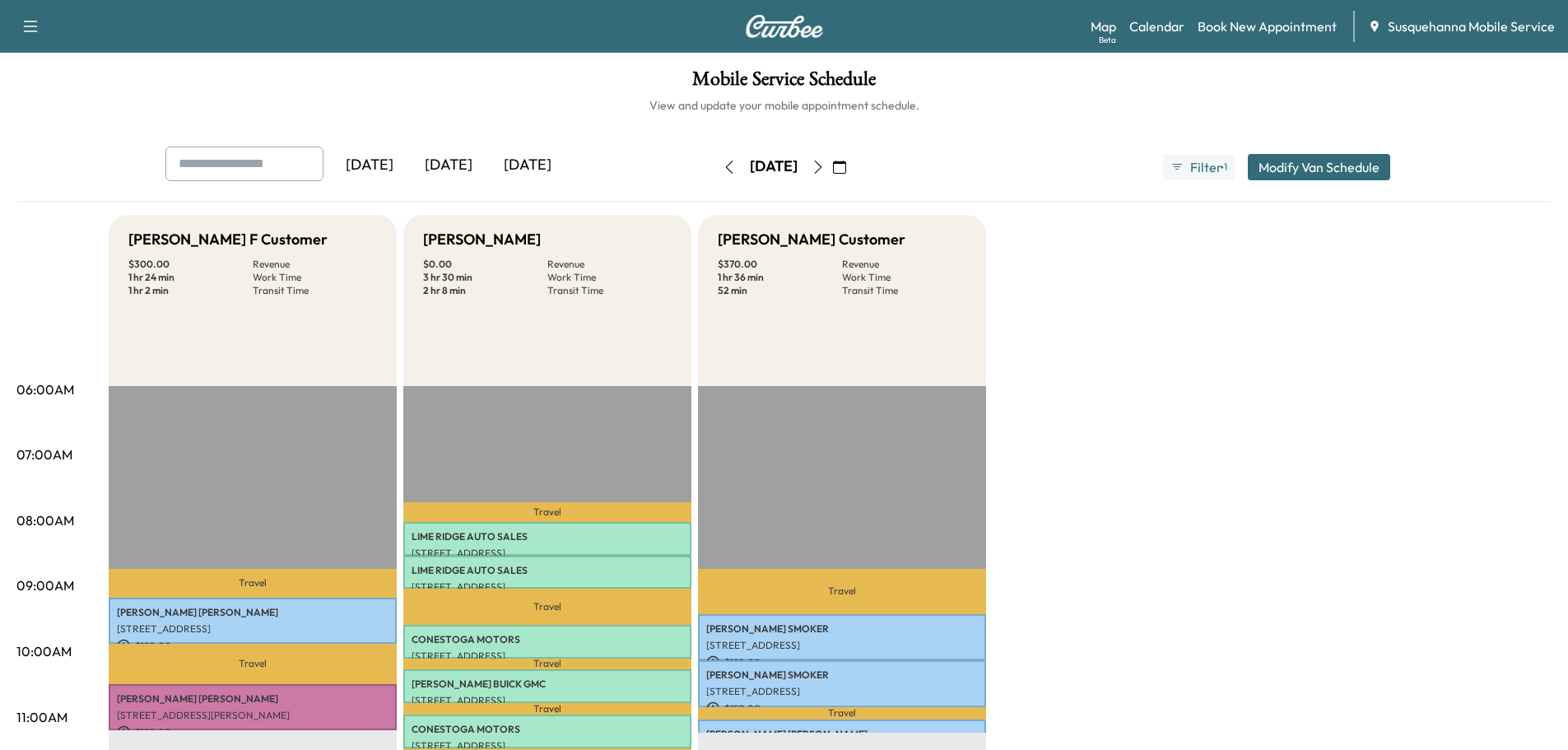
click at [832, 158] on button "button" at bounding box center [818, 166] width 28 height 26
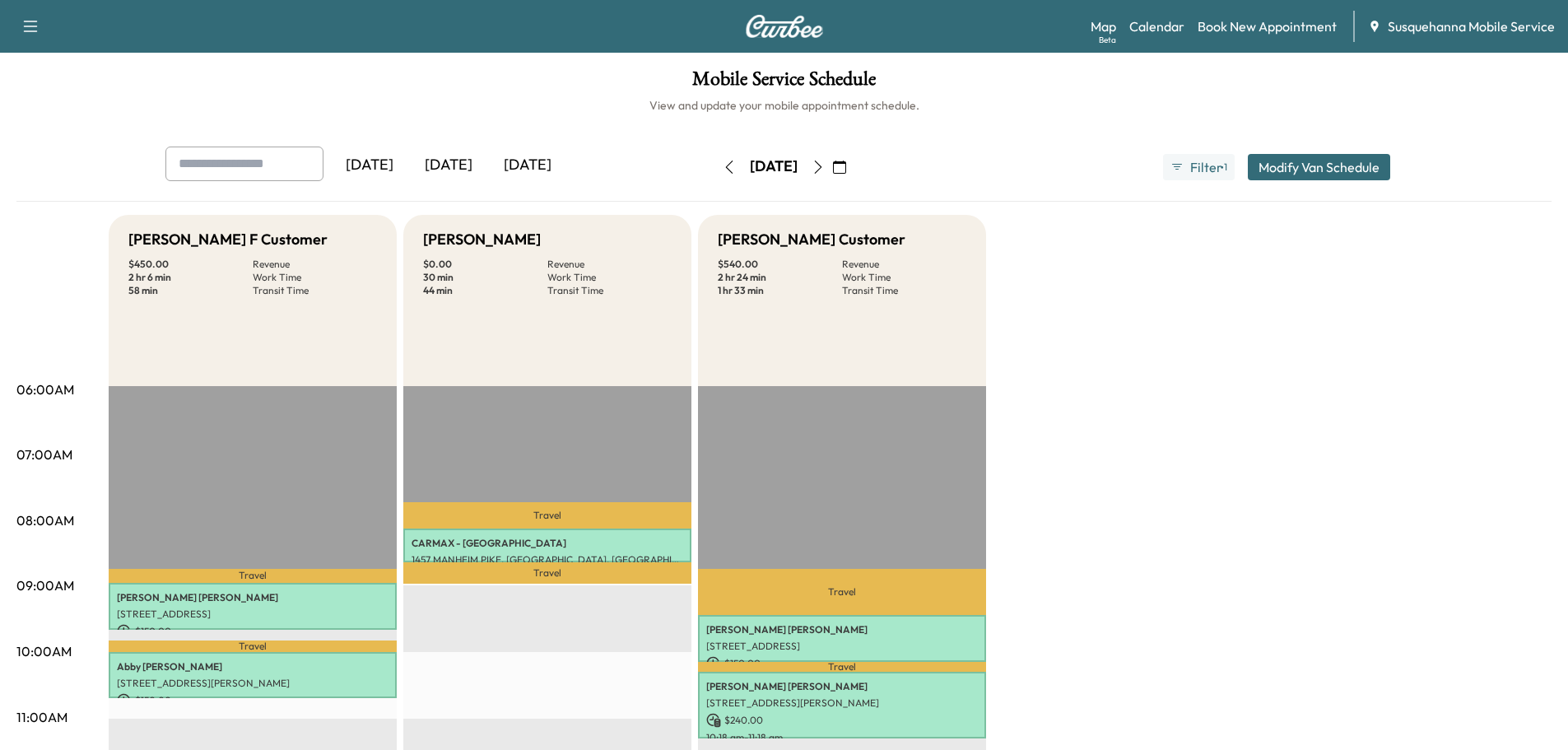
click at [723, 166] on icon "button" at bounding box center [729, 166] width 13 height 13
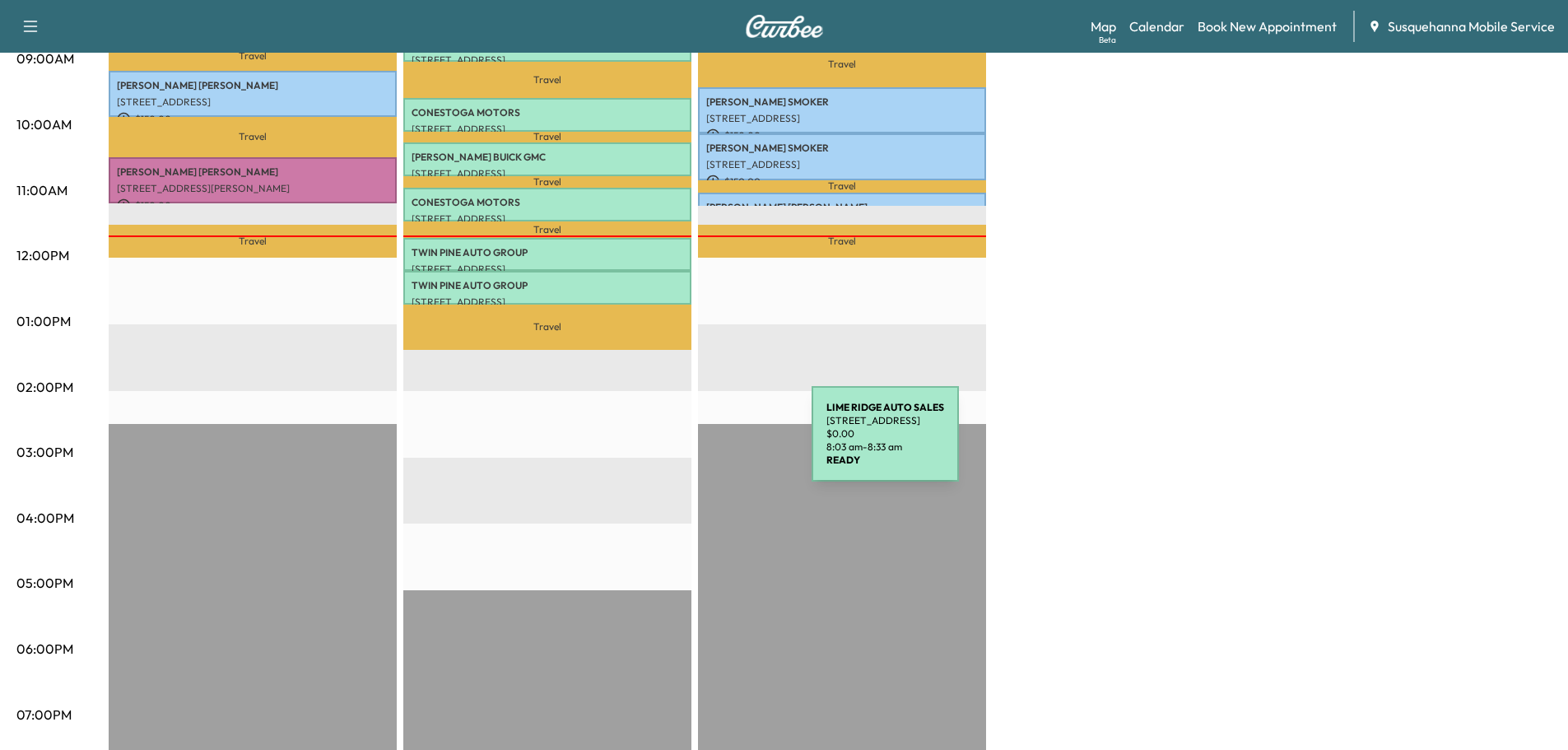
scroll to position [88, 0]
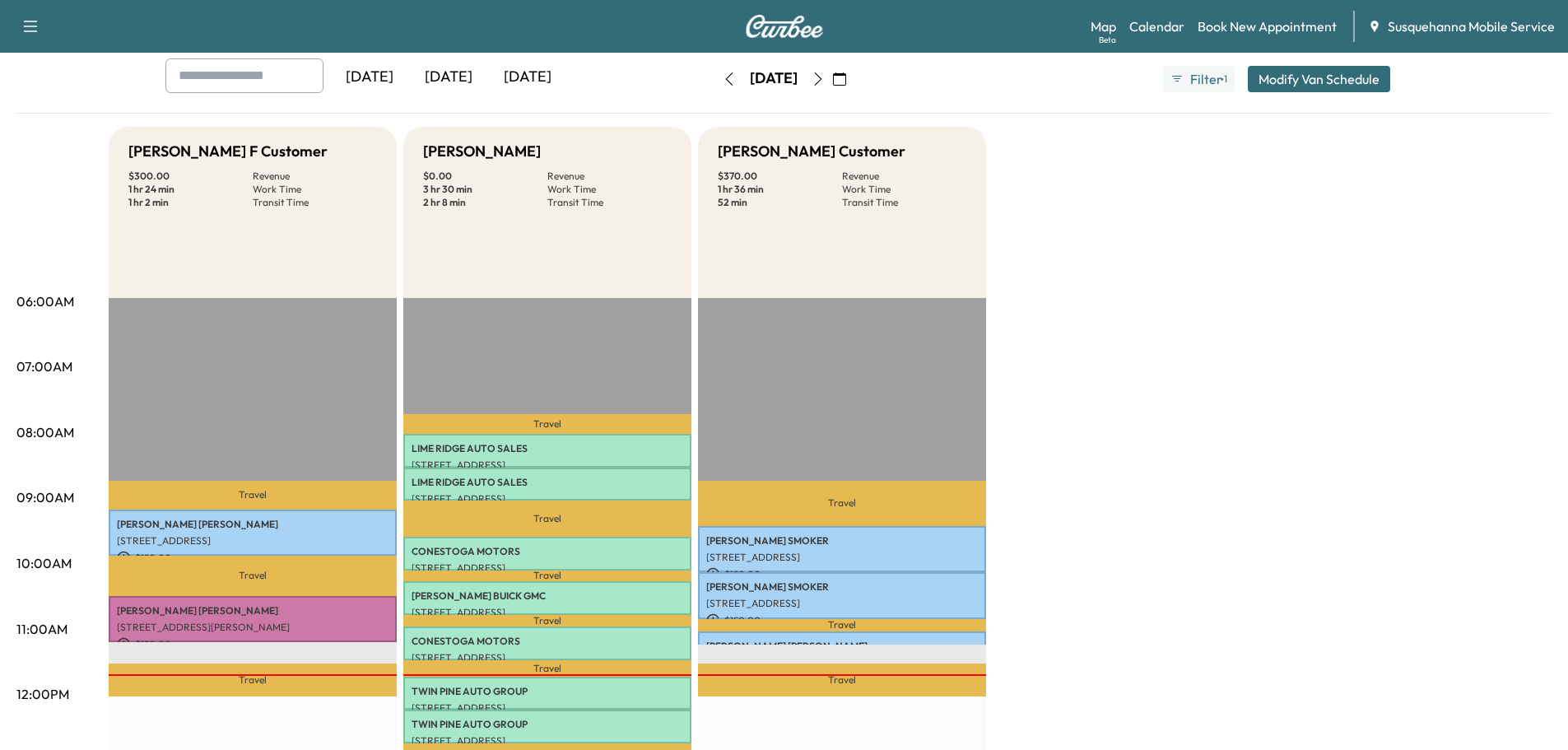
drag, startPoint x: 865, startPoint y: 83, endPoint x: 855, endPoint y: 81, distance: 10.2
click at [825, 83] on icon "button" at bounding box center [818, 79] width 13 height 13
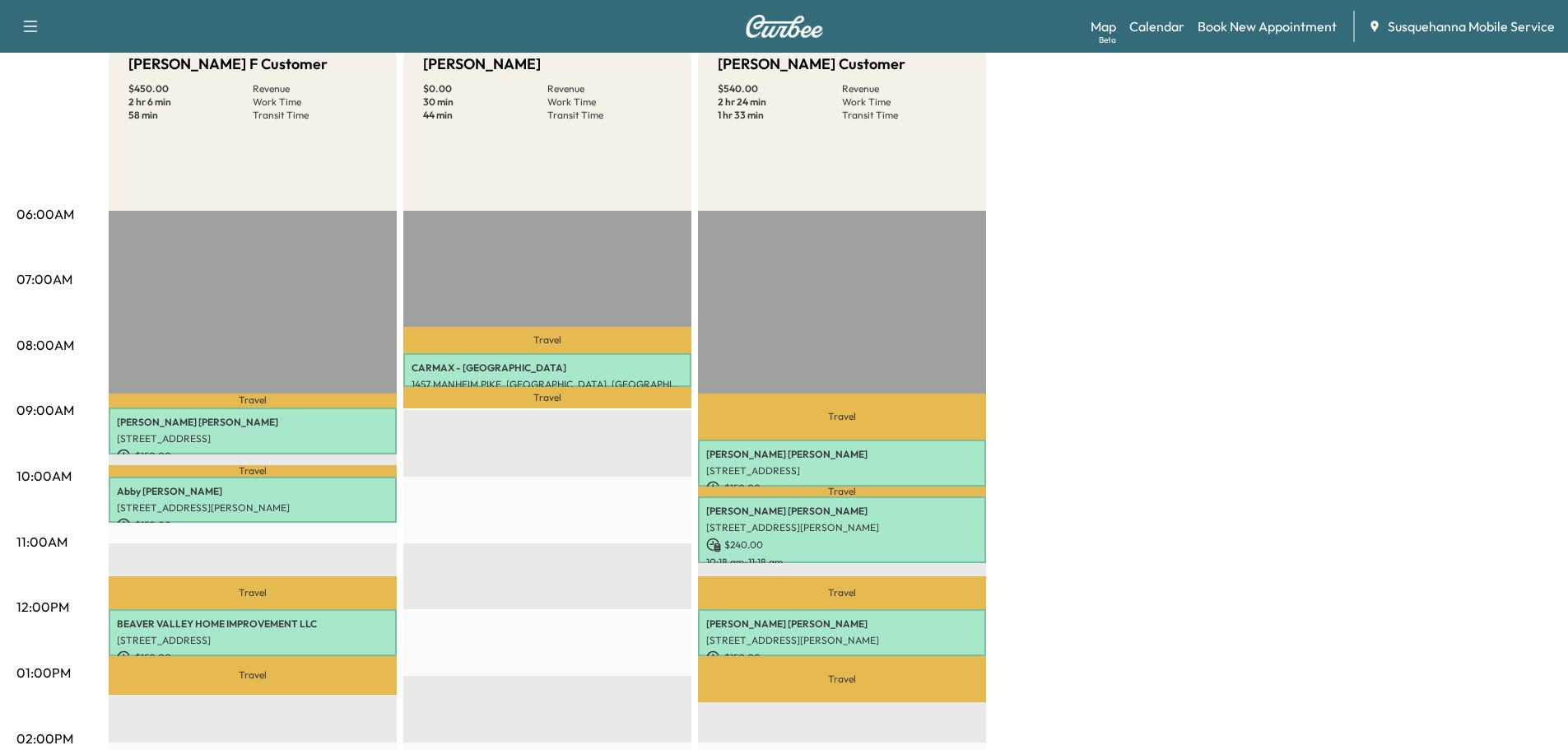
scroll to position [88, 0]
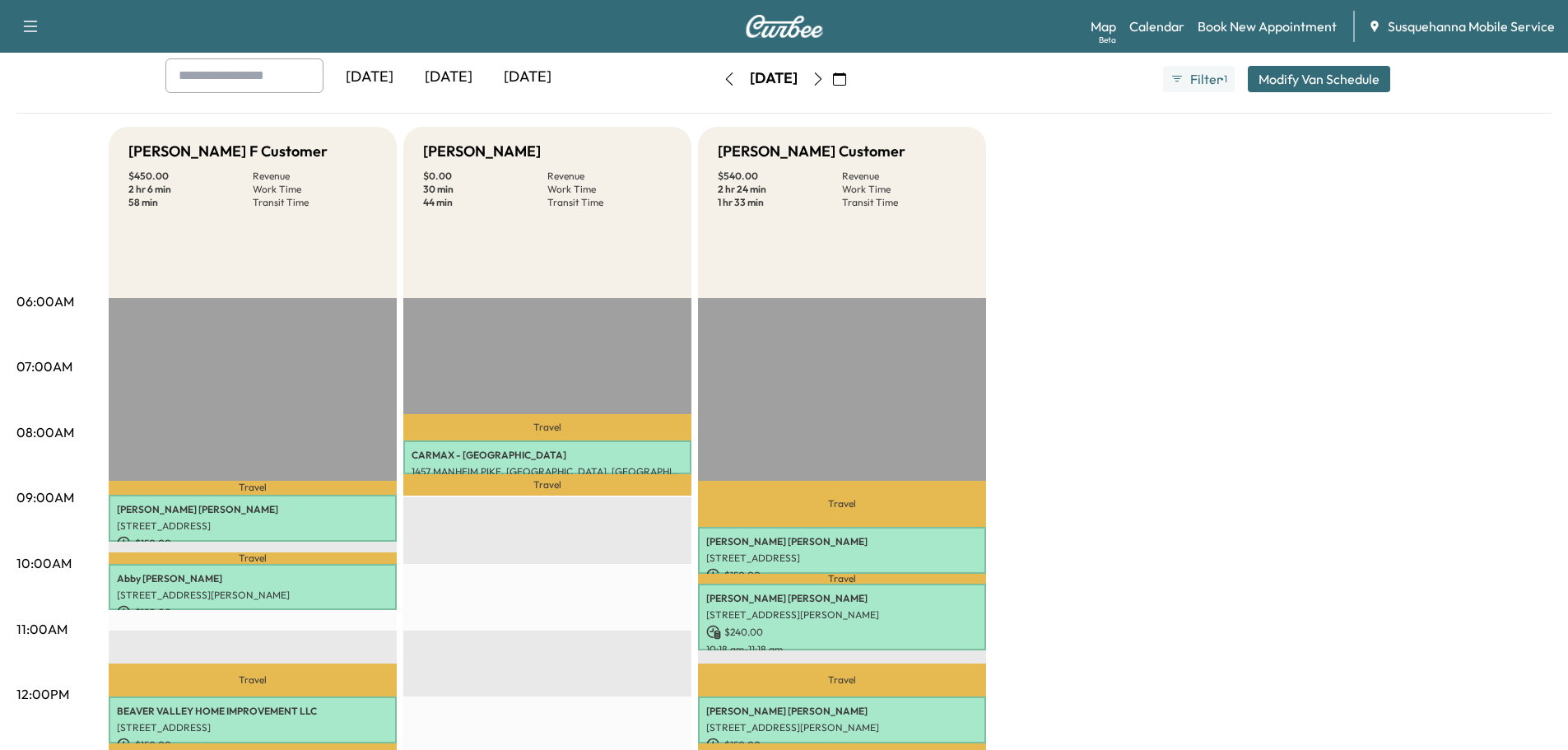
click at [825, 74] on icon "button" at bounding box center [818, 79] width 13 height 13
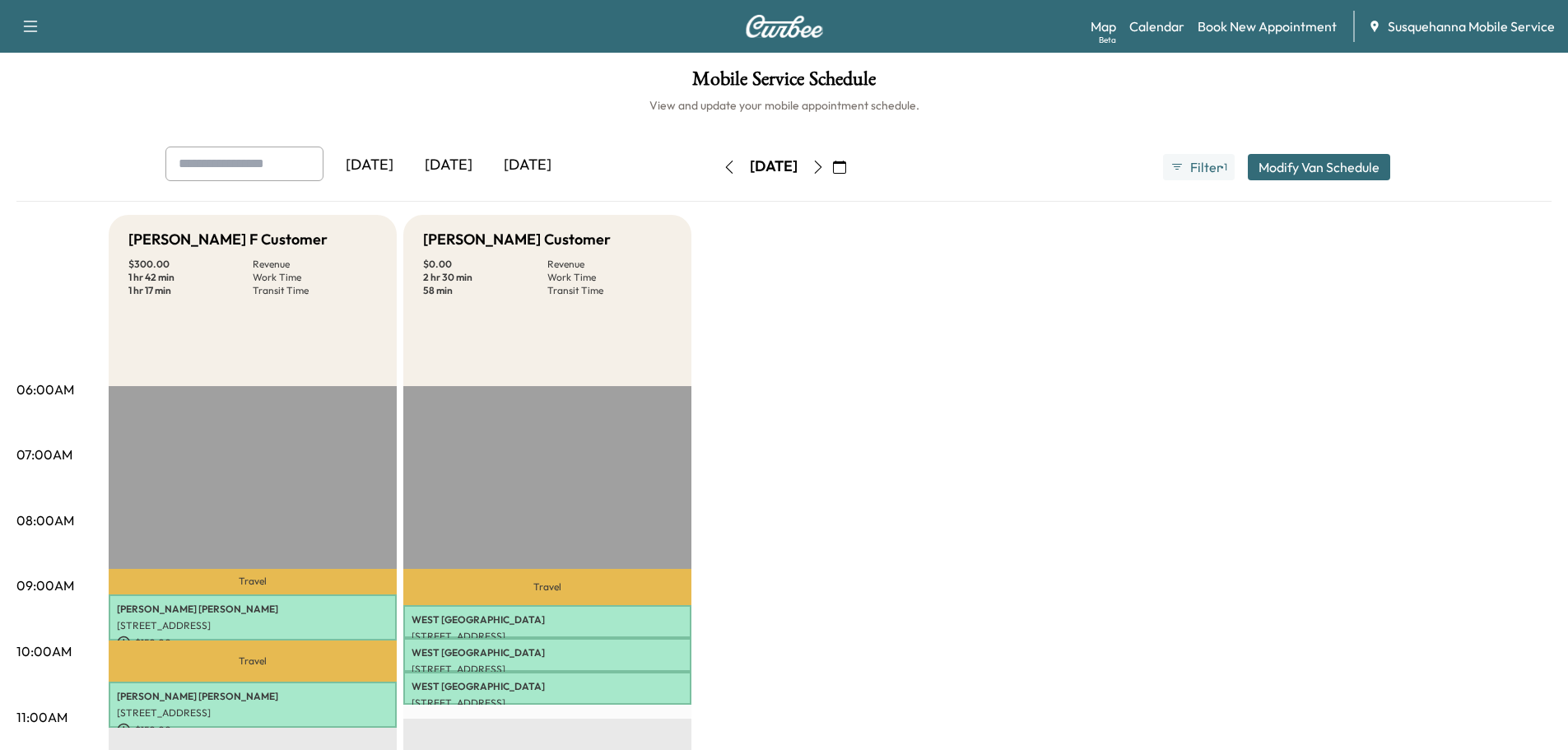
click at [725, 166] on icon "button" at bounding box center [729, 166] width 7 height 13
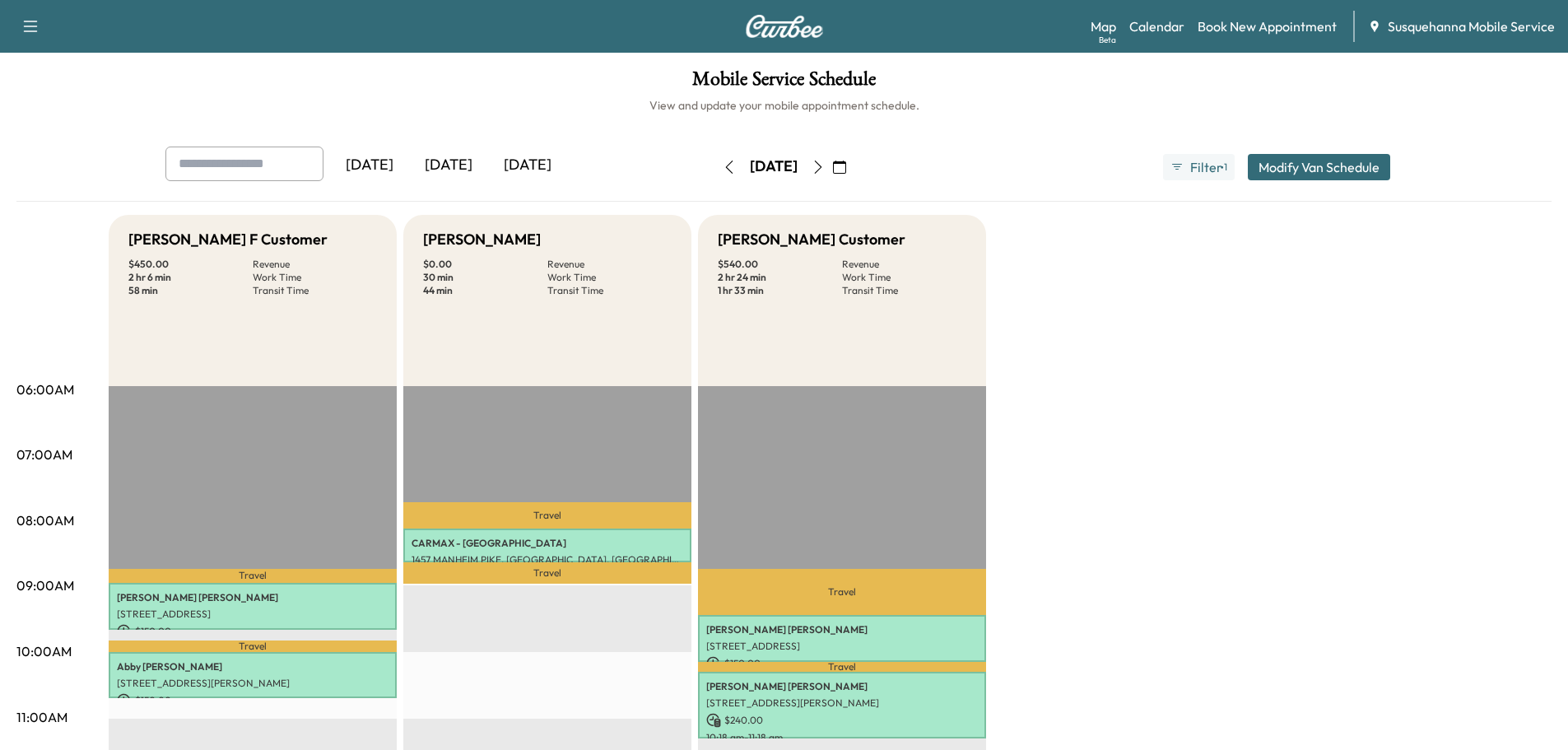
click at [723, 166] on icon "button" at bounding box center [729, 166] width 13 height 13
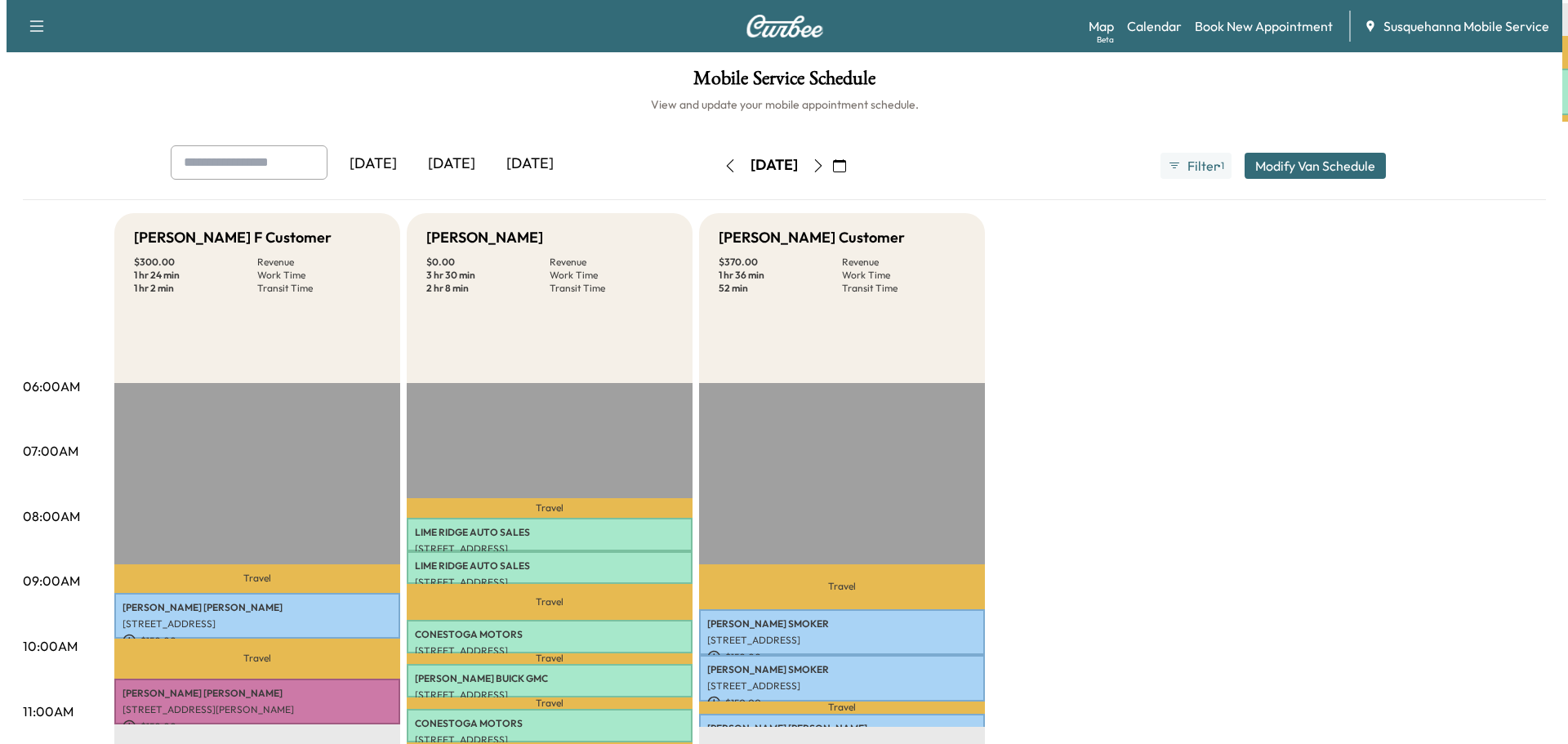
scroll to position [87, 0]
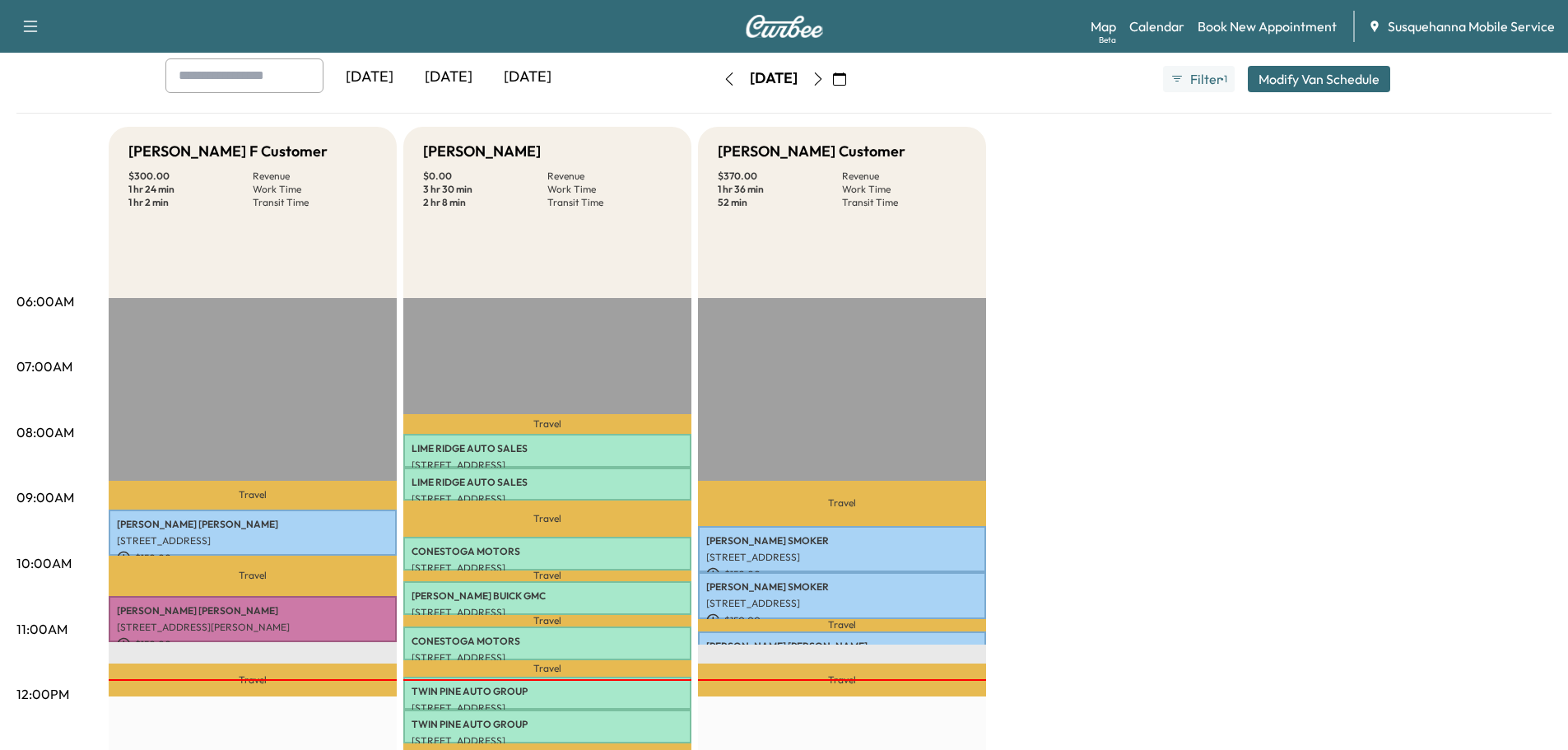
click at [825, 80] on icon "button" at bounding box center [818, 79] width 13 height 13
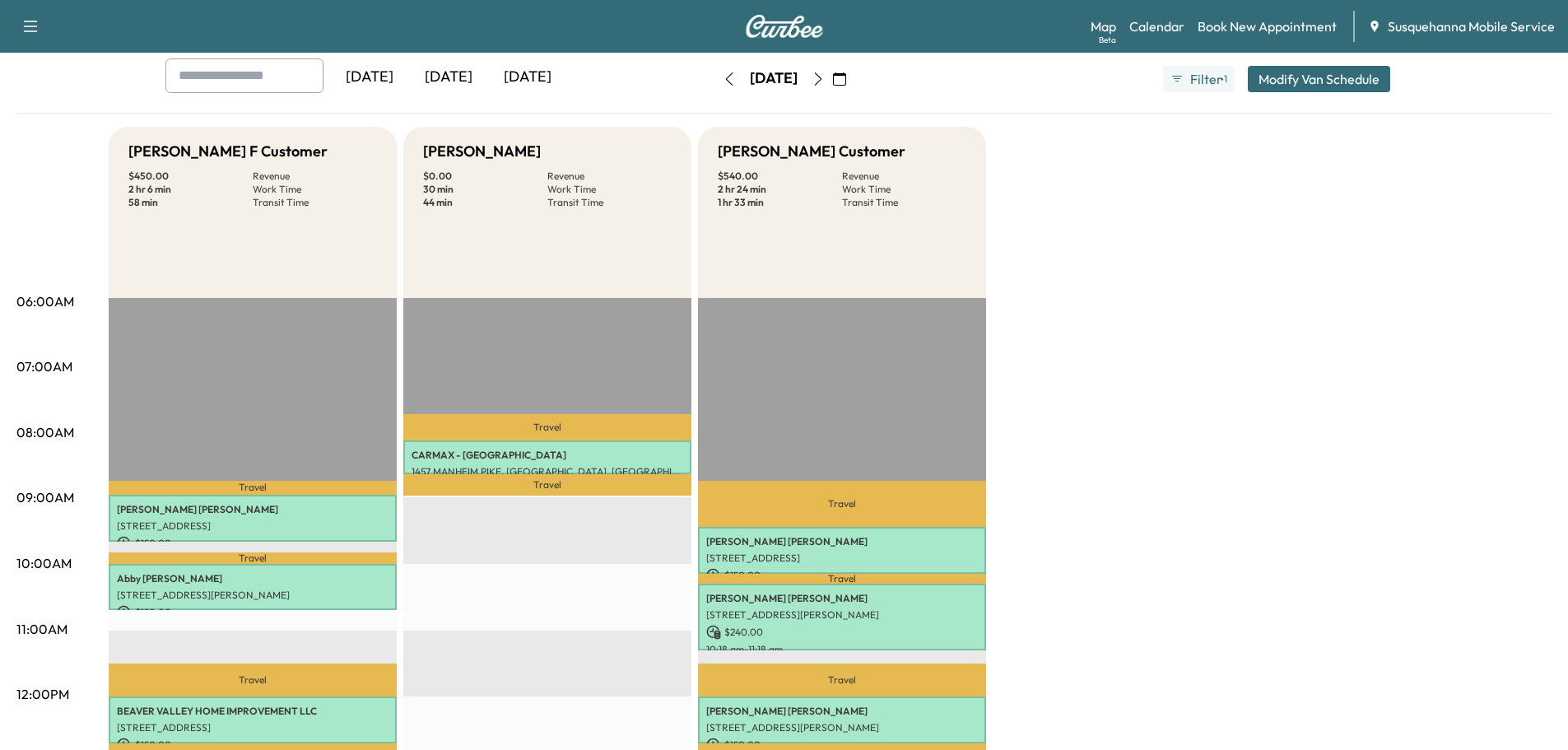
click at [716, 88] on button "button" at bounding box center [729, 79] width 28 height 26
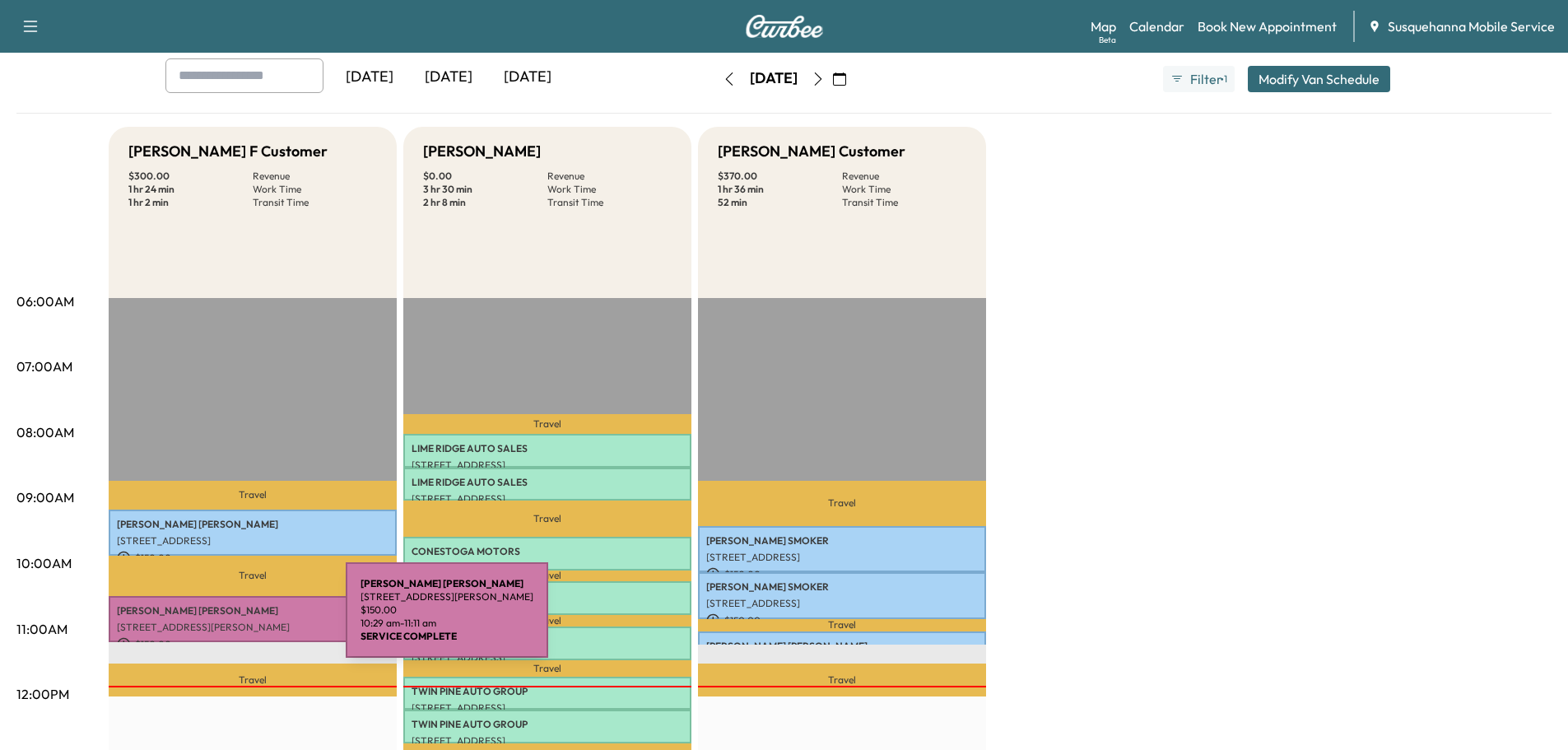
click at [222, 621] on p "[STREET_ADDRESS][PERSON_NAME]" at bounding box center [253, 627] width 272 height 13
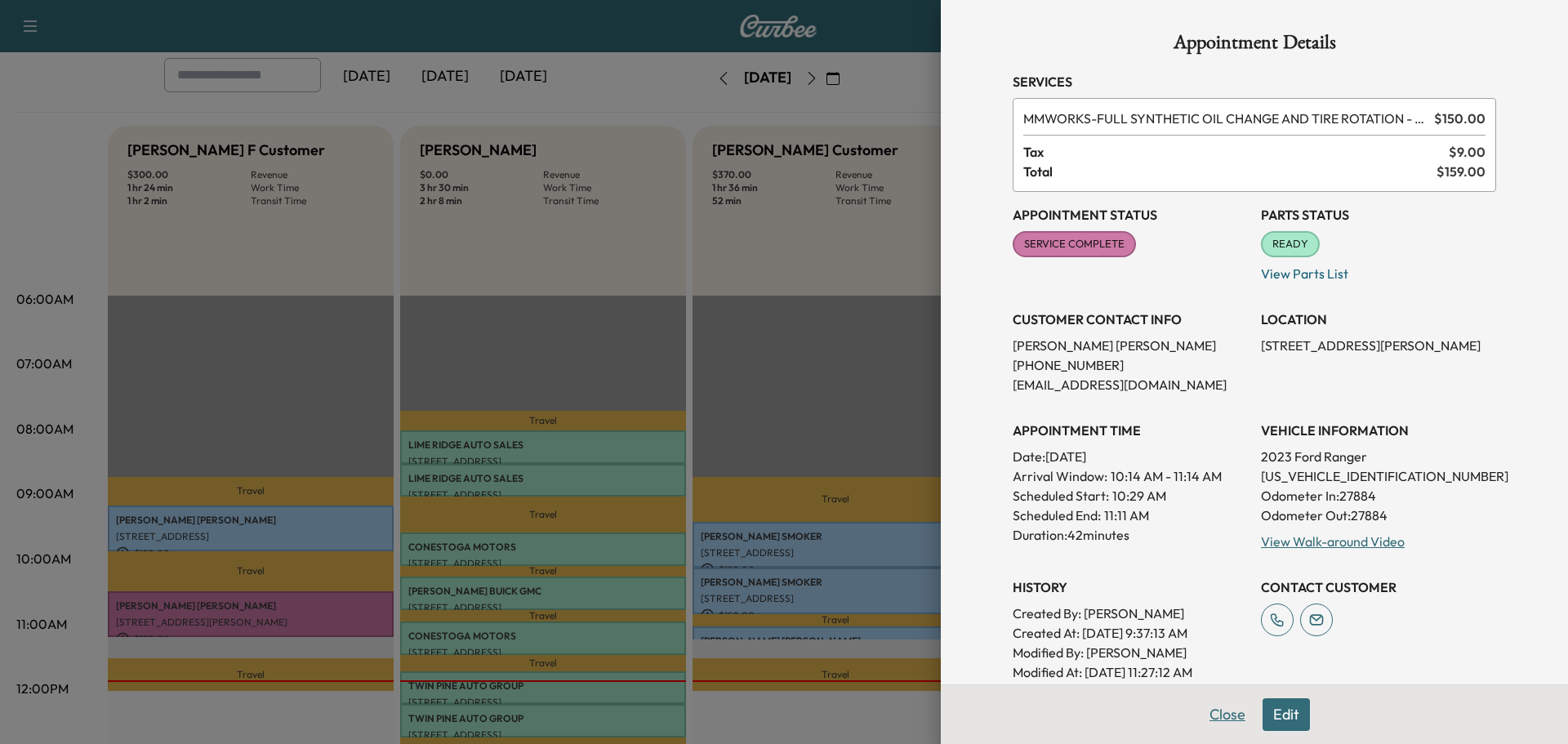
click at [1233, 724] on button "Close" at bounding box center [1227, 715] width 57 height 33
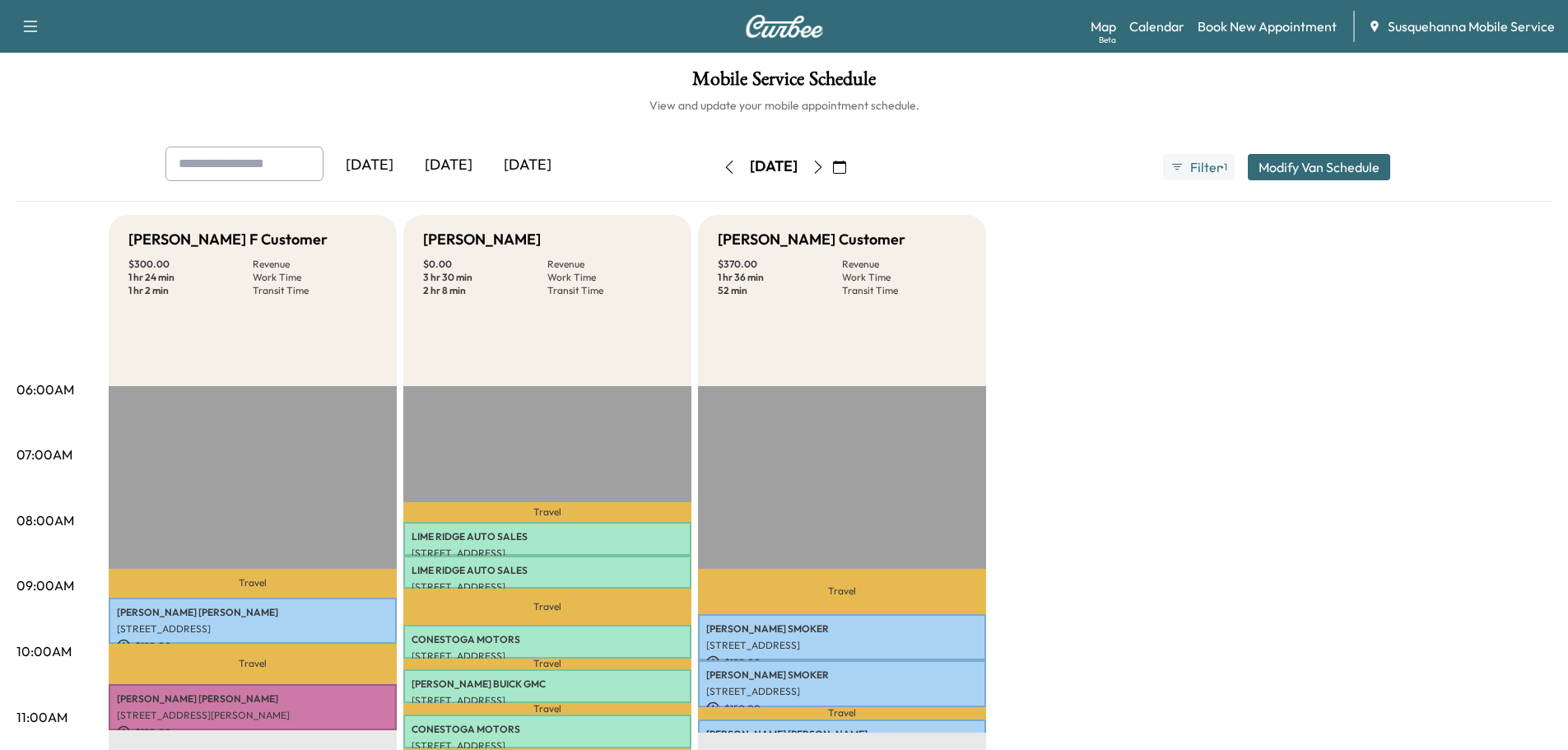
scroll to position [175, 0]
